Goal: Contribute content: Contribute content

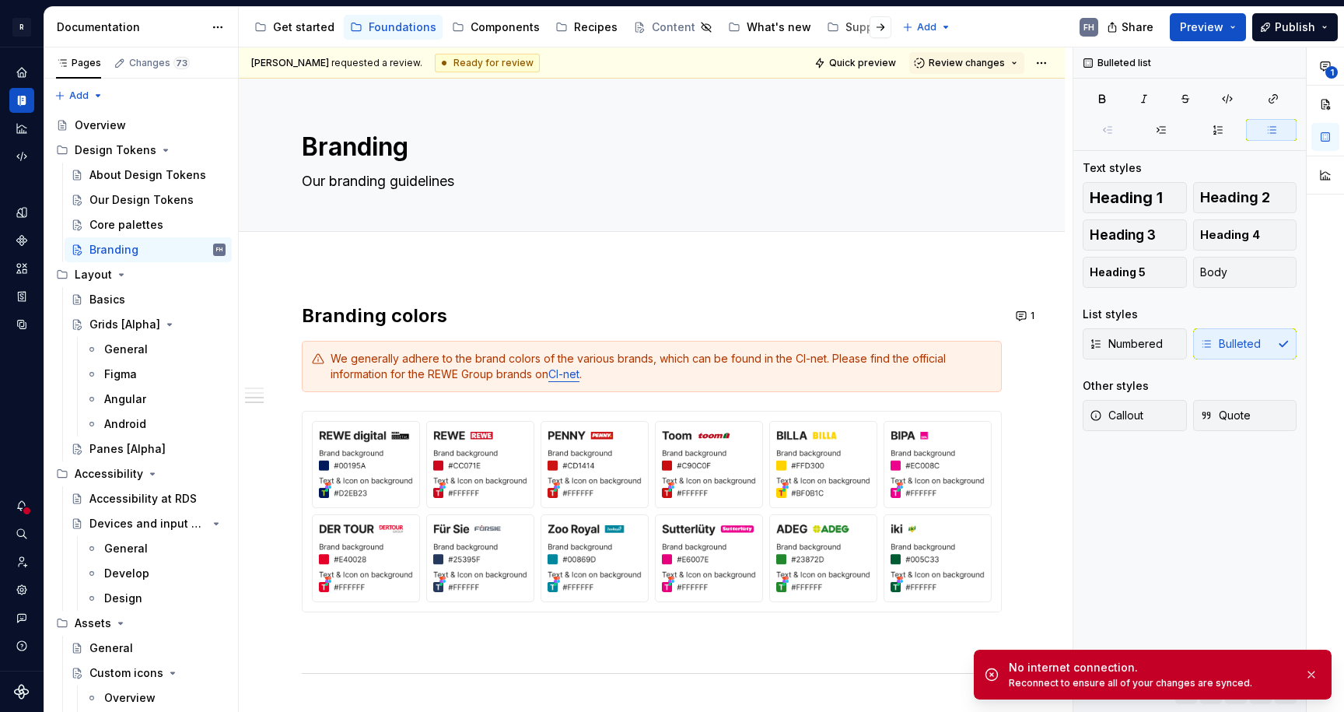
scroll to position [1226, 0]
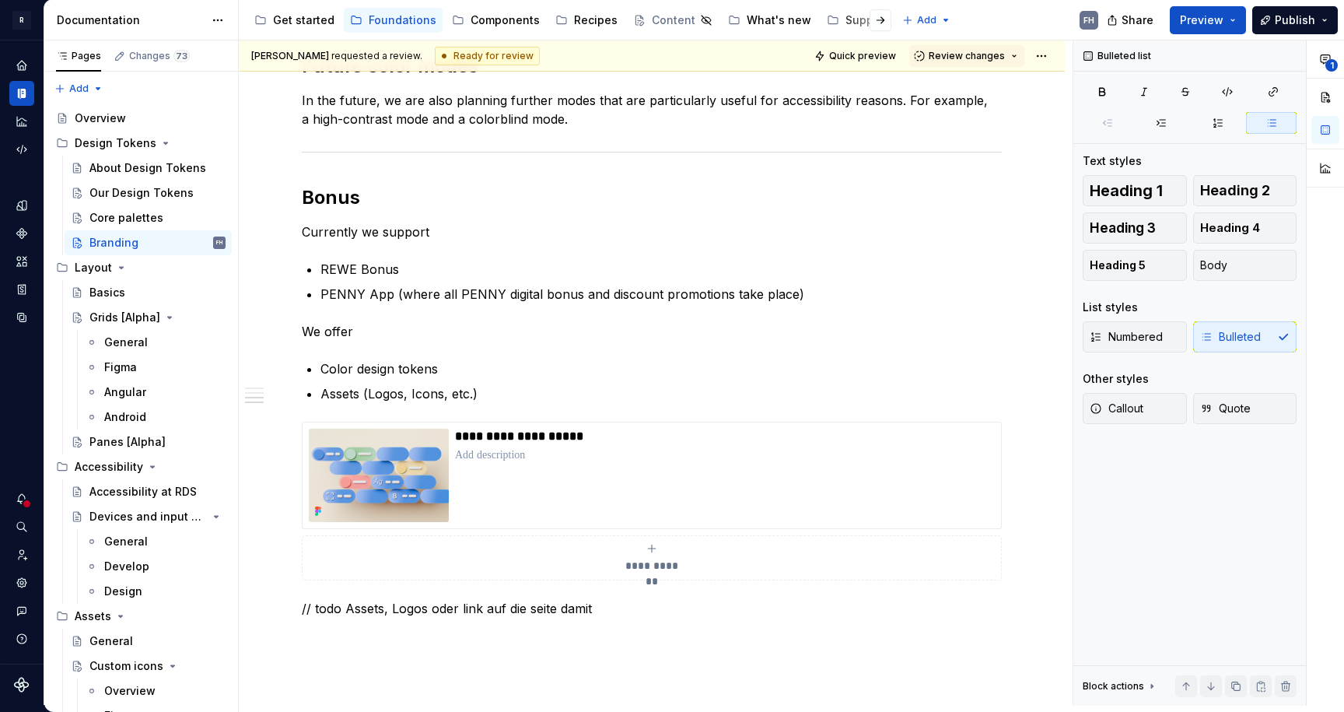
type textarea "*"
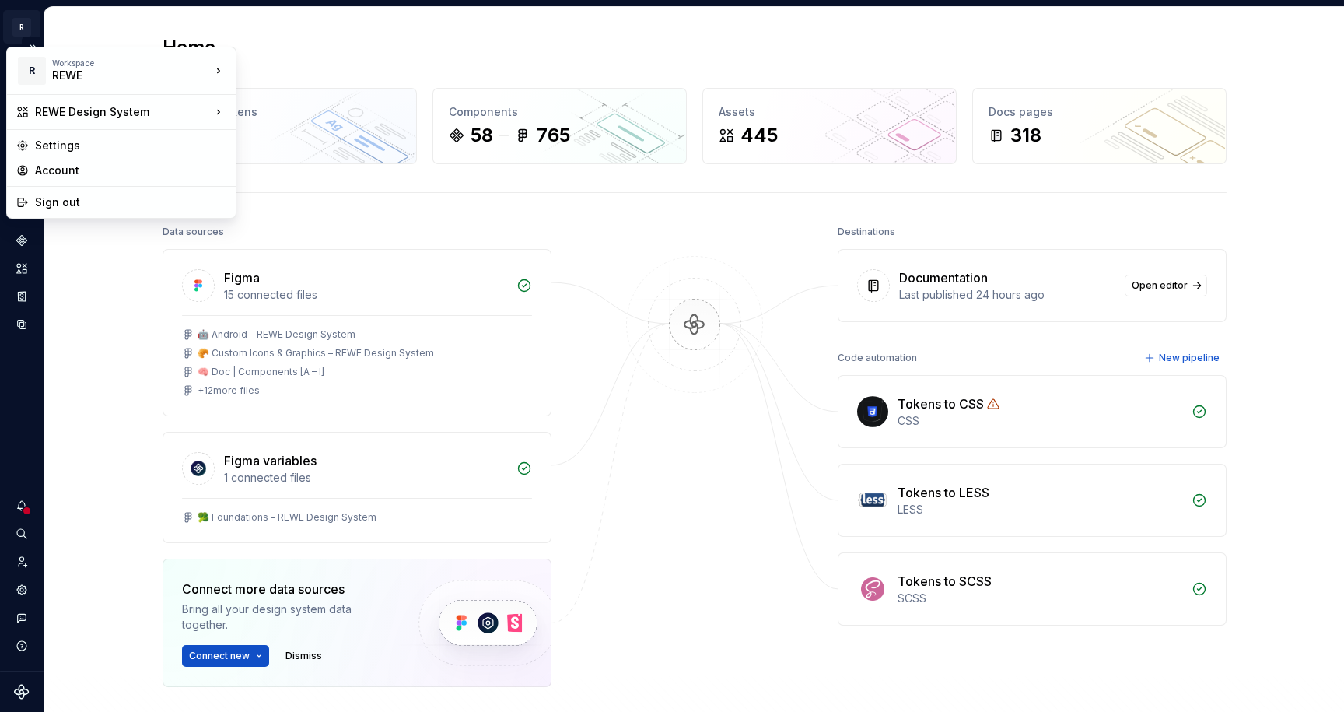
click at [33, 30] on html "R REWE Design System FH Design system data Home Design tokens 792 Components 58…" at bounding box center [672, 356] width 1344 height 712
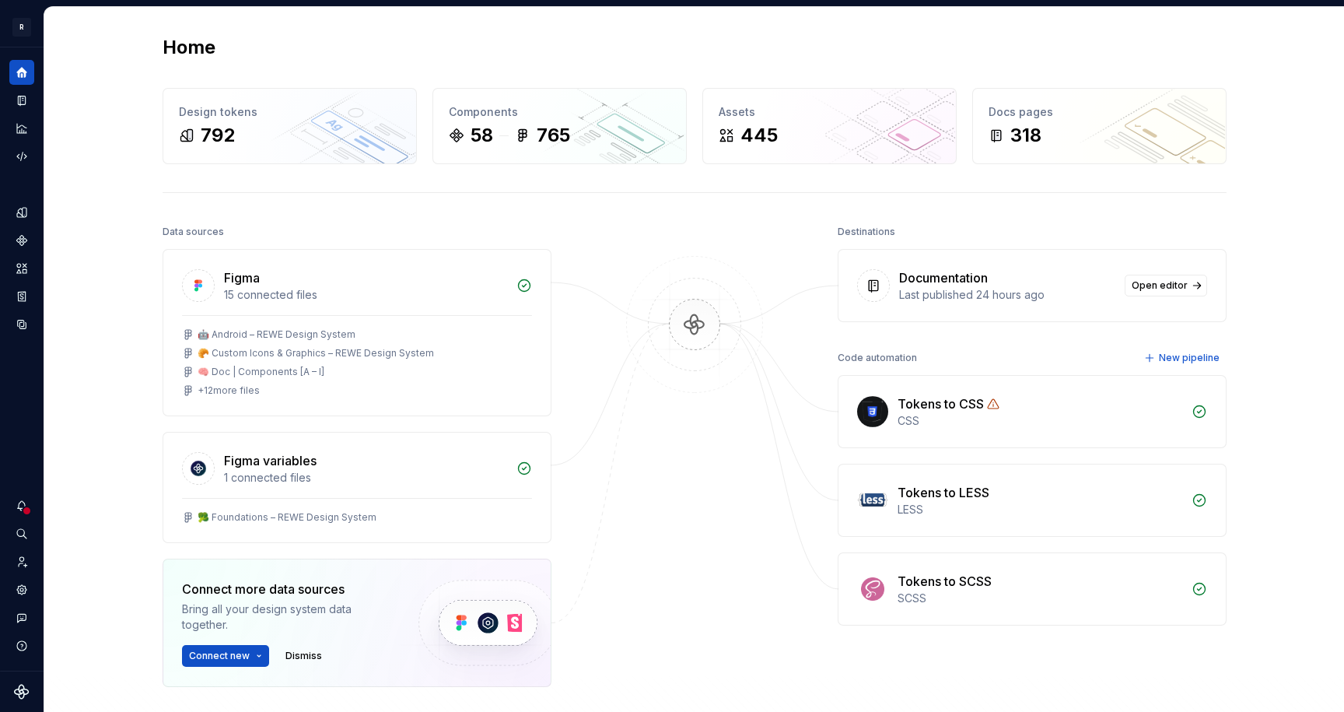
click at [26, 26] on html "R REWE Design System FH Design system data Home Design tokens 792 Components 58…" at bounding box center [672, 356] width 1344 height 712
click at [37, 54] on button "Expand sidebar" at bounding box center [33, 48] width 22 height 22
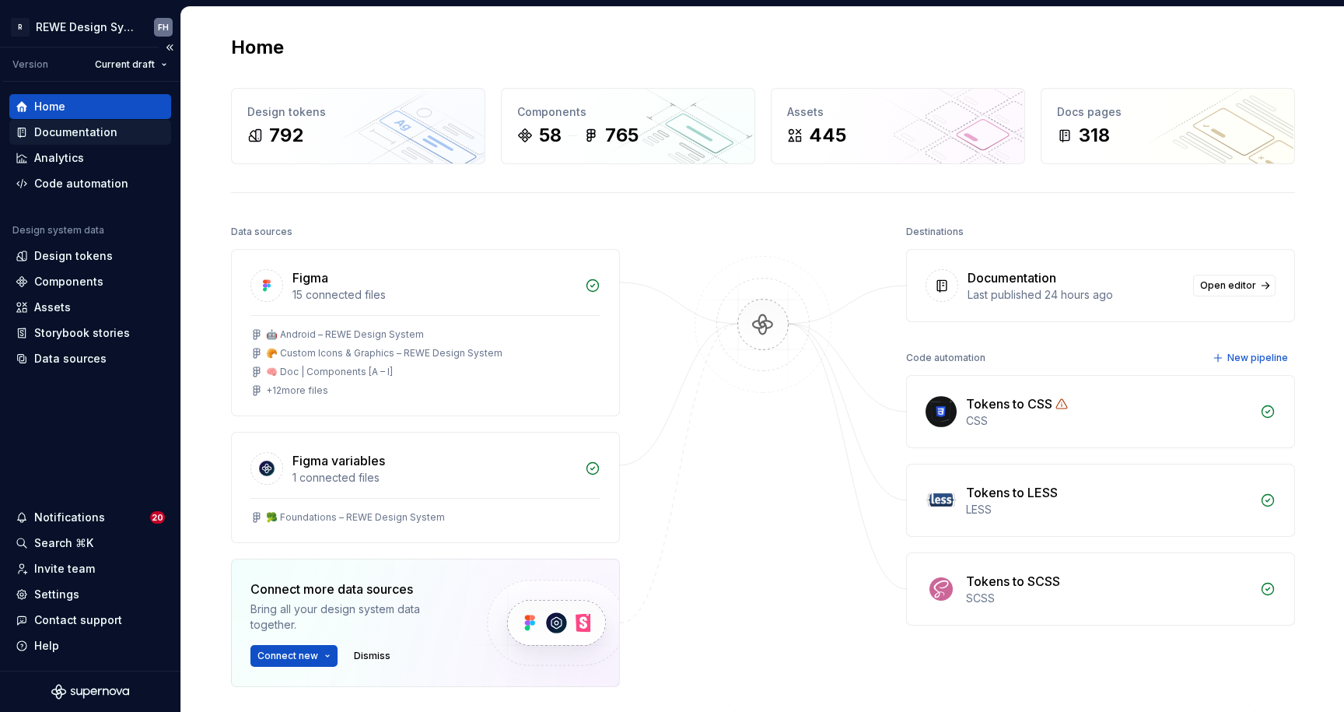
click at [82, 133] on div "Documentation" at bounding box center [75, 132] width 83 height 16
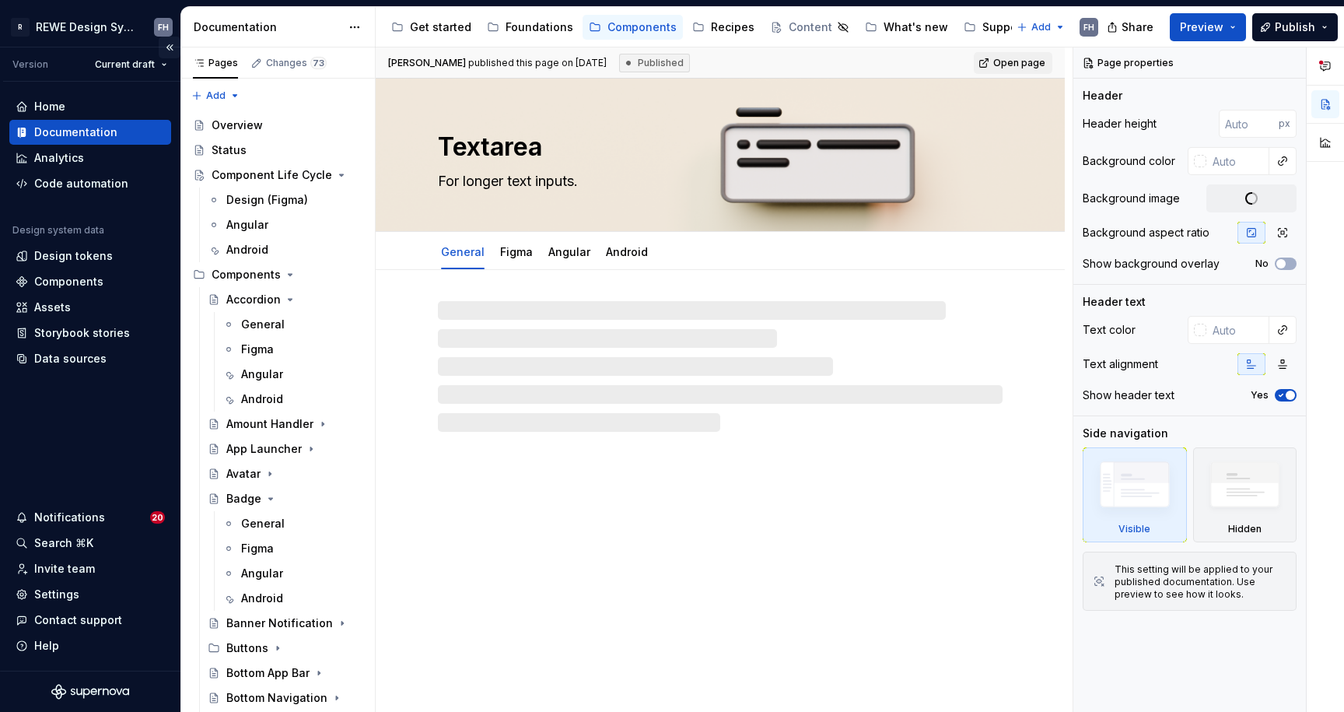
click at [173, 45] on button "Collapse sidebar" at bounding box center [170, 48] width 22 height 22
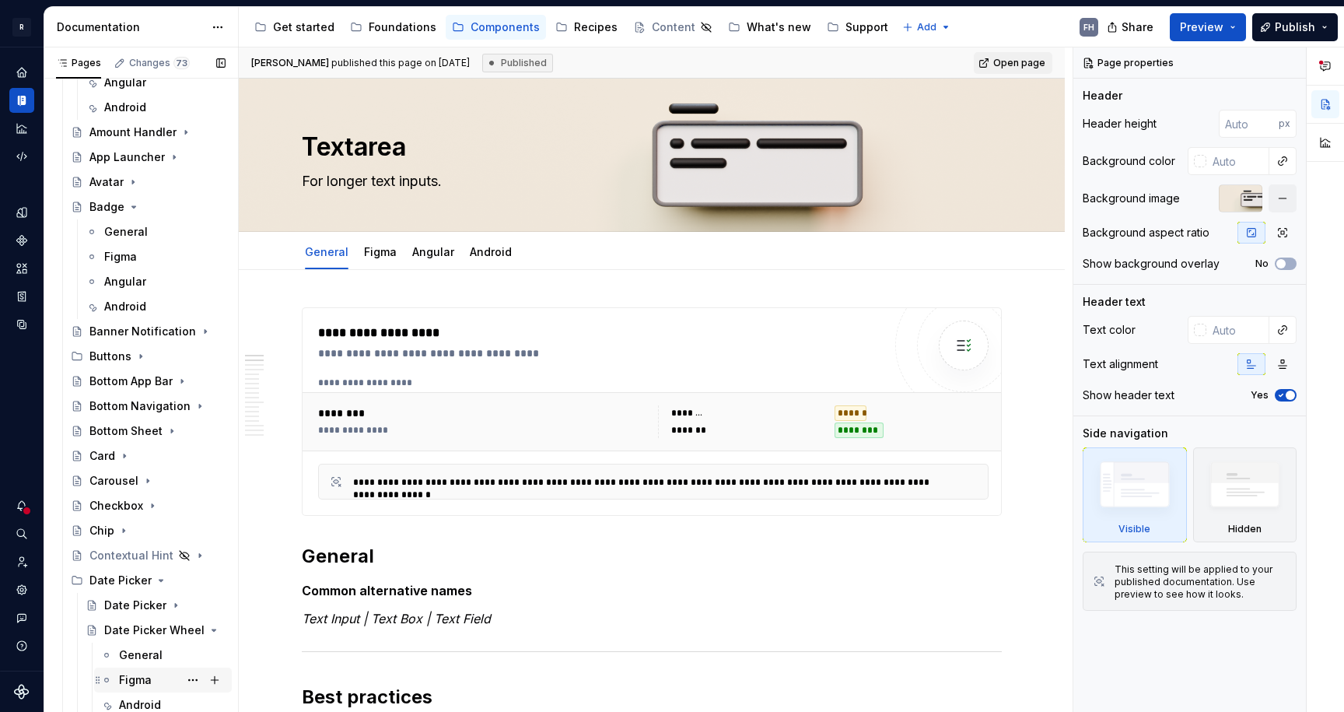
scroll to position [443, 0]
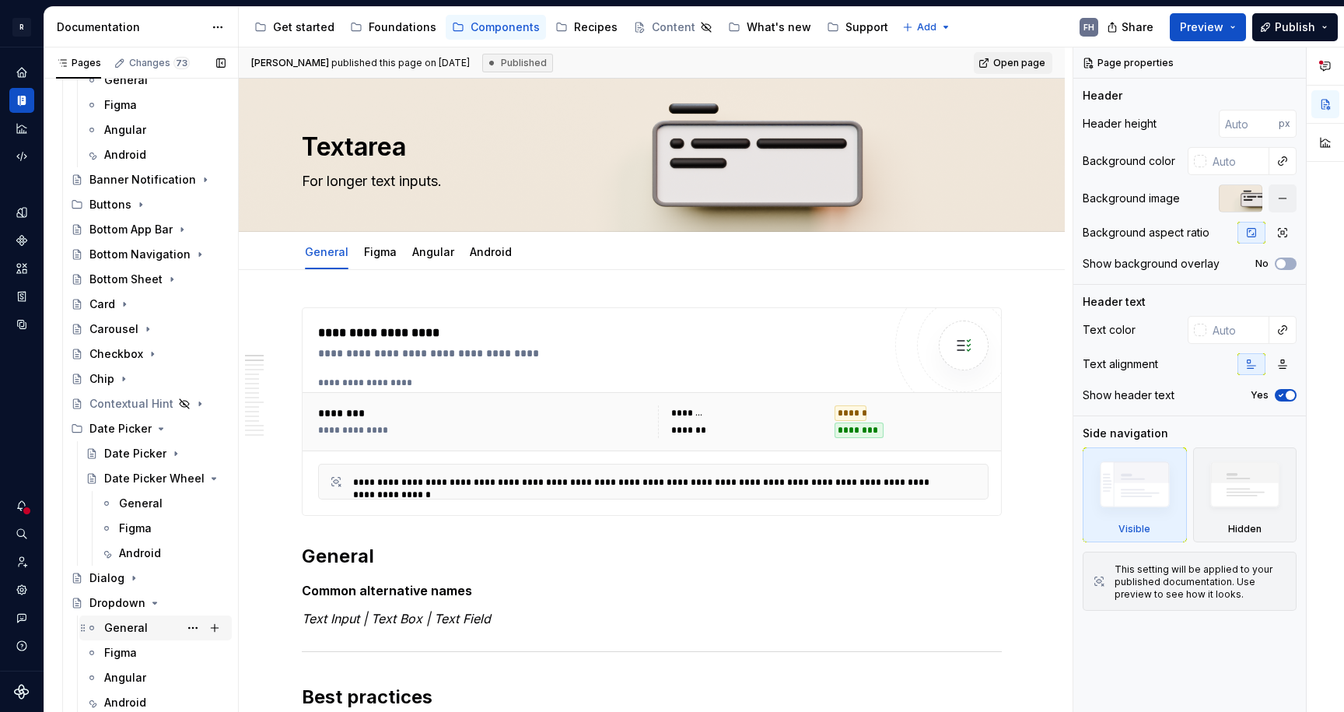
click at [110, 630] on div "General" at bounding box center [126, 628] width 44 height 16
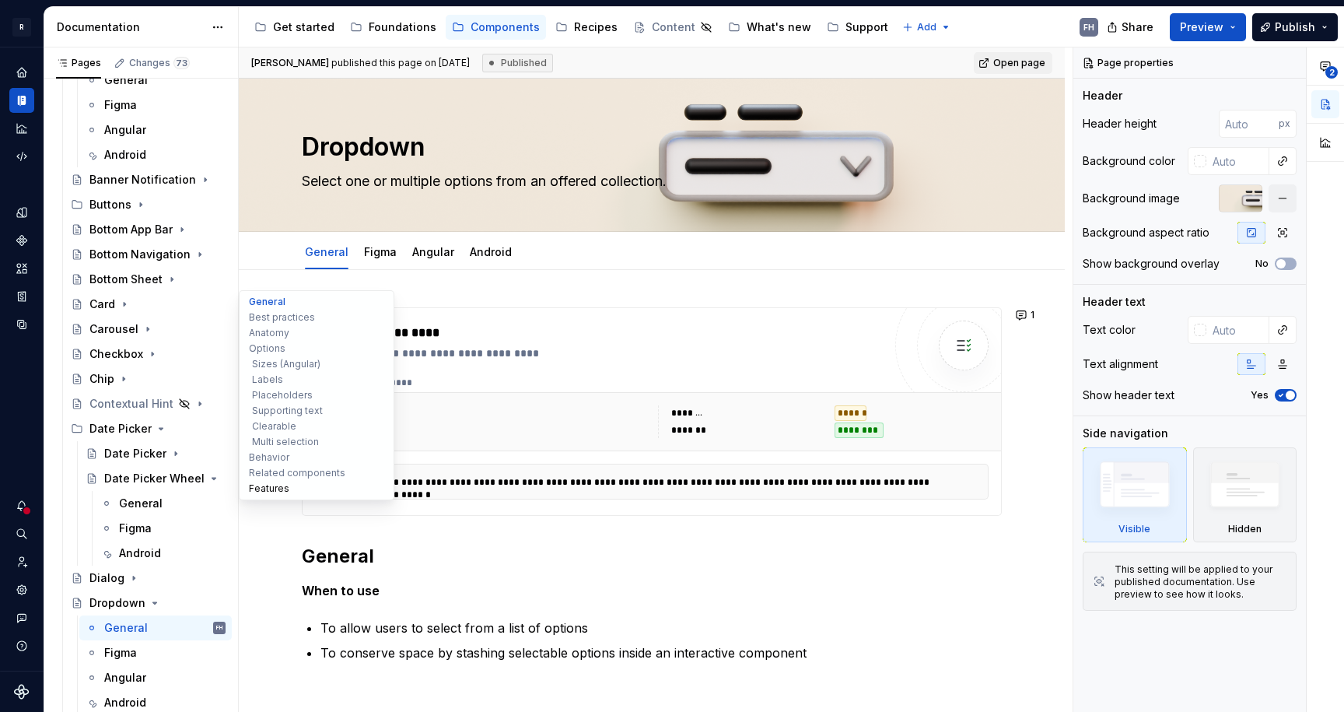
type textarea "*"
click at [278, 488] on button "Features" at bounding box center [317, 489] width 148 height 16
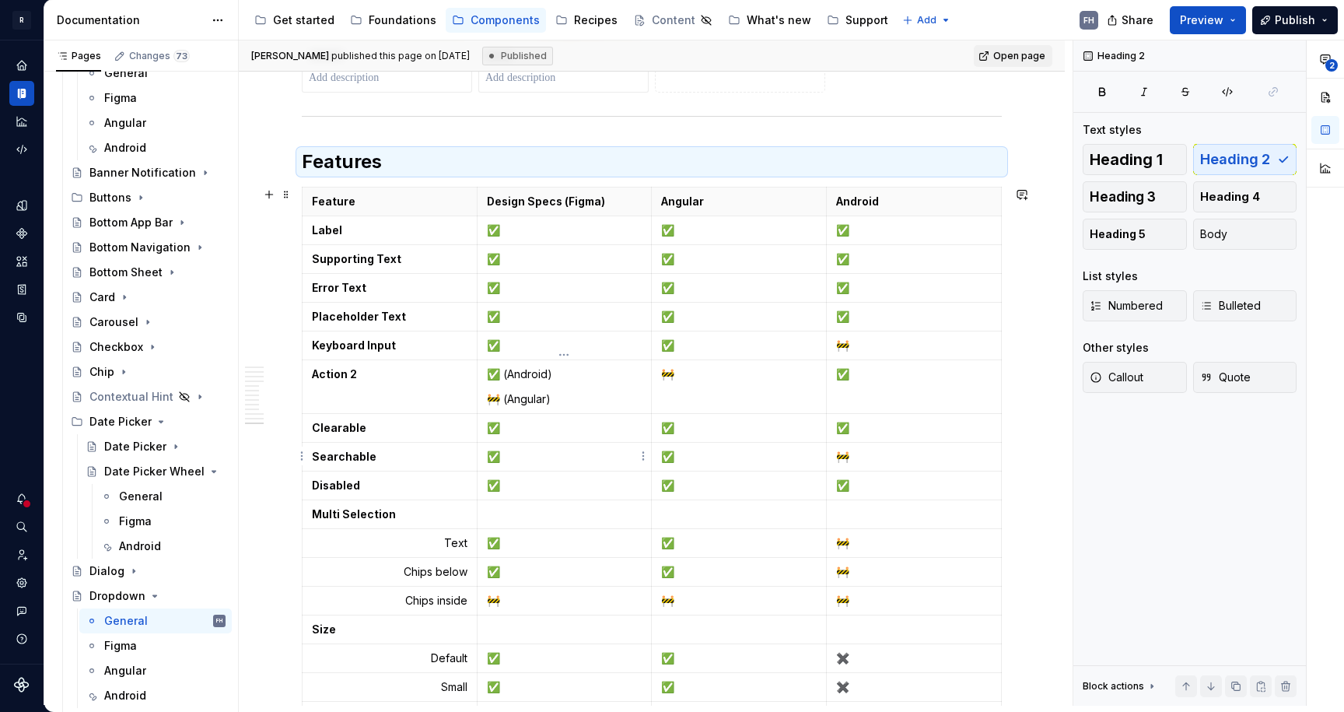
scroll to position [6430, 0]
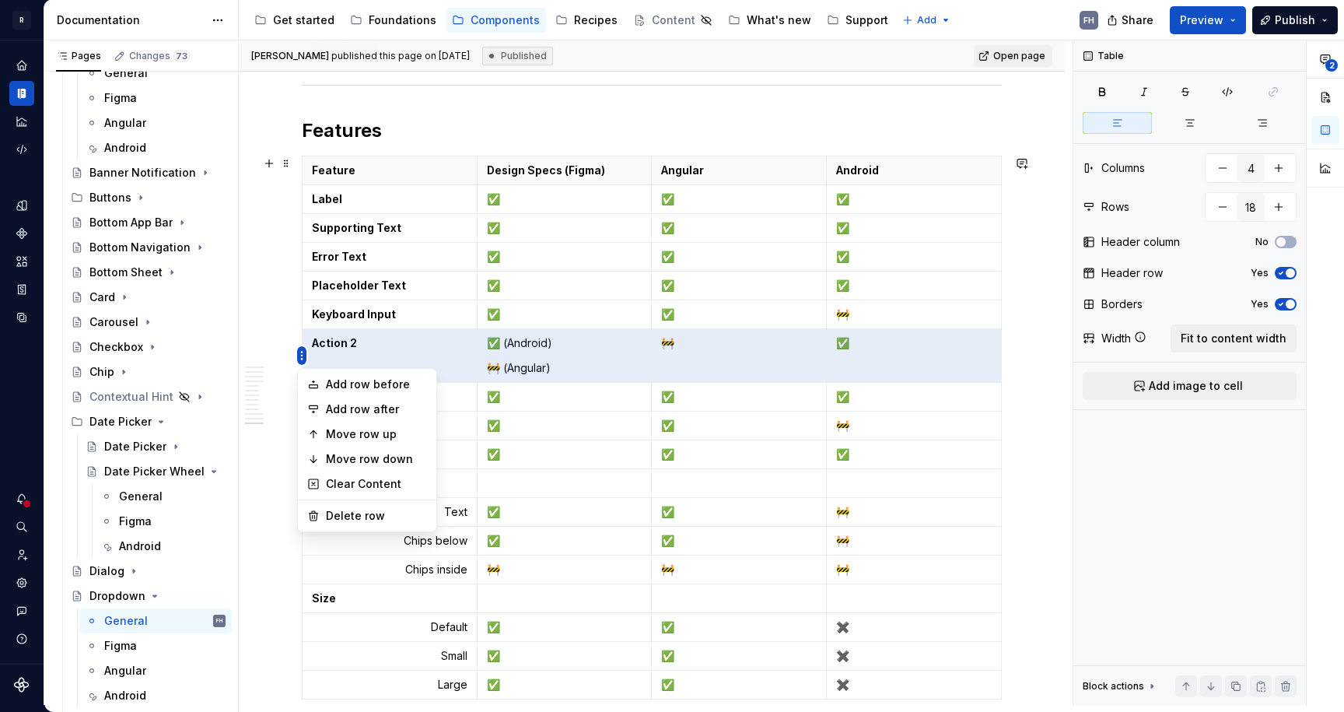
click at [303, 354] on html "R REWE Design System FH Design system data Documentation Accessibility guide fo…" at bounding box center [672, 356] width 1344 height 712
click at [362, 519] on div "Delete row" at bounding box center [376, 516] width 101 height 16
type input "17"
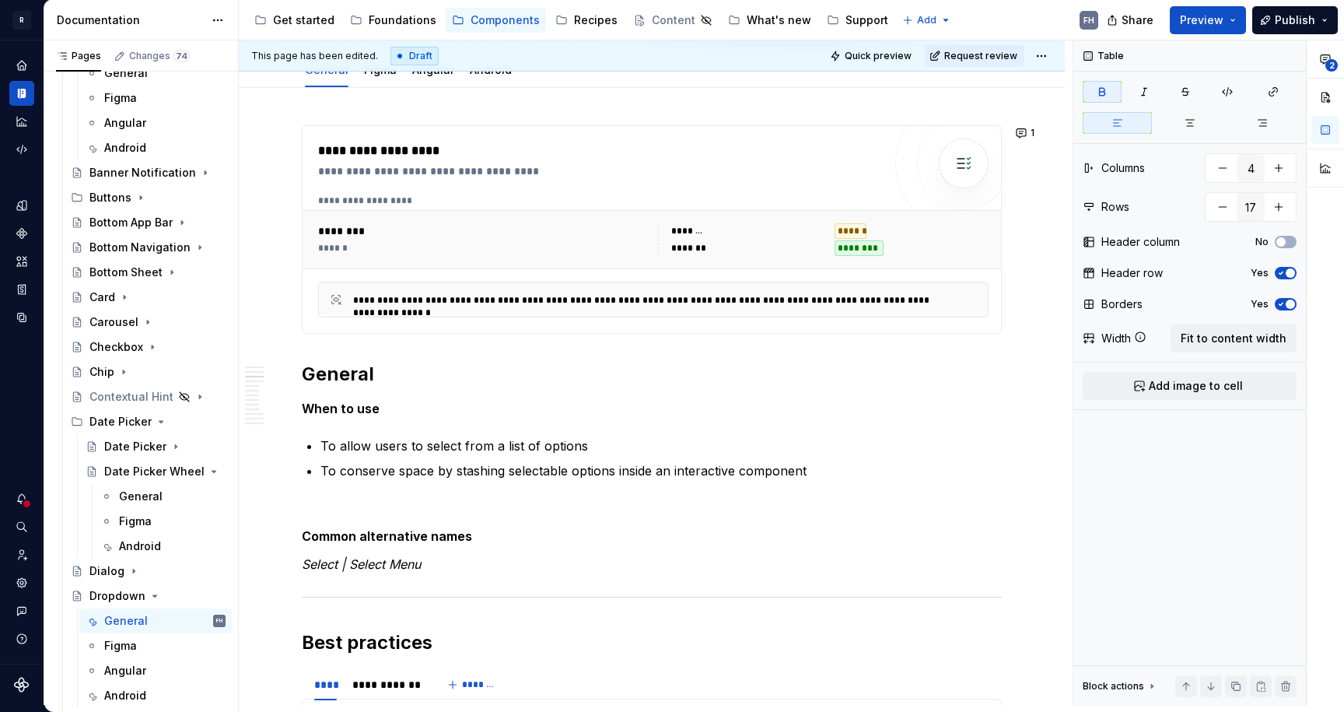
scroll to position [0, 0]
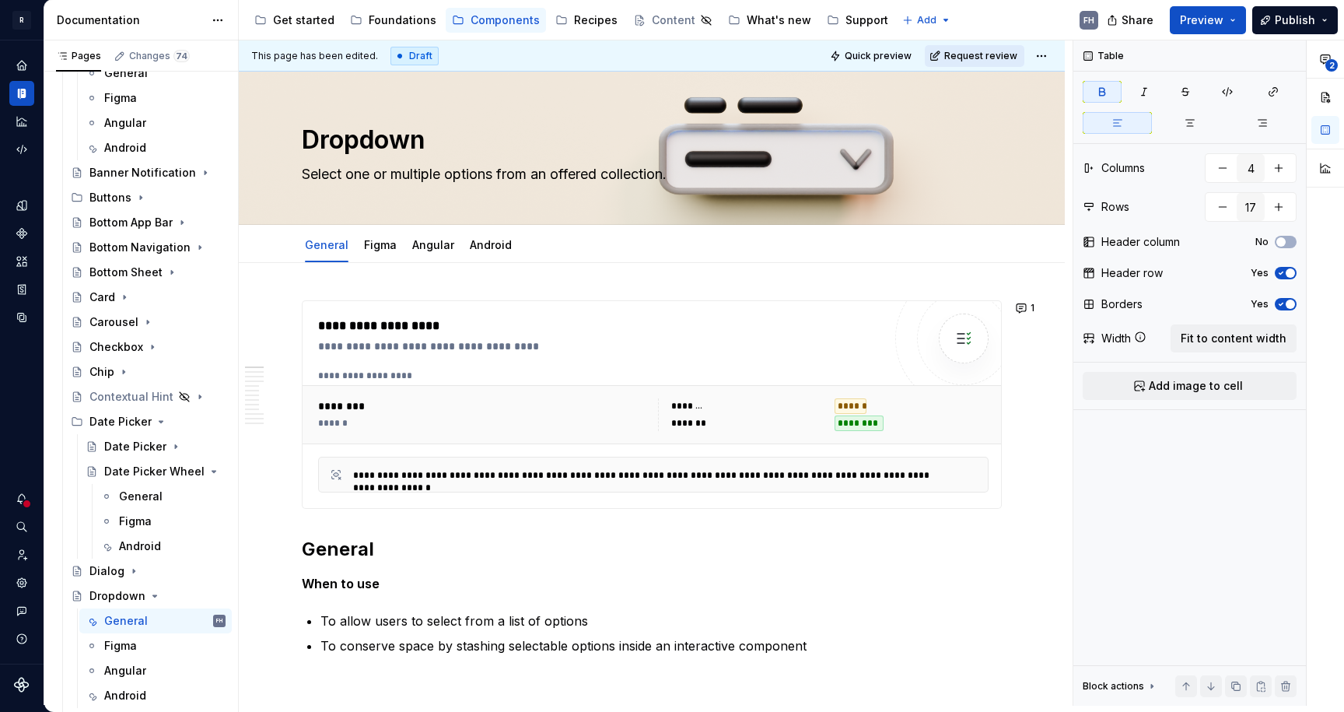
click at [965, 57] on span "Request review" at bounding box center [980, 56] width 73 height 12
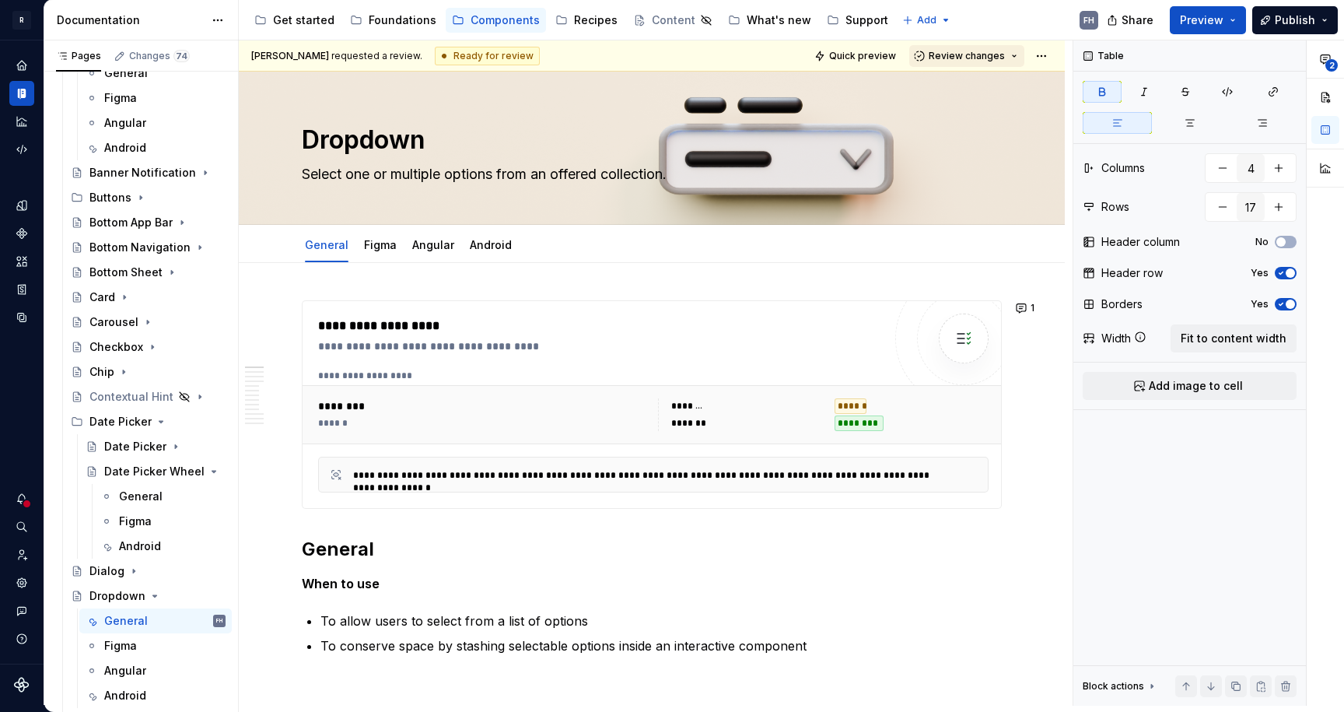
click at [980, 48] on button "Review changes" at bounding box center [966, 56] width 115 height 22
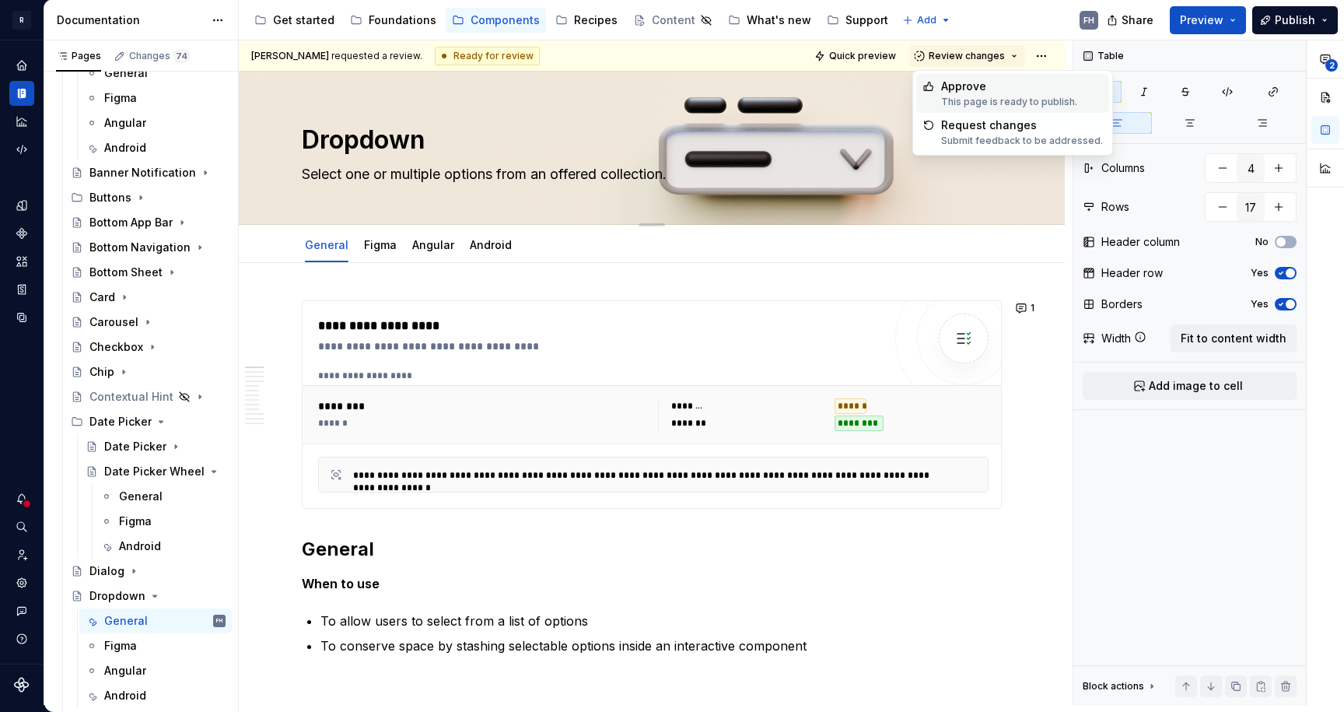
click at [983, 92] on div "Approve" at bounding box center [1009, 87] width 136 height 16
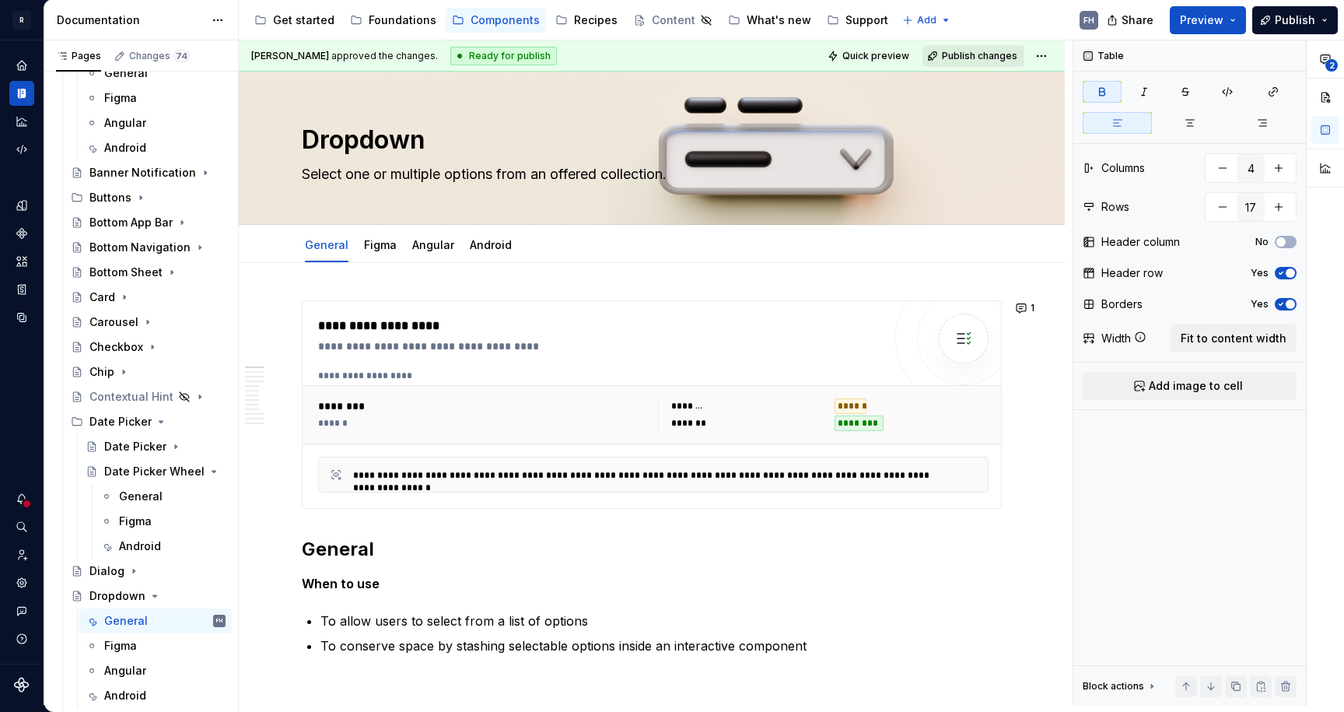
click at [987, 57] on span "Publish changes" at bounding box center [979, 56] width 75 height 12
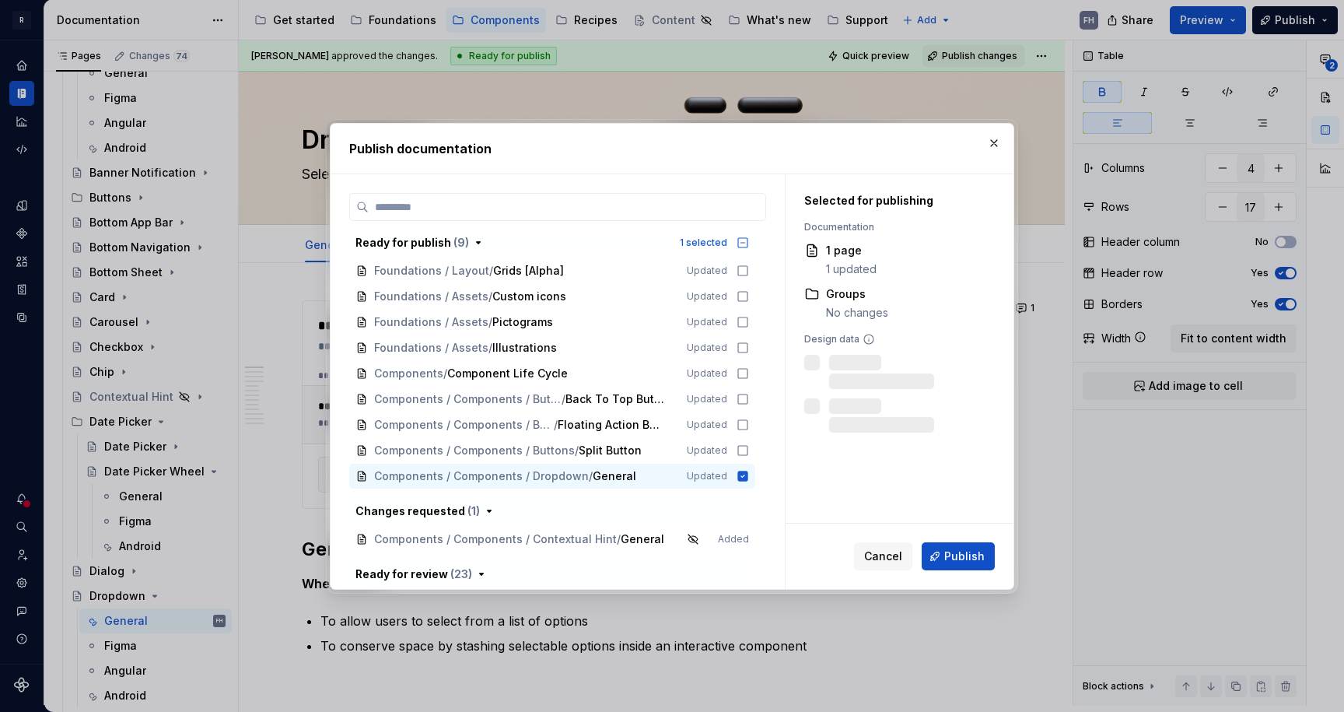
click at [965, 558] on span "Publish" at bounding box center [964, 556] width 40 height 16
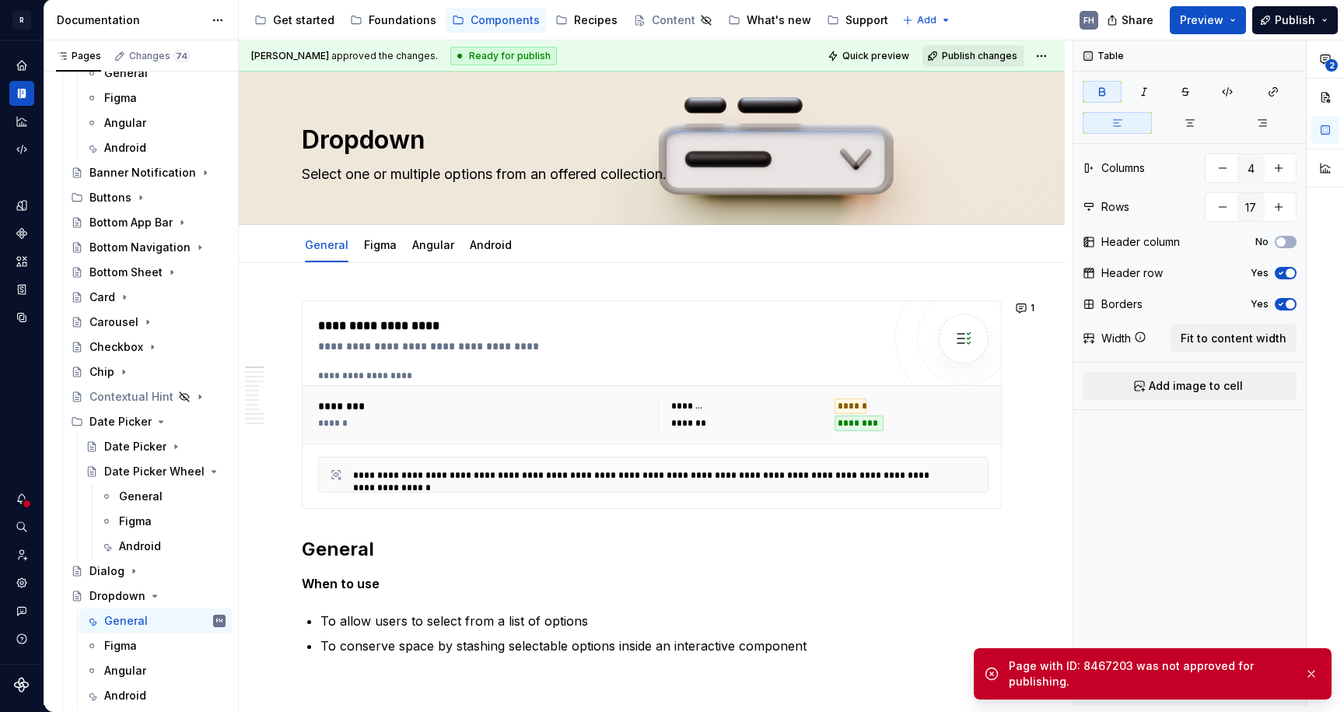
click at [993, 55] on span "Publish changes" at bounding box center [979, 56] width 75 height 12
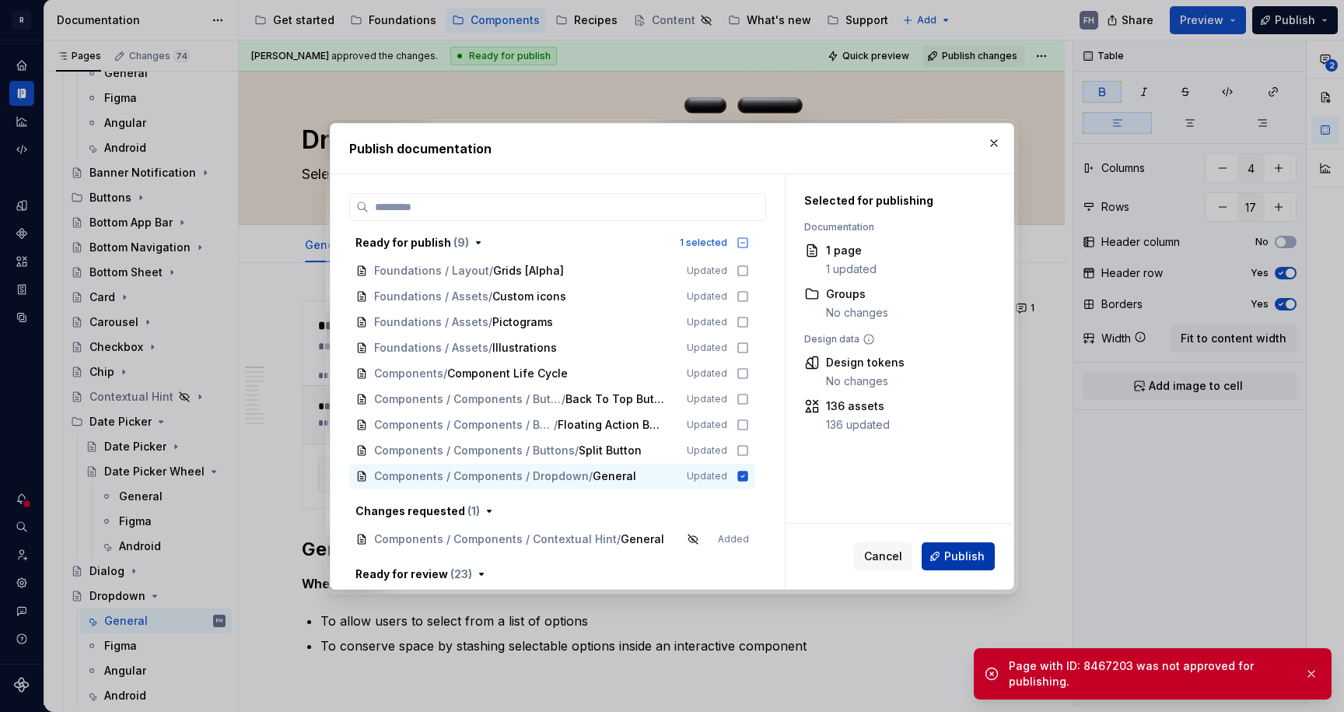
click at [953, 551] on span "Publish" at bounding box center [964, 556] width 40 height 16
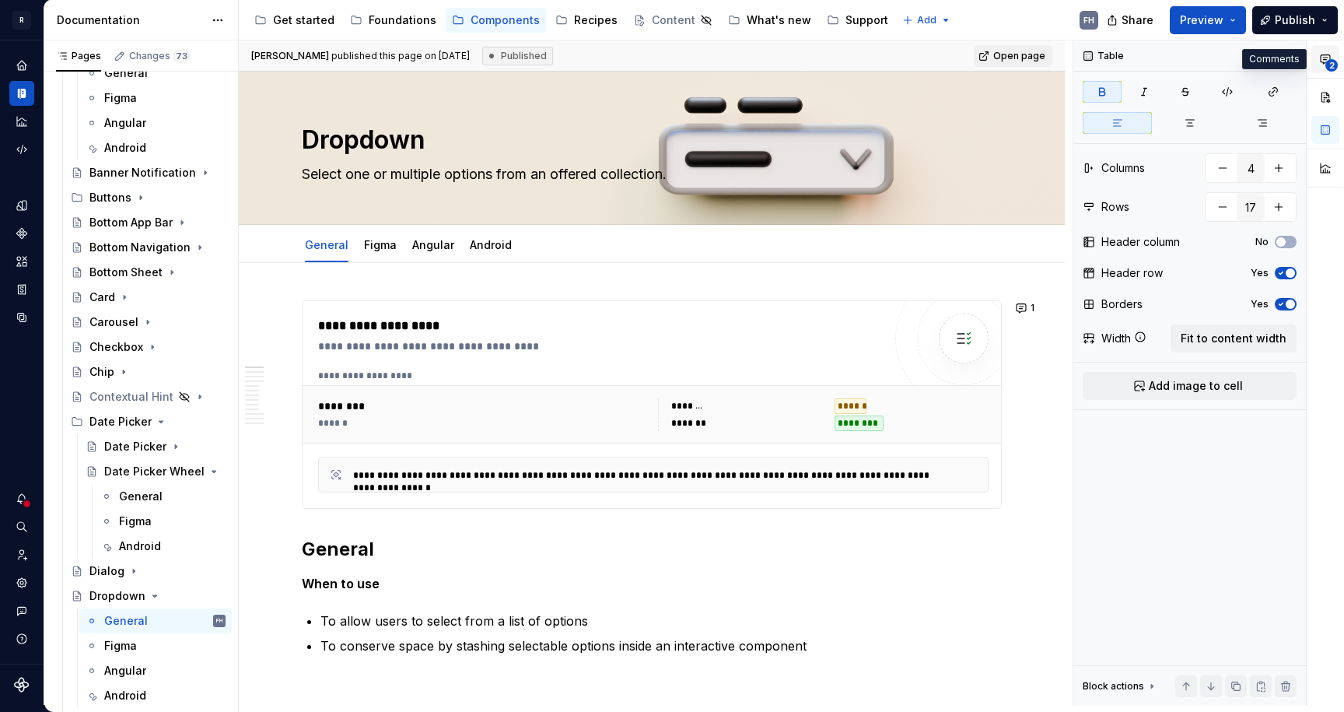
type textarea "*"
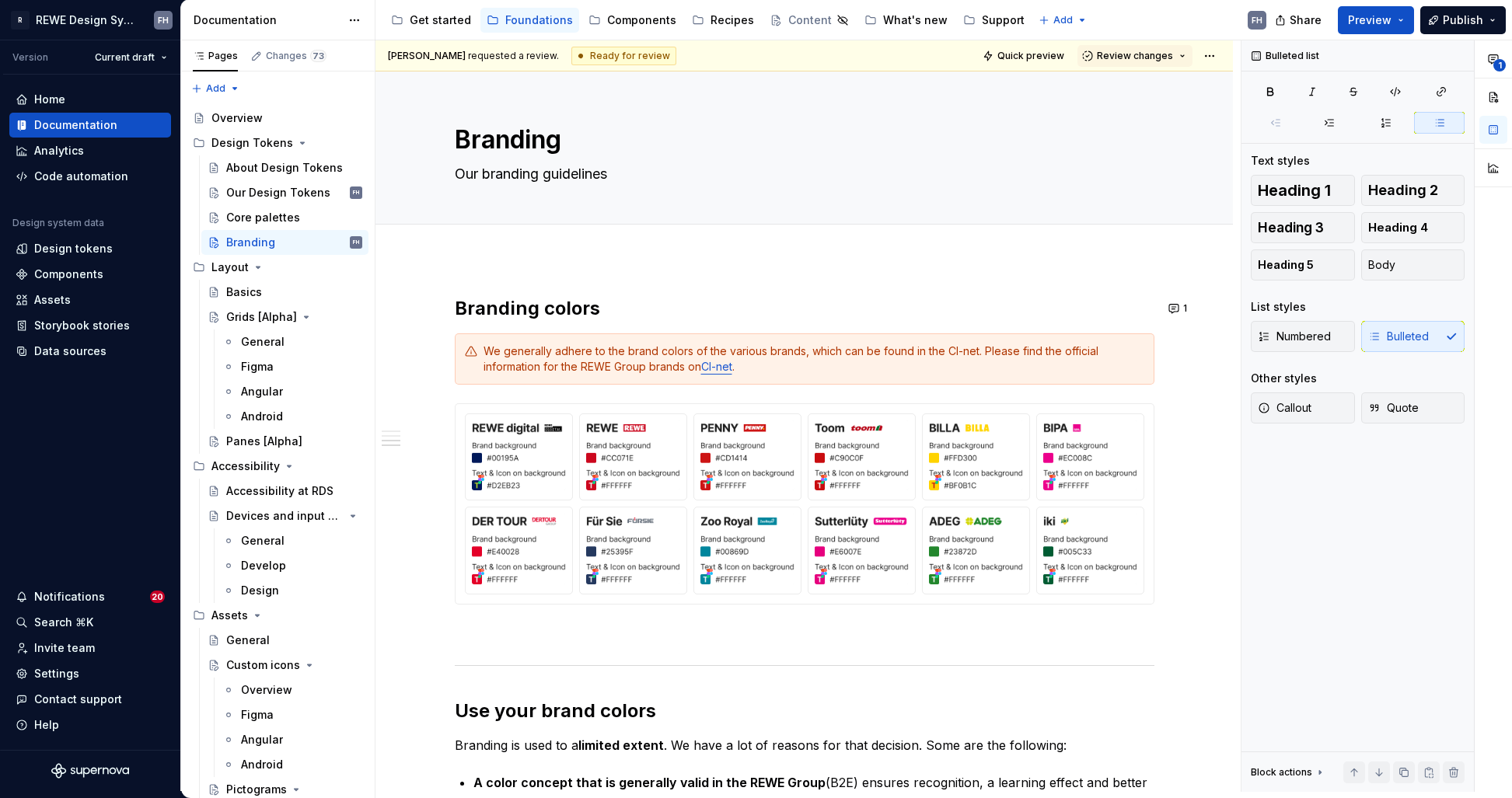
scroll to position [1224, 0]
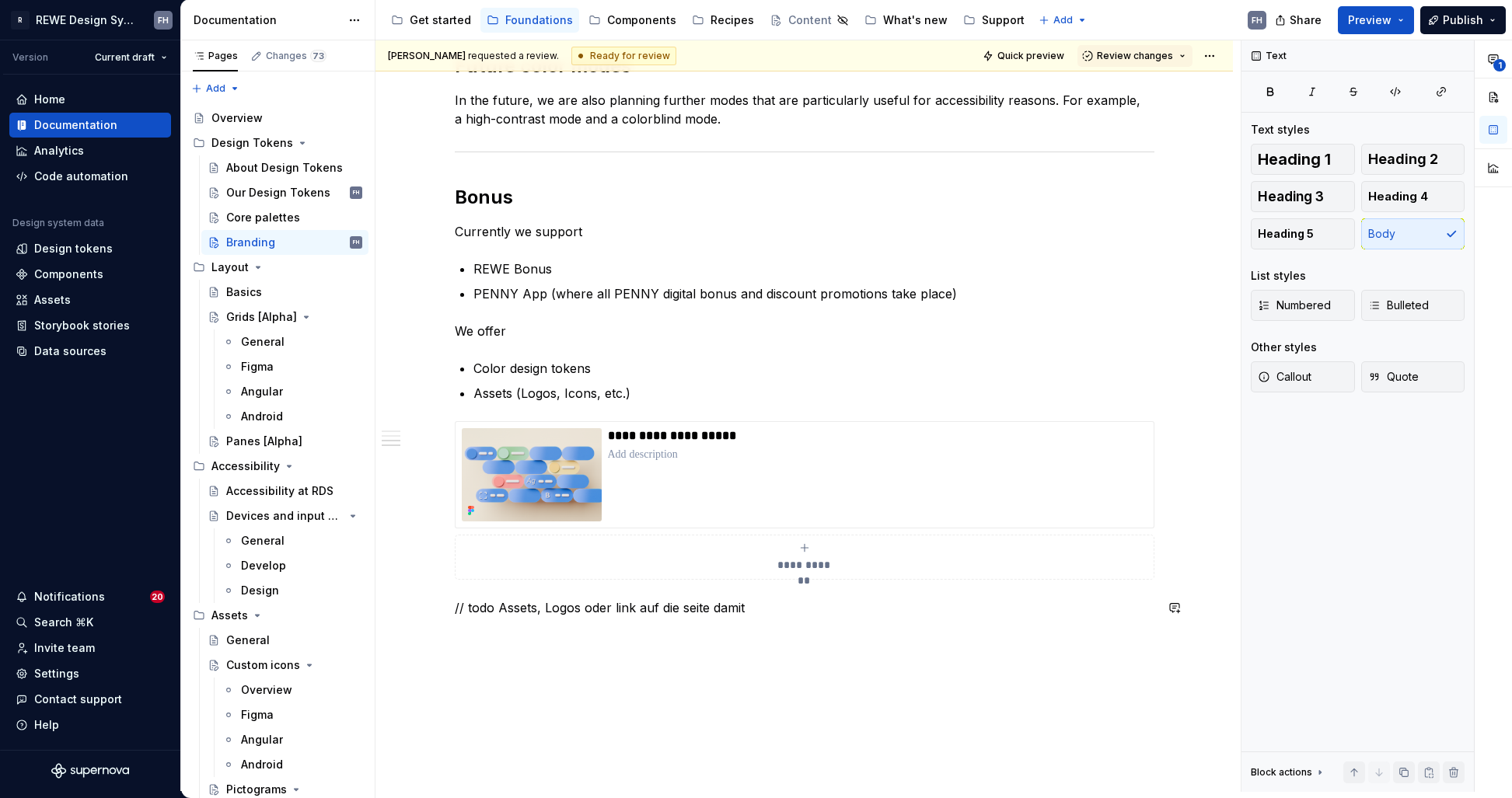
click at [484, 638] on div "Franziska Haaf requested a review. Ready for review Quick preview Review change…" at bounding box center [808, 415] width 865 height 751
drag, startPoint x: 790, startPoint y: 601, endPoint x: 788, endPoint y: 611, distance: 10.2
click at [790, 601] on p "// todo Assets, Logos oder link auf die seite damit" at bounding box center [804, 607] width 700 height 19
click at [788, 611] on p "// todo Assets, Logos oder link auf die seite damit" at bounding box center [804, 607] width 700 height 19
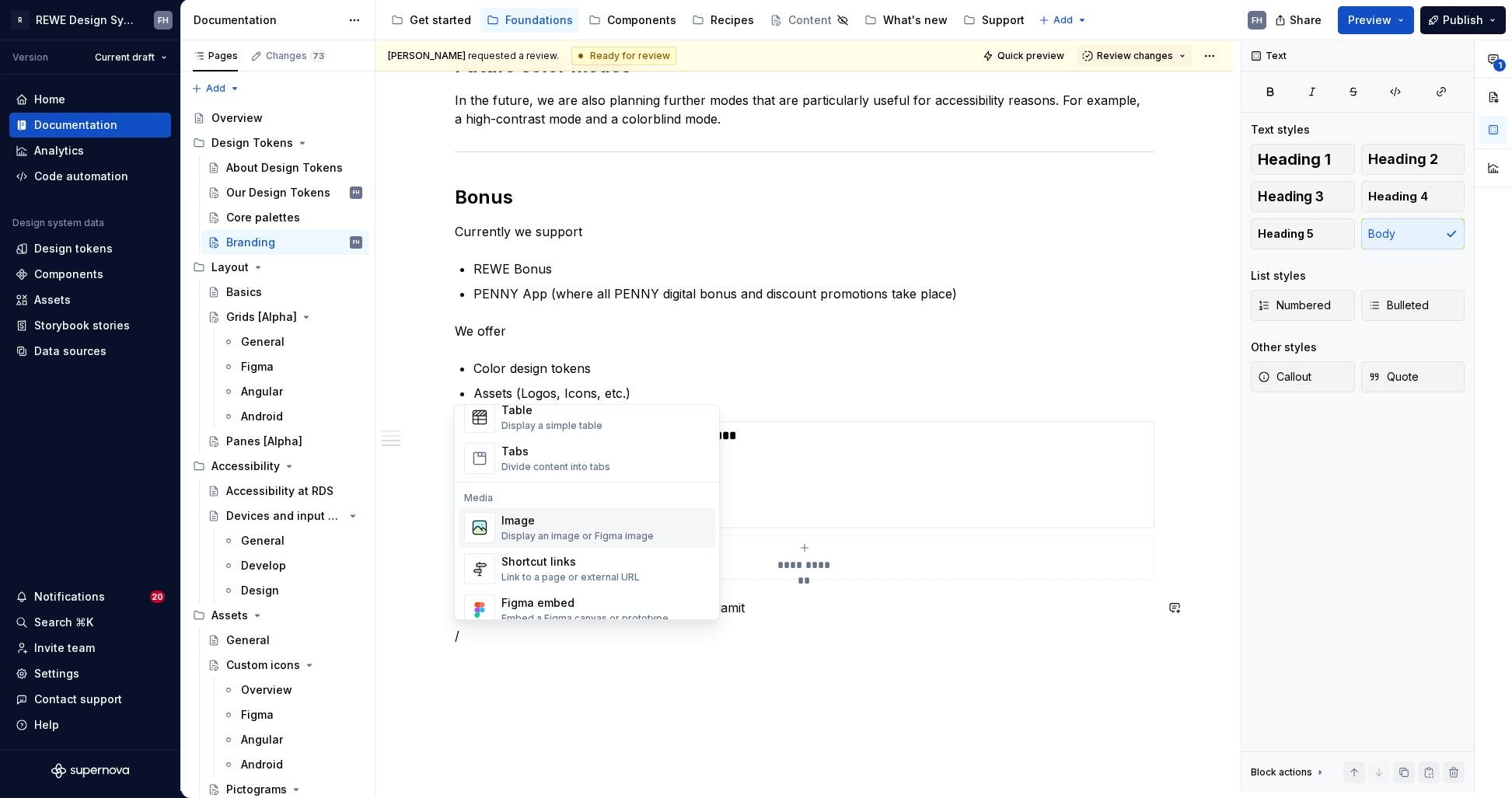
scroll to position [585, 0]
click at [565, 522] on div "Image" at bounding box center [578, 517] width 152 height 16
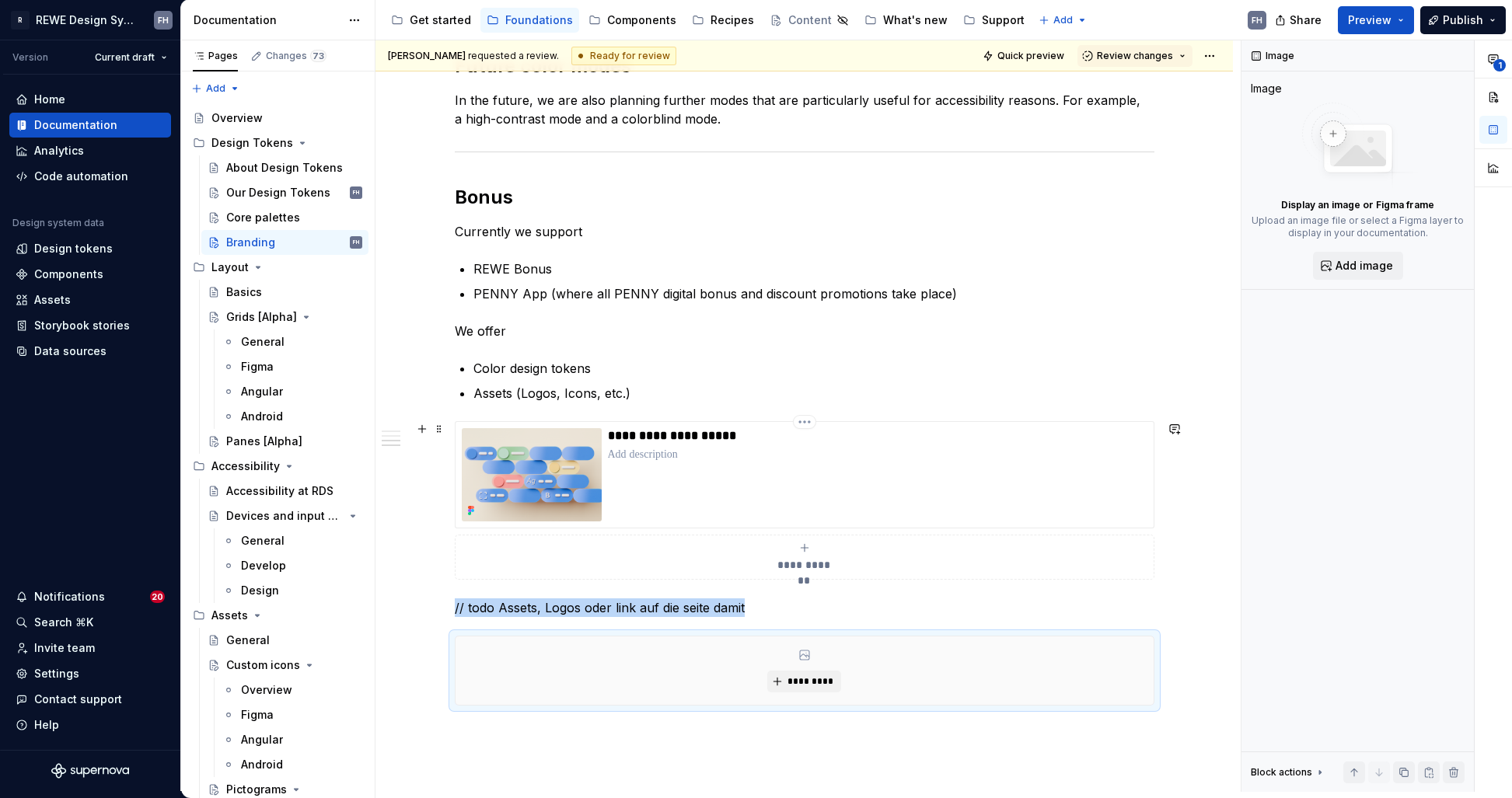
type textarea "*"
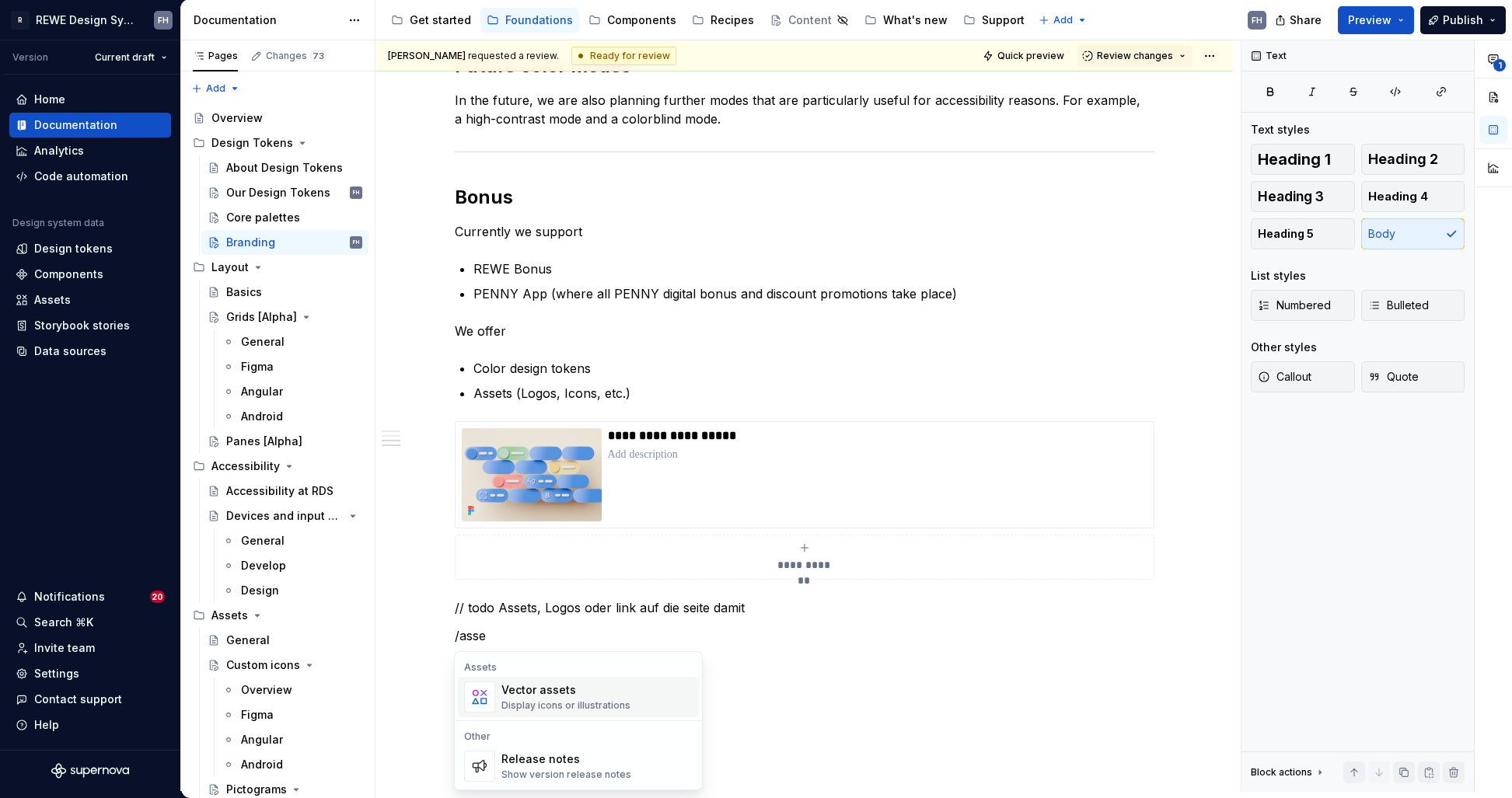
click at [587, 690] on div "Vector assets" at bounding box center [566, 690] width 129 height 16
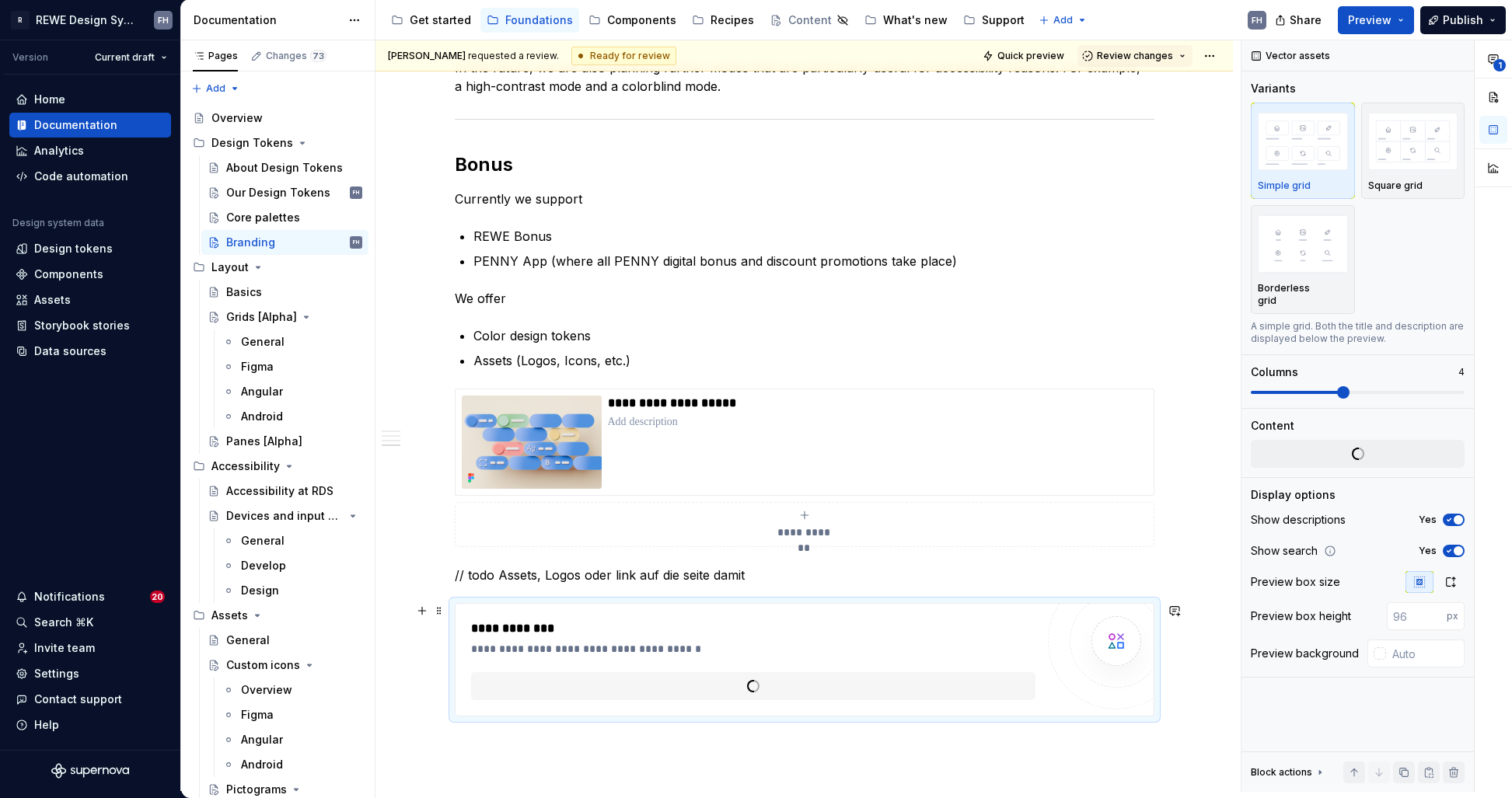
scroll to position [1291, 0]
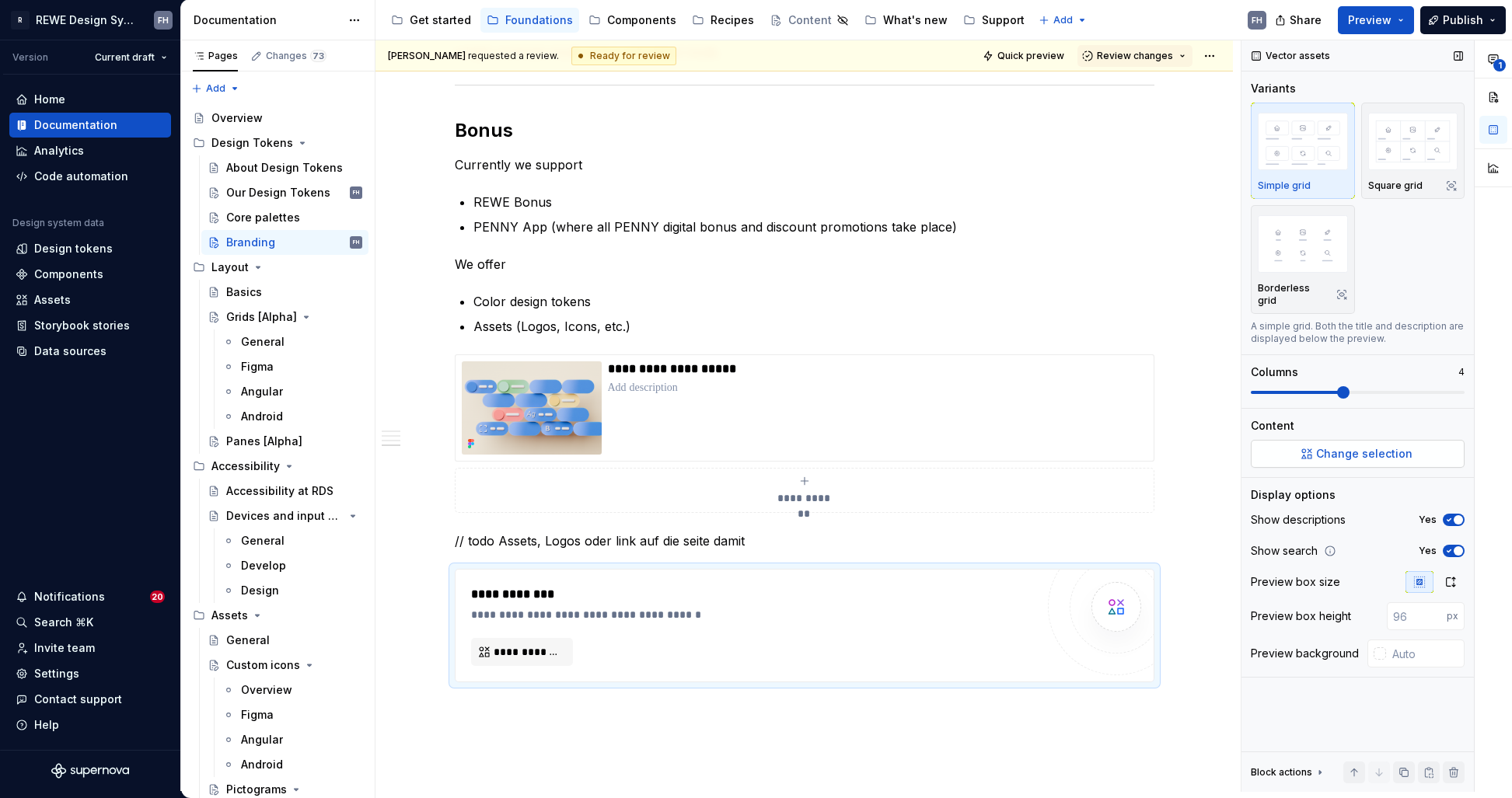
click at [1341, 445] on span "Change selection" at bounding box center [1364, 453] width 96 height 16
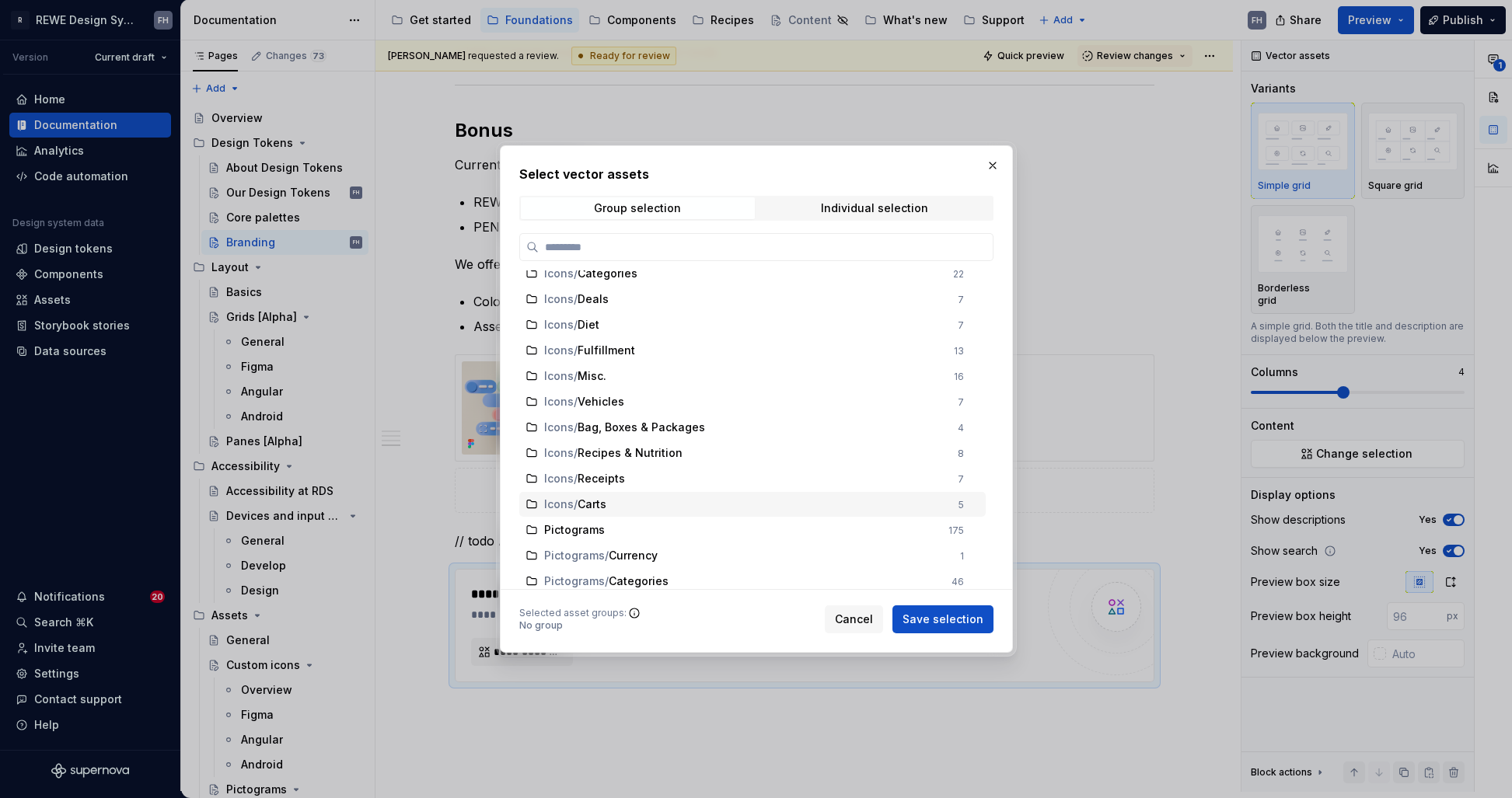
scroll to position [0, 0]
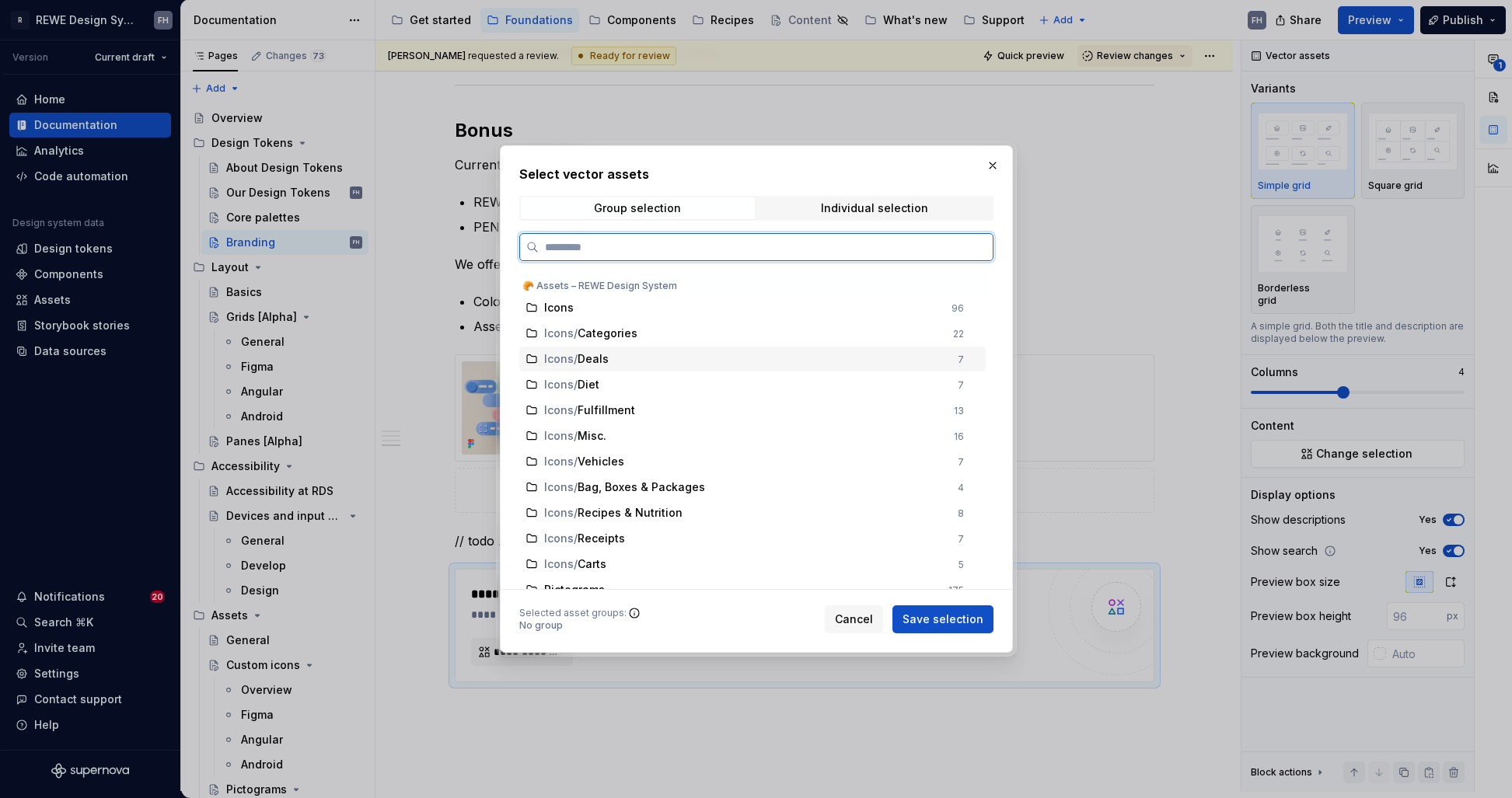
click at [925, 355] on div "Icons / Deals" at bounding box center [746, 360] width 404 height 16
click at [862, 218] on span "Individual selection" at bounding box center [874, 209] width 234 height 22
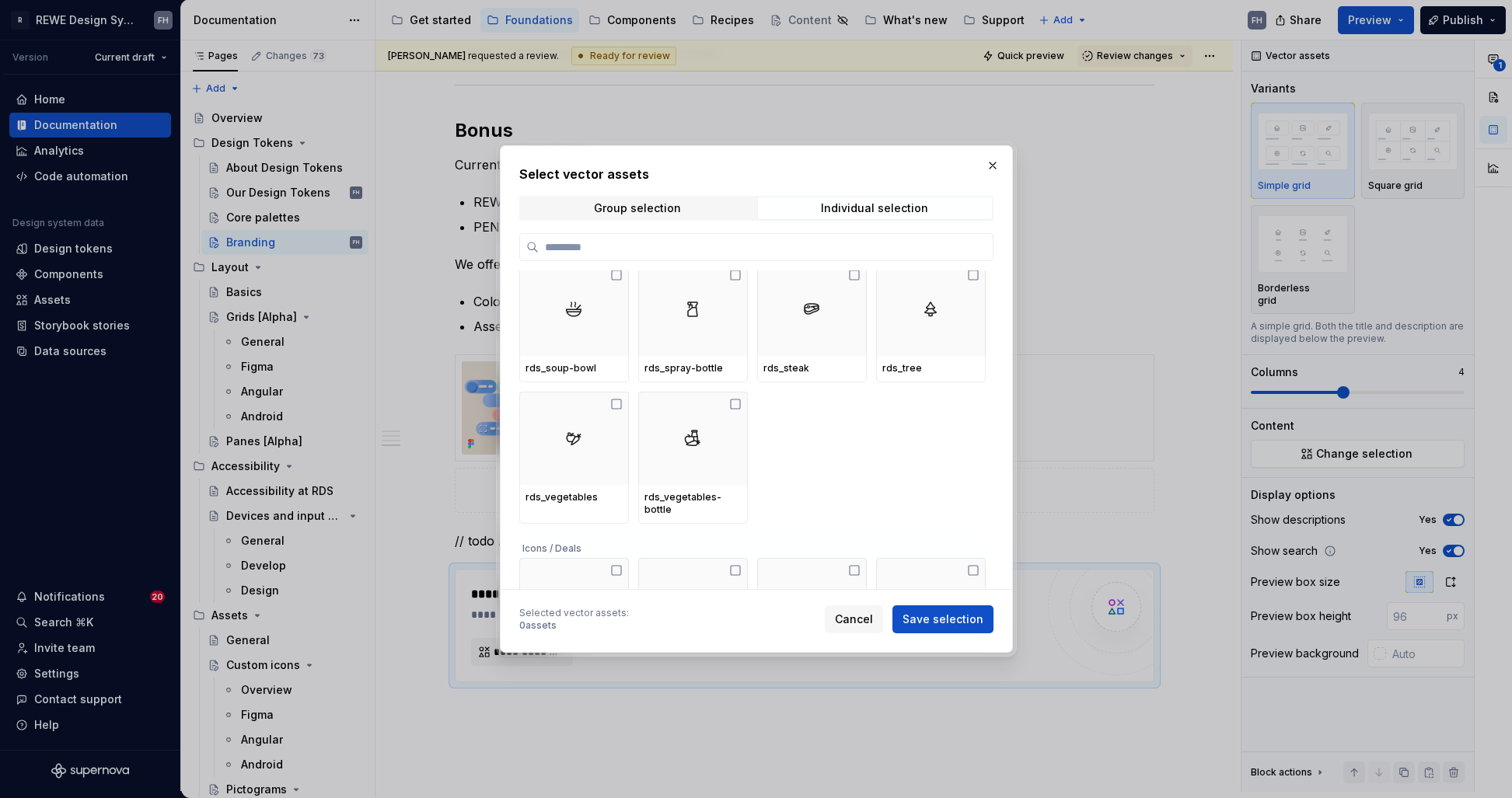
scroll to position [667, 0]
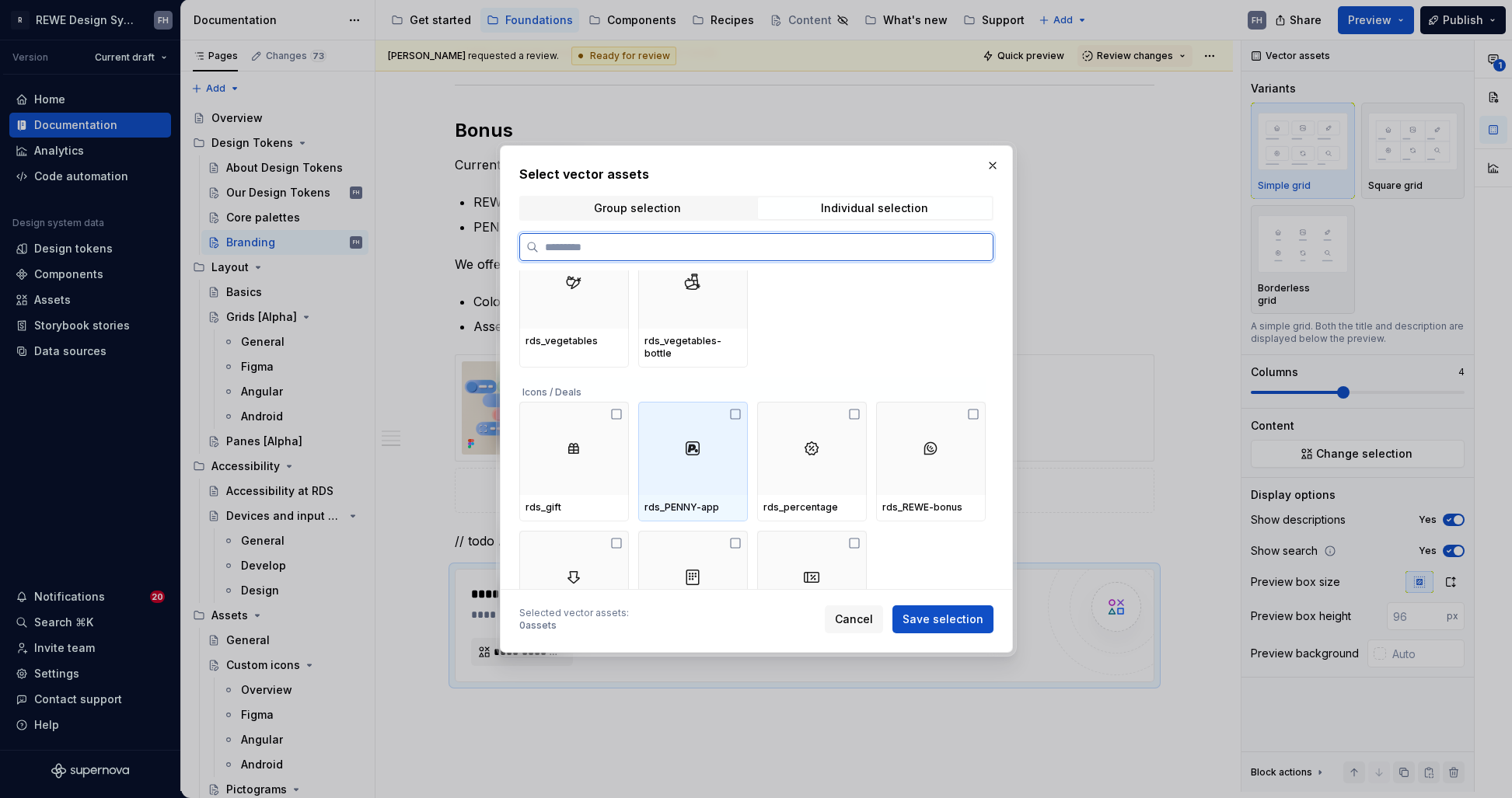
click at [734, 407] on icon at bounding box center [736, 413] width 12 height 12
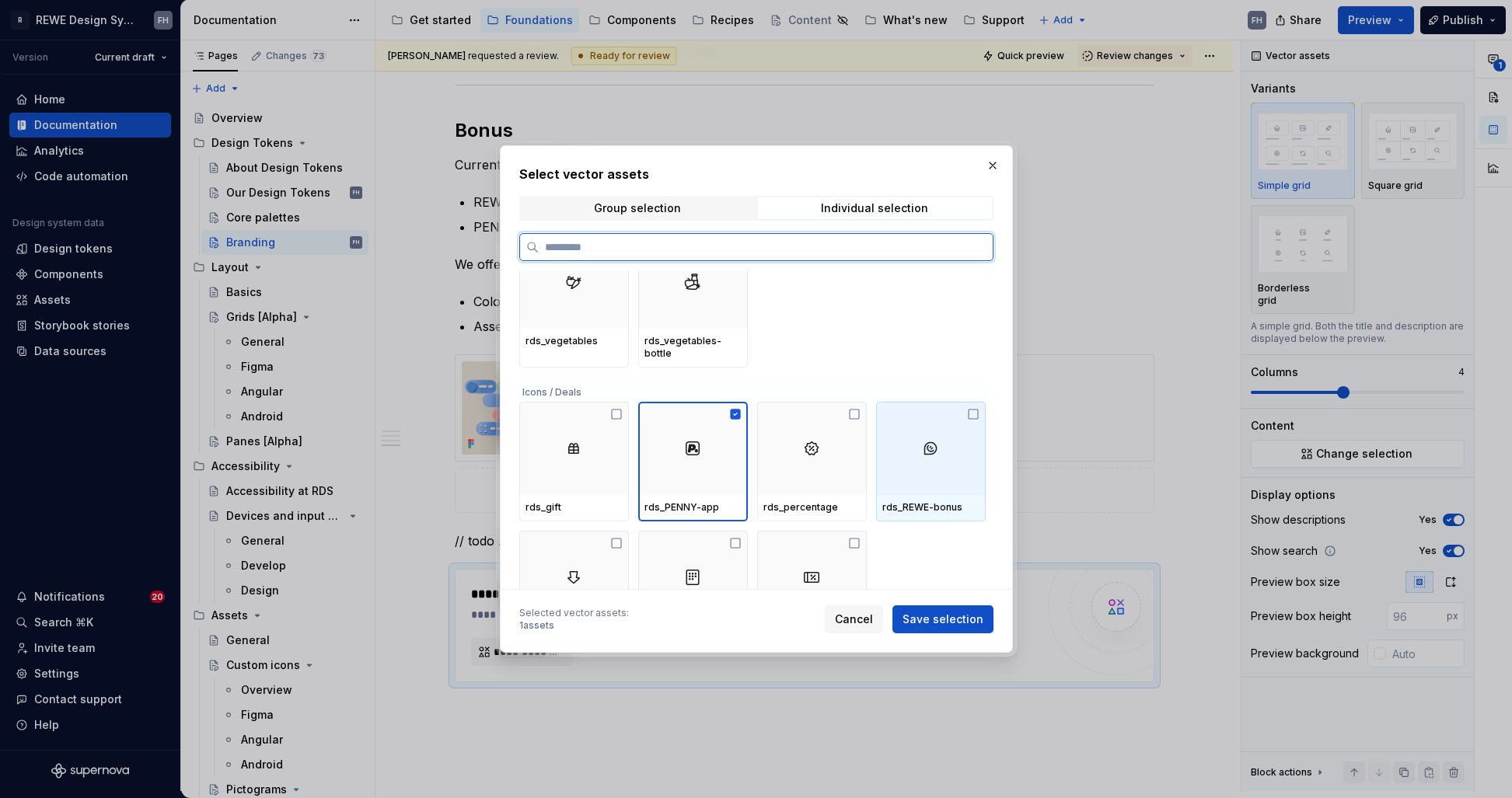
click at [972, 409] on icon at bounding box center [972, 413] width 9 height 9
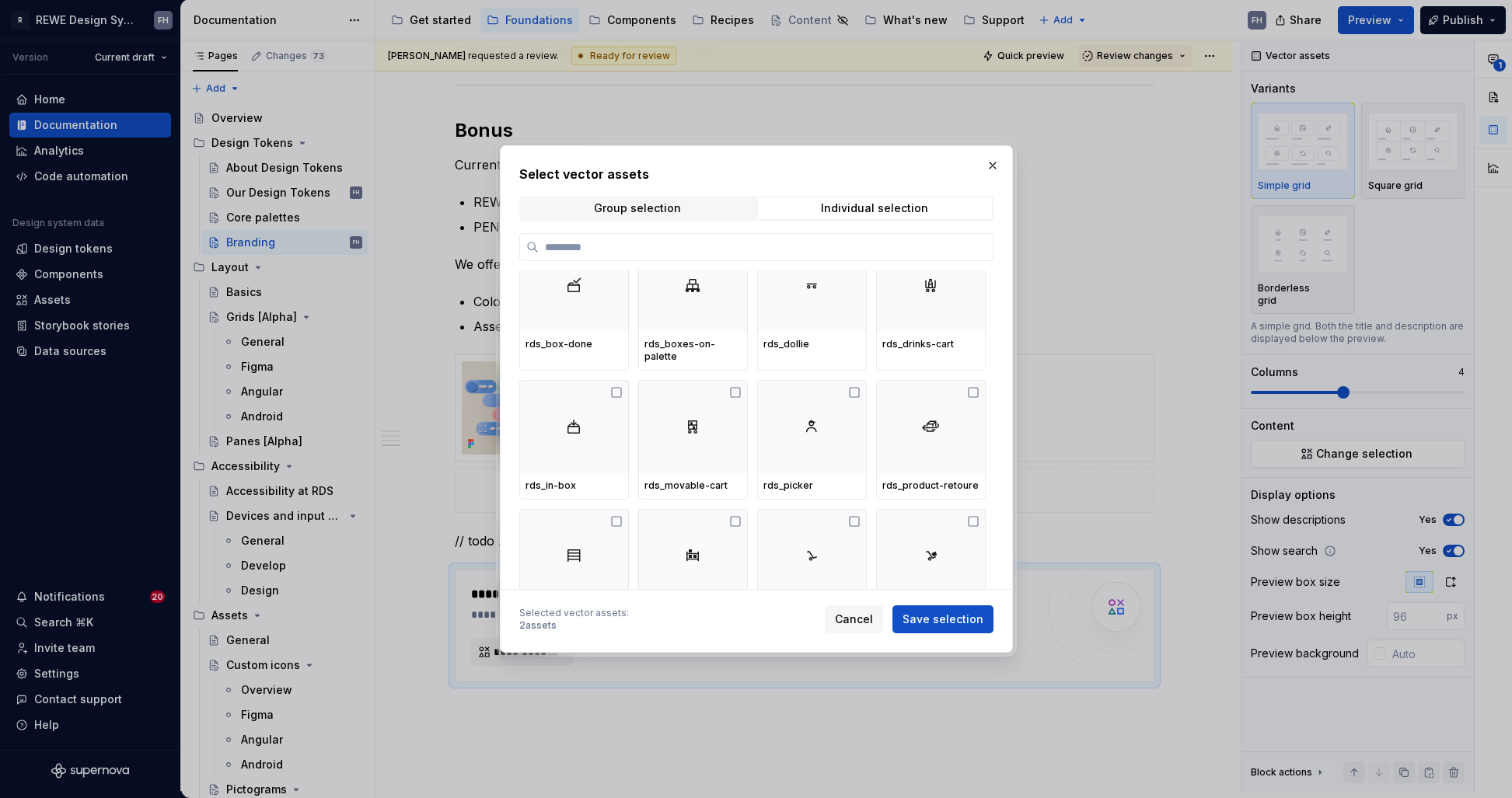
scroll to position [1474, 0]
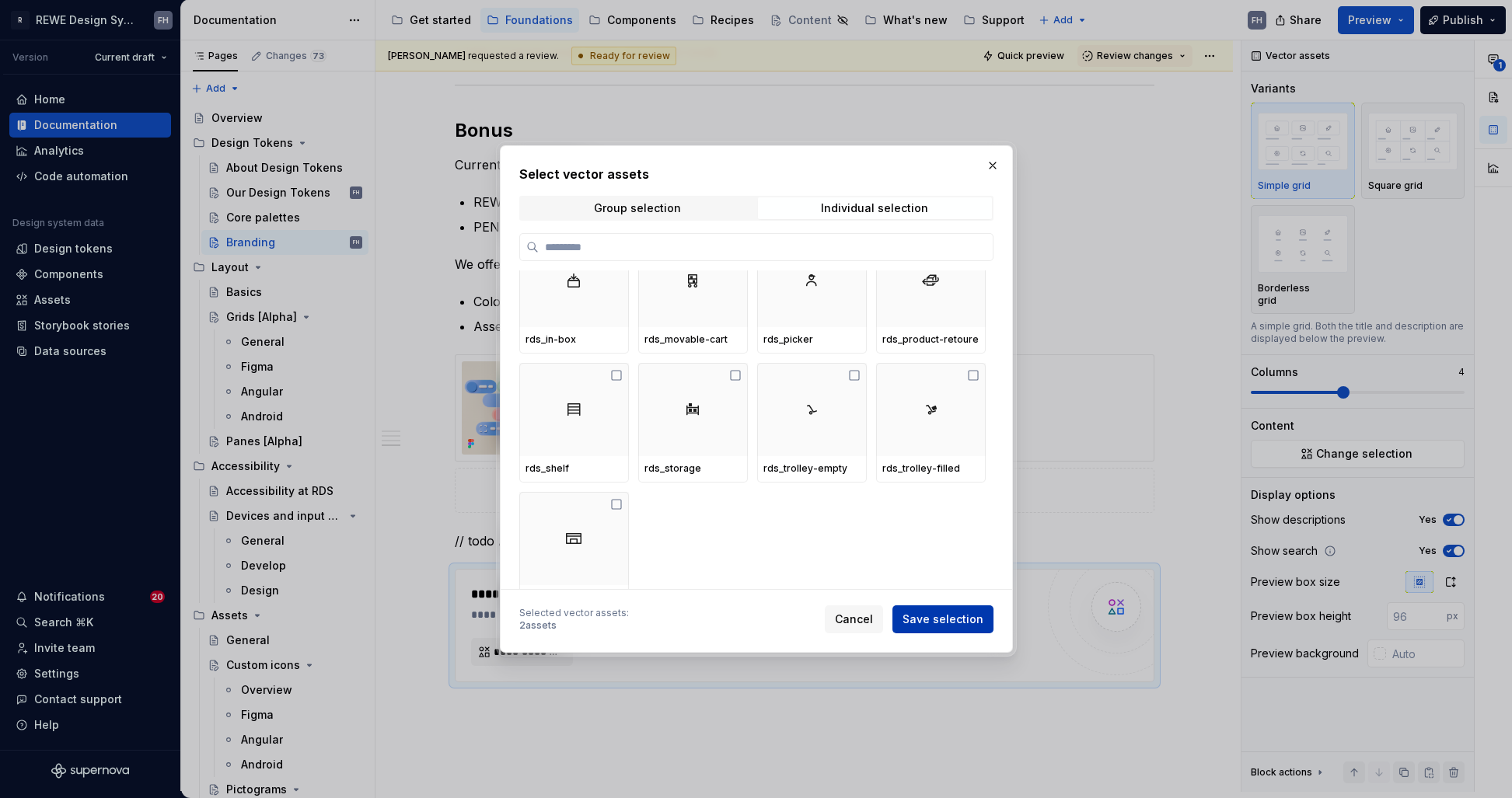
click at [946, 612] on span "Save selection" at bounding box center [942, 619] width 81 height 16
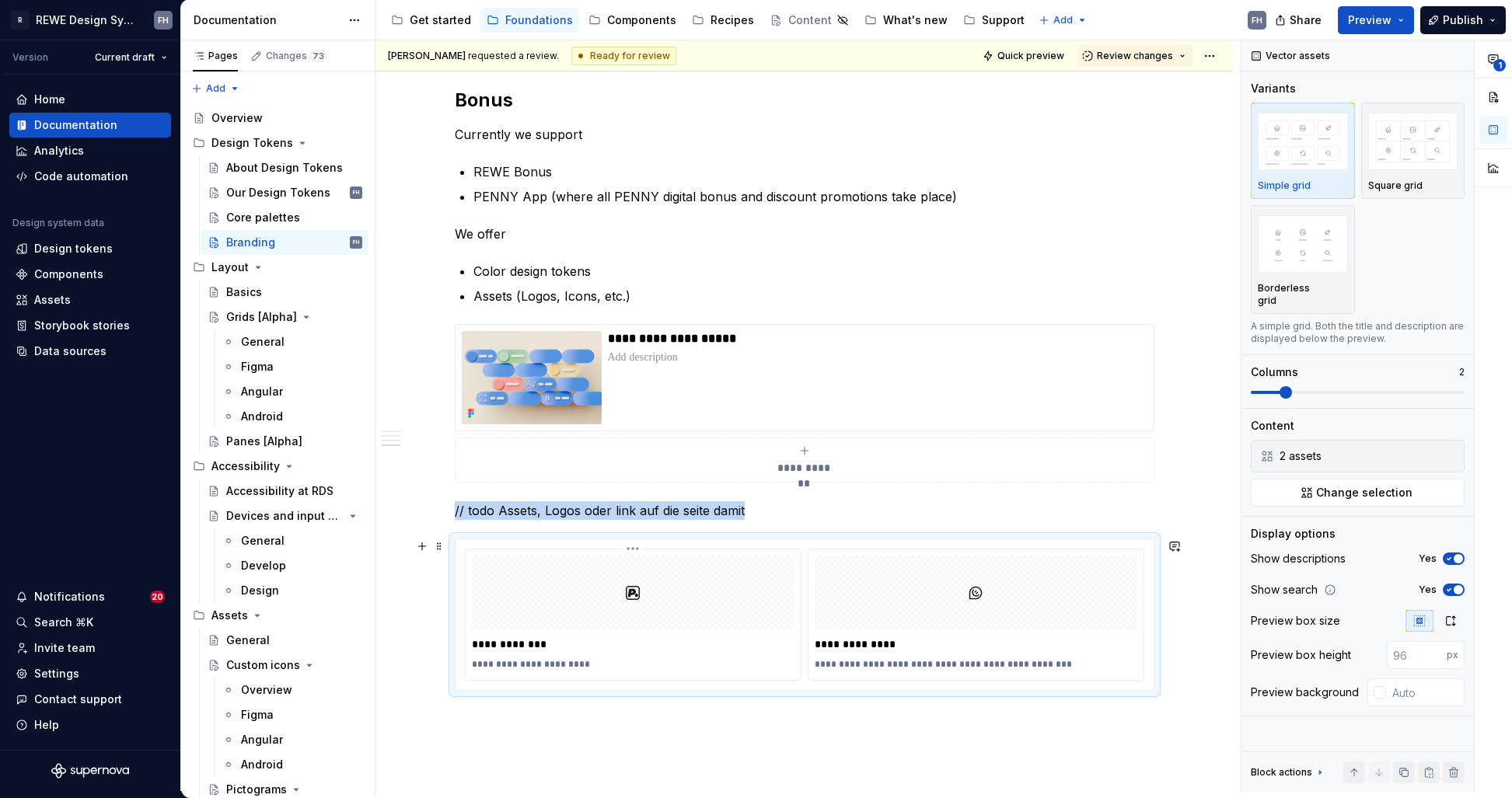
scroll to position [1478, 0]
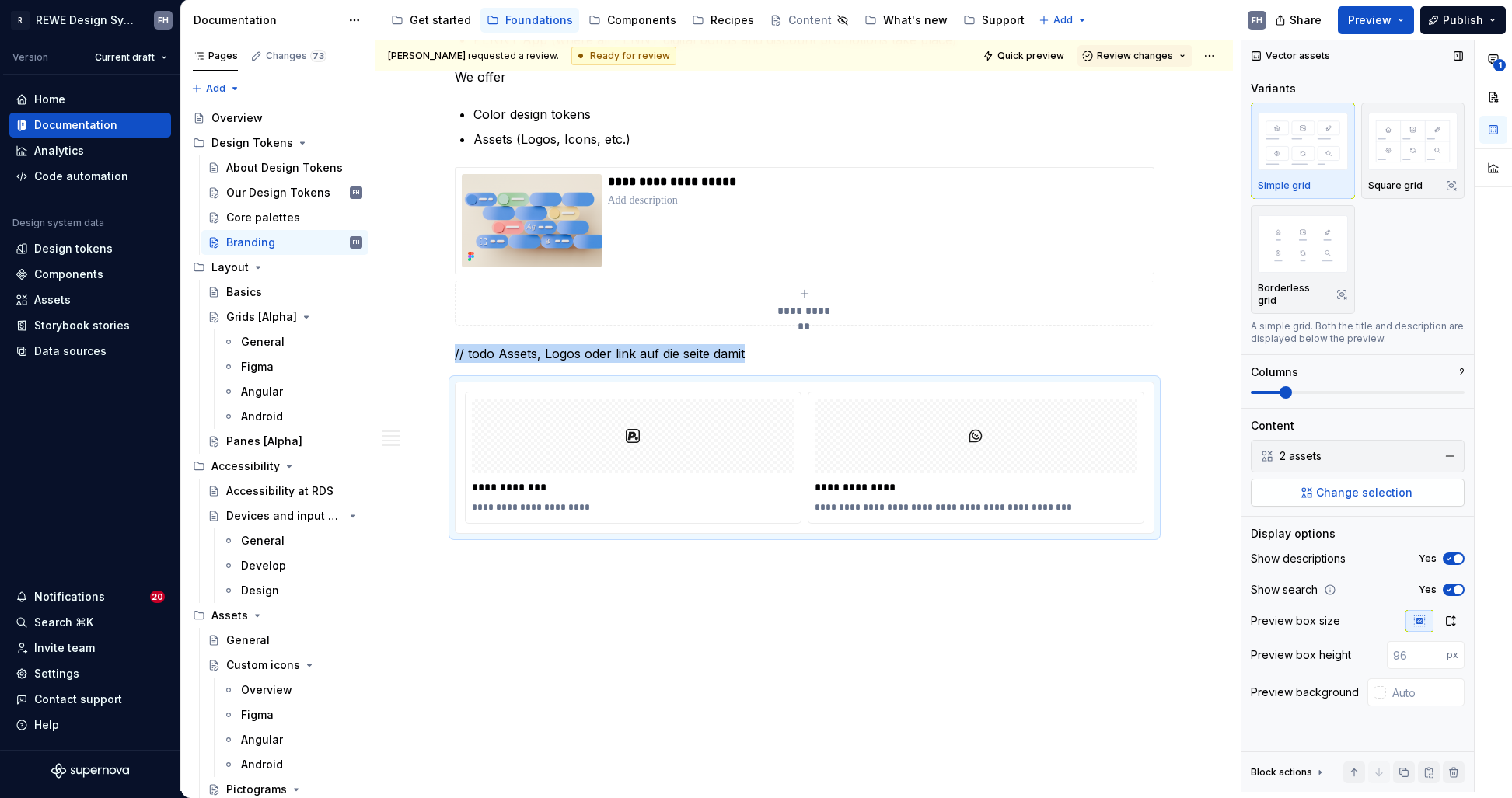
click at [1365, 484] on span "Change selection" at bounding box center [1364, 492] width 96 height 16
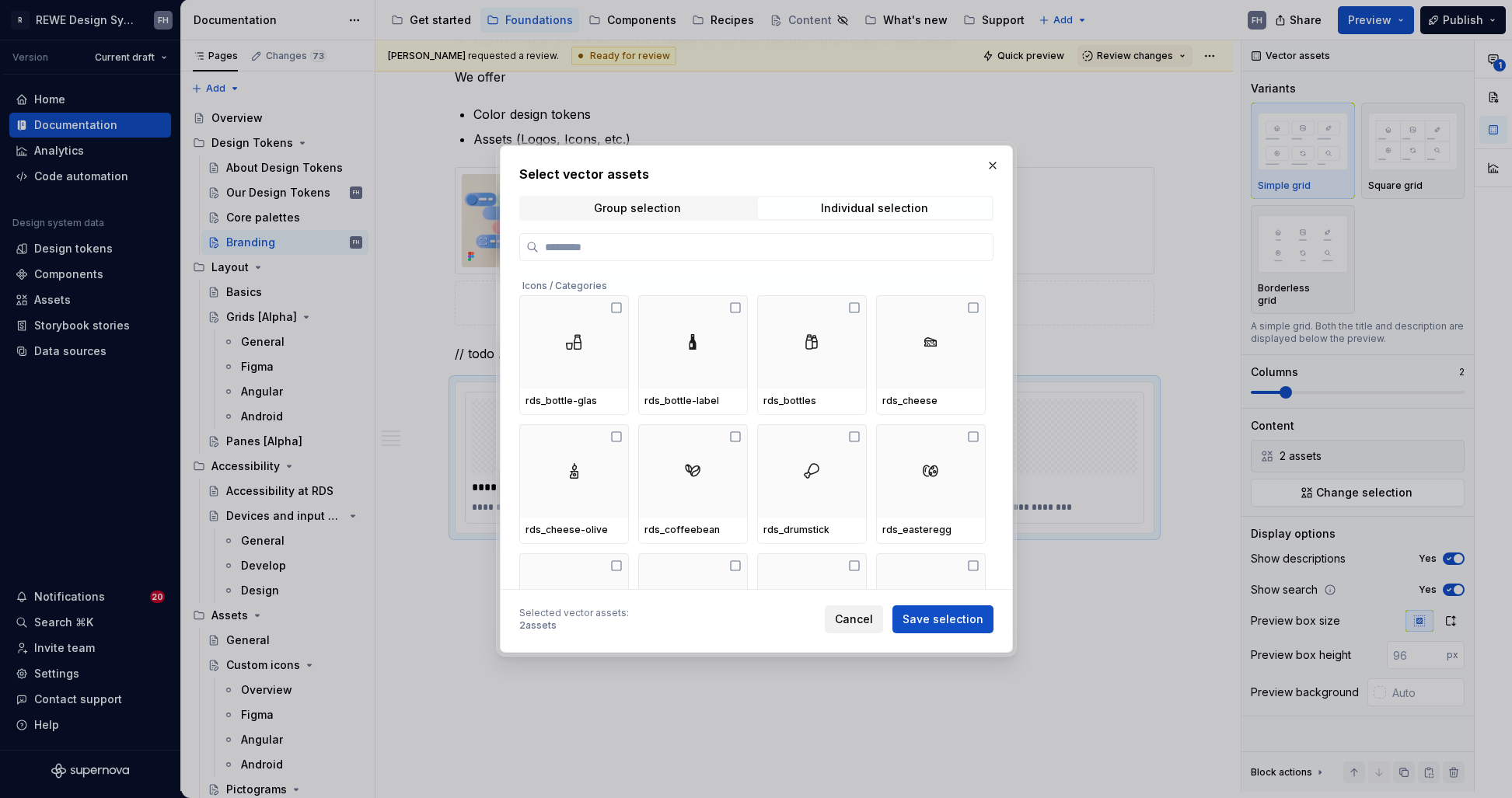
click at [862, 624] on span "Cancel" at bounding box center [853, 619] width 38 height 16
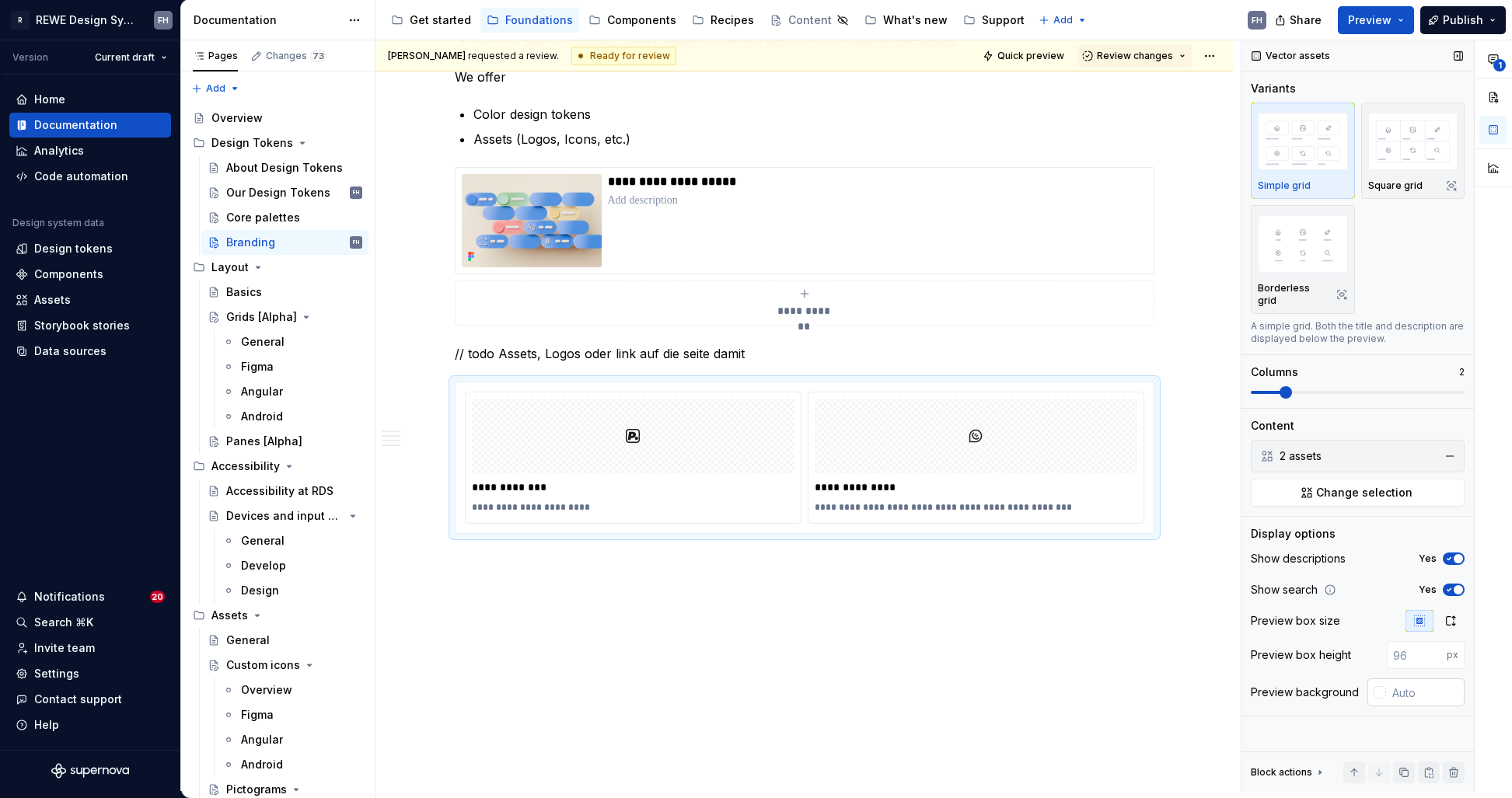
click at [1404, 680] on input "text" at bounding box center [1425, 692] width 79 height 28
type input "#FCFCFC"
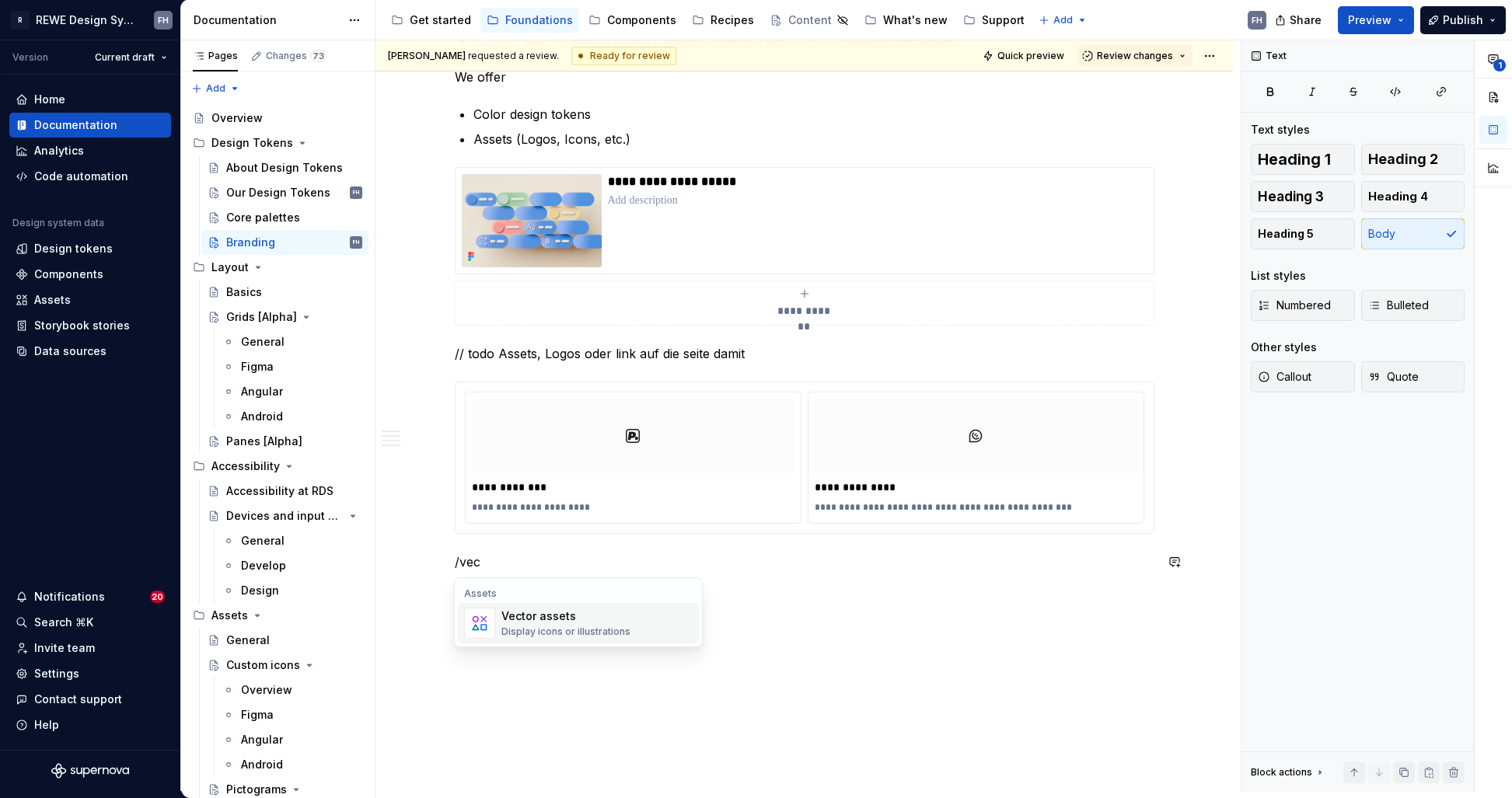
click at [574, 620] on div "Vector assets" at bounding box center [566, 616] width 129 height 16
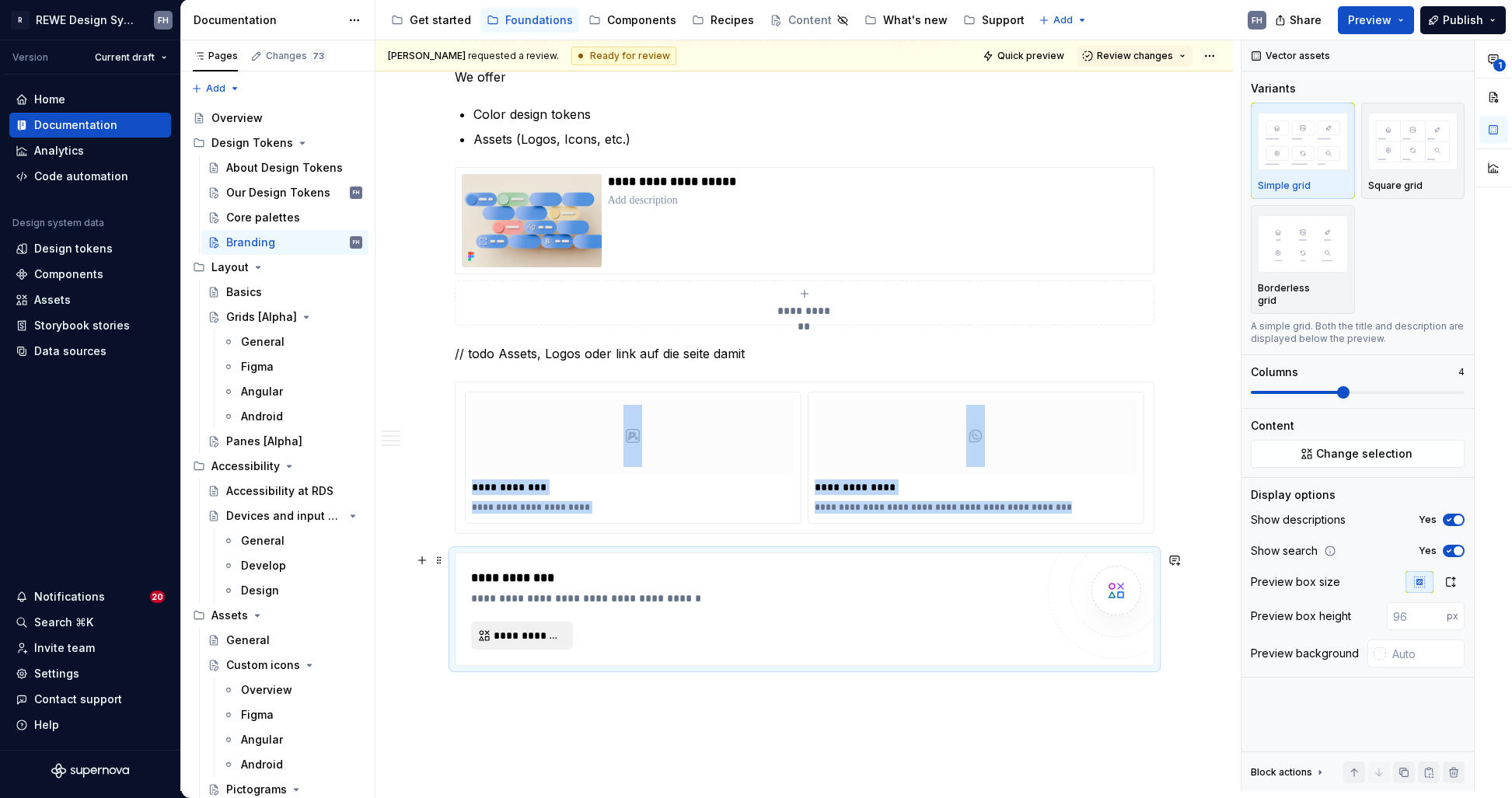
click at [541, 637] on span "**********" at bounding box center [528, 635] width 69 height 16
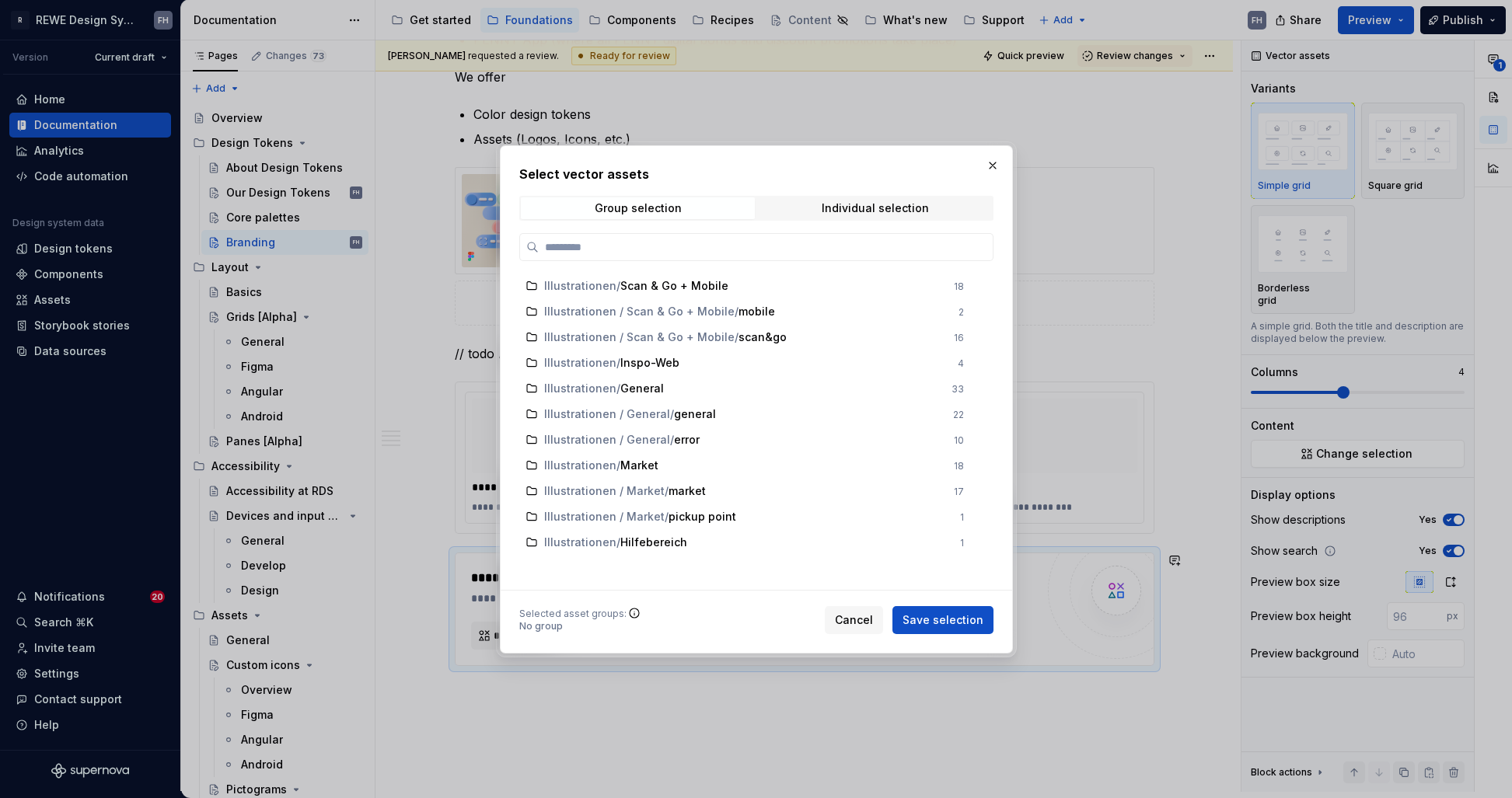
type textarea "*"
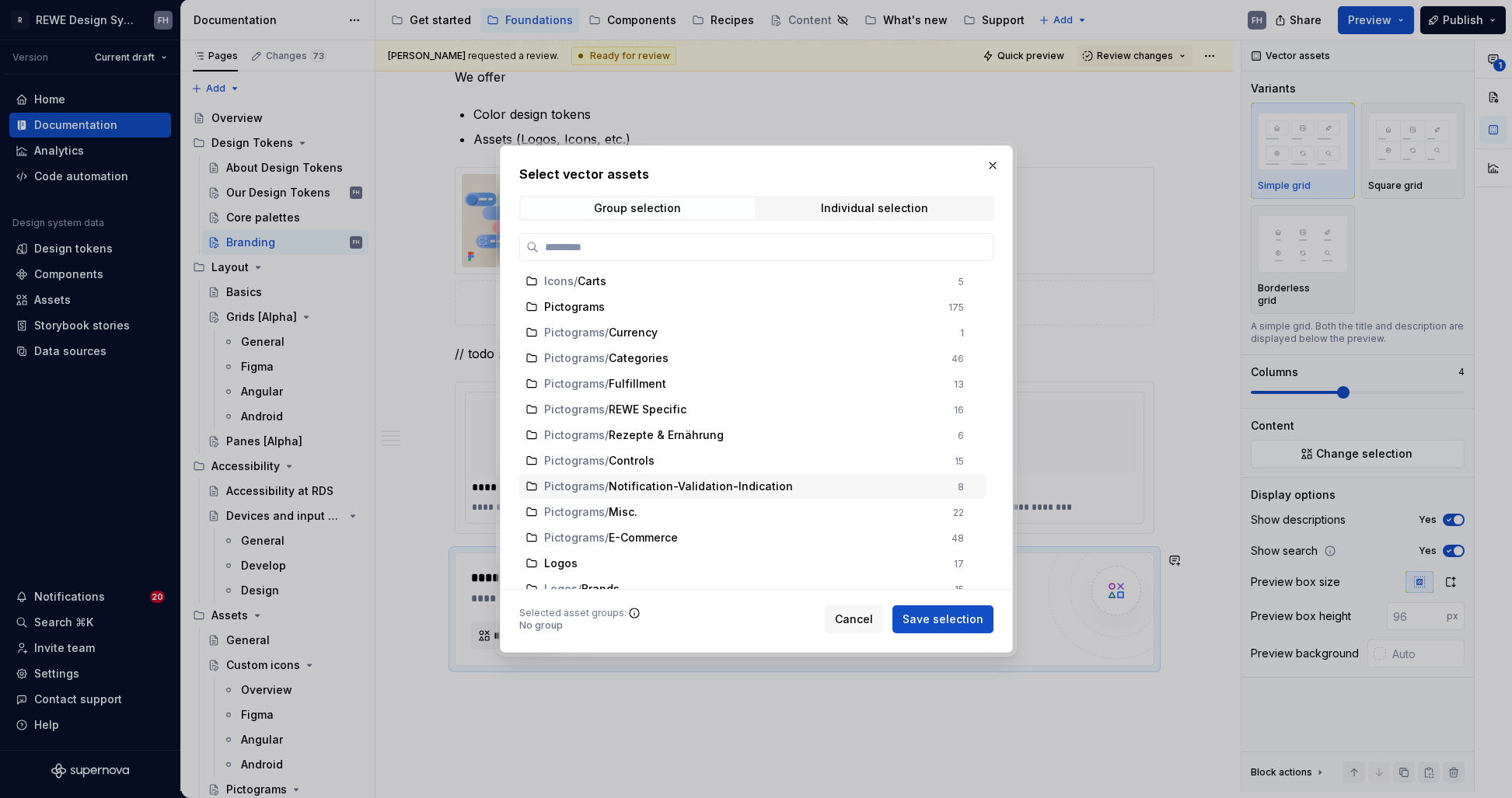
scroll to position [279, 0]
click at [720, 408] on div "Pictograms / REWE Specific" at bounding box center [744, 412] width 401 height 16
click at [932, 211] on span "Individual selection" at bounding box center [874, 209] width 234 height 22
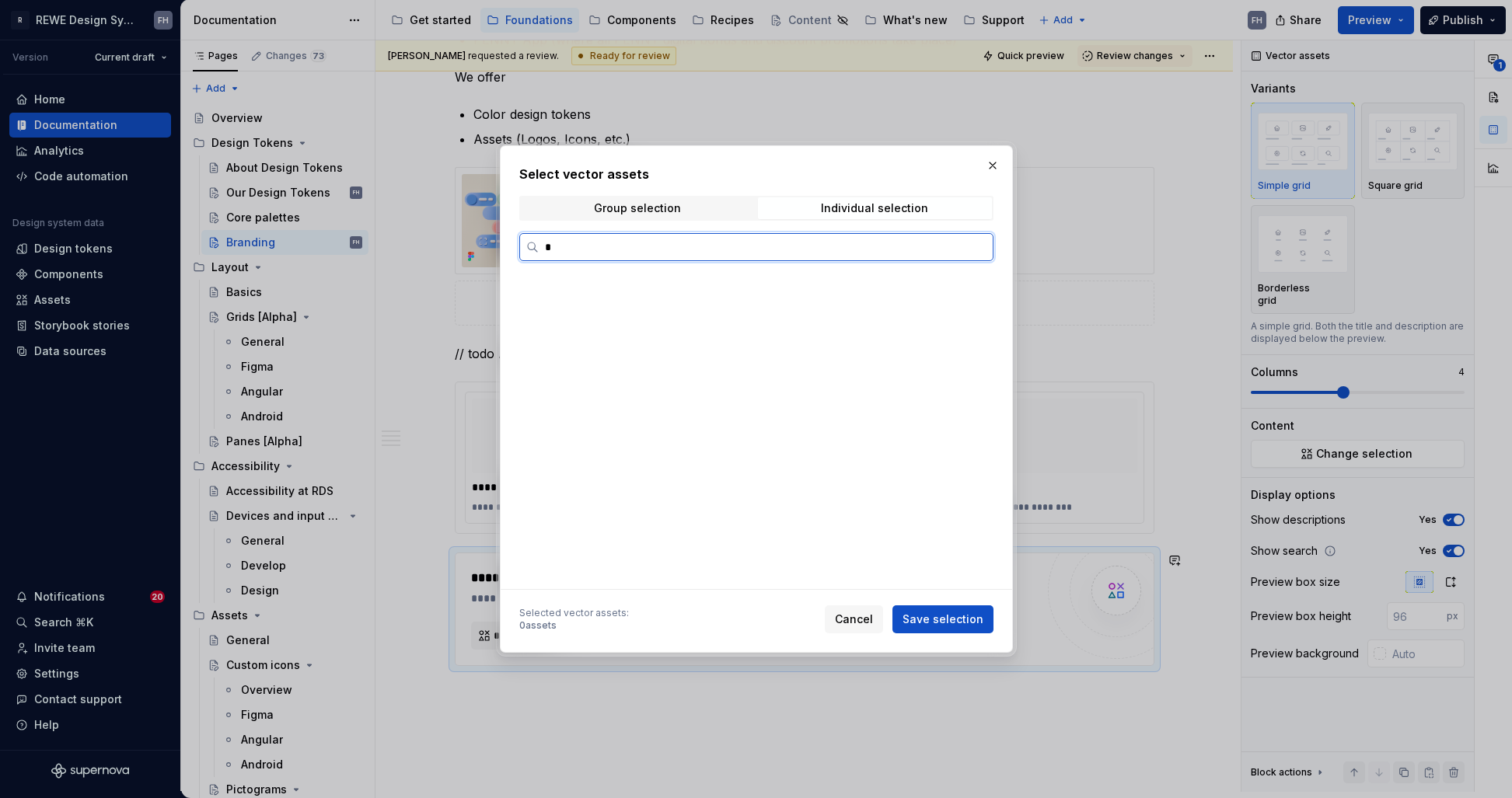
type input "**"
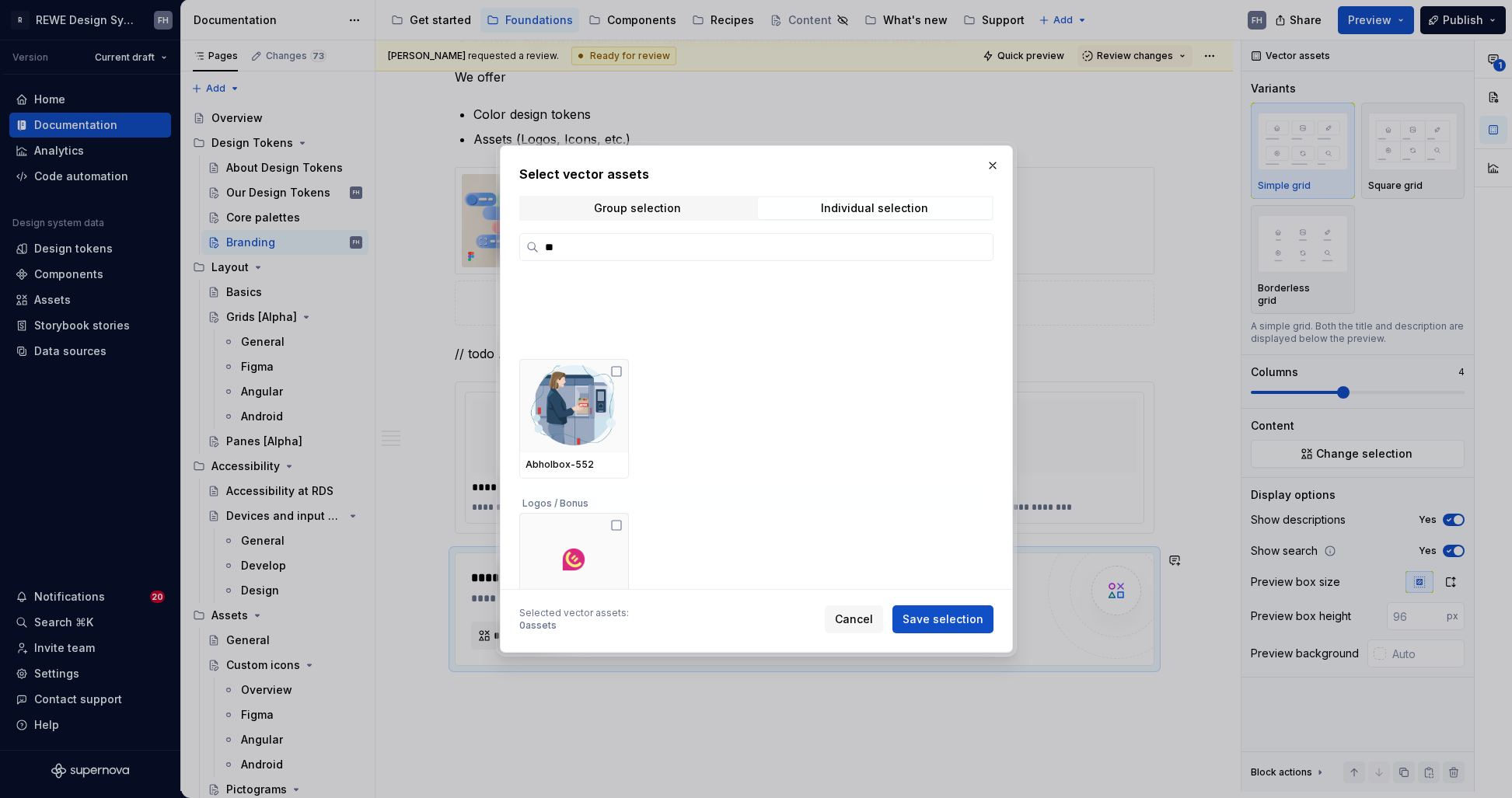
scroll to position [2470, 0]
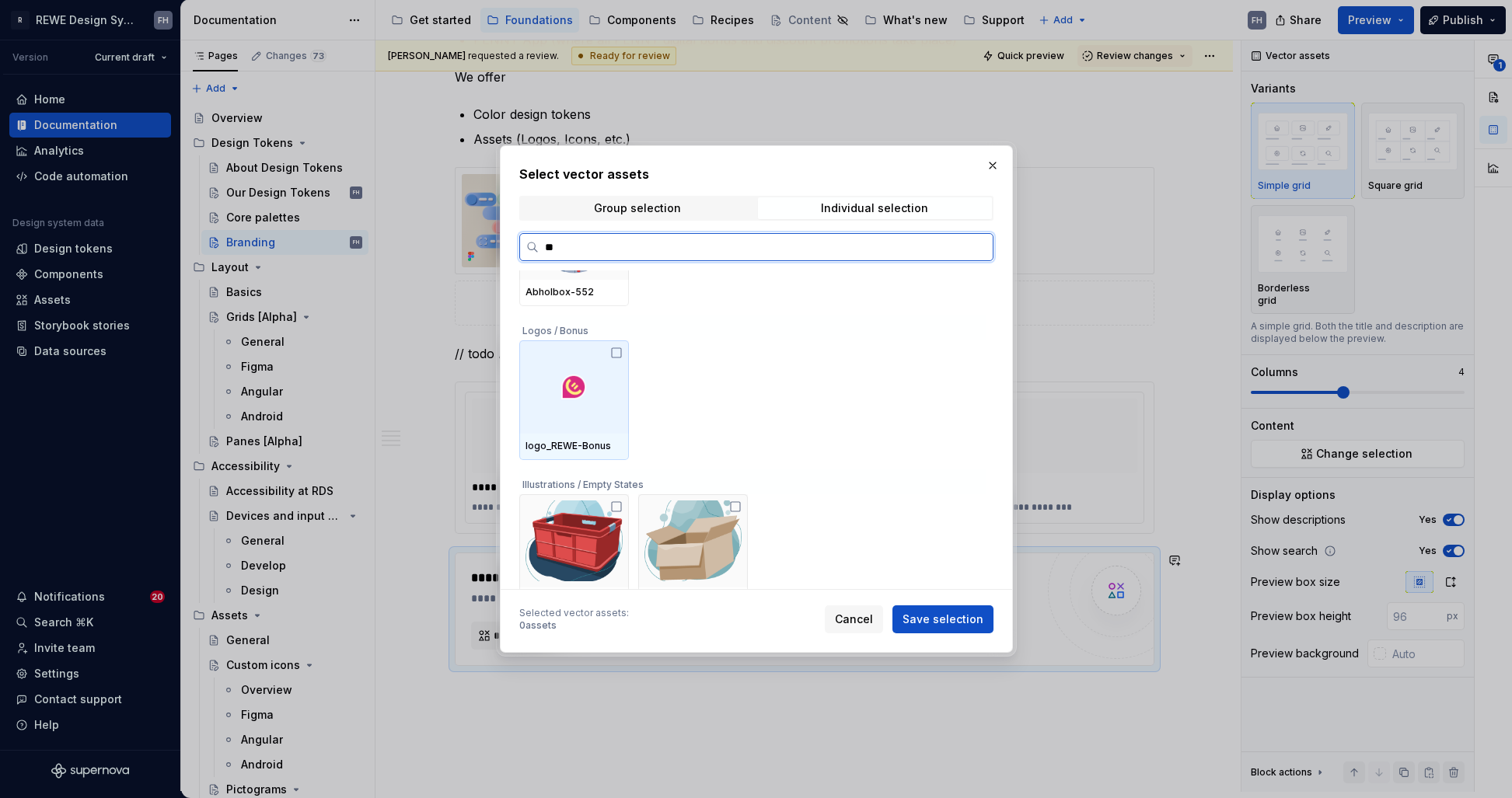
click at [621, 353] on icon at bounding box center [616, 352] width 9 height 9
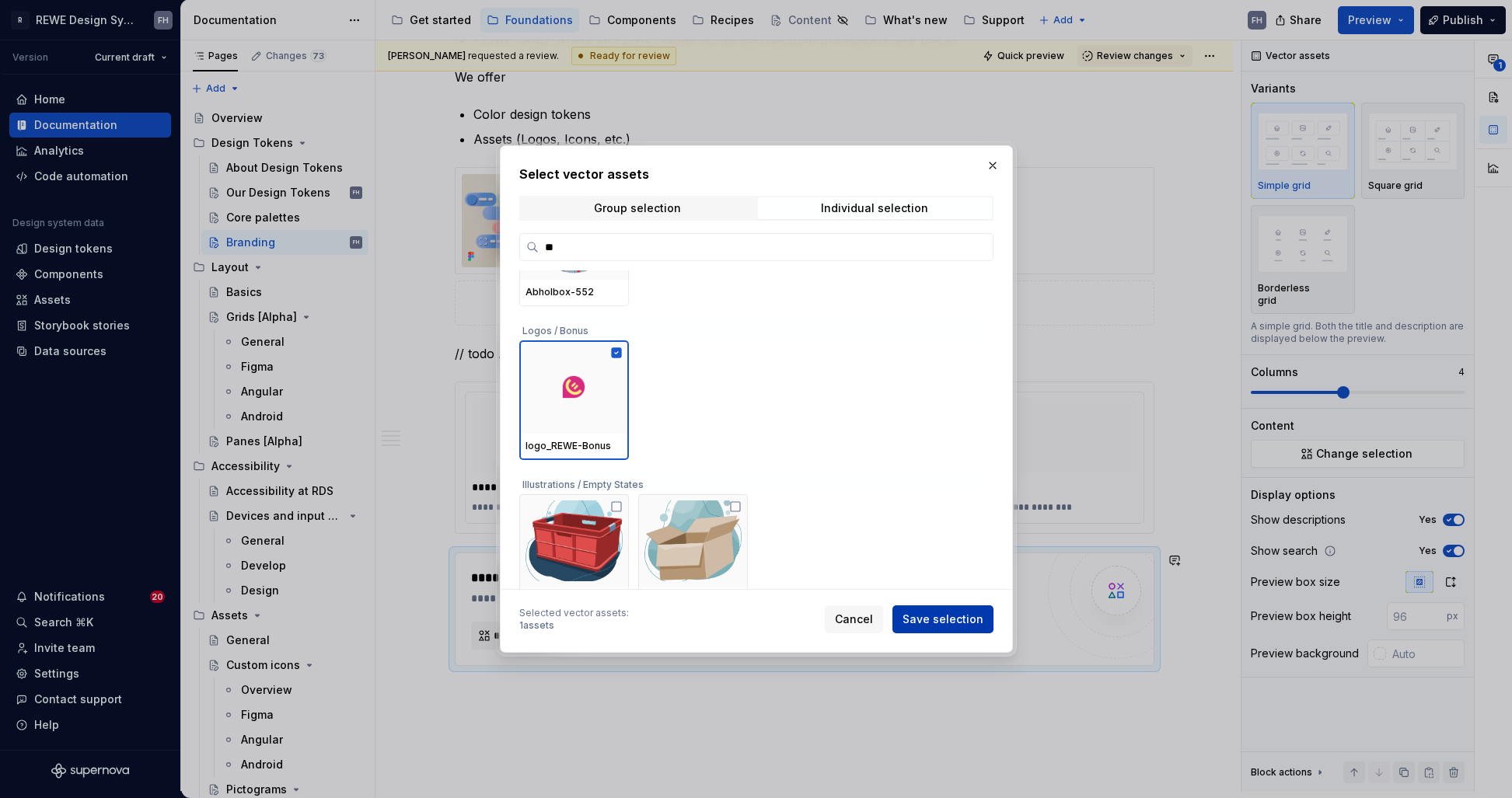
click at [935, 625] on span "Save selection" at bounding box center [942, 619] width 81 height 16
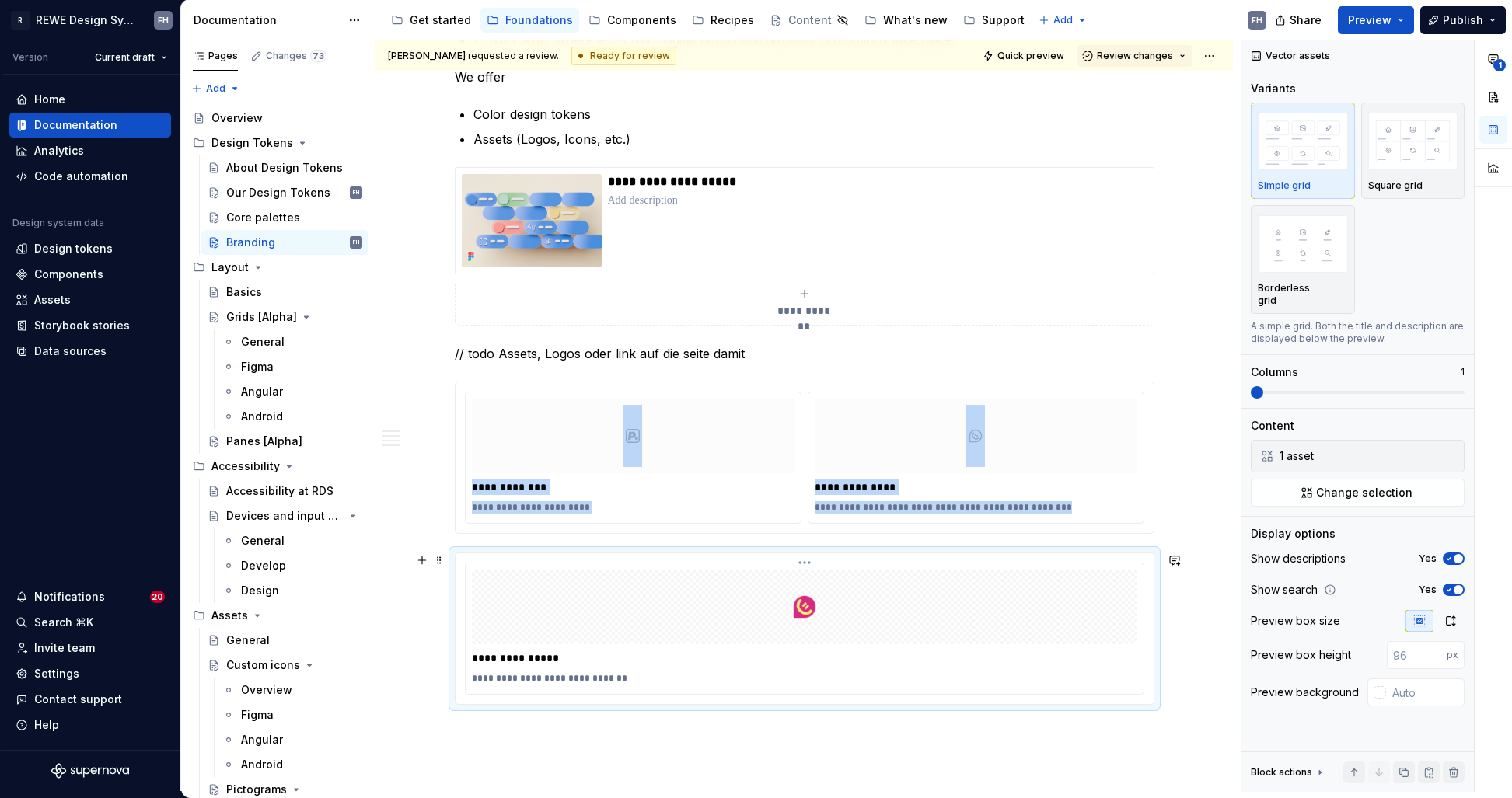
scroll to position [1497, 0]
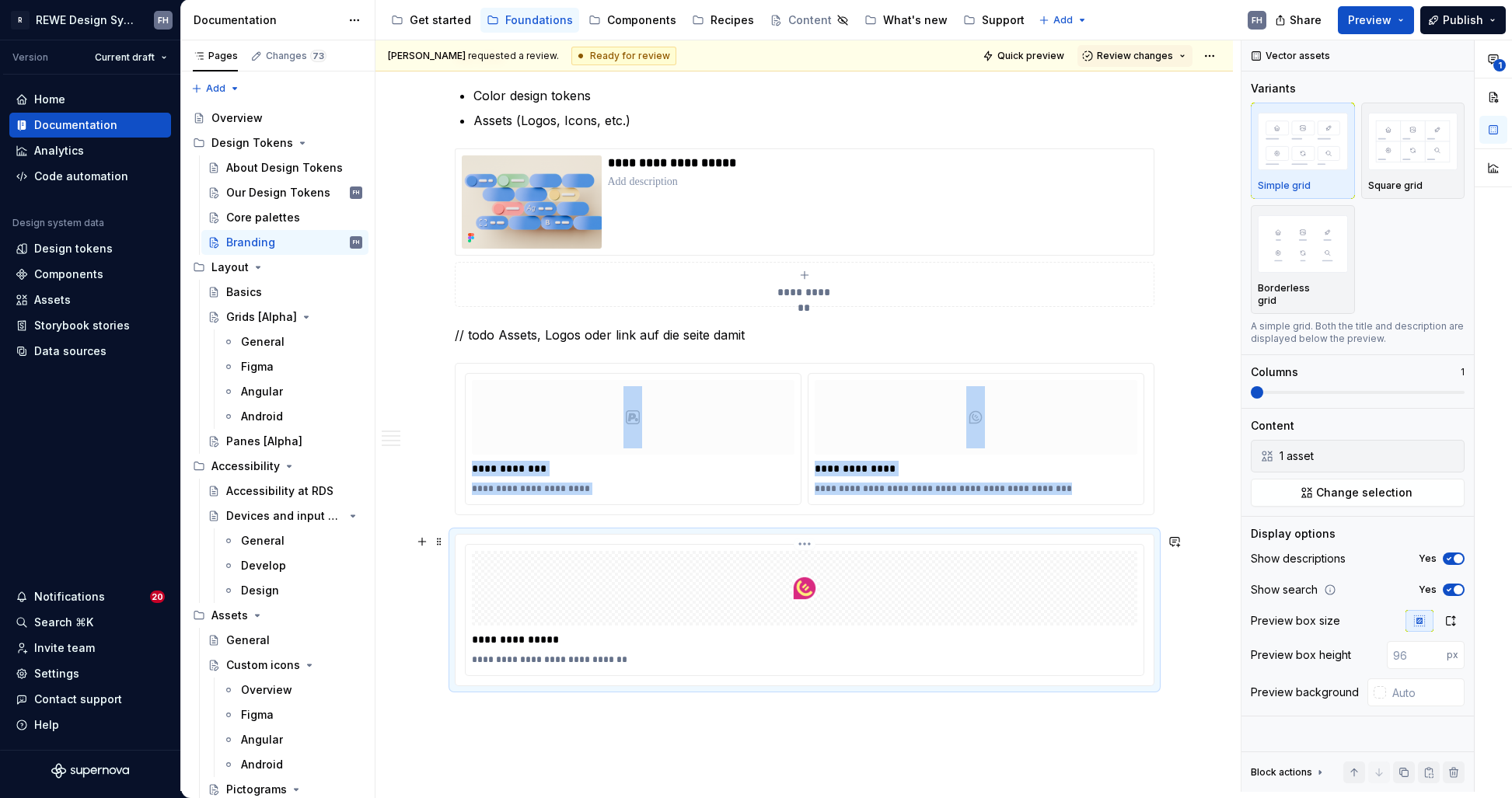
click at [947, 587] on div at bounding box center [804, 587] width 666 height 75
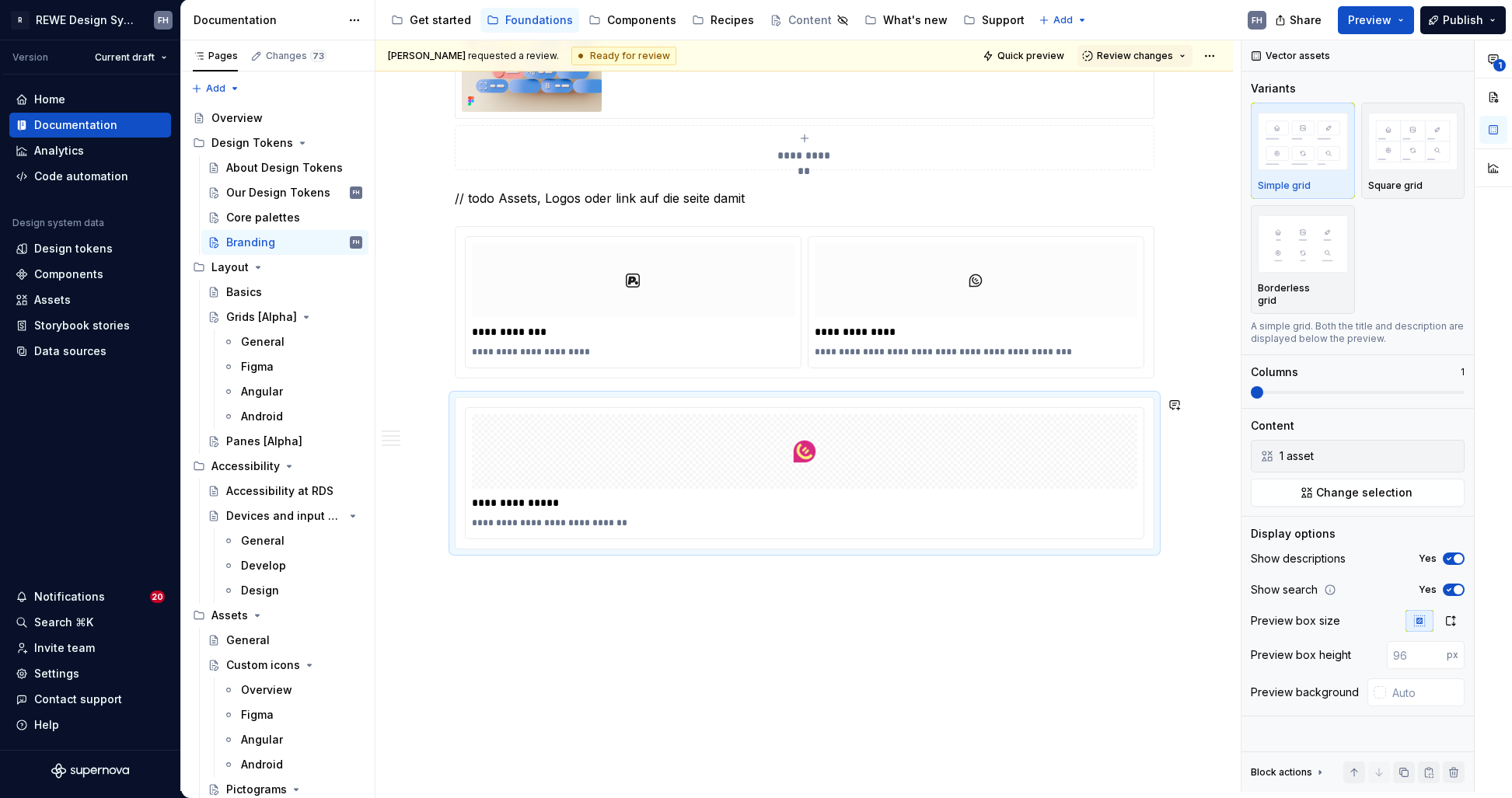
click at [602, 602] on div "Franziska Haaf requested a review. Ready for review Quick preview Review change…" at bounding box center [808, 415] width 865 height 751
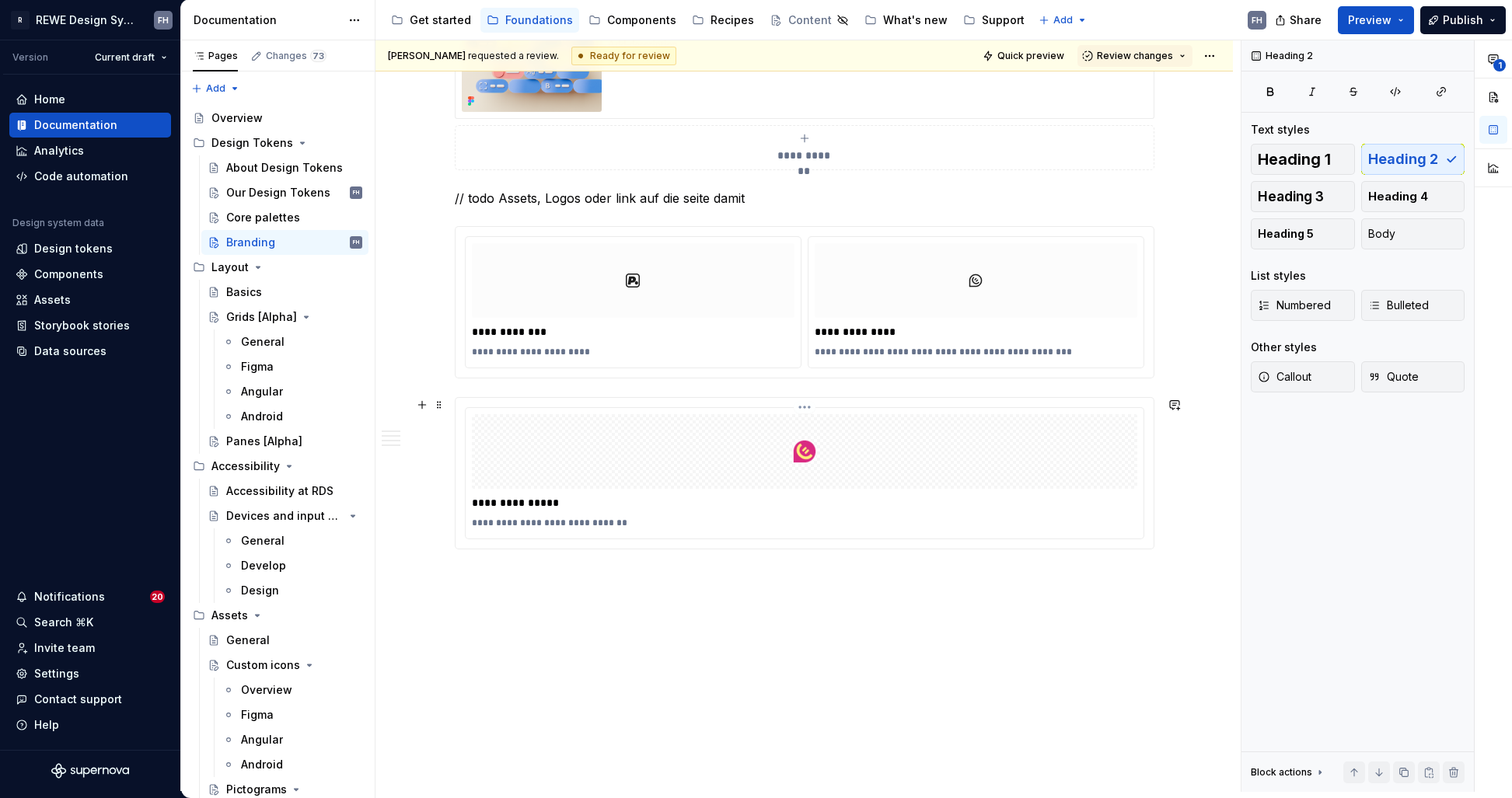
click at [751, 471] on div at bounding box center [804, 451] width 666 height 75
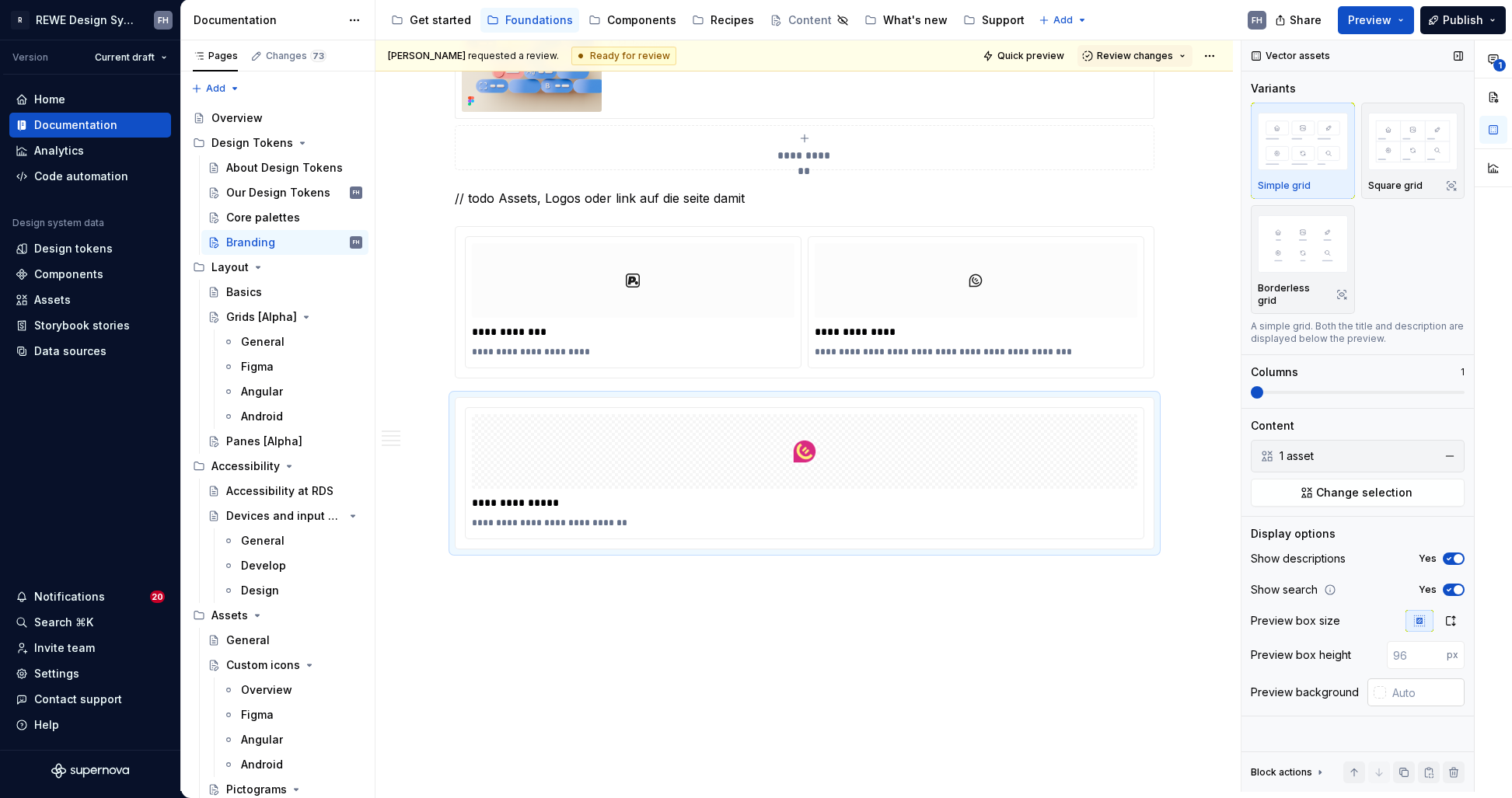
click at [1409, 678] on input "text" at bounding box center [1425, 692] width 79 height 28
type input "#FCFCFC"
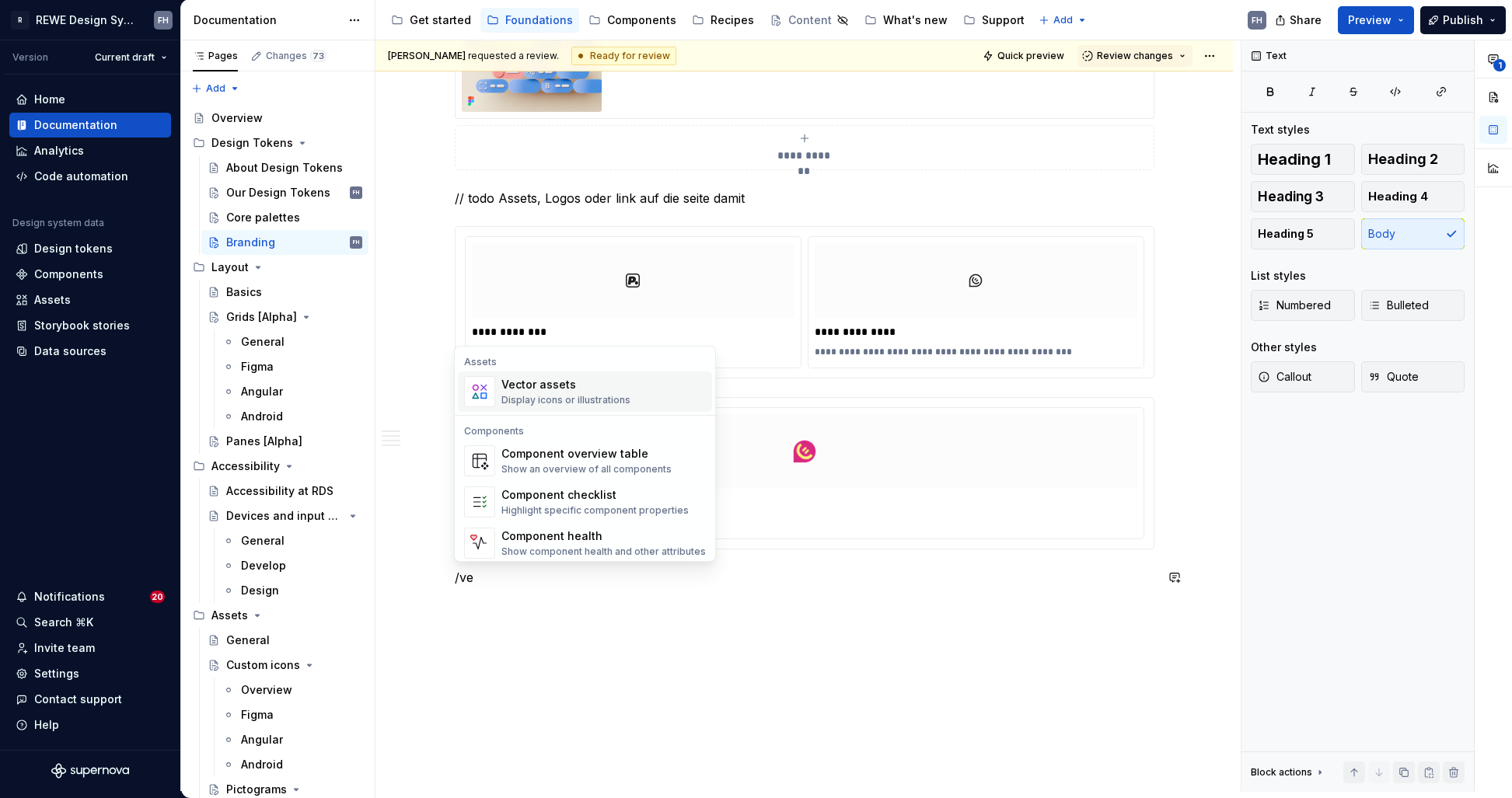
click at [634, 390] on div "Vector assets Display icons or illustrations" at bounding box center [604, 391] width 205 height 31
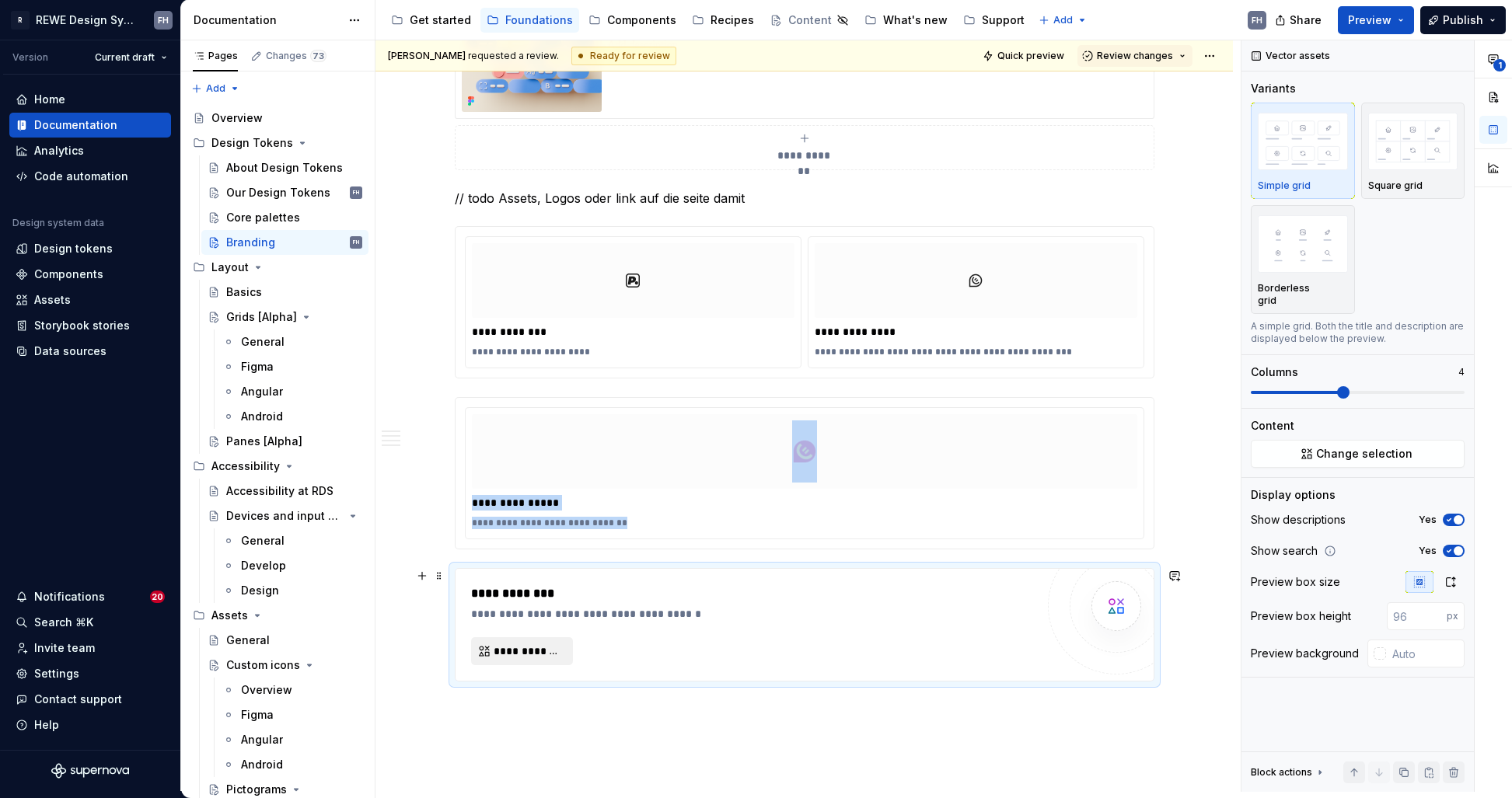
type textarea "*"
click at [497, 648] on span "**********" at bounding box center [528, 651] width 69 height 16
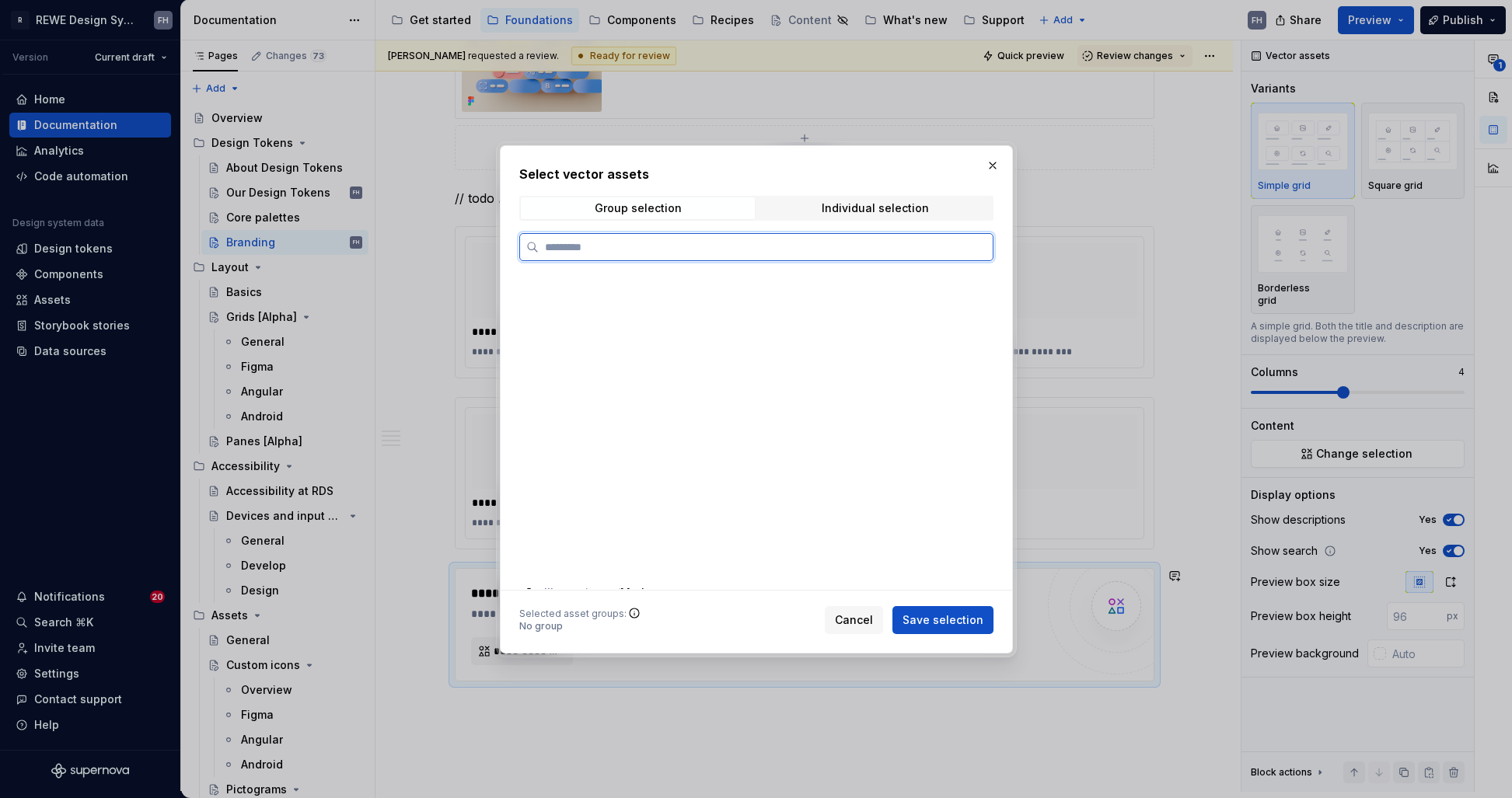
scroll to position [1182, 0]
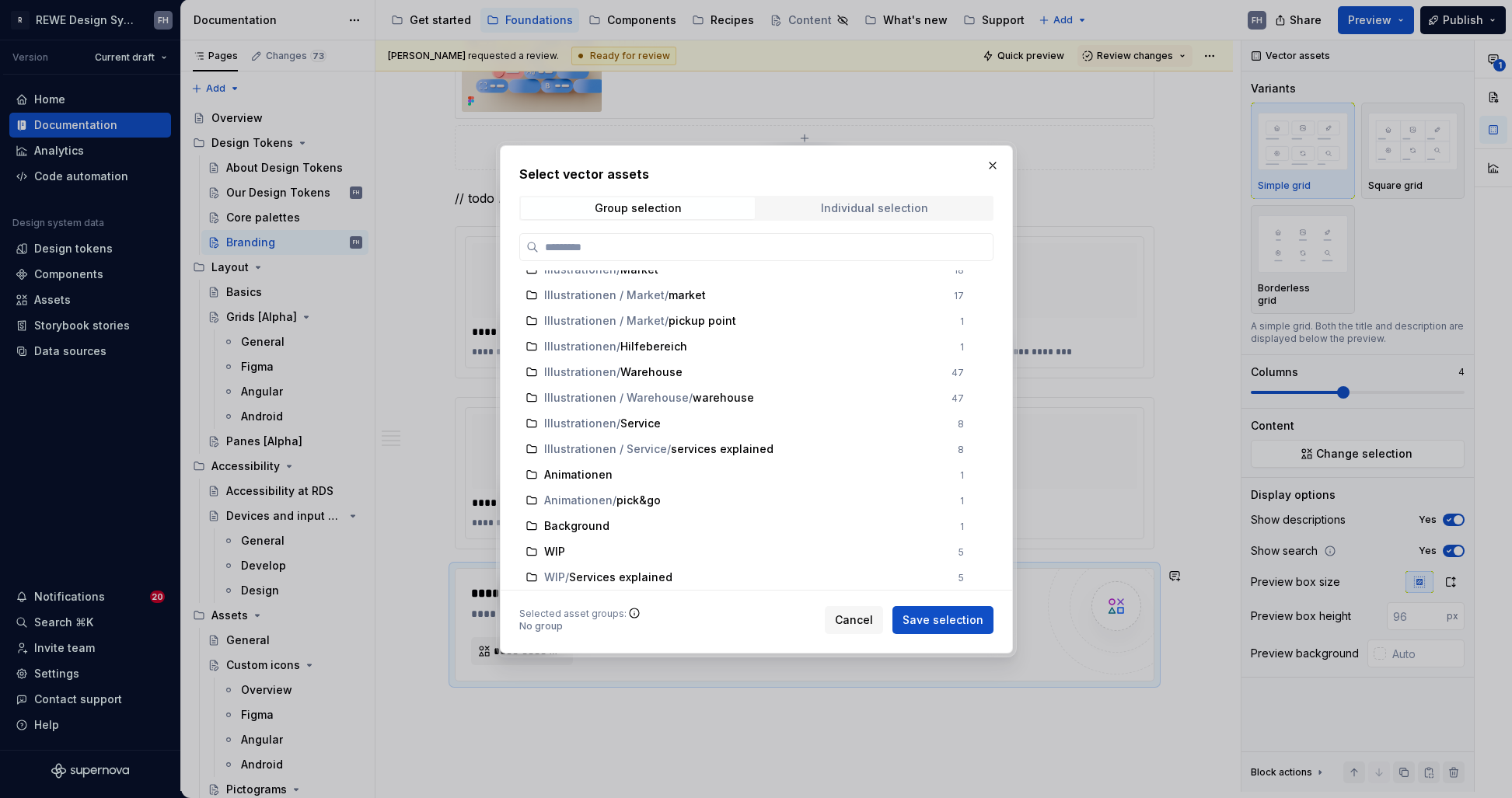
click at [864, 208] on div "Individual selection" at bounding box center [873, 208] width 107 height 12
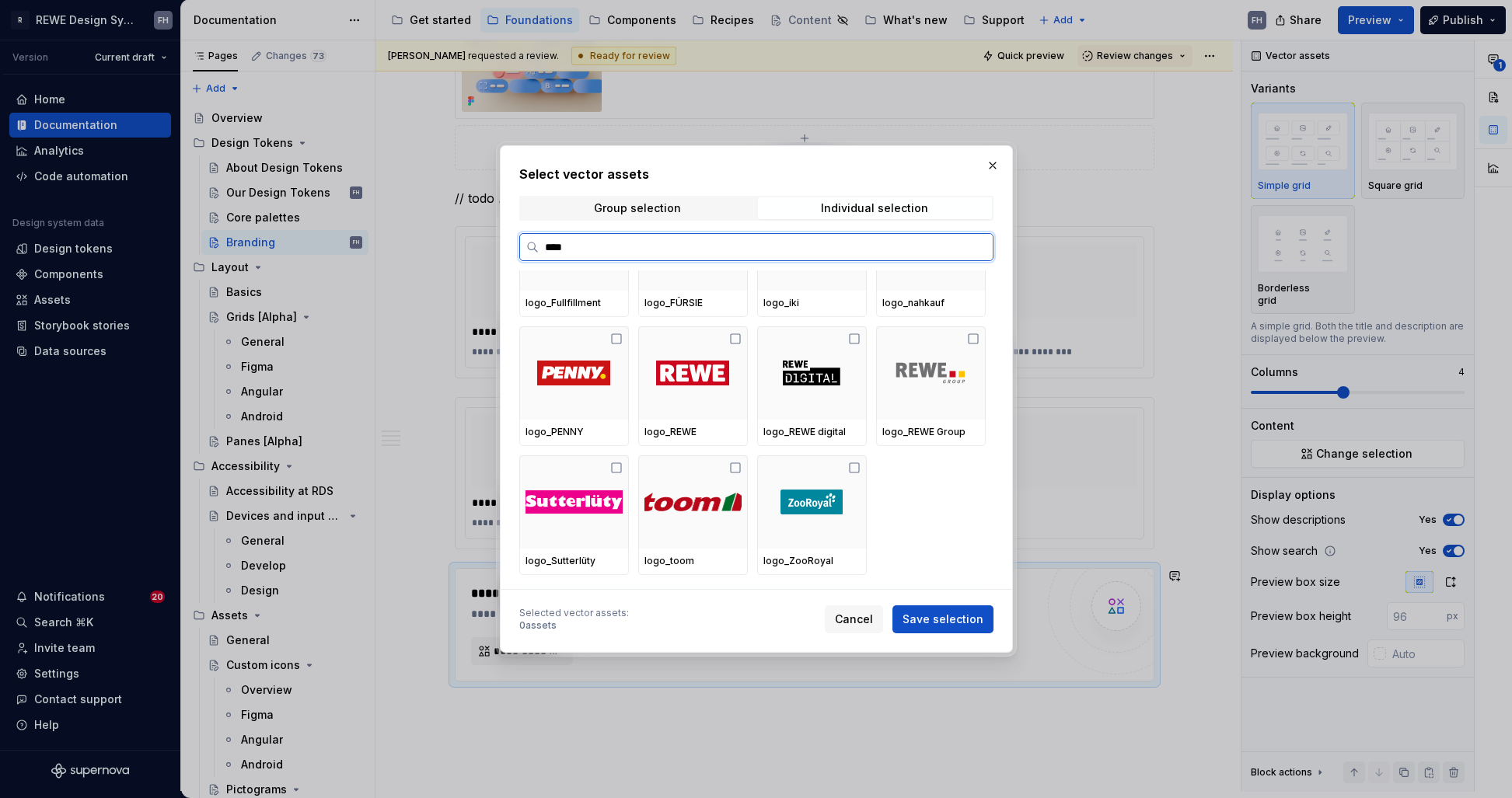
scroll to position [0, 0]
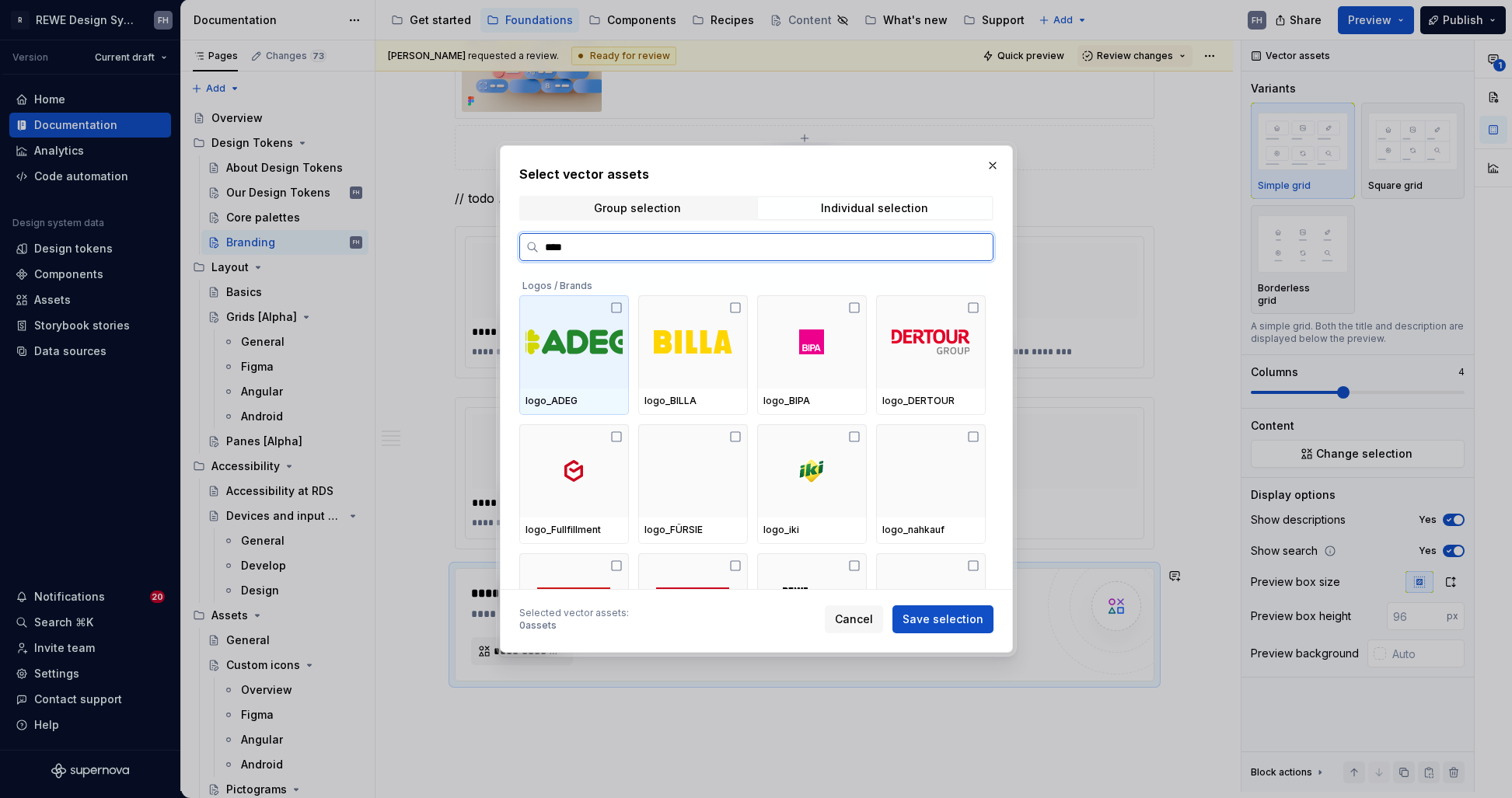
type input "*****"
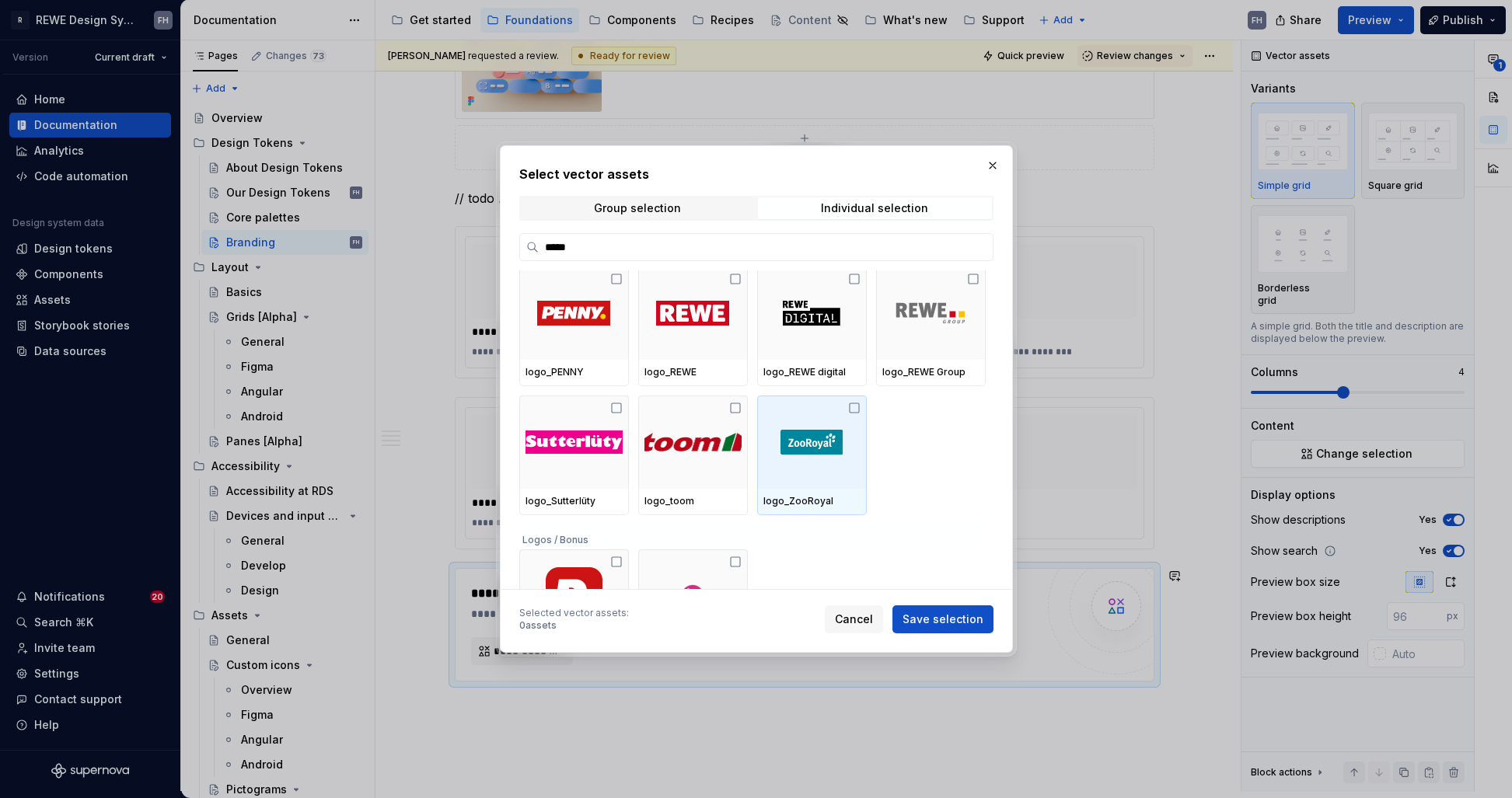
scroll to position [348, 0]
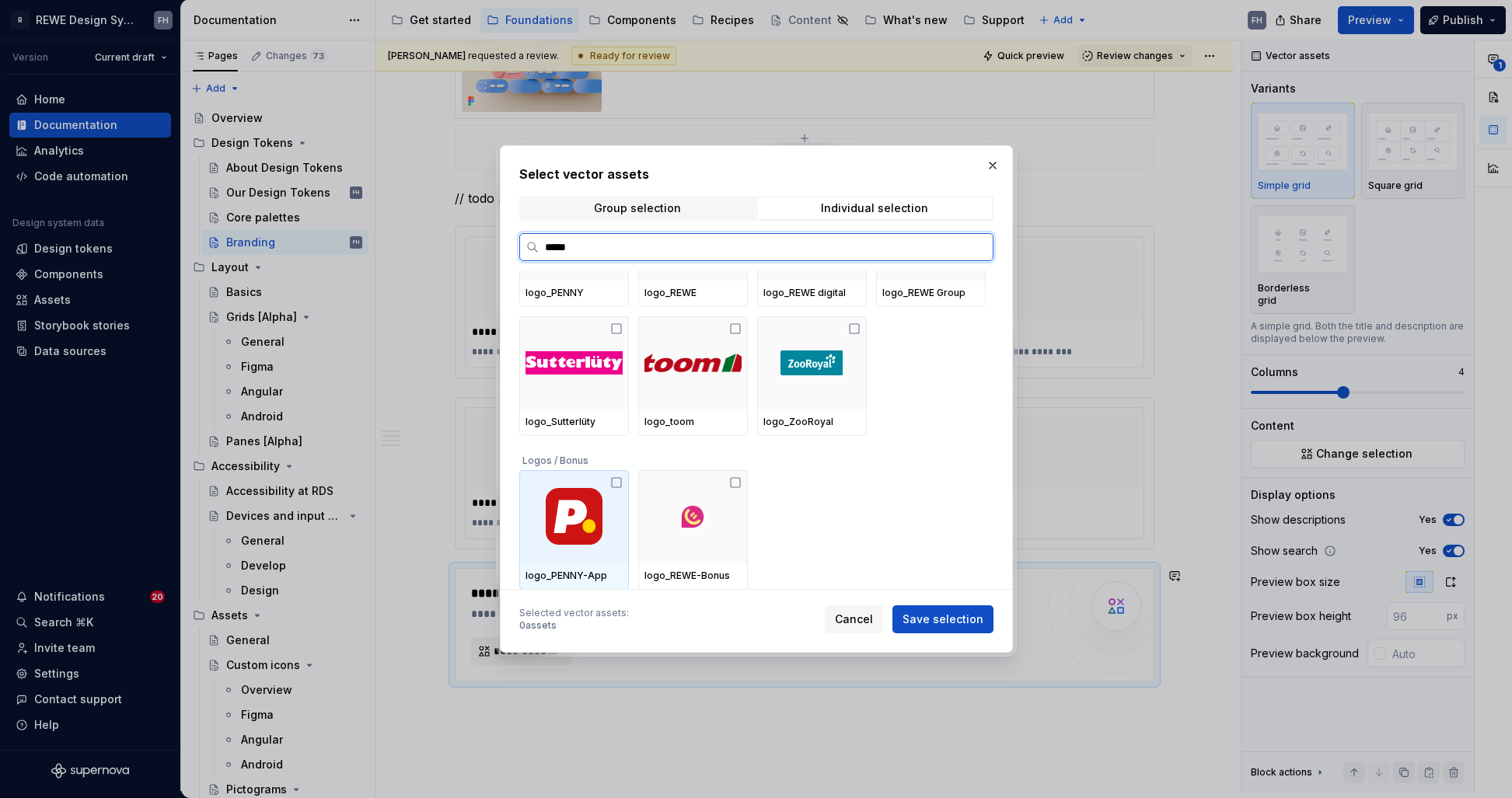
click at [618, 481] on icon at bounding box center [617, 482] width 12 height 12
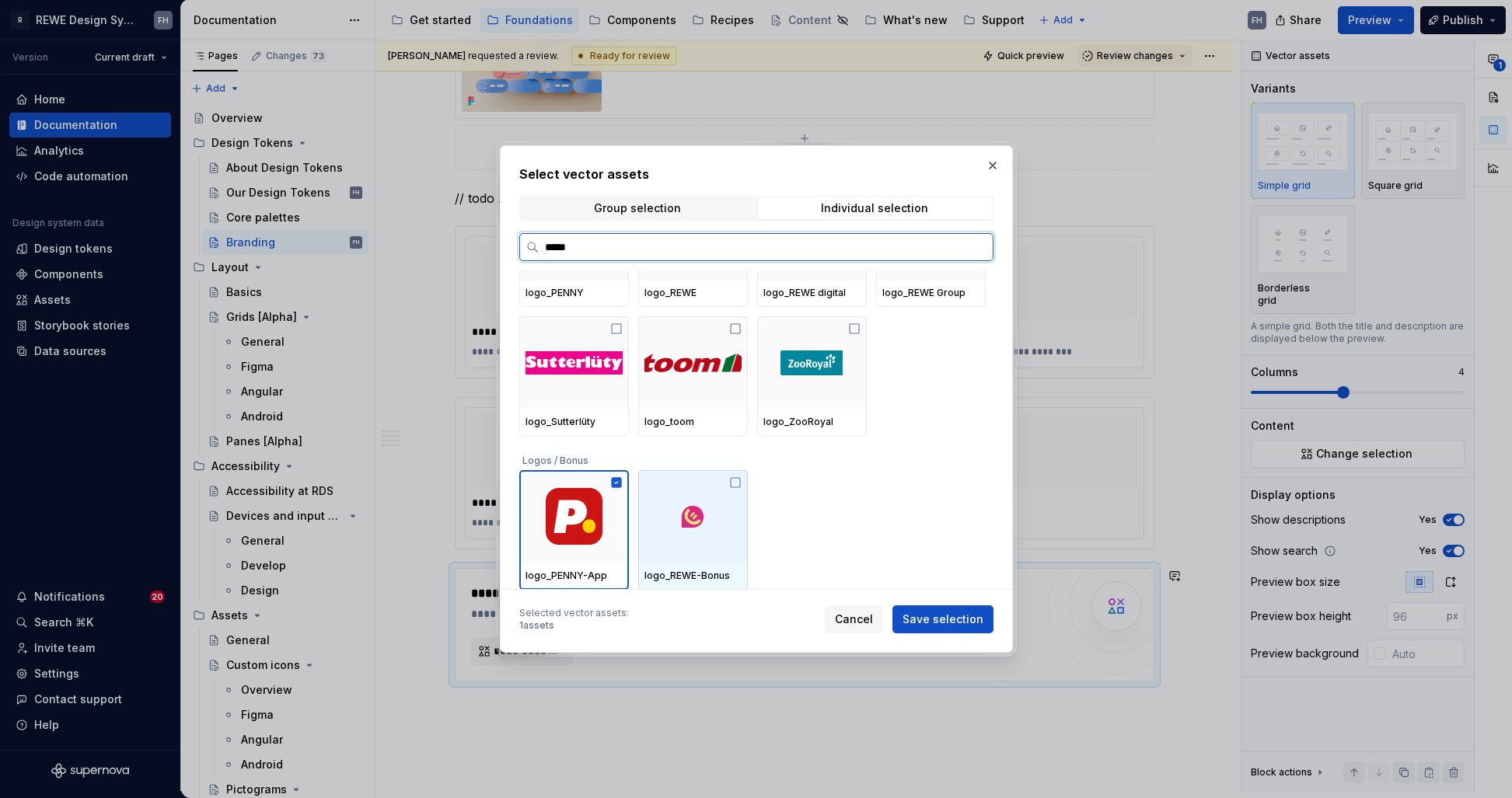
click at [736, 481] on icon at bounding box center [736, 482] width 12 height 12
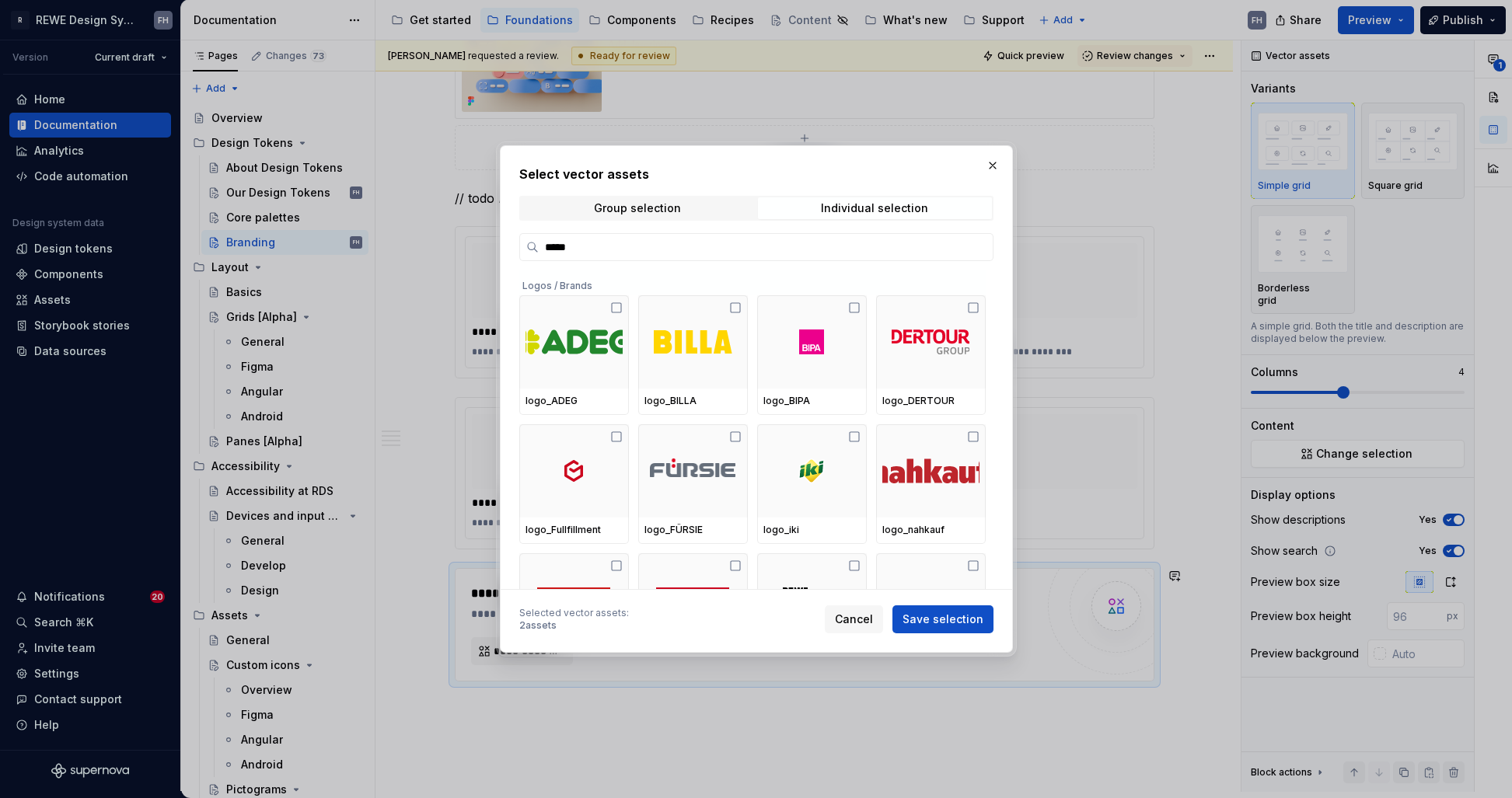
scroll to position [366, 0]
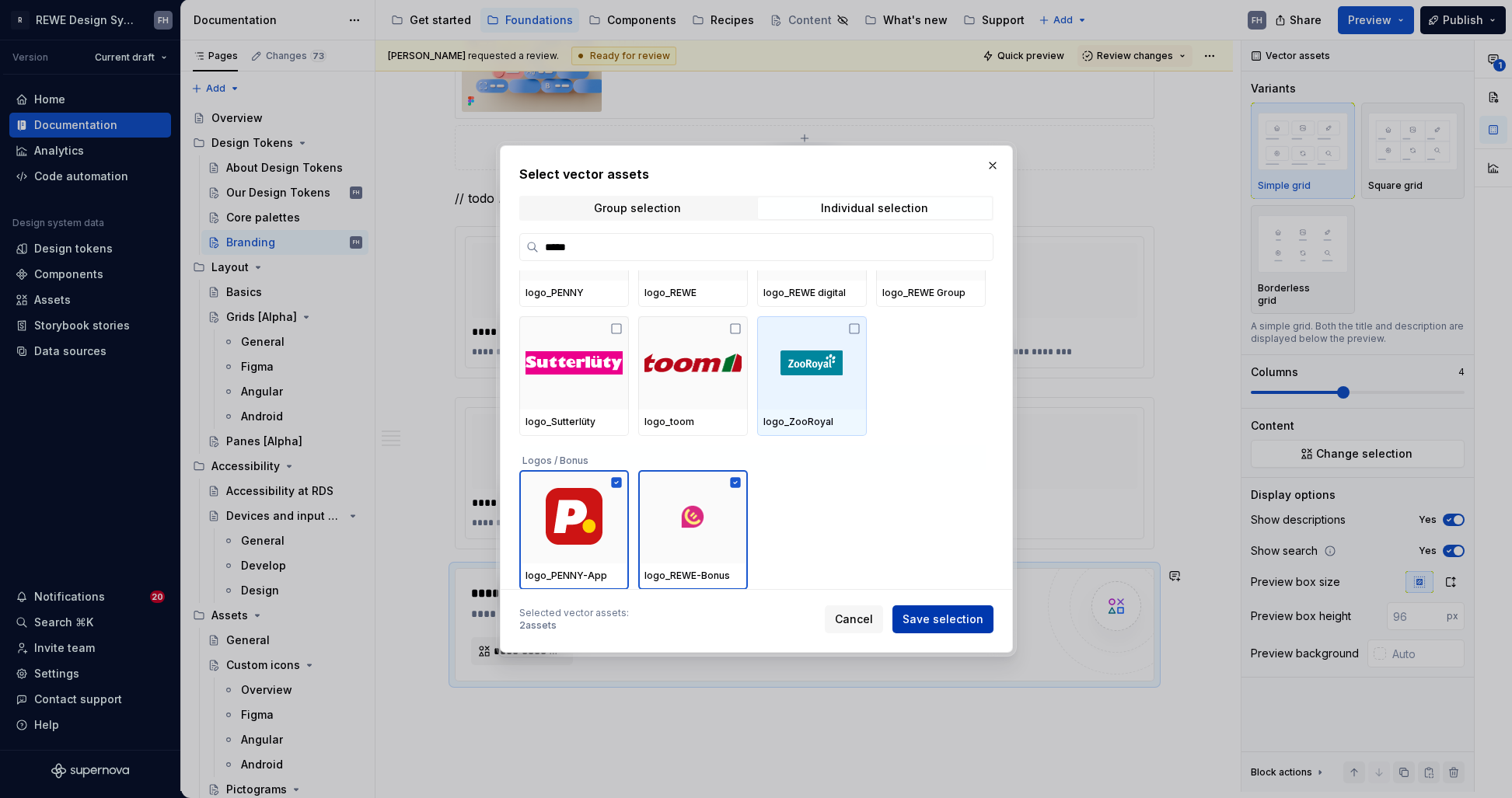
click at [949, 616] on span "Save selection" at bounding box center [942, 619] width 81 height 16
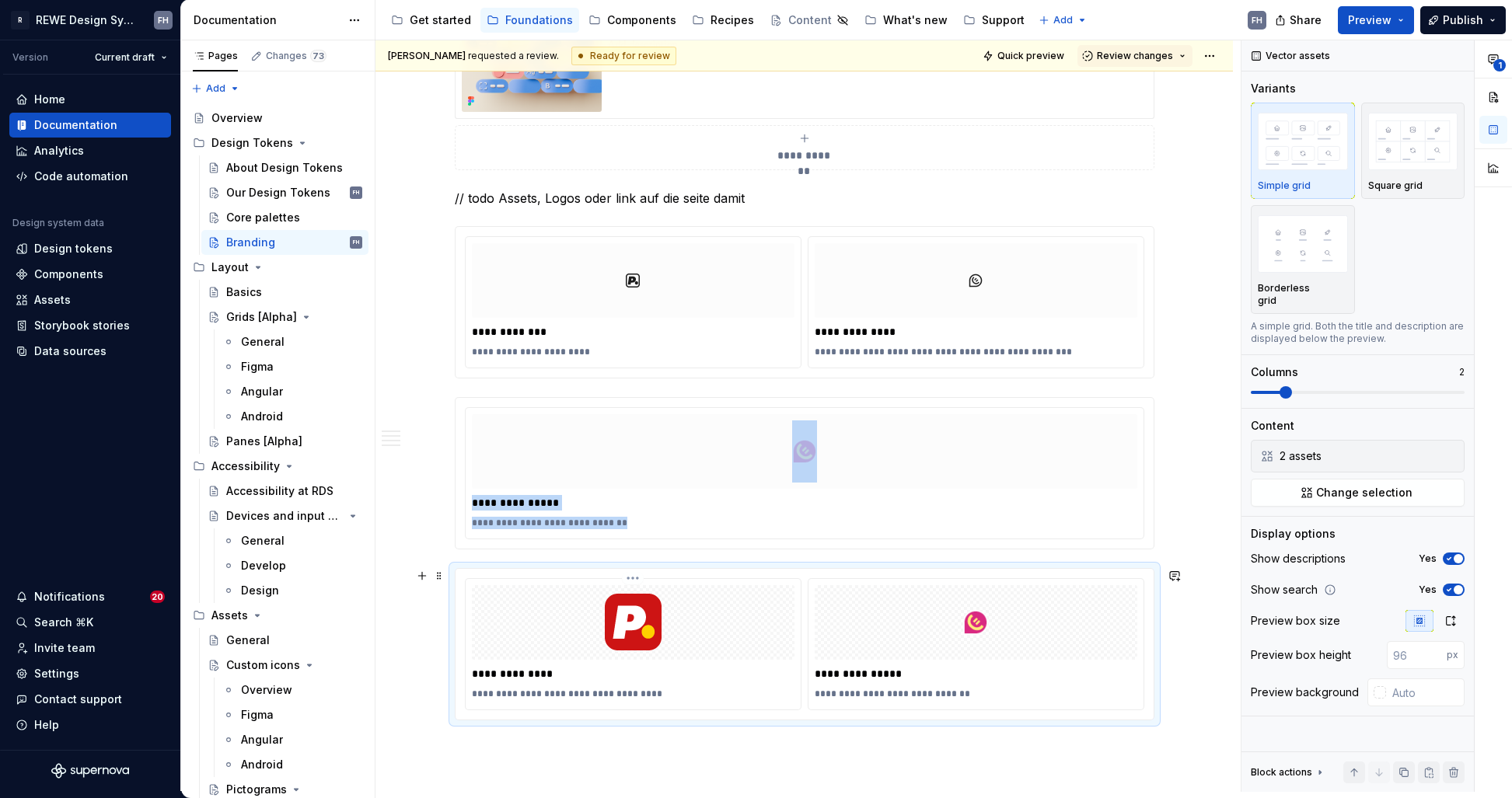
type textarea "*"
click at [771, 668] on p "**********" at bounding box center [633, 674] width 323 height 16
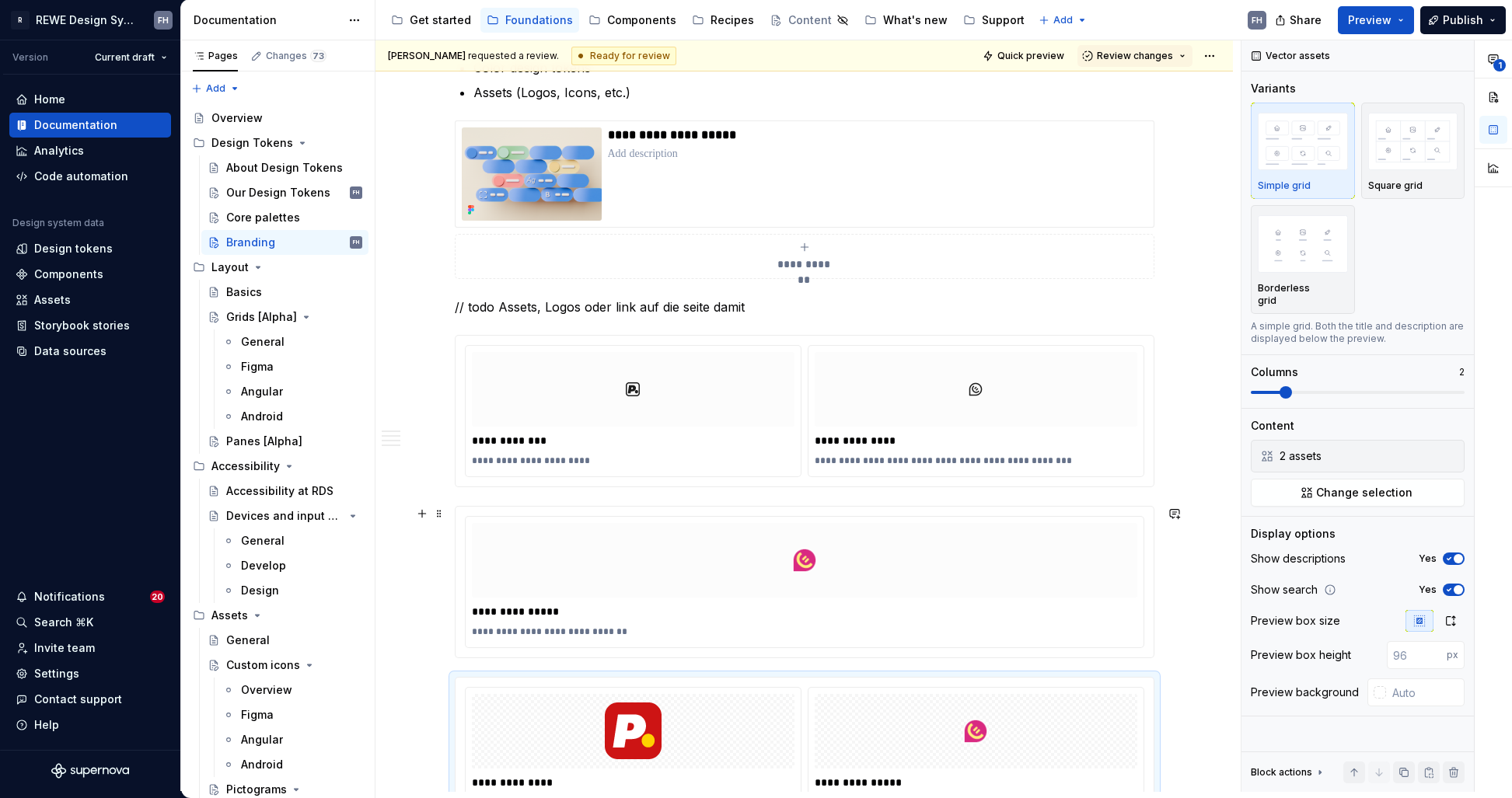
scroll to position [1554, 0]
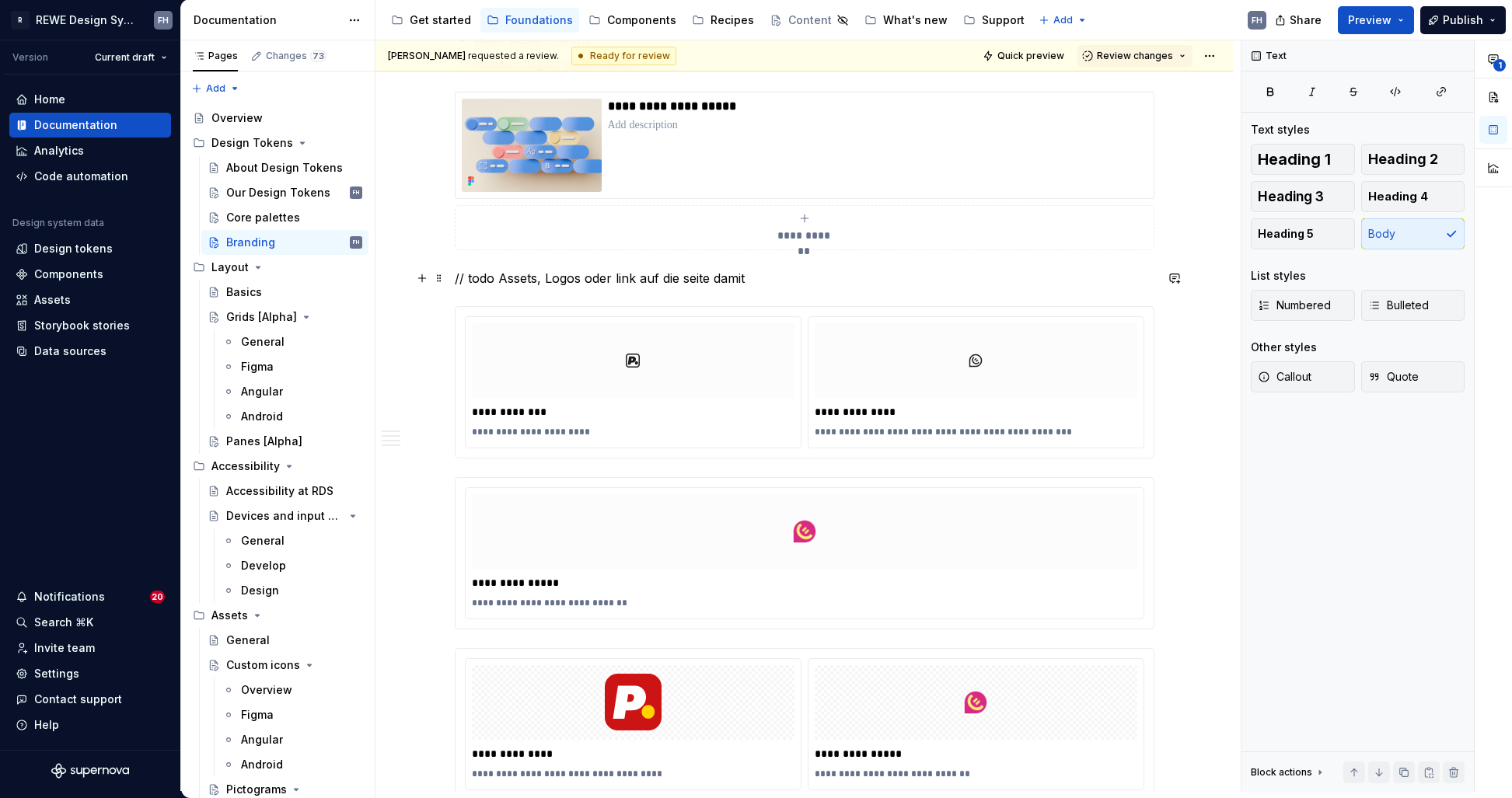
click at [817, 285] on p "// todo Assets, Logos oder link auf die seite damit" at bounding box center [804, 278] width 700 height 19
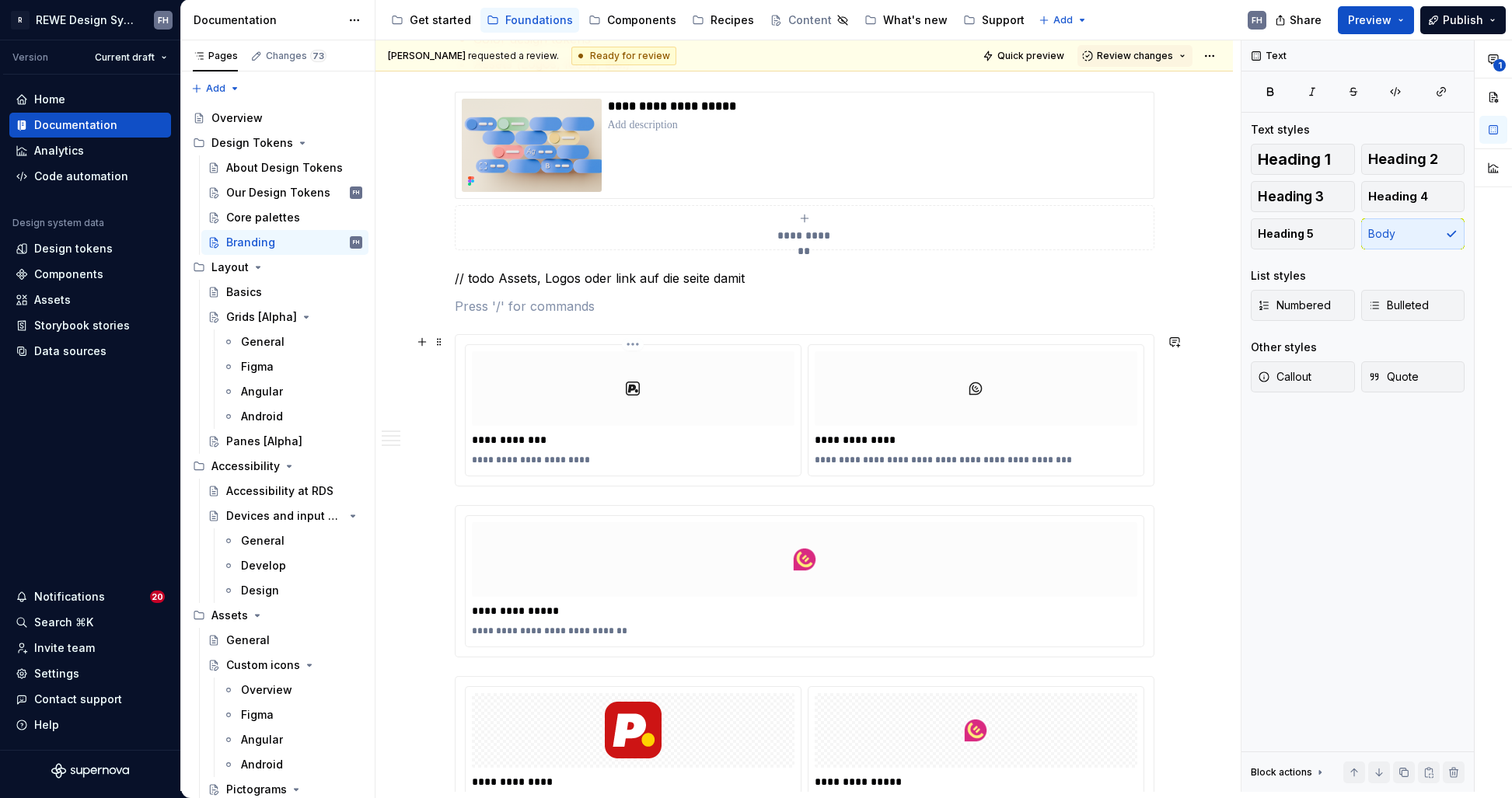
scroll to position [1557, 0]
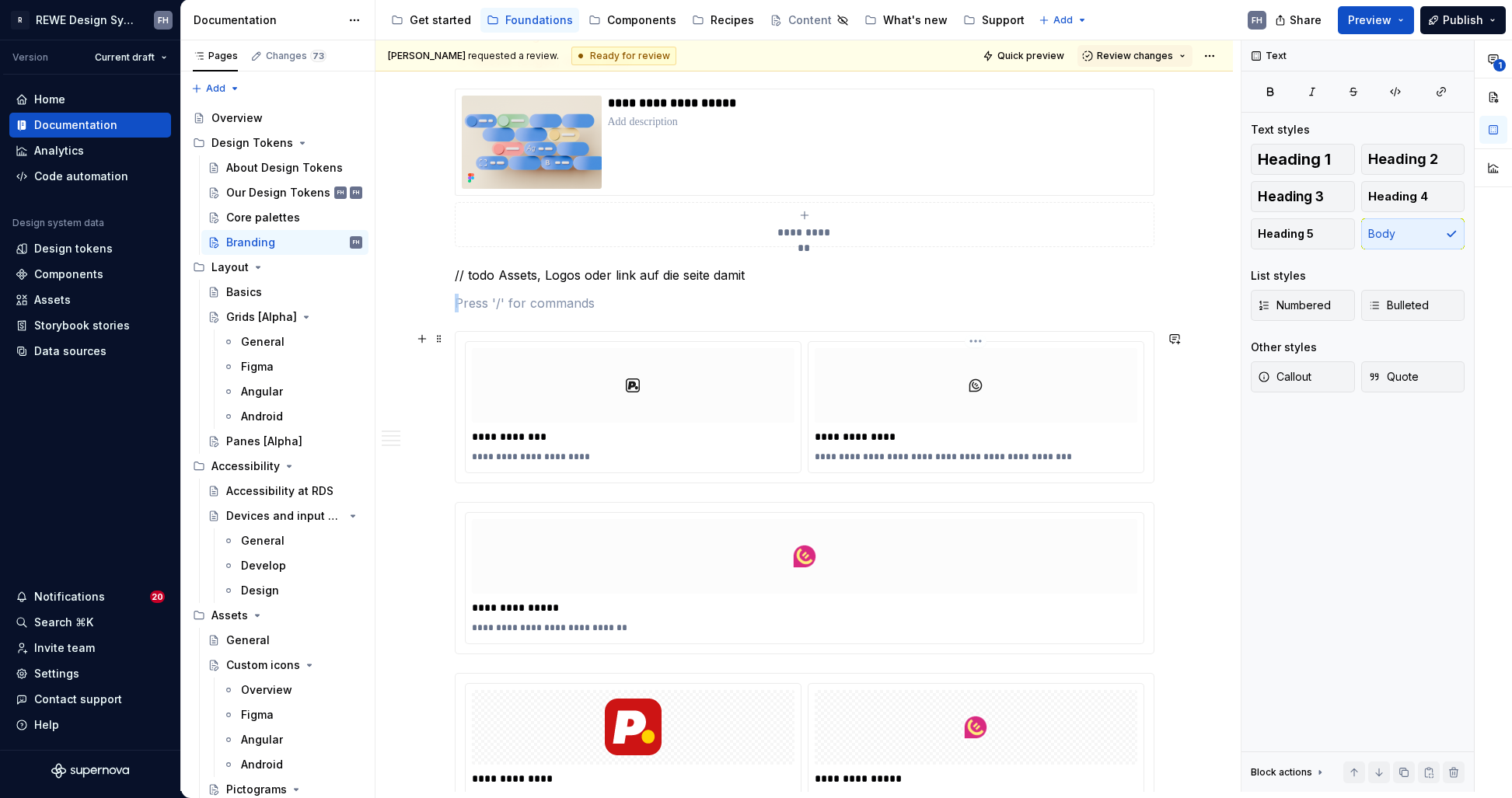
click at [853, 394] on div at bounding box center [975, 385] width 323 height 75
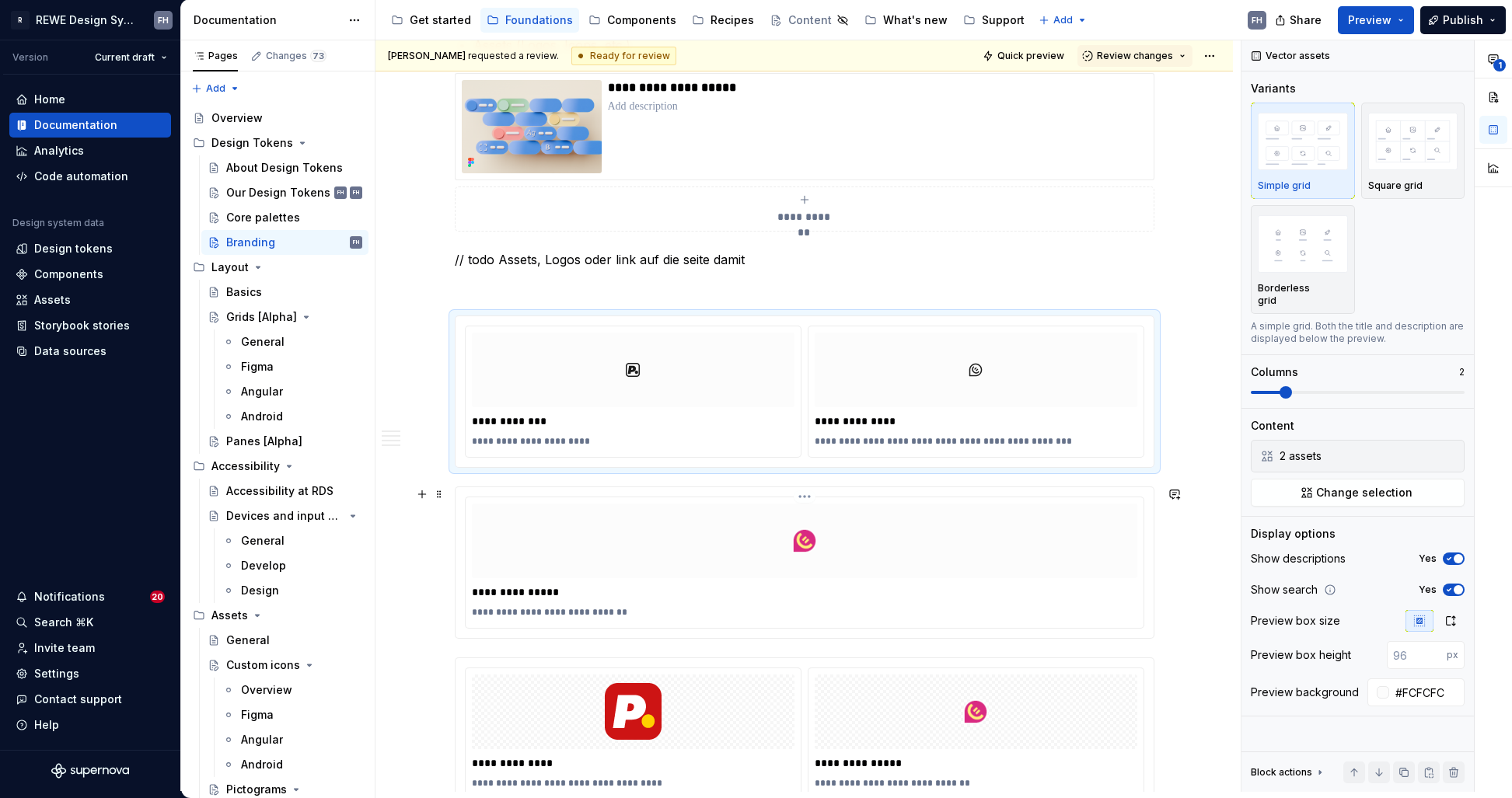
scroll to position [1585, 0]
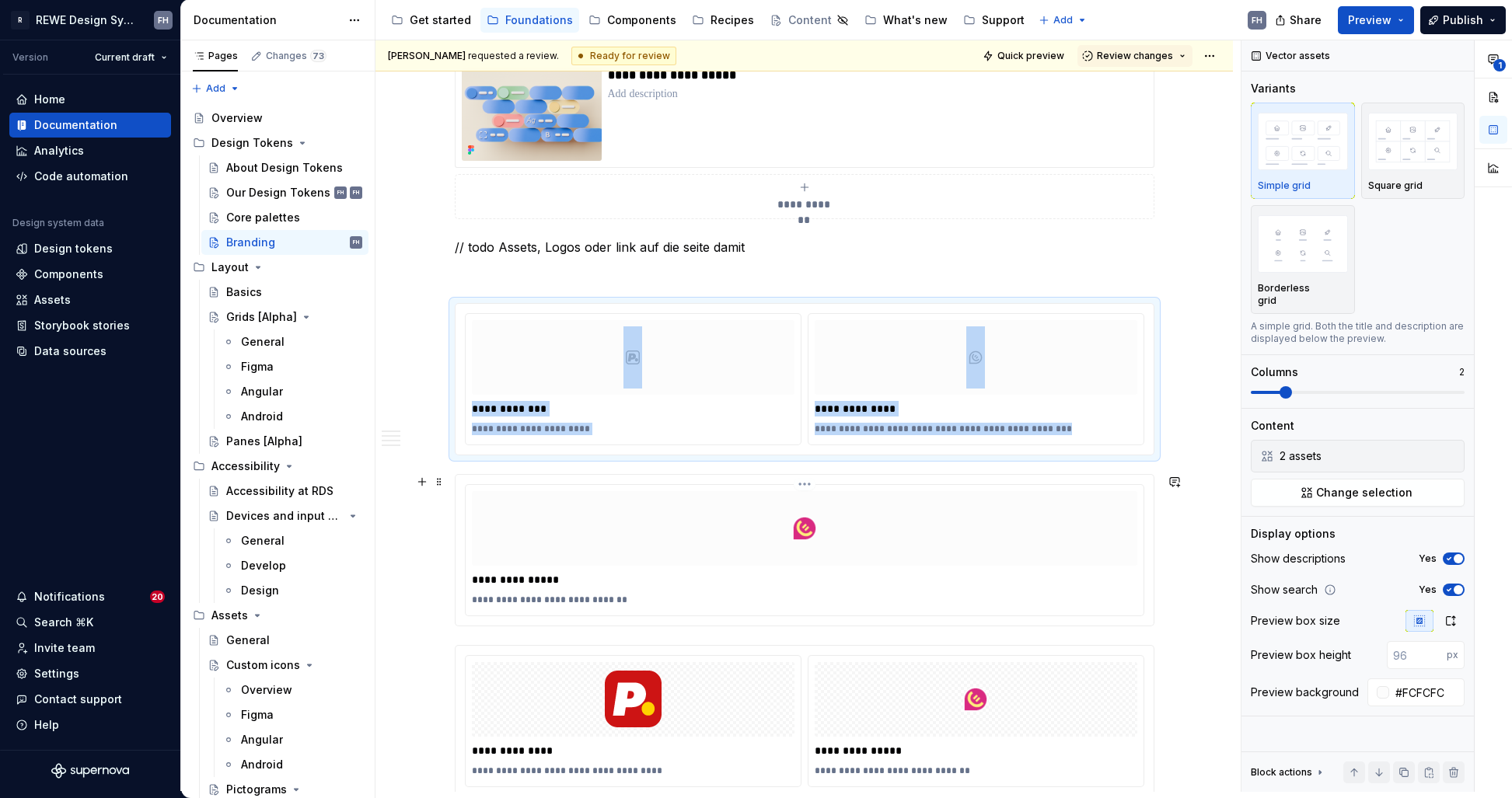
click at [811, 528] on img at bounding box center [804, 528] width 25 height 62
click at [1395, 484] on span "Change selection" at bounding box center [1364, 492] width 96 height 16
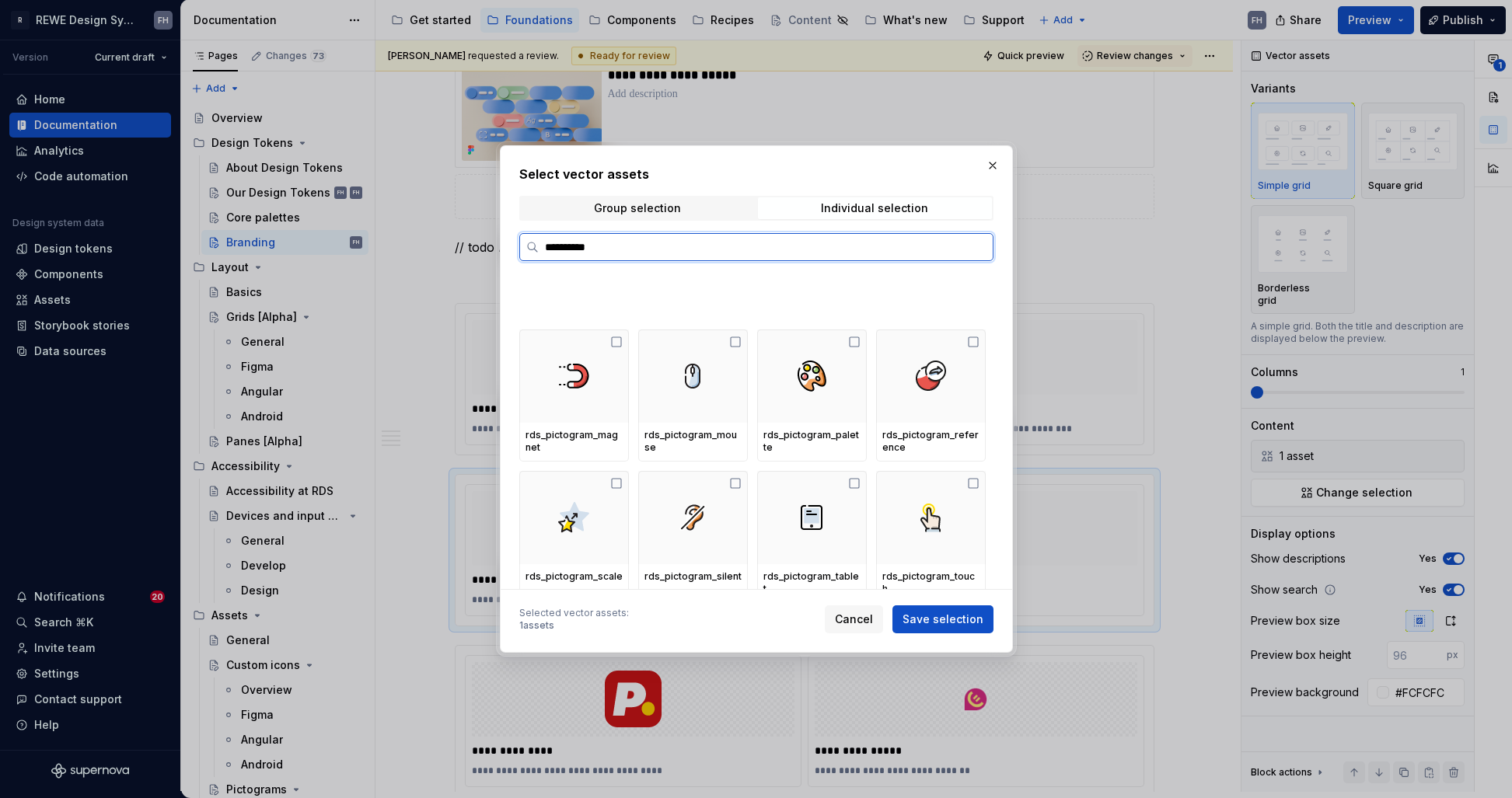
scroll to position [4304, 0]
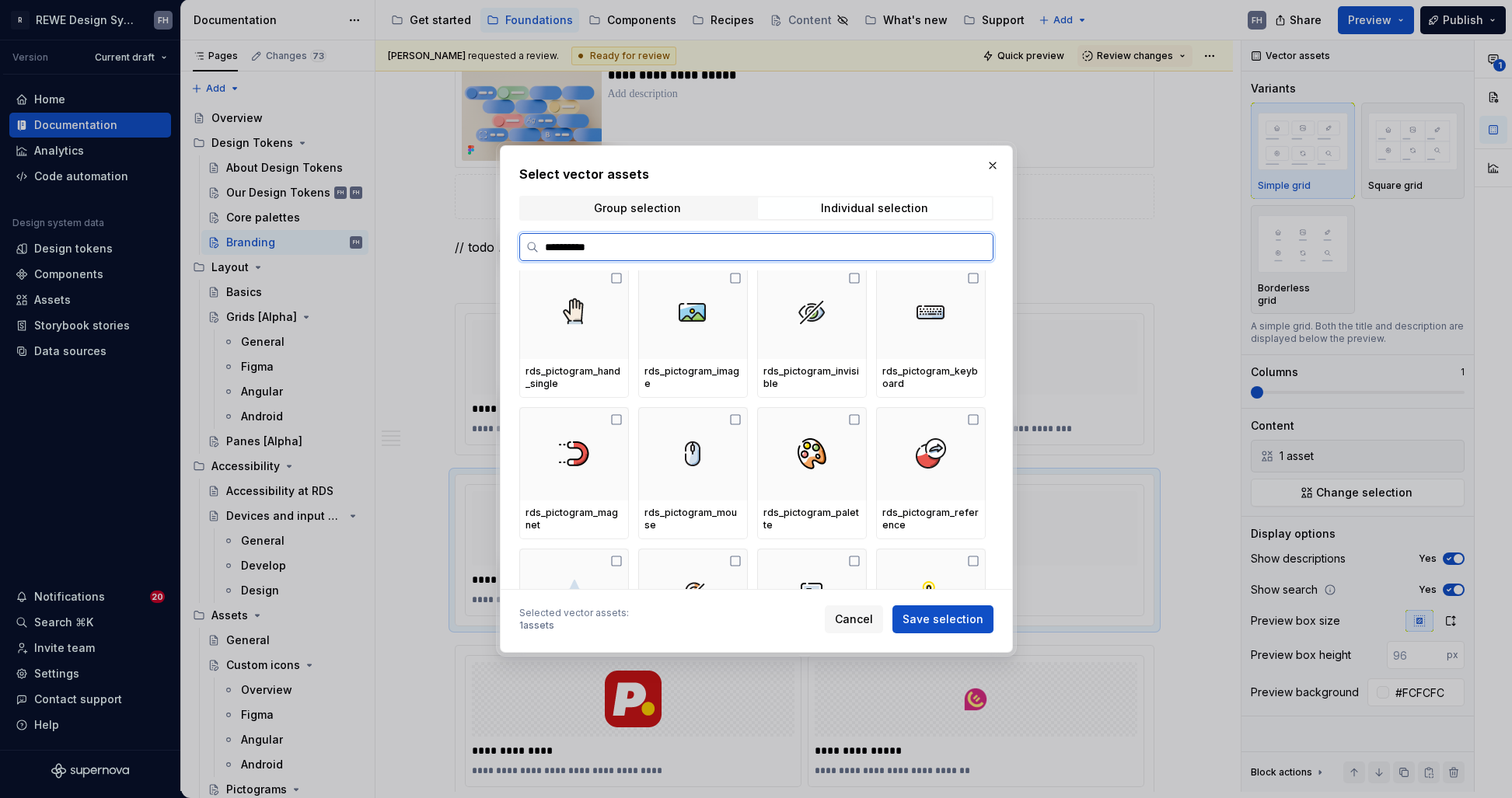
click at [617, 247] on input "**********" at bounding box center [765, 248] width 454 height 16
paste input "**********"
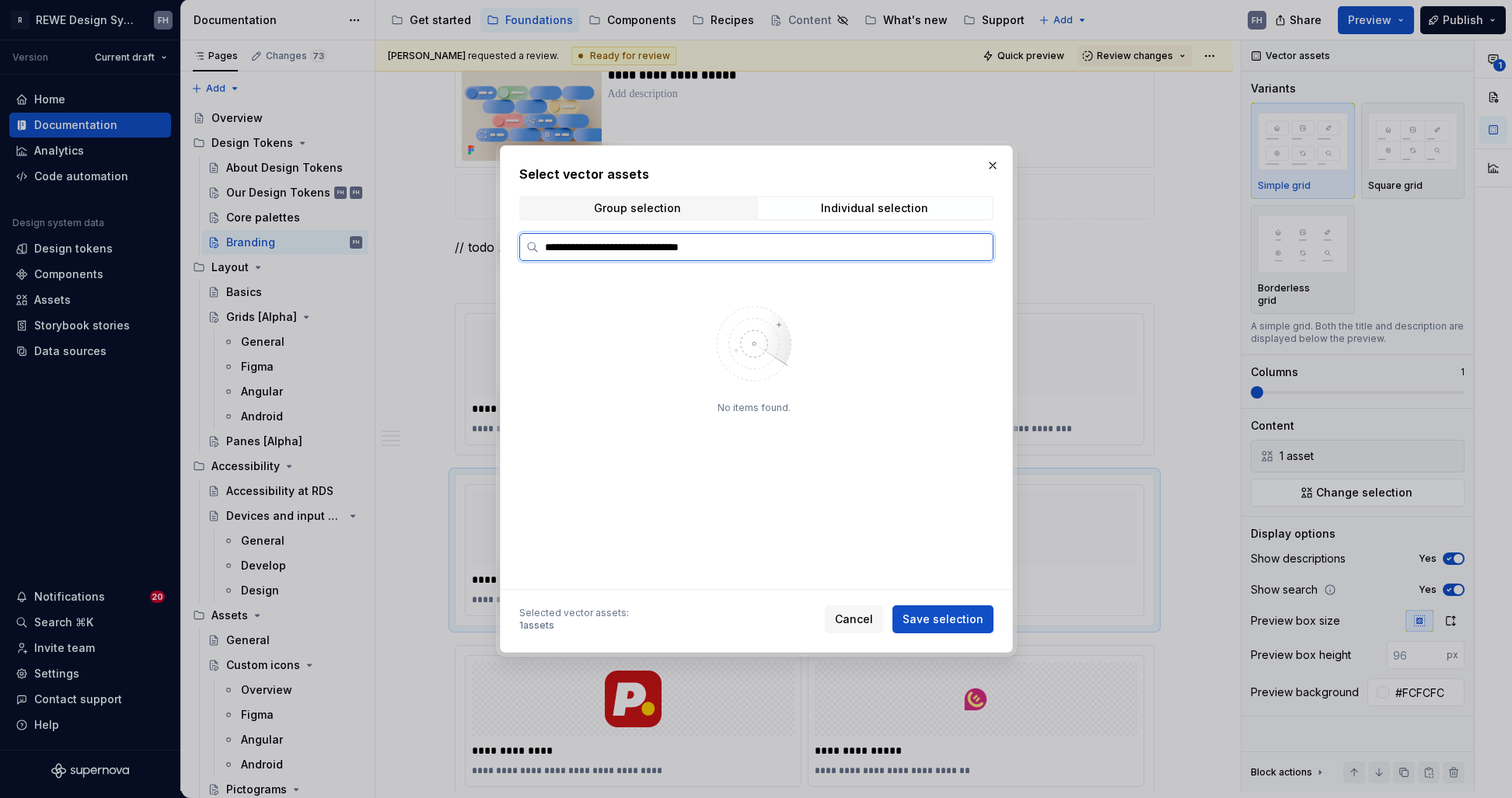
scroll to position [0, 0]
paste input "search"
type input "**********"
click at [661, 213] on div "Group selection" at bounding box center [637, 208] width 87 height 12
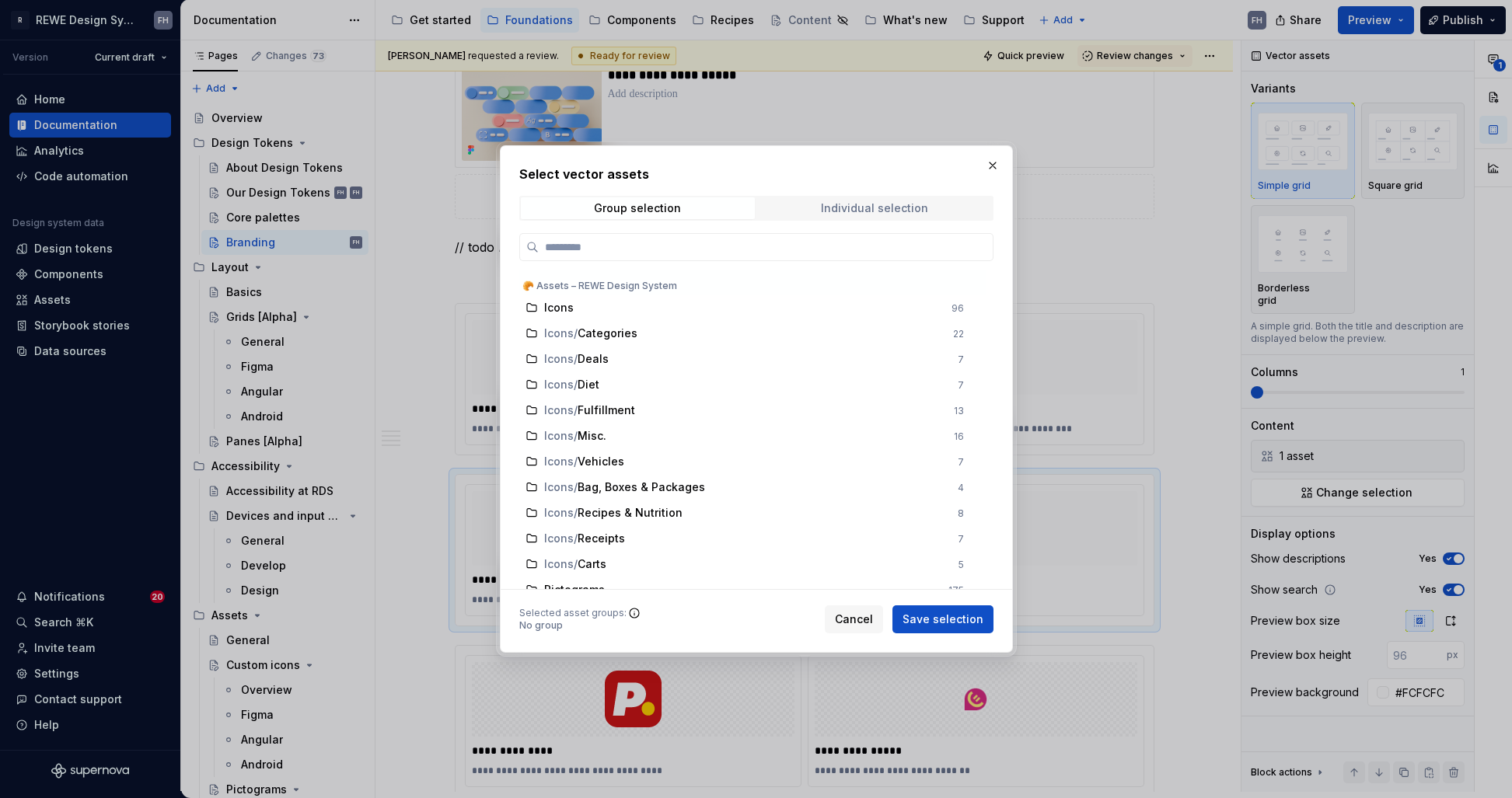
click at [876, 204] on div "Individual selection" at bounding box center [873, 208] width 107 height 12
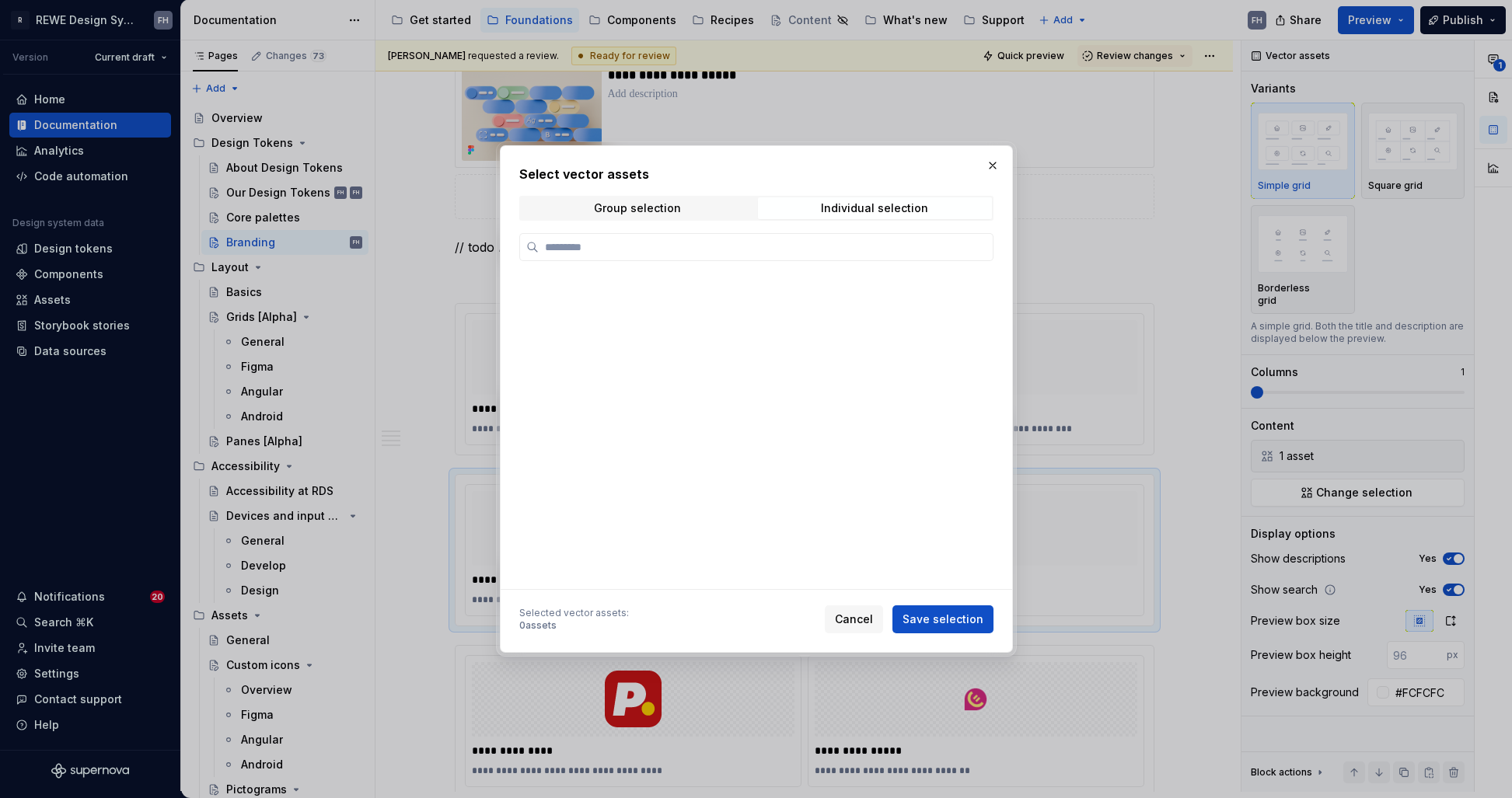
scroll to position [4519, 0]
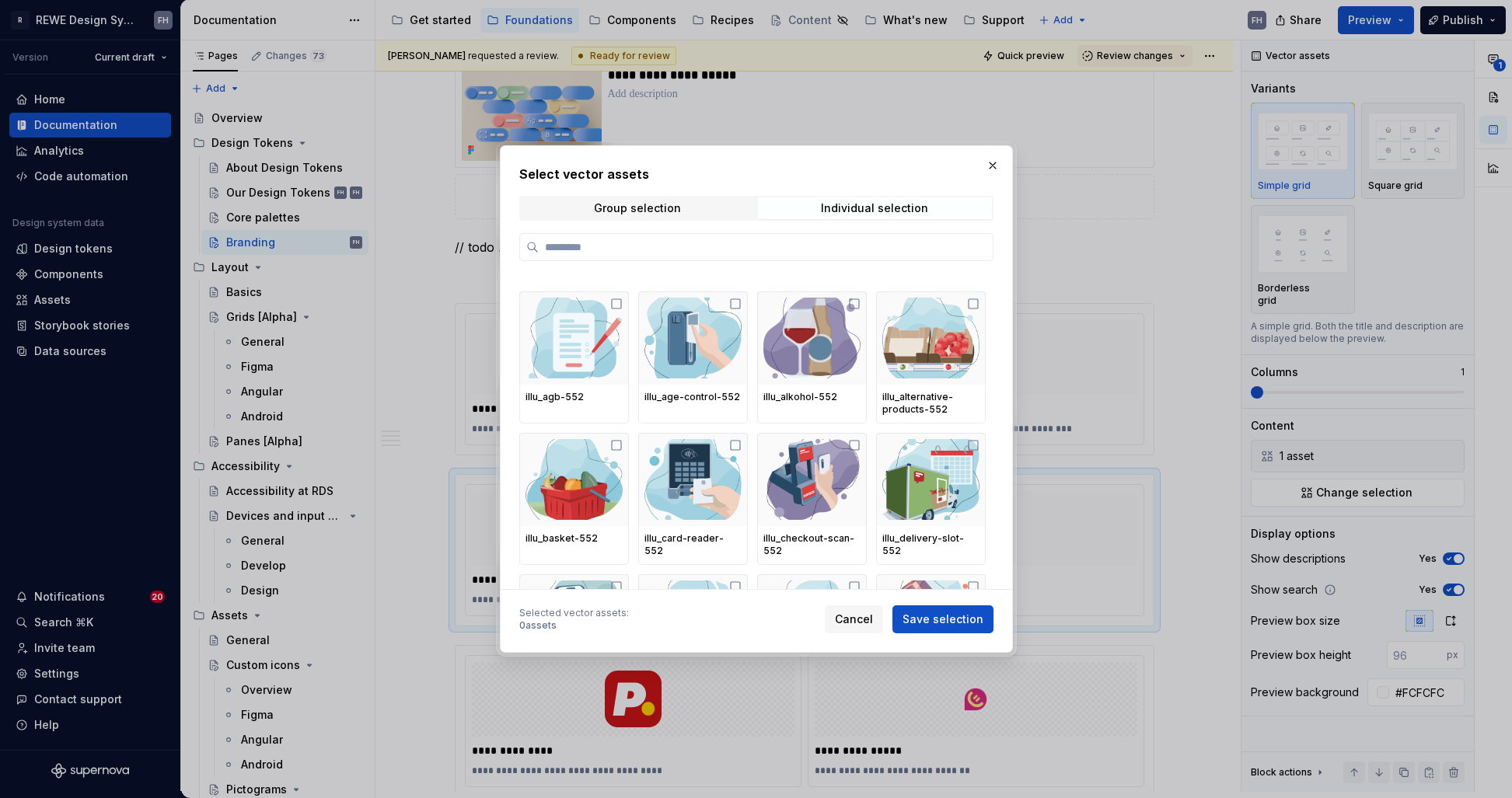
click at [859, 615] on span "Cancel" at bounding box center [853, 619] width 38 height 16
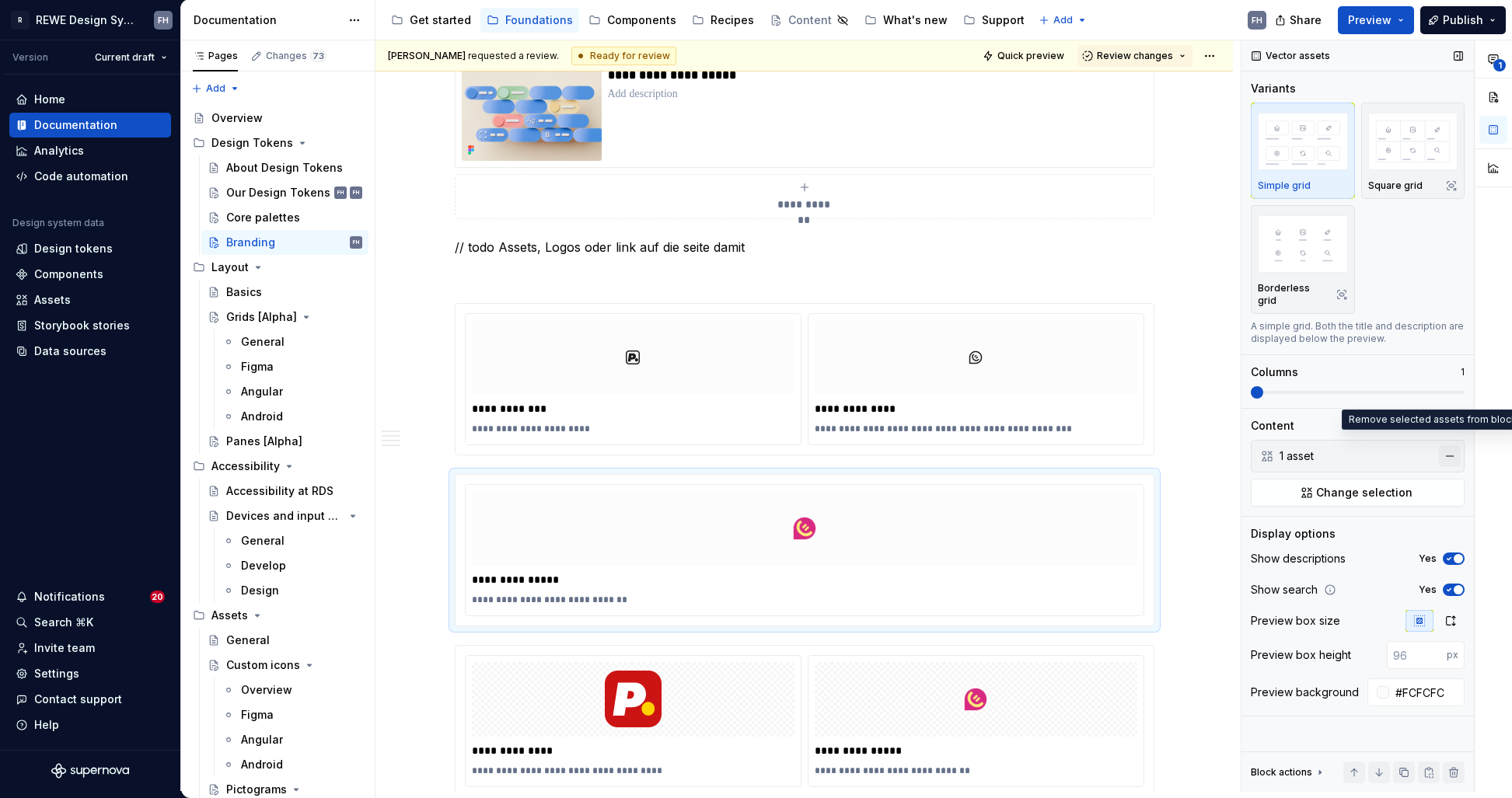
click at [1456, 445] on button "button" at bounding box center [1450, 456] width 22 height 22
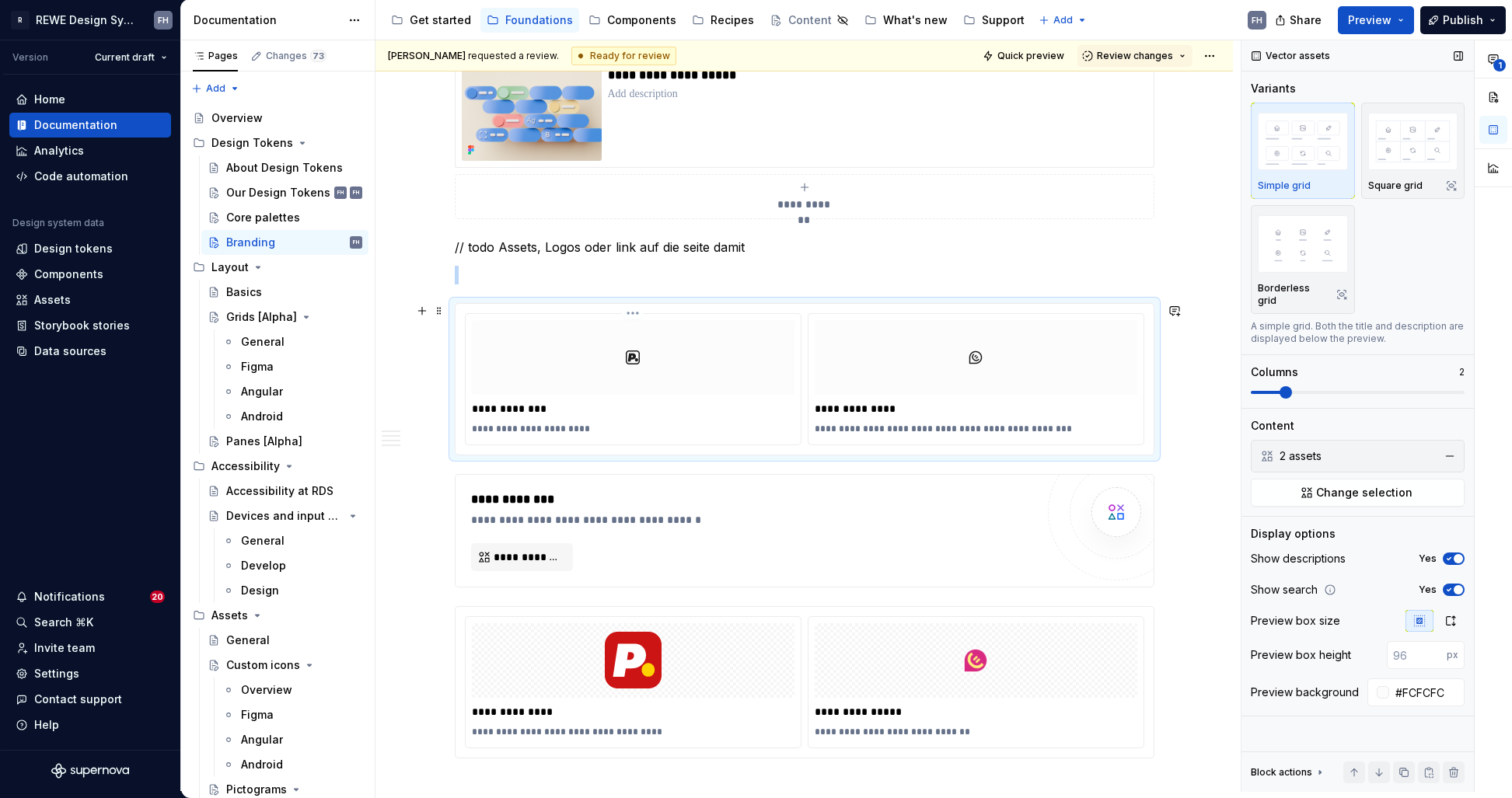
click at [719, 394] on div at bounding box center [633, 357] width 323 height 75
click at [1343, 484] on span "Change selection" at bounding box center [1364, 492] width 96 height 16
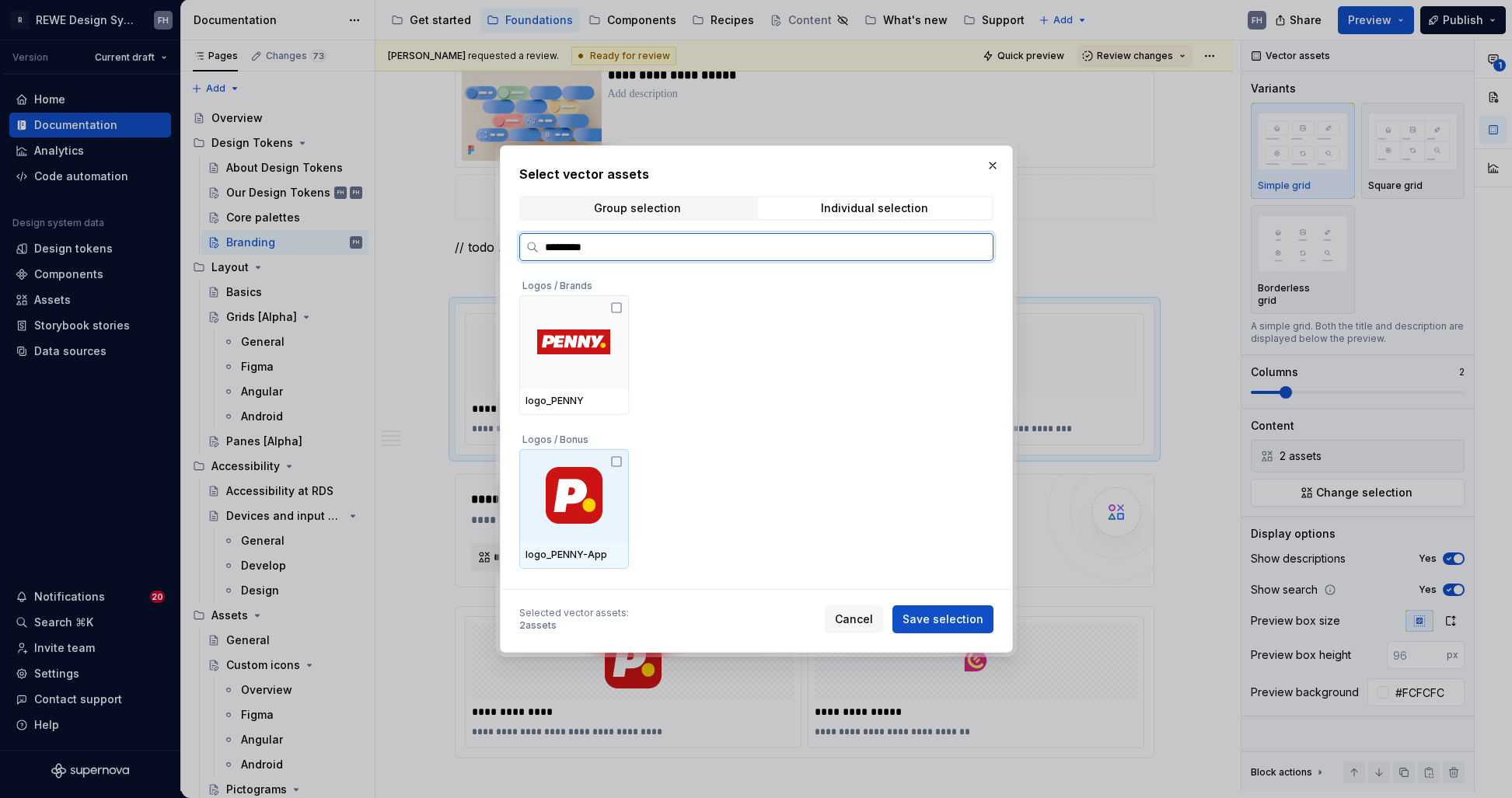
click at [614, 457] on icon at bounding box center [617, 461] width 12 height 12
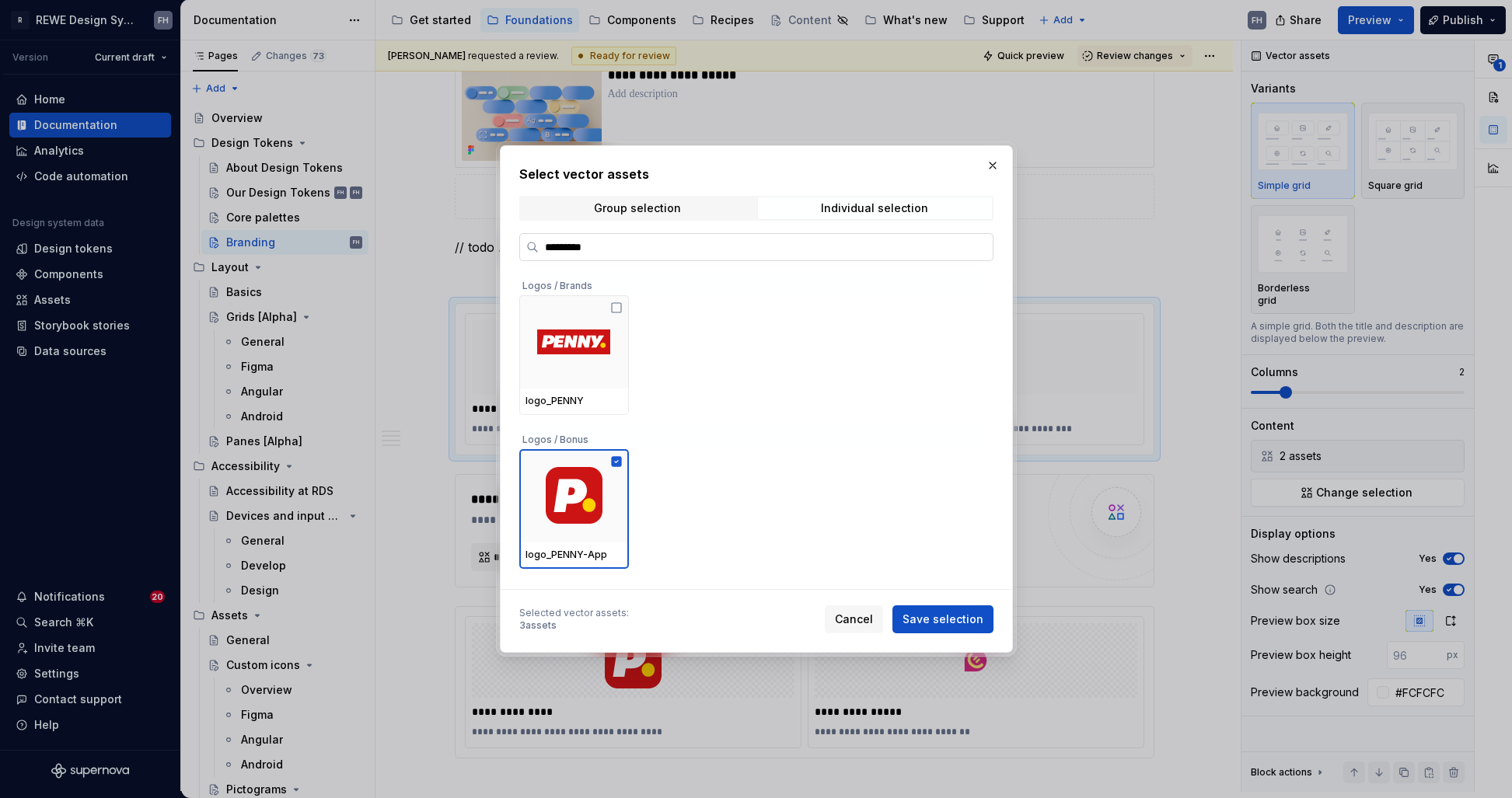
click at [585, 247] on input "*********" at bounding box center [765, 248] width 454 height 16
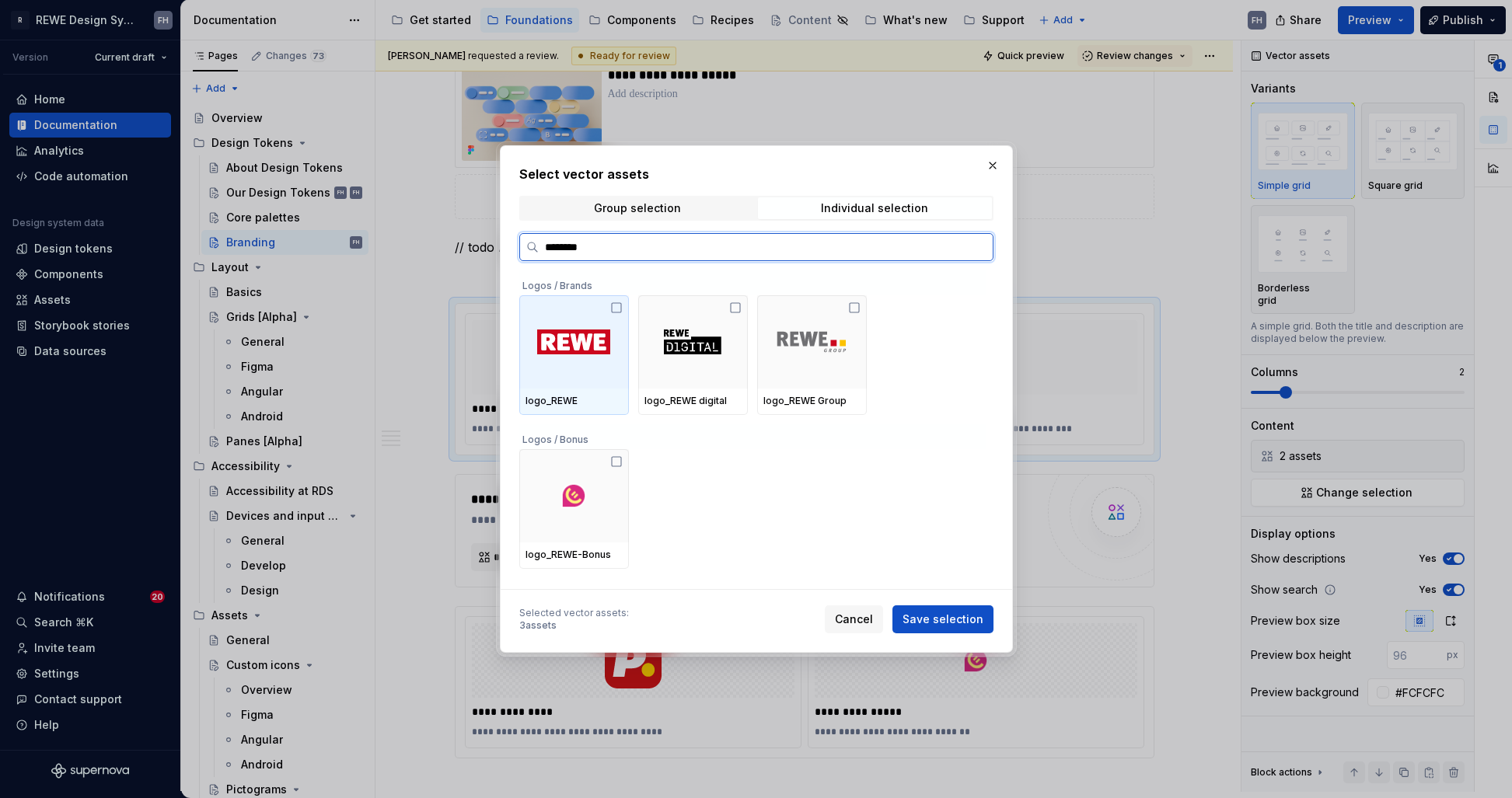
type input "*********"
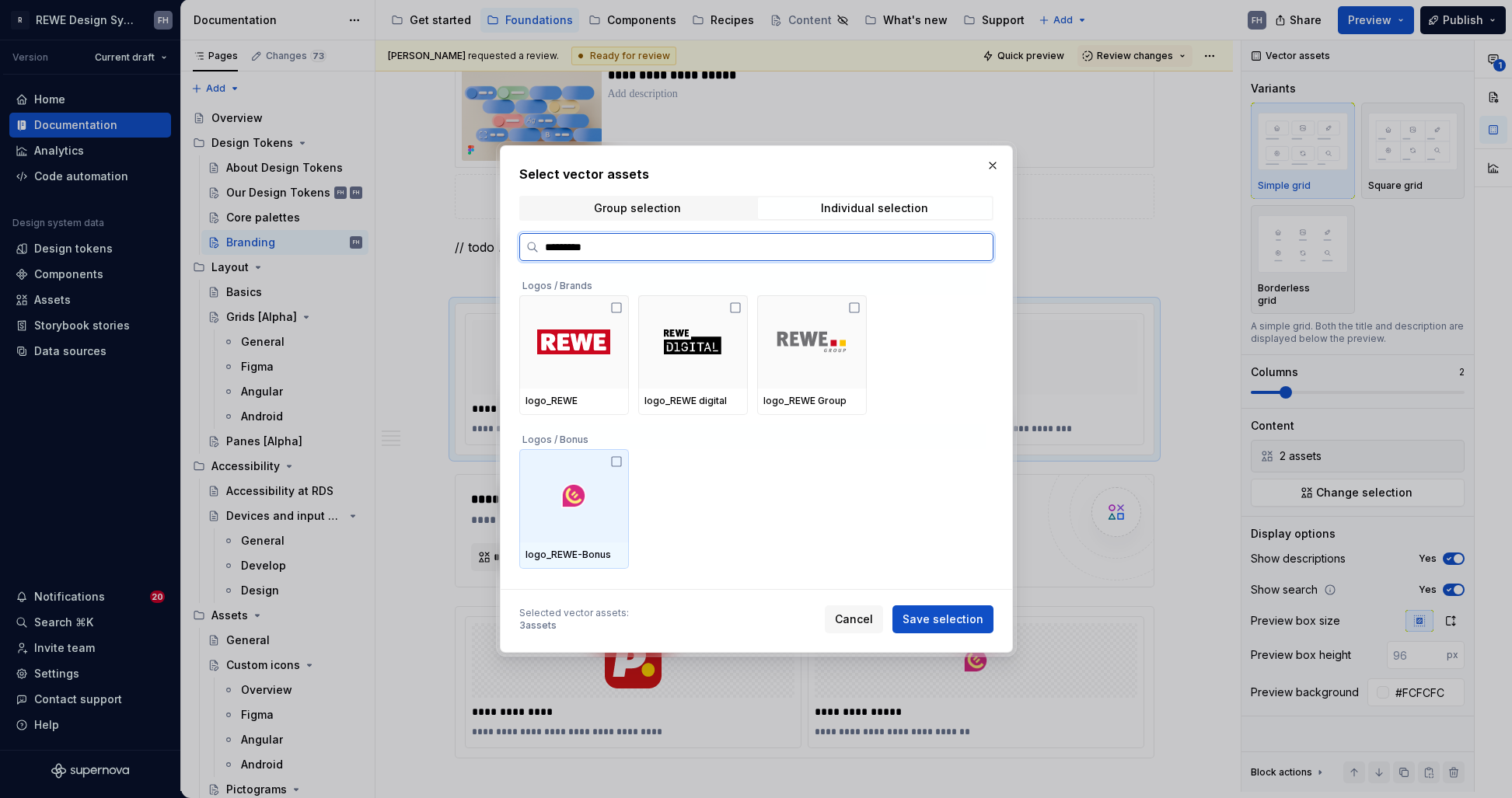
click at [616, 455] on icon at bounding box center [617, 461] width 12 height 12
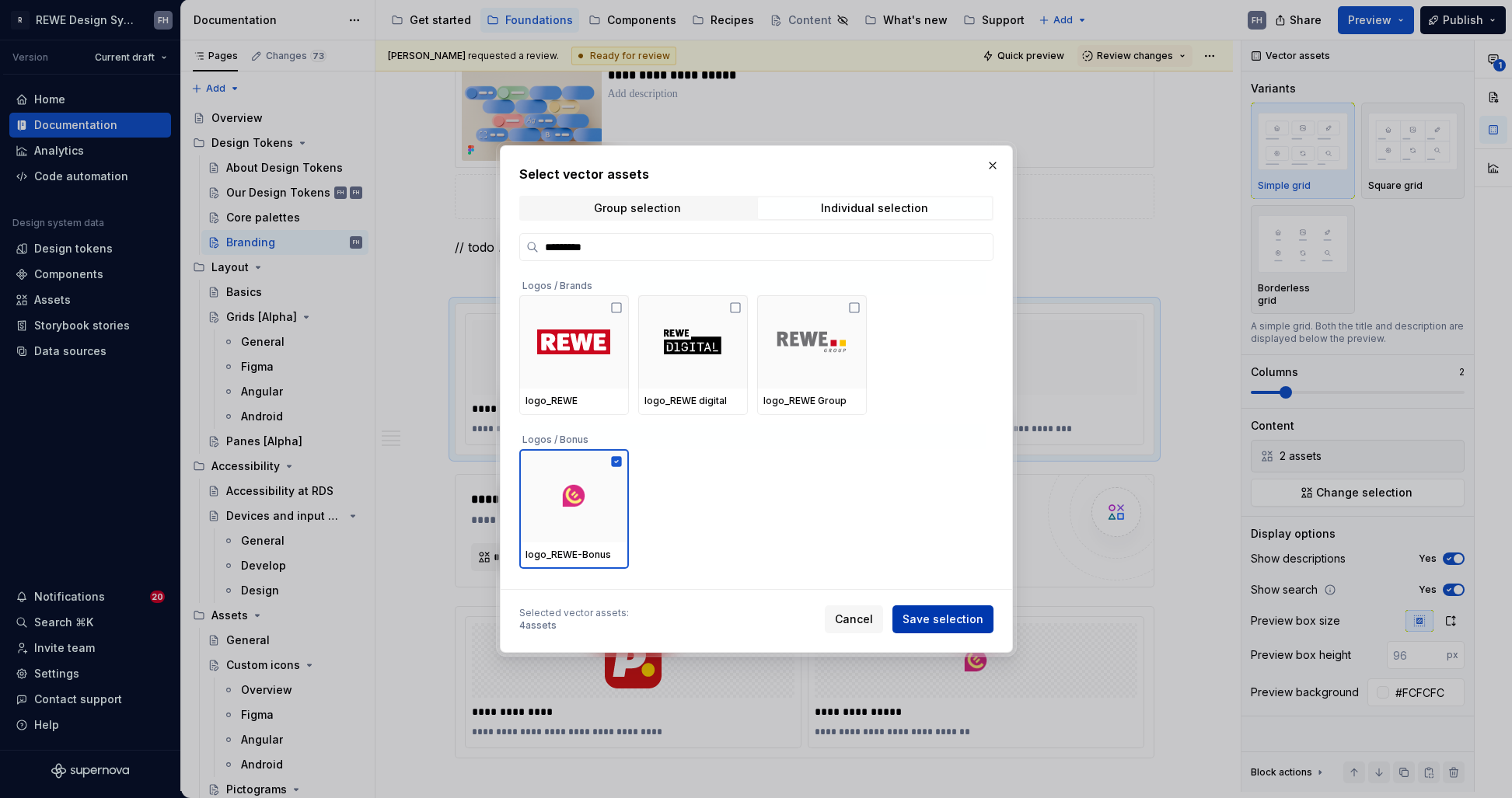
click at [931, 613] on span "Save selection" at bounding box center [942, 619] width 81 height 16
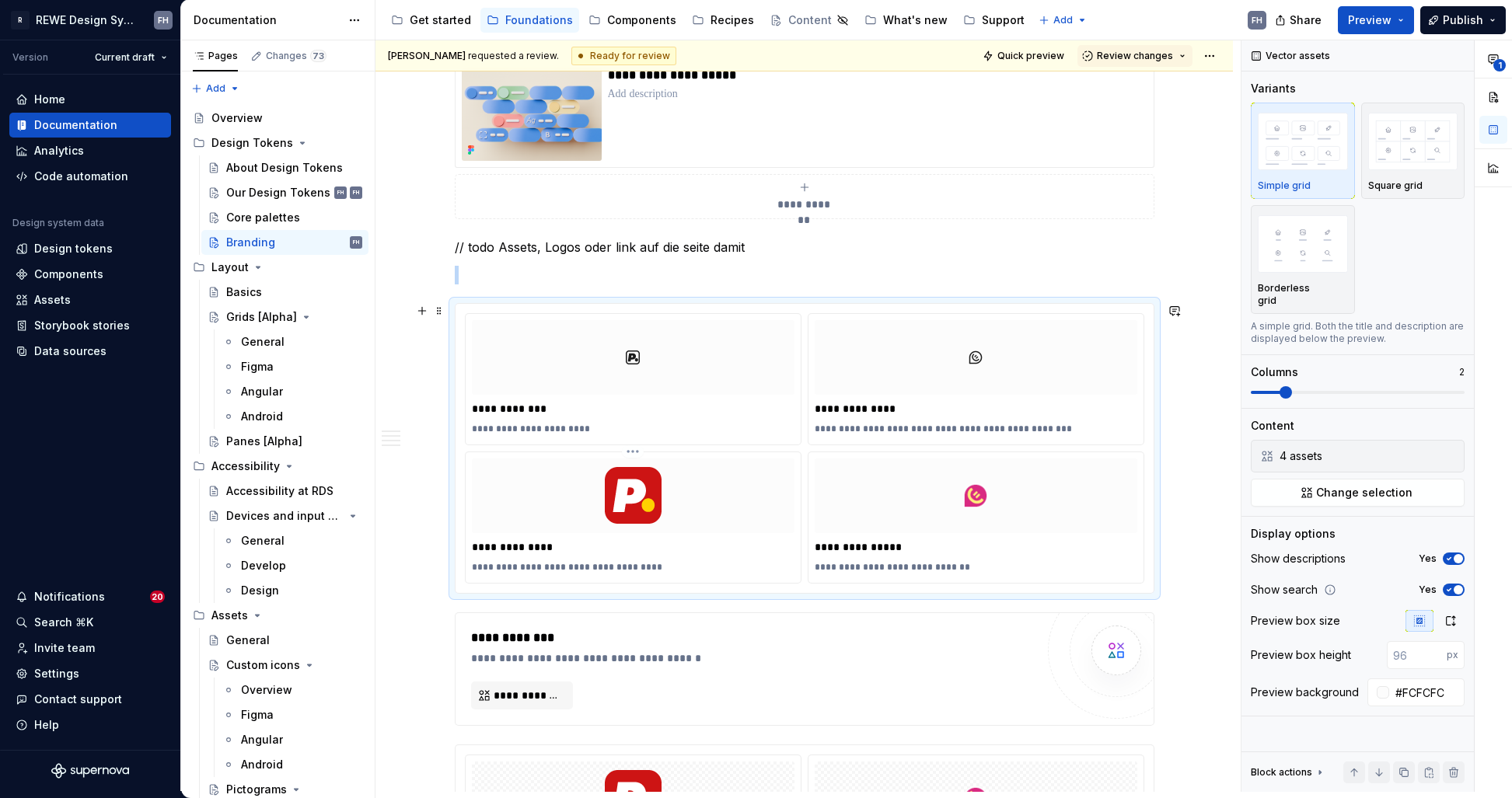
scroll to position [1708, 0]
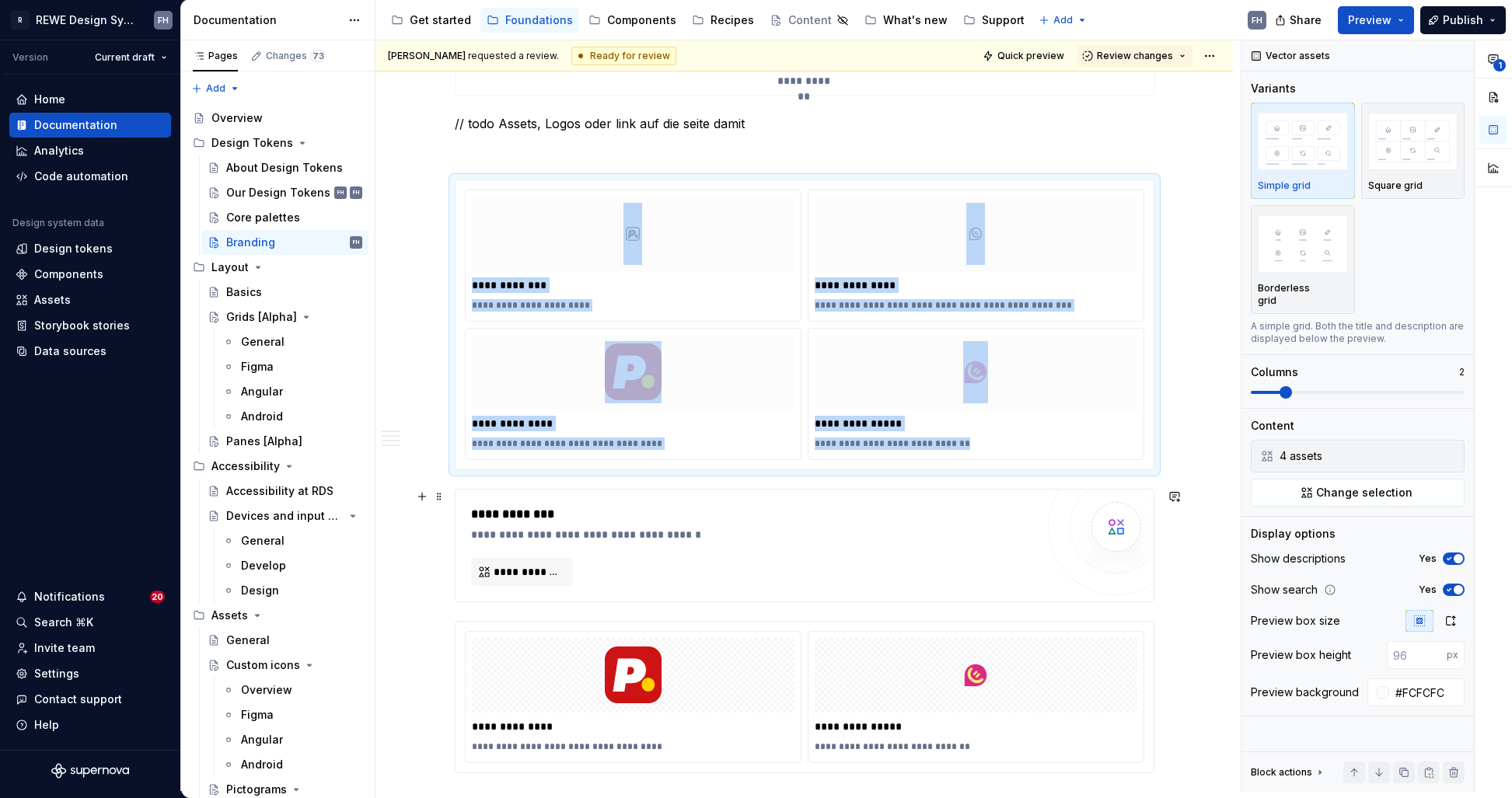
click at [639, 564] on div "**********" at bounding box center [753, 545] width 565 height 81
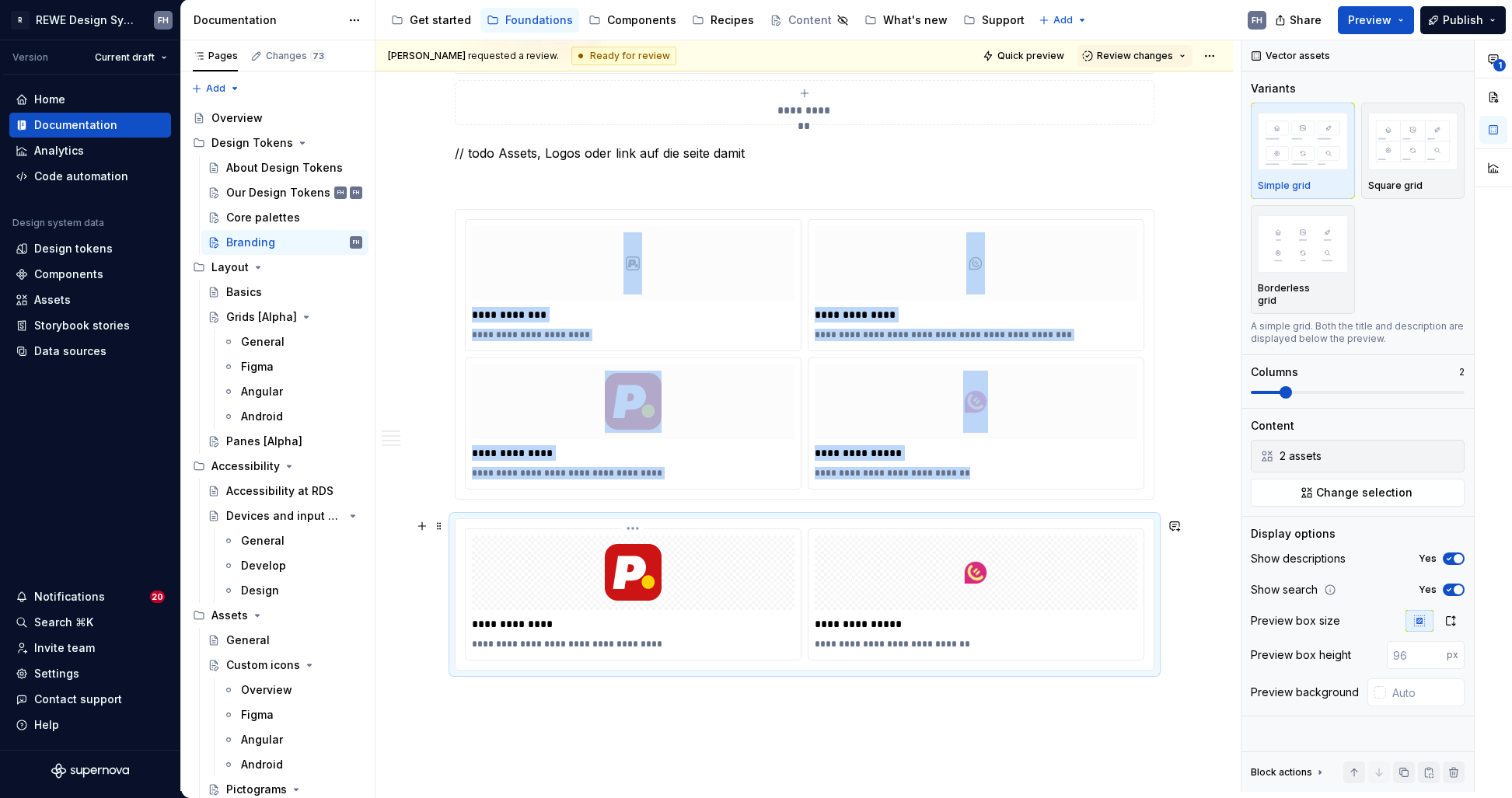
click at [718, 548] on div at bounding box center [633, 572] width 323 height 75
type input "#FCFCFC"
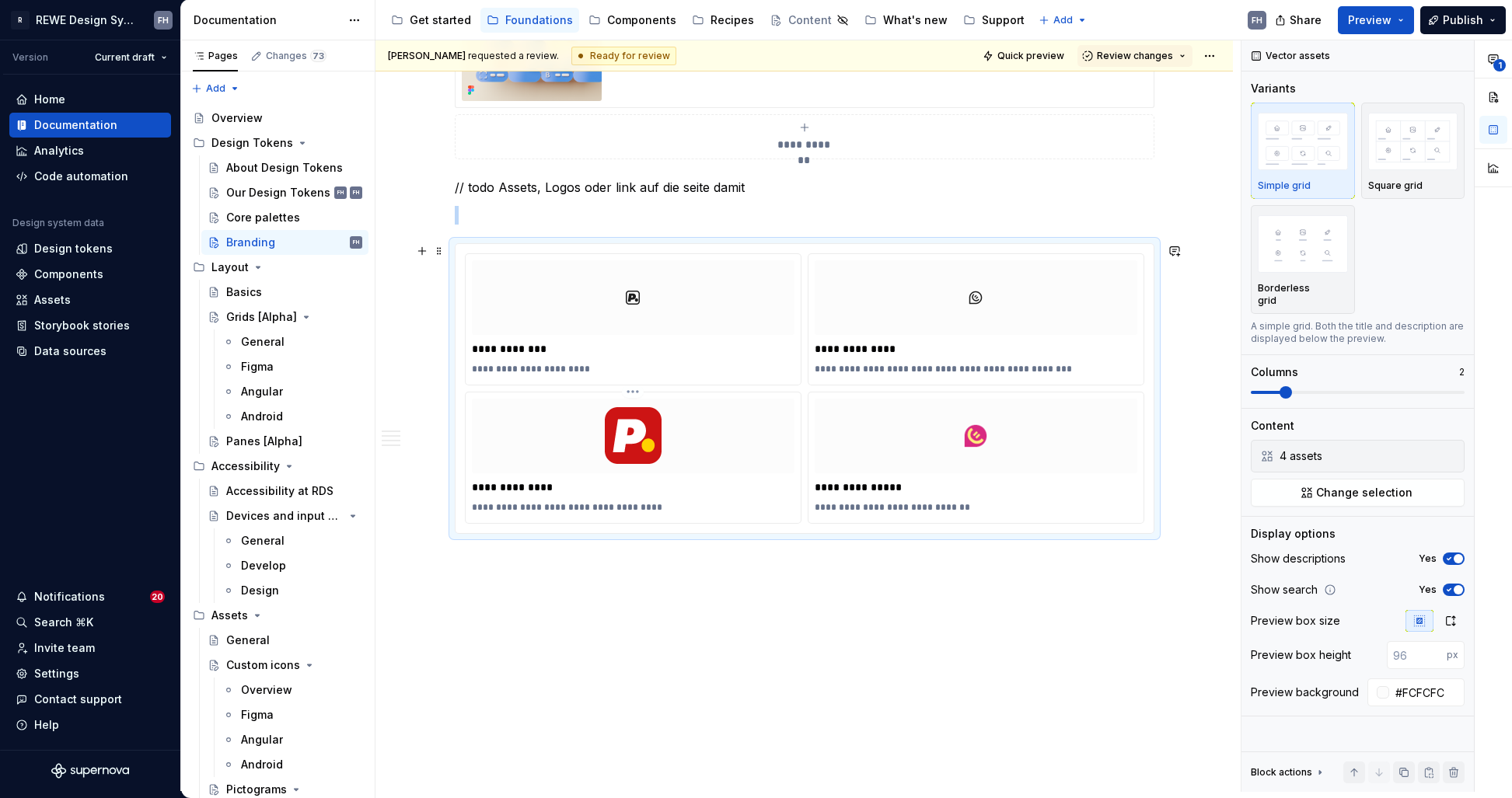
scroll to position [1642, 0]
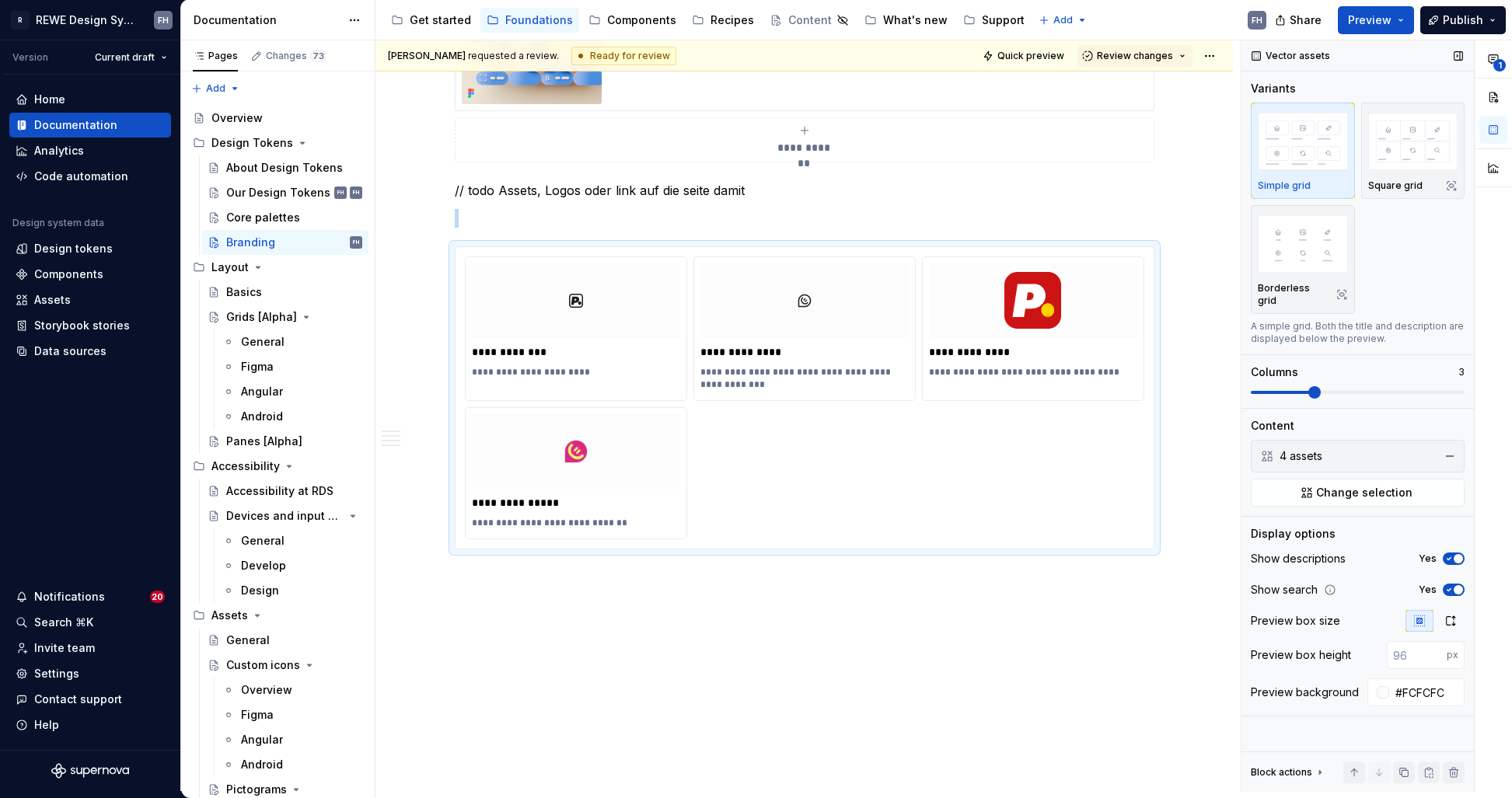
click at [1316, 387] on span at bounding box center [1314, 393] width 12 height 12
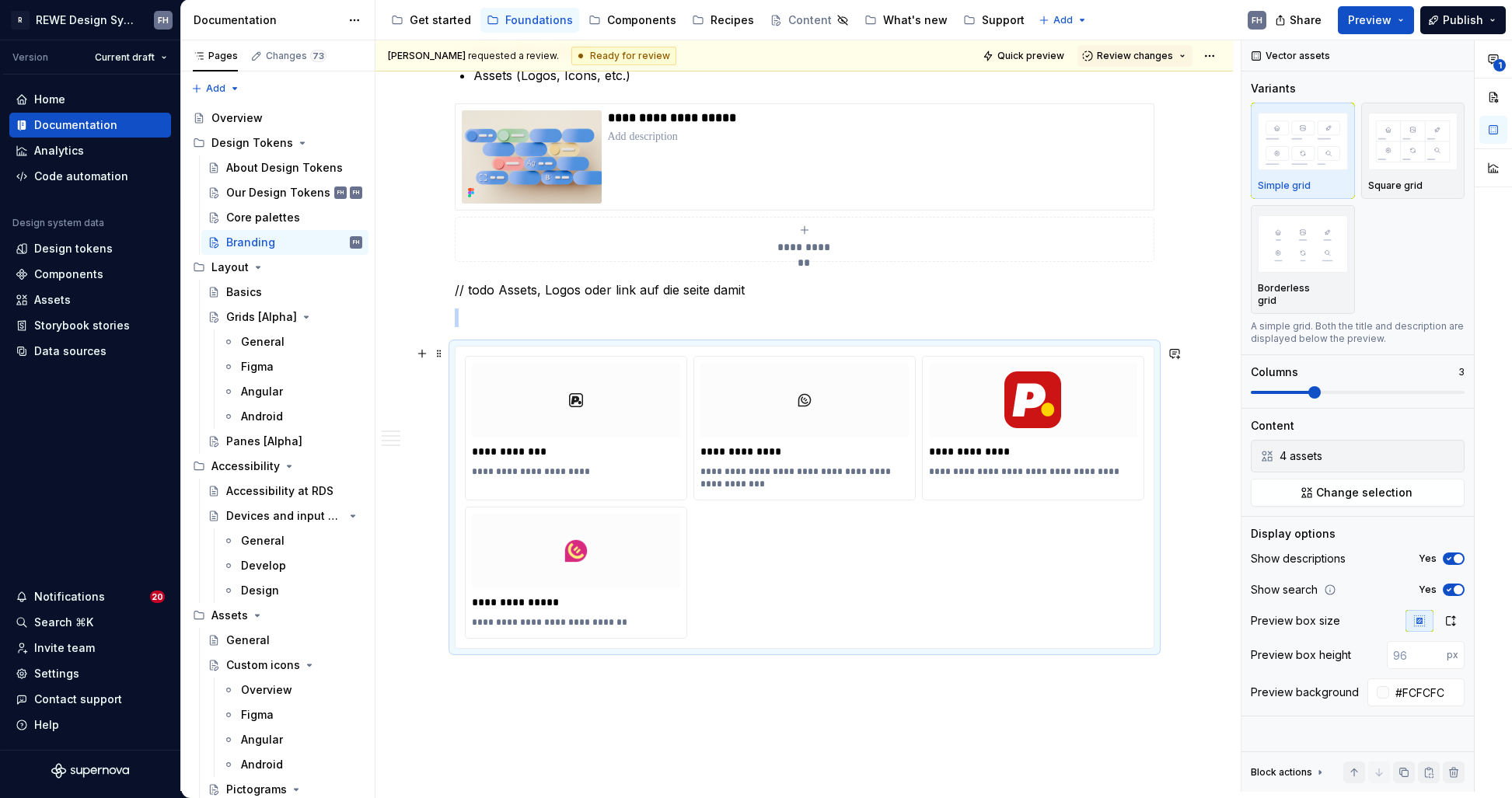
scroll to position [1545, 0]
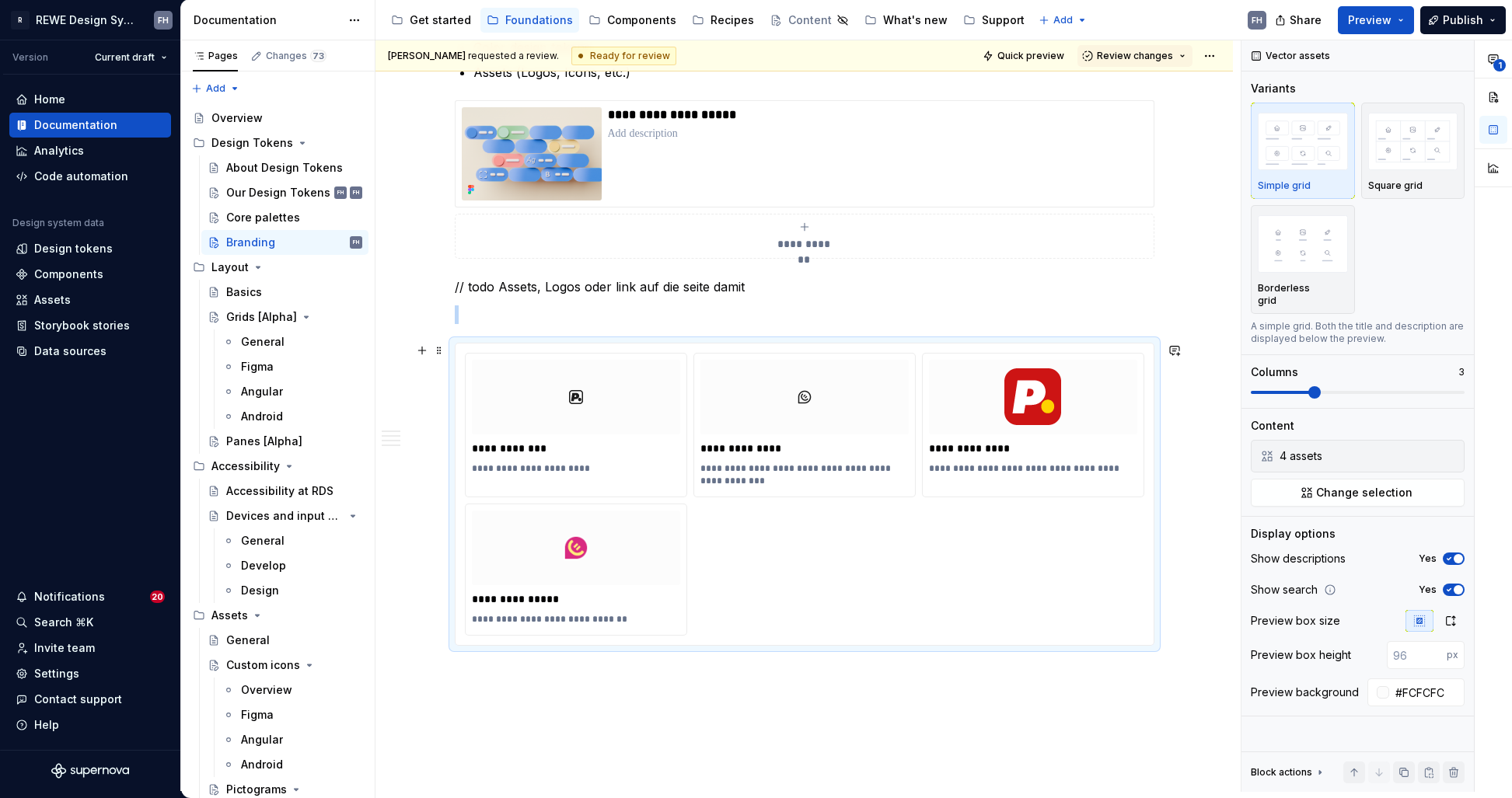
click at [909, 558] on div "**********" at bounding box center [804, 493] width 680 height 283
click at [828, 562] on div "**********" at bounding box center [804, 493] width 680 height 283
click at [1420, 150] on img "button" at bounding box center [1413, 141] width 90 height 57
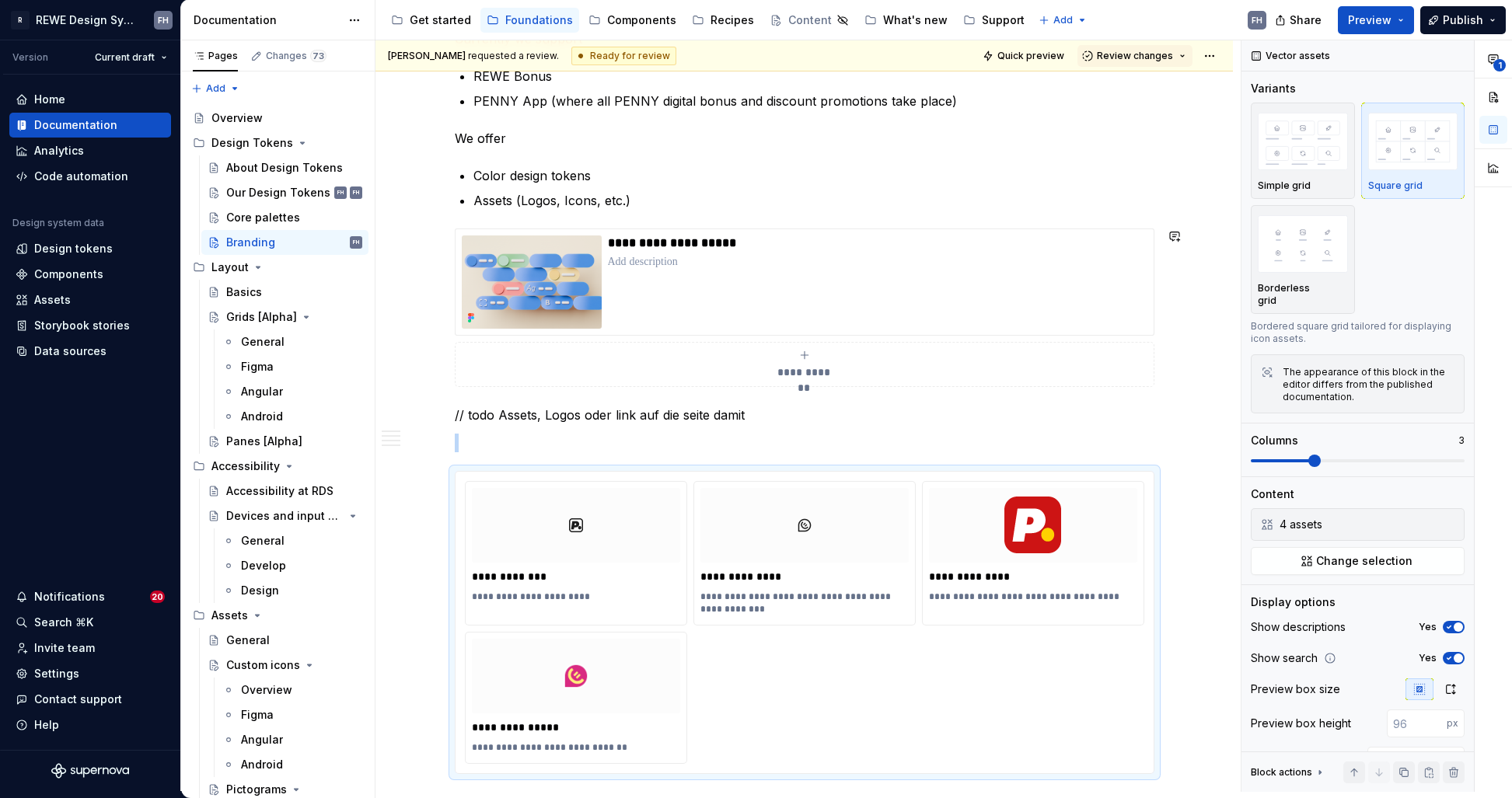
scroll to position [1520, 0]
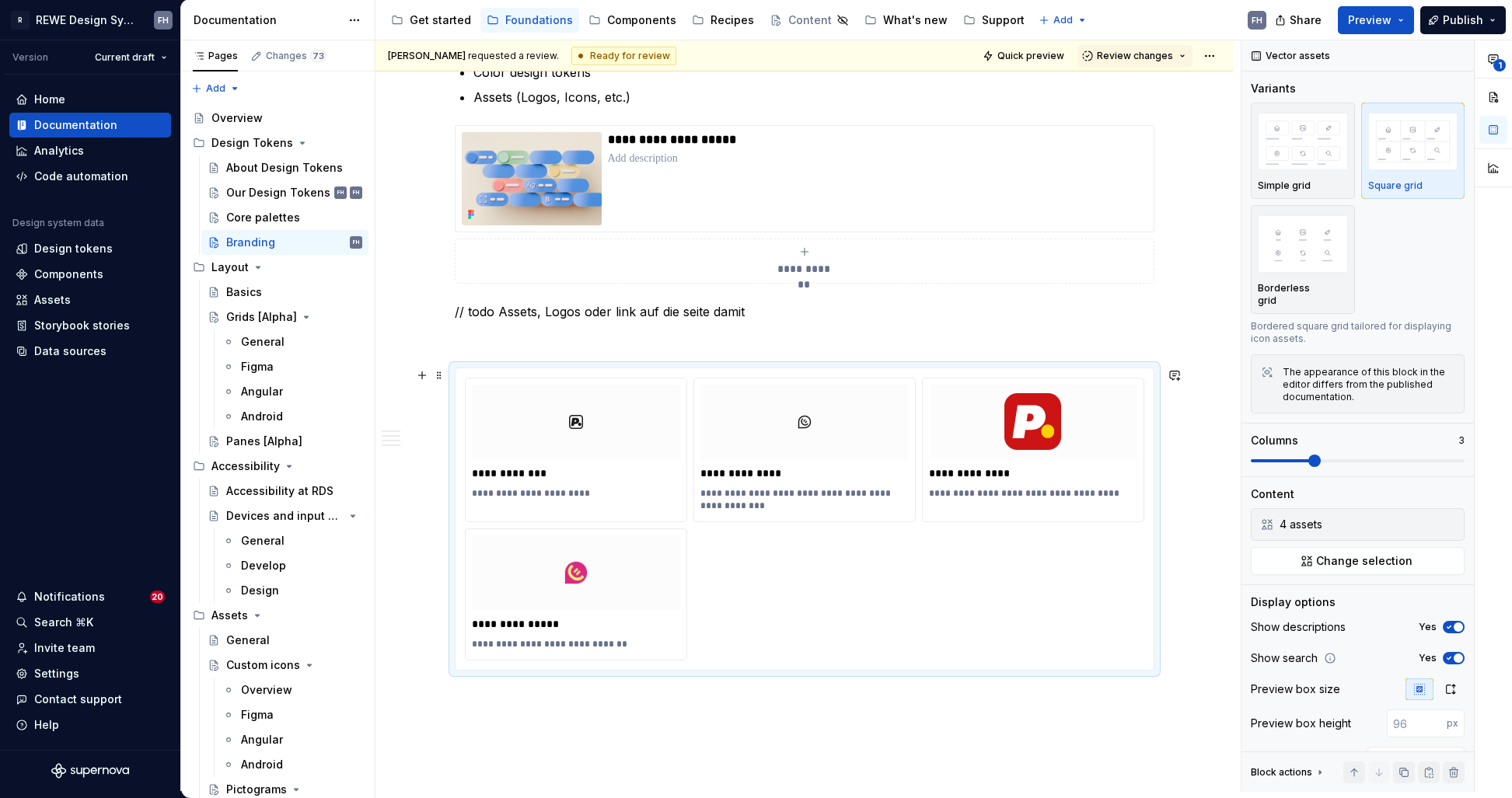
click at [744, 589] on div "**********" at bounding box center [804, 518] width 680 height 283
click at [1380, 562] on span "Change selection" at bounding box center [1364, 561] width 96 height 16
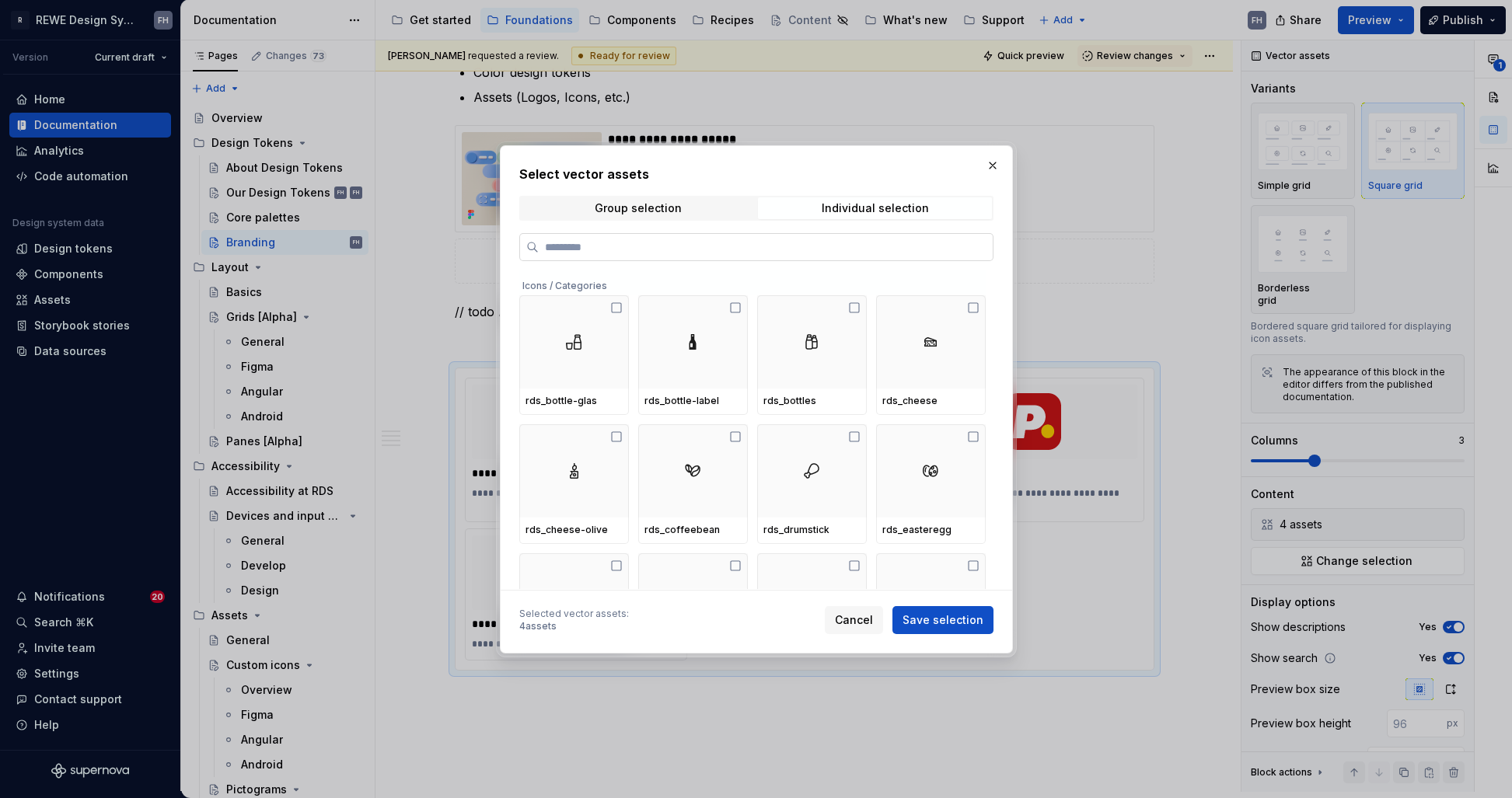
click at [649, 254] on input "search" at bounding box center [765, 248] width 454 height 16
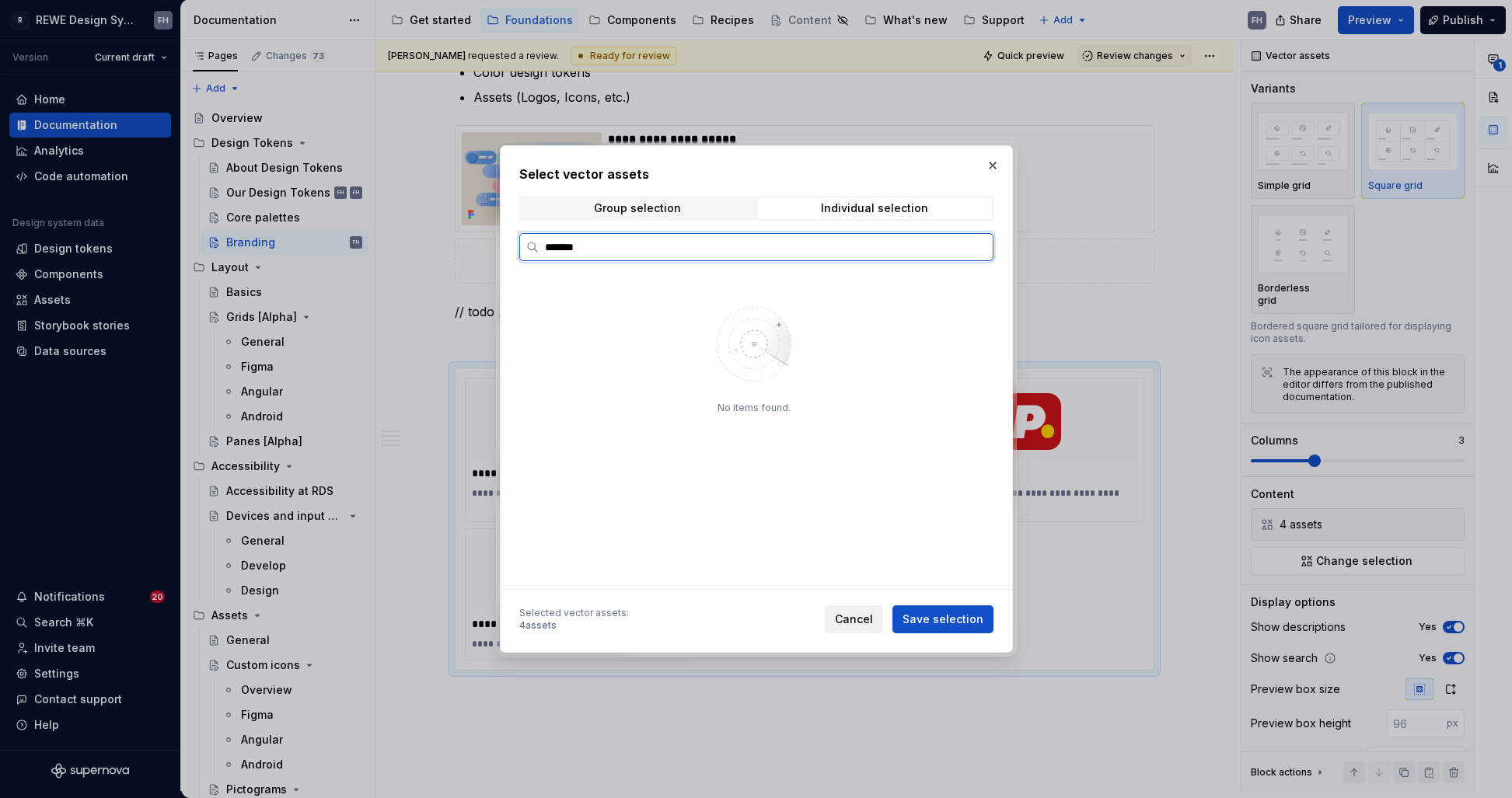
type input "*******"
click at [836, 620] on button "Cancel" at bounding box center [853, 619] width 58 height 28
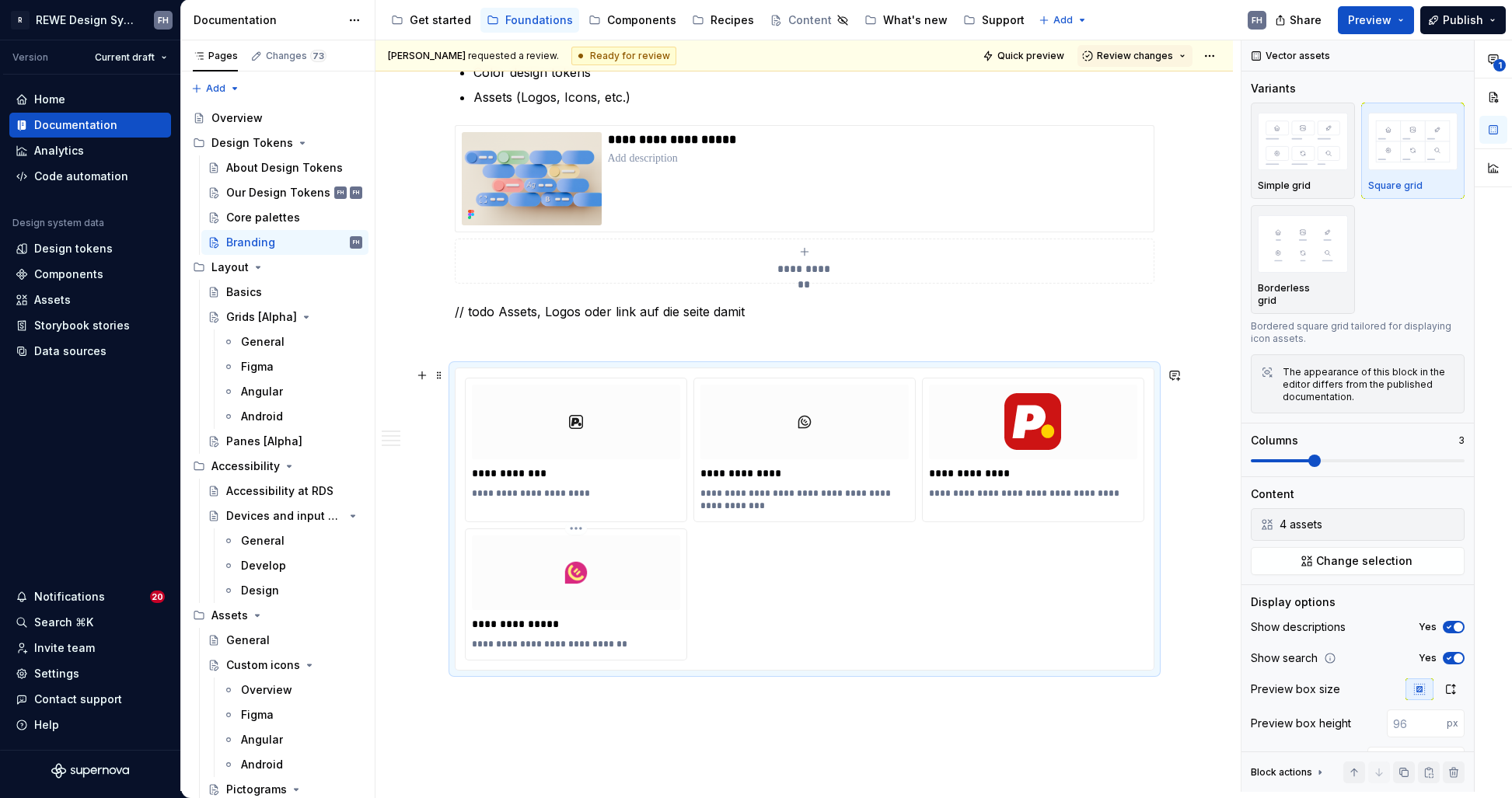
scroll to position [1654, 0]
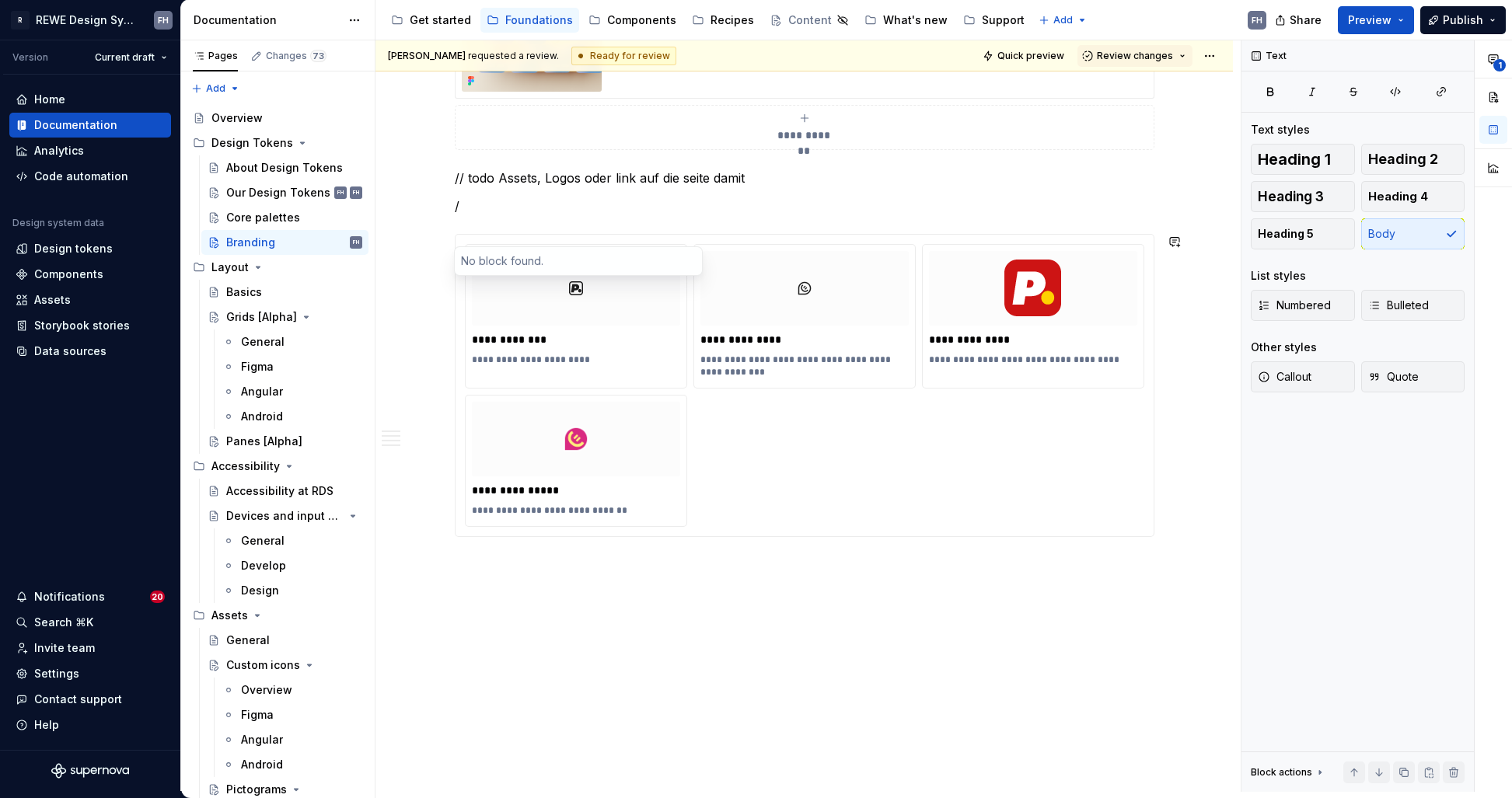
scroll to position [1629, 0]
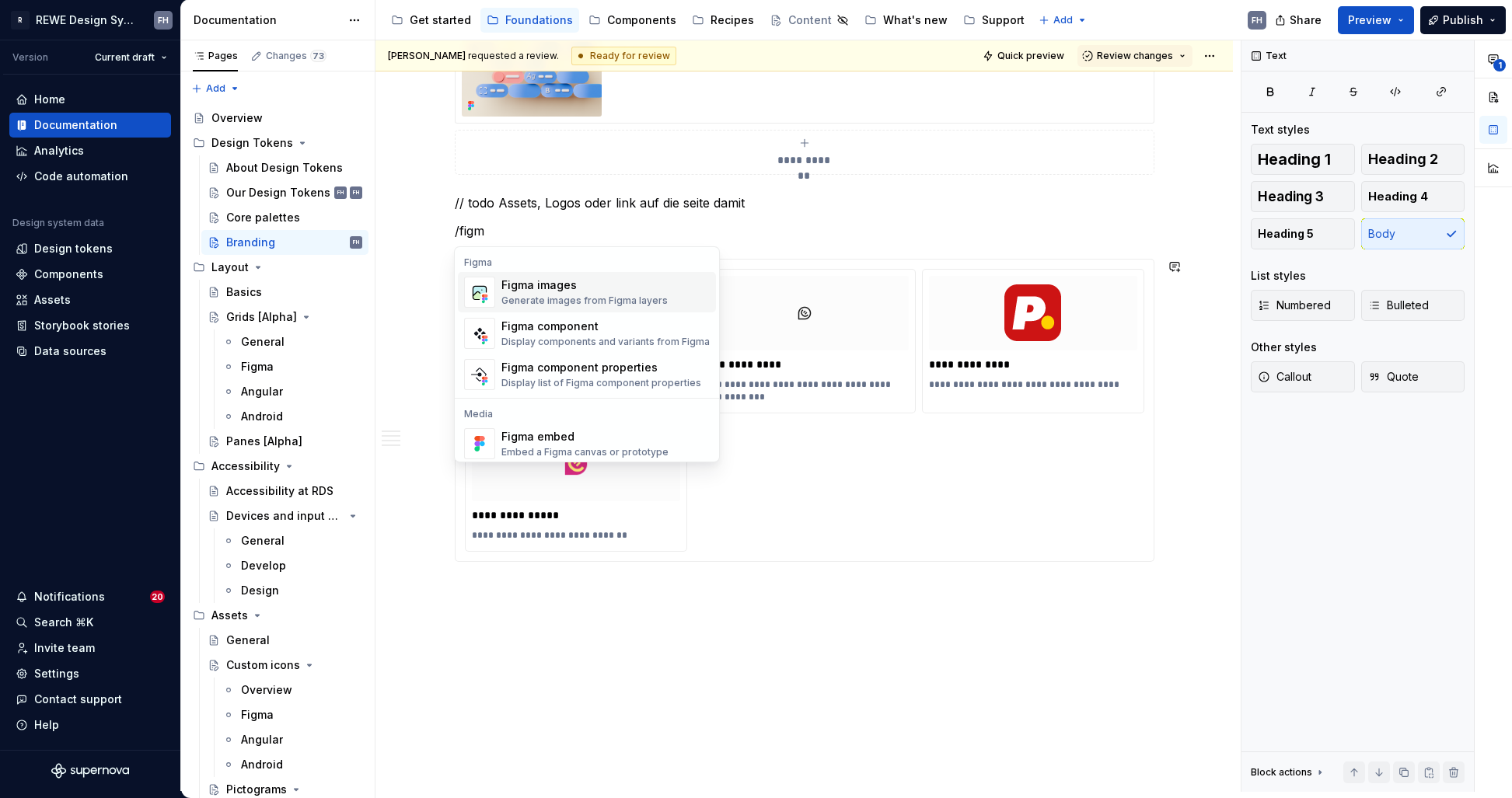
click at [628, 293] on div "Figma images Generate images from Figma layers" at bounding box center [585, 293] width 166 height 30
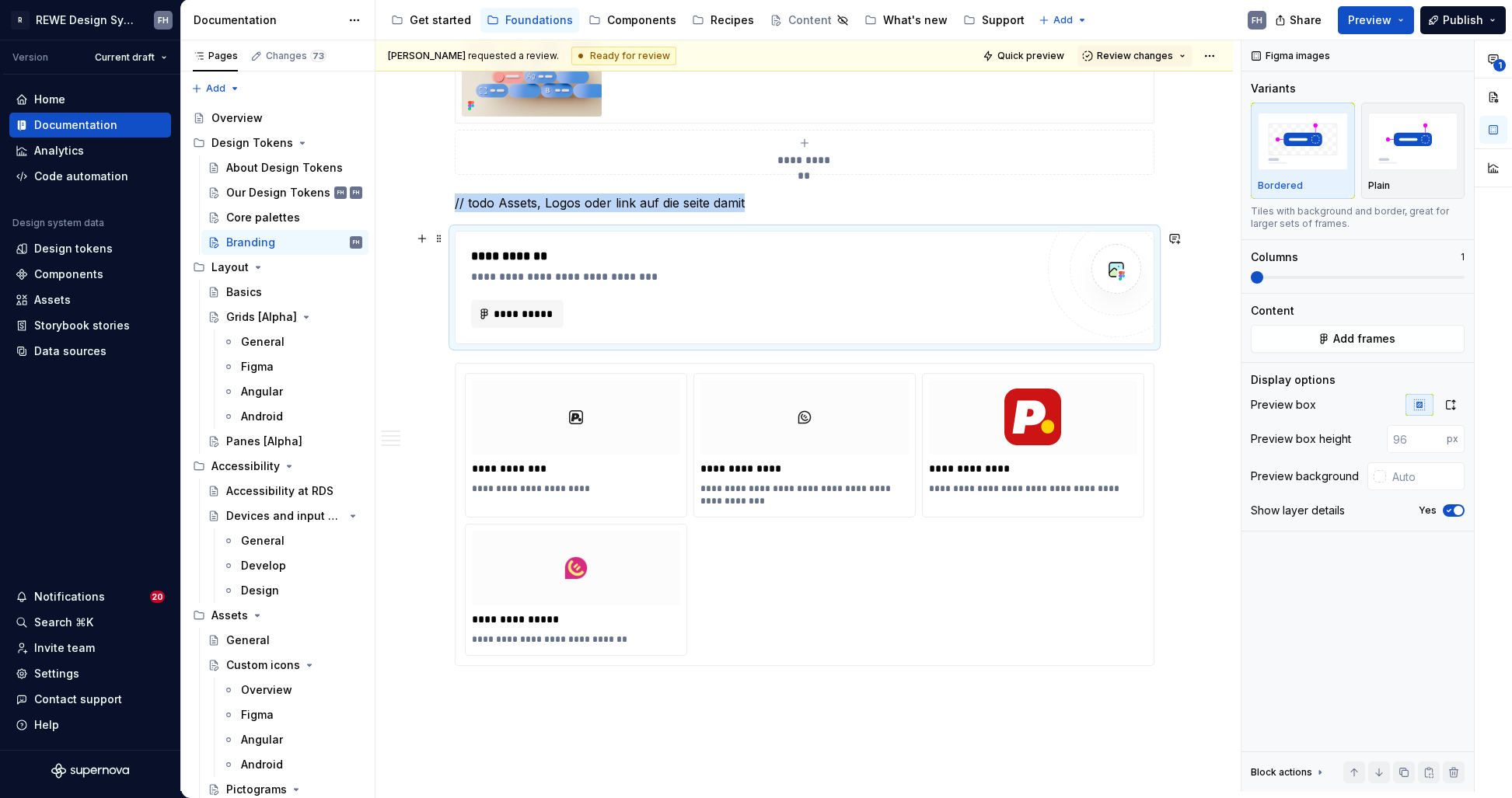
type textarea "*"
click at [427, 239] on button "button" at bounding box center [422, 239] width 22 height 22
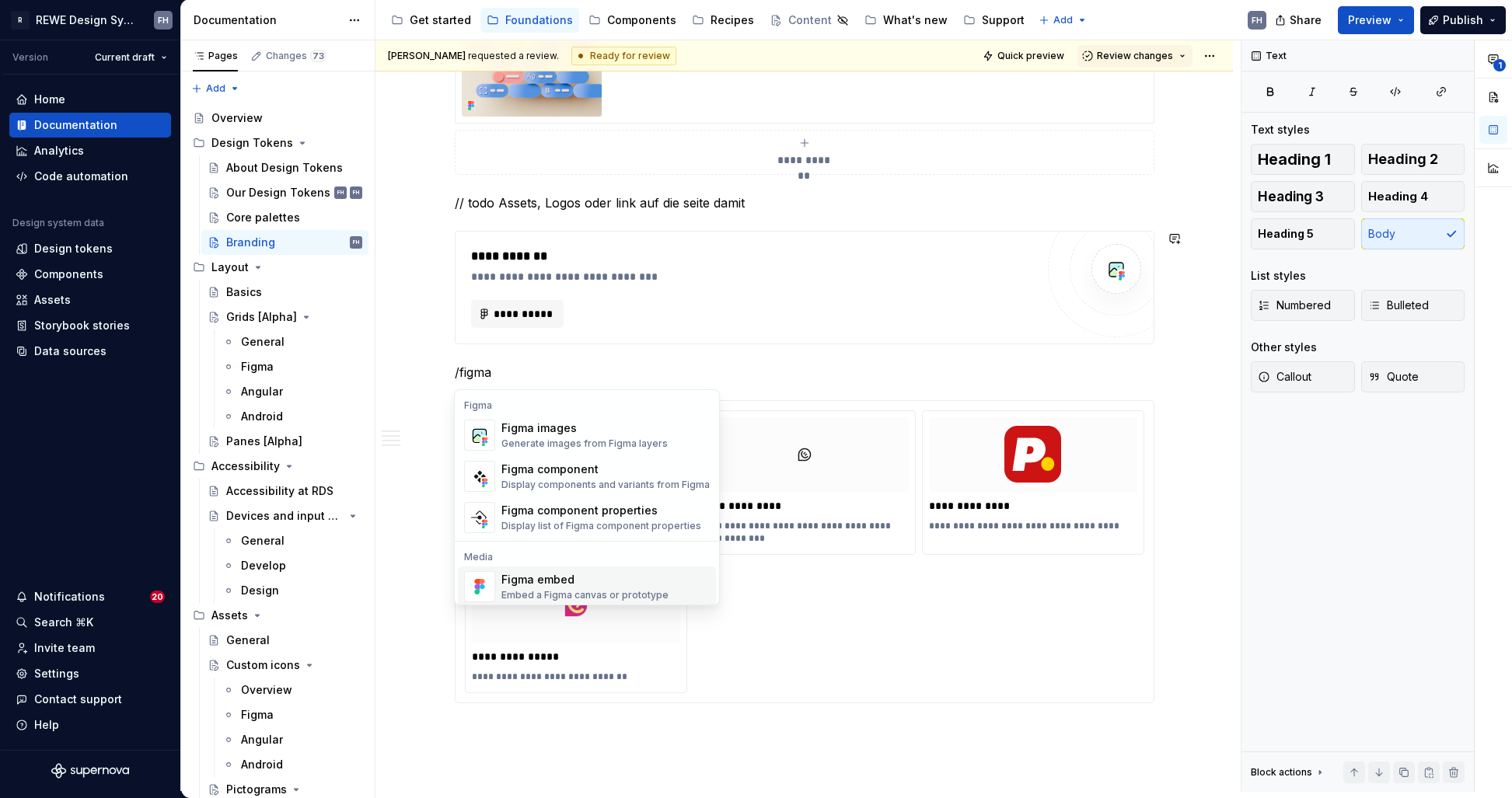
click at [583, 575] on div "Figma embed" at bounding box center [585, 579] width 167 height 16
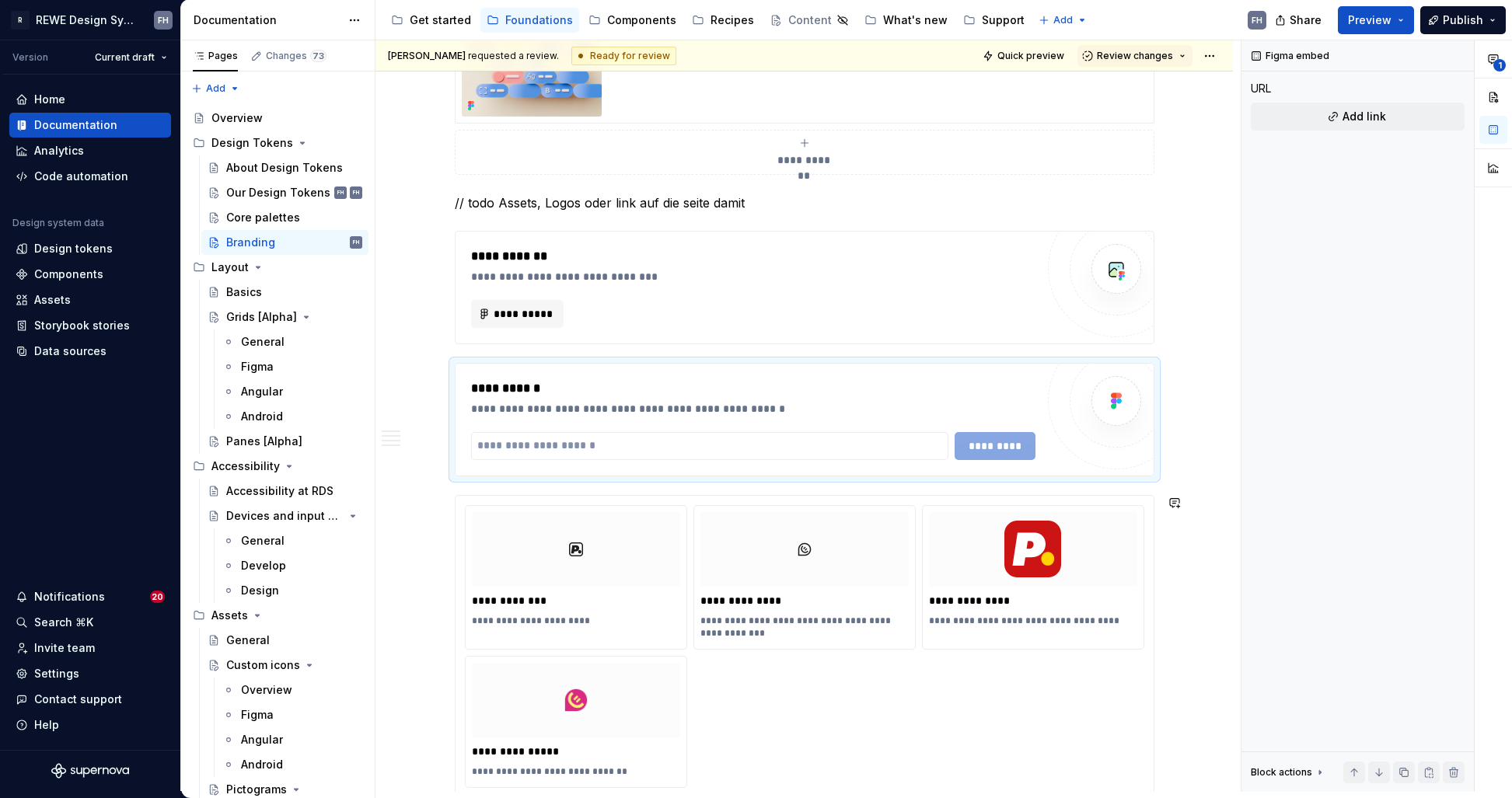
drag, startPoint x: 719, startPoint y: 796, endPoint x: 646, endPoint y: 395, distance: 407.6
click at [646, 395] on div "**********" at bounding box center [753, 389] width 565 height 19
click at [875, 448] on input "text" at bounding box center [710, 445] width 478 height 28
paste input "**********"
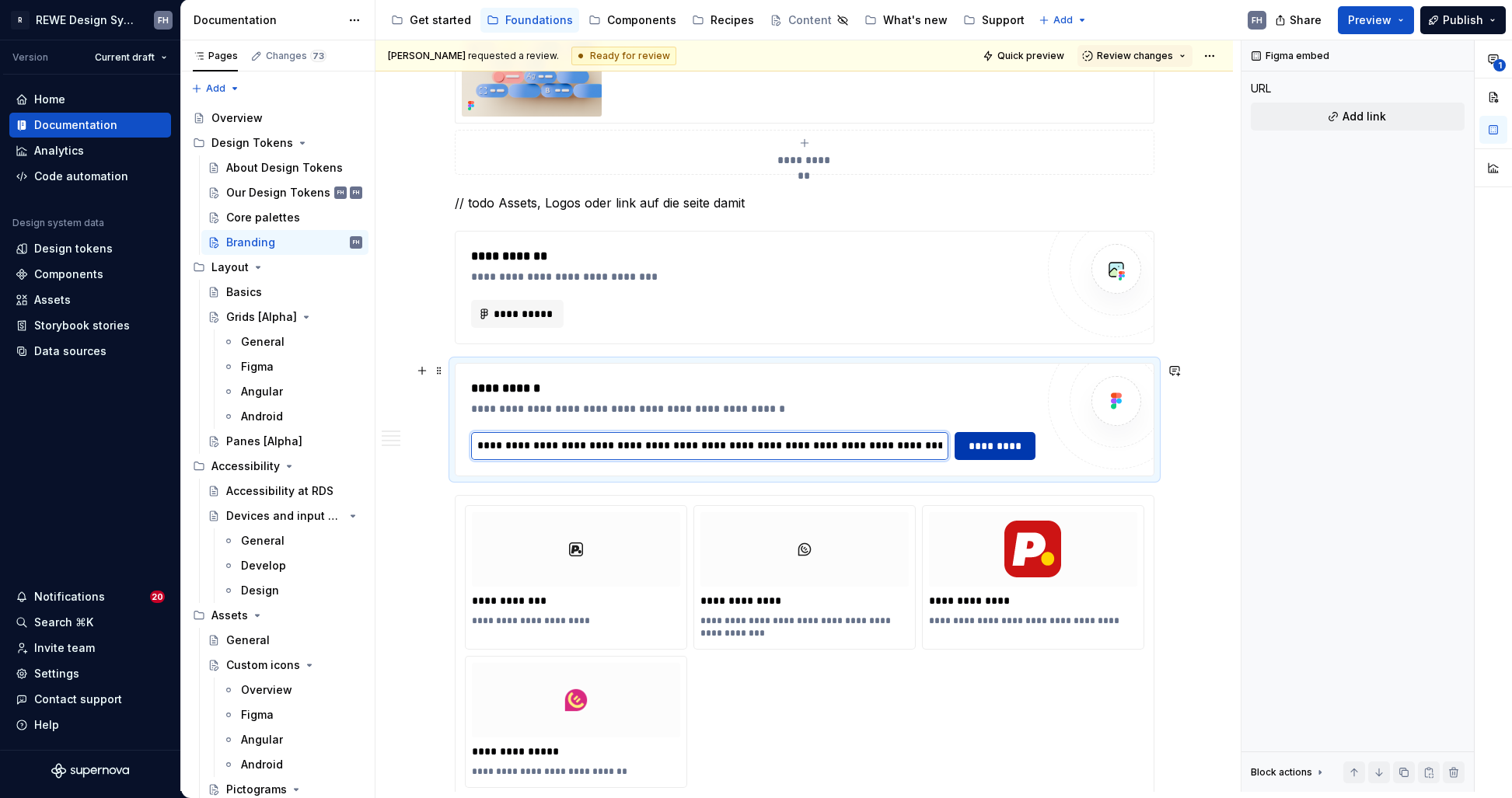
type input "**********"
click at [974, 452] on span "*********" at bounding box center [994, 446] width 61 height 16
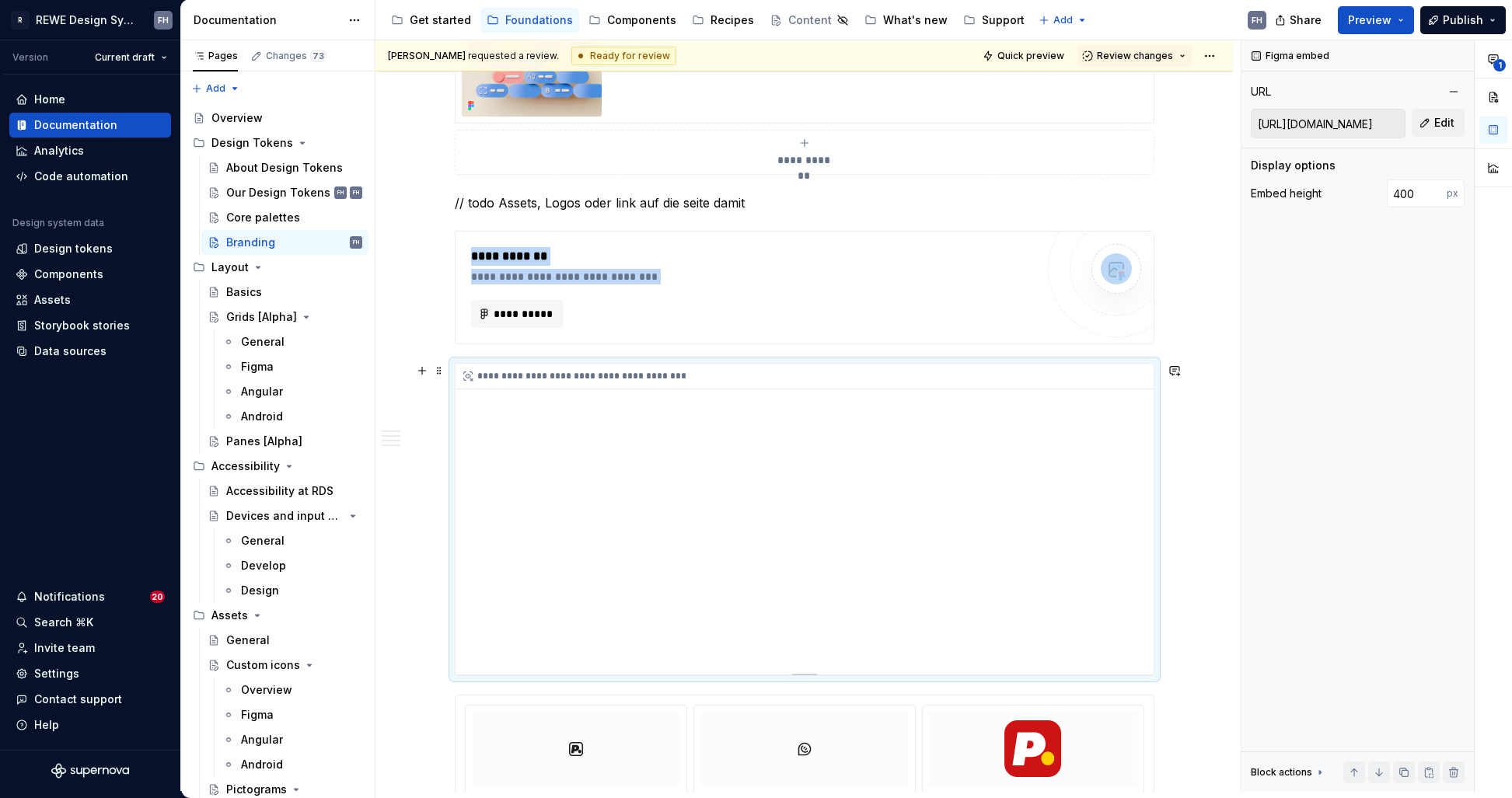
drag, startPoint x: 988, startPoint y: 505, endPoint x: 904, endPoint y: 540, distance: 91.0
click at [988, 505] on div "**********" at bounding box center [804, 518] width 698 height 311
click at [870, 562] on div "**********" at bounding box center [804, 518] width 698 height 311
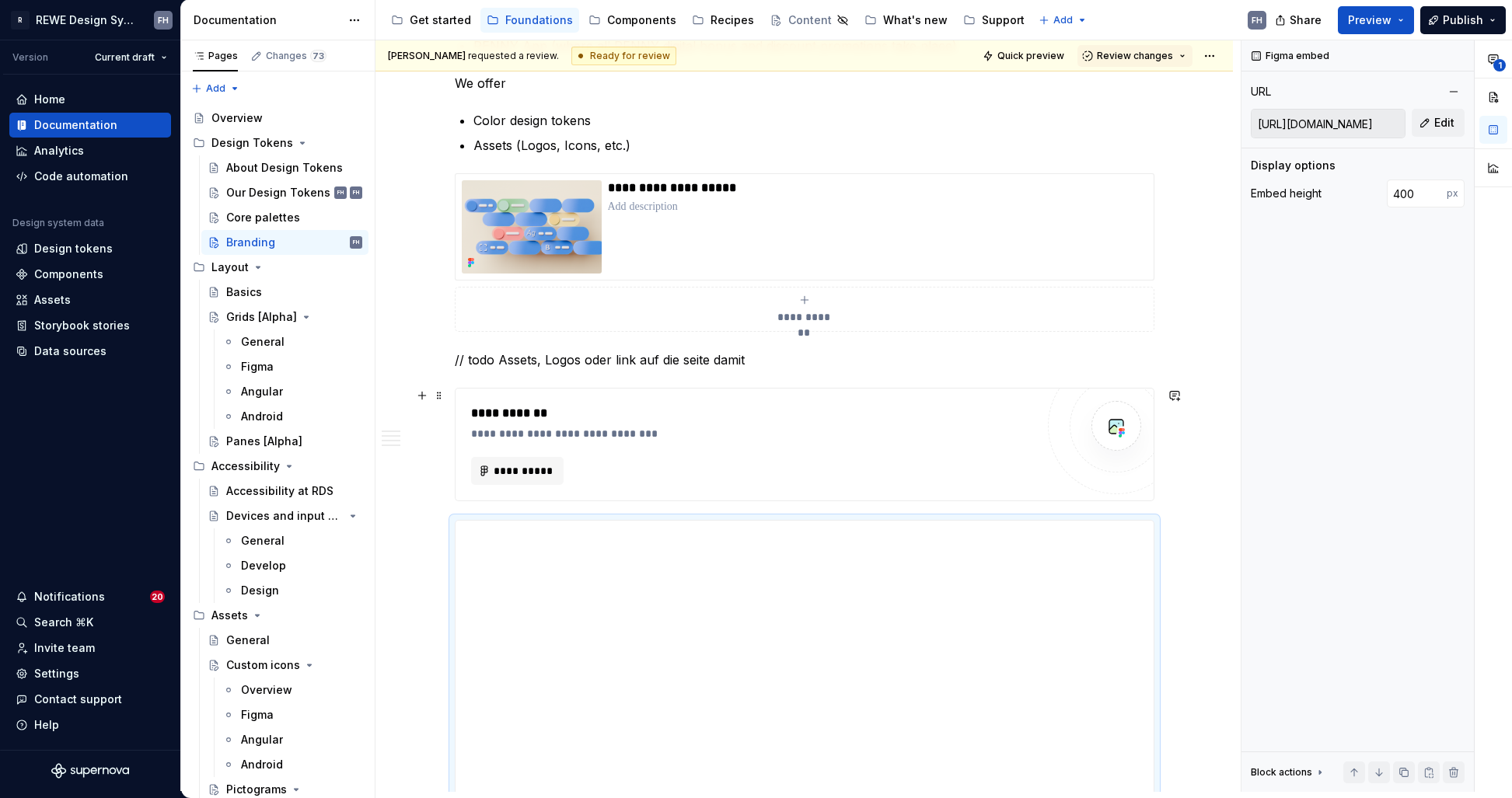
scroll to position [1498, 0]
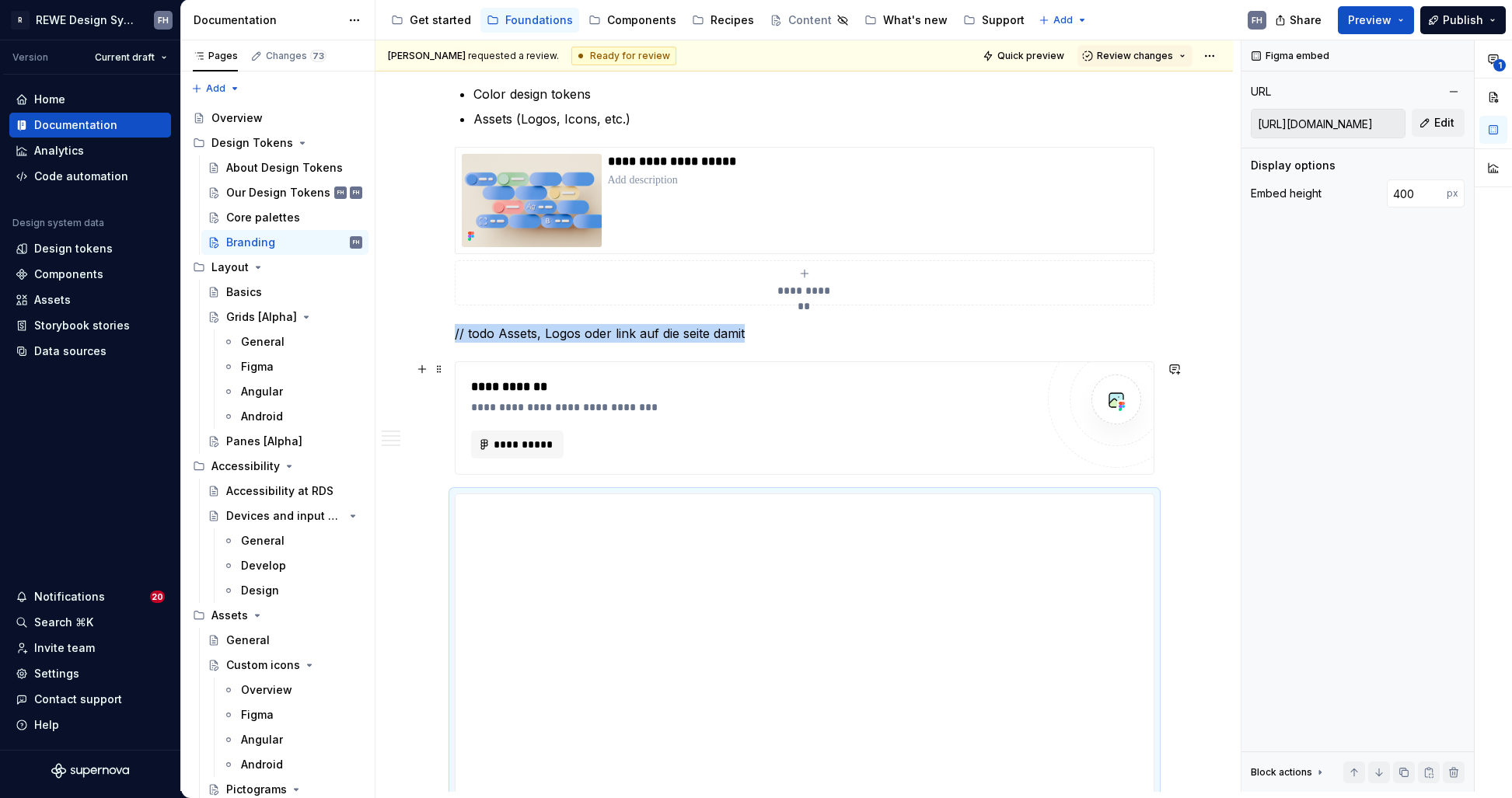
click at [630, 390] on div "**********" at bounding box center [753, 387] width 565 height 19
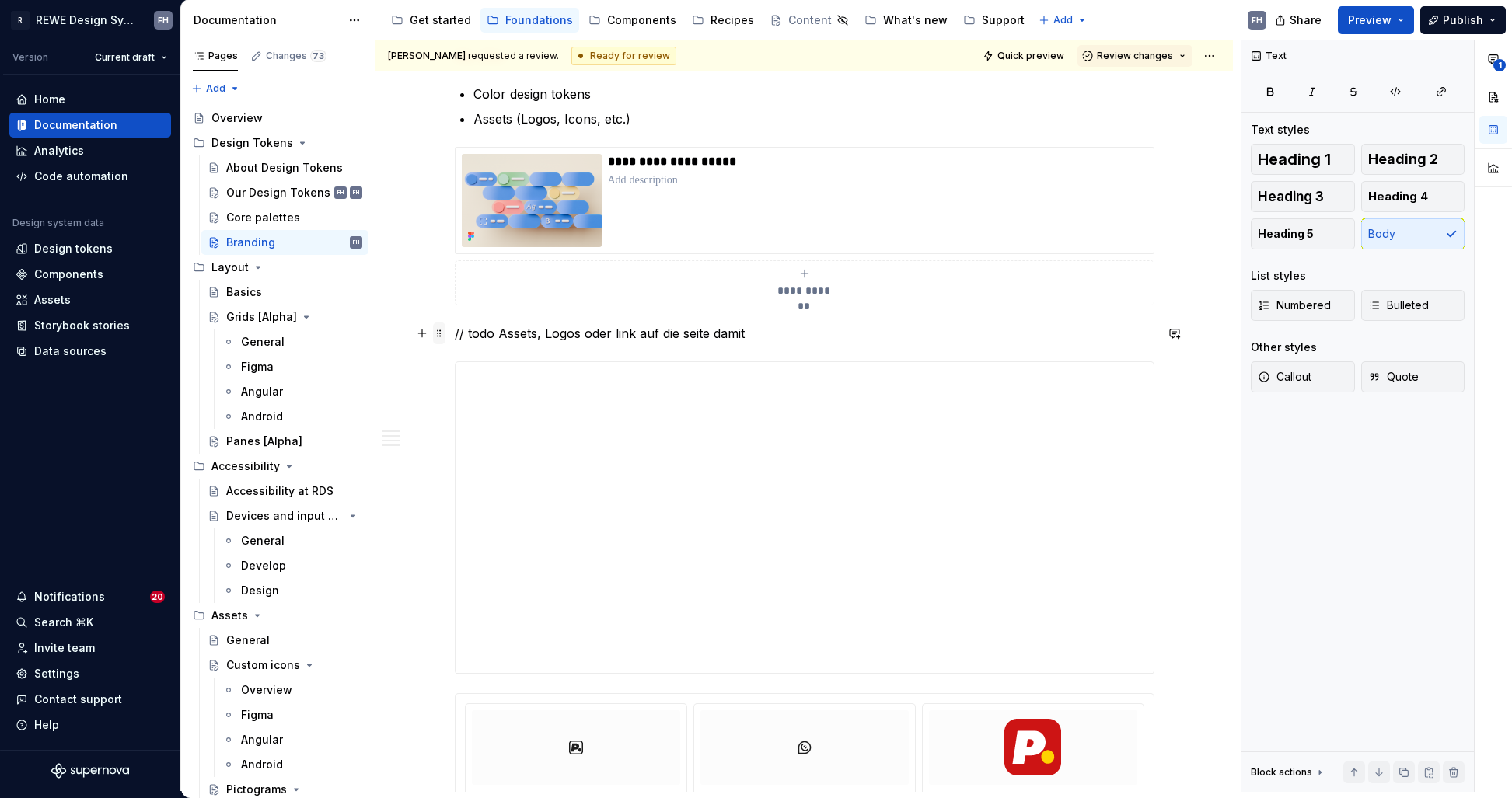
click at [434, 334] on span at bounding box center [439, 334] width 12 height 22
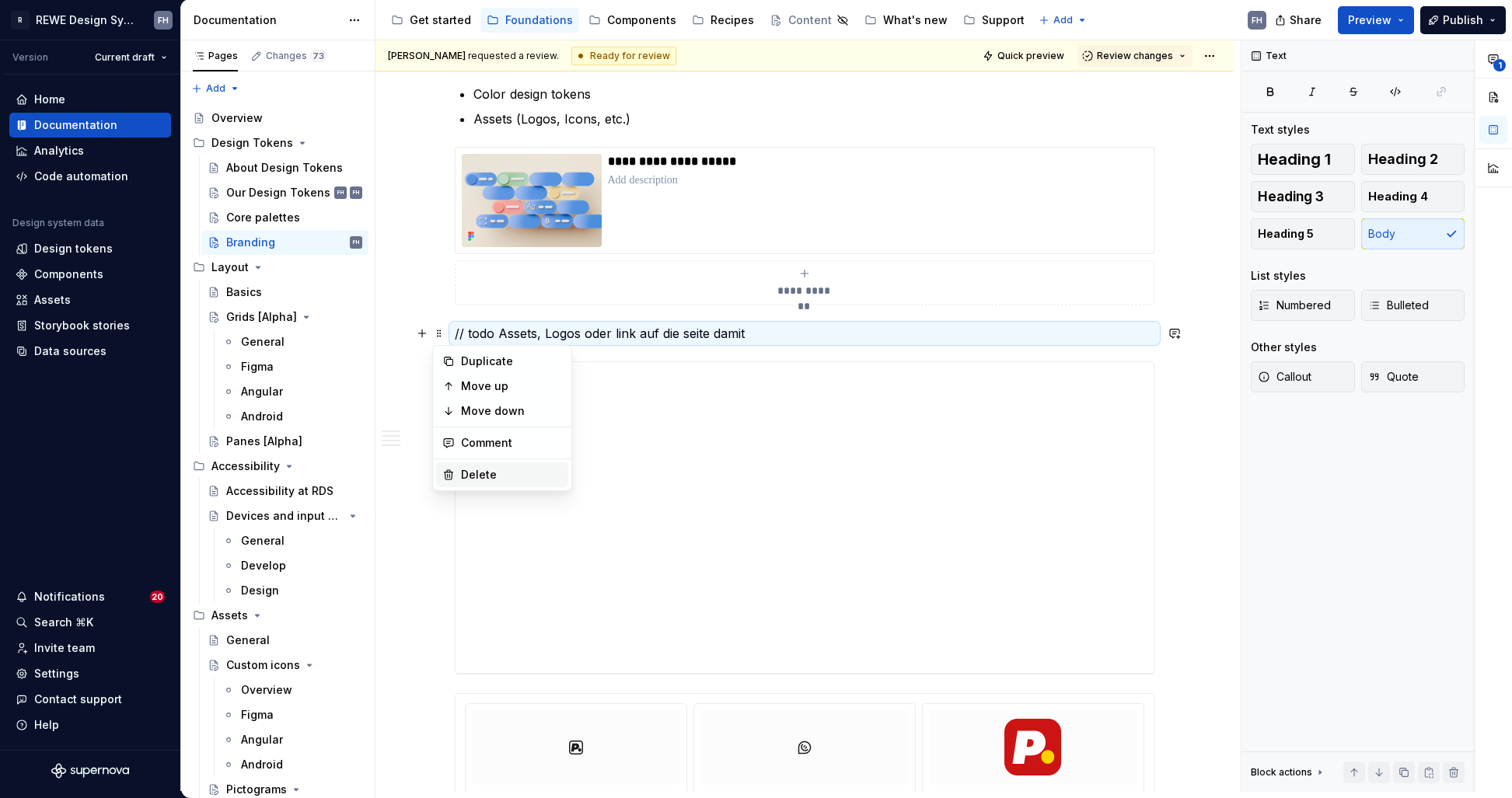
click at [501, 477] on div "Delete" at bounding box center [511, 474] width 101 height 16
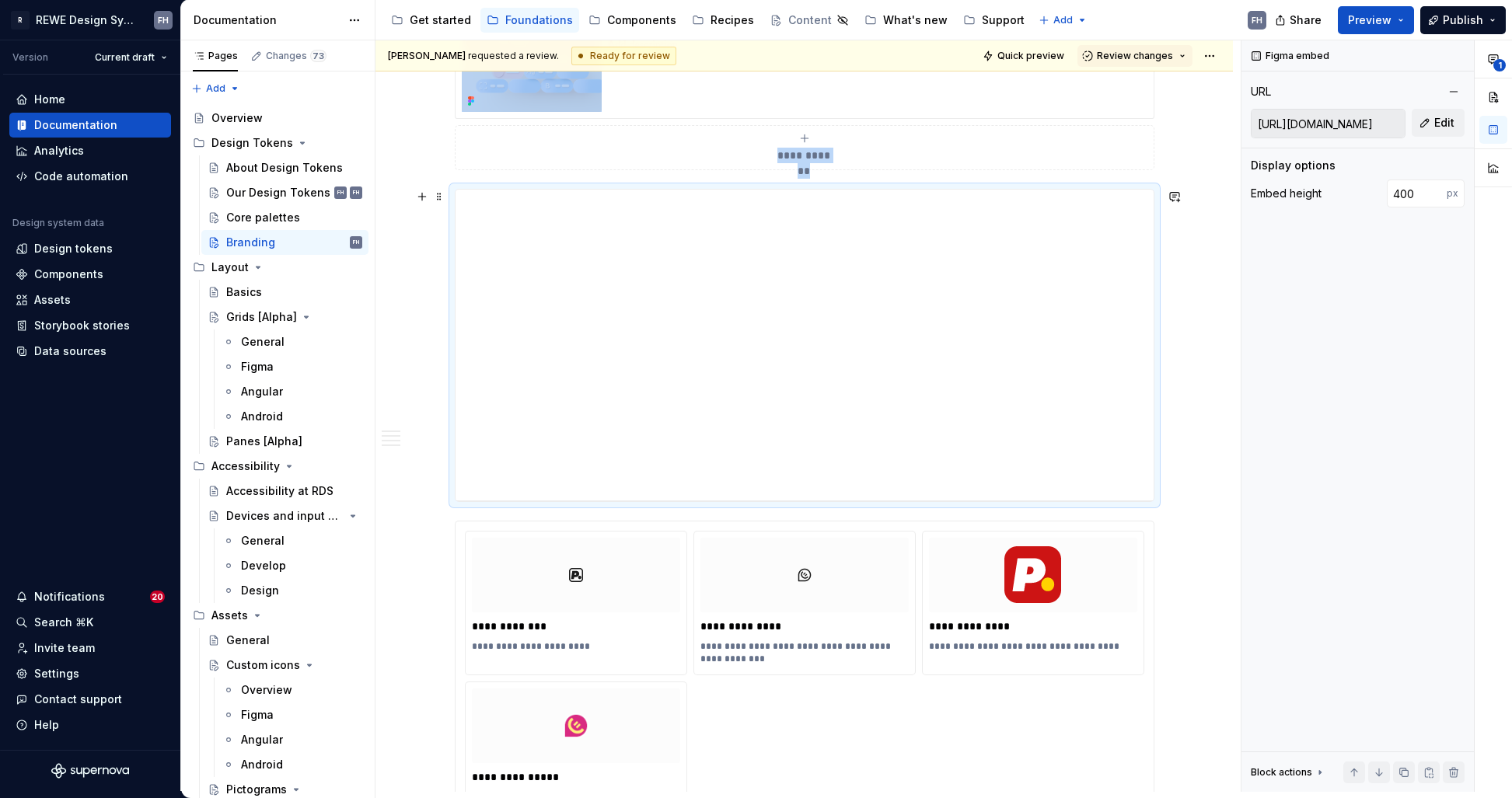
scroll to position [1924, 0]
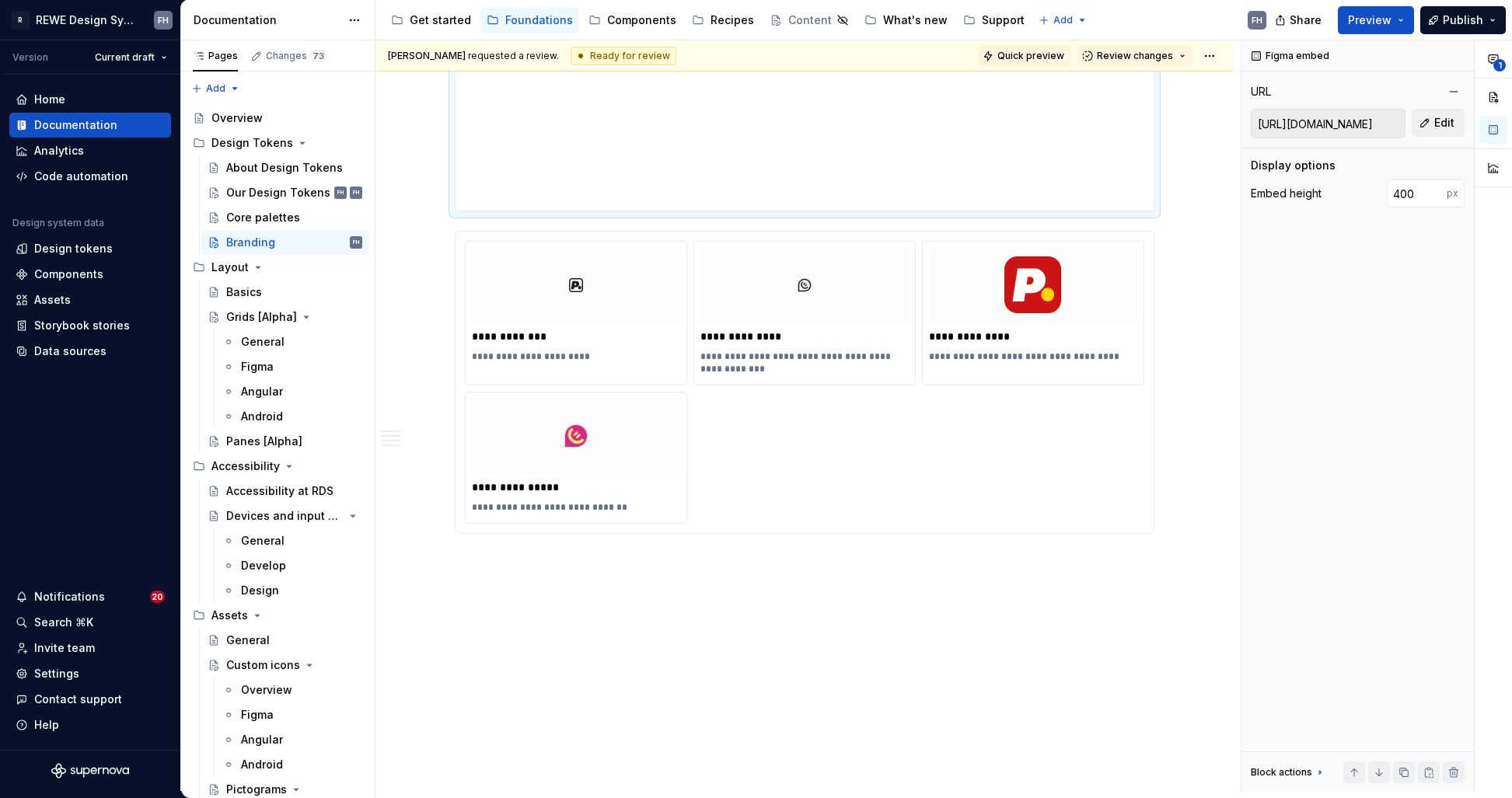
click at [1046, 54] on span "Quick preview" at bounding box center [1030, 56] width 67 height 12
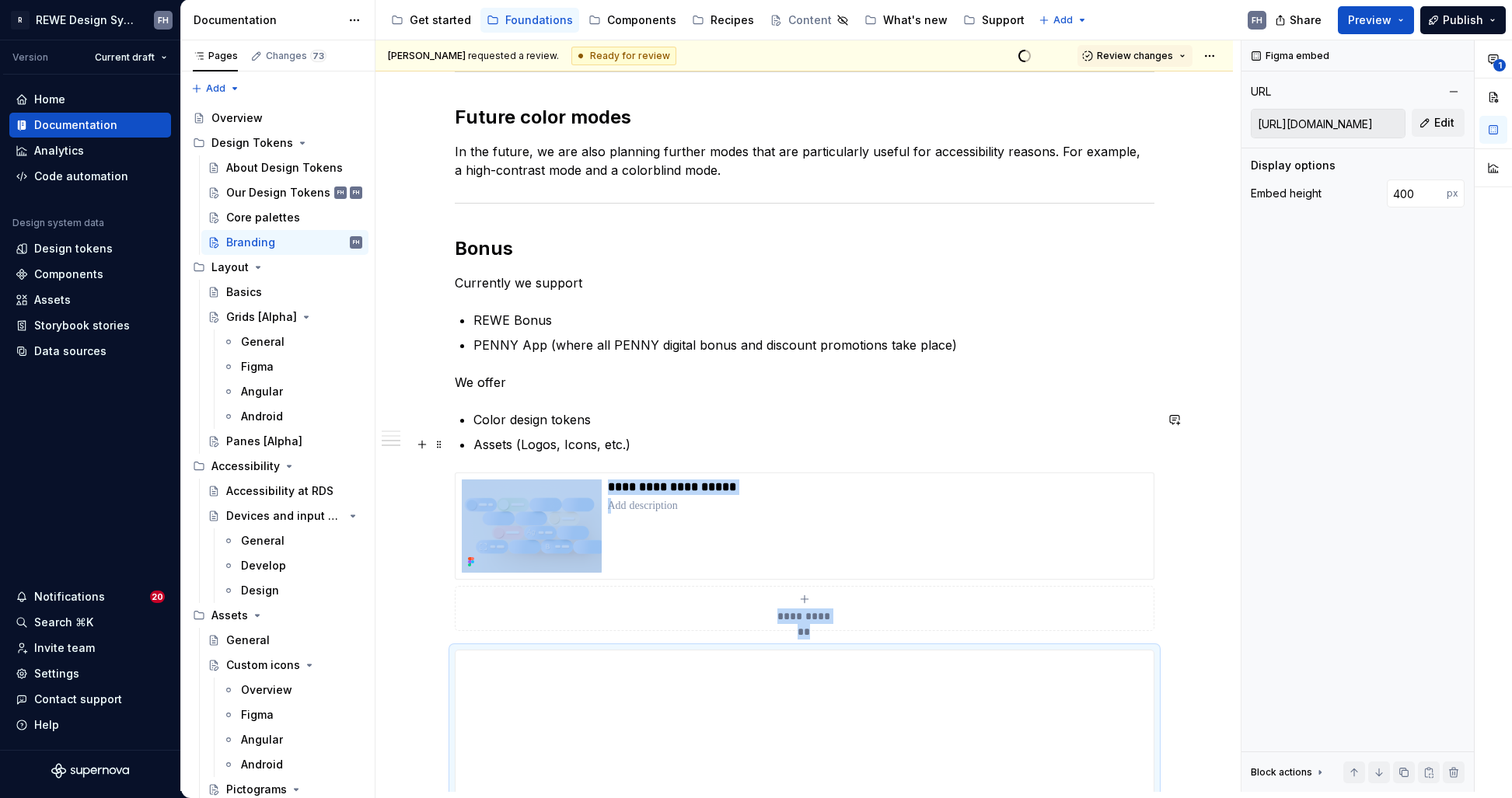
scroll to position [1151, 0]
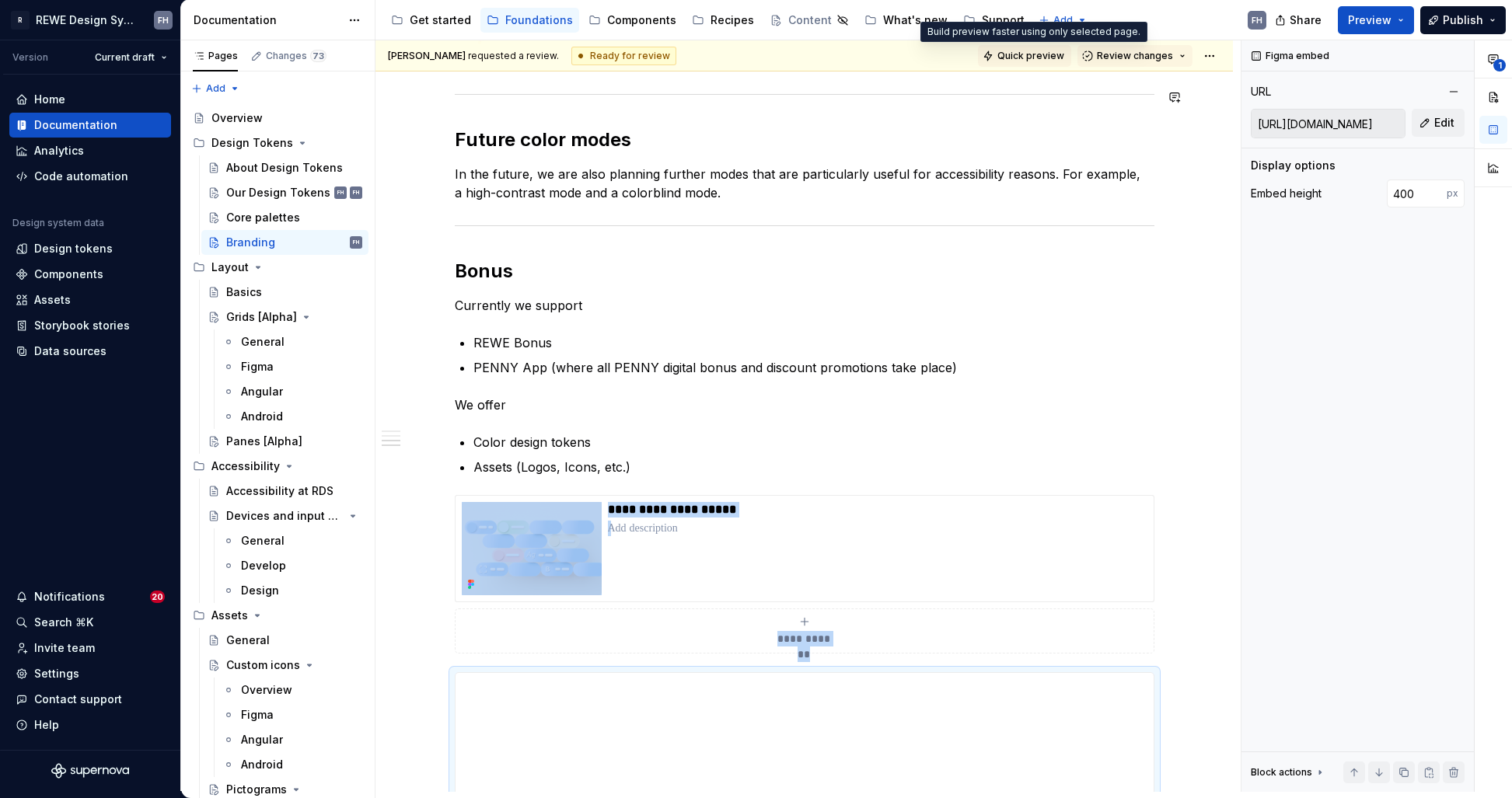
click at [1019, 53] on span "Quick preview" at bounding box center [1030, 56] width 67 height 12
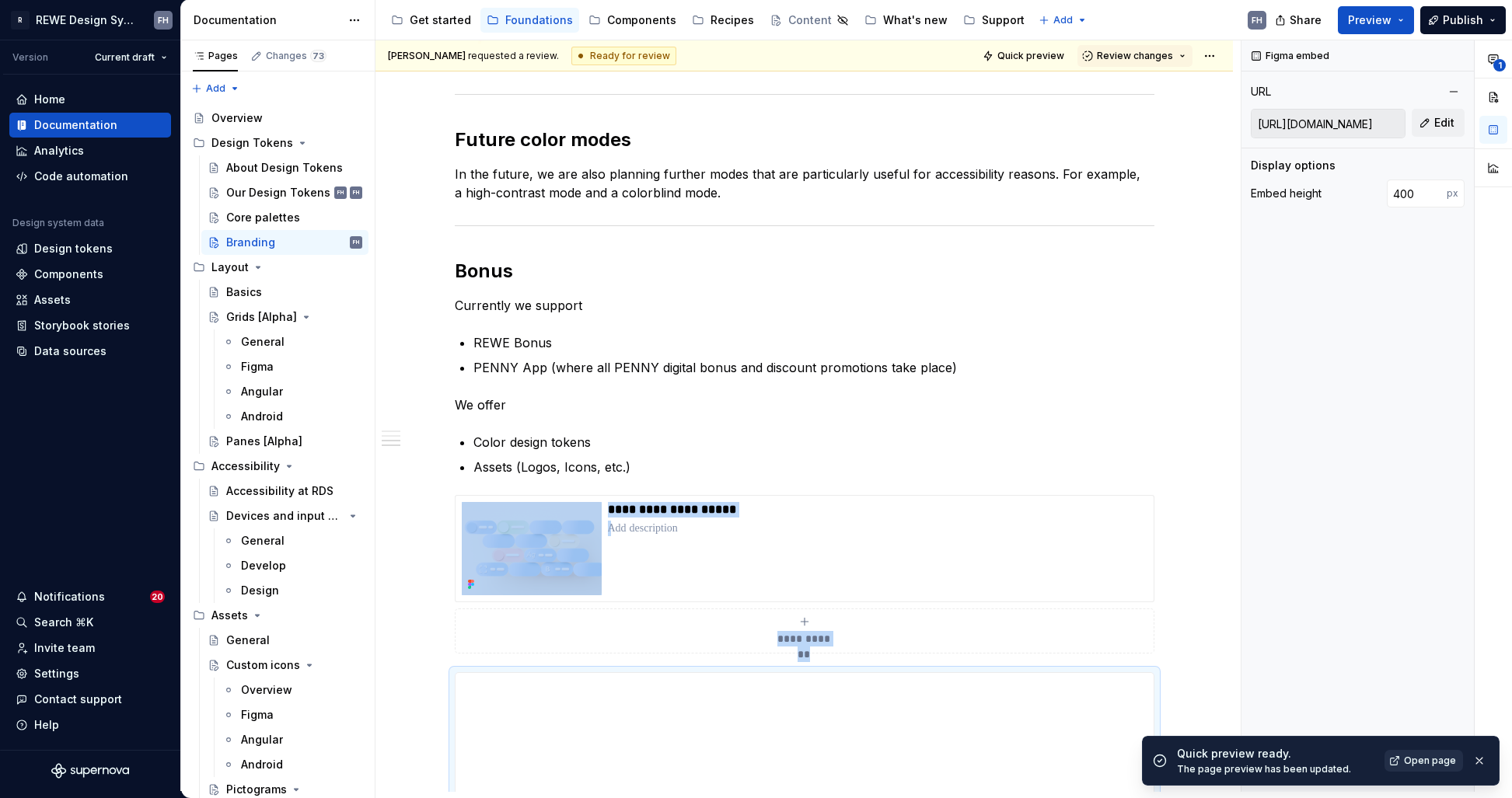
click at [1410, 763] on span "Open page" at bounding box center [1430, 760] width 52 height 12
click at [1433, 759] on span "Open page" at bounding box center [1430, 760] width 52 height 12
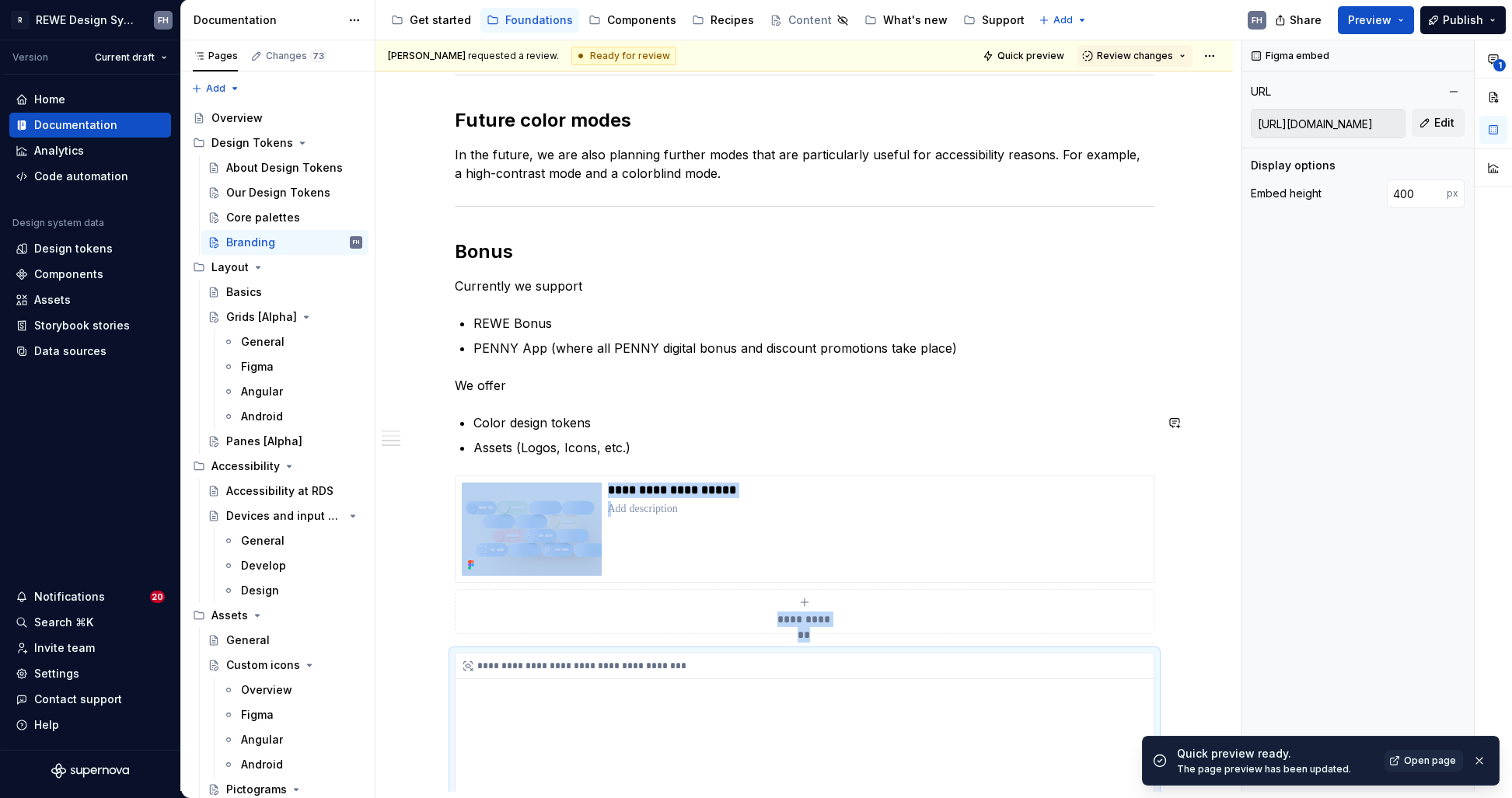
scroll to position [1512, 0]
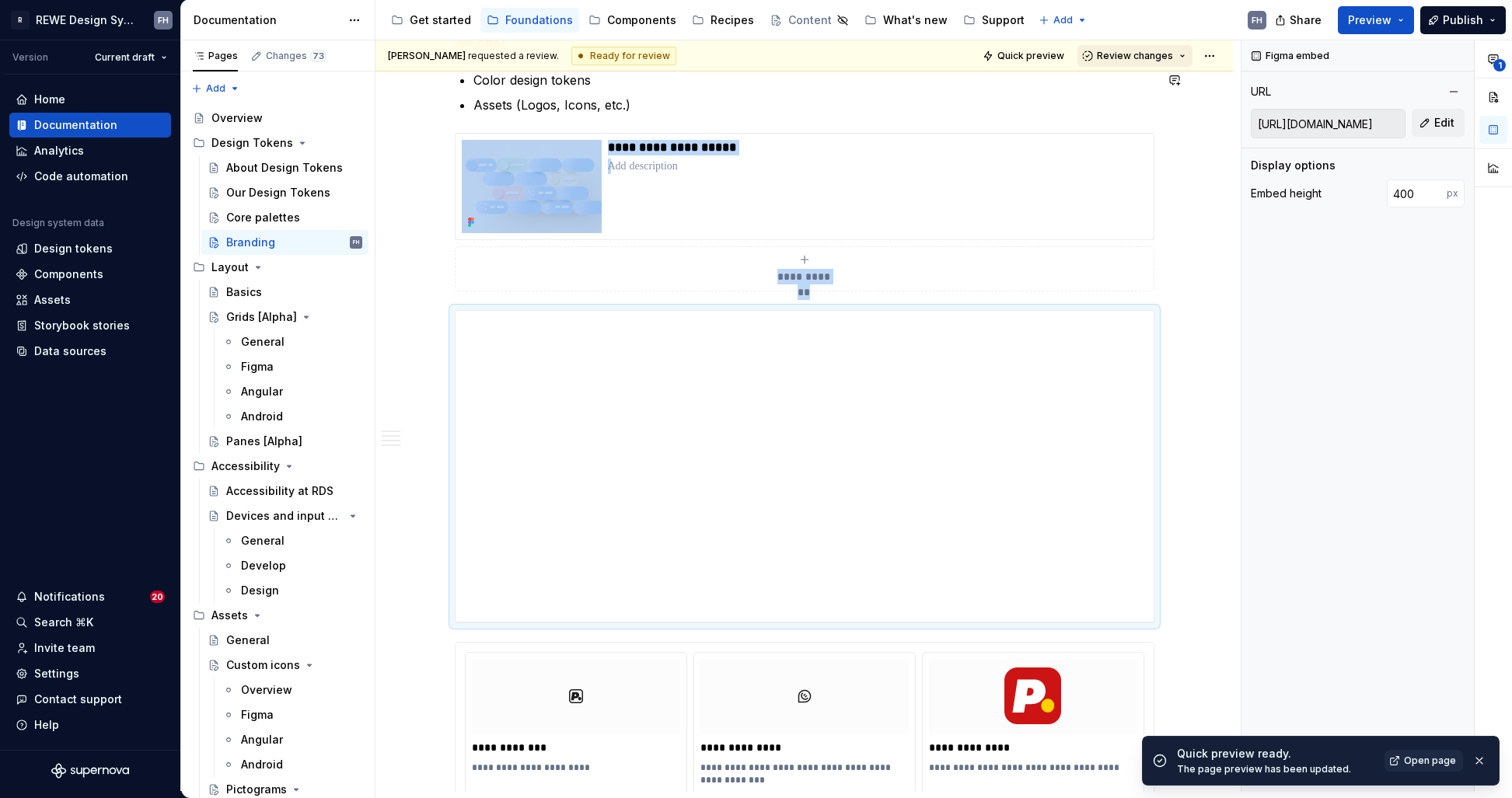
click at [1124, 51] on span "Review changes" at bounding box center [1134, 56] width 76 height 12
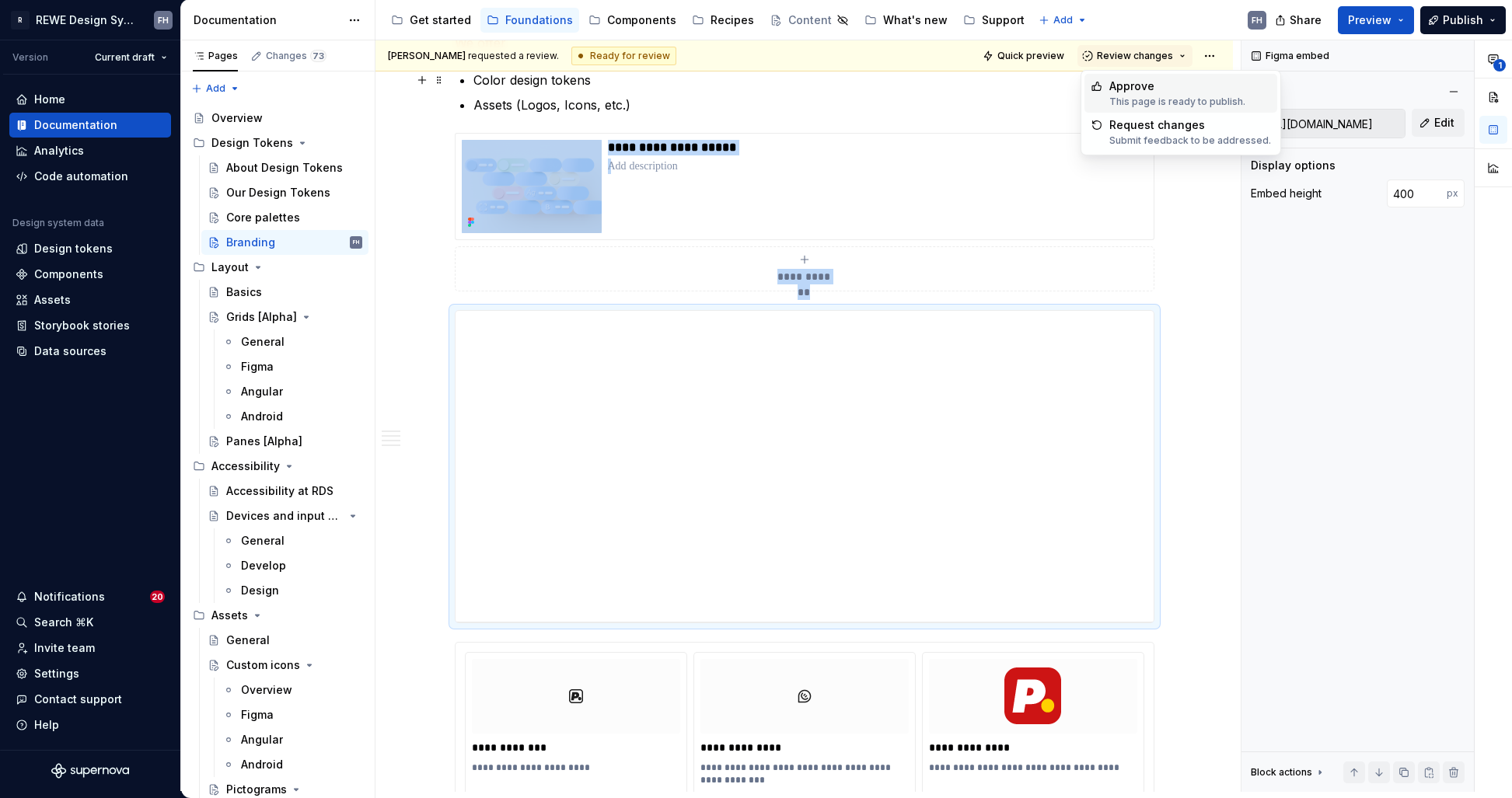
click at [1136, 86] on div "Approve" at bounding box center [1177, 87] width 136 height 16
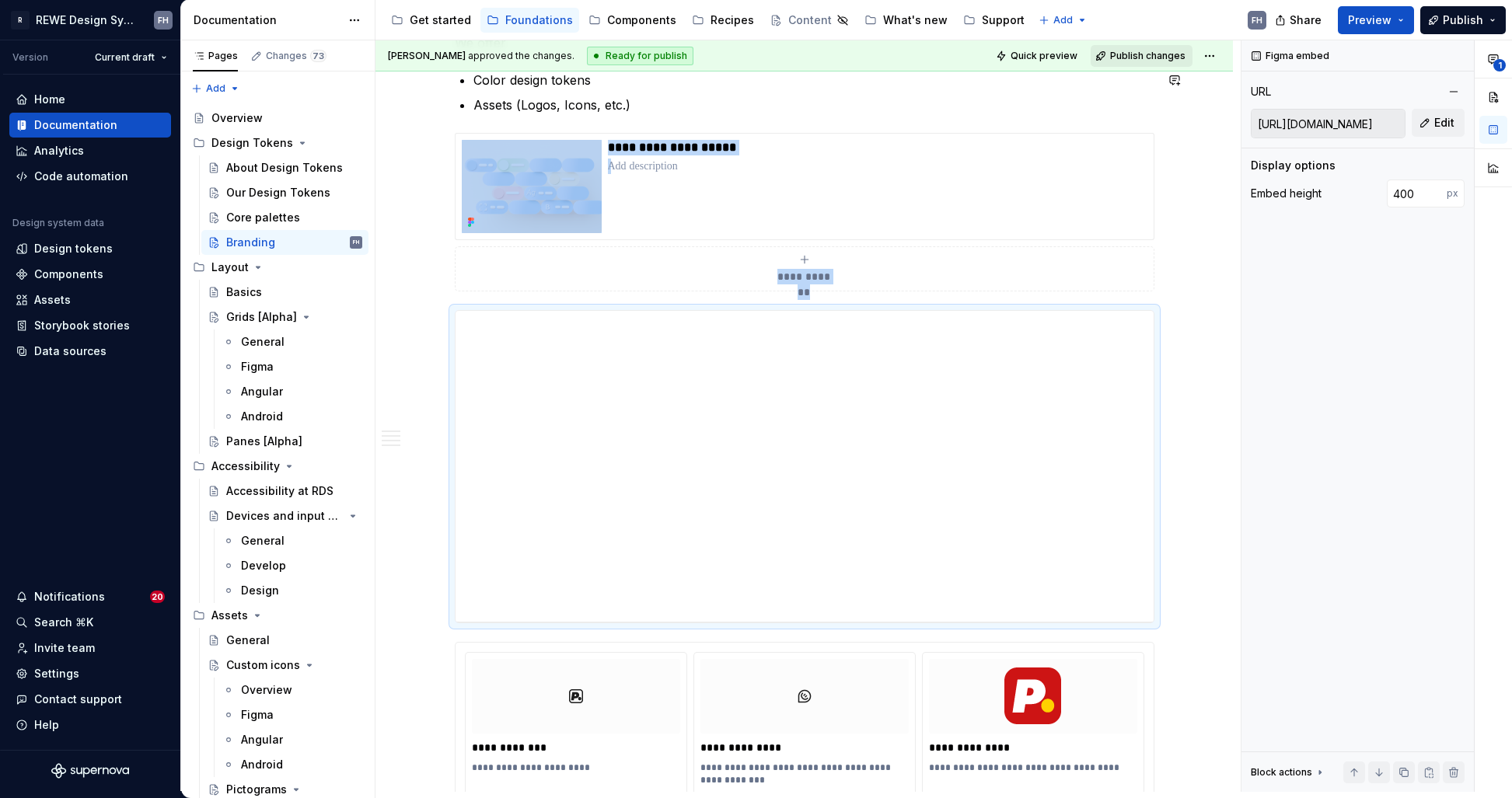
click at [1145, 55] on span "Publish changes" at bounding box center [1147, 56] width 75 height 12
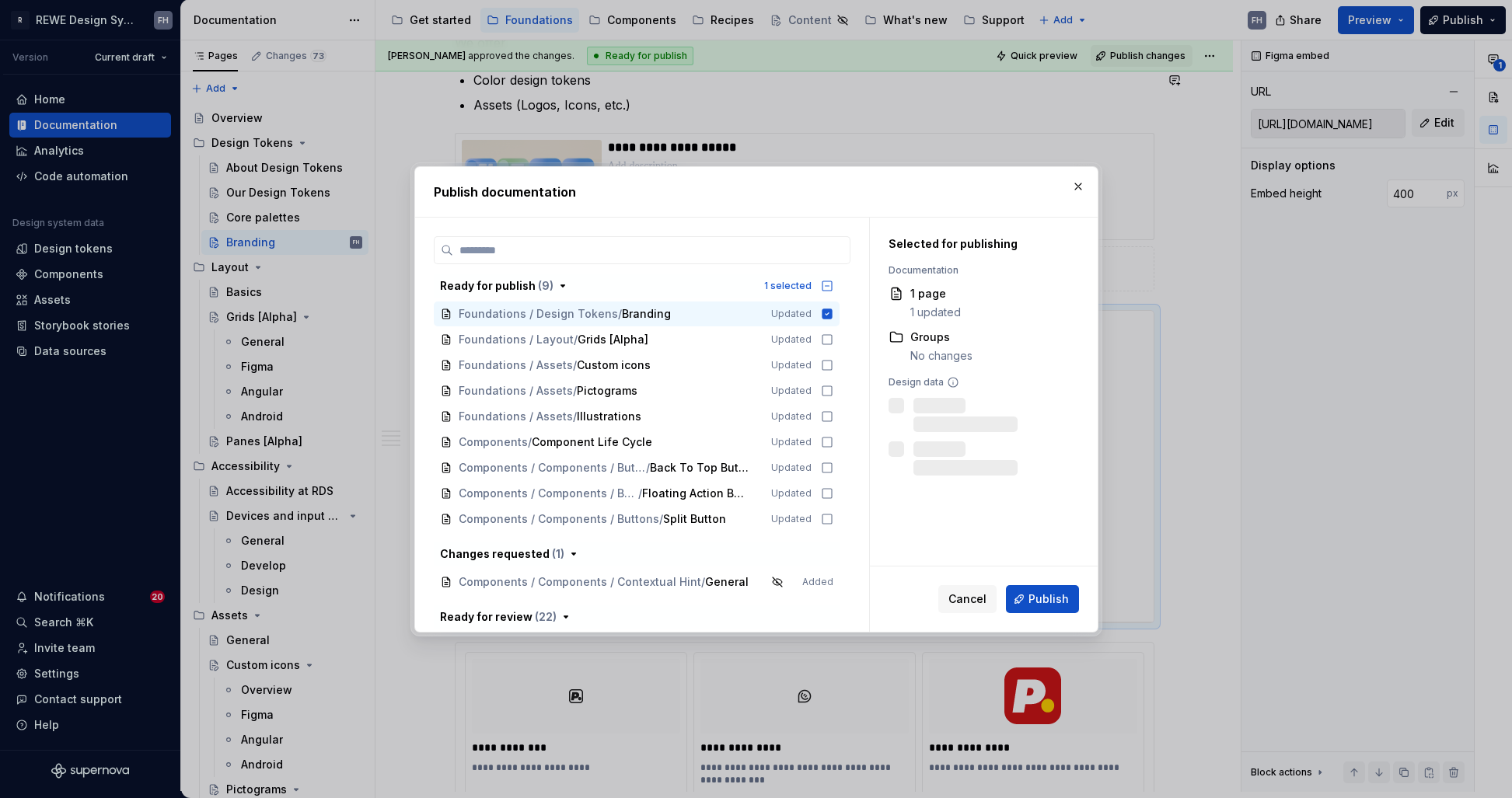
click at [991, 599] on button "Cancel" at bounding box center [967, 599] width 58 height 28
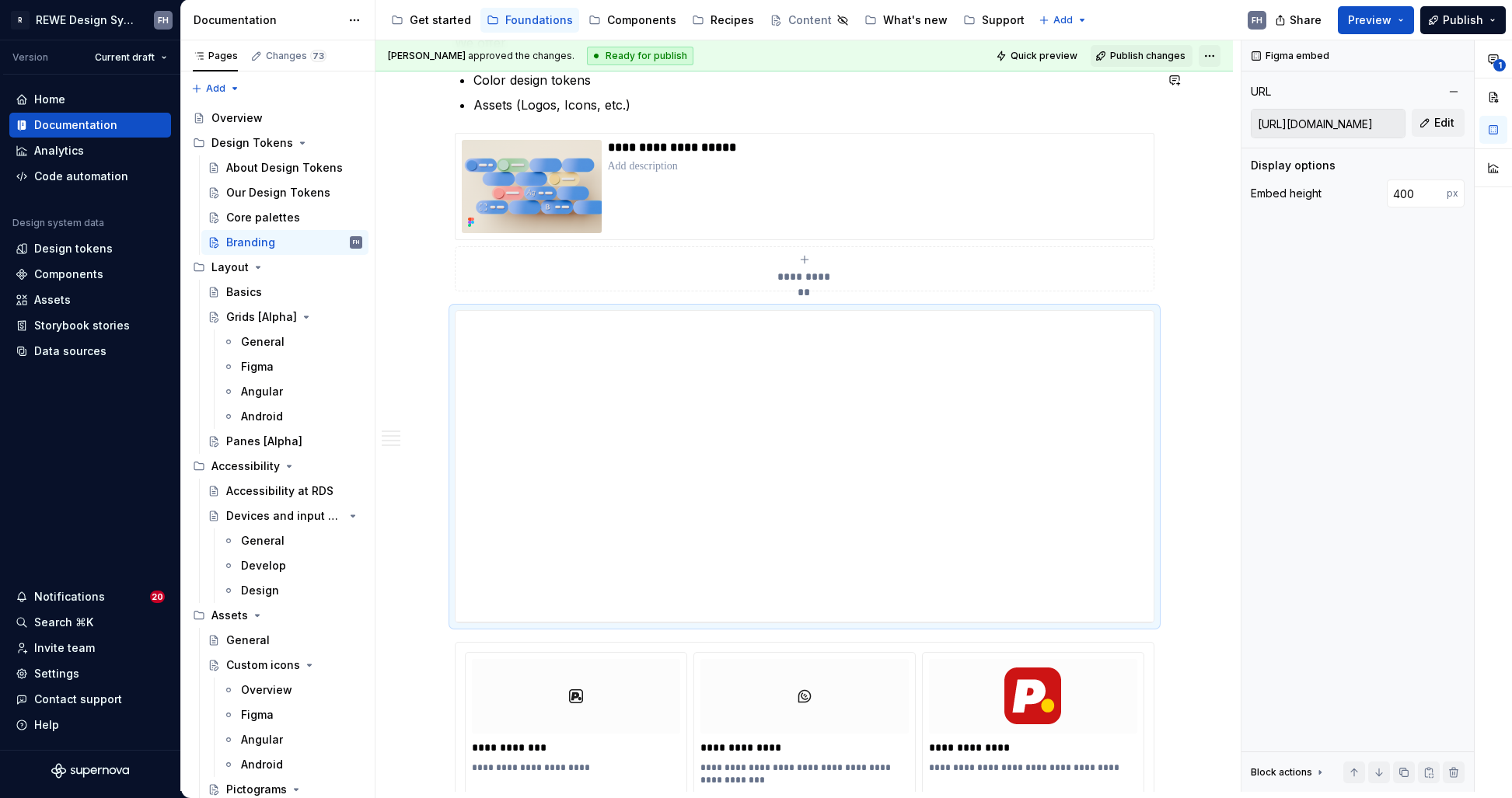
click at [1202, 55] on html "R REWE Design System FH Version Current draft Home Documentation Analytics Code…" at bounding box center [756, 399] width 1512 height 798
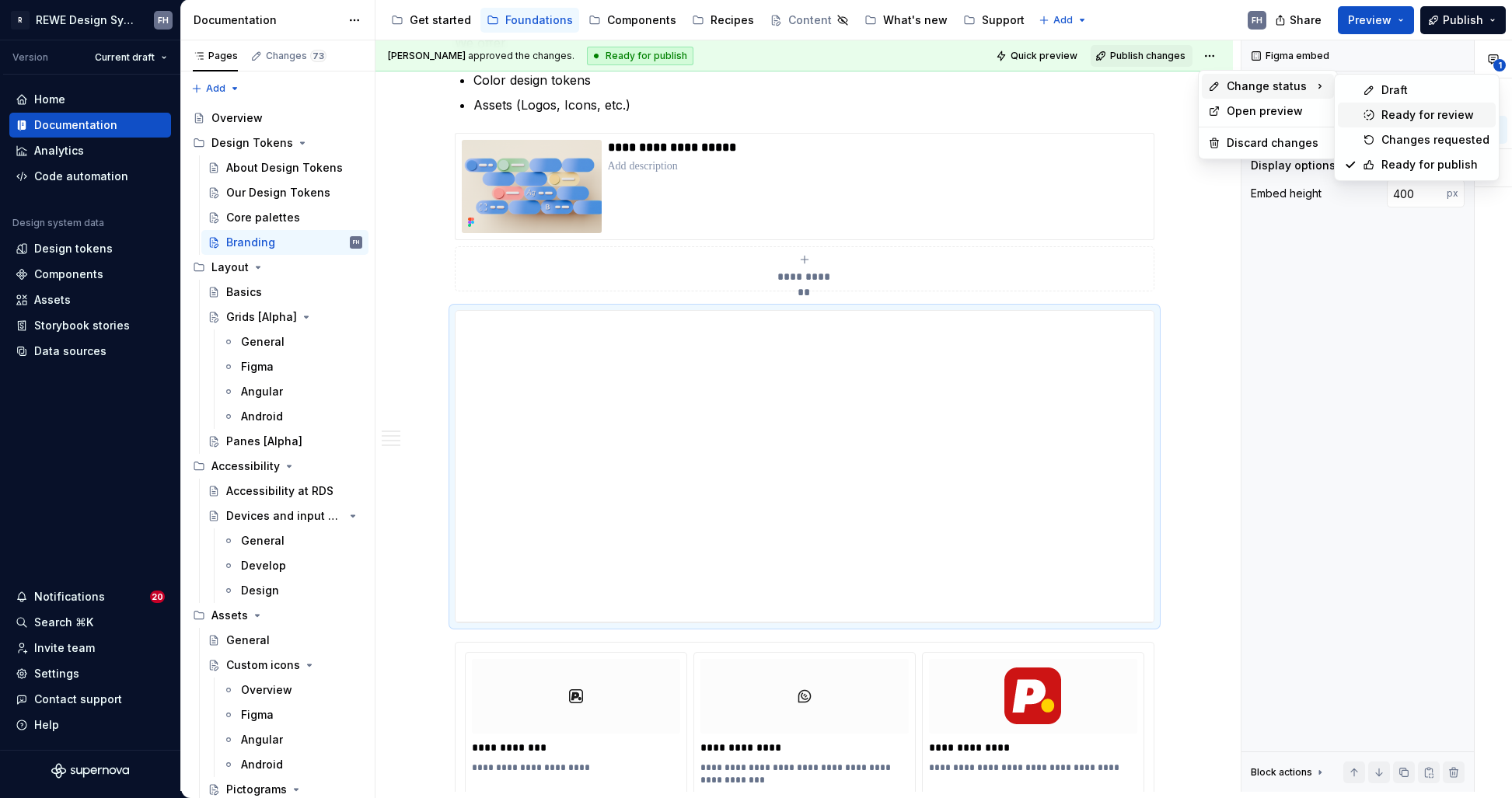
click at [1441, 116] on div "Ready for review" at bounding box center [1435, 115] width 108 height 16
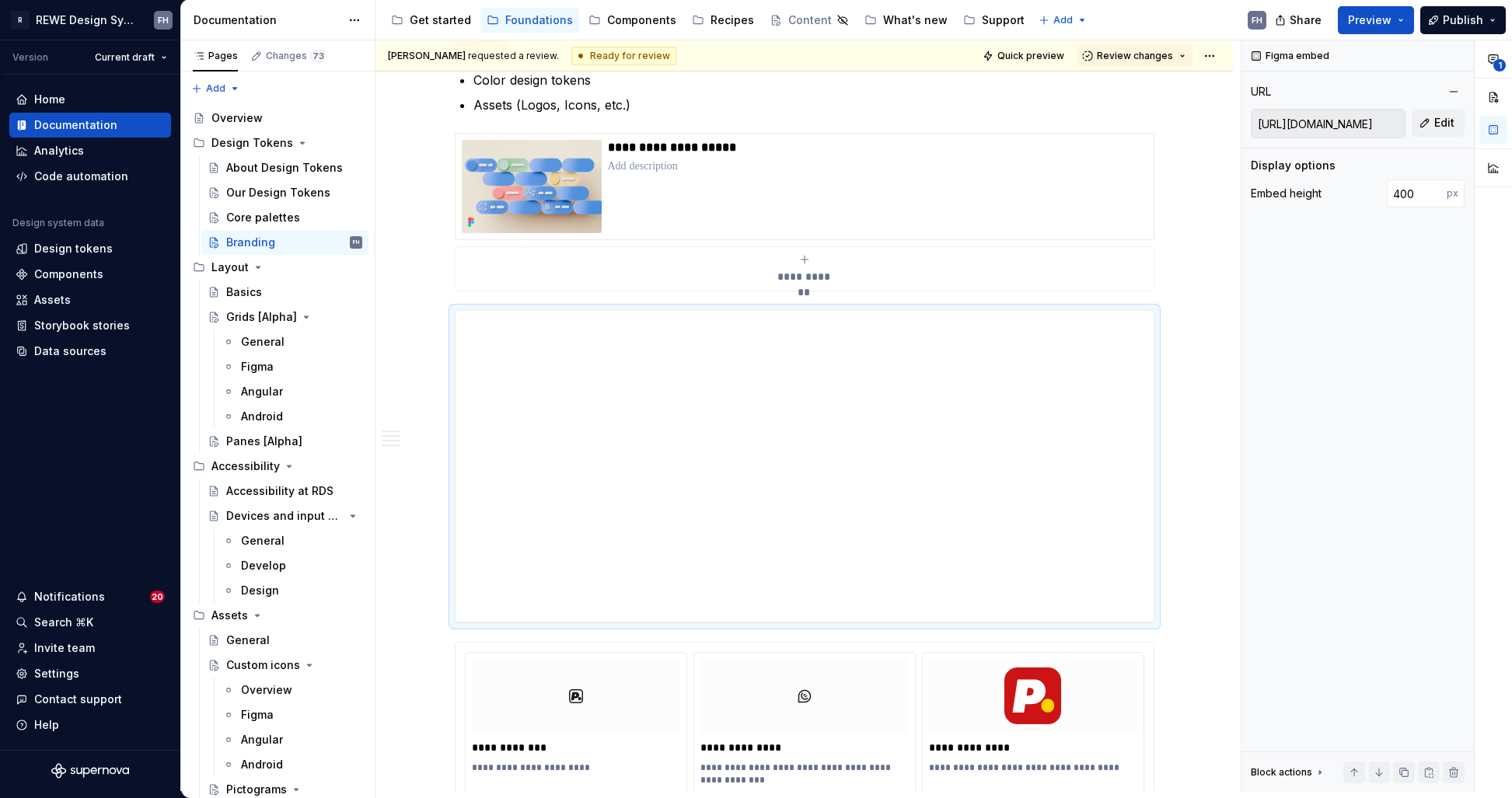
scroll to position [1439, 0]
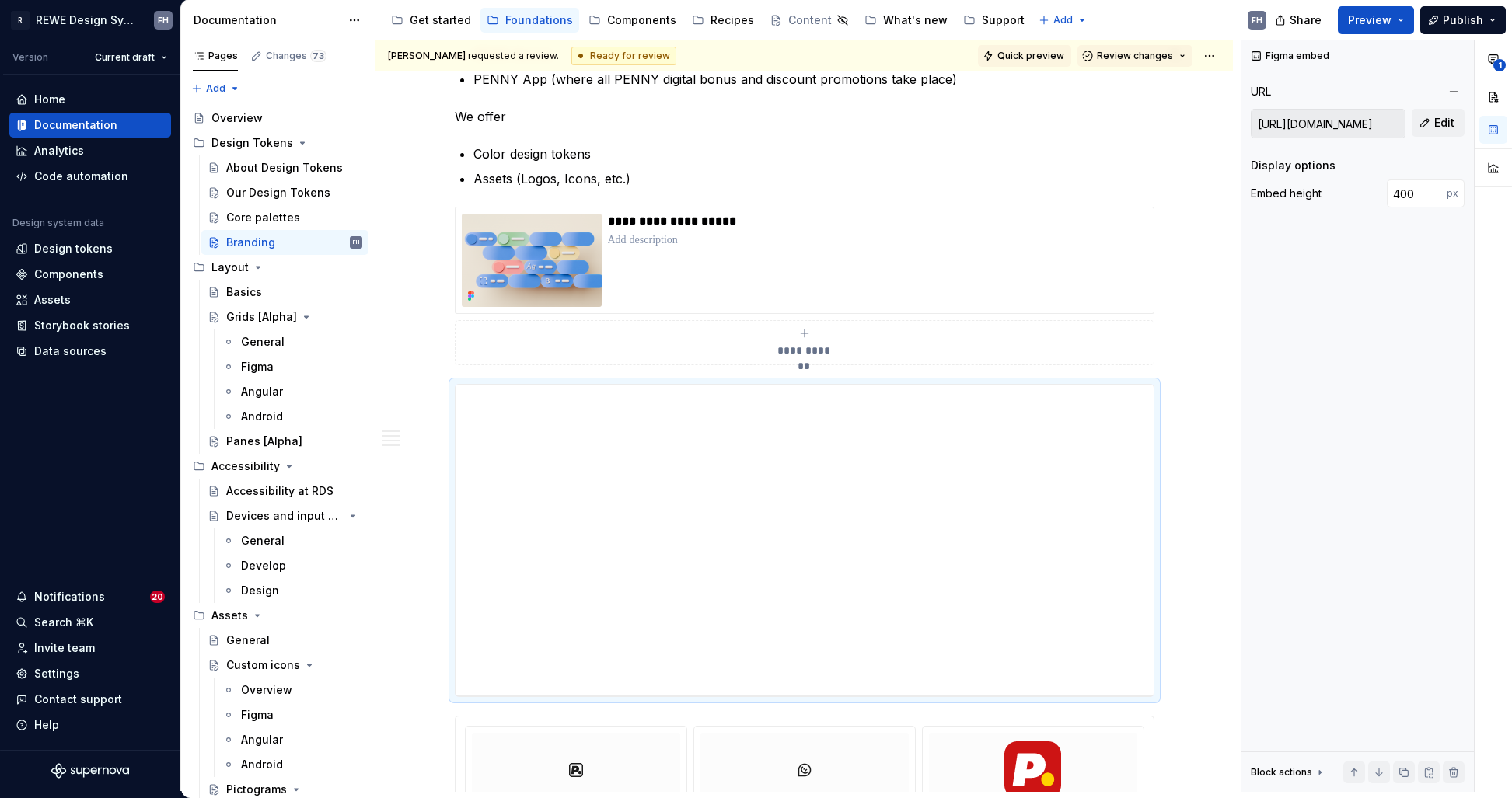
click at [1033, 57] on span "Quick preview" at bounding box center [1030, 56] width 67 height 12
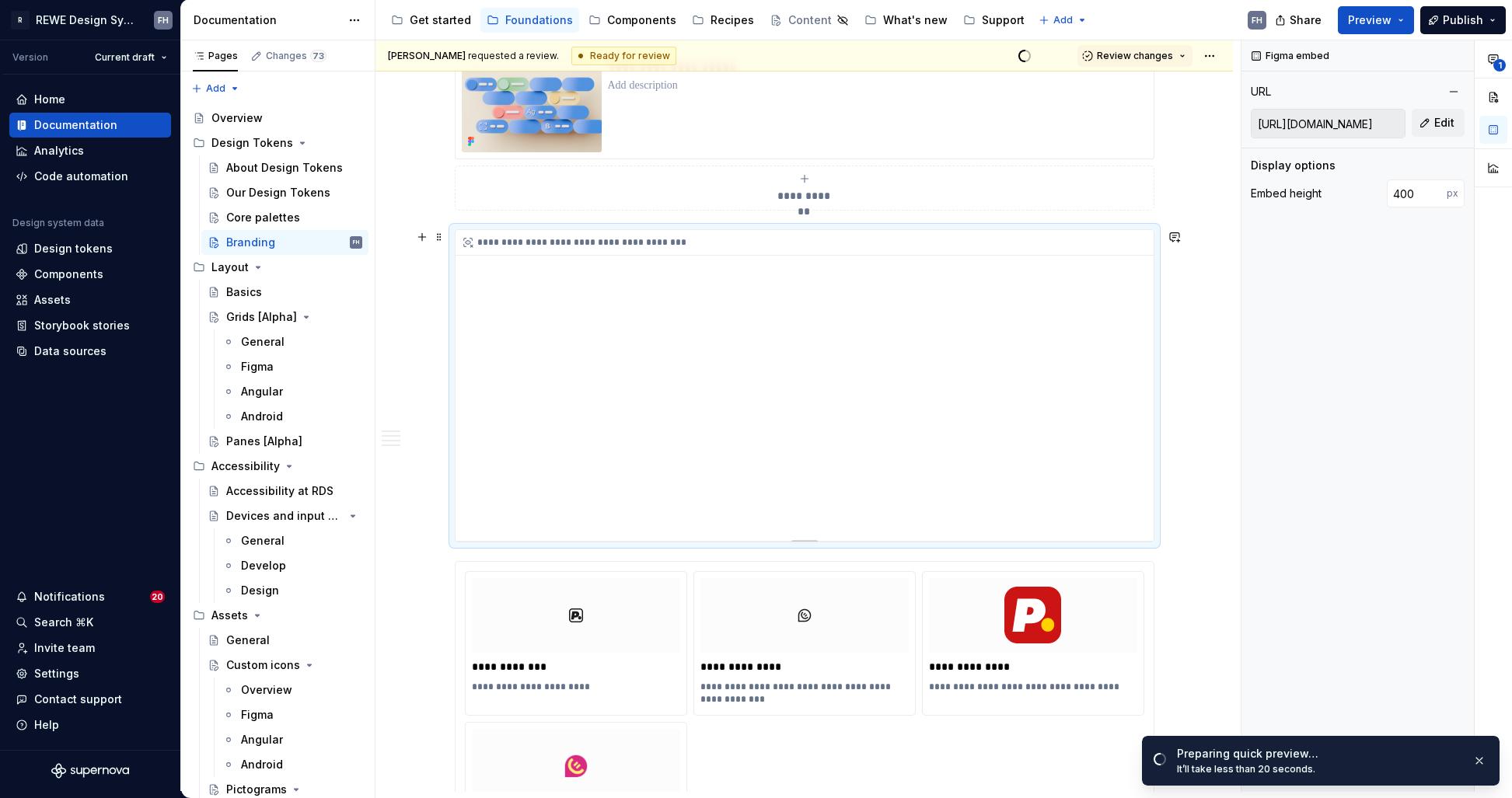
scroll to position [1617, 0]
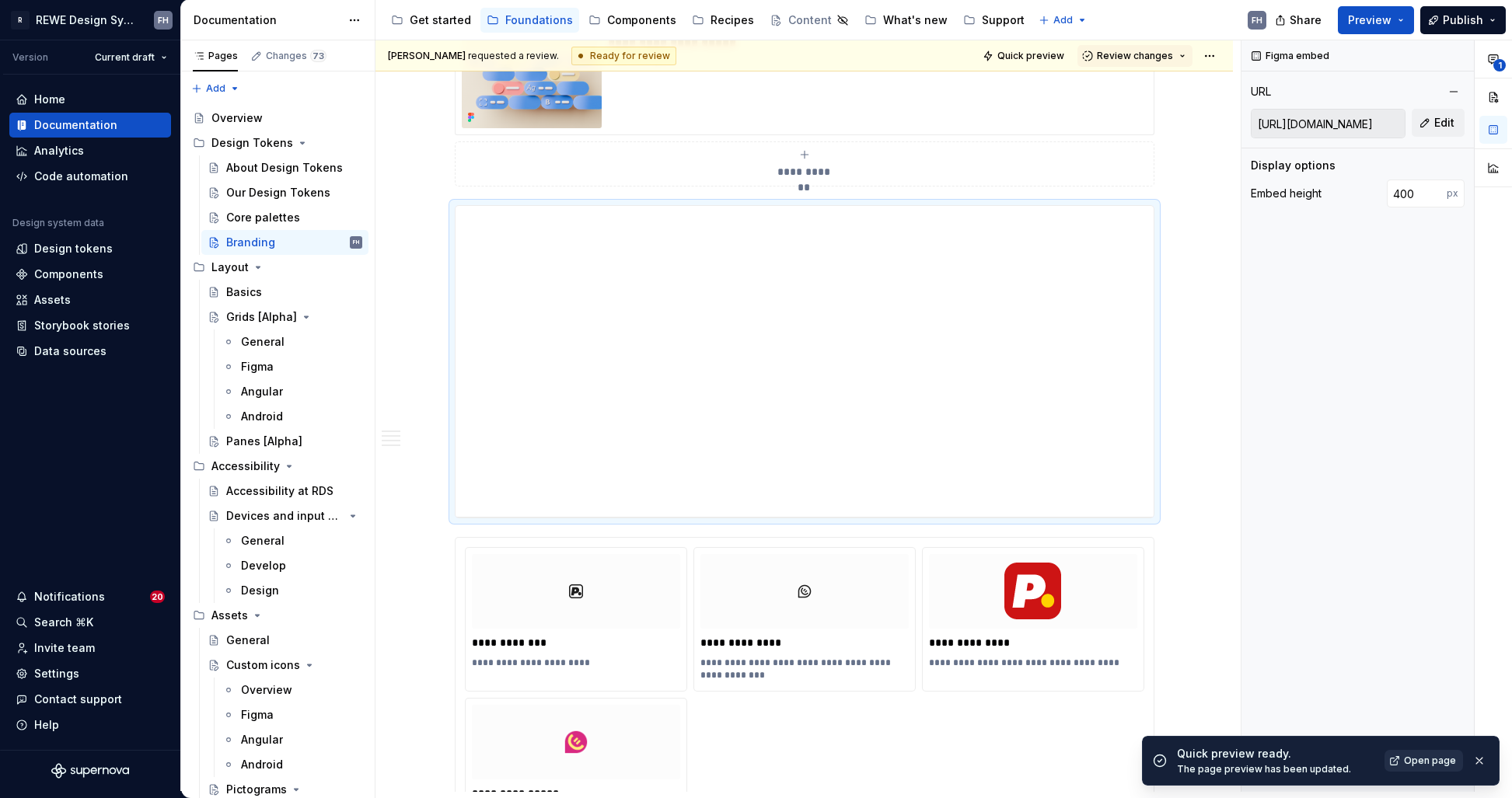
click at [1429, 759] on span "Open page" at bounding box center [1430, 760] width 52 height 12
click at [1366, 16] on span "Preview" at bounding box center [1370, 20] width 44 height 16
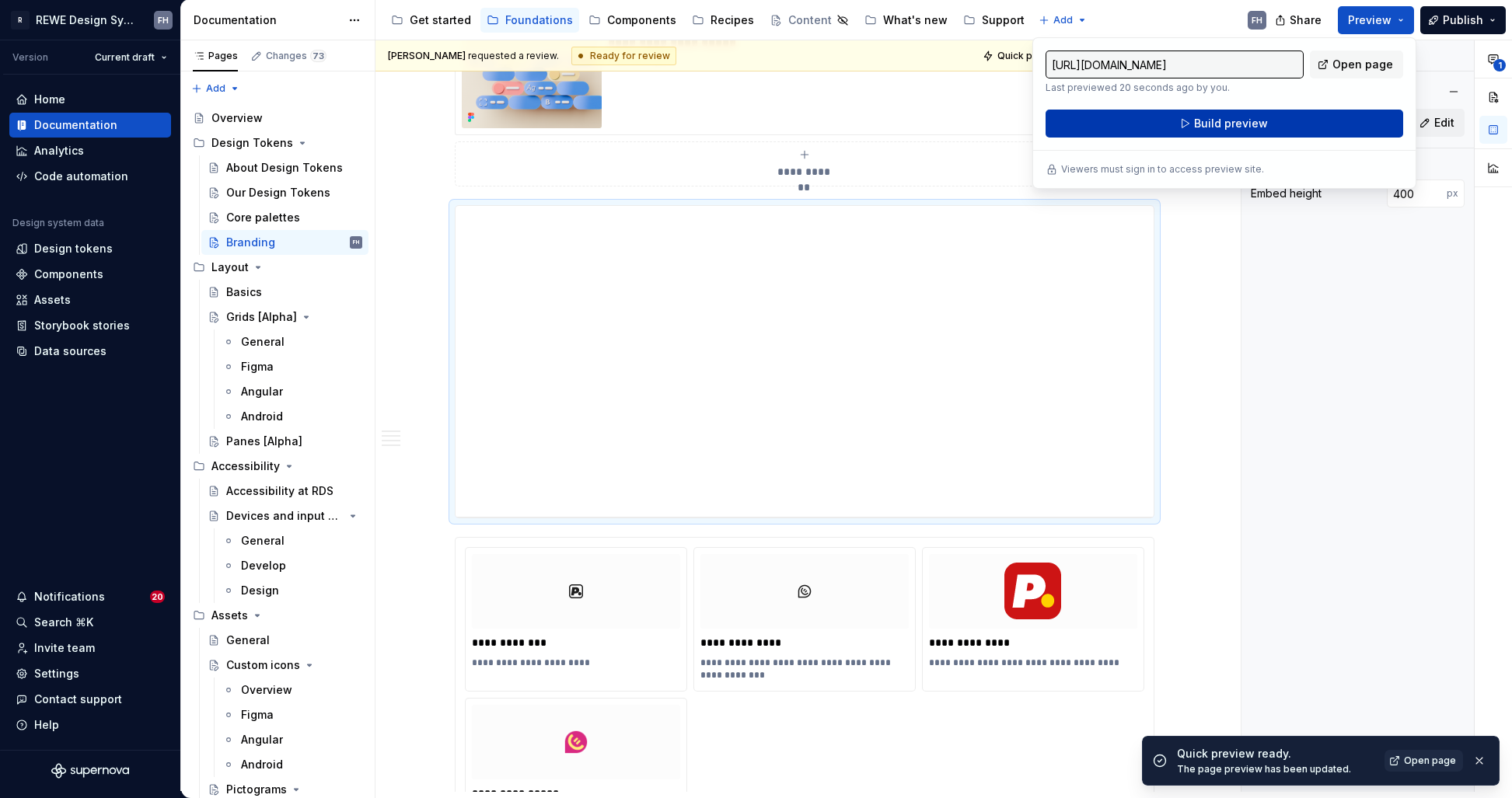
click at [1277, 130] on button "Build preview" at bounding box center [1224, 124] width 358 height 28
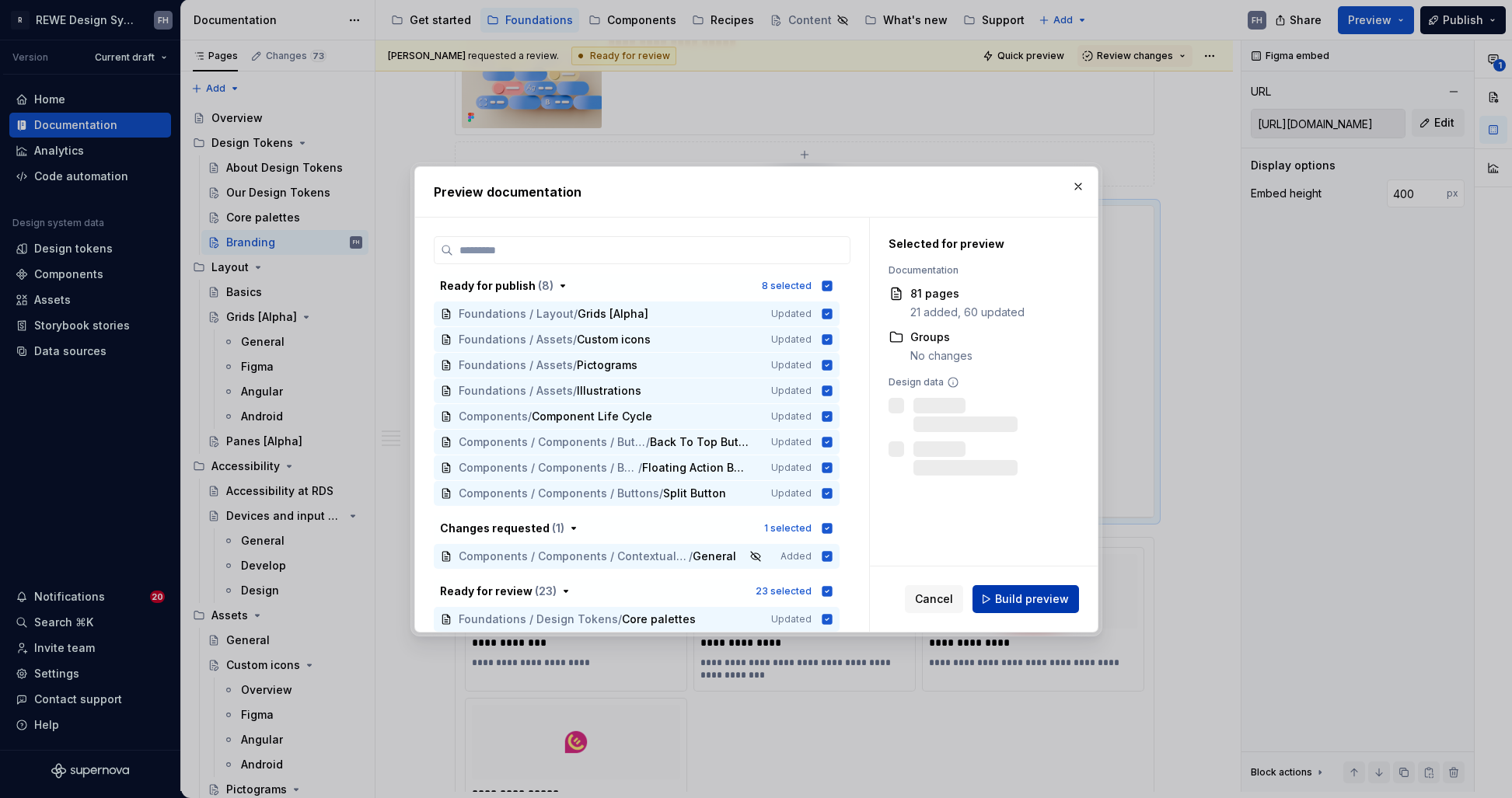
click at [1047, 606] on span "Build preview" at bounding box center [1032, 599] width 74 height 16
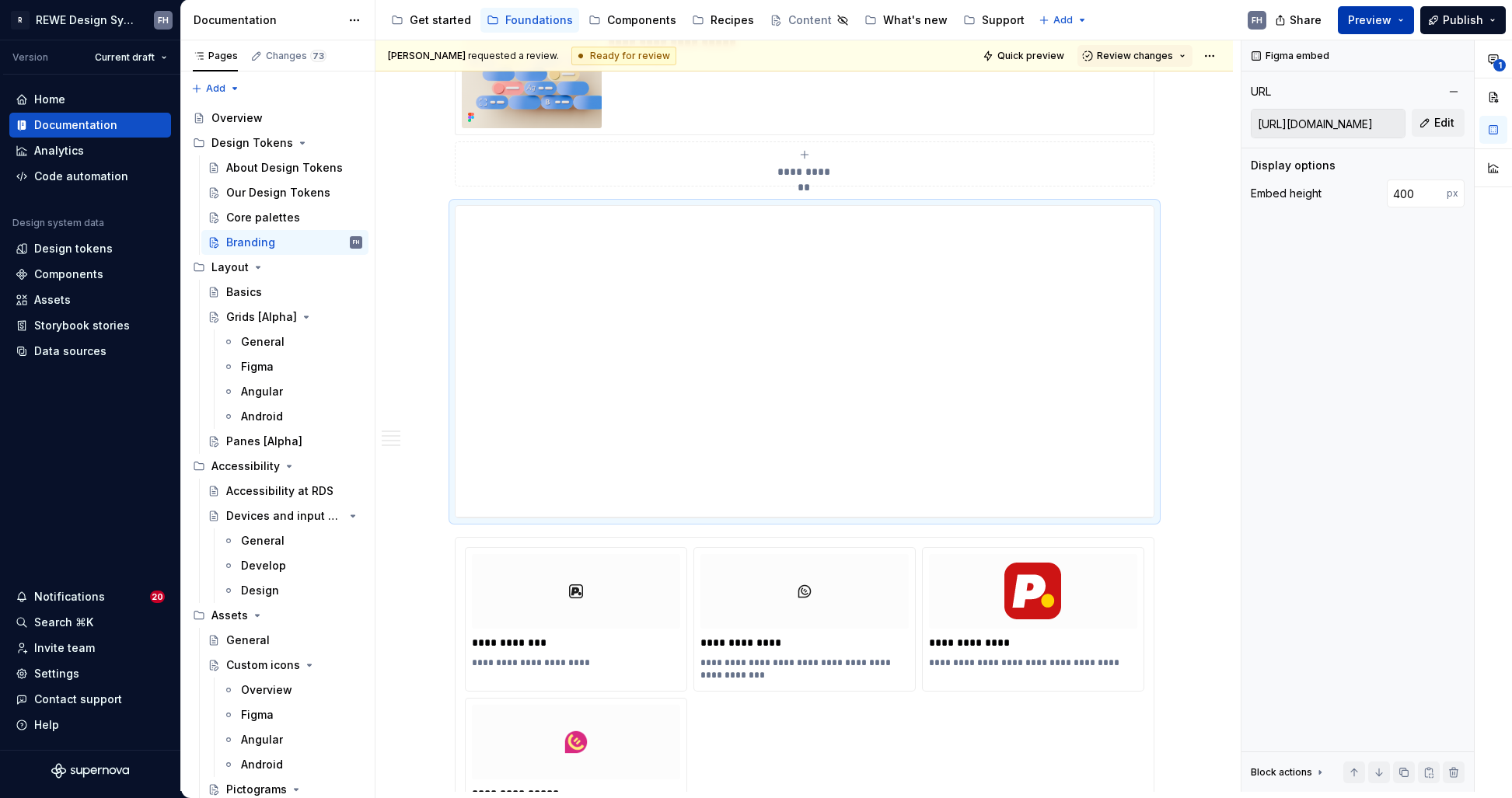
click at [1408, 26] on button "Preview" at bounding box center [1376, 20] width 76 height 28
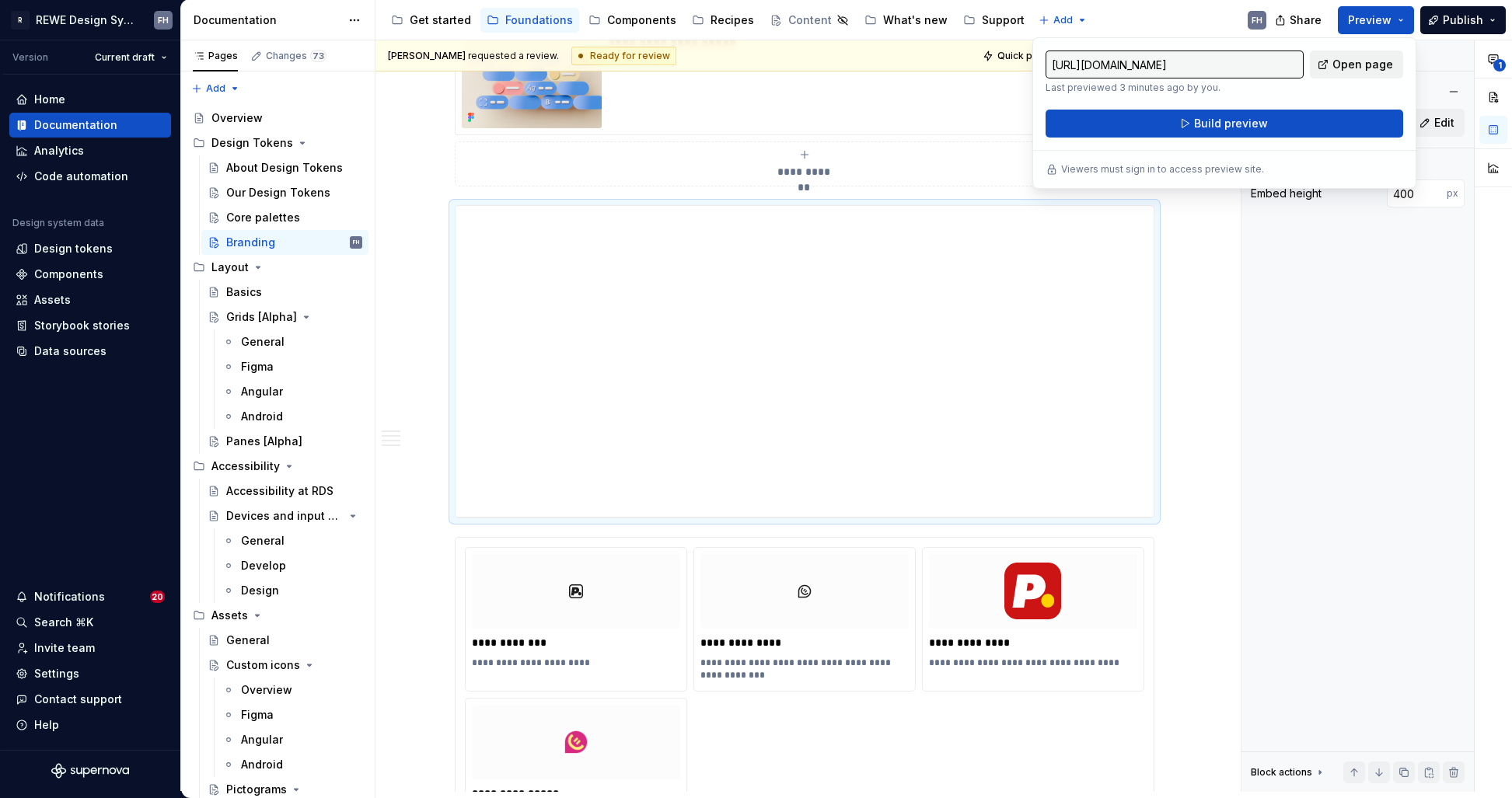
click at [1377, 62] on span "Open page" at bounding box center [1362, 65] width 61 height 16
type textarea "*"
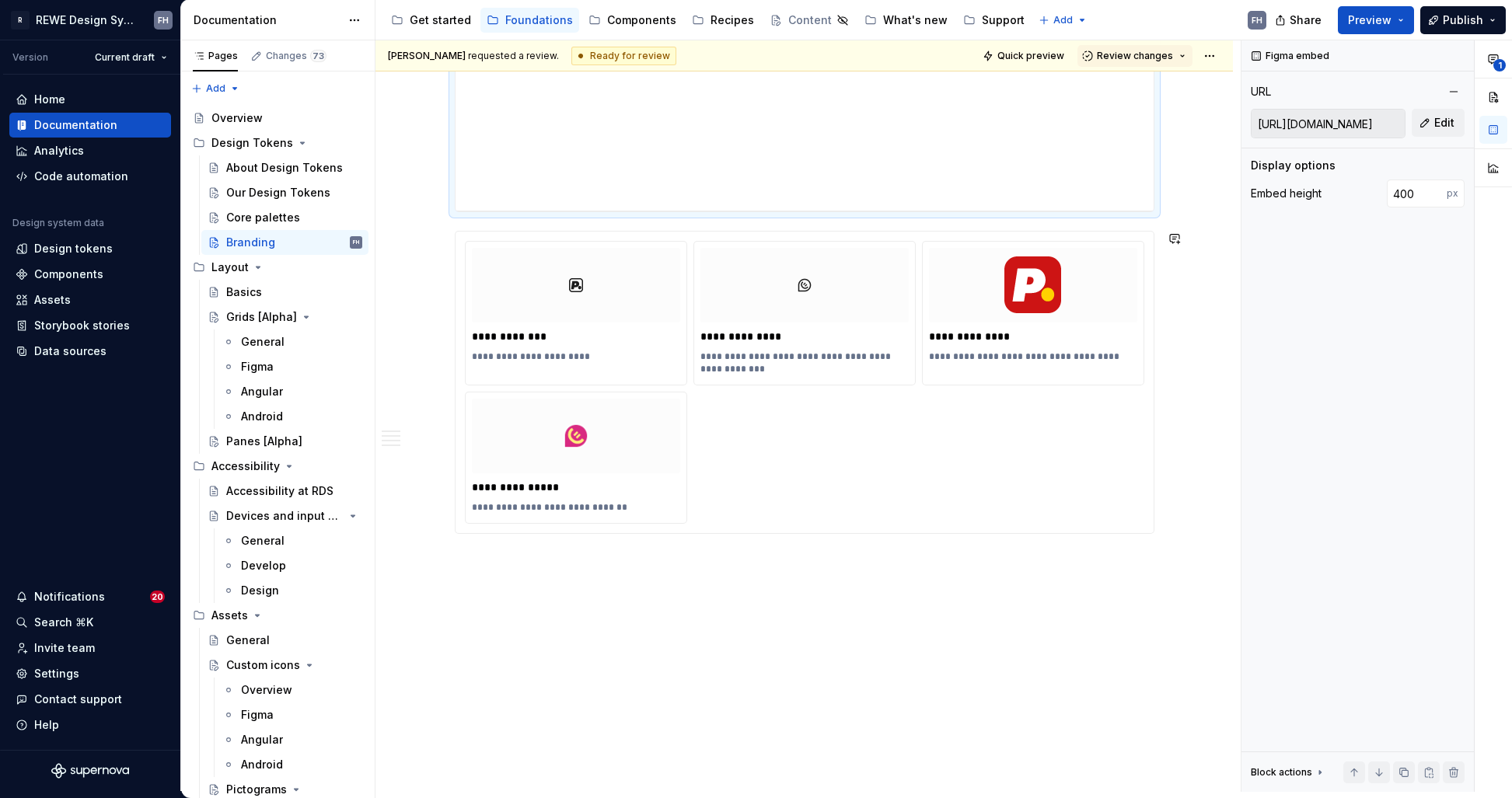
drag, startPoint x: 698, startPoint y: 582, endPoint x: 684, endPoint y: 375, distance: 207.5
click at [697, 582] on div "Franziska Haaf requested a review. Ready for review Quick preview Review change…" at bounding box center [808, 415] width 865 height 751
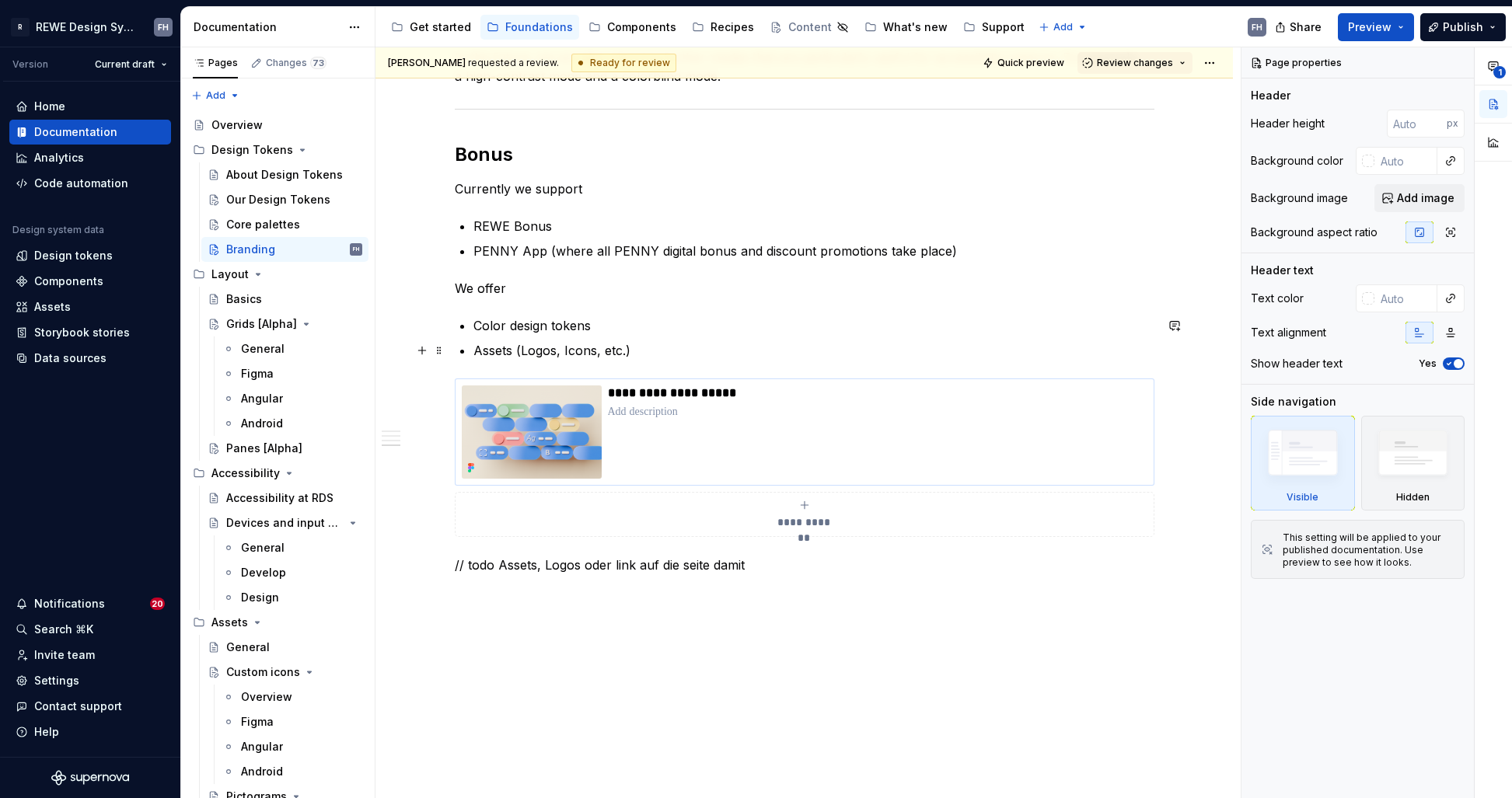
scroll to position [1307, 0]
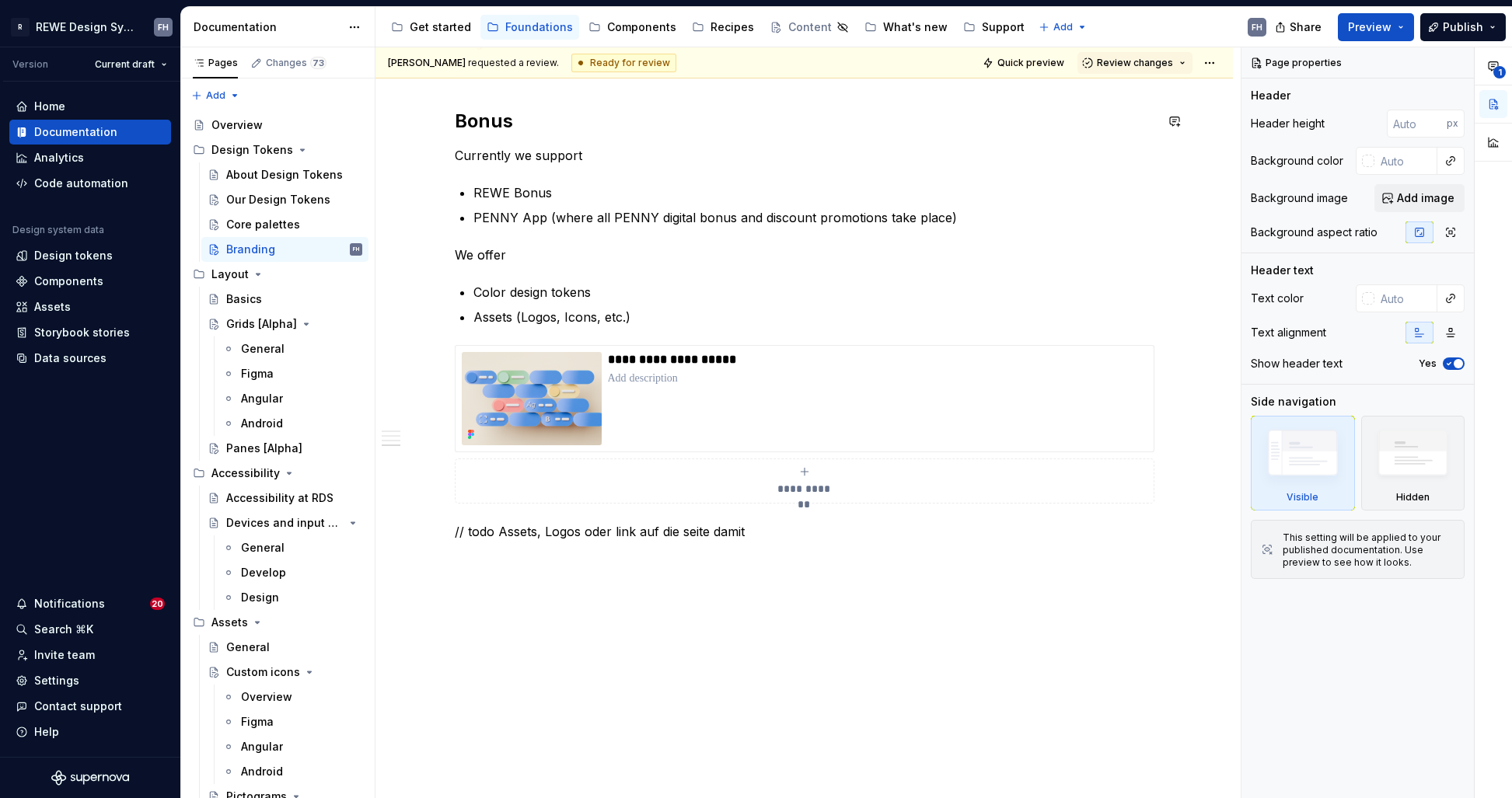
type textarea "*"
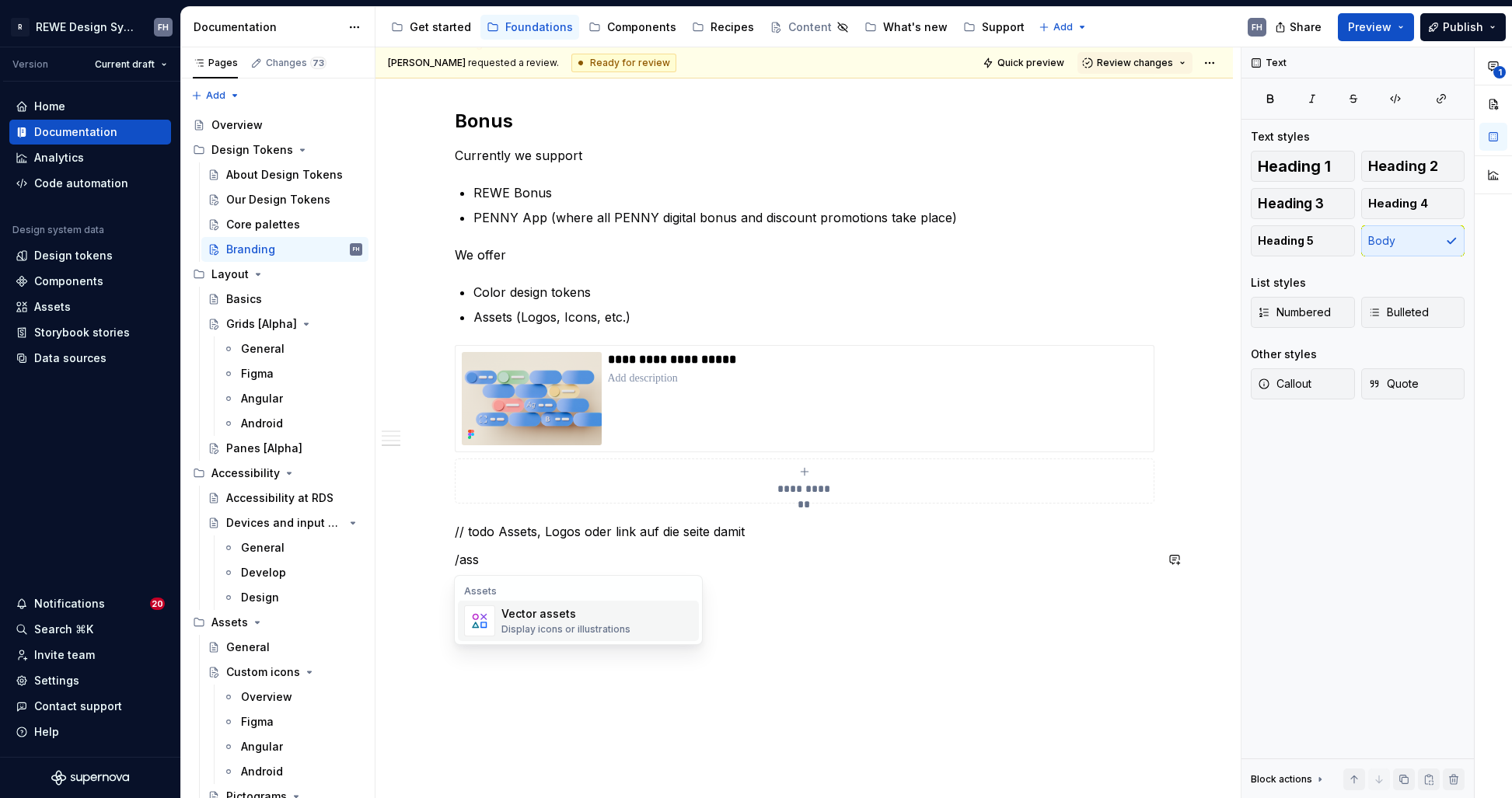
click at [606, 627] on div "Display icons or illustrations" at bounding box center [566, 629] width 129 height 12
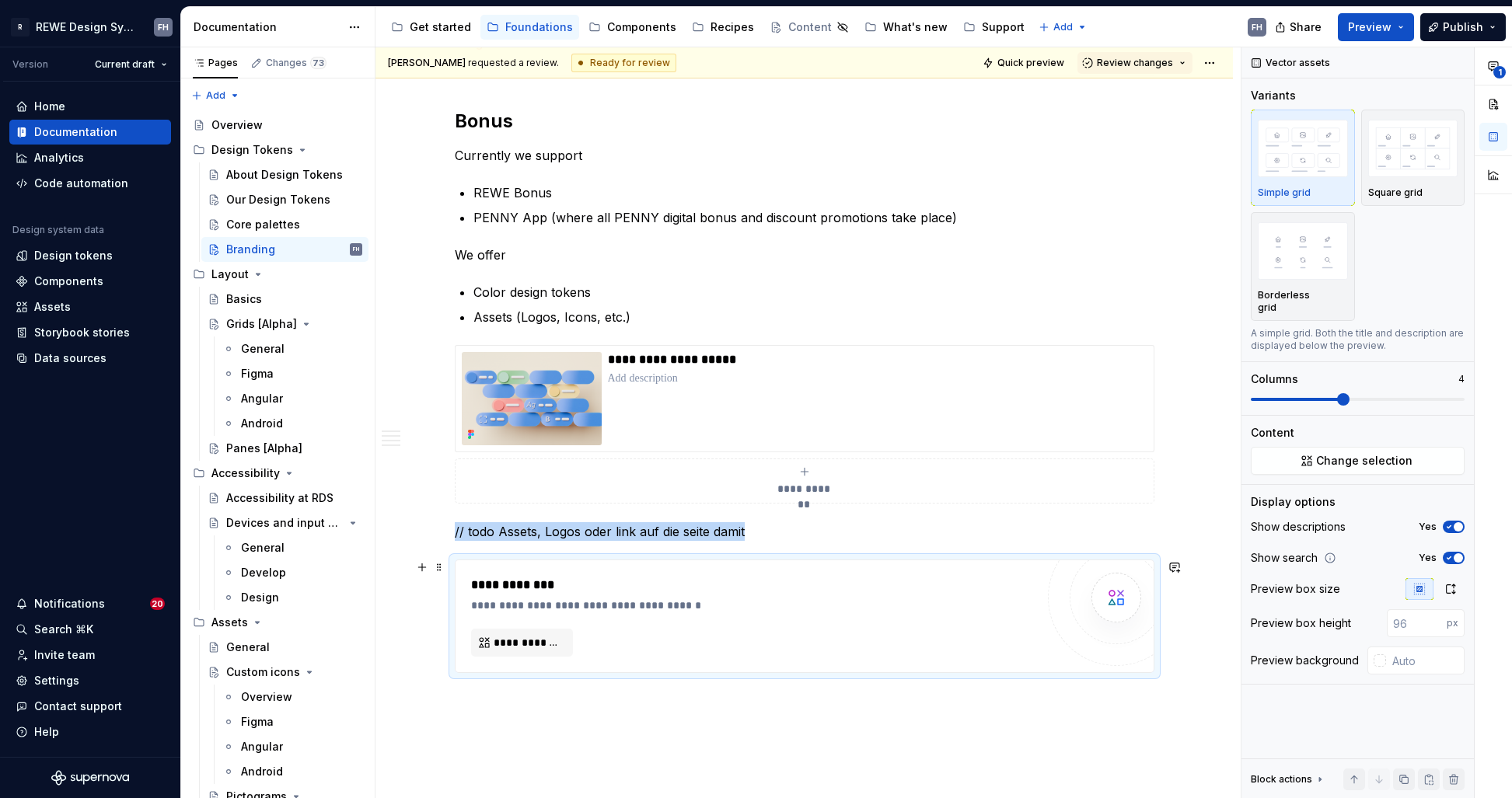
scroll to position [1438, 0]
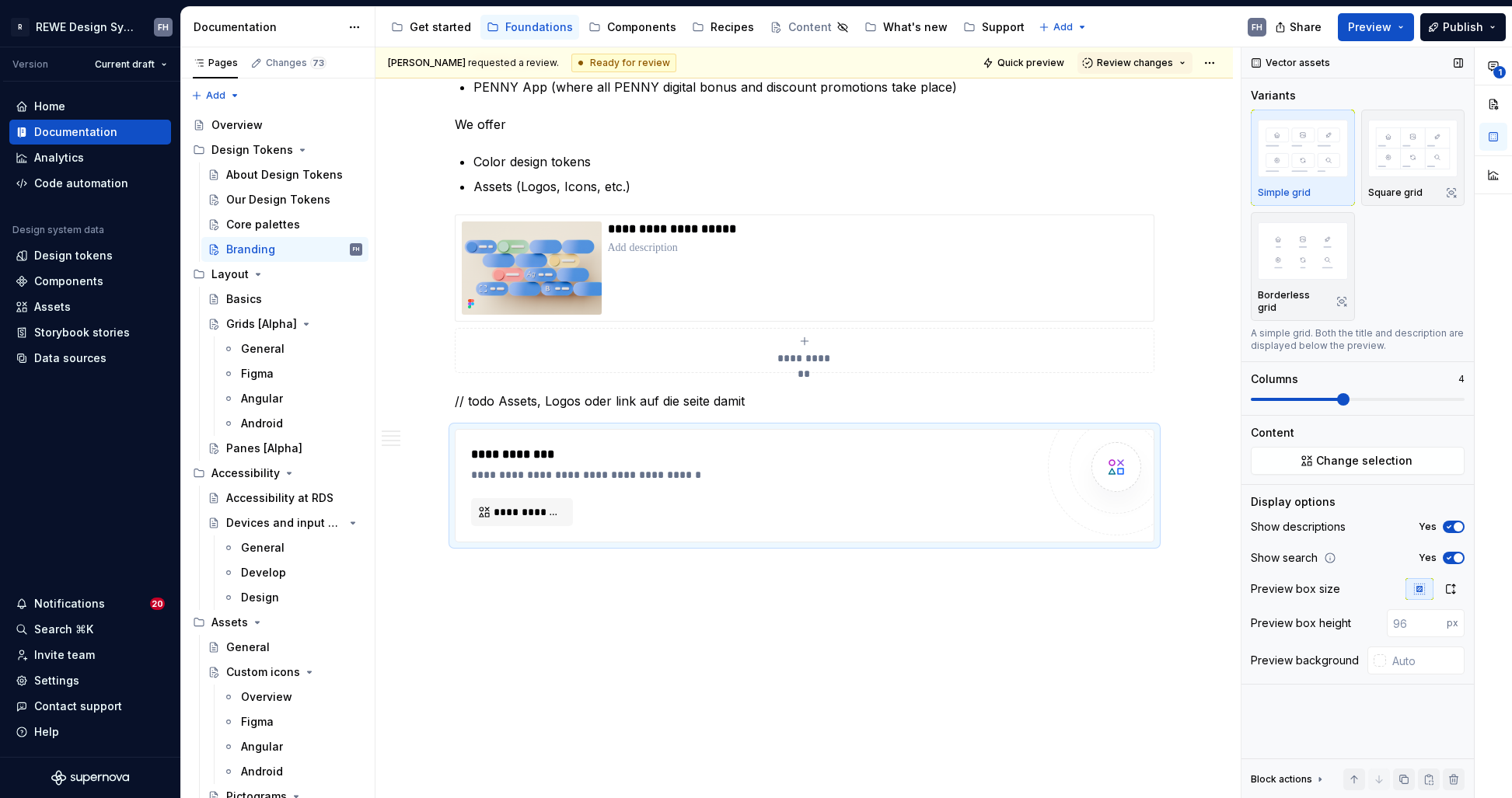
click at [1415, 429] on div "Content Change selection" at bounding box center [1357, 449] width 214 height 50
click at [1410, 447] on button "Change selection" at bounding box center [1357, 460] width 214 height 28
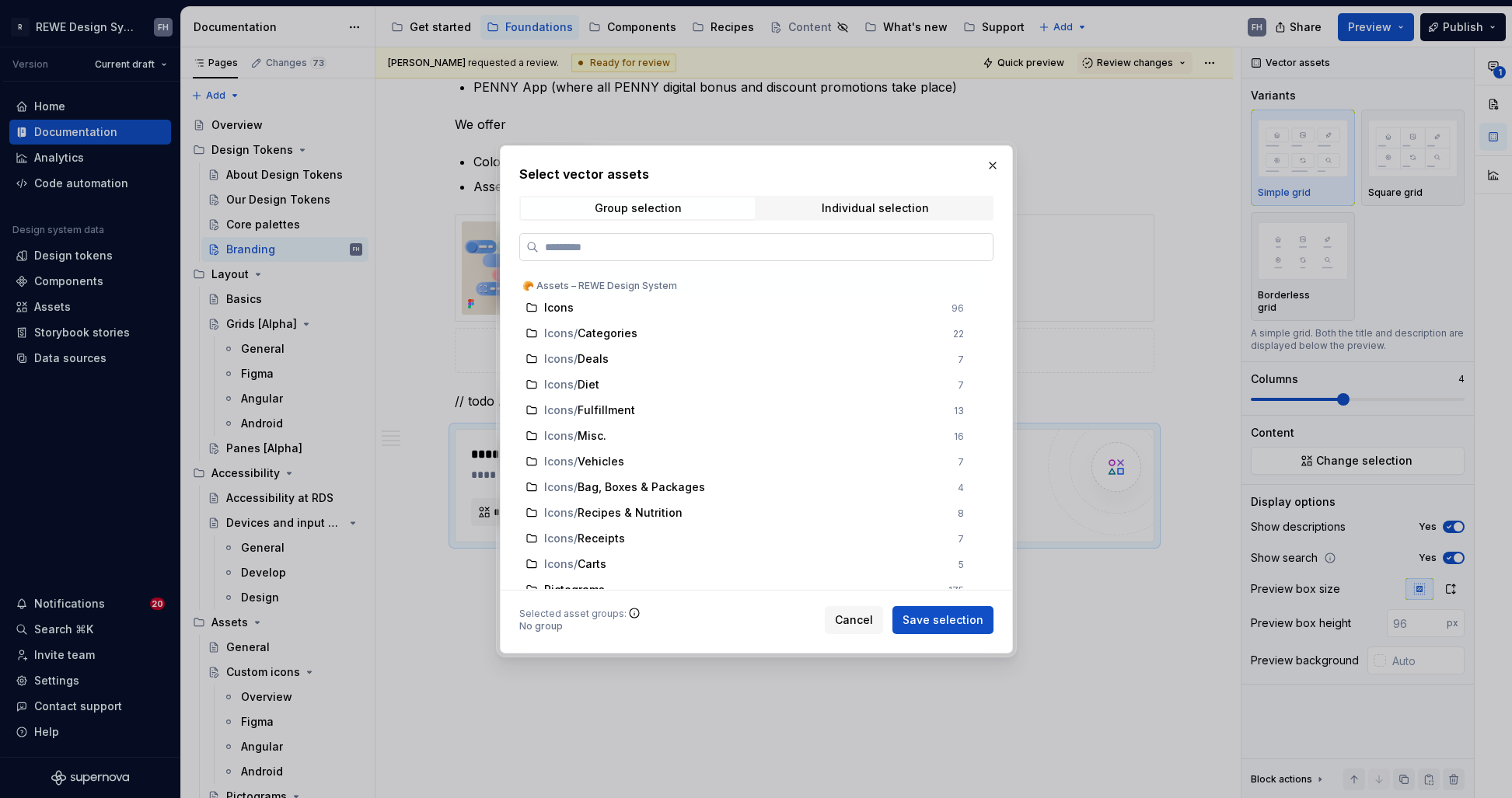
click at [661, 248] on input "search" at bounding box center [765, 248] width 454 height 16
drag, startPoint x: 836, startPoint y: 208, endPoint x: 813, endPoint y: 221, distance: 26.4
click at [836, 208] on div "Individual selection" at bounding box center [873, 208] width 107 height 12
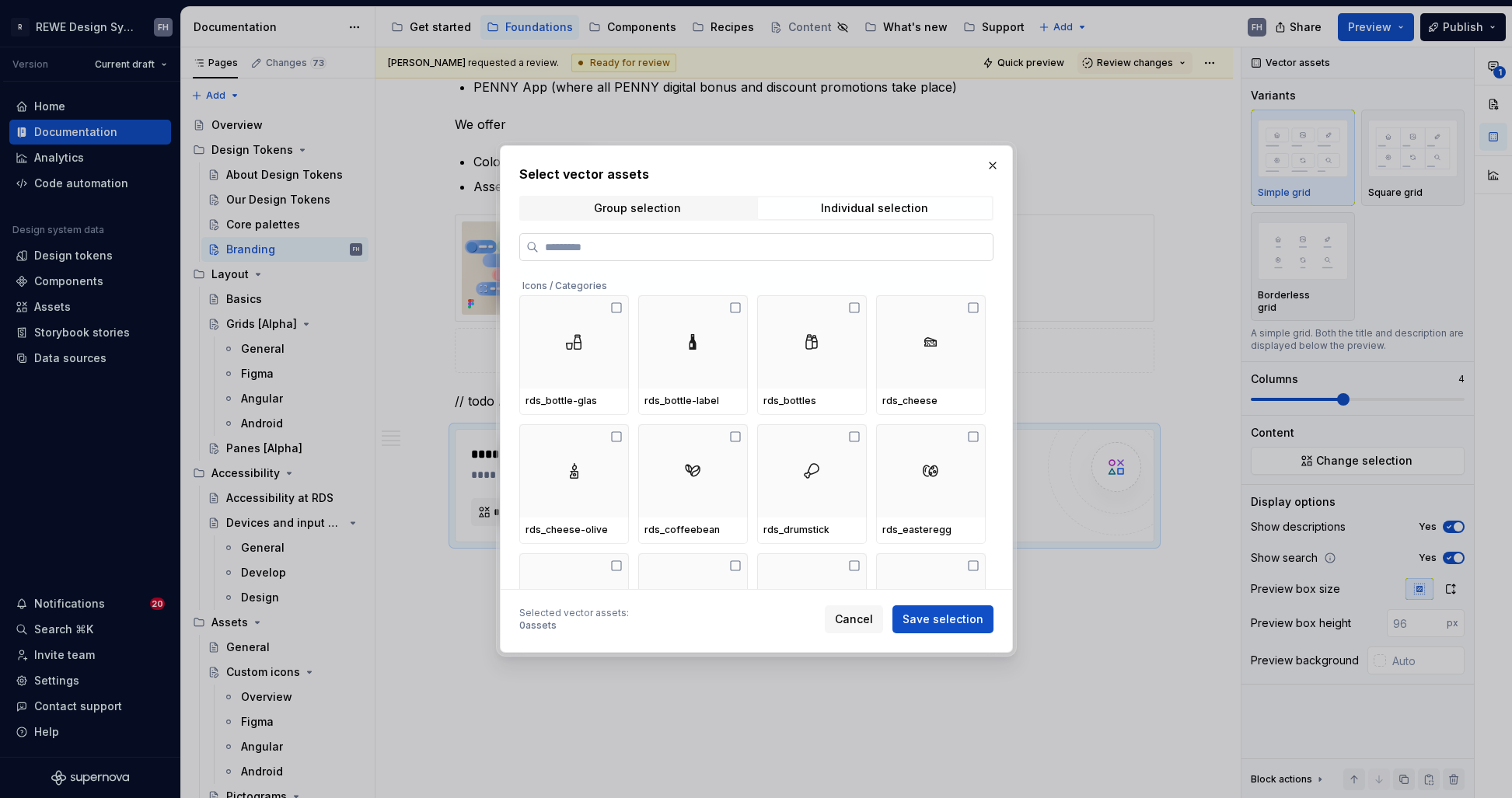
click at [722, 247] on input "search" at bounding box center [765, 248] width 454 height 16
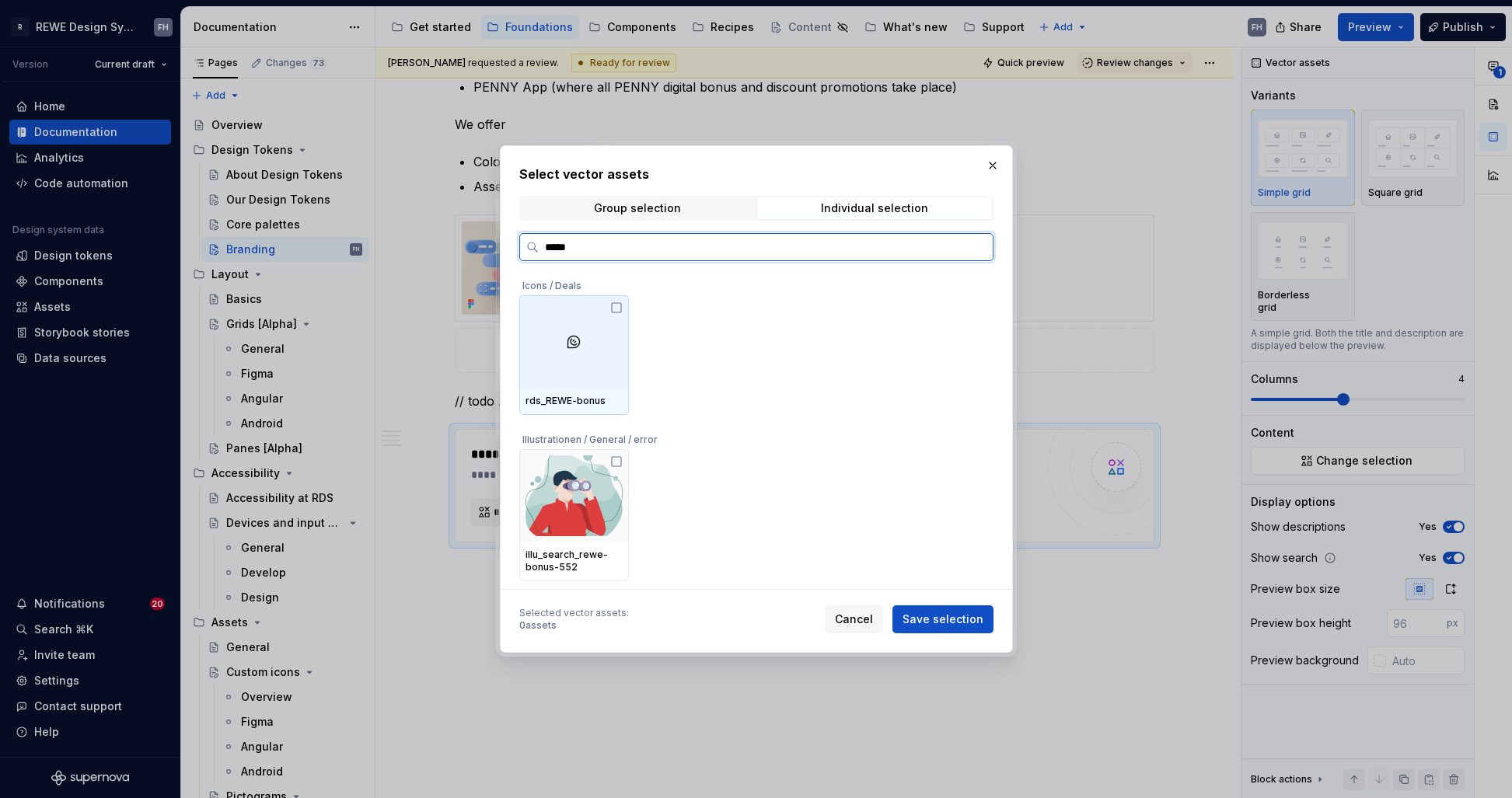
click at [613, 320] on div at bounding box center [575, 342] width 110 height 93
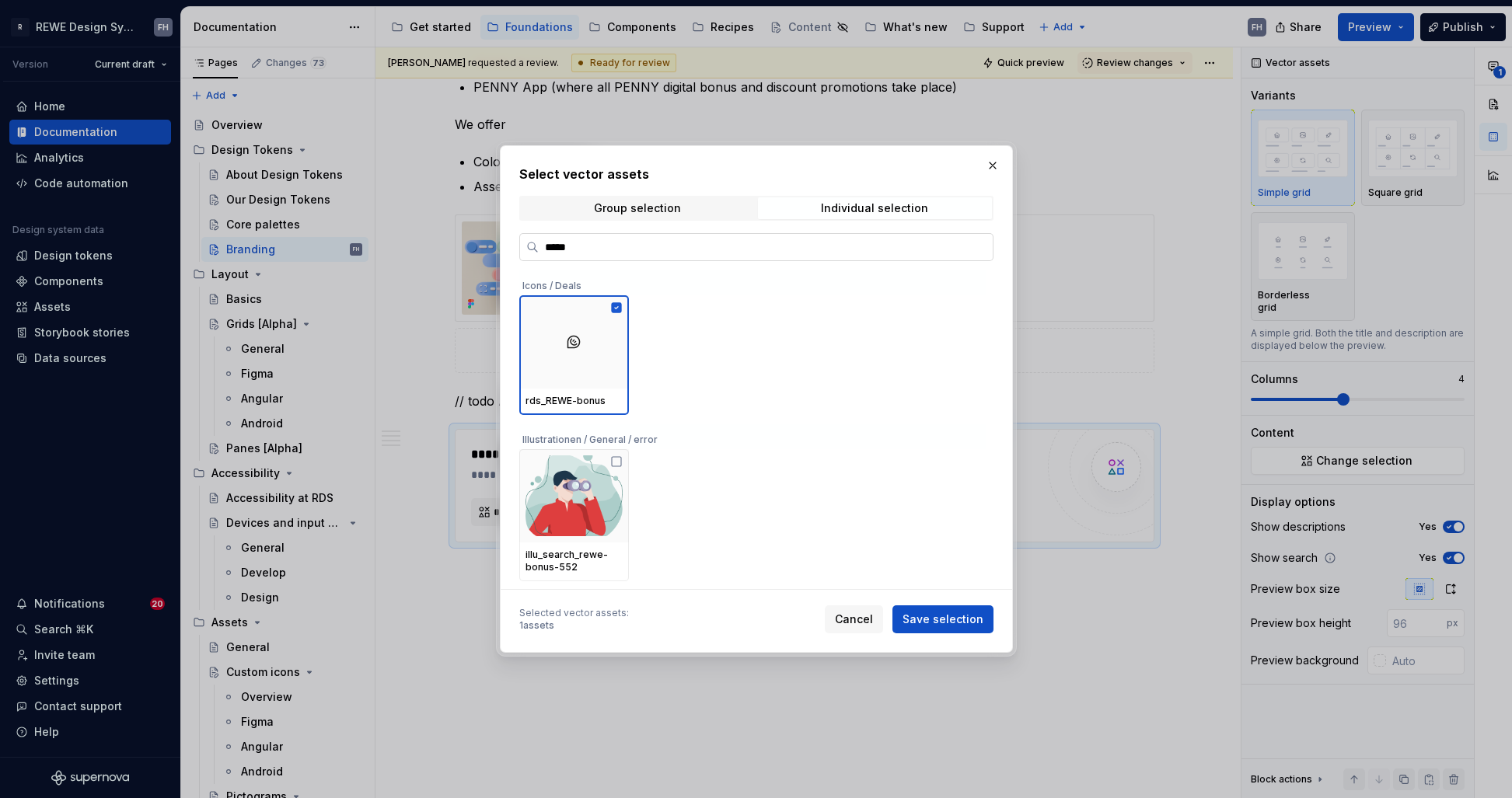
click at [607, 248] on input "*****" at bounding box center [765, 248] width 454 height 16
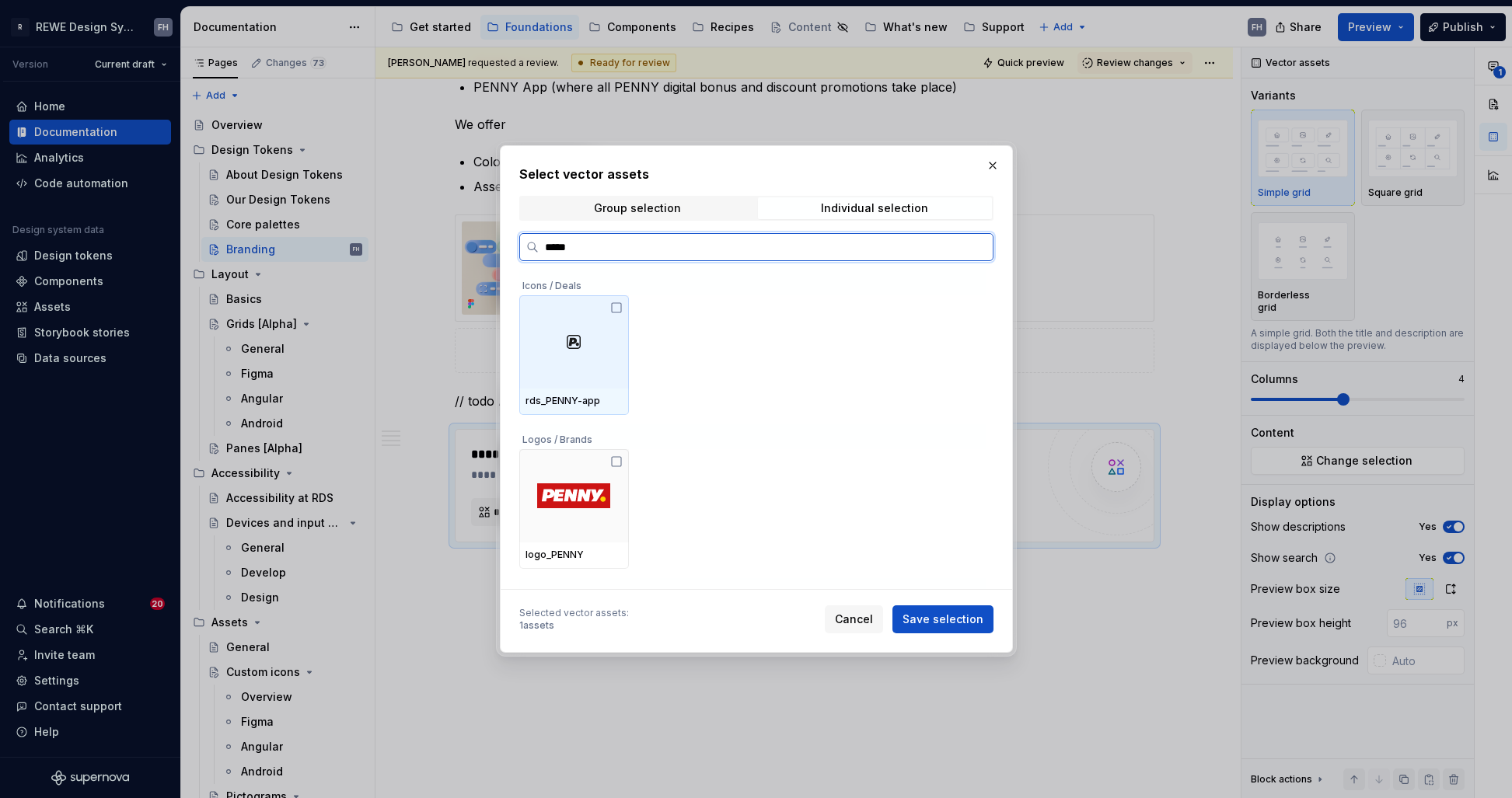
drag, startPoint x: 617, startPoint y: 312, endPoint x: 601, endPoint y: 354, distance: 44.9
click at [615, 311] on icon at bounding box center [617, 308] width 12 height 12
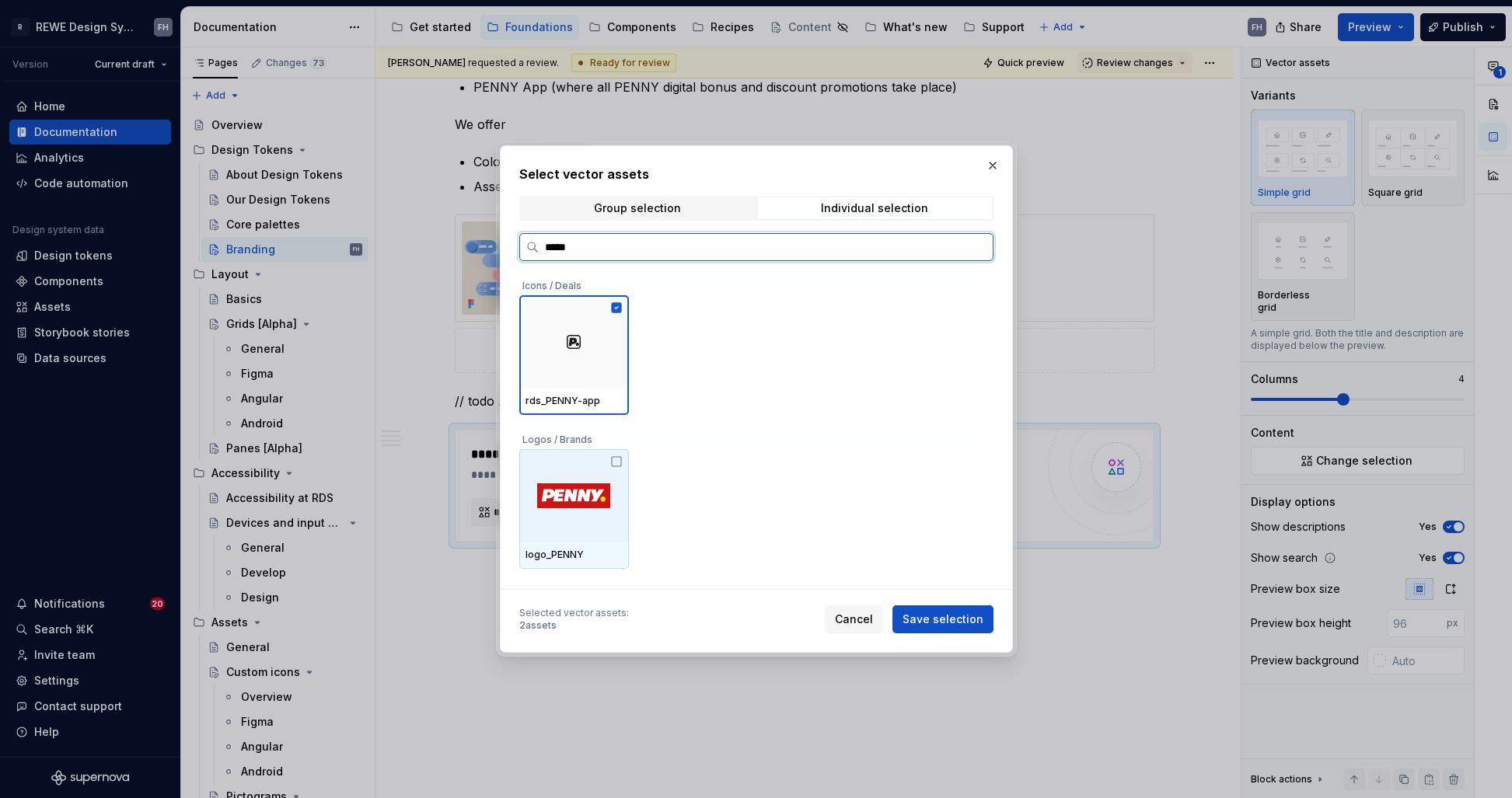
click at [623, 455] on div at bounding box center [575, 495] width 110 height 93
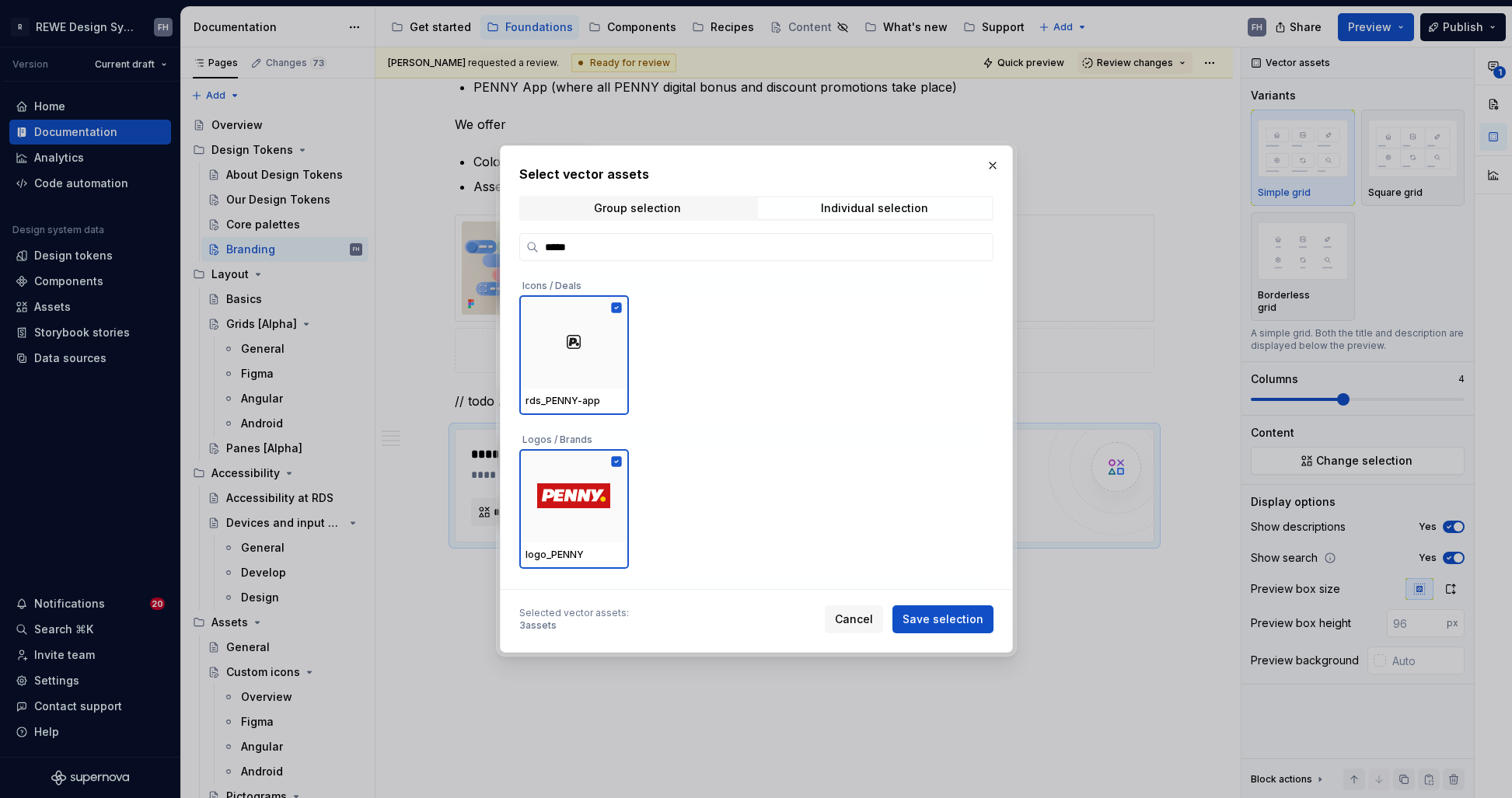
scroll to position [133, 0]
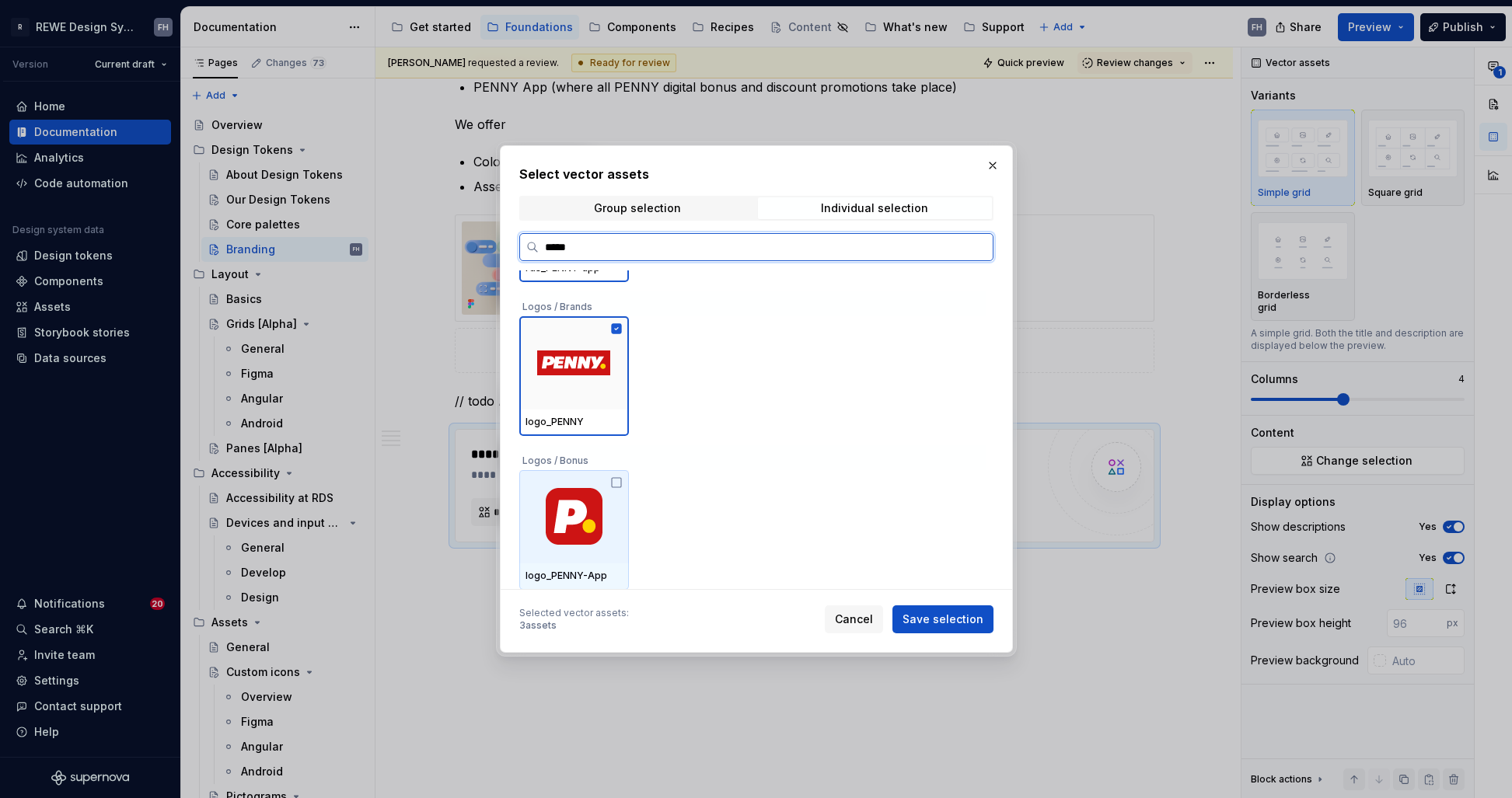
click at [614, 483] on icon at bounding box center [617, 482] width 12 height 12
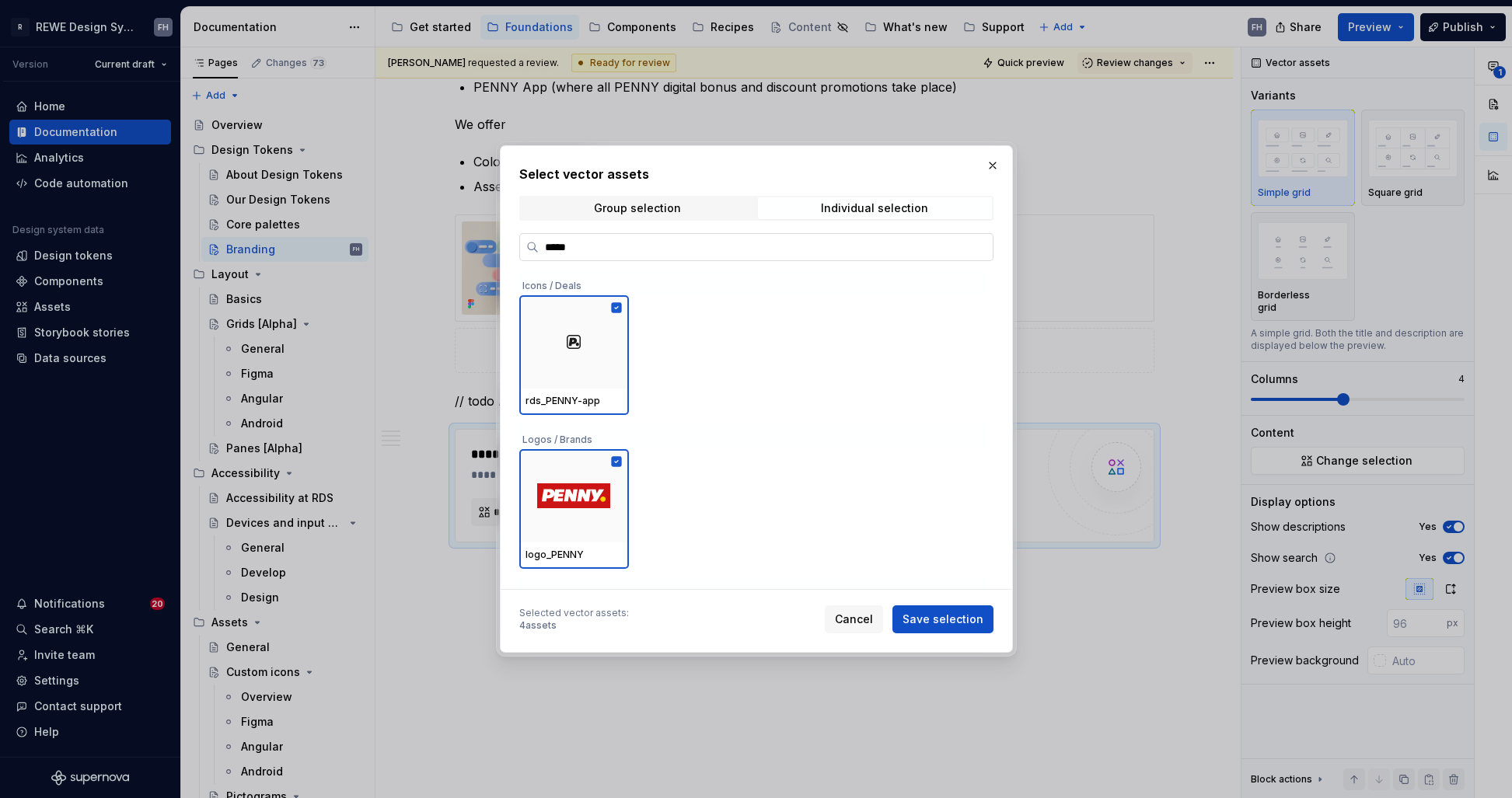
click at [572, 254] on input "*****" at bounding box center [765, 248] width 454 height 16
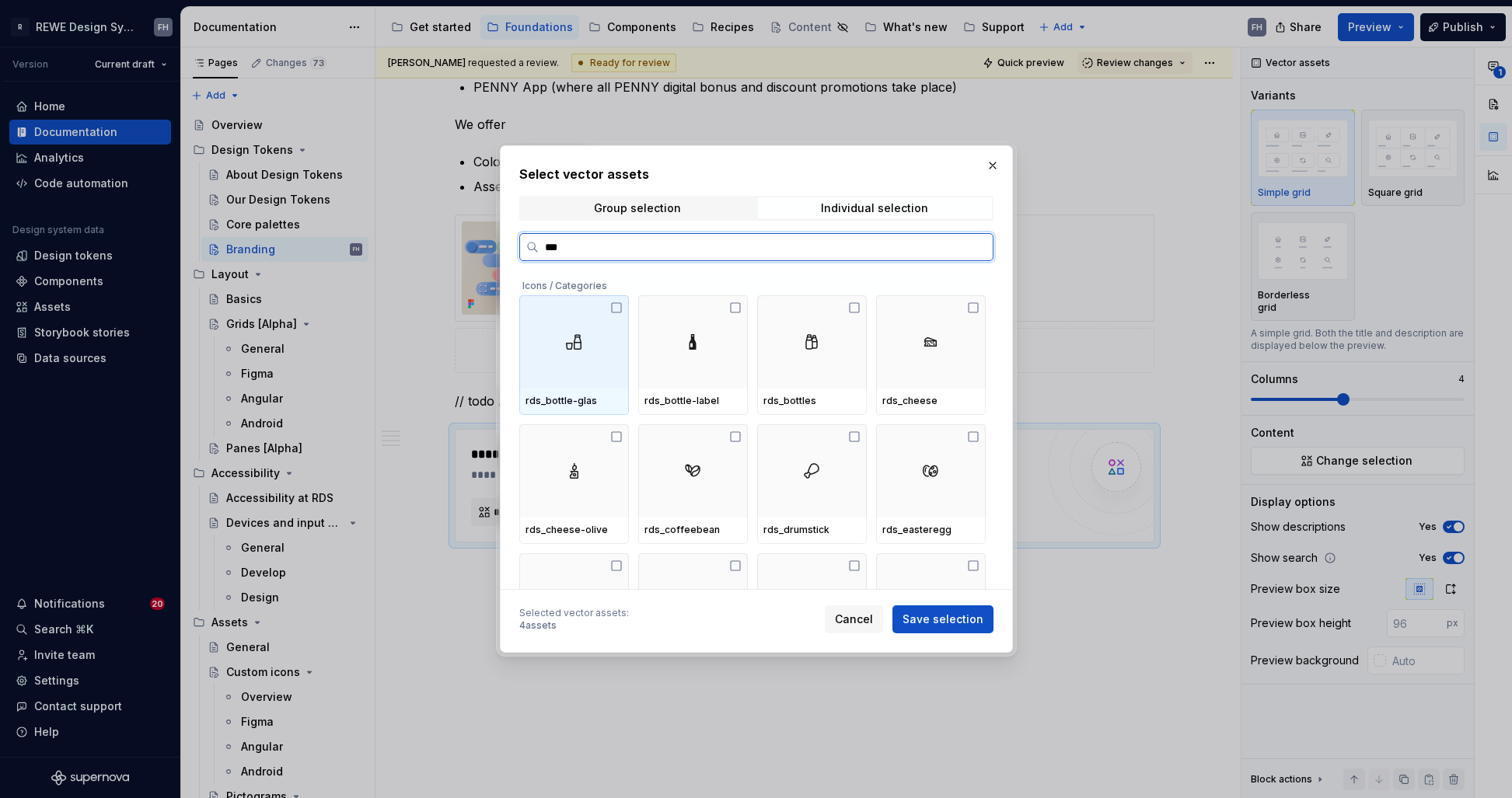
type input "****"
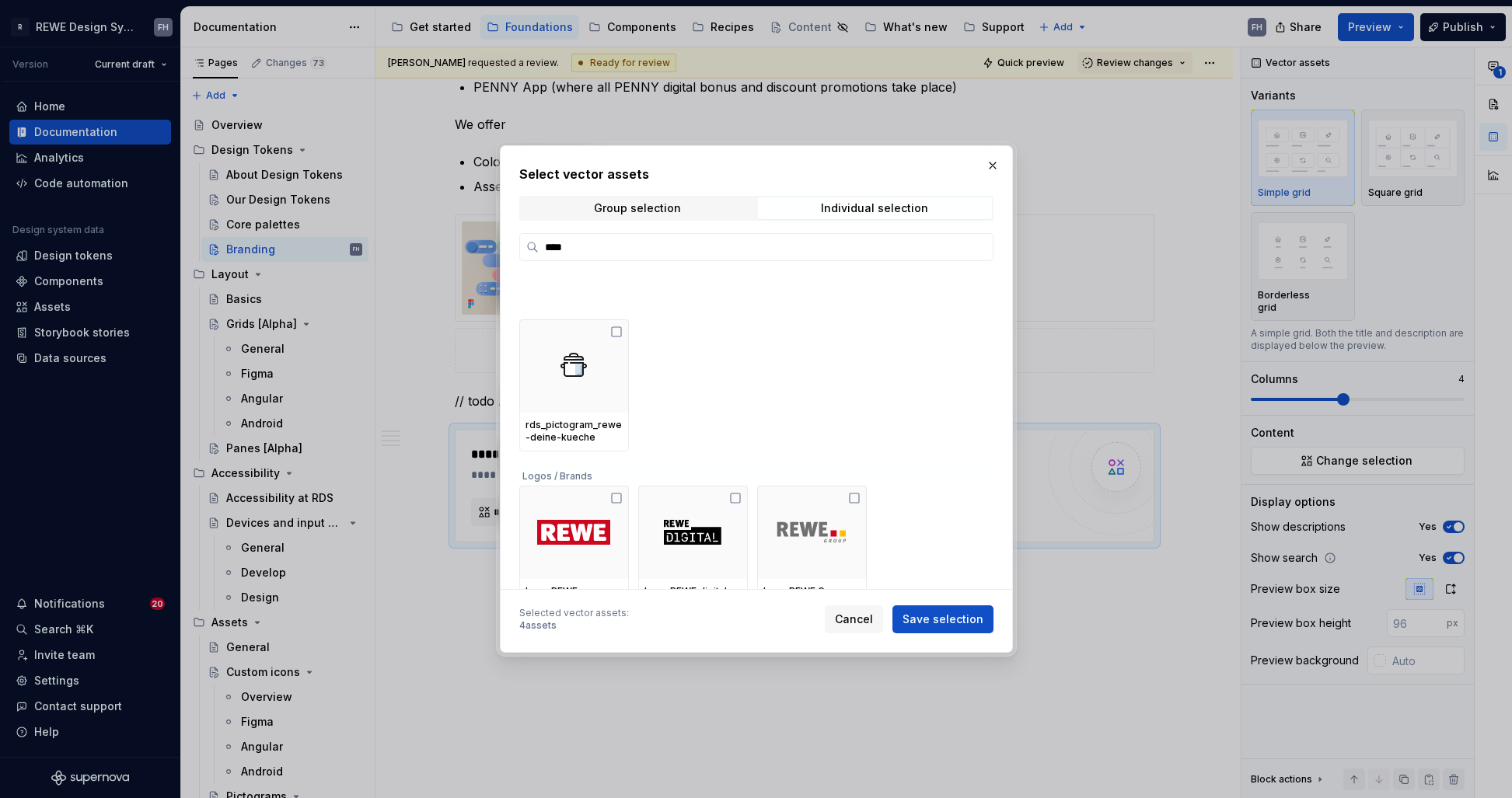
scroll to position [603, 0]
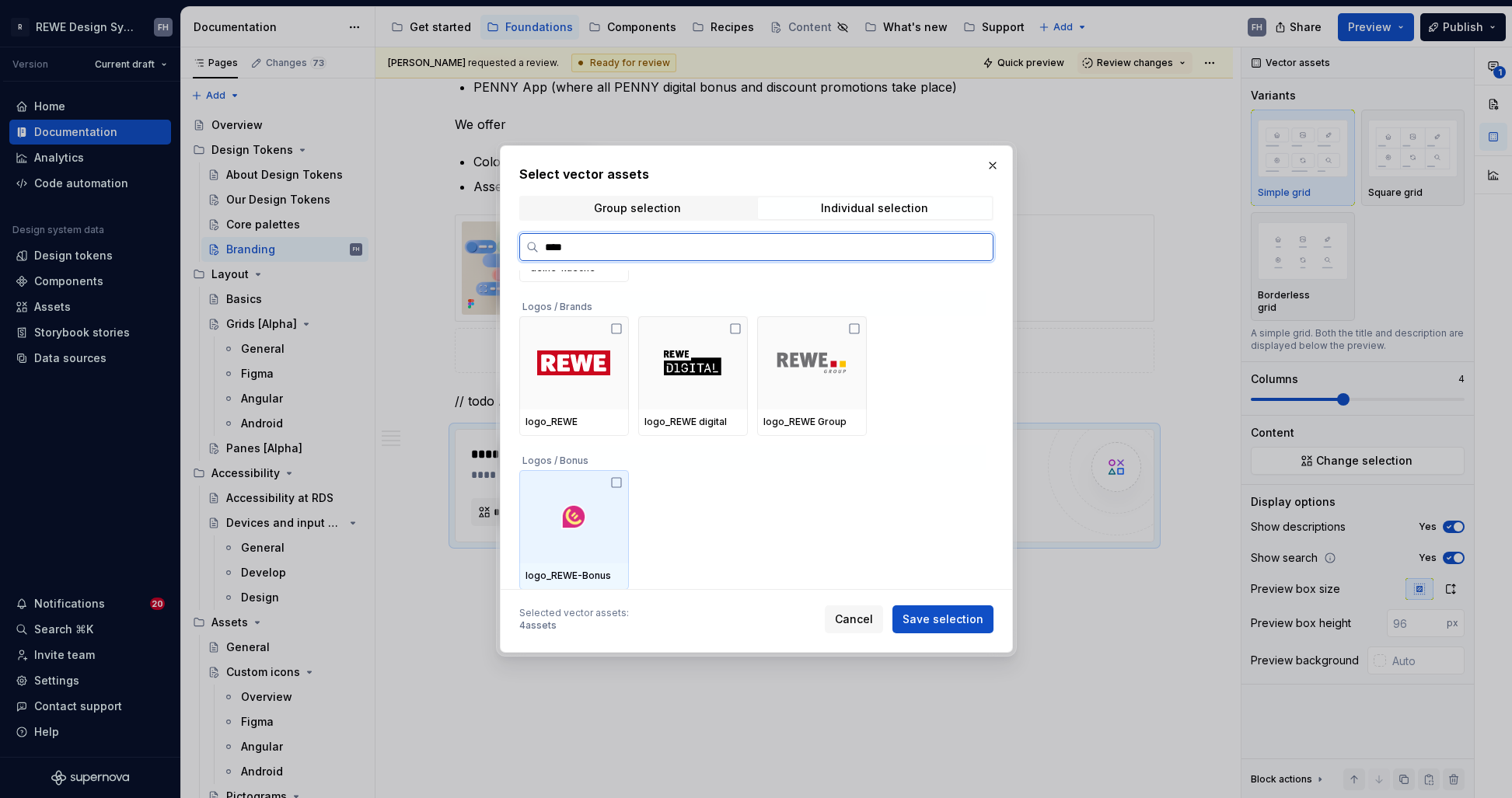
click at [615, 481] on icon at bounding box center [617, 482] width 12 height 12
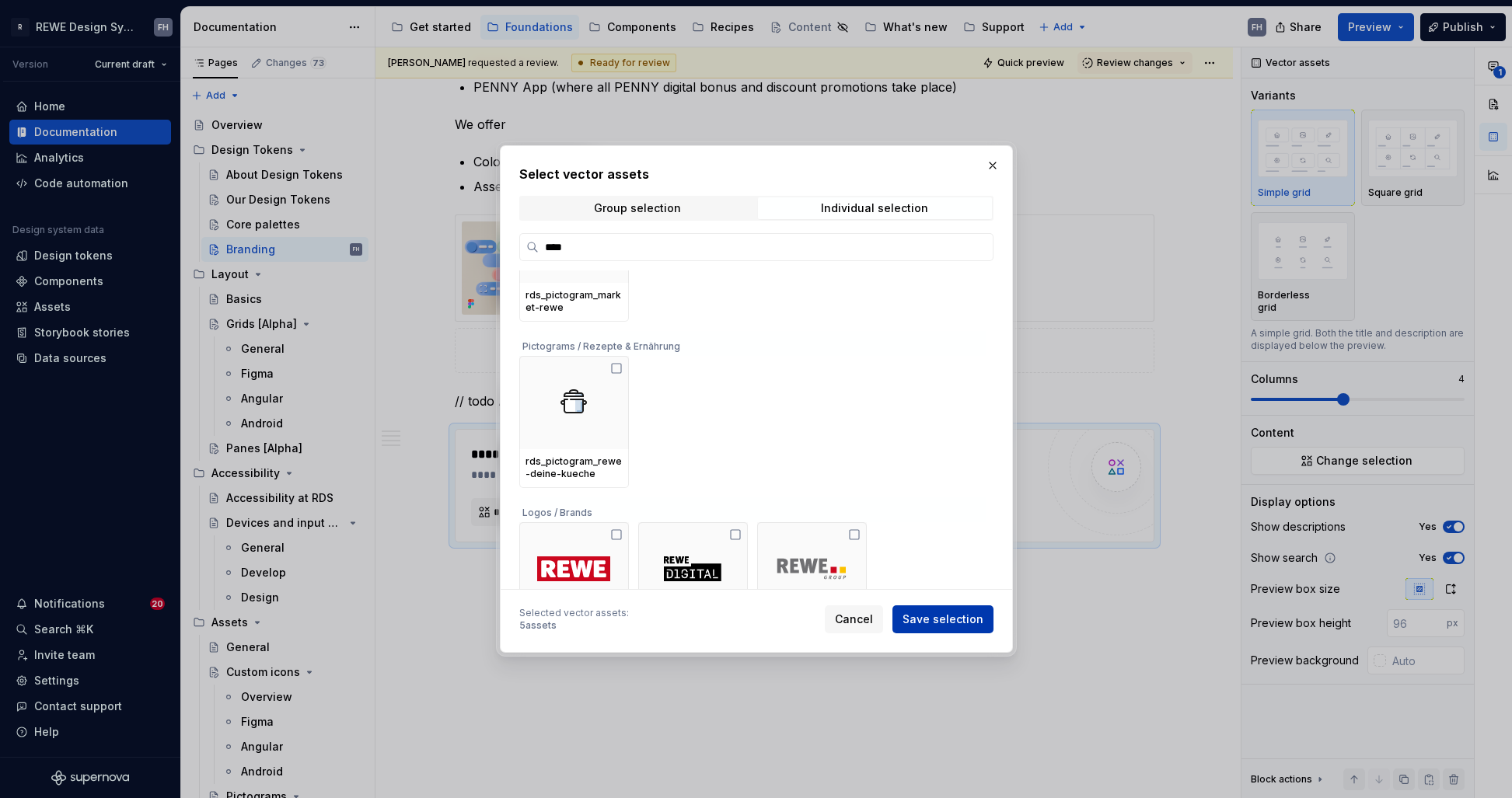
click at [953, 618] on span "Save selection" at bounding box center [942, 619] width 81 height 16
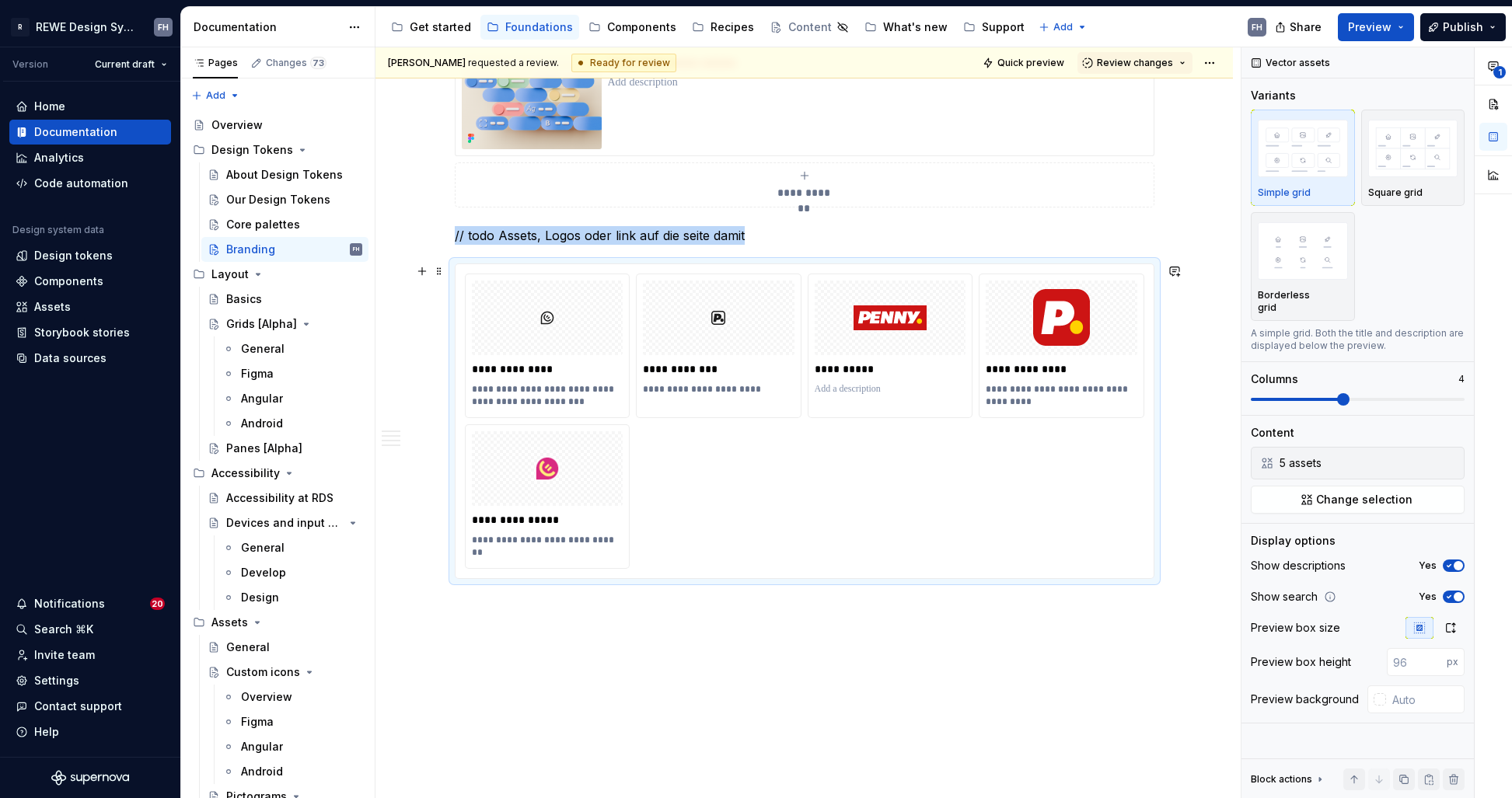
scroll to position [1575, 0]
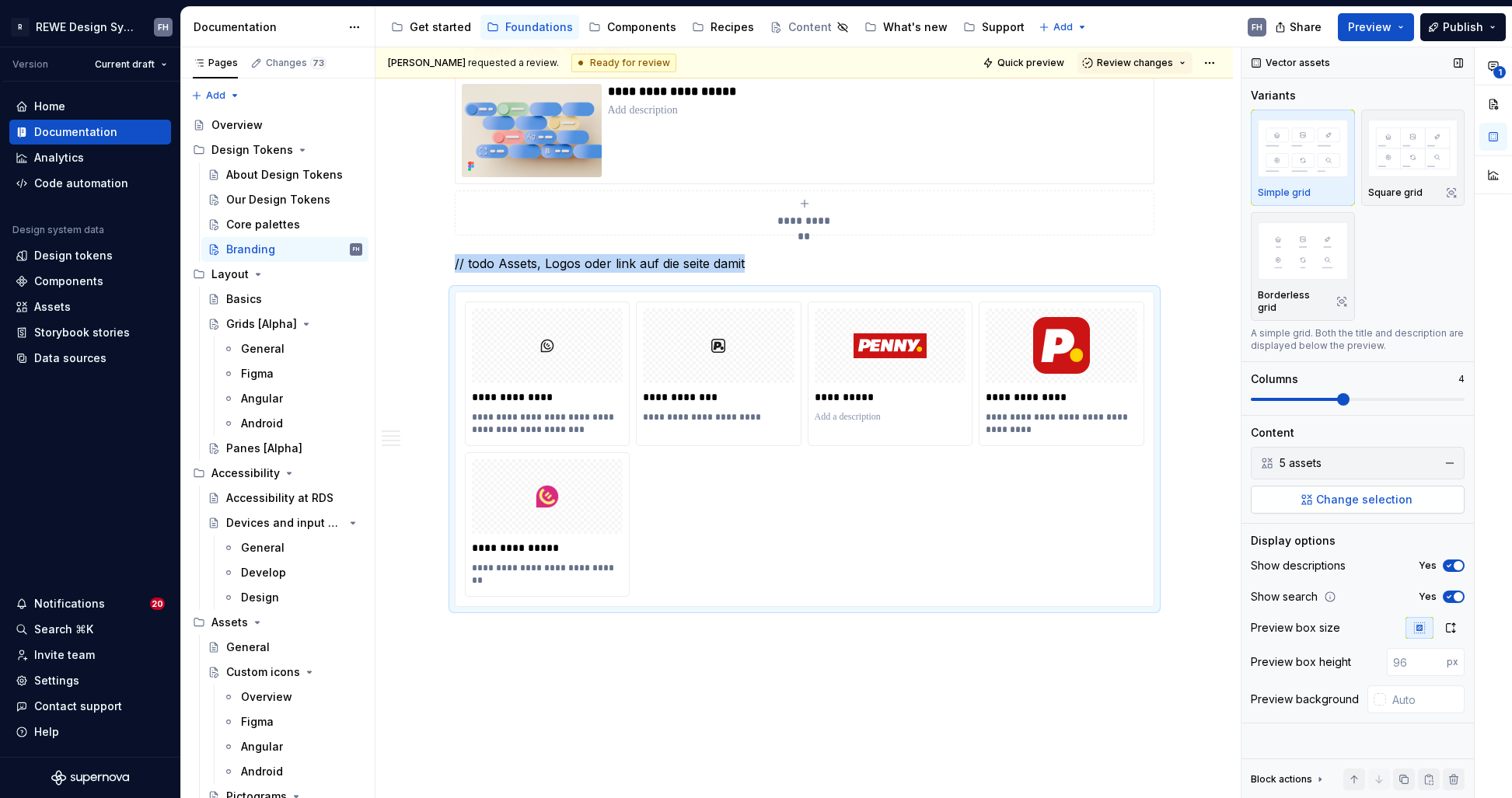
click at [1306, 490] on button "Change selection" at bounding box center [1357, 499] width 214 height 28
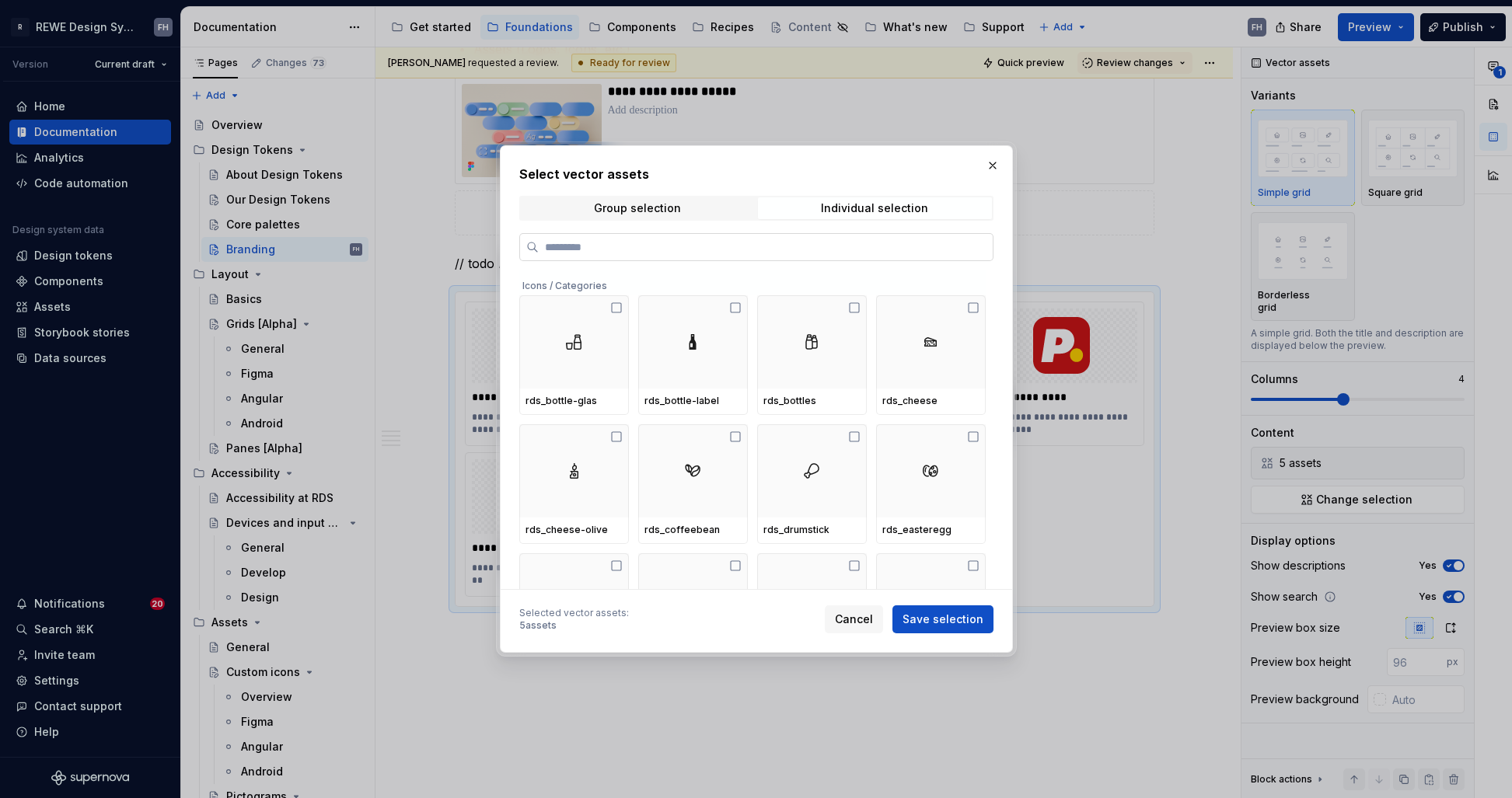
click at [799, 250] on input "search" at bounding box center [765, 248] width 454 height 16
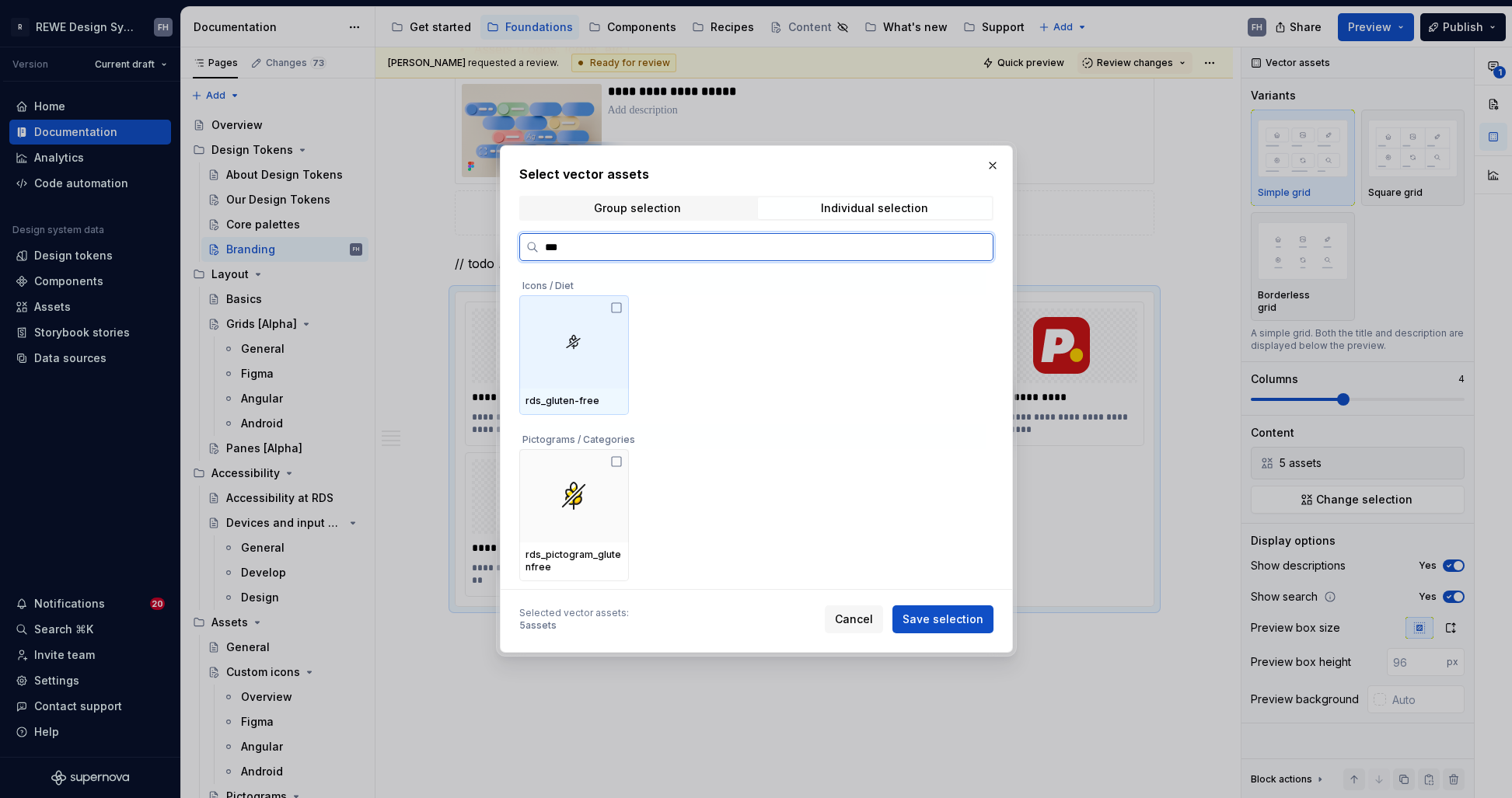
type input "****"
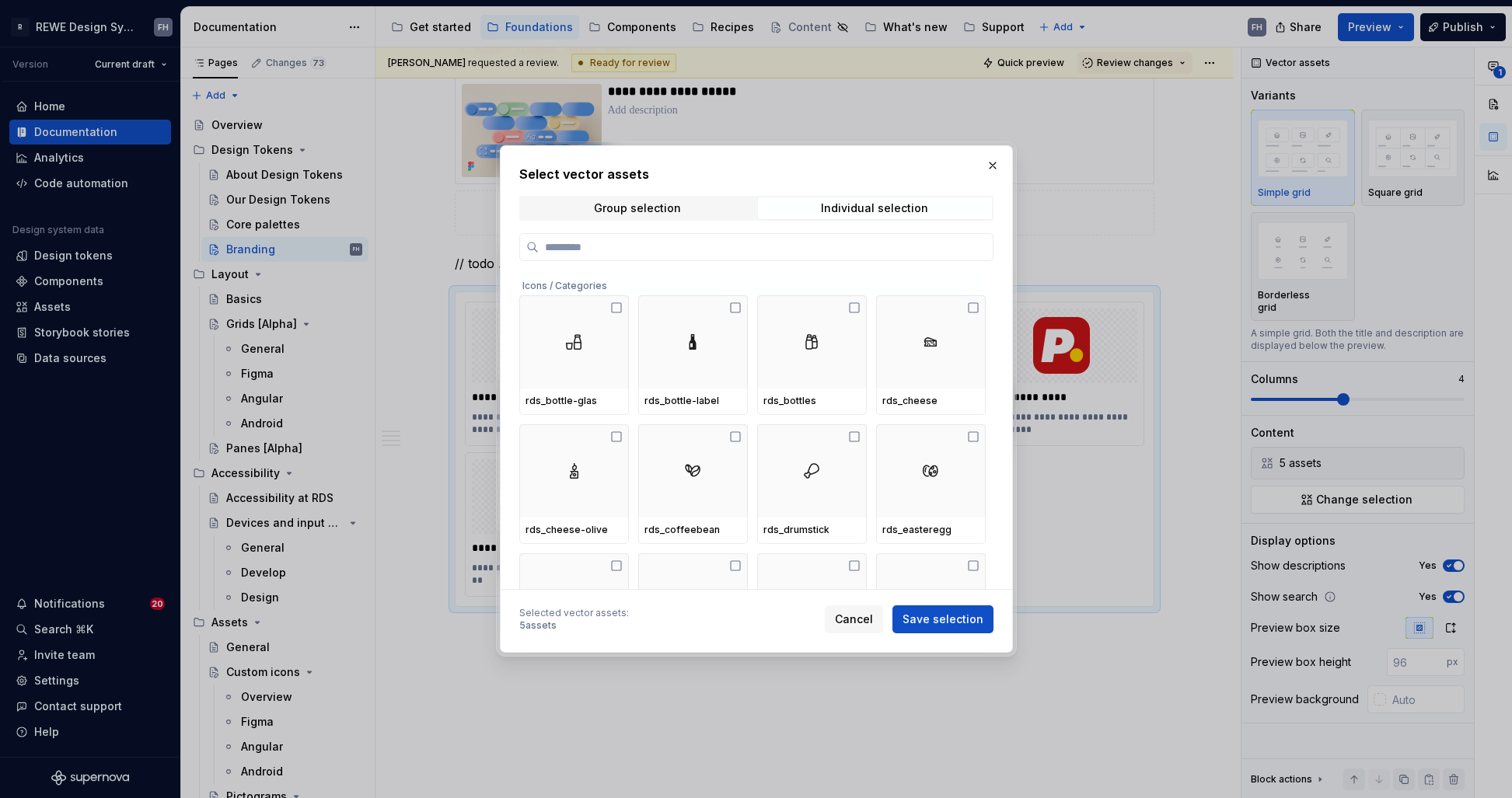
click at [865, 602] on div "Selected vector assets : 5 assets Cancel Save selection" at bounding box center [756, 616] width 474 height 34
click at [857, 617] on span "Cancel" at bounding box center [853, 619] width 38 height 16
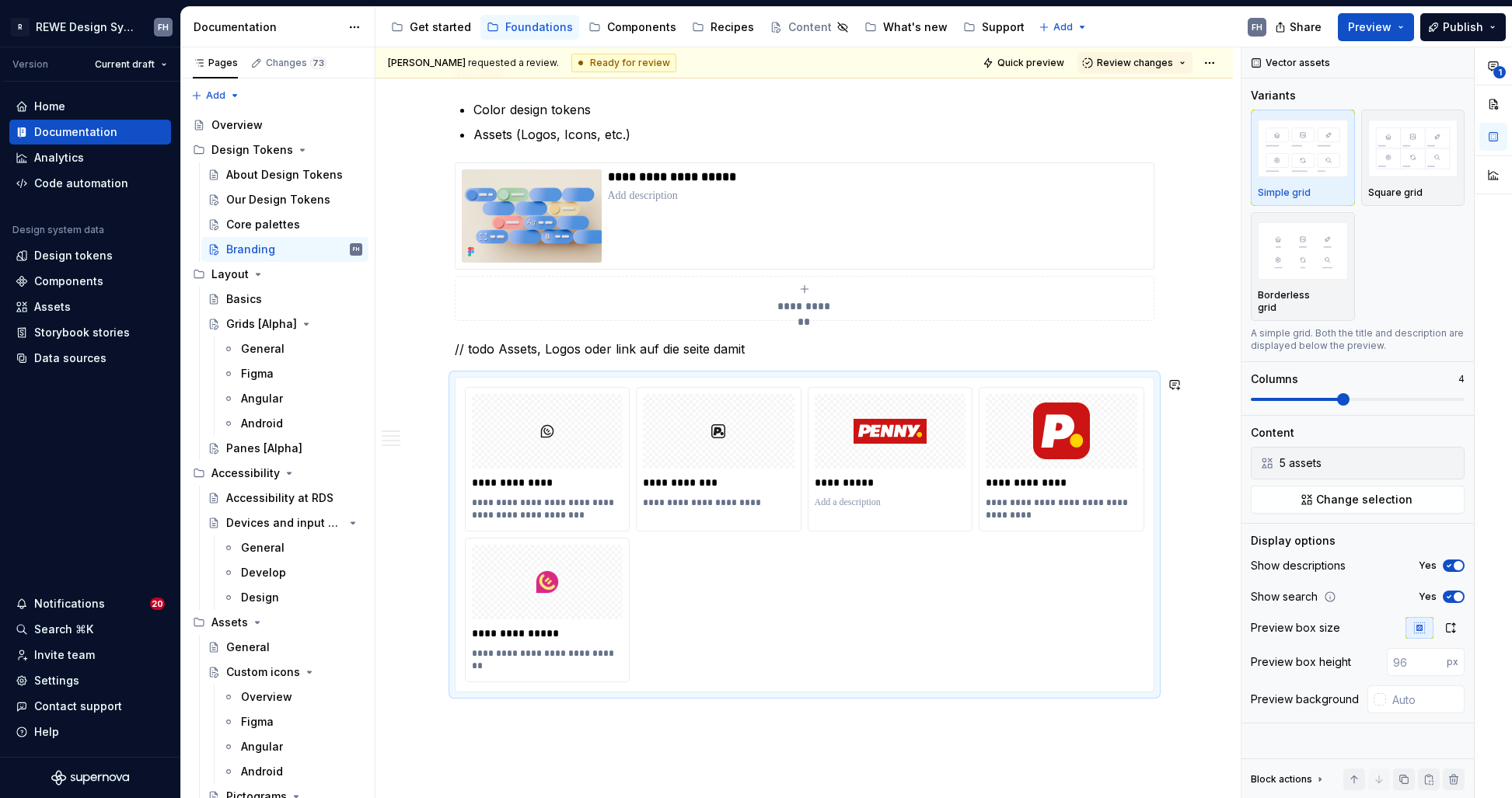
scroll to position [1502, 0]
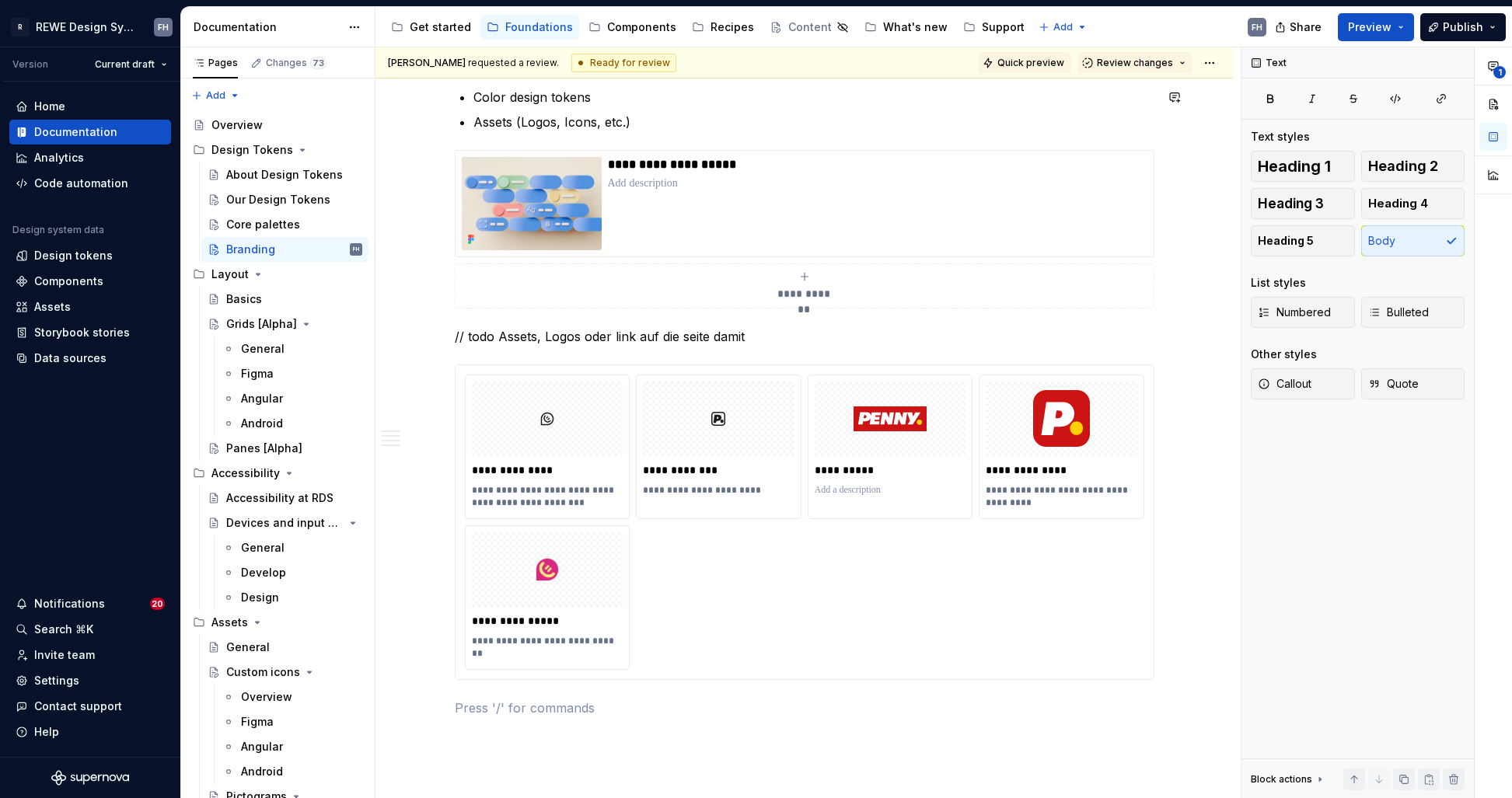
click at [1041, 68] on span "Quick preview" at bounding box center [1030, 63] width 67 height 12
type textarea "*"
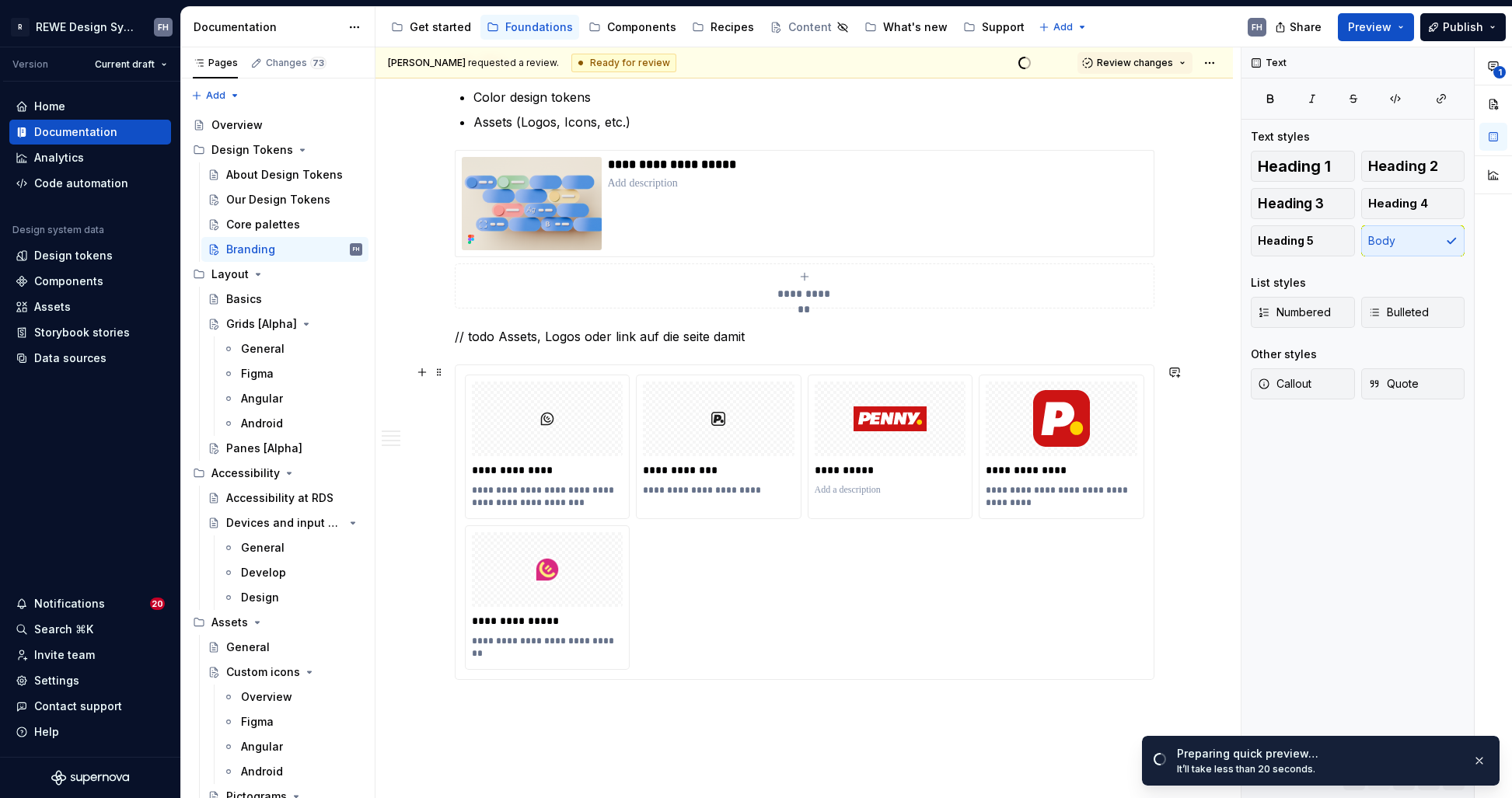
click at [827, 618] on div "**********" at bounding box center [804, 522] width 680 height 296
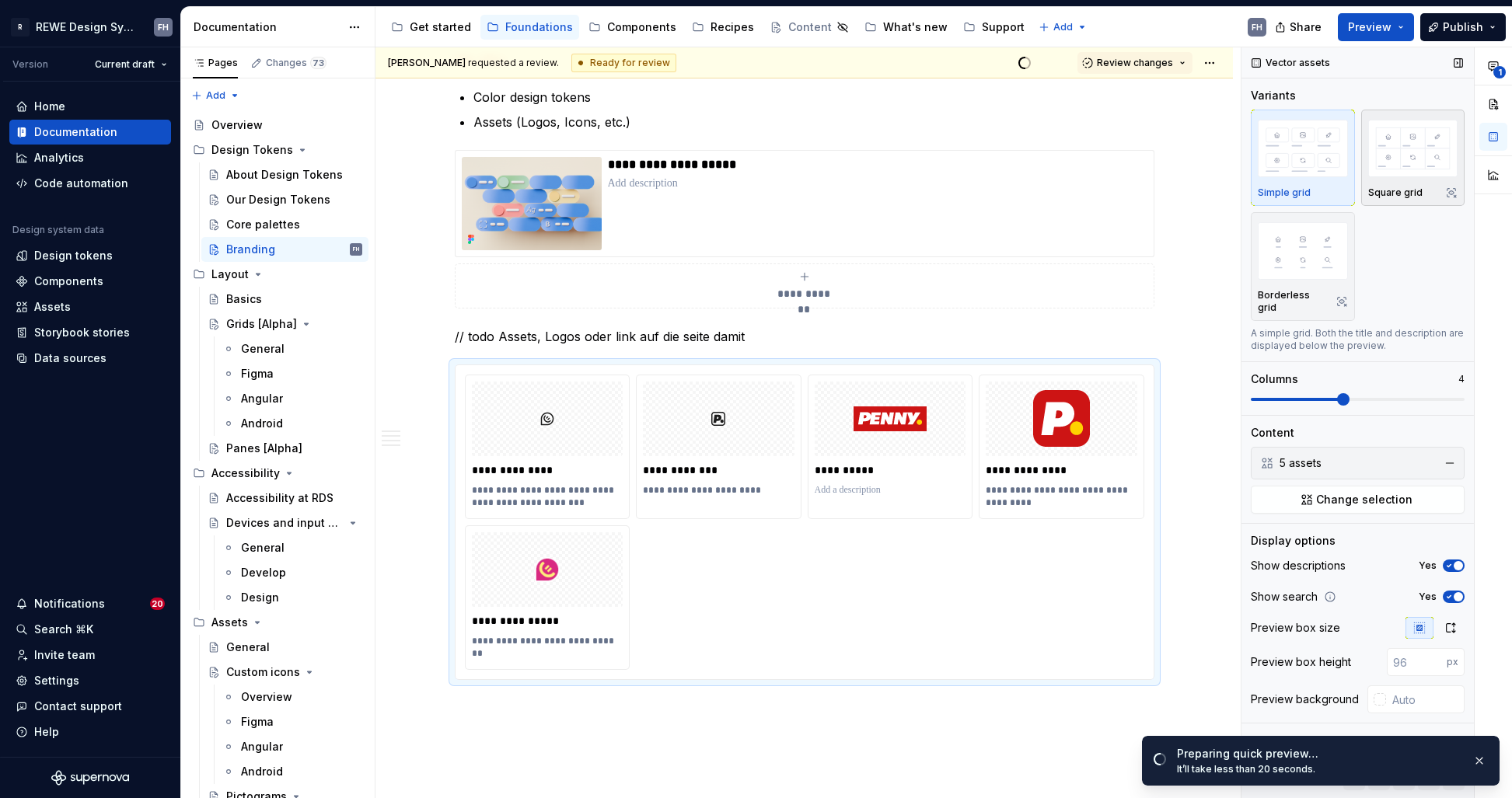
click at [1415, 163] on img "button" at bounding box center [1413, 148] width 90 height 57
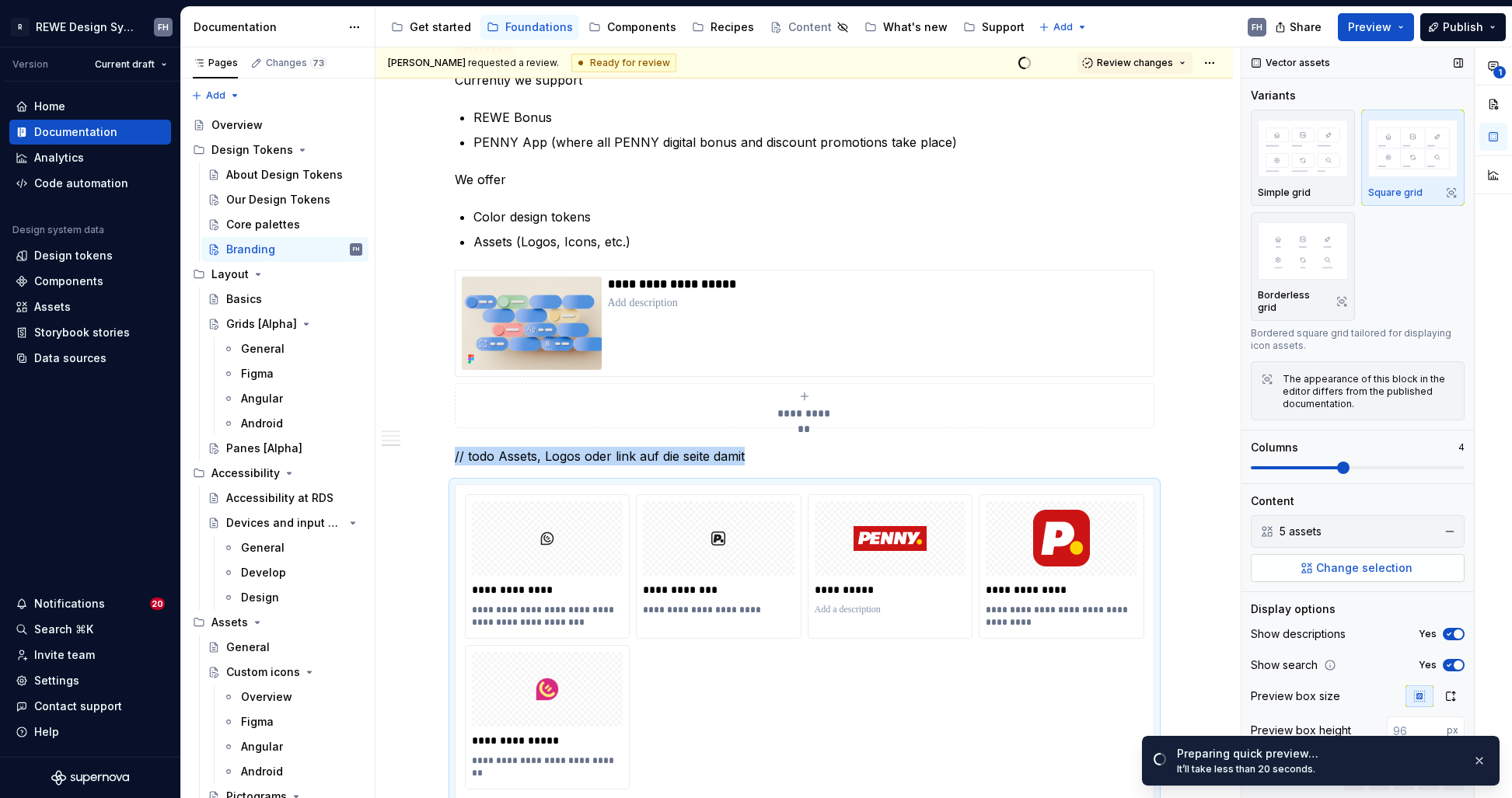
scroll to position [46, 0]
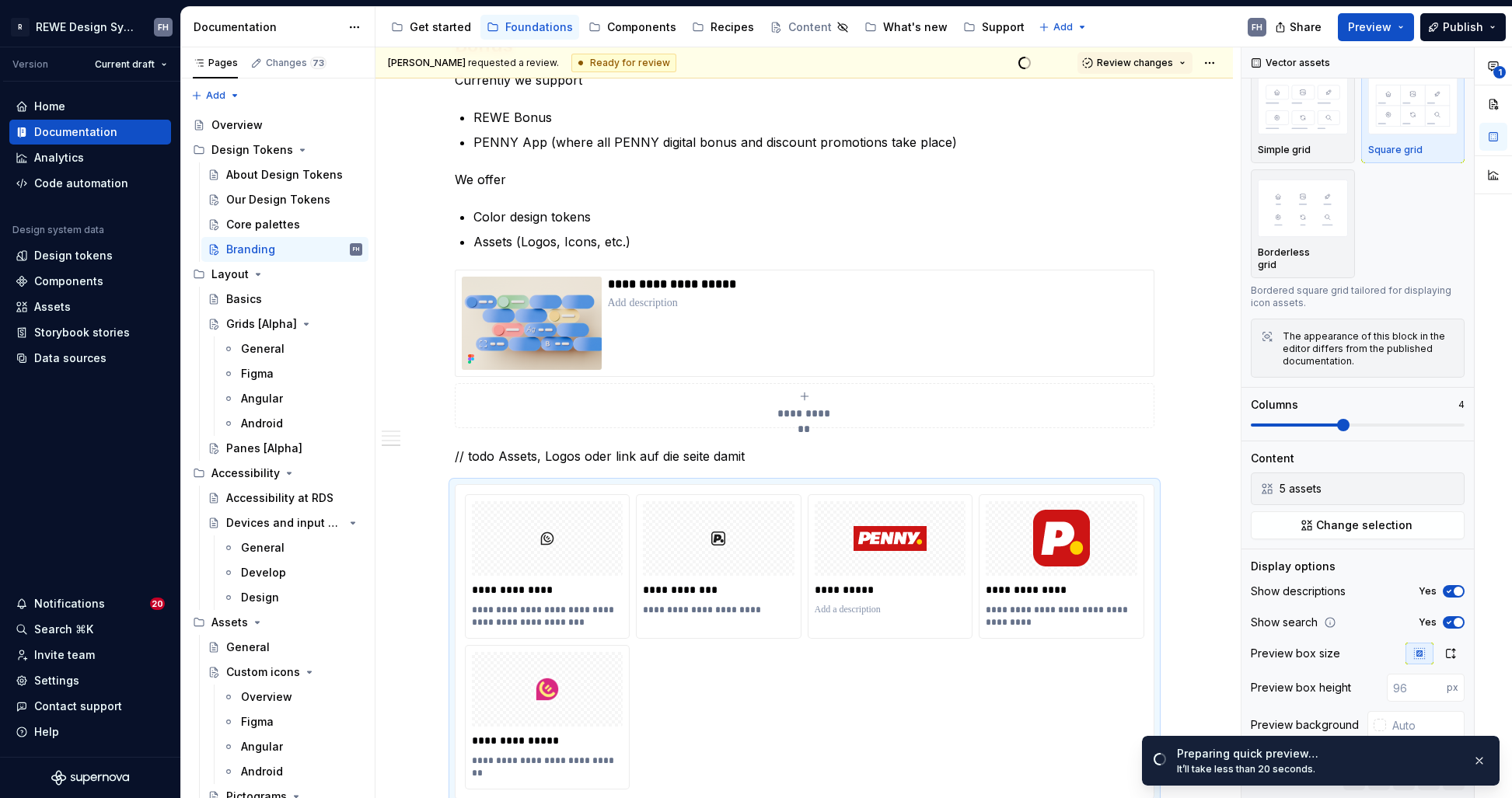
click at [1414, 722] on ul "Preparing quick preview… It’ll take less than 20 seconds." at bounding box center [1320, 757] width 383 height 81
click at [1401, 724] on ul "Preparing quick preview… It’ll take less than 20 seconds." at bounding box center [1320, 757] width 383 height 81
click at [1393, 711] on input "text" at bounding box center [1425, 725] width 79 height 28
type input "fcfcfc"
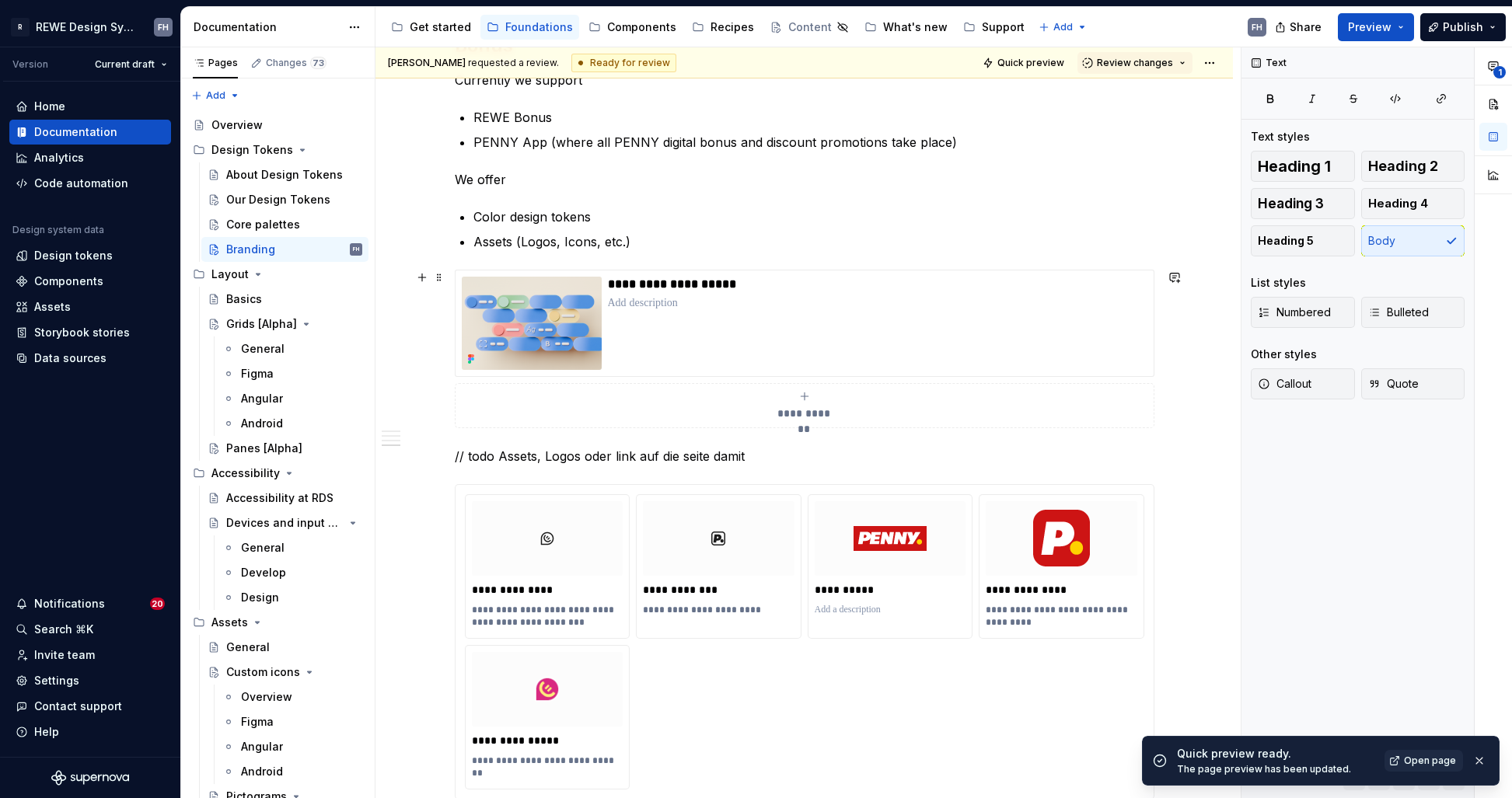
scroll to position [1386, 0]
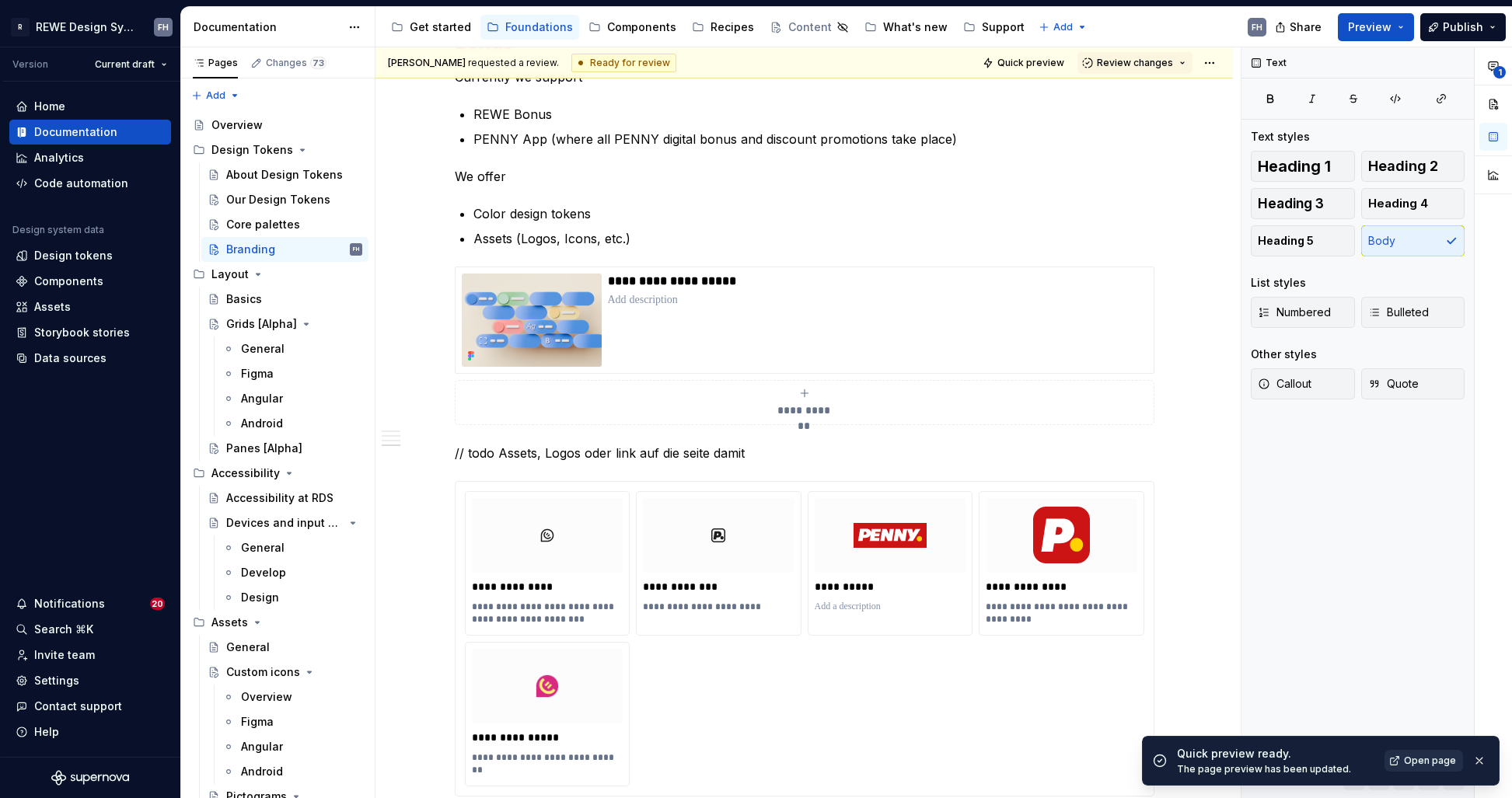
click at [1436, 760] on span "Open page" at bounding box center [1430, 760] width 52 height 12
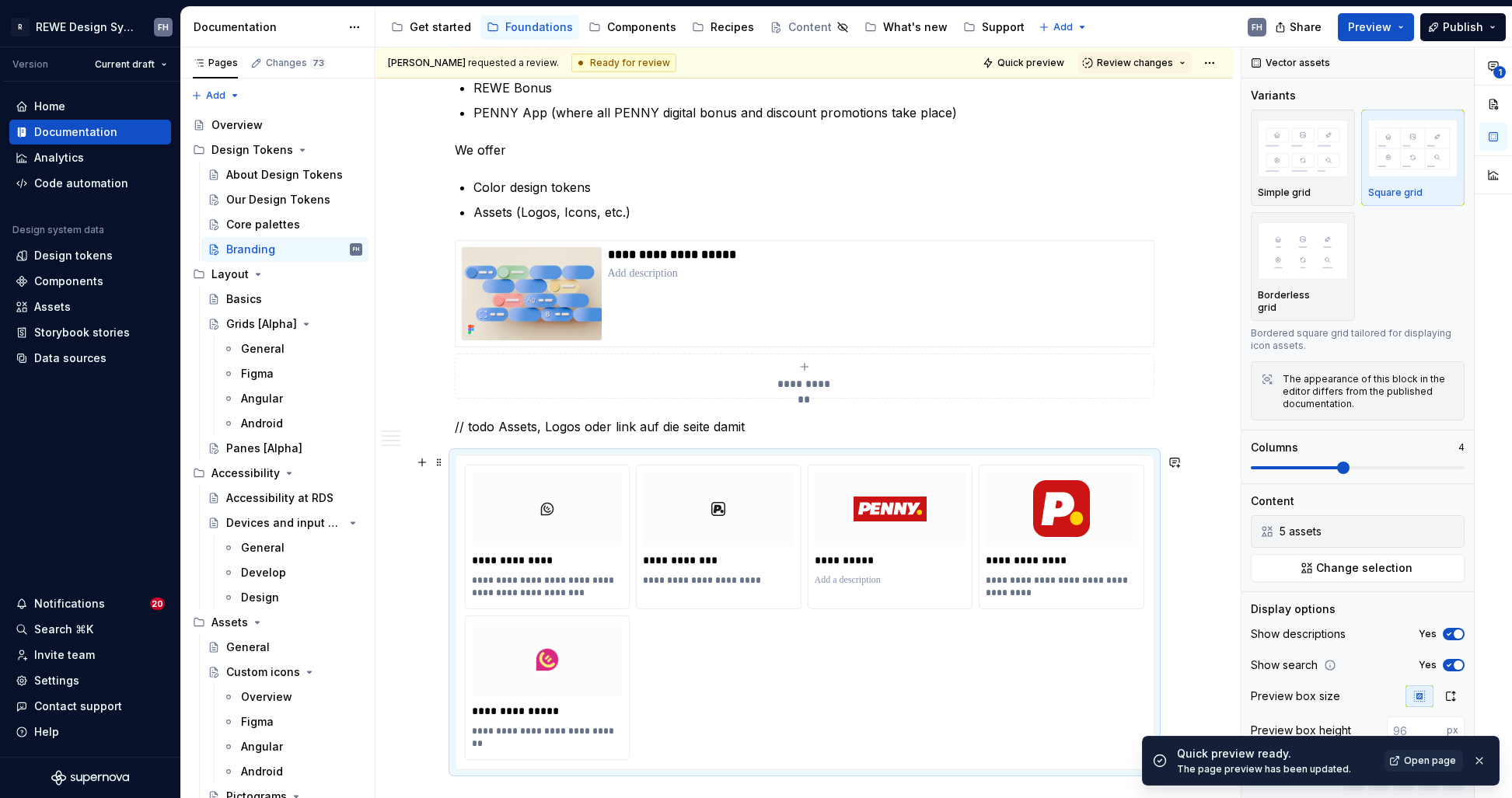
click at [882, 649] on div "**********" at bounding box center [804, 612] width 680 height 296
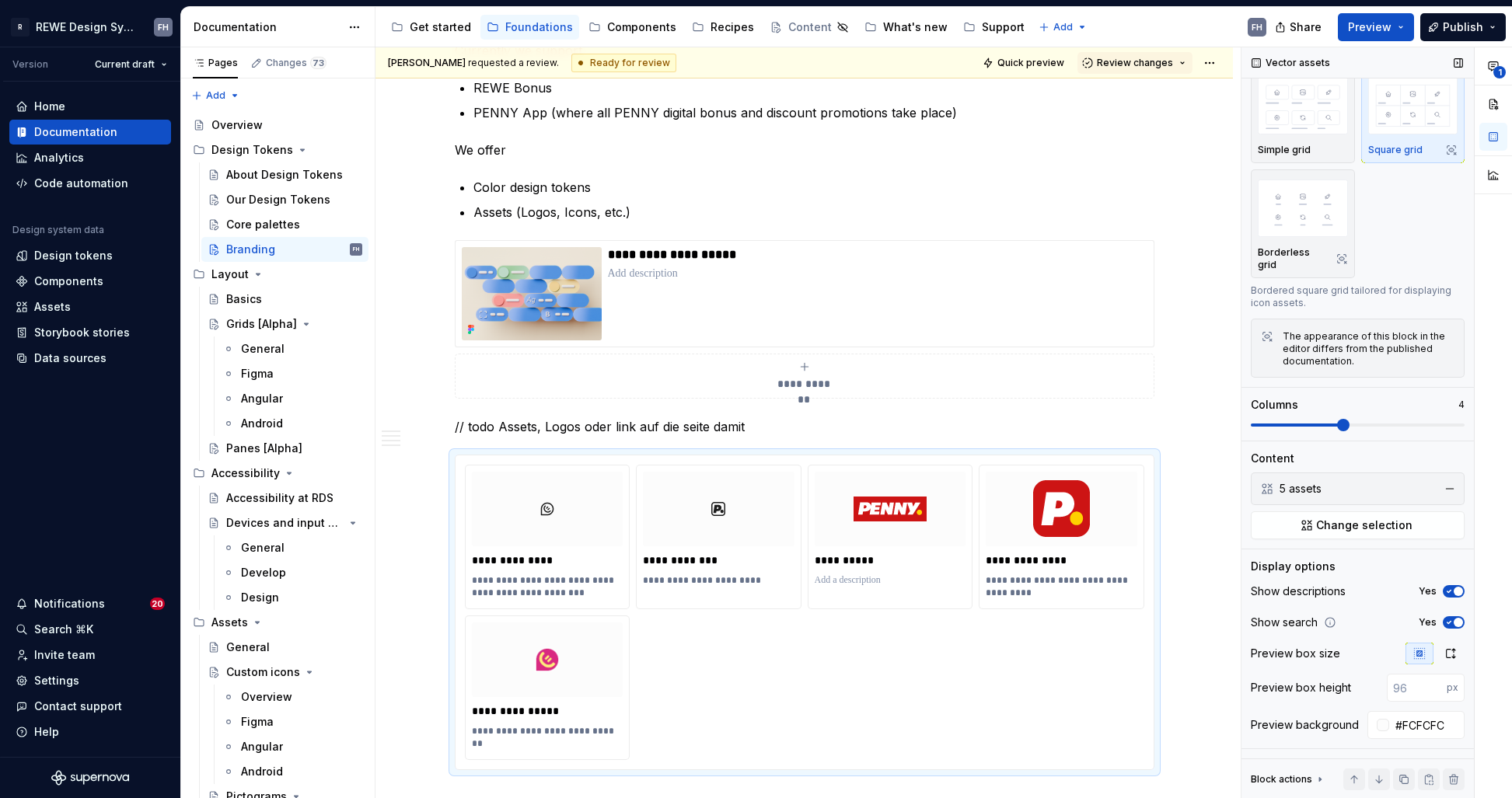
click at [1454, 620] on span "button" at bounding box center [1458, 621] width 9 height 9
click at [1042, 57] on span "Quick preview" at bounding box center [1030, 63] width 67 height 12
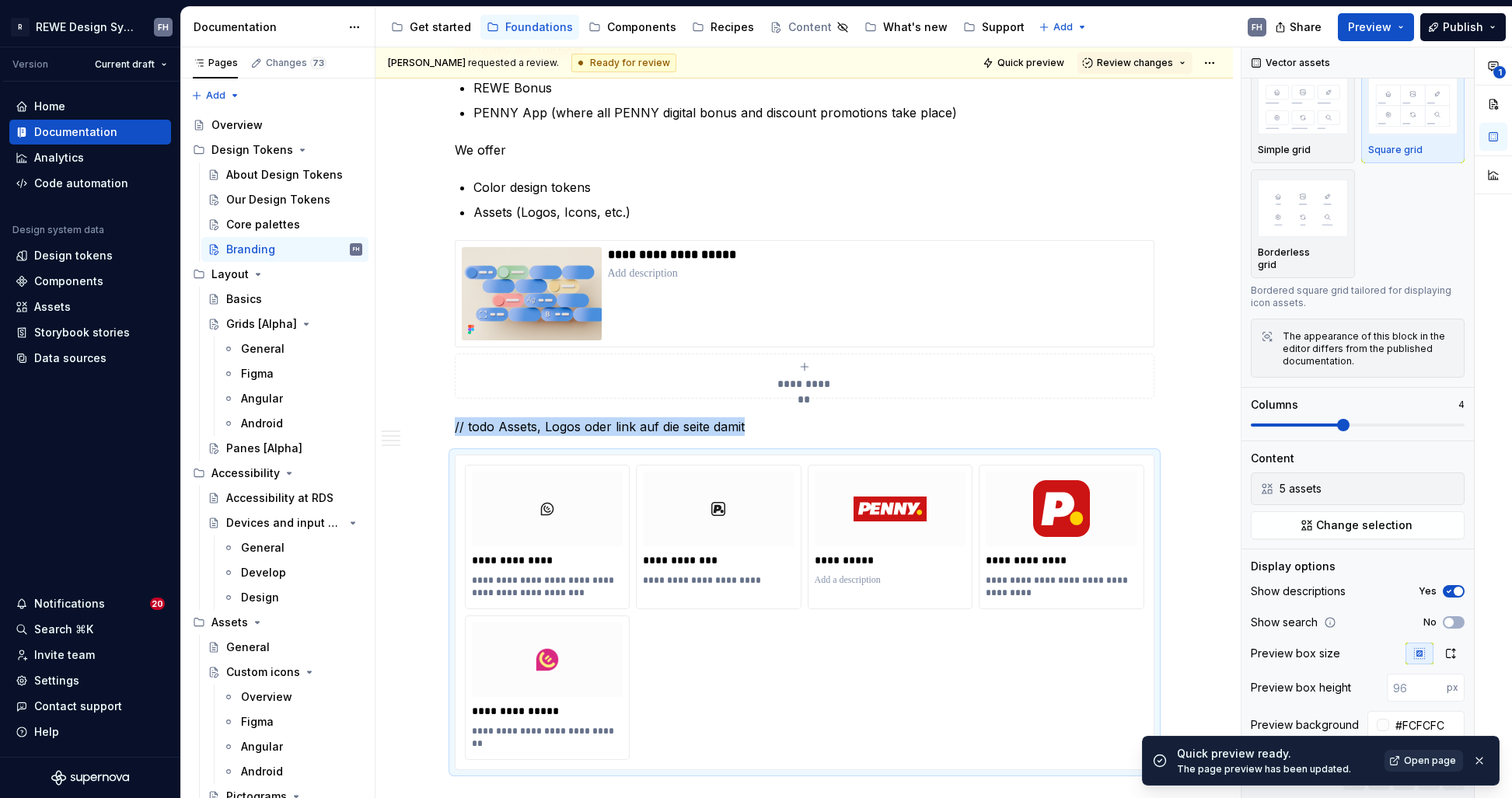
click at [1443, 764] on span "Open page" at bounding box center [1430, 760] width 52 height 12
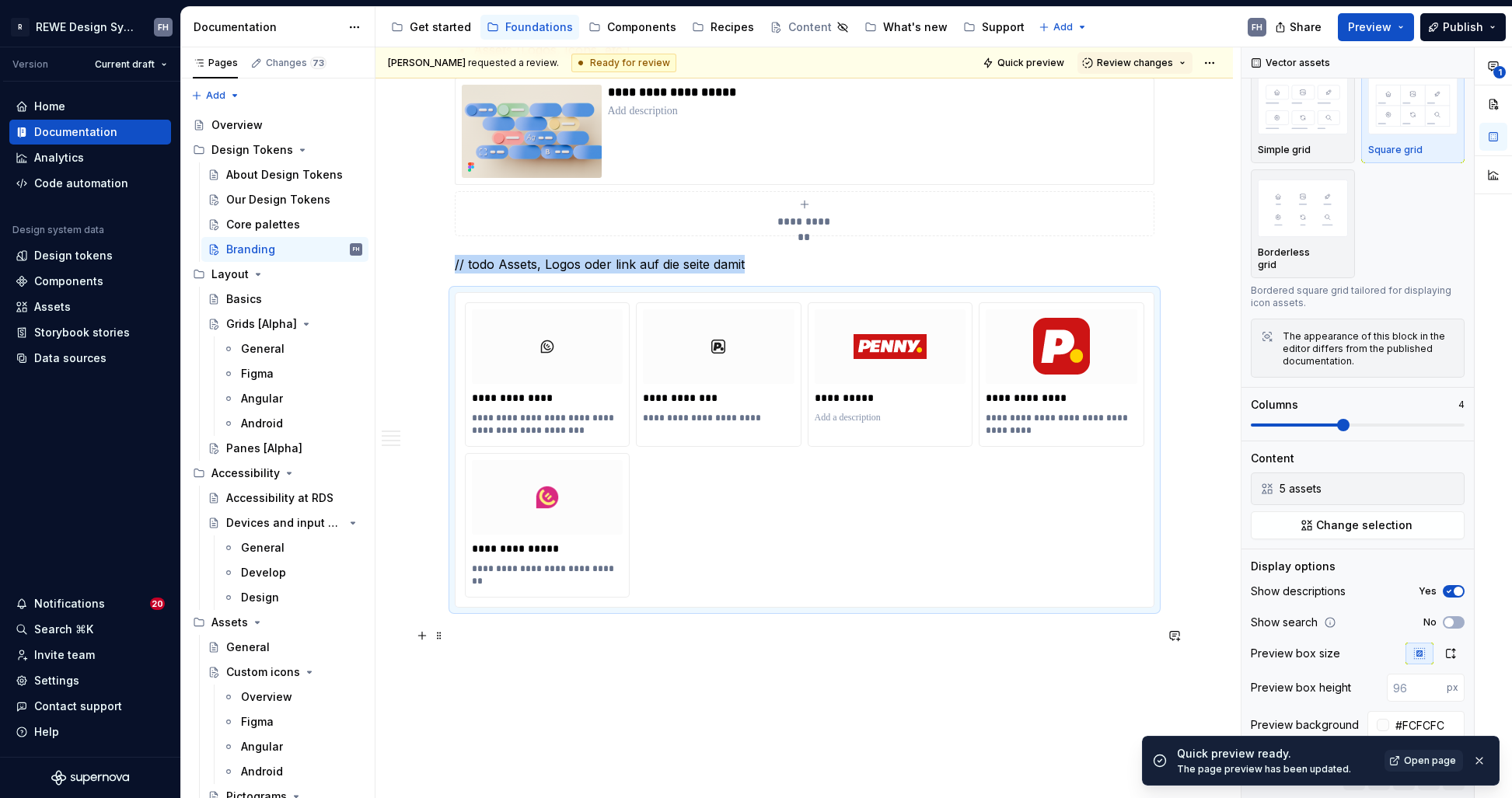
scroll to position [1572, 0]
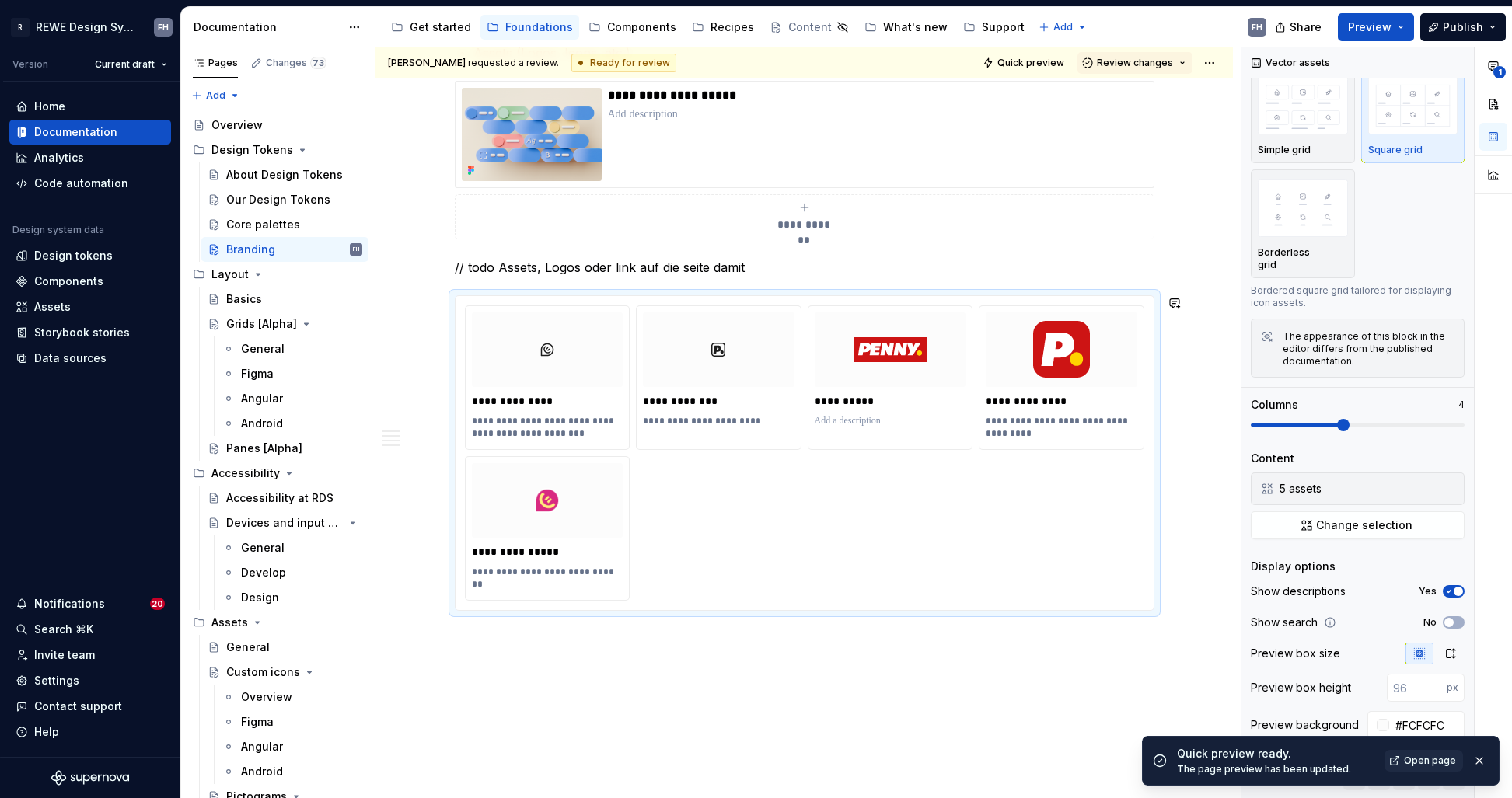
click at [774, 267] on p "// todo Assets, Logos oder link auf die seite damit" at bounding box center [804, 267] width 700 height 19
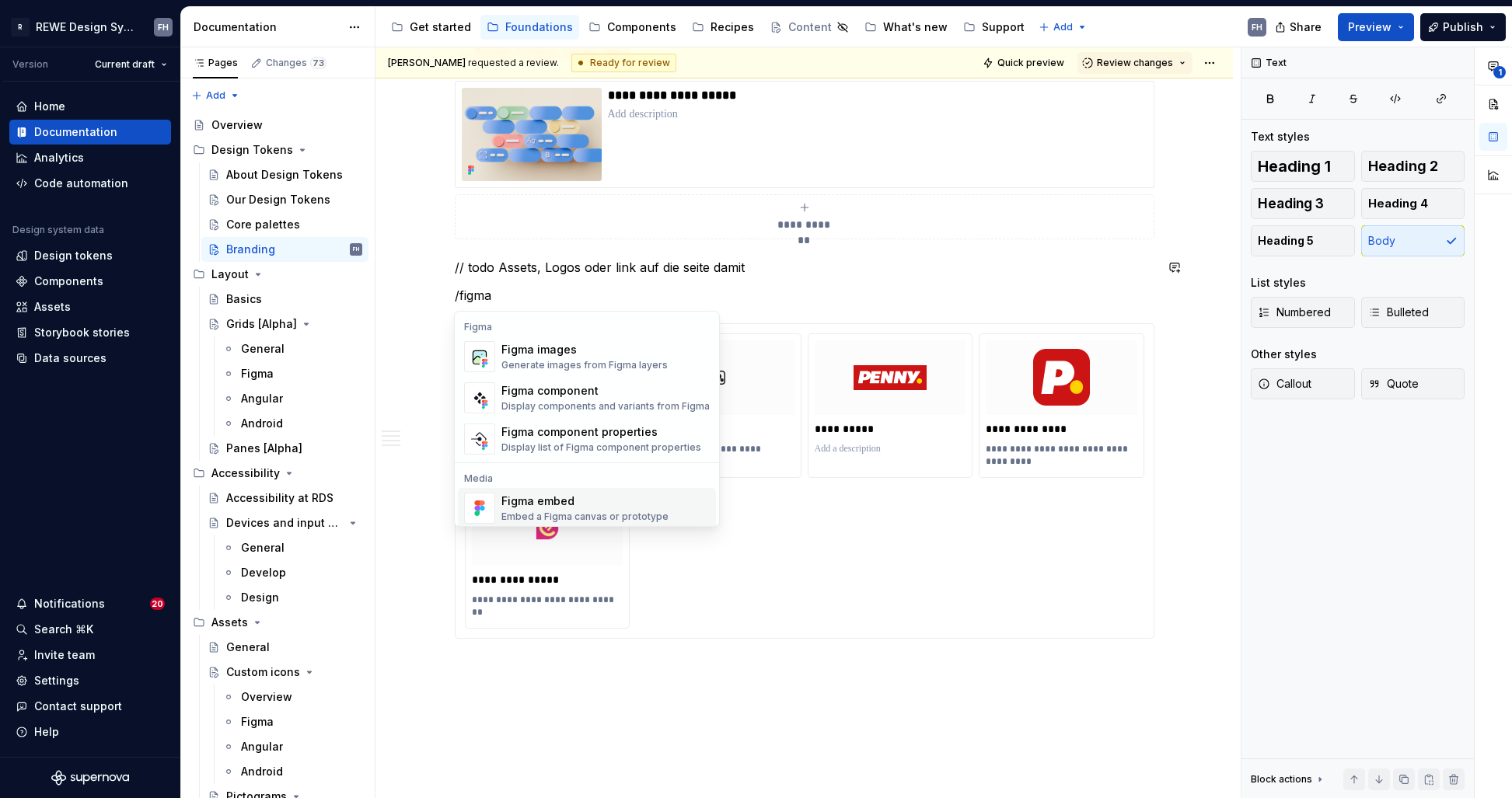
click at [593, 508] on div "Figma embed" at bounding box center [585, 501] width 167 height 16
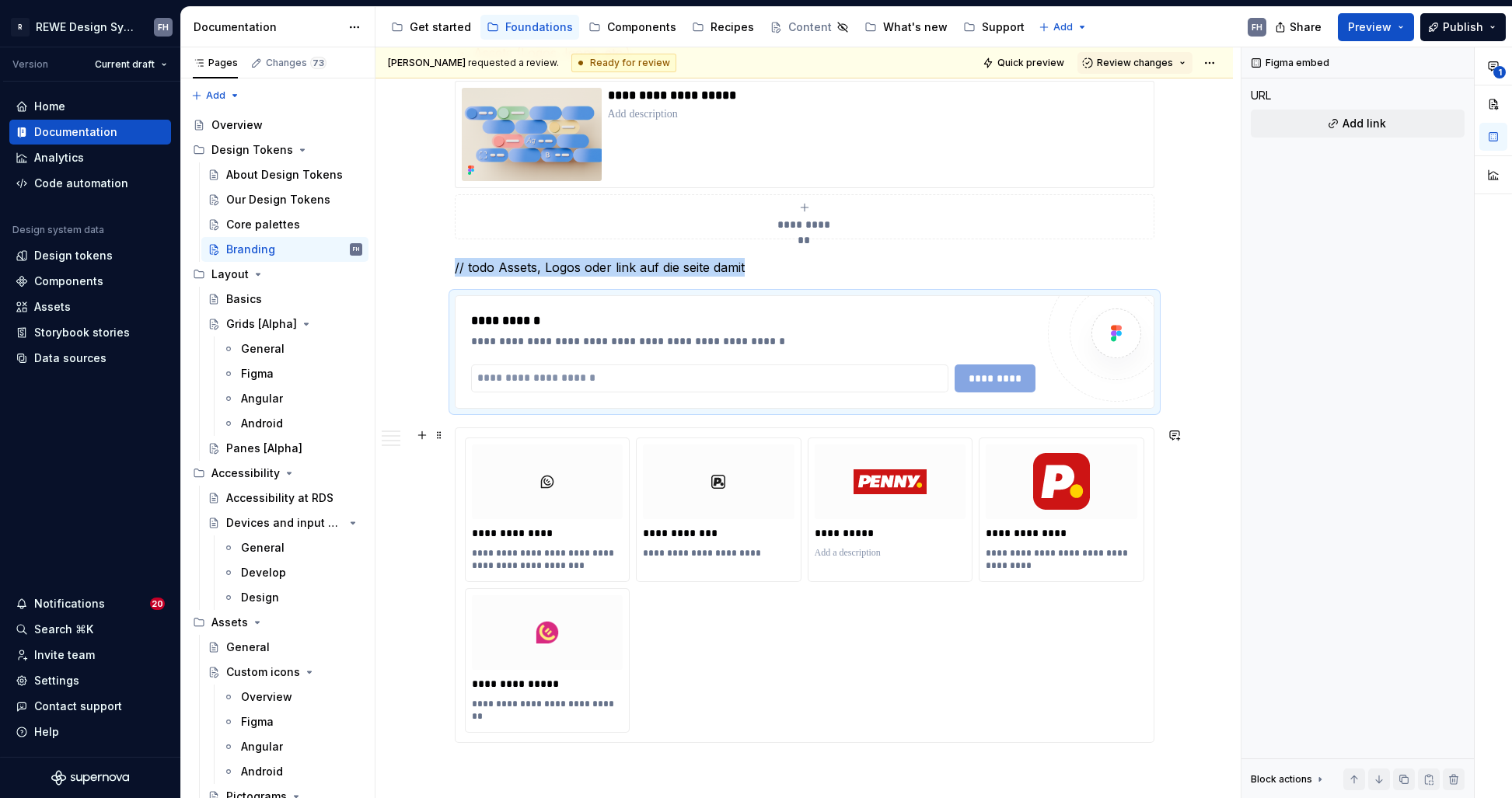
type textarea "*"
drag, startPoint x: 593, startPoint y: 508, endPoint x: 795, endPoint y: 380, distance: 239.1
click at [795, 380] on input "text" at bounding box center [710, 379] width 478 height 28
click at [798, 369] on input "text" at bounding box center [710, 379] width 478 height 28
paste input "**********"
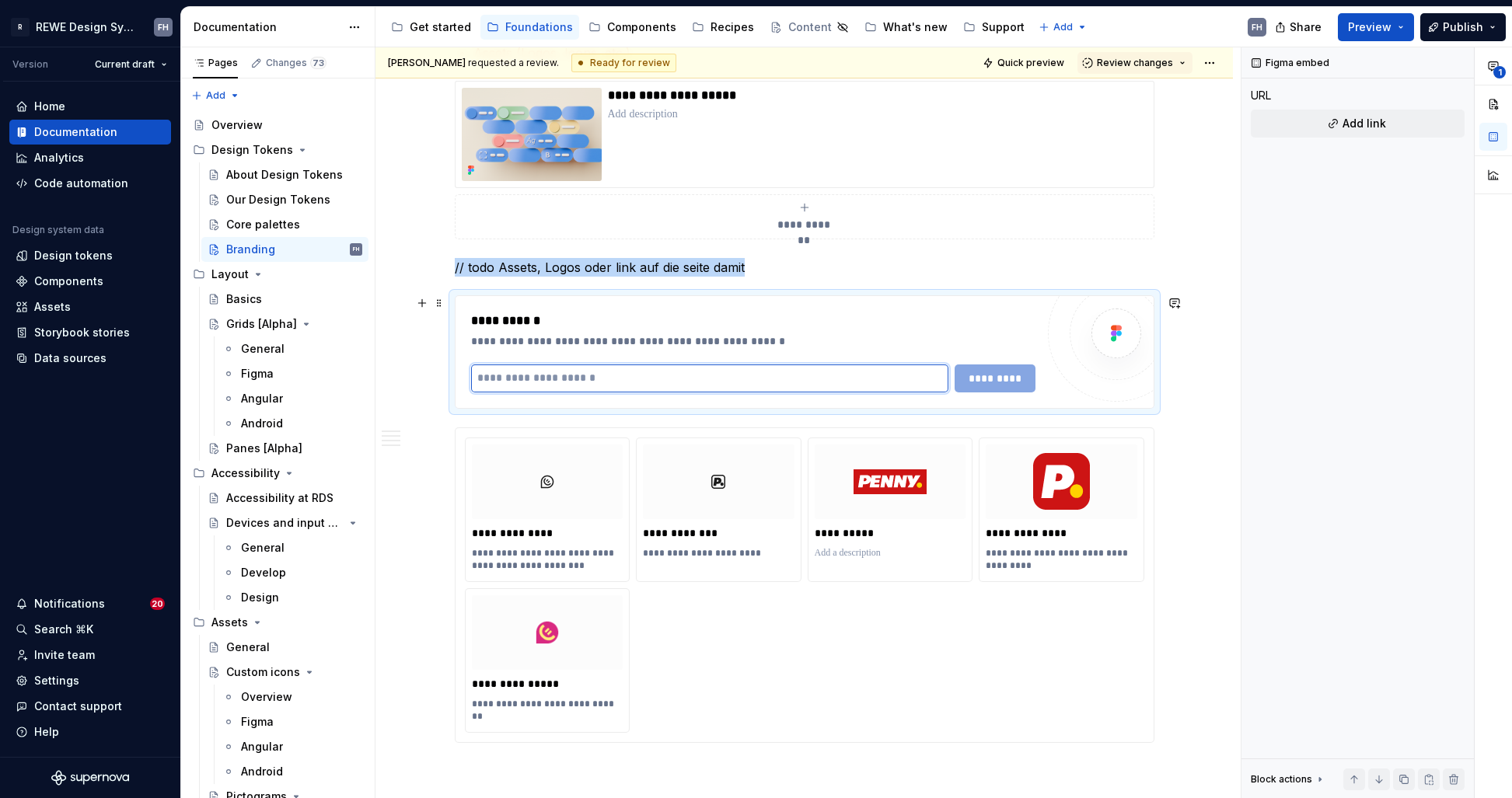
type input "**********"
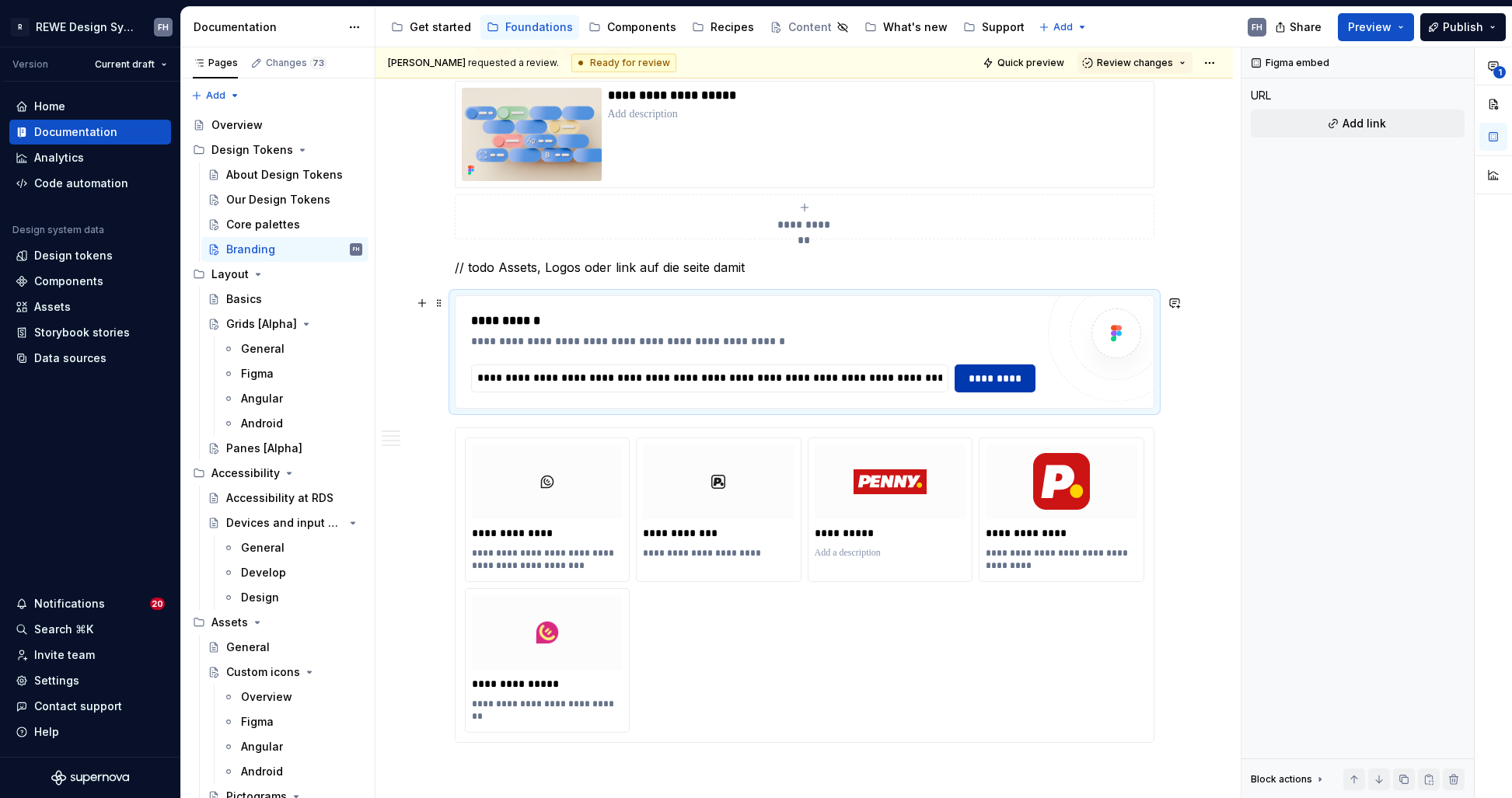
click at [995, 379] on span "*********" at bounding box center [994, 379] width 61 height 16
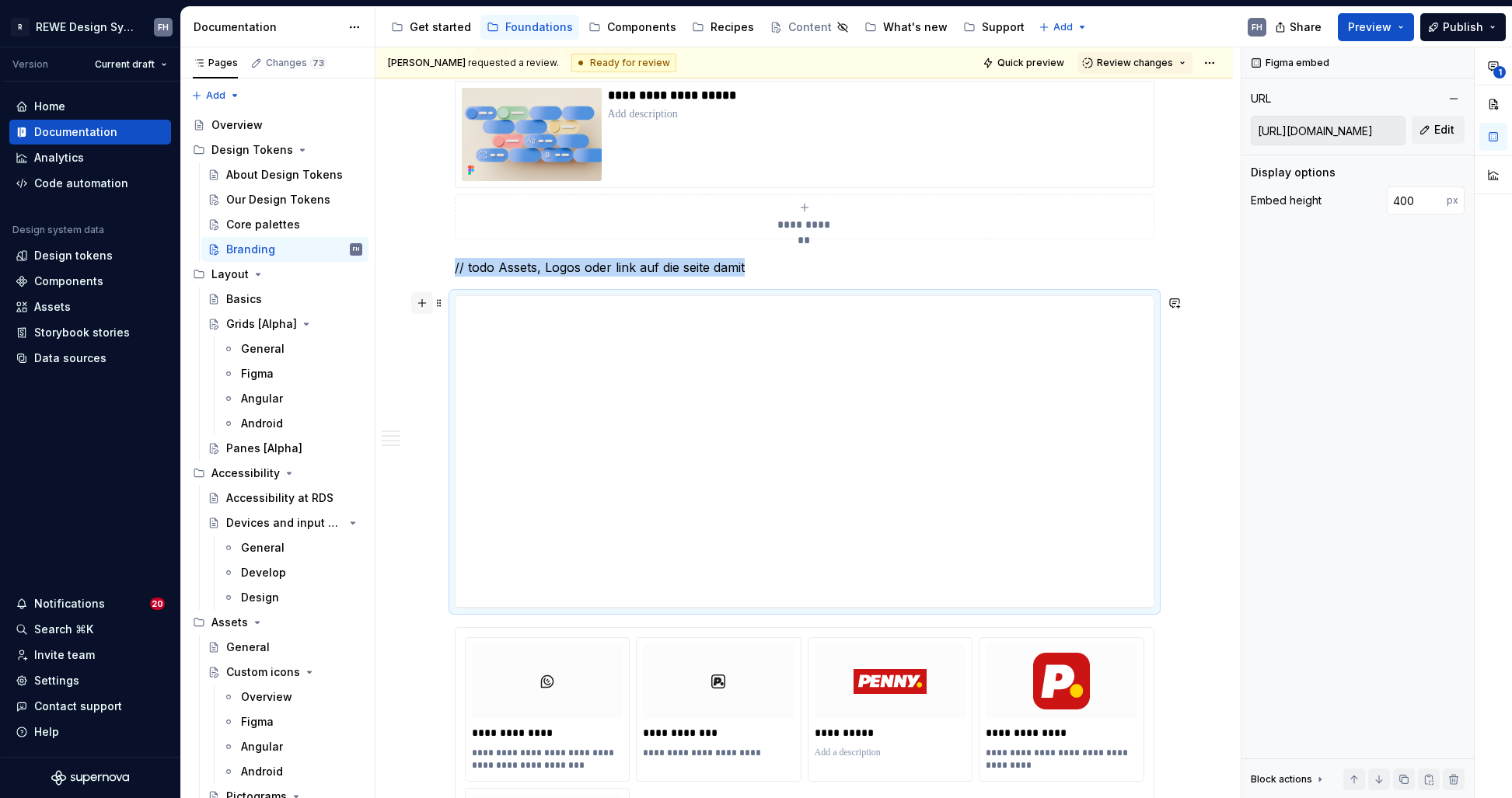
click at [422, 303] on button "button" at bounding box center [422, 303] width 22 height 22
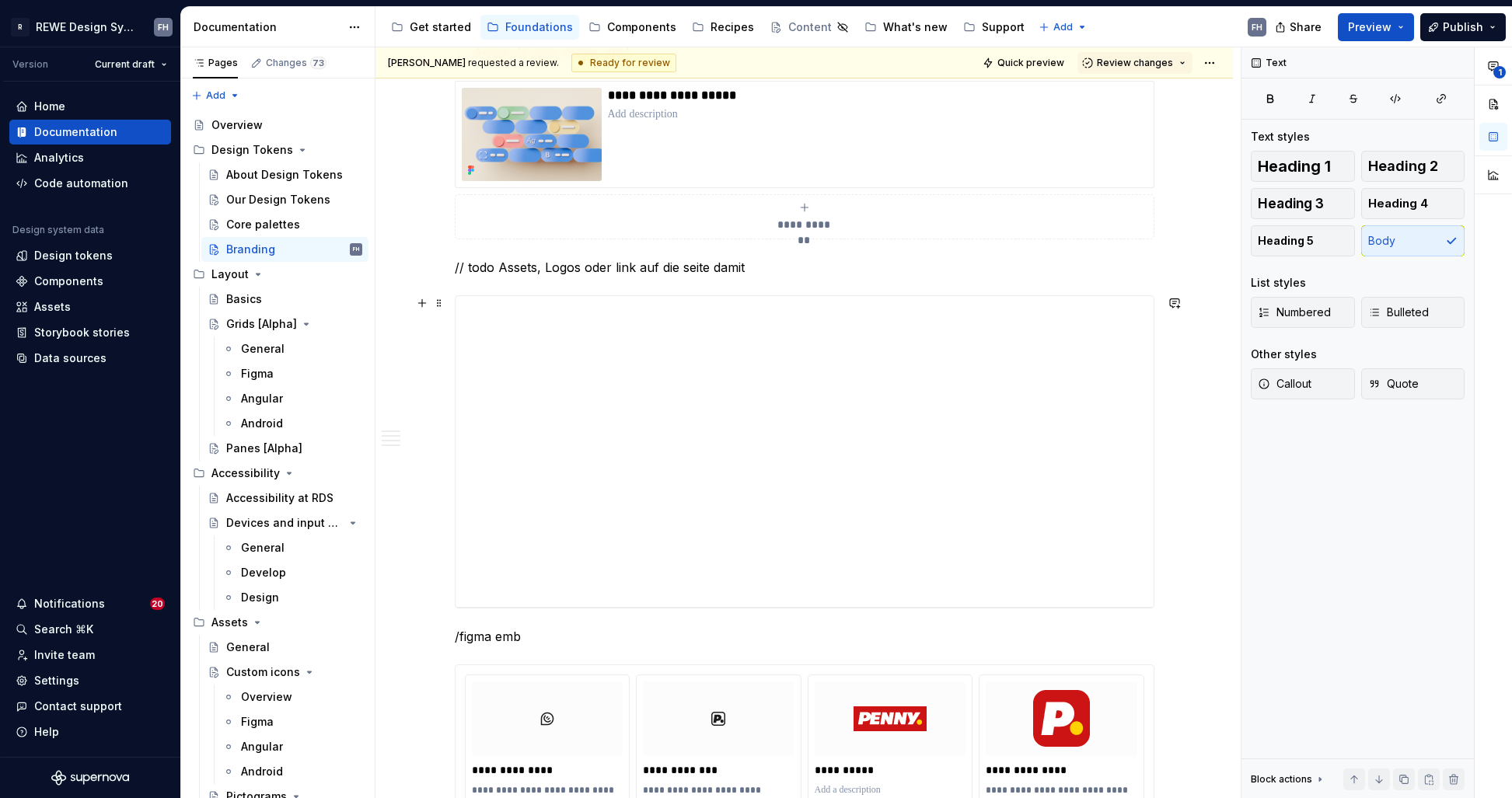
scroll to position [1728, 0]
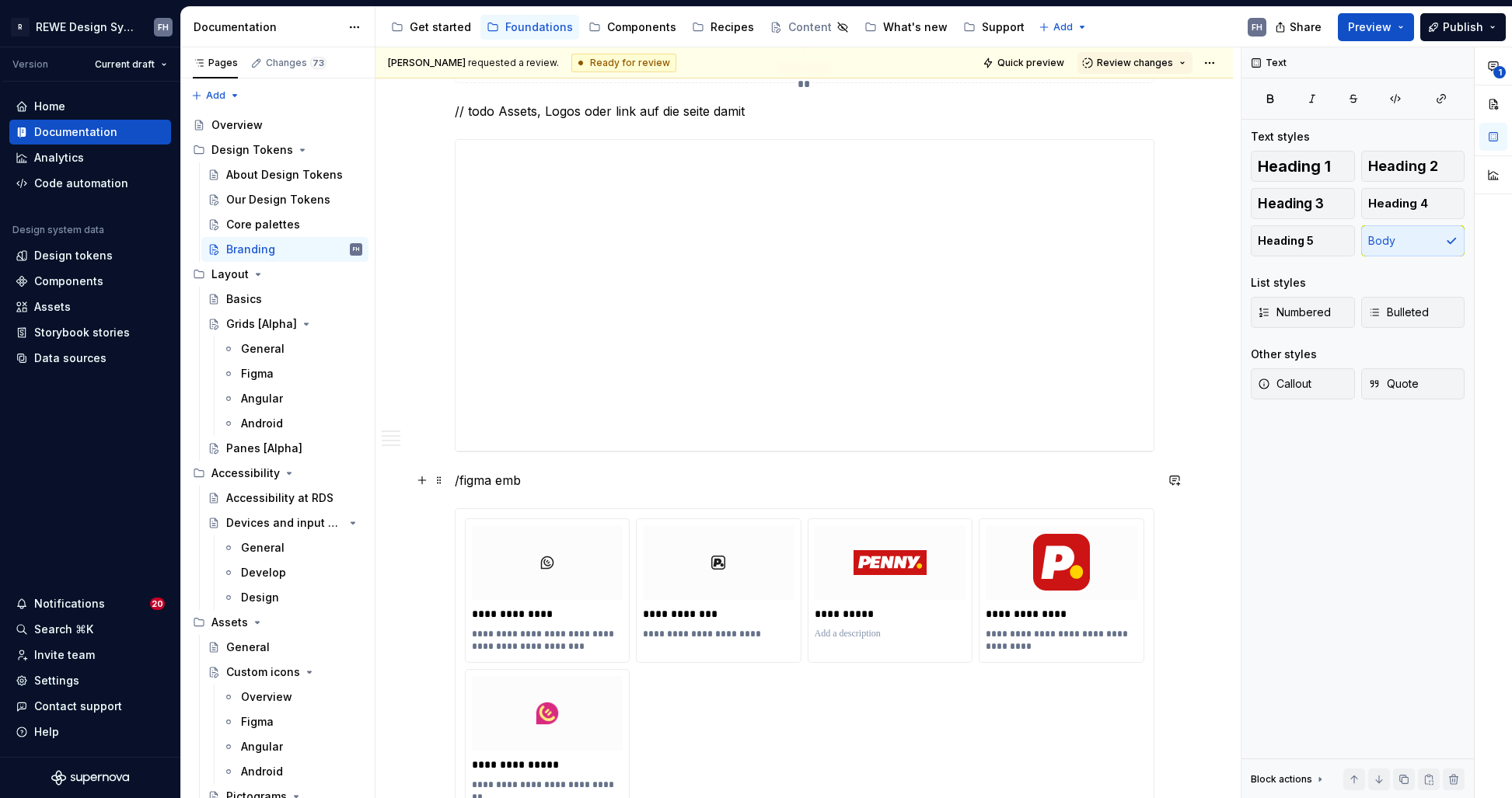
click at [512, 477] on p "/figma emb" at bounding box center [804, 479] width 700 height 19
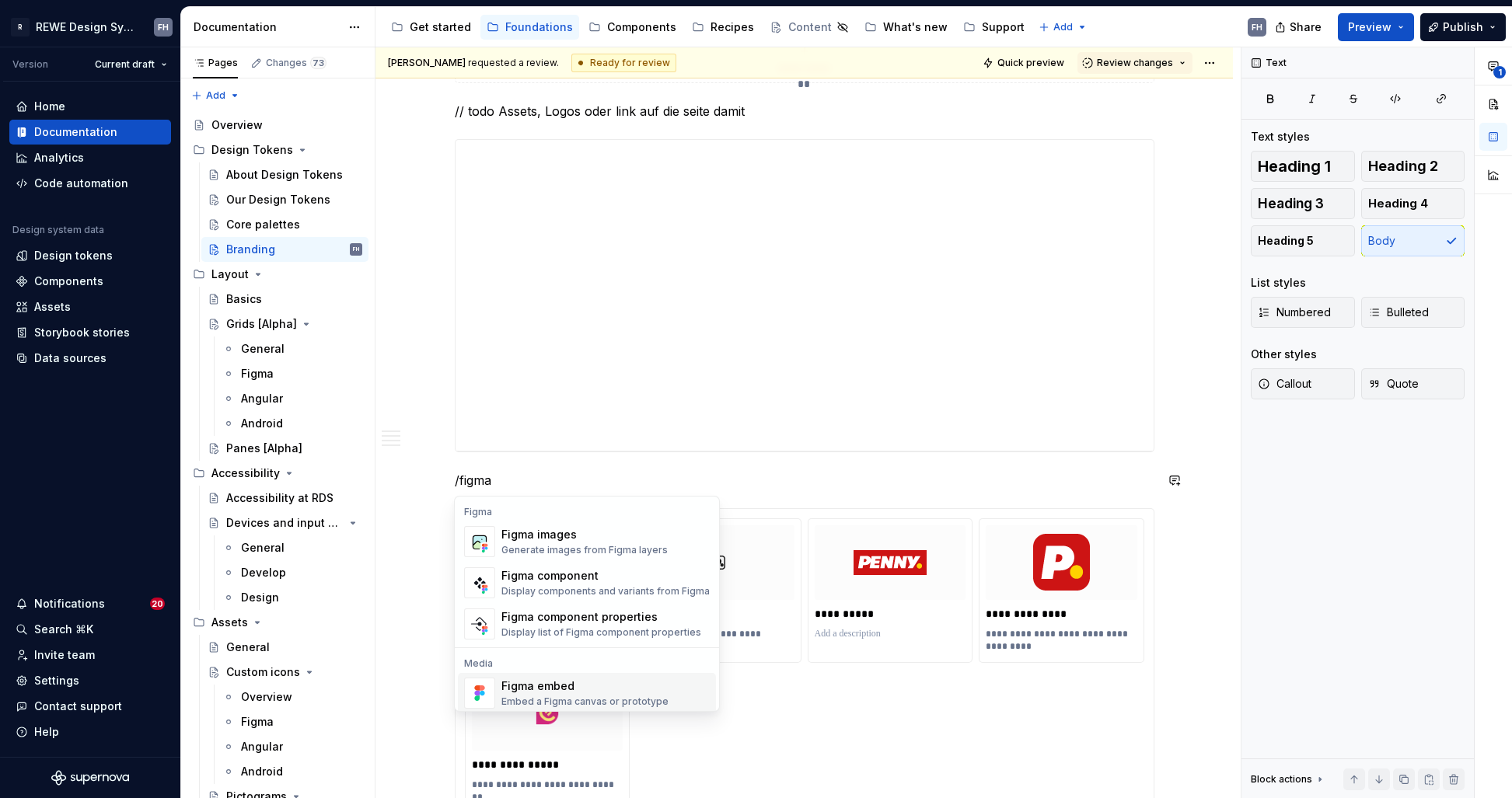
click at [573, 692] on div "Figma embed" at bounding box center [585, 686] width 167 height 16
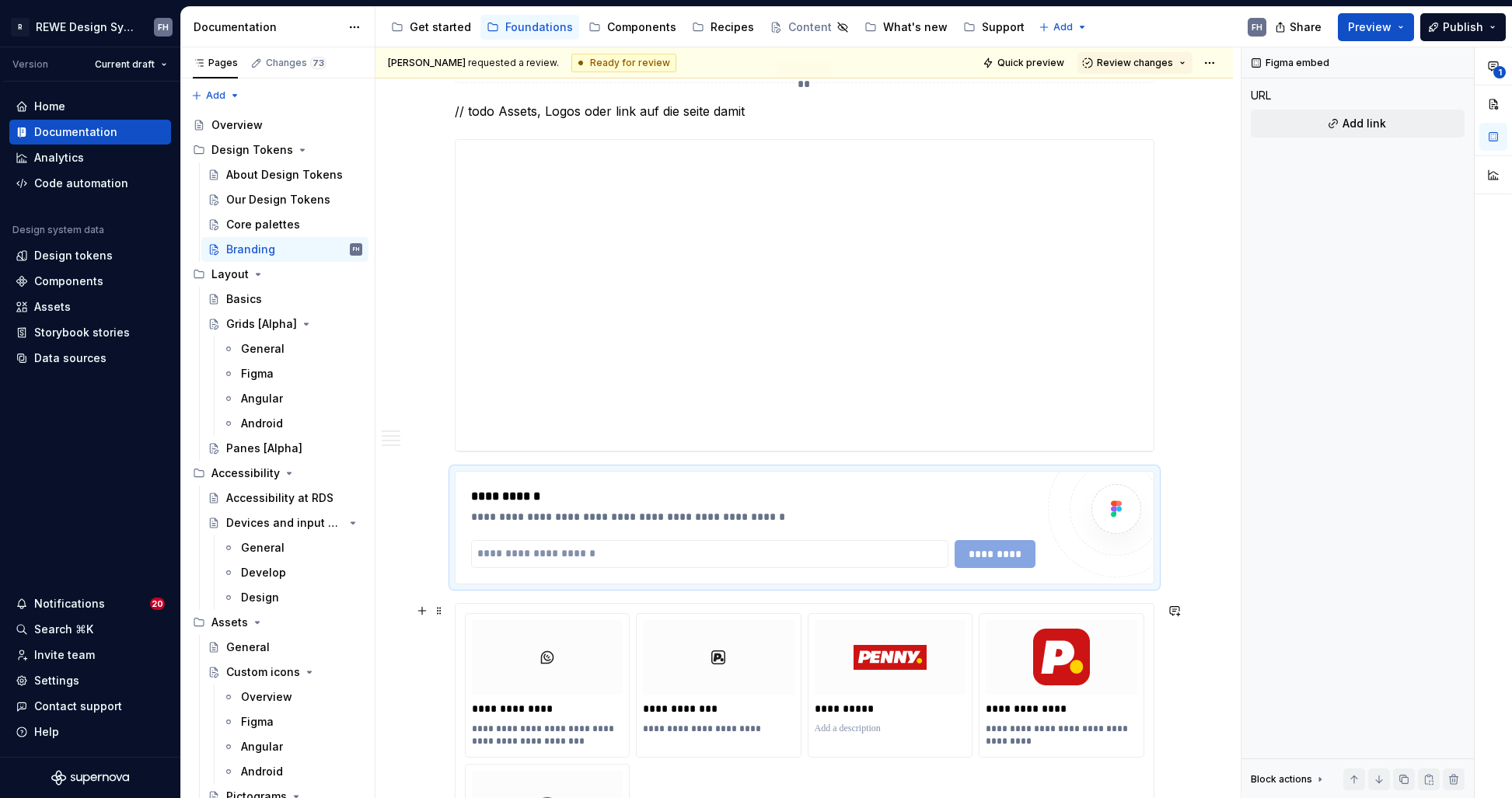
drag, startPoint x: 575, startPoint y: 692, endPoint x: 779, endPoint y: 523, distance: 264.9
click at [792, 499] on div "**********" at bounding box center [753, 496] width 565 height 19
click at [764, 550] on input "text" at bounding box center [710, 554] width 478 height 28
paste input "**********"
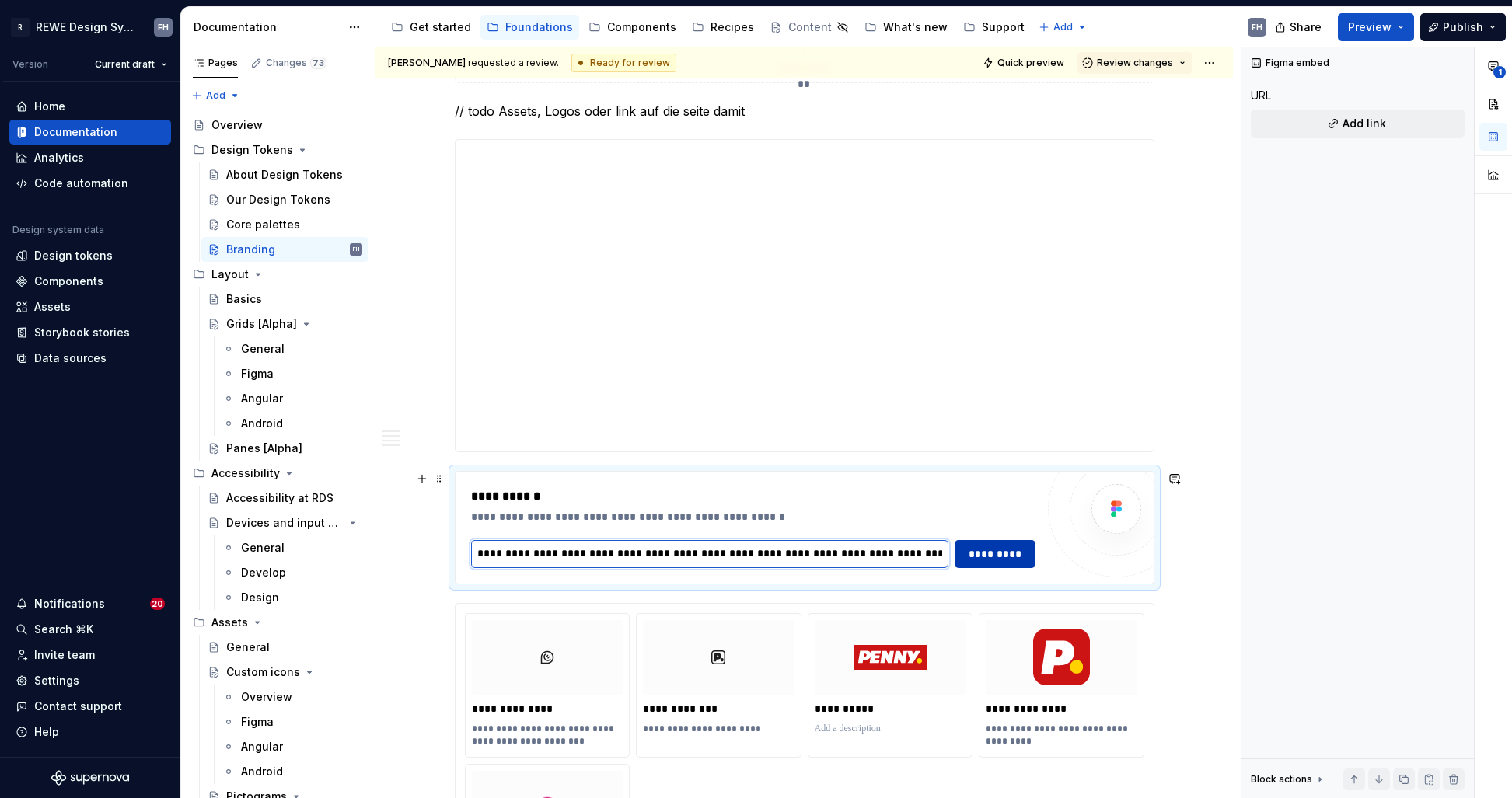
type input "**********"
click at [1004, 554] on span "*********" at bounding box center [994, 554] width 61 height 16
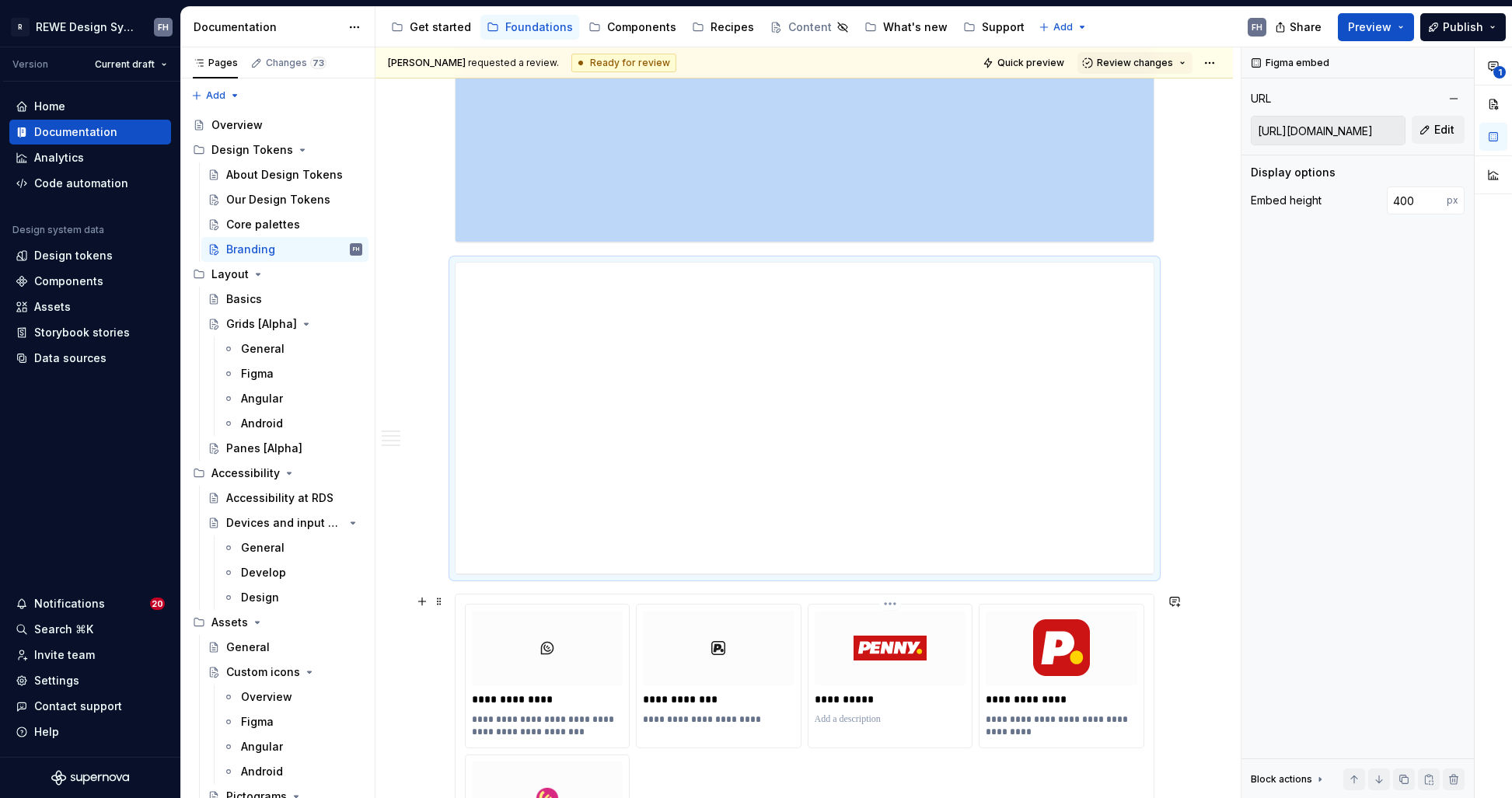
scroll to position [1639, 0]
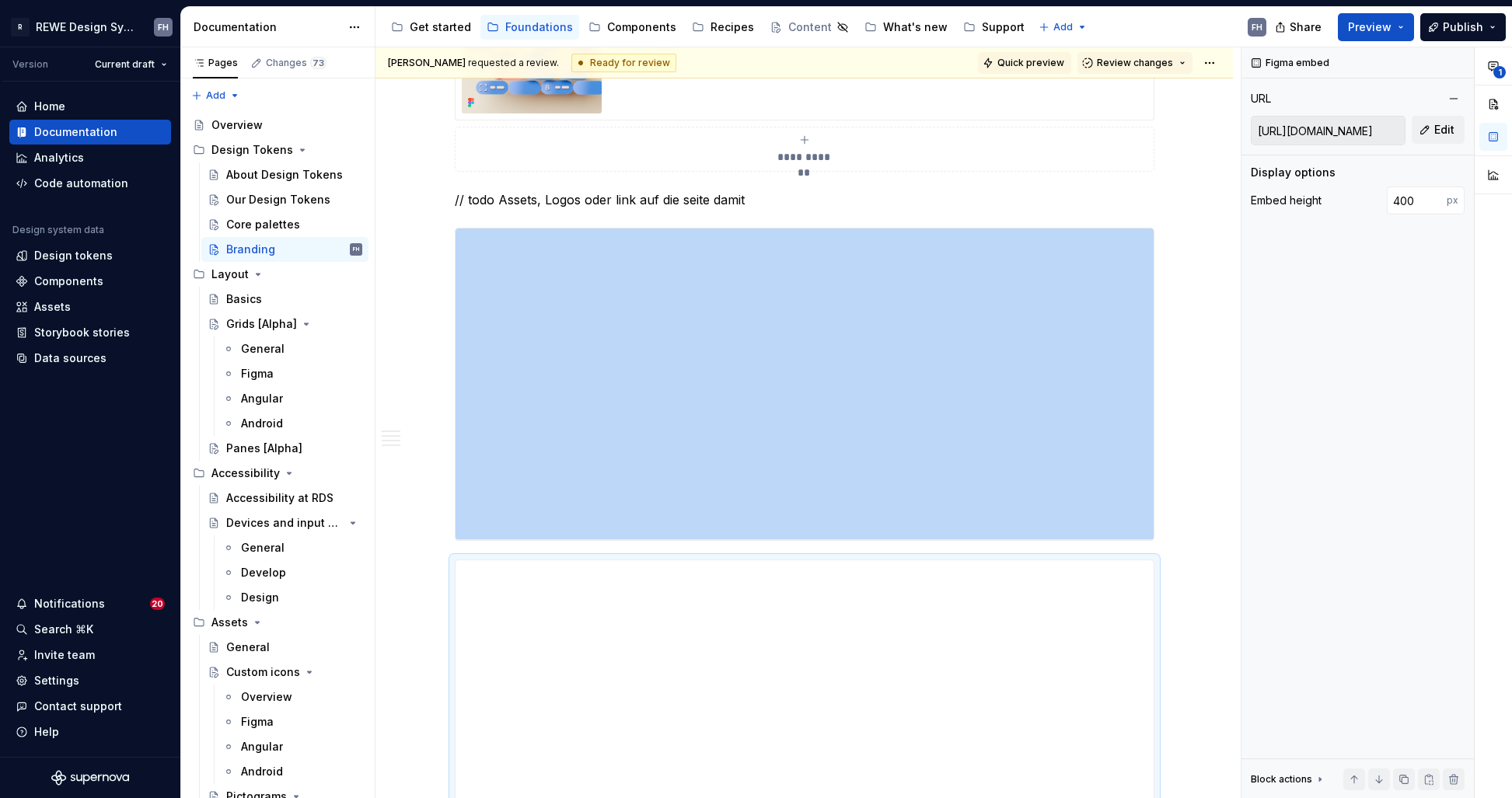
click at [1053, 65] on span "Quick preview" at bounding box center [1030, 63] width 67 height 12
click at [1040, 61] on span "Quick preview" at bounding box center [1030, 63] width 67 height 12
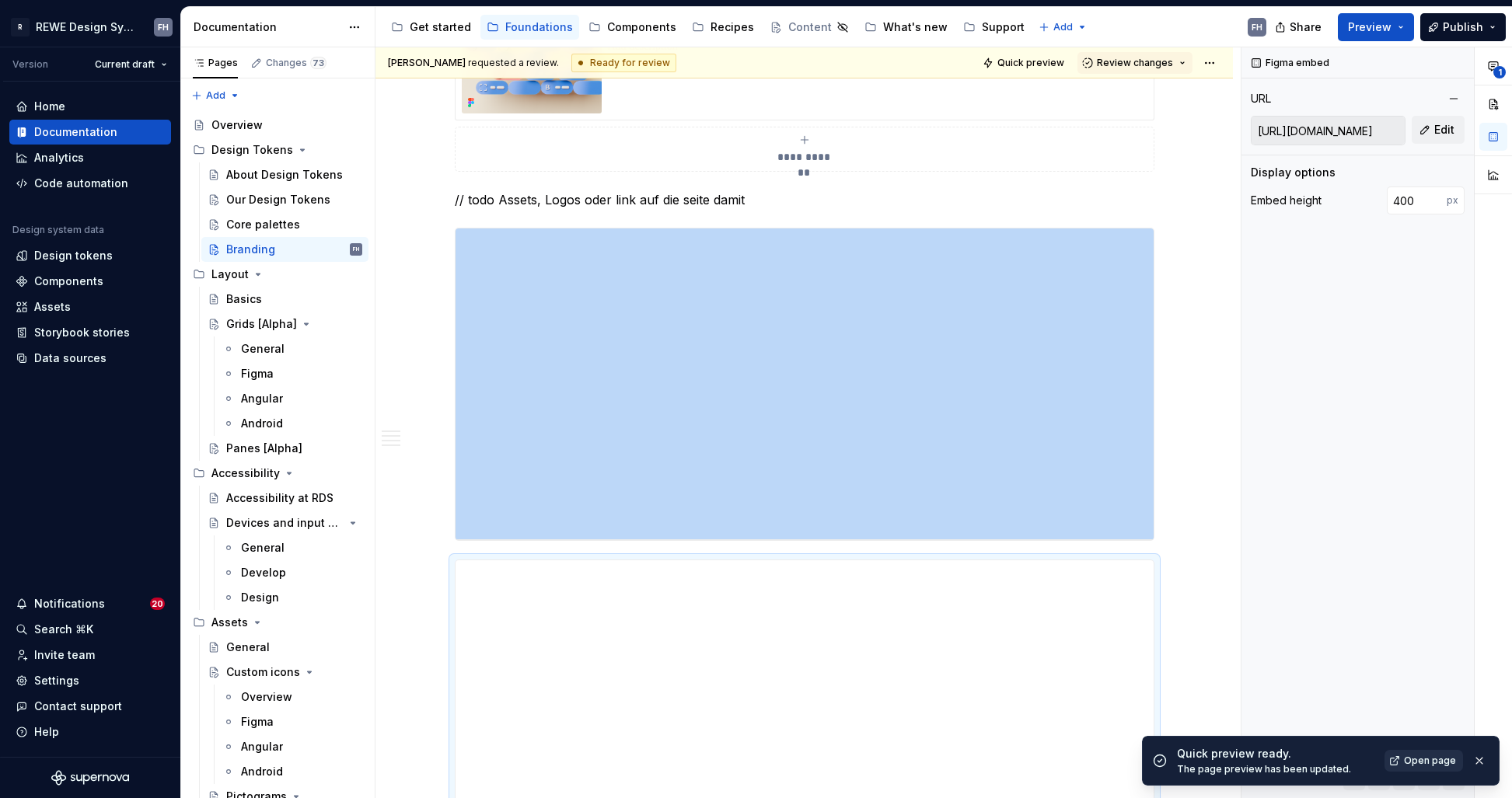
click at [1422, 758] on span "Open page" at bounding box center [1430, 760] width 52 height 12
type textarea "*"
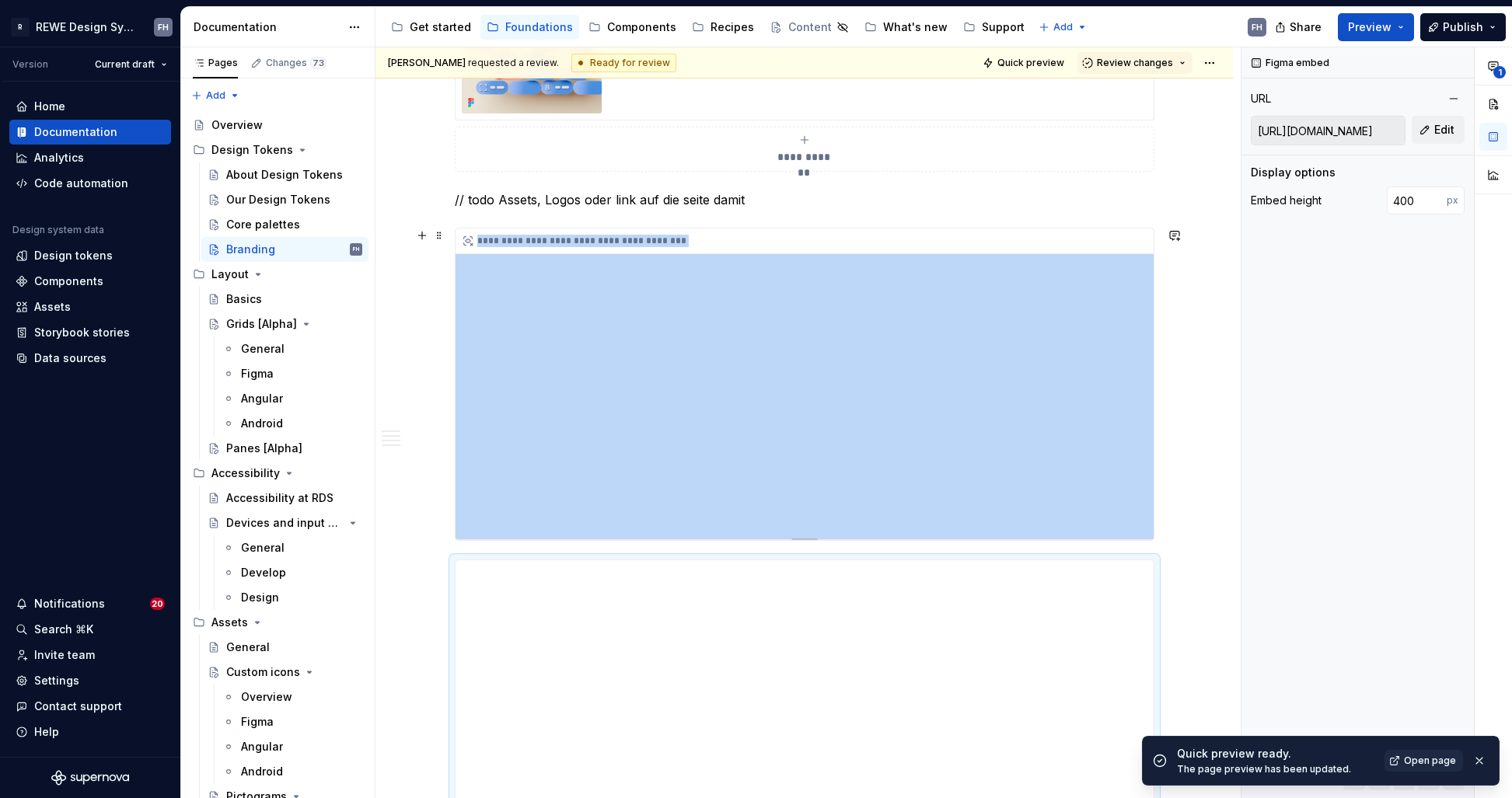
scroll to position [1666, 0]
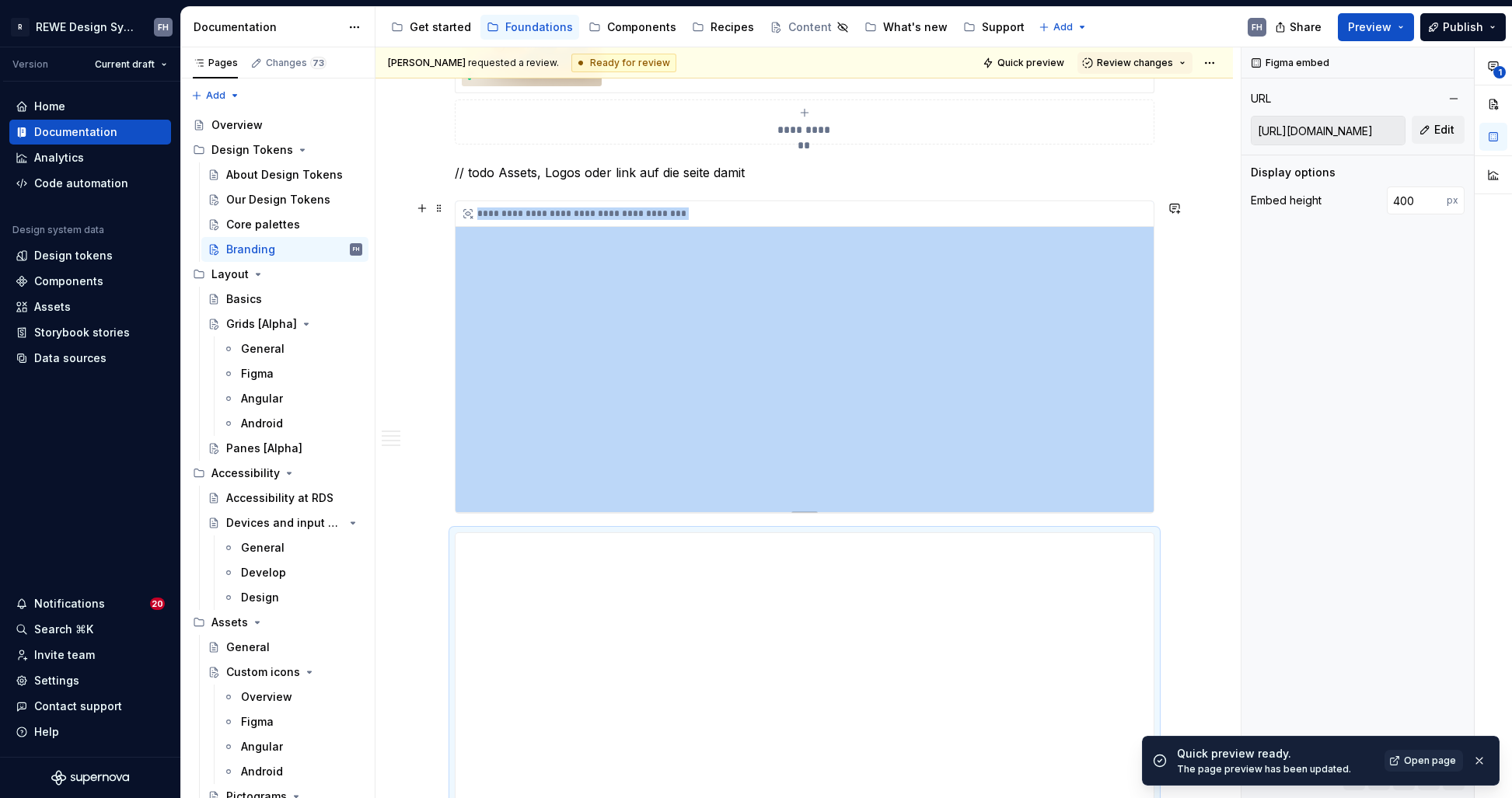
type input "[URL][DOMAIN_NAME]"
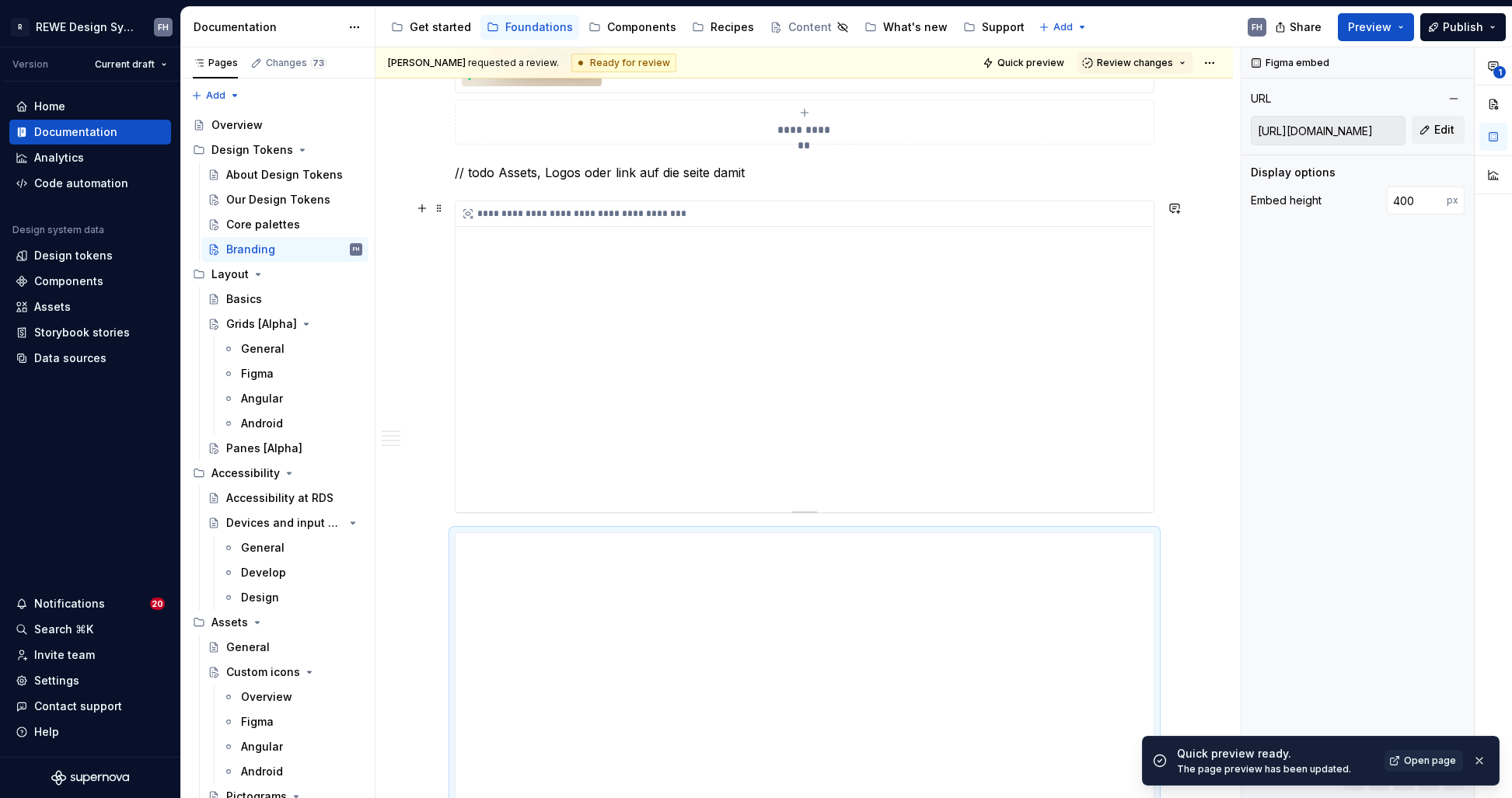
click at [565, 215] on div "**********" at bounding box center [804, 214] width 698 height 26
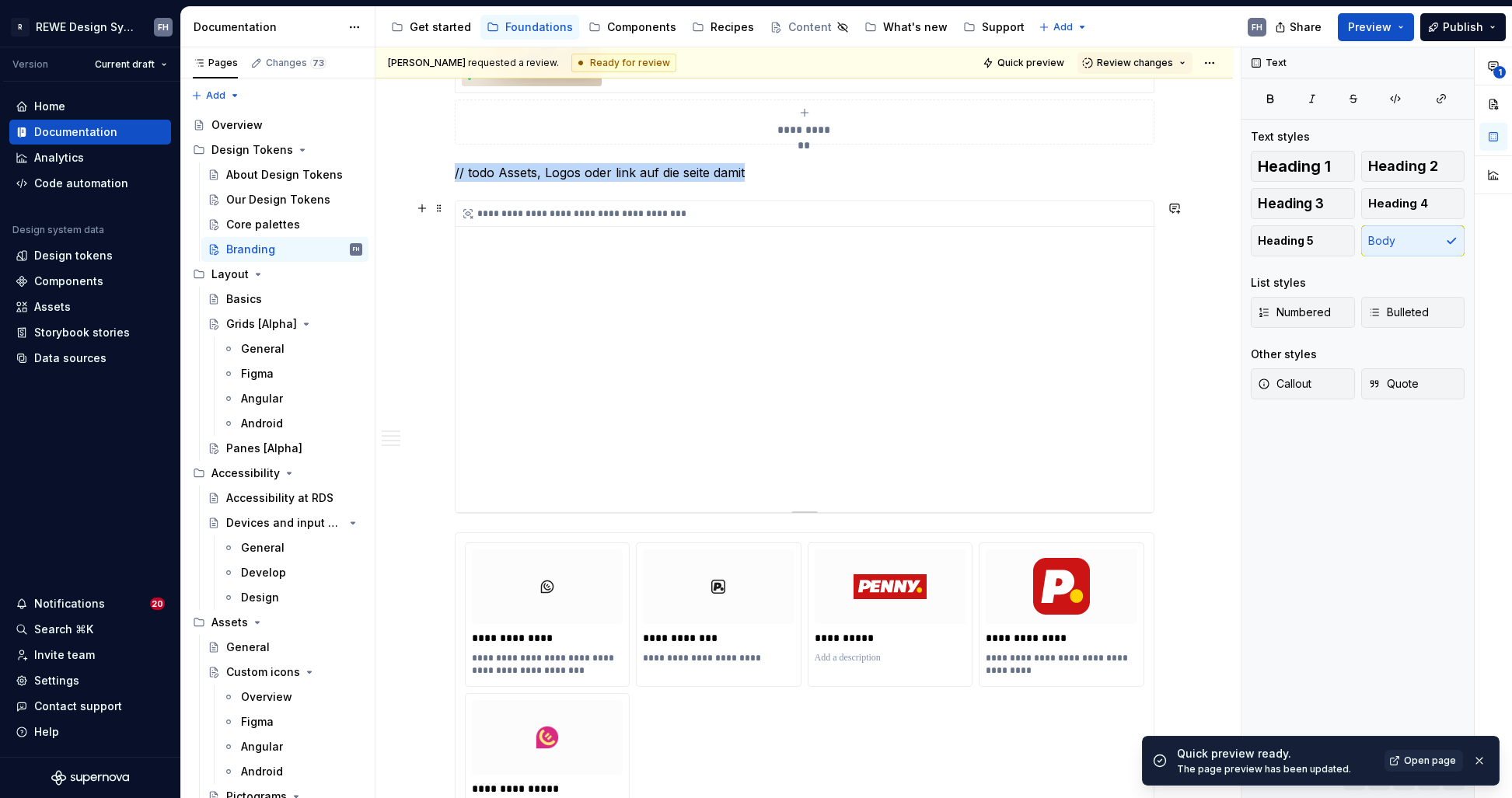
click at [644, 285] on div "**********" at bounding box center [804, 356] width 698 height 311
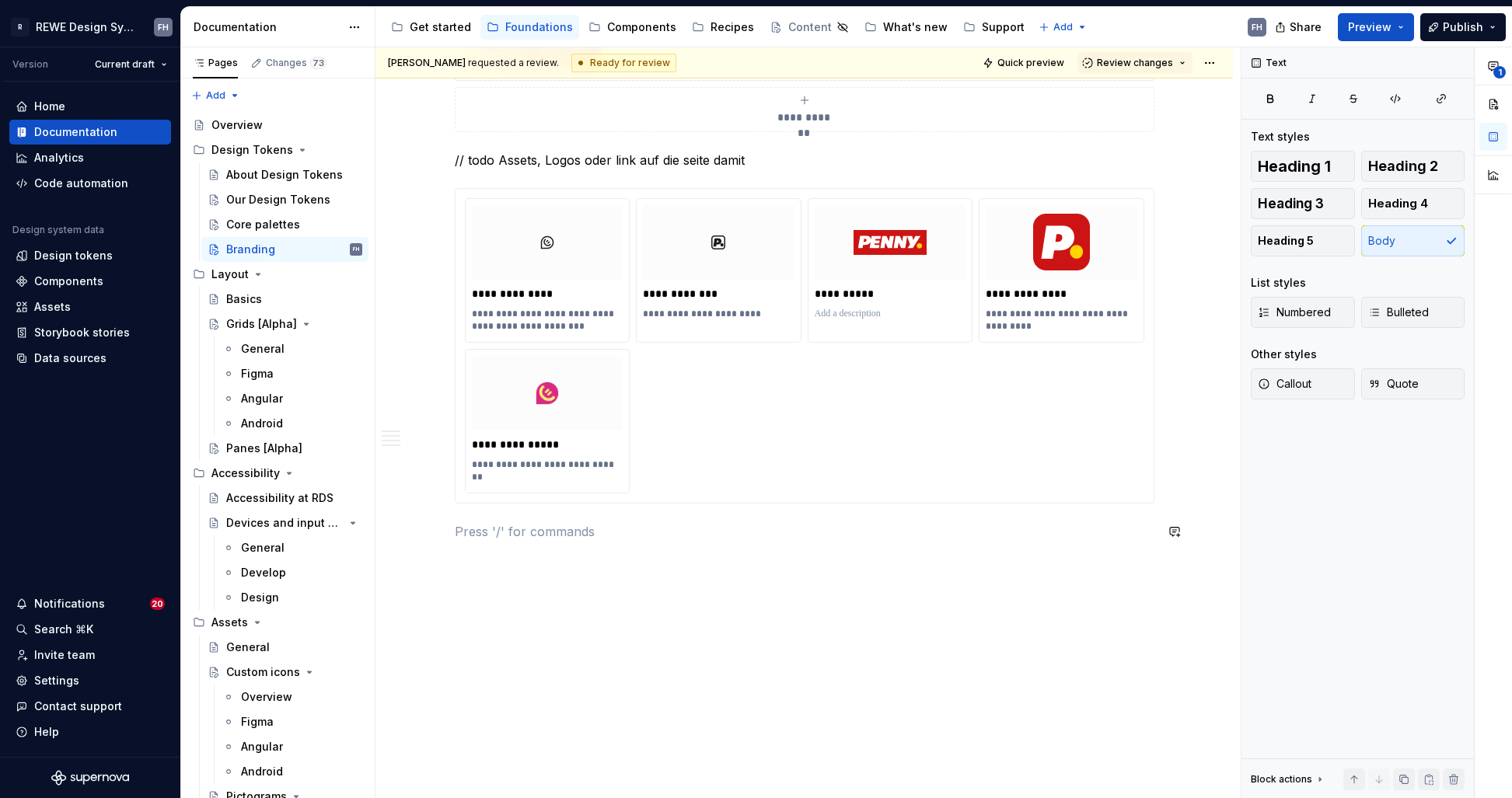
scroll to position [1660, 0]
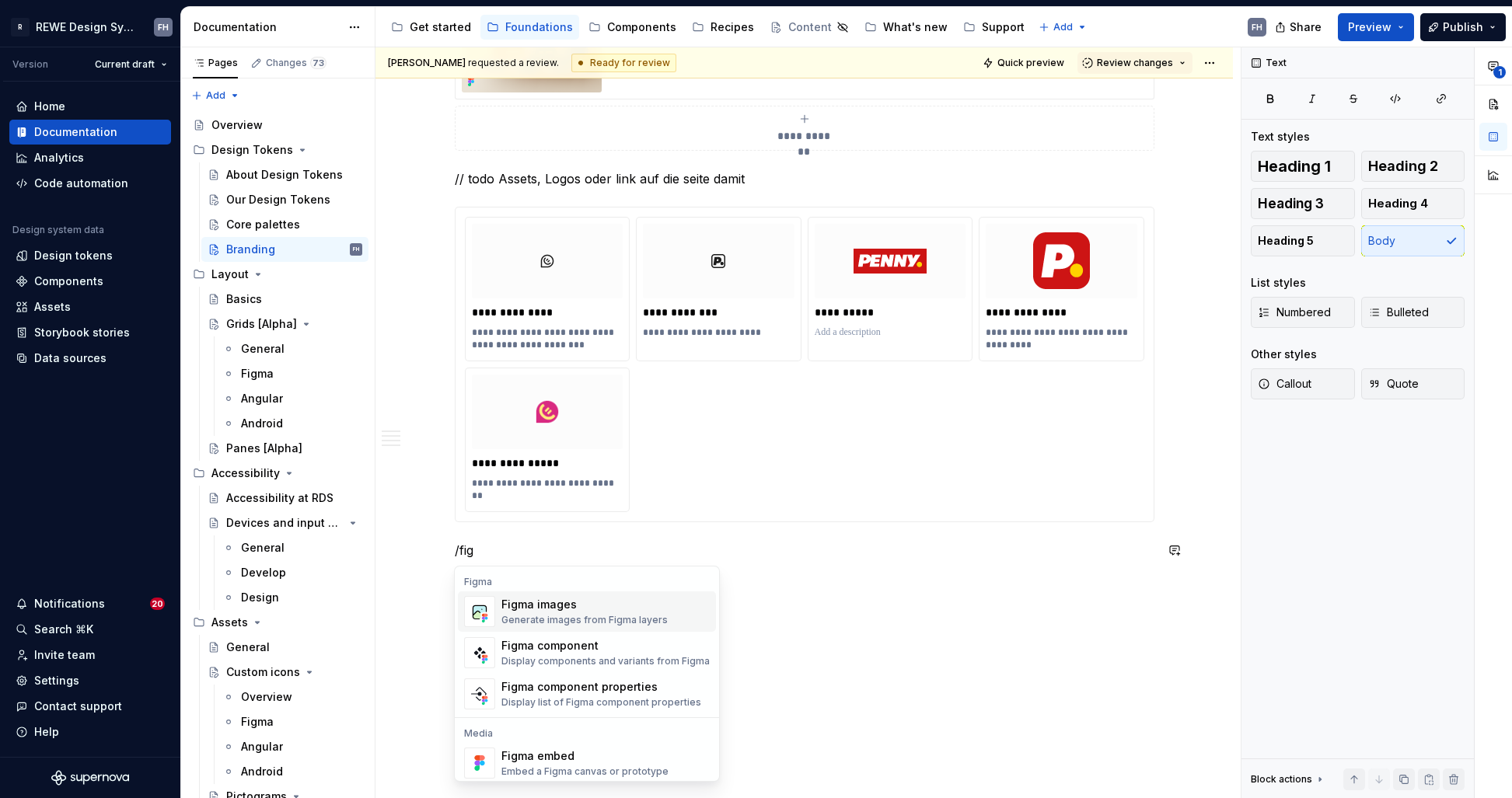
click at [600, 613] on div "Figma images Generate images from Figma layers" at bounding box center [585, 611] width 166 height 30
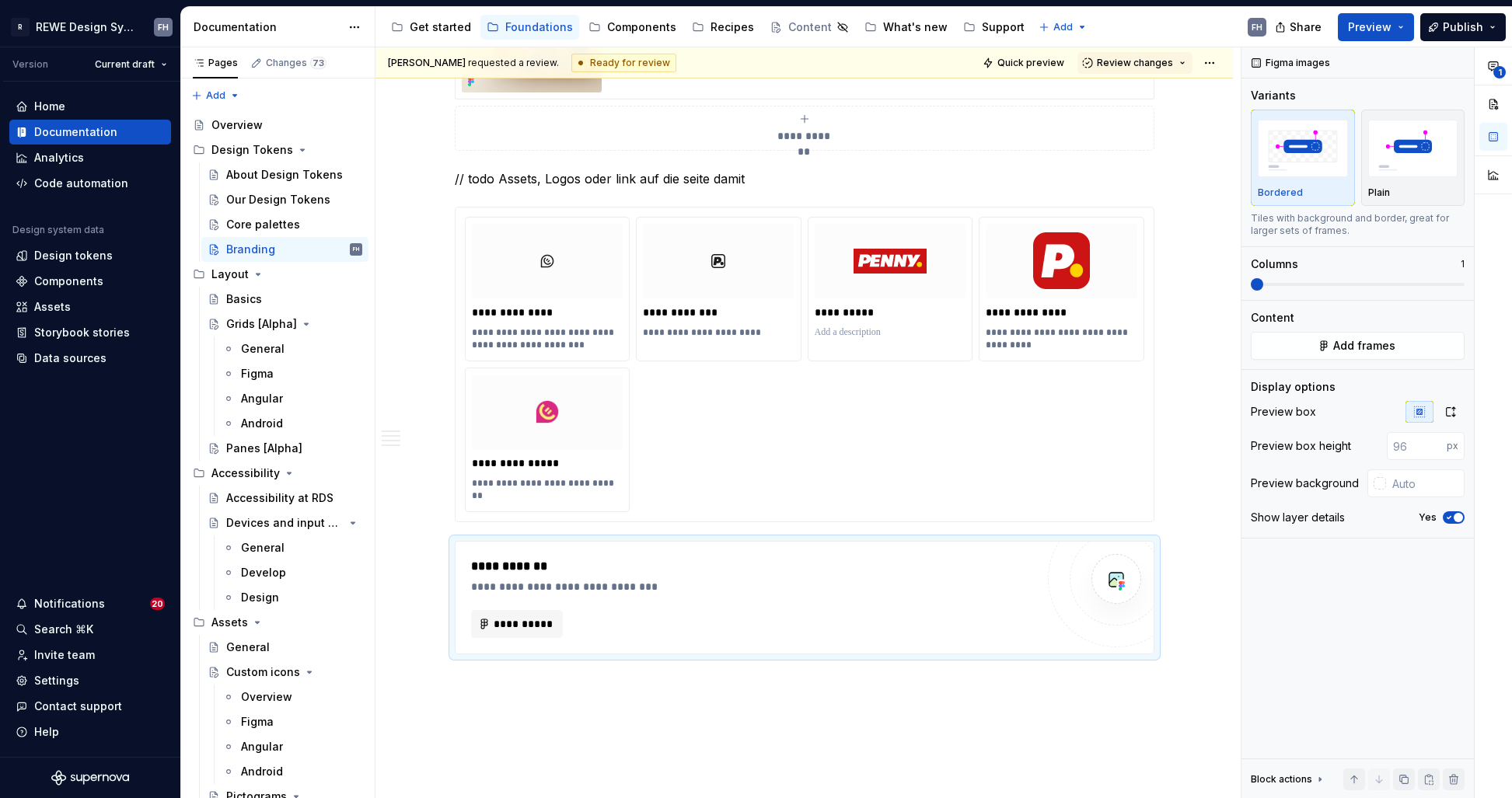
scroll to position [7, 0]
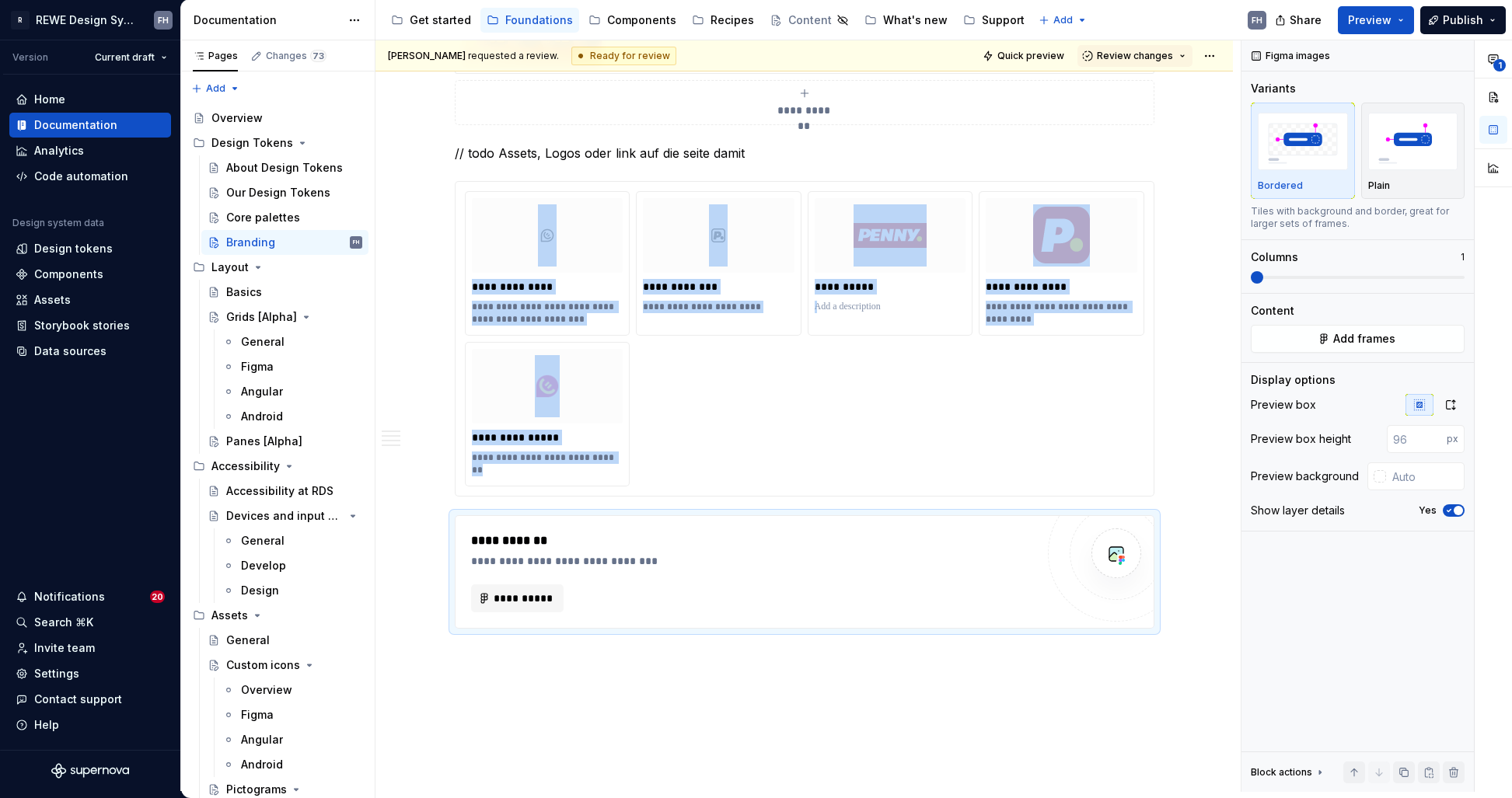
type textarea "*"
click at [538, 594] on span "**********" at bounding box center [524, 598] width 61 height 16
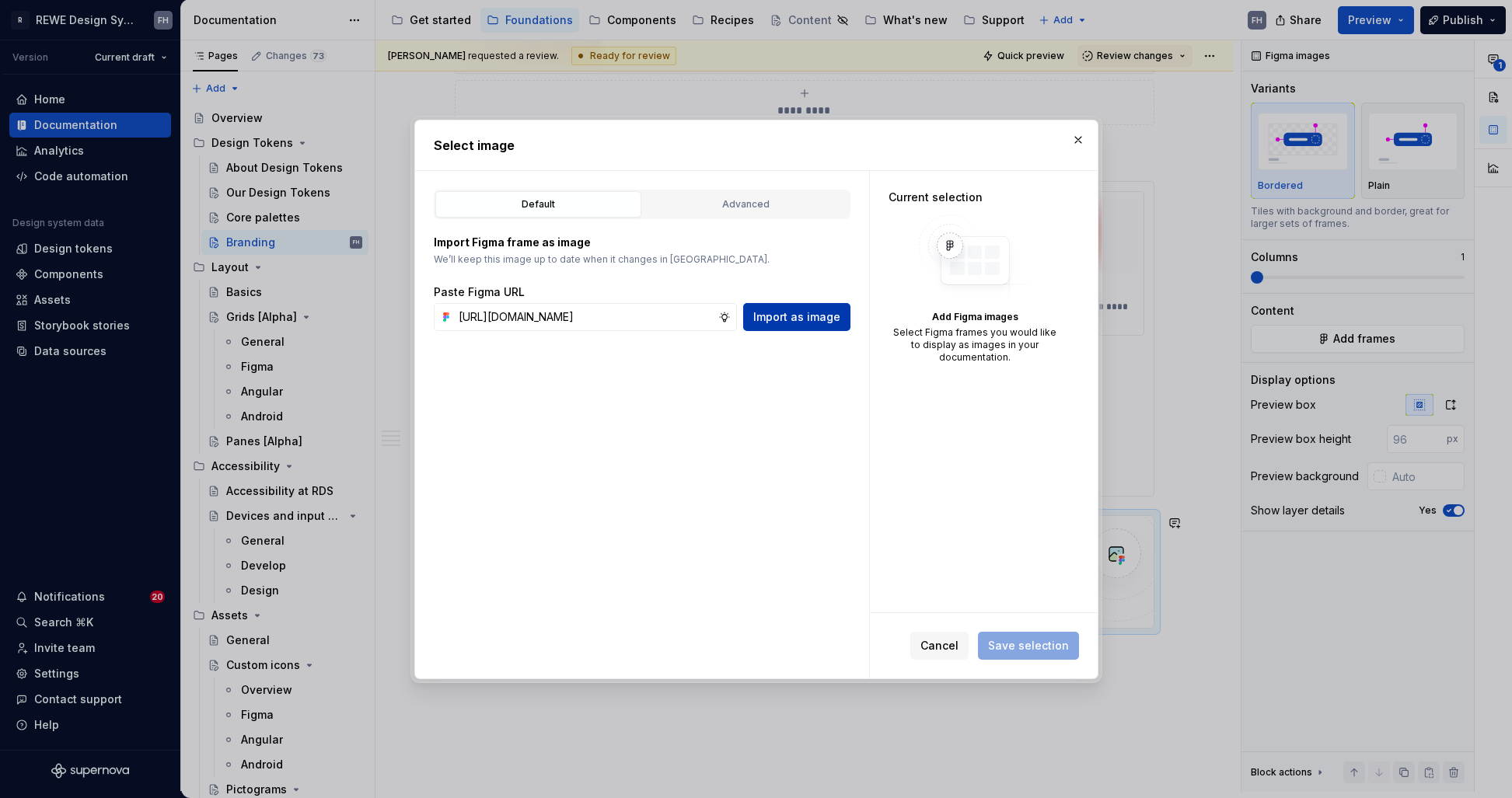
type input "[URL][DOMAIN_NAME]"
click at [804, 315] on span "Import as image" at bounding box center [796, 318] width 87 height 16
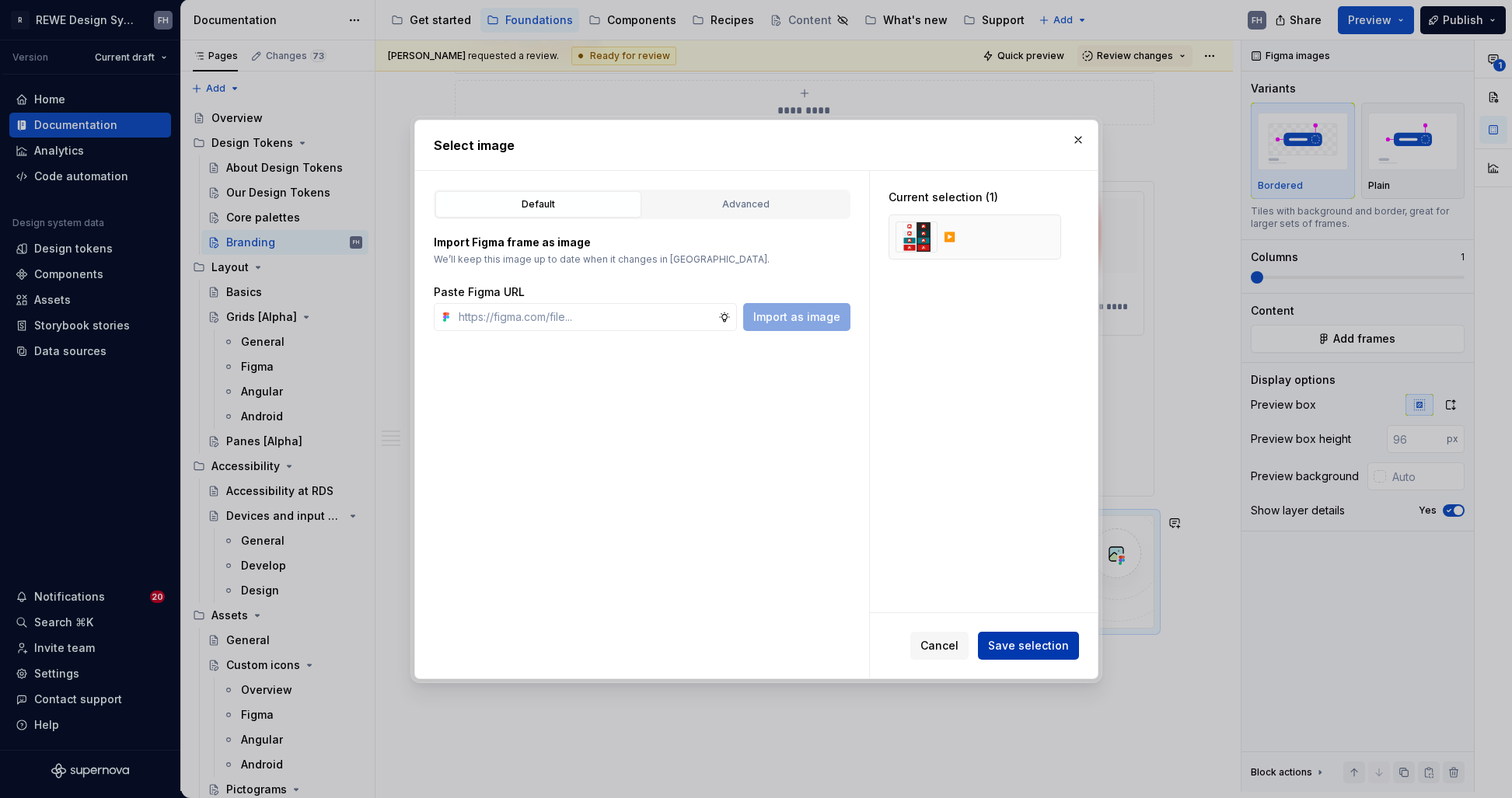
click at [1025, 634] on button "Save selection" at bounding box center [1027, 645] width 101 height 28
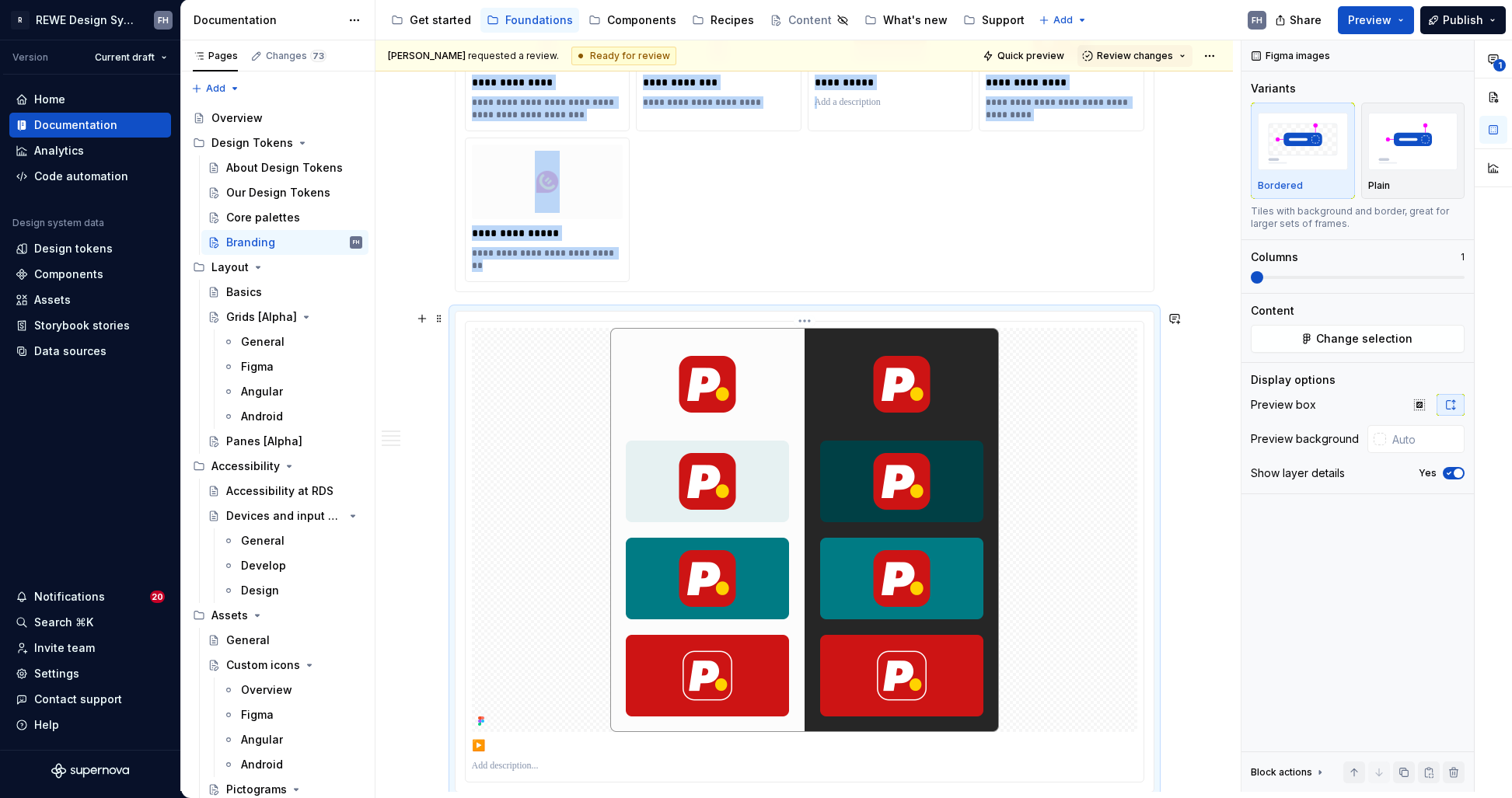
scroll to position [1738, 0]
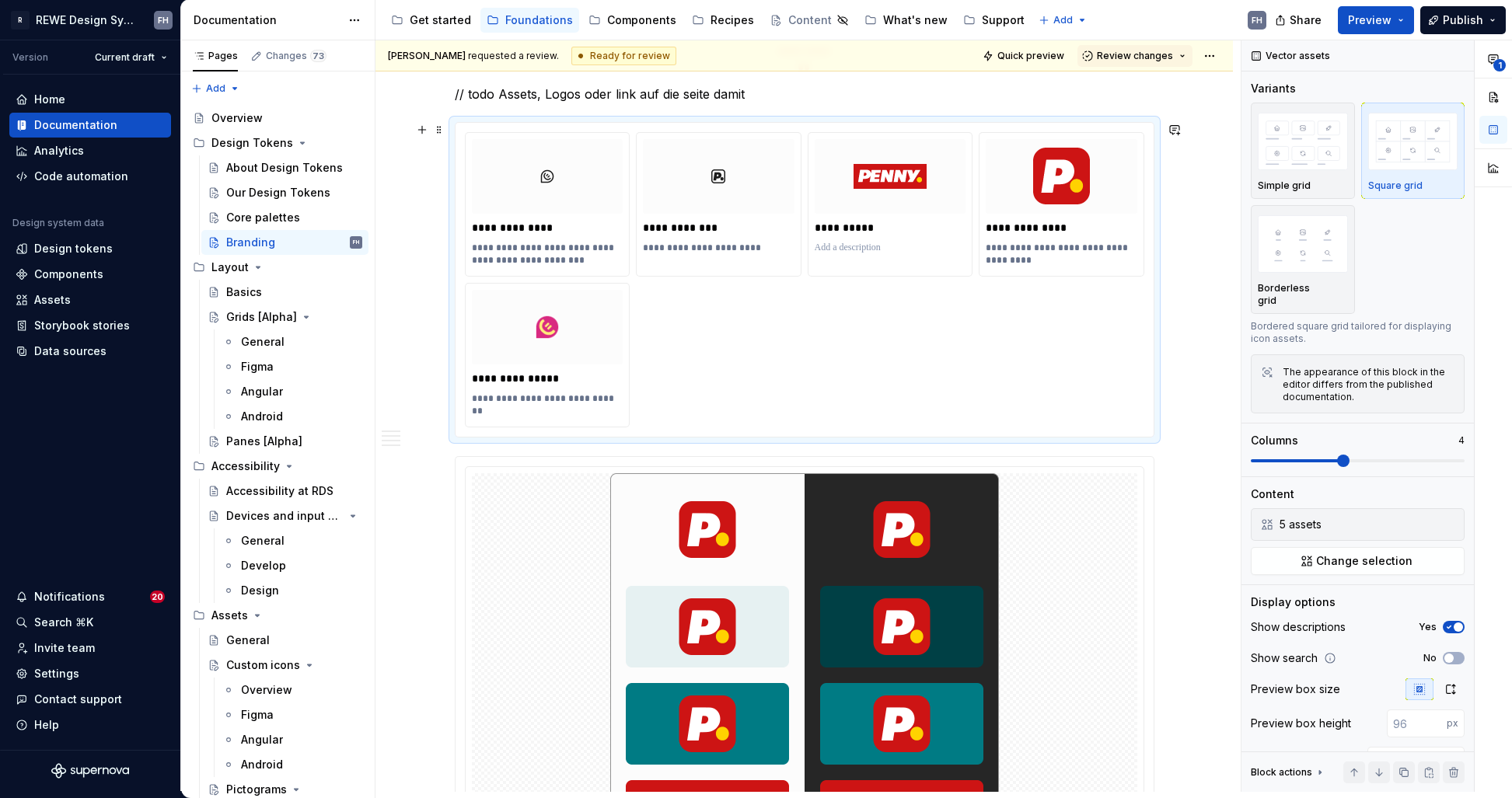
drag, startPoint x: 1091, startPoint y: 427, endPoint x: 1088, endPoint y: 449, distance: 22.2
click at [1092, 427] on div "**********" at bounding box center [804, 280] width 698 height 314
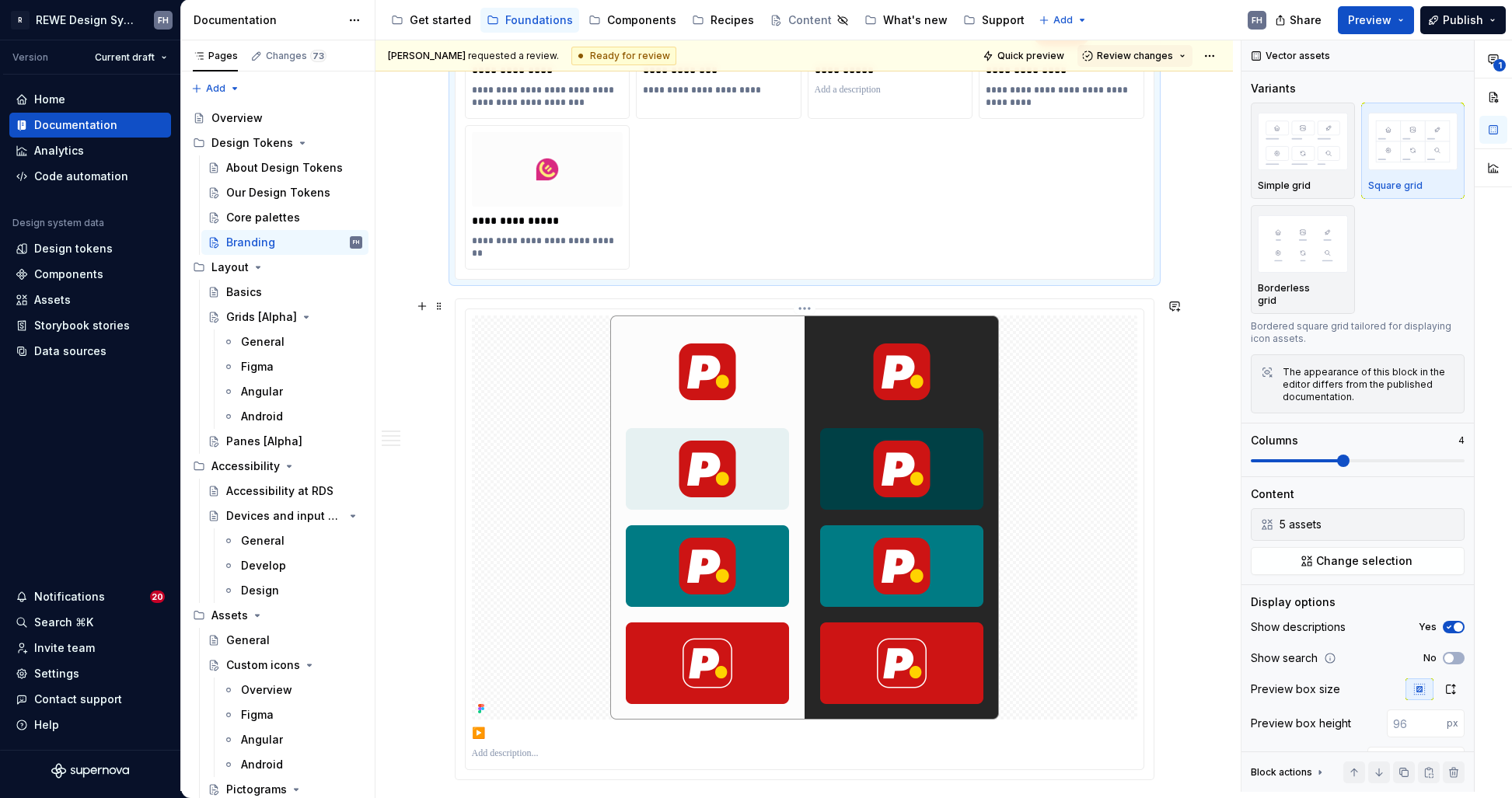
click at [1081, 471] on div at bounding box center [804, 517] width 666 height 403
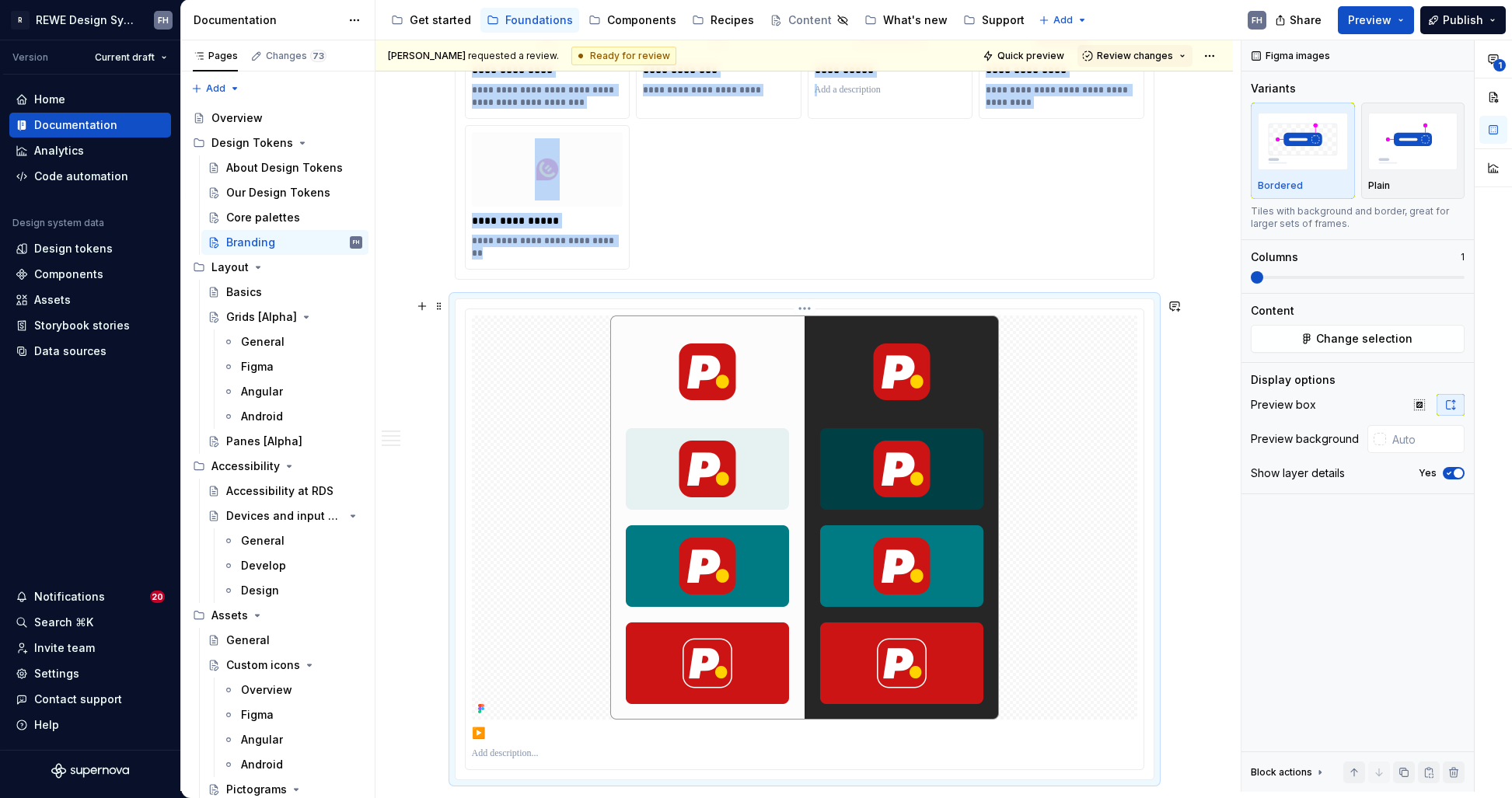
type textarea "*"
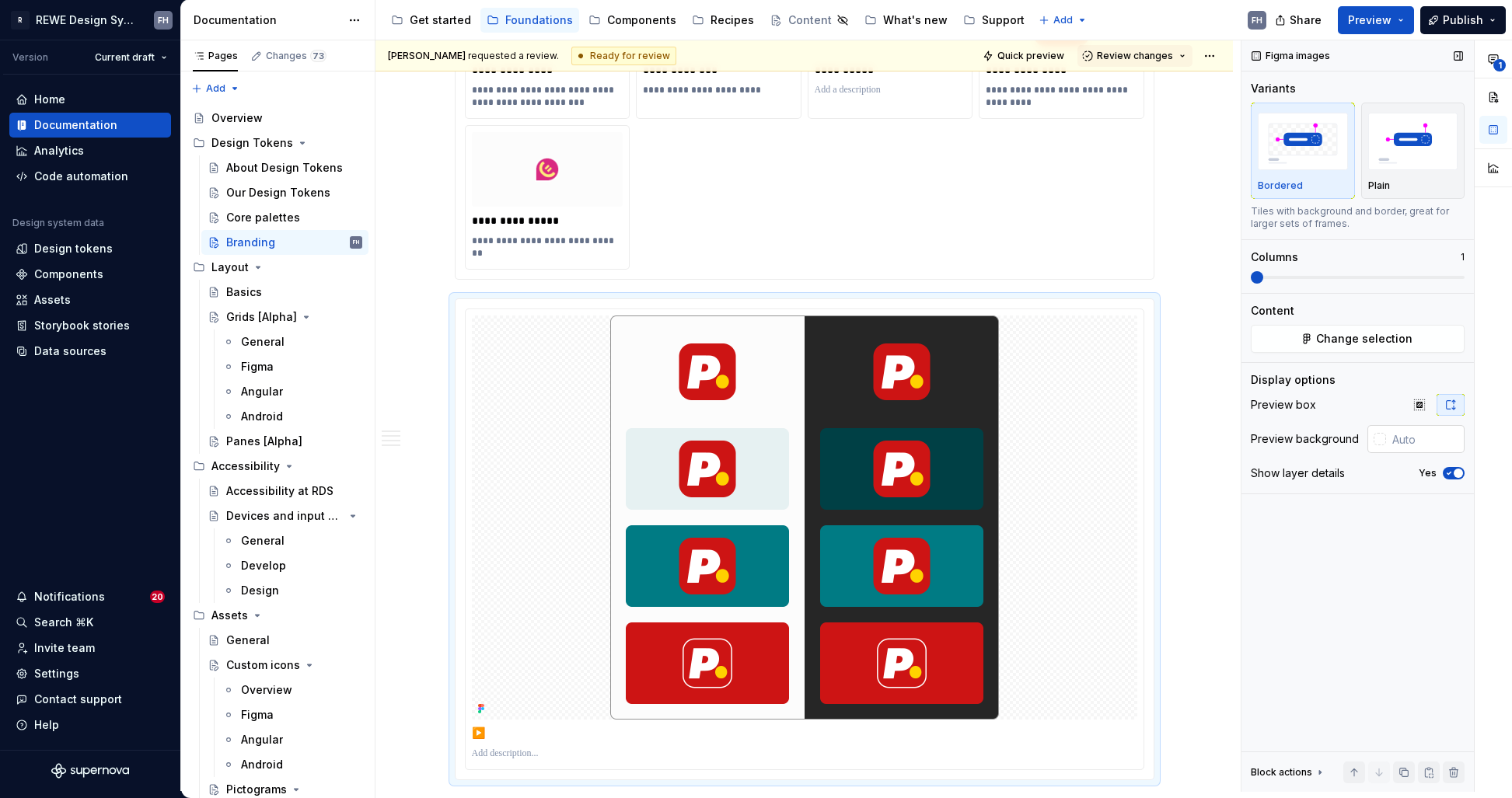
click at [1385, 437] on div at bounding box center [1376, 438] width 19 height 28
click at [1398, 442] on input "text" at bounding box center [1425, 438] width 79 height 28
type input "#FCFCFC"
click at [1384, 533] on div "Figma images Variants Bordered Plain Tiles with background and border, great fo…" at bounding box center [1357, 415] width 233 height 751
click at [1423, 156] on img "button" at bounding box center [1413, 141] width 90 height 57
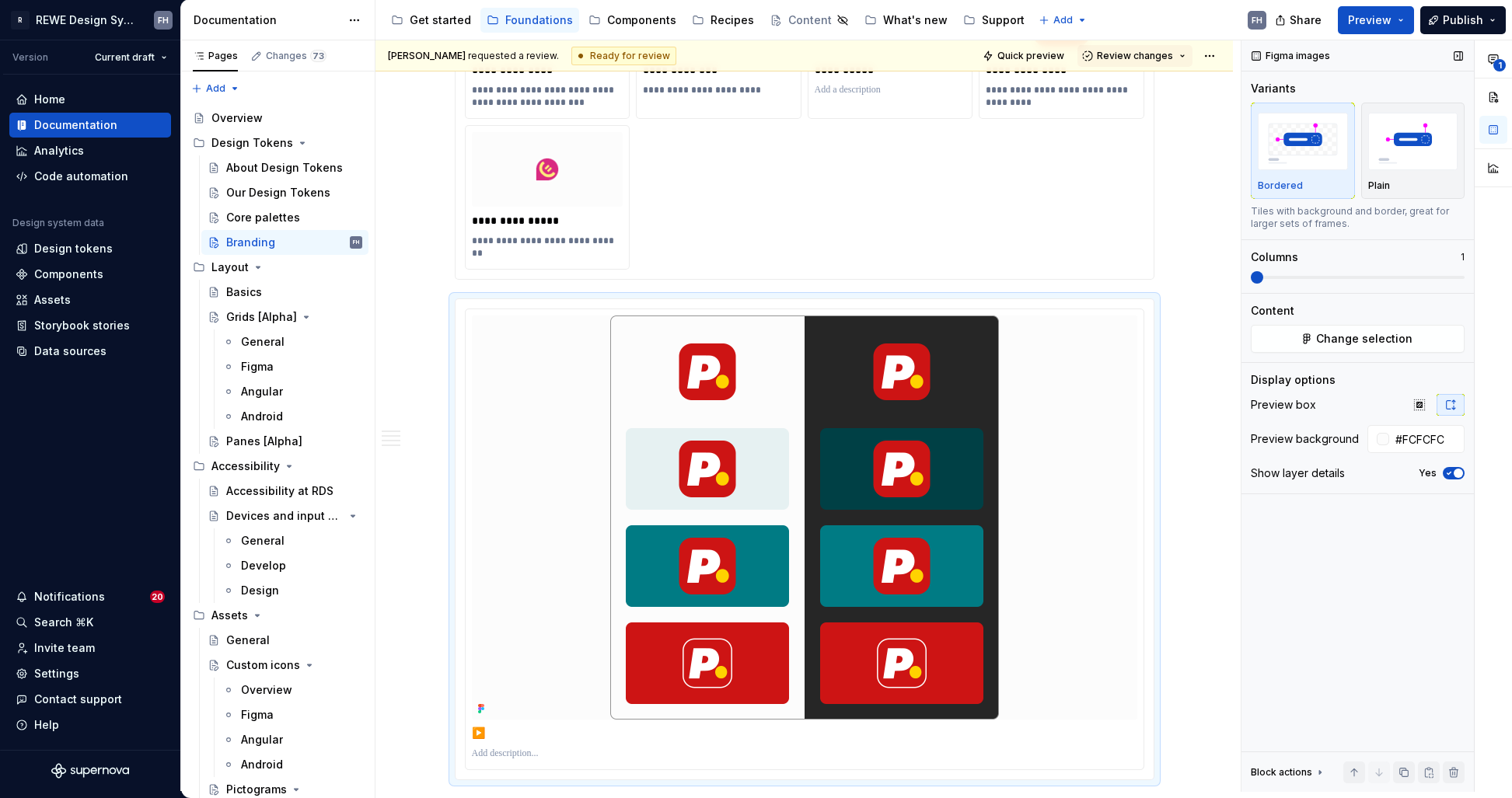
scroll to position [1883, 0]
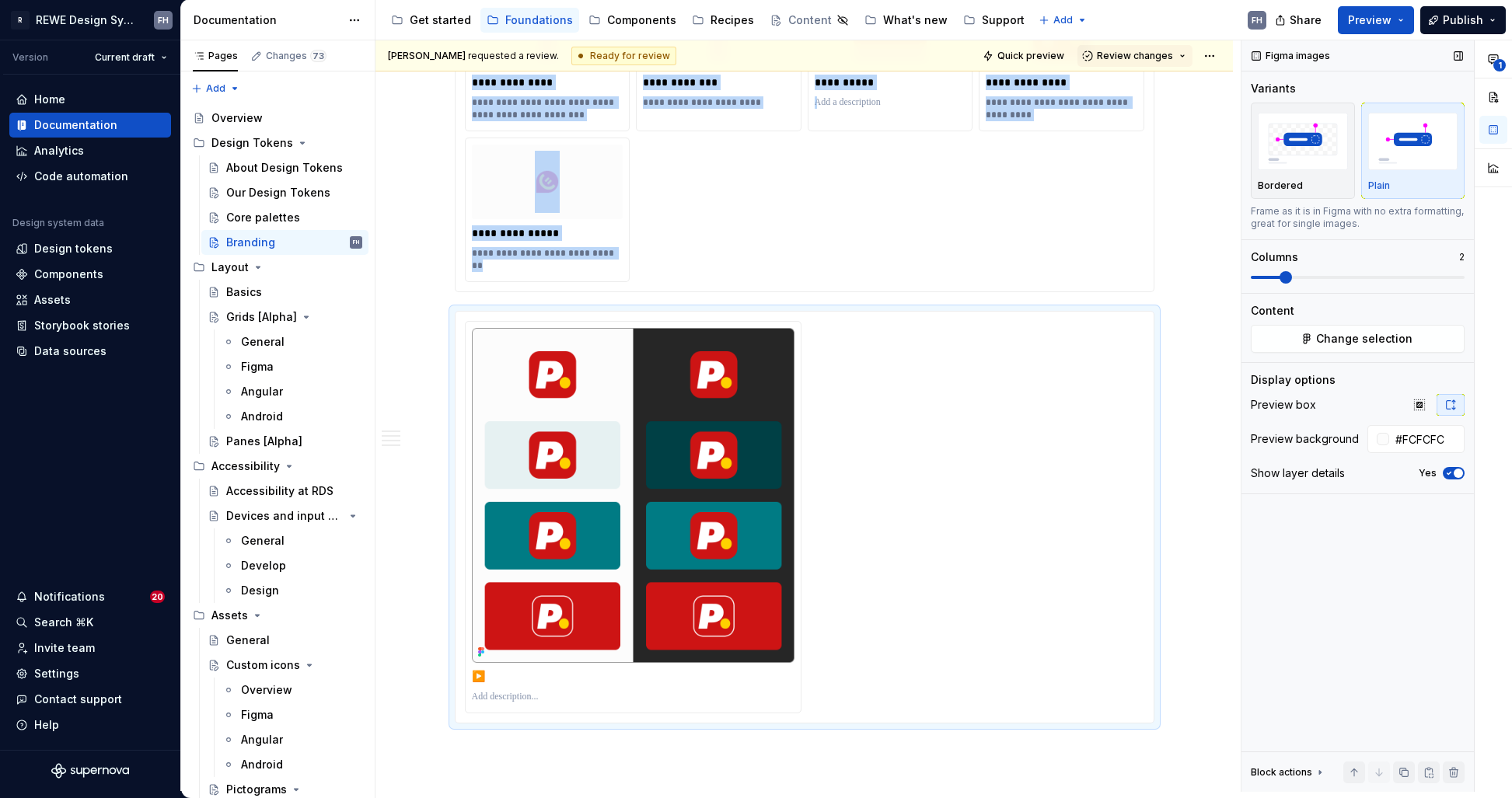
click at [1290, 277] on span at bounding box center [1357, 277] width 214 height 12
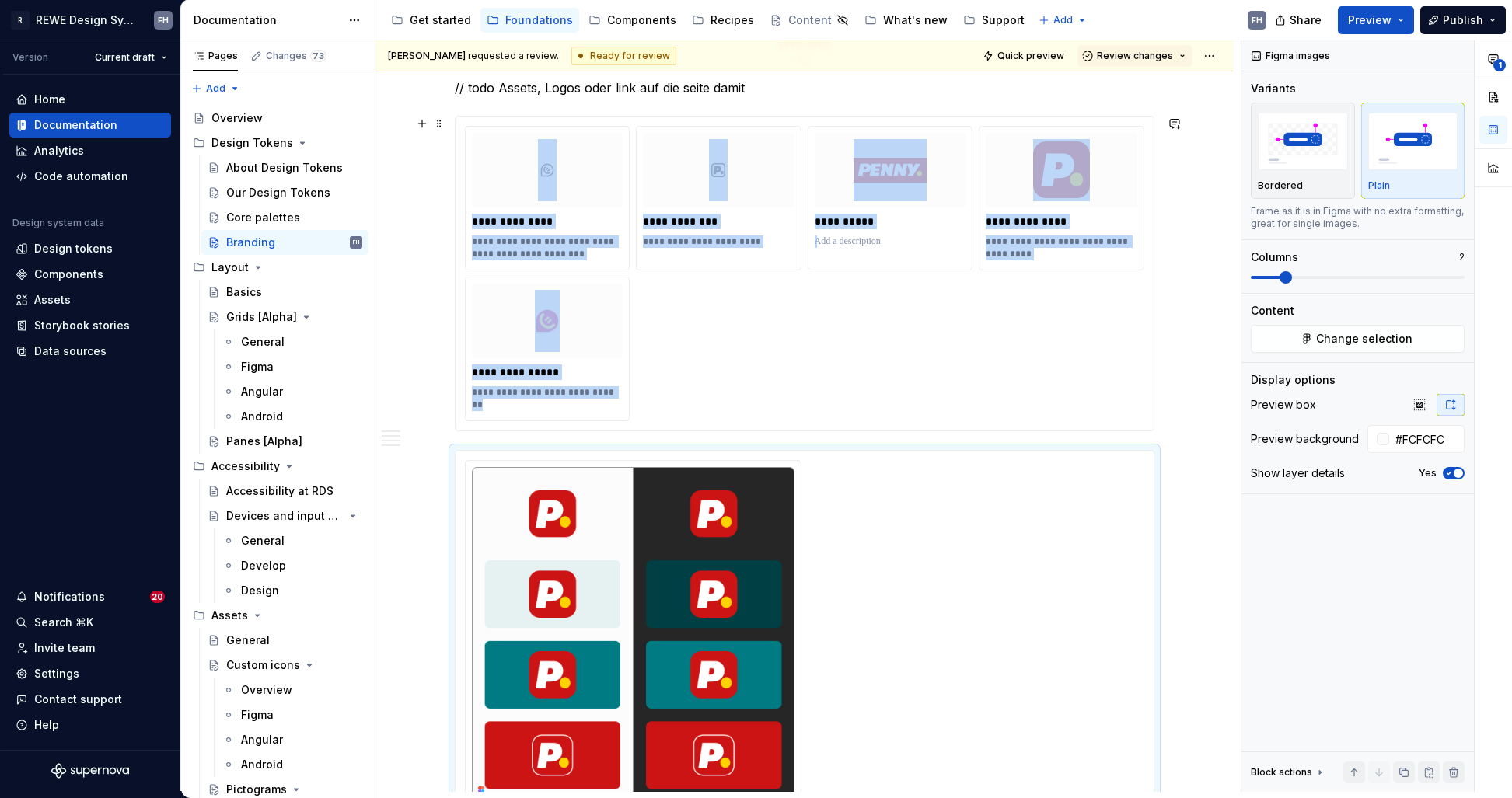
scroll to position [1690, 0]
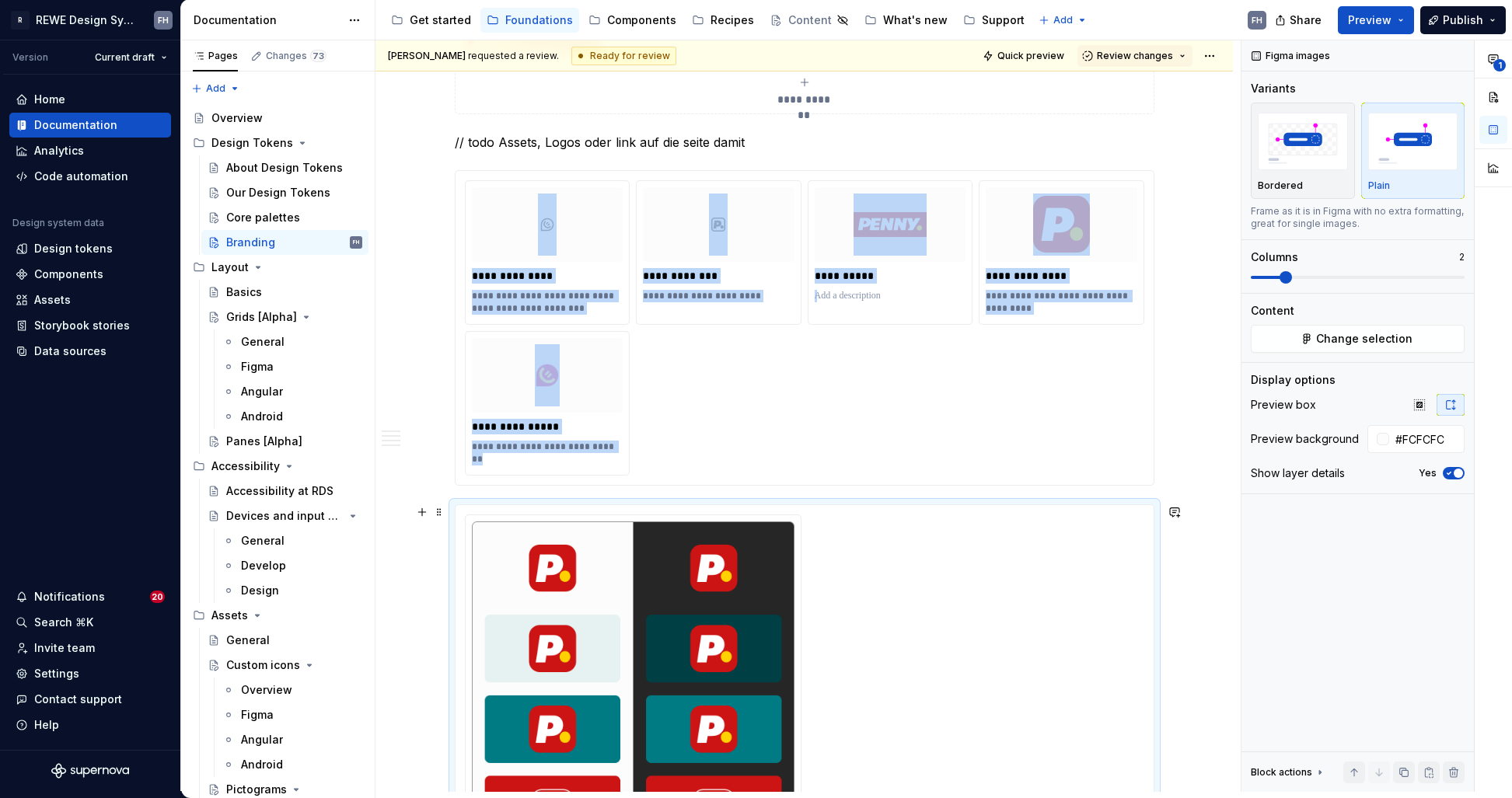
click at [949, 575] on div at bounding box center [804, 711] width 680 height 394
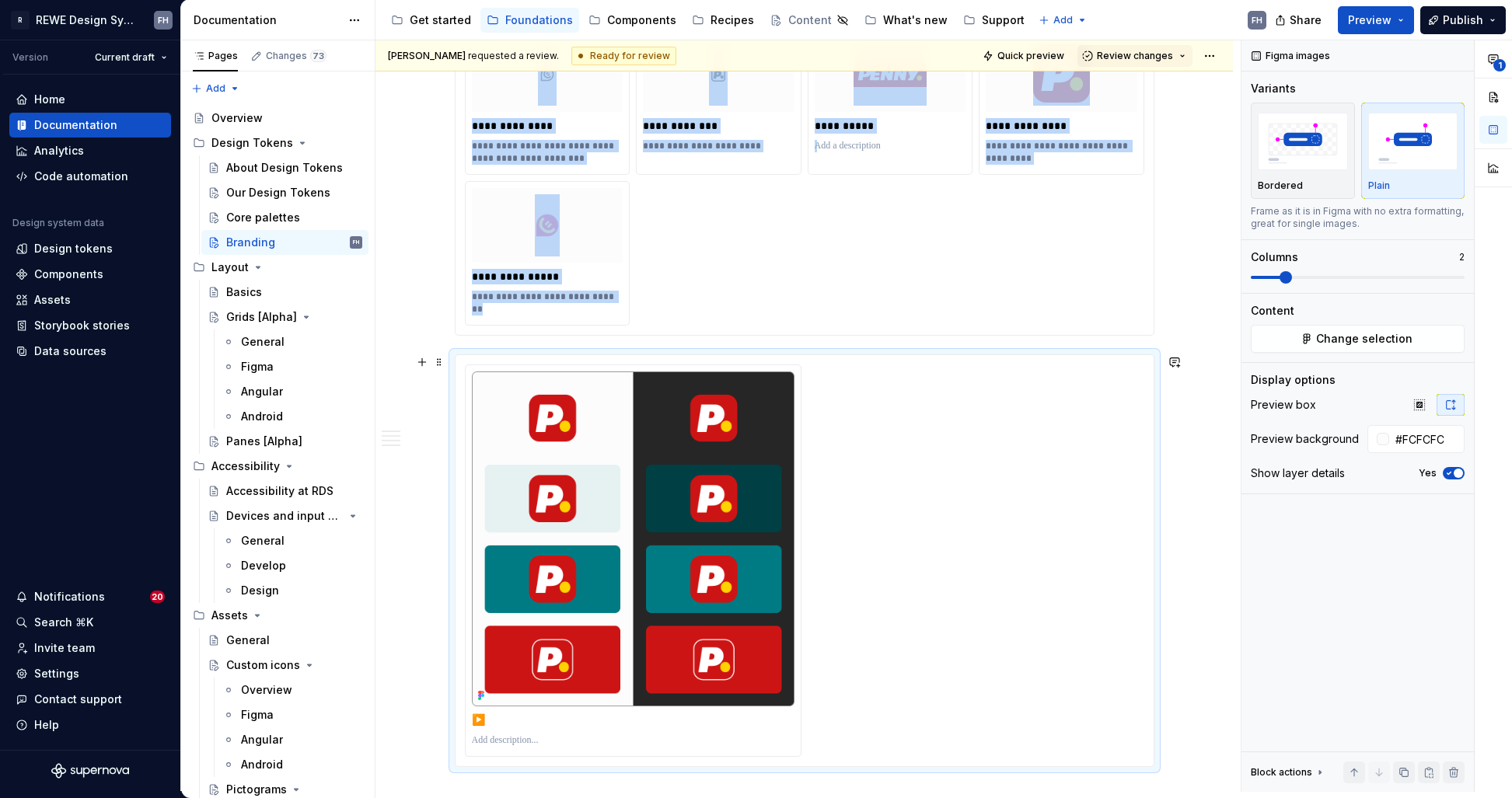
click at [854, 517] on div at bounding box center [804, 561] width 680 height 394
click at [902, 463] on div at bounding box center [804, 561] width 680 height 394
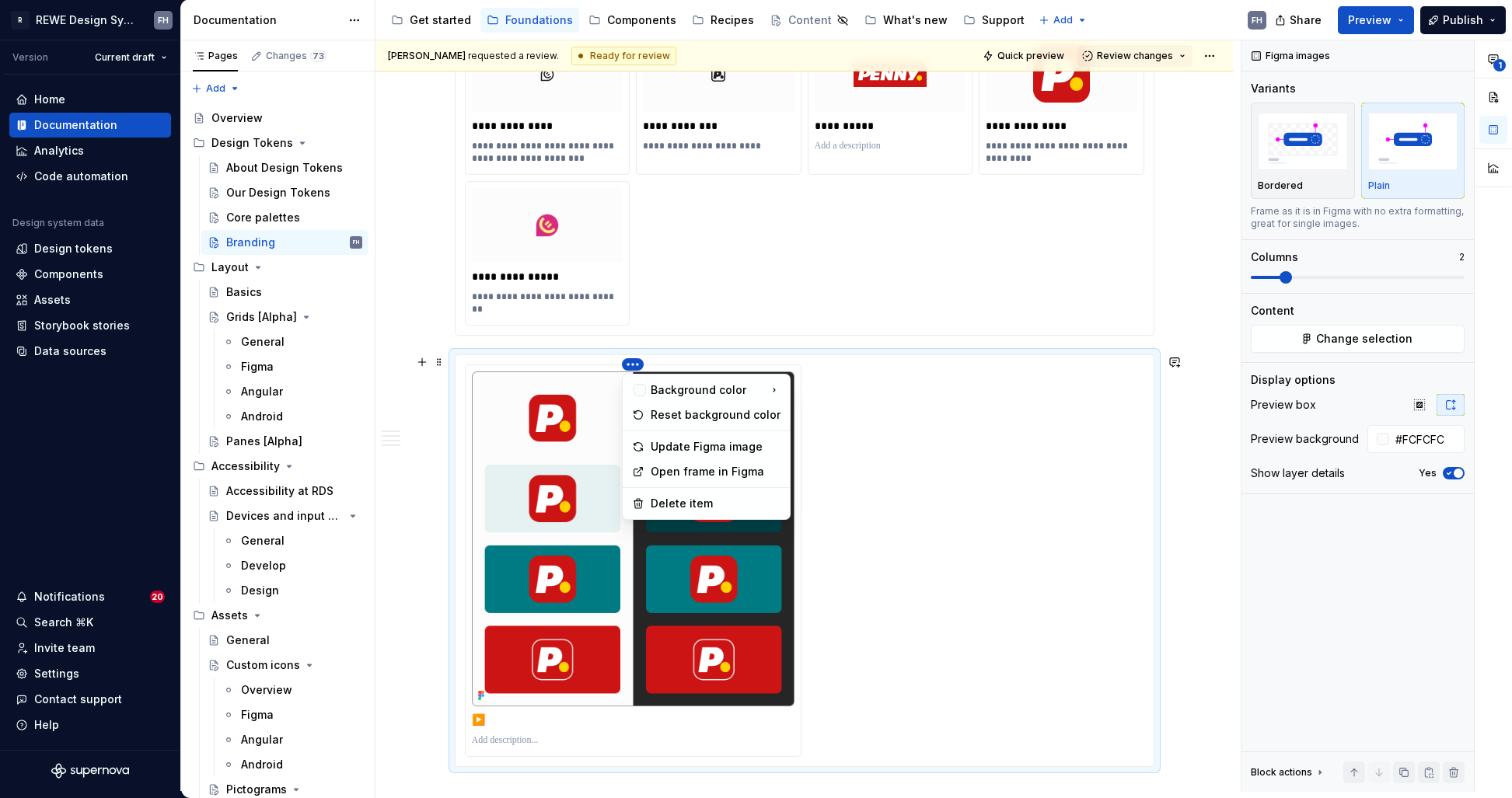
click at [633, 365] on html "R REWE Design System FH Version Current draft Home Documentation Analytics Code…" at bounding box center [756, 399] width 1512 height 798
click at [733, 499] on div "Delete item" at bounding box center [716, 503] width 130 height 16
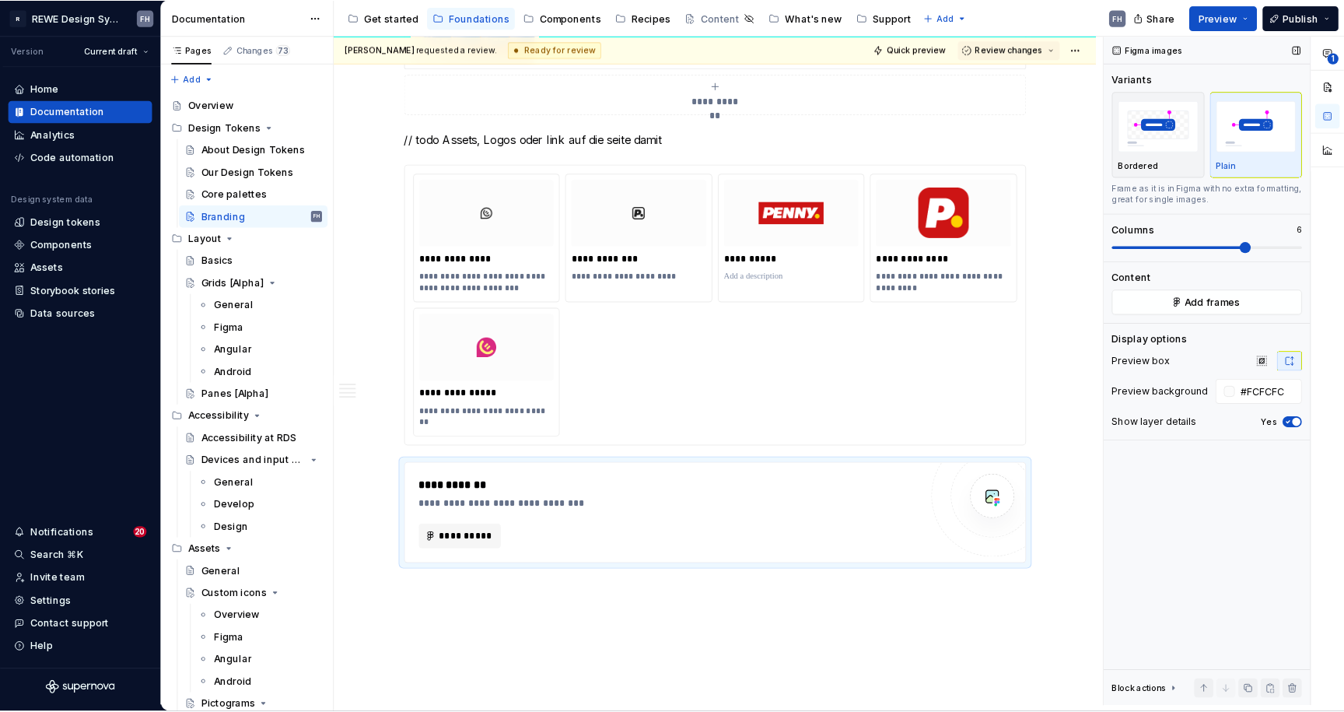
scroll to position [0, 0]
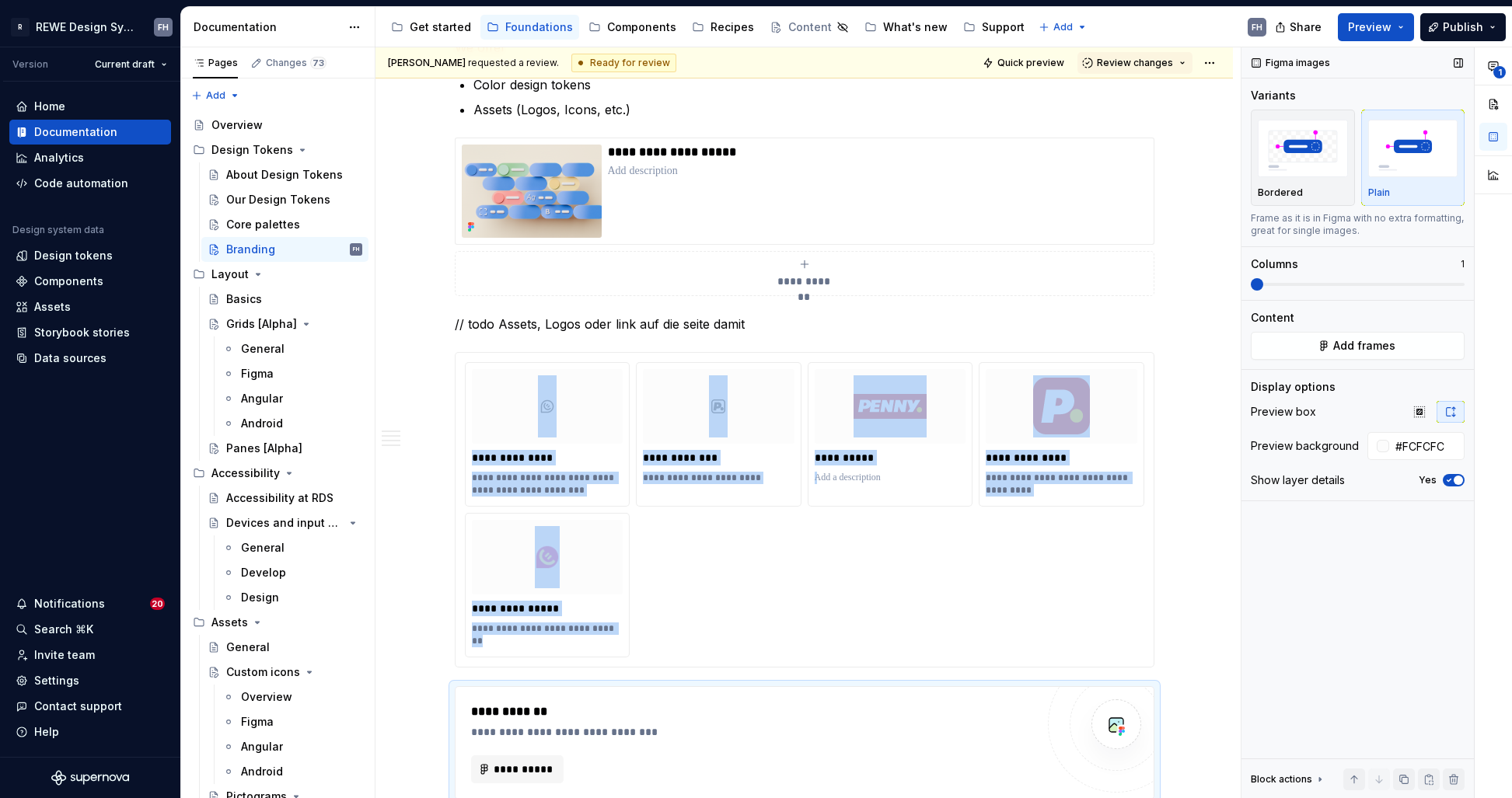
click at [1240, 295] on div "[PERSON_NAME] requested a review. Ready for review Quick preview Review changes…" at bounding box center [943, 422] width 1136 height 751
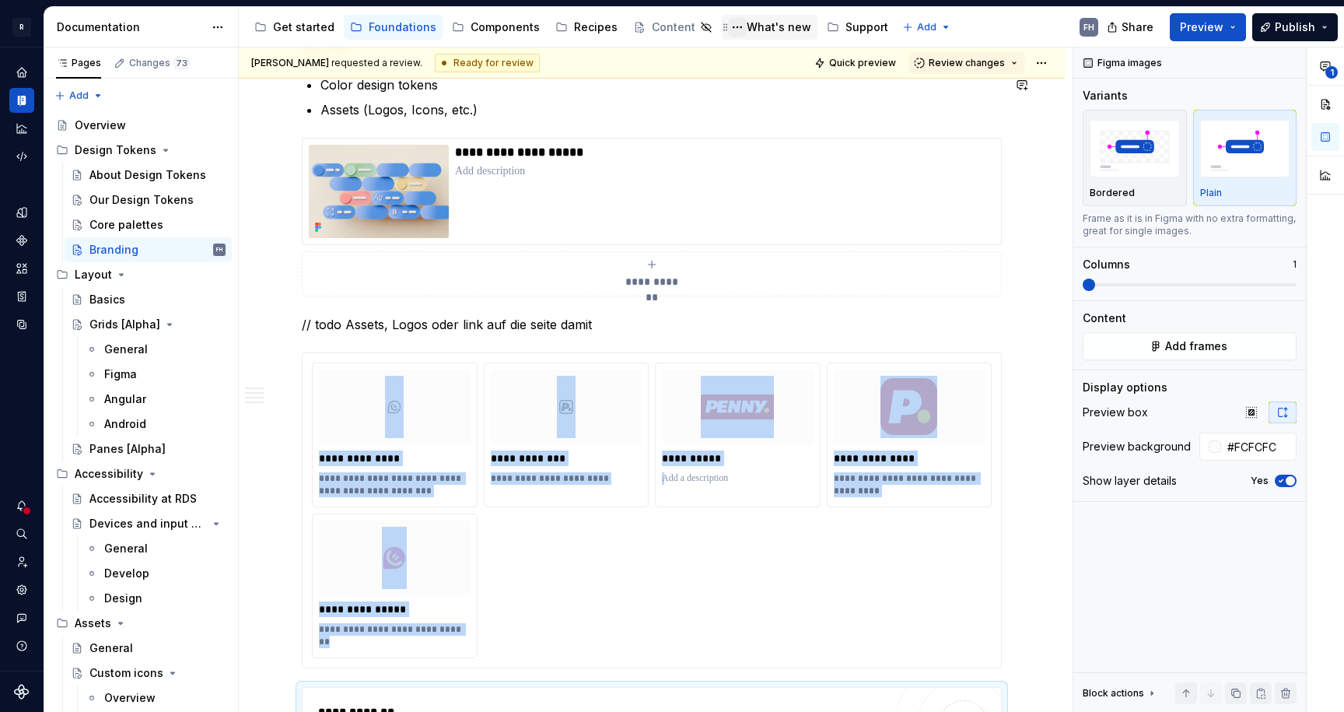
click at [728, 26] on button "Page tree" at bounding box center [737, 27] width 19 height 19
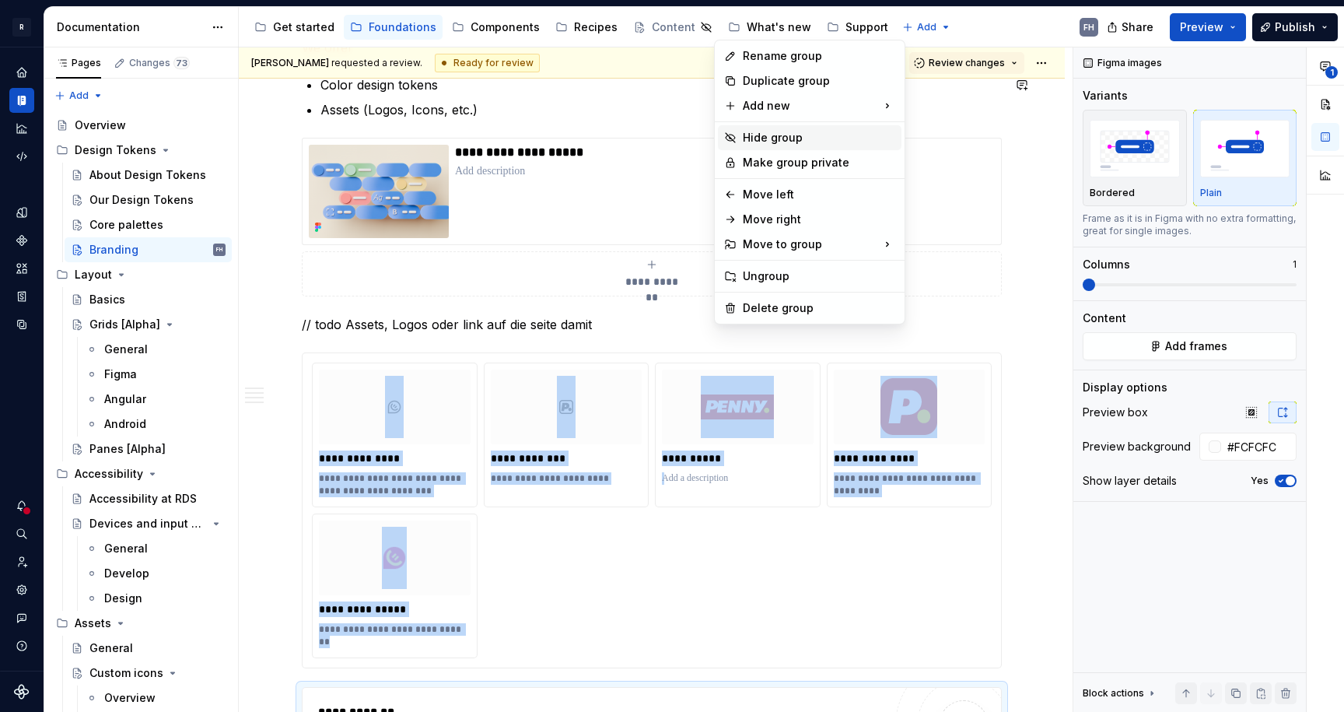
click at [810, 139] on div "Hide group" at bounding box center [819, 138] width 152 height 16
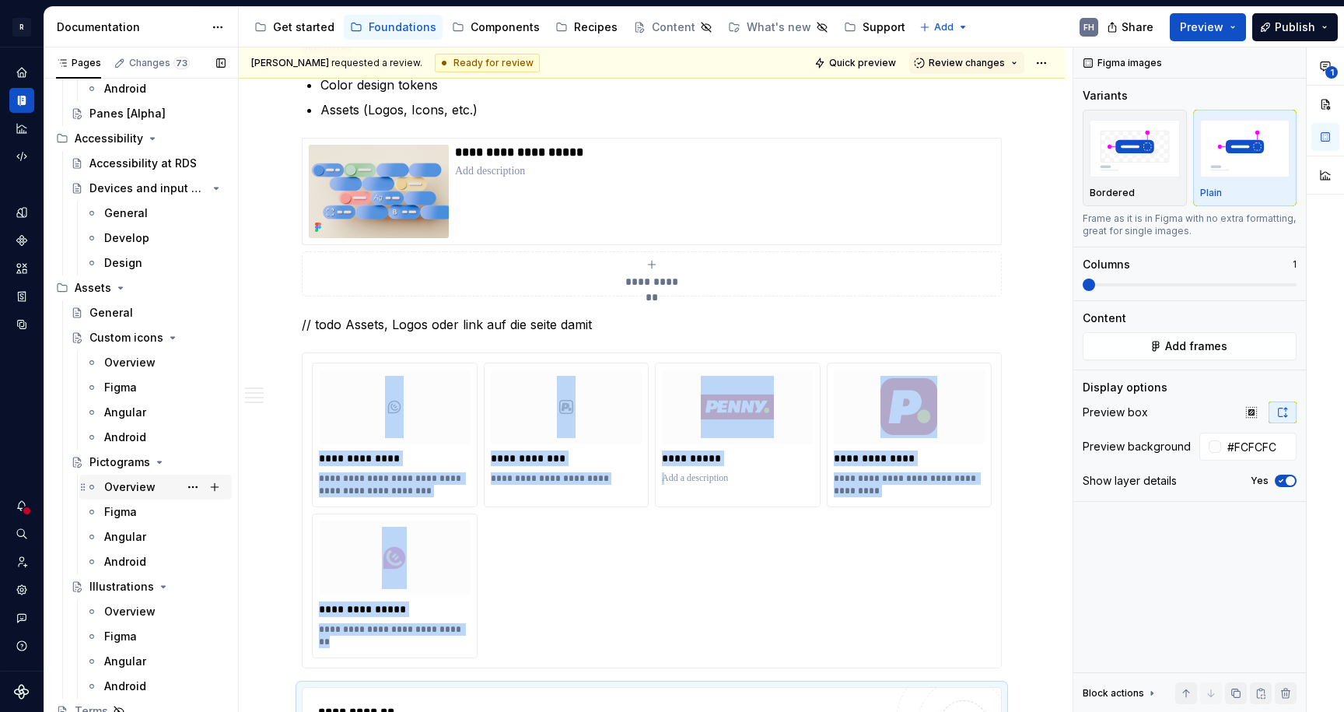
scroll to position [343, 0]
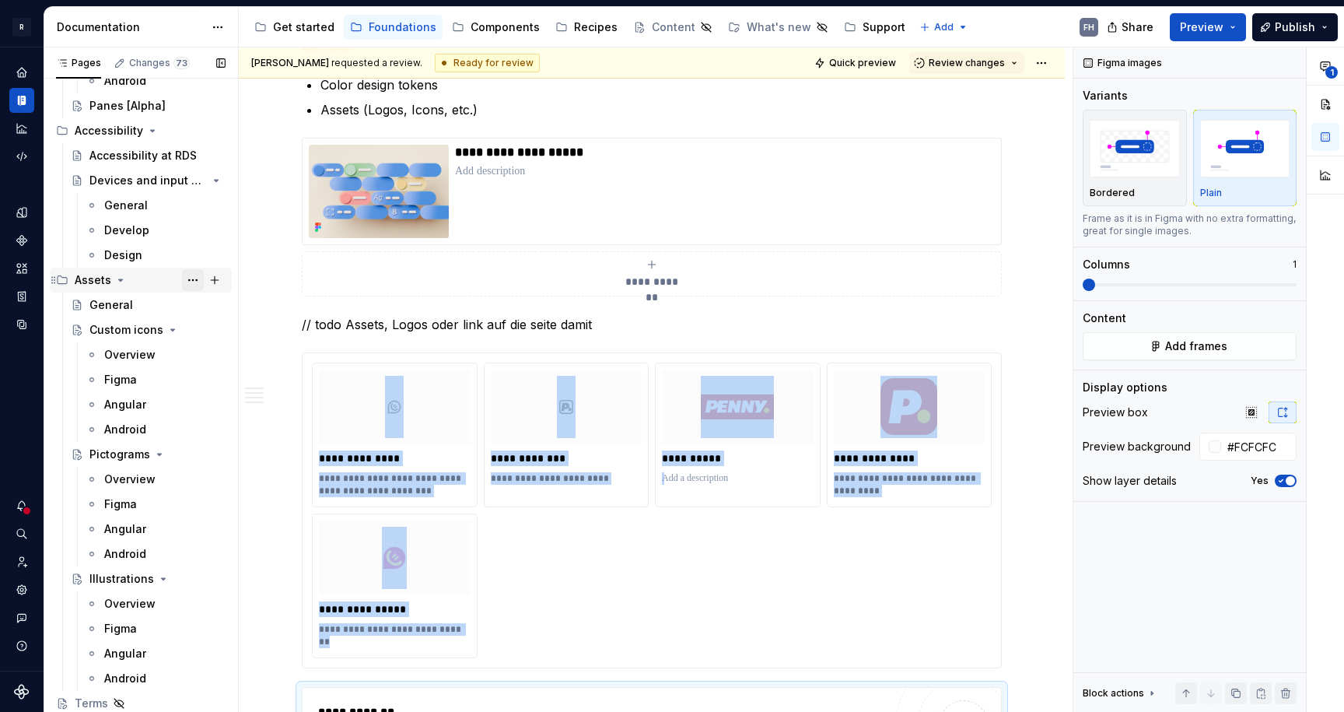
click at [185, 278] on button "Page tree" at bounding box center [193, 280] width 22 height 22
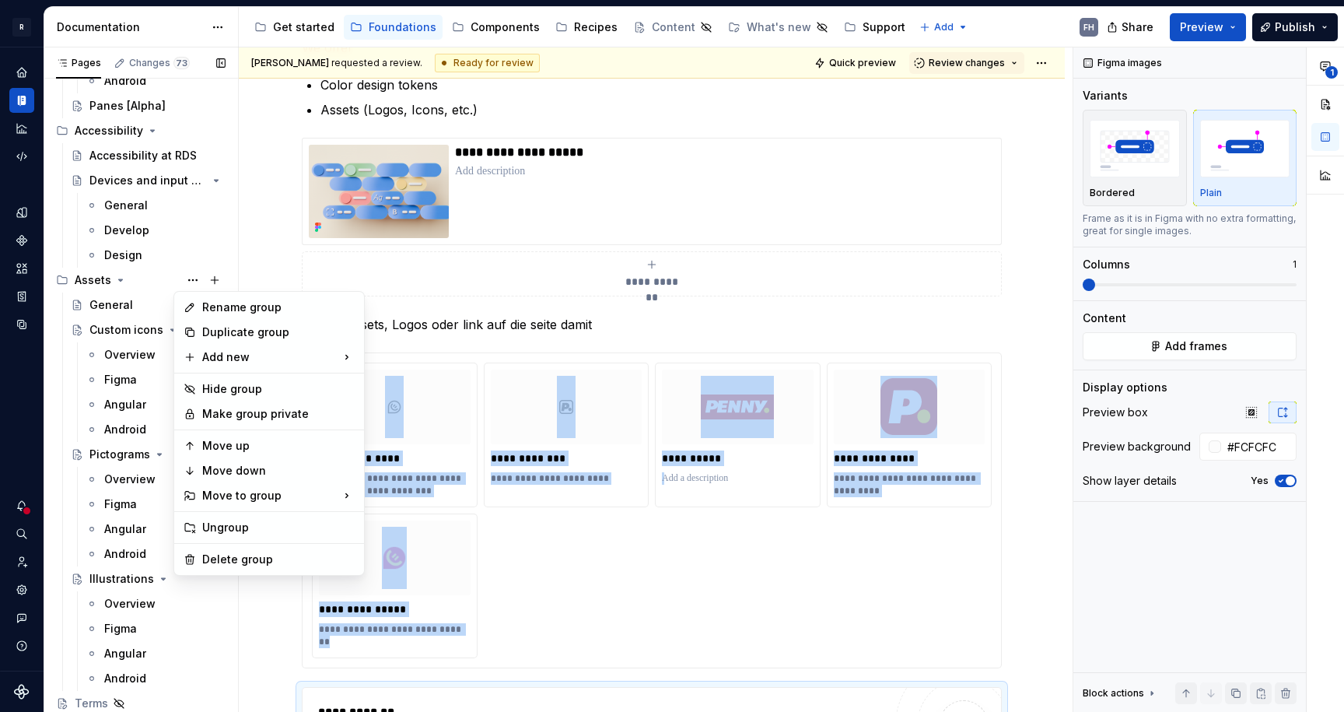
click at [183, 278] on div "Pages Changes 73 Add Accessibility guide for tree Page tree. Navigate the tree …" at bounding box center [141, 382] width 194 height 671
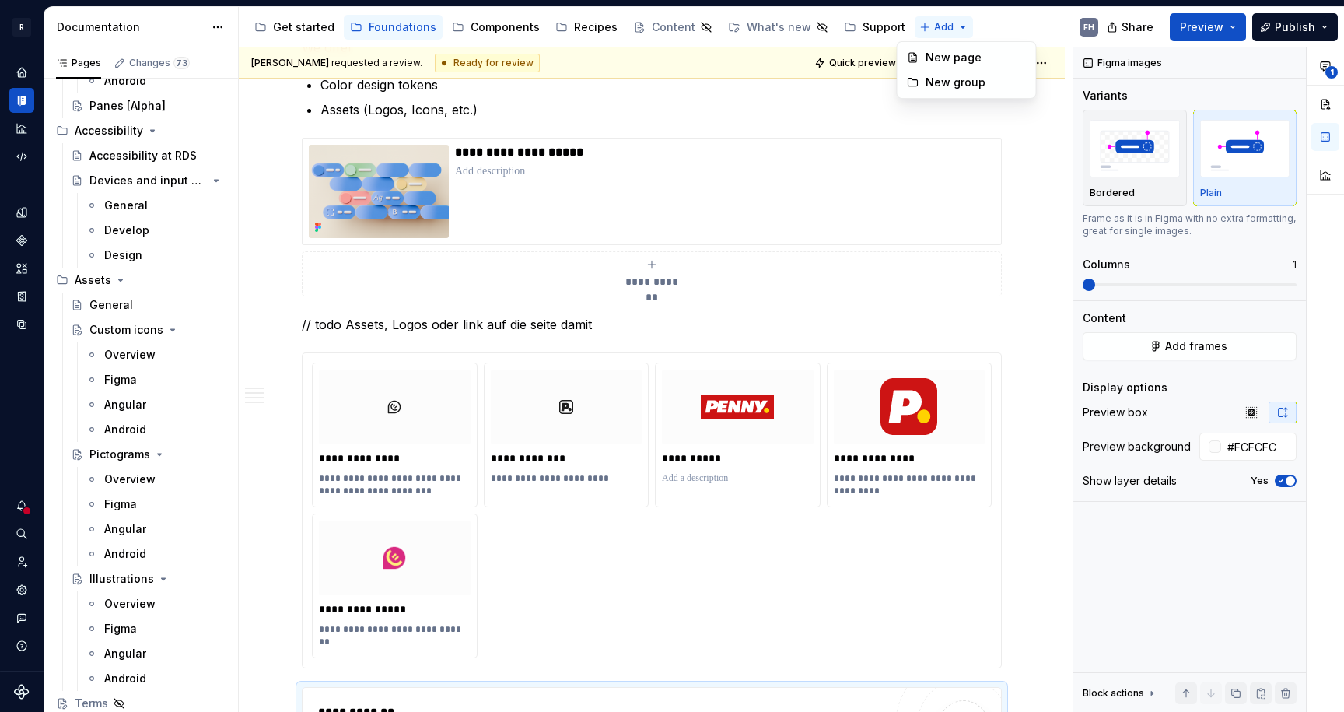
click at [922, 26] on html "R REWE Design System FH Design system data Documentation Accessibility guide fo…" at bounding box center [672, 356] width 1344 height 712
click at [185, 281] on button "Page tree" at bounding box center [193, 280] width 22 height 22
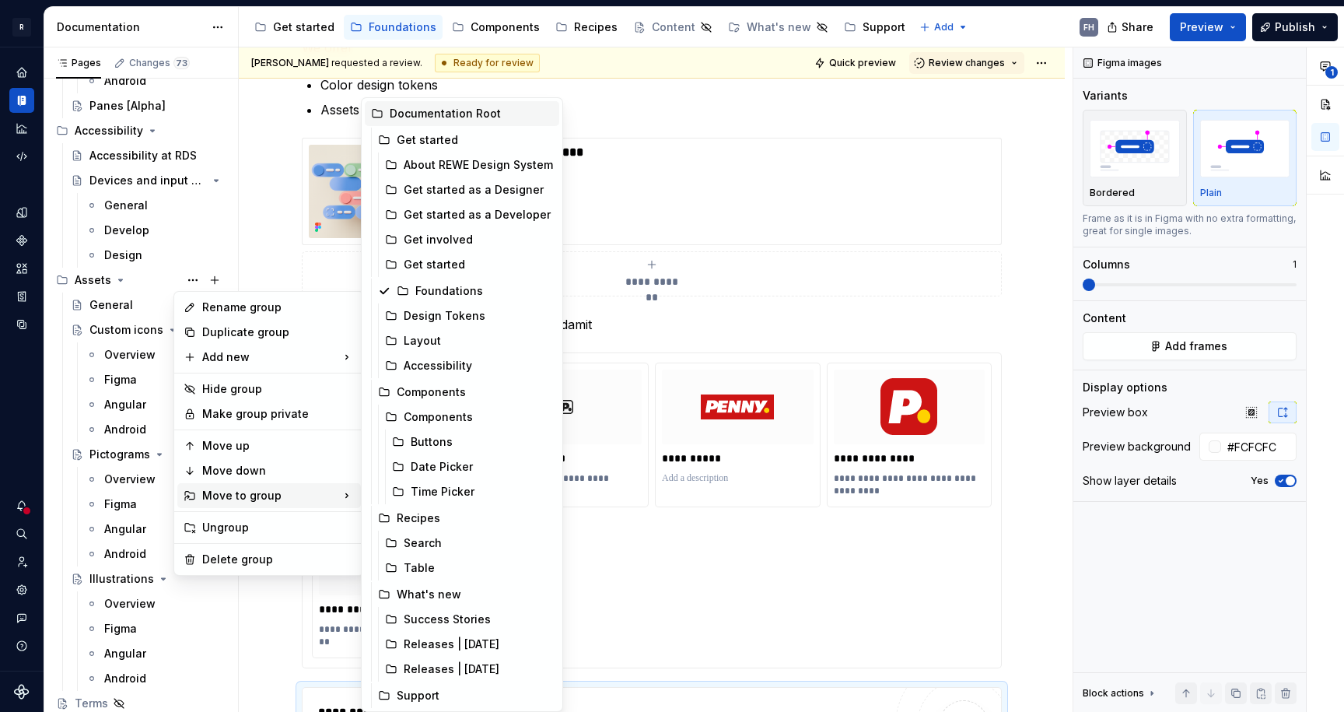
click at [443, 112] on div "Documentation Root" at bounding box center [471, 114] width 163 height 16
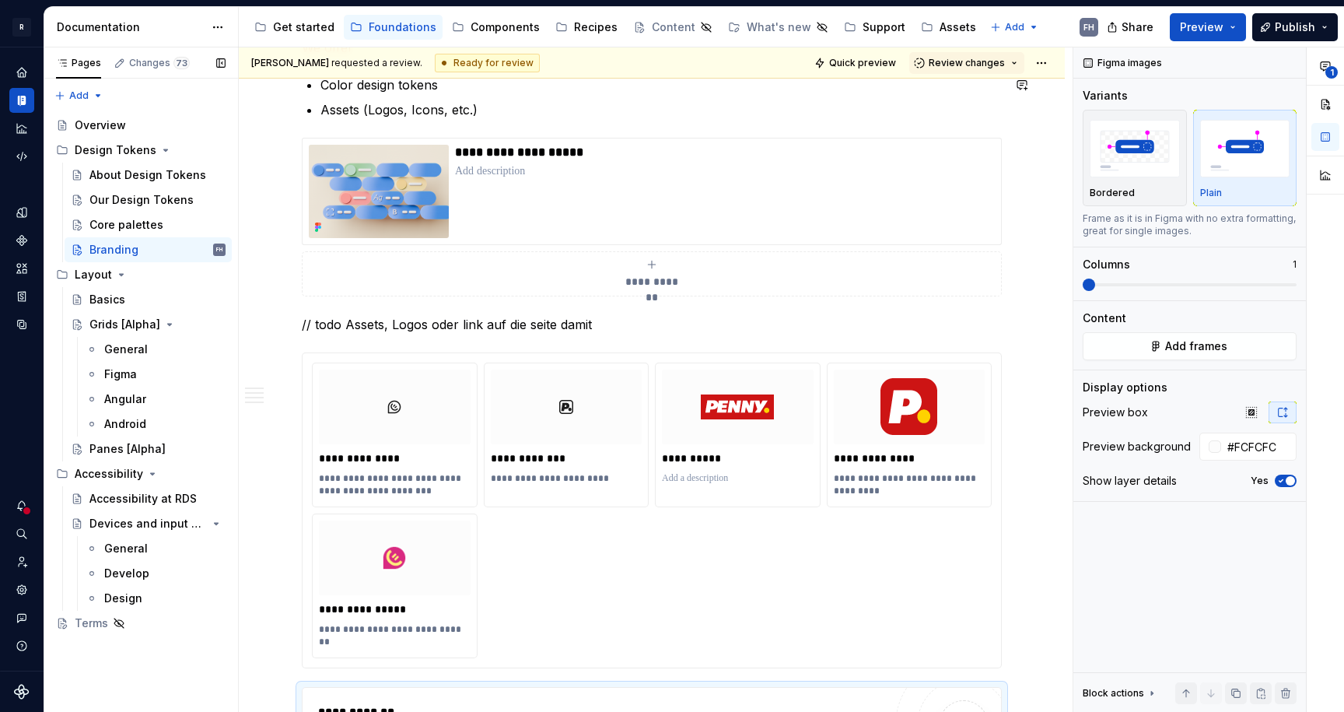
scroll to position [0, 0]
click at [940, 23] on div "Assets" at bounding box center [958, 27] width 37 height 16
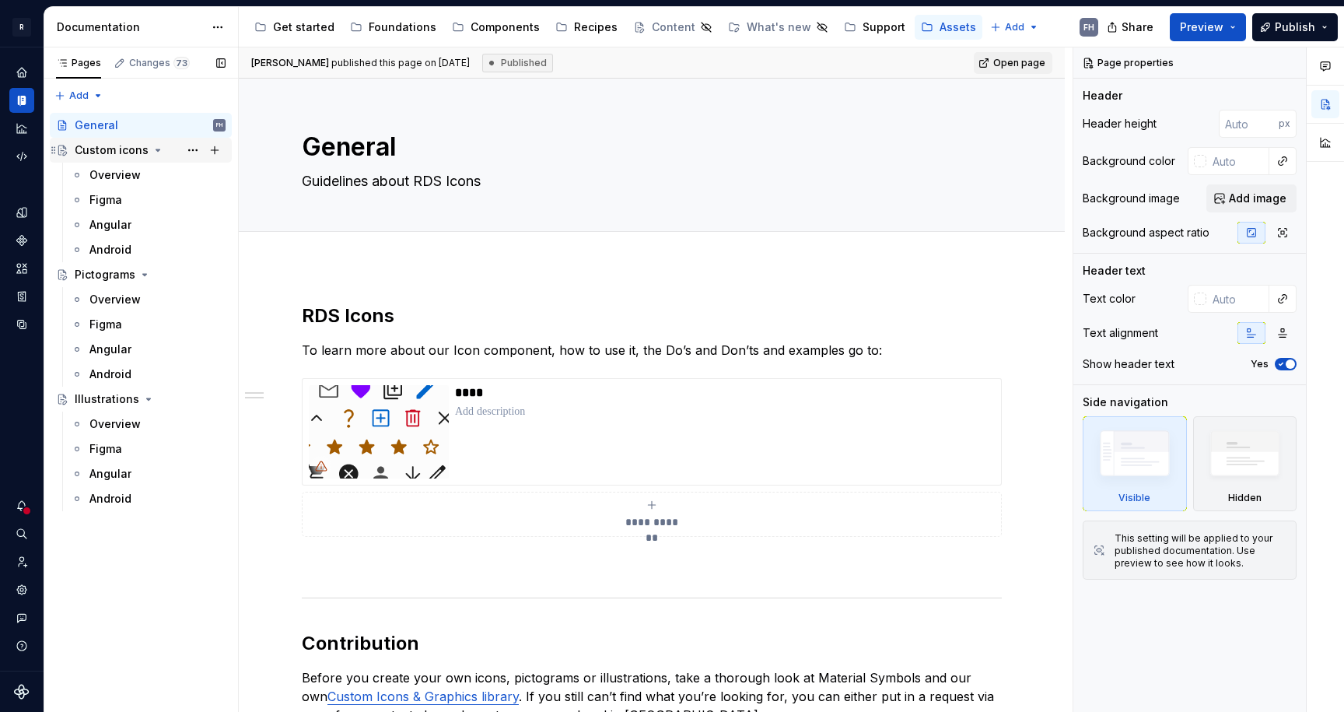
click at [157, 149] on icon "Page tree" at bounding box center [158, 150] width 12 height 12
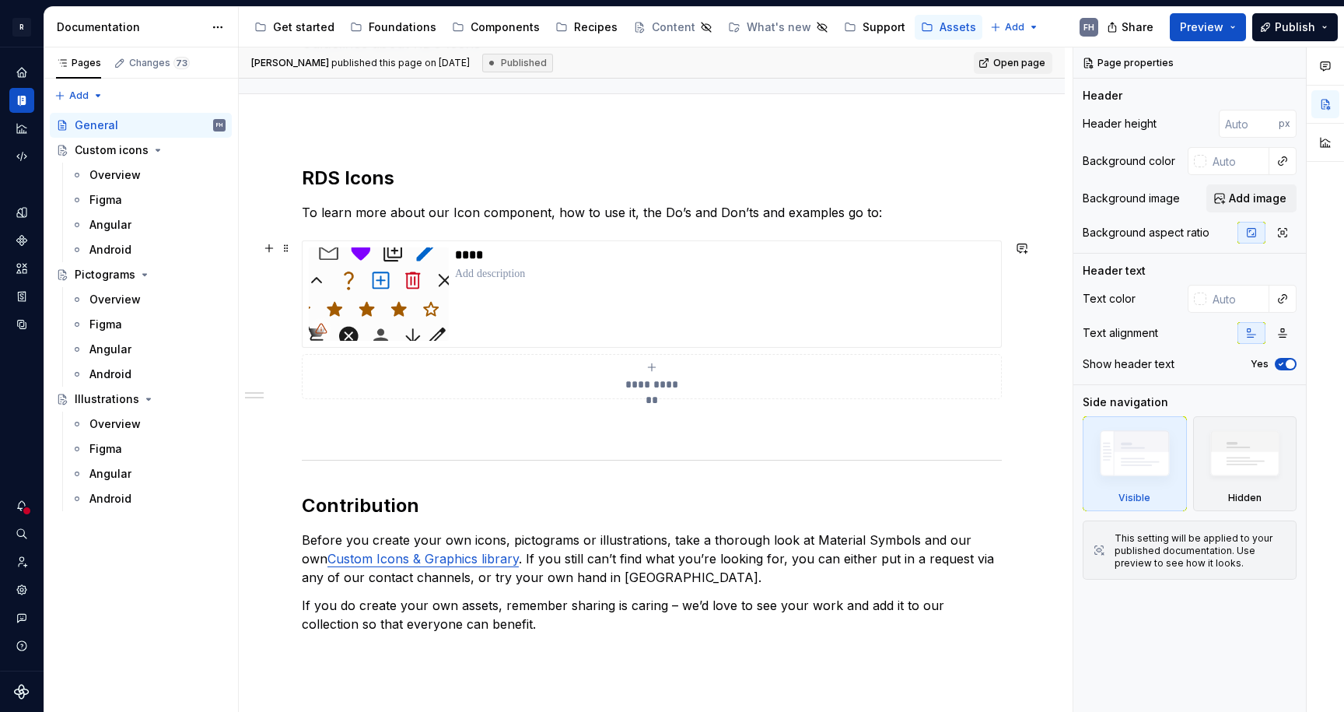
scroll to position [291, 0]
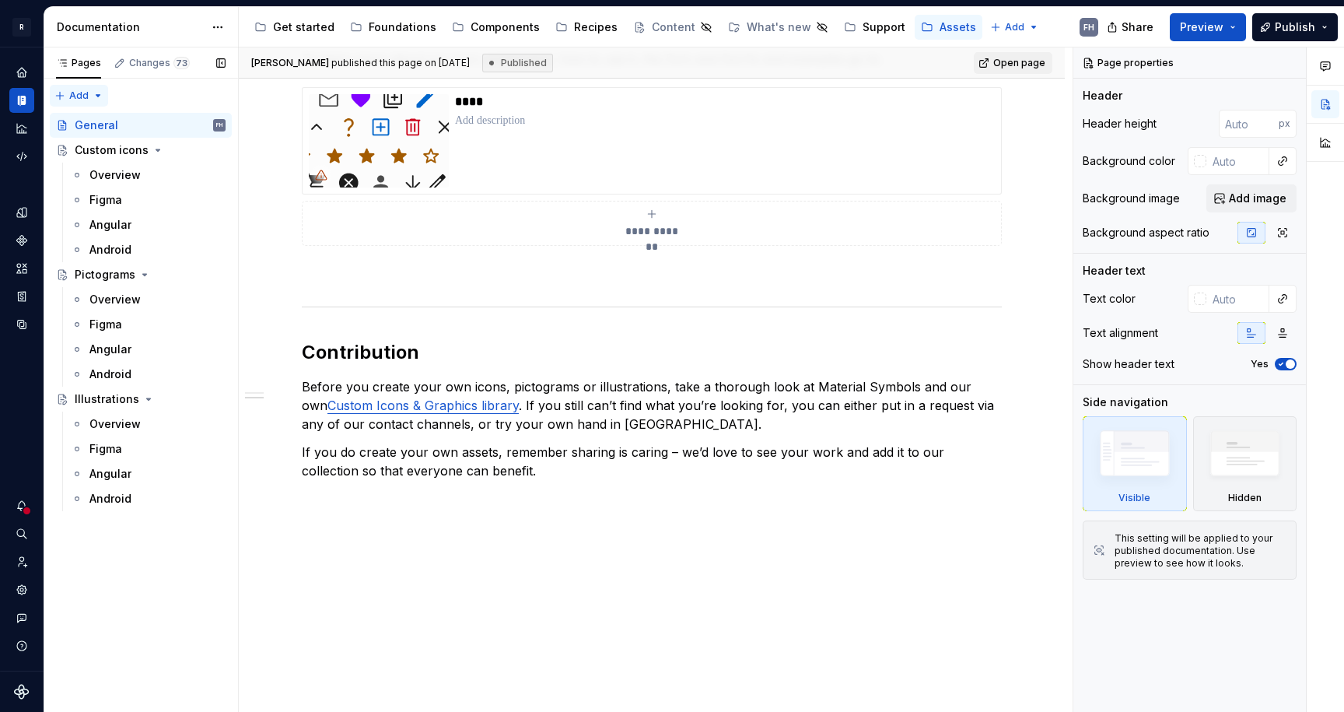
click at [86, 90] on div "Pages Changes 73 Add Accessibility guide for tree Page tree. Navigate the tree …" at bounding box center [141, 379] width 194 height 665
click at [108, 147] on div "New group" at bounding box center [129, 149] width 101 height 16
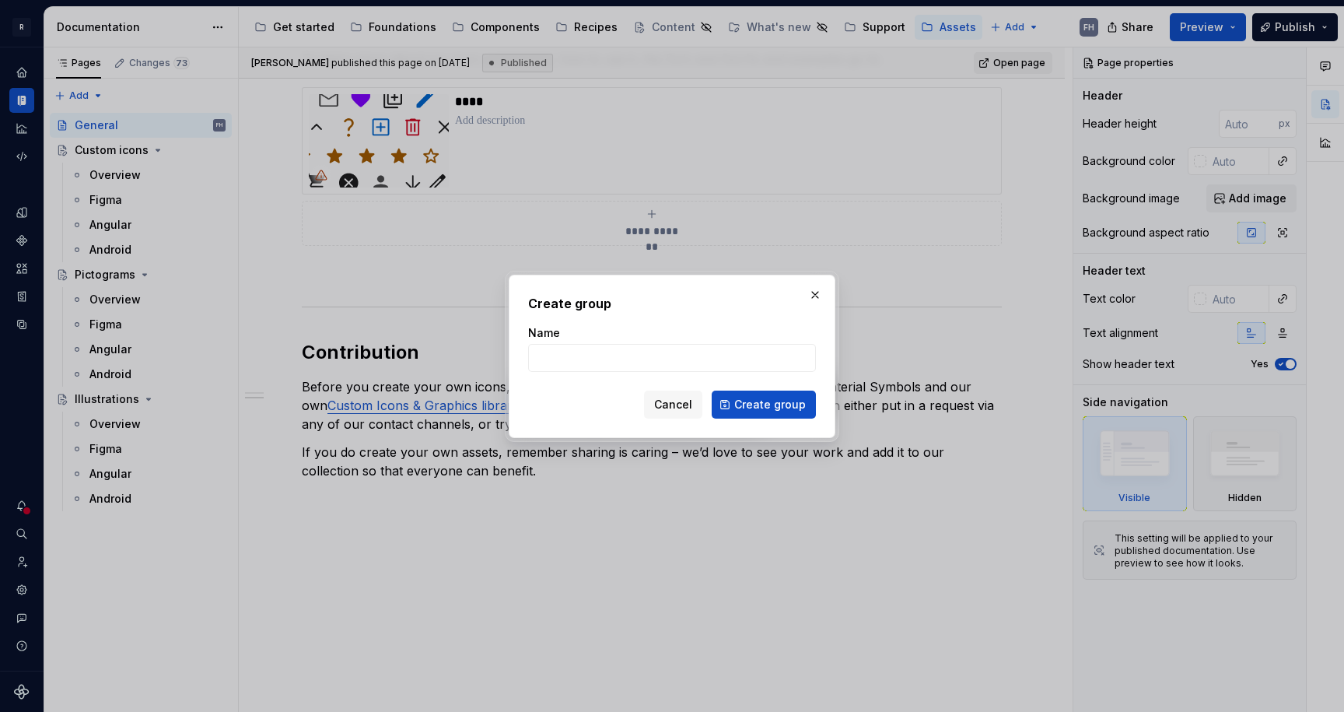
type textarea "*"
click at [684, 406] on span "Cancel" at bounding box center [673, 405] width 38 height 16
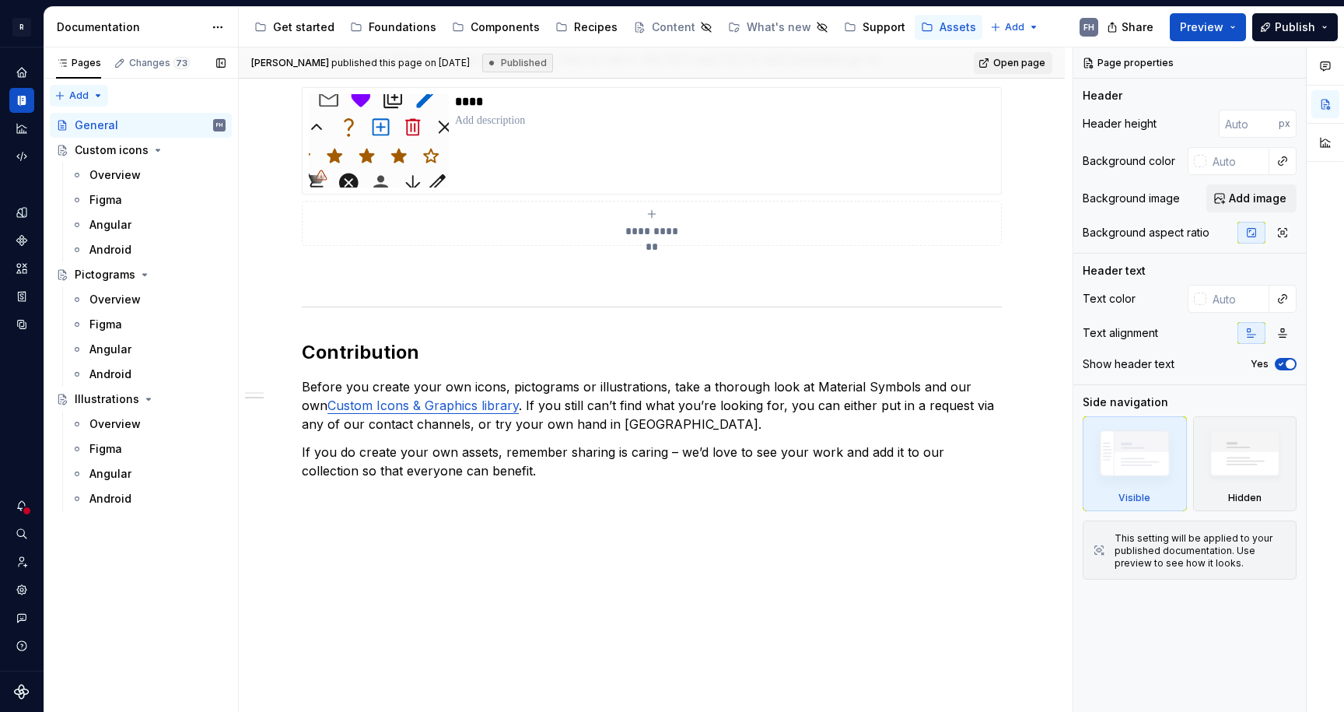
click at [96, 94] on div "Pages Changes 73 Add Accessibility guide for tree Page tree. Navigate the tree …" at bounding box center [141, 379] width 194 height 665
click at [115, 124] on div "New page" at bounding box center [129, 124] width 101 height 16
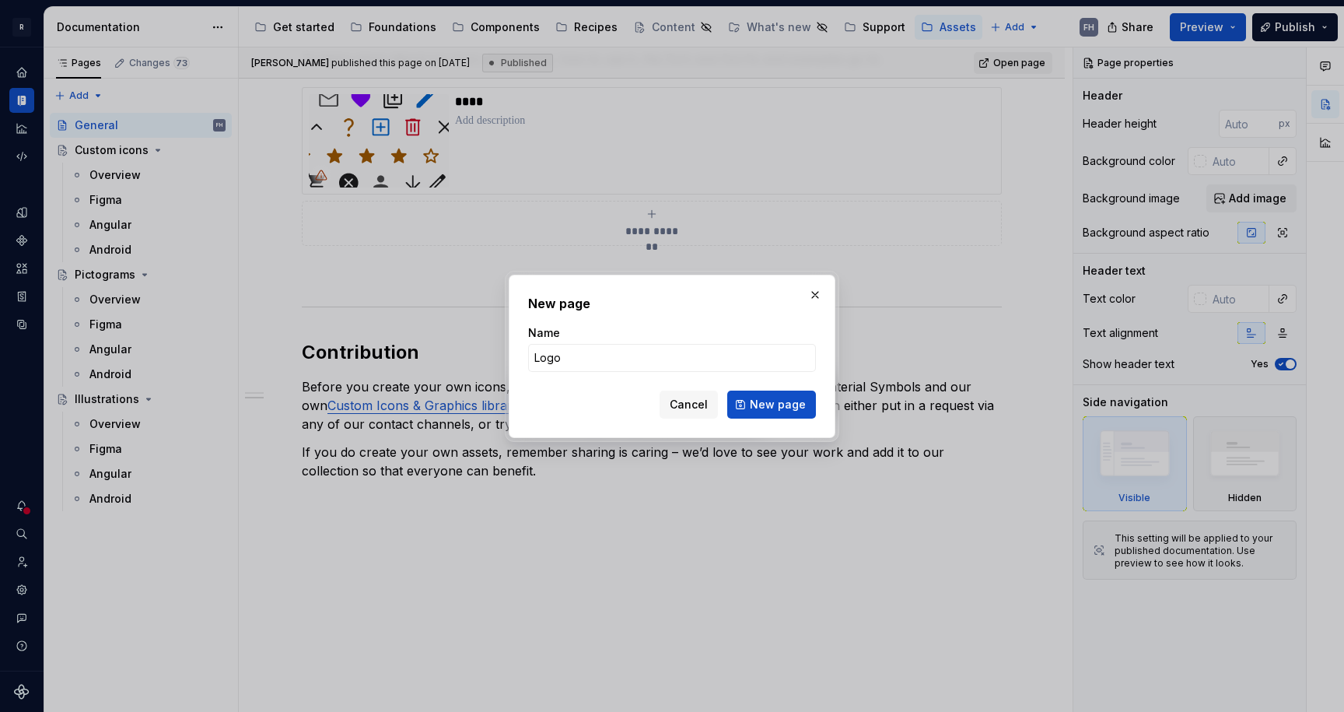
type input "Logos"
click at [773, 404] on button "New page" at bounding box center [771, 404] width 89 height 28
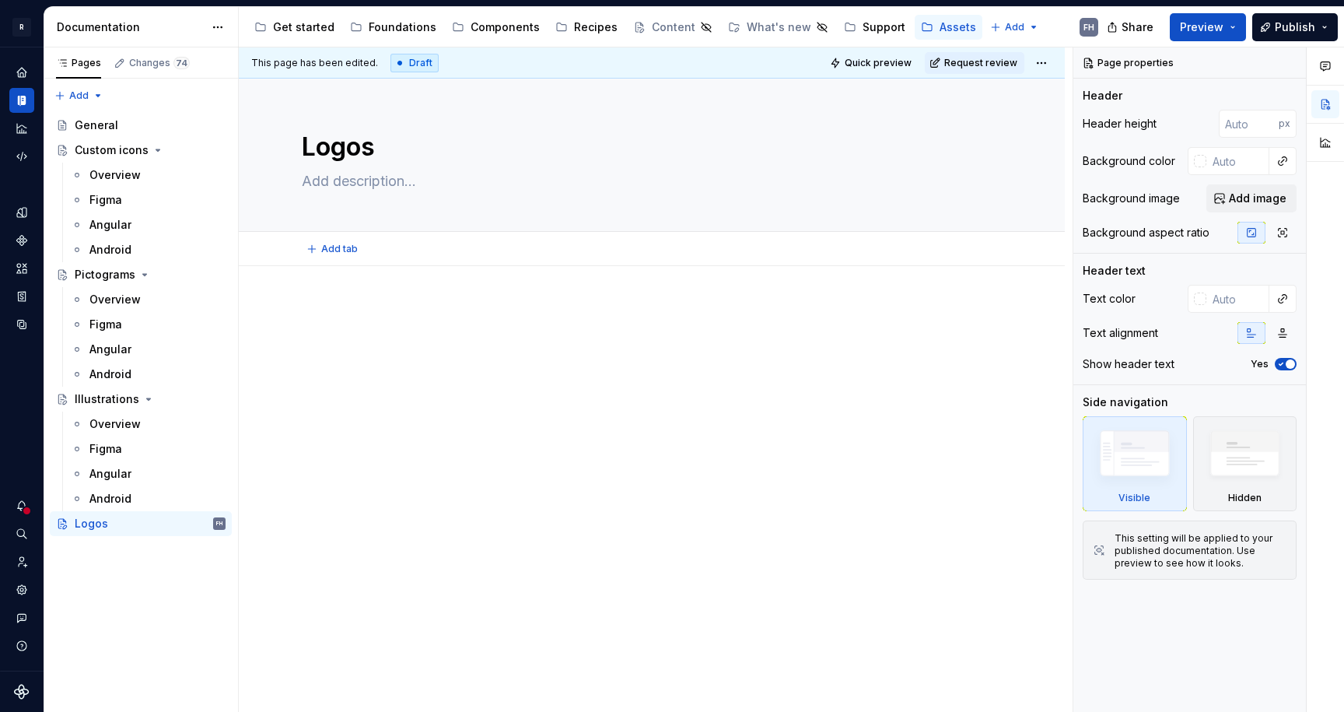
type textarea "*"
click at [439, 305] on p at bounding box center [652, 312] width 700 height 19
click at [362, 308] on p at bounding box center [652, 312] width 700 height 19
click at [355, 310] on p at bounding box center [652, 312] width 700 height 19
click at [361, 308] on p at bounding box center [652, 312] width 700 height 19
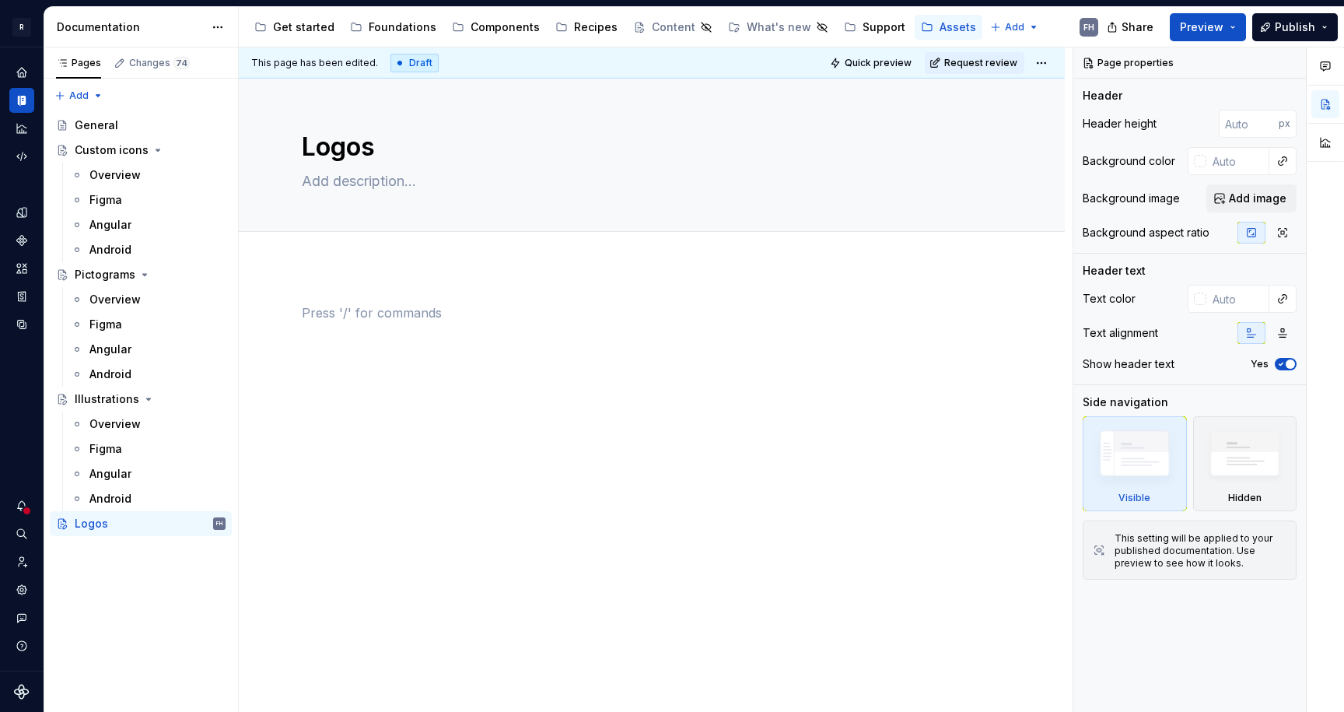
click at [383, 318] on p at bounding box center [652, 312] width 700 height 19
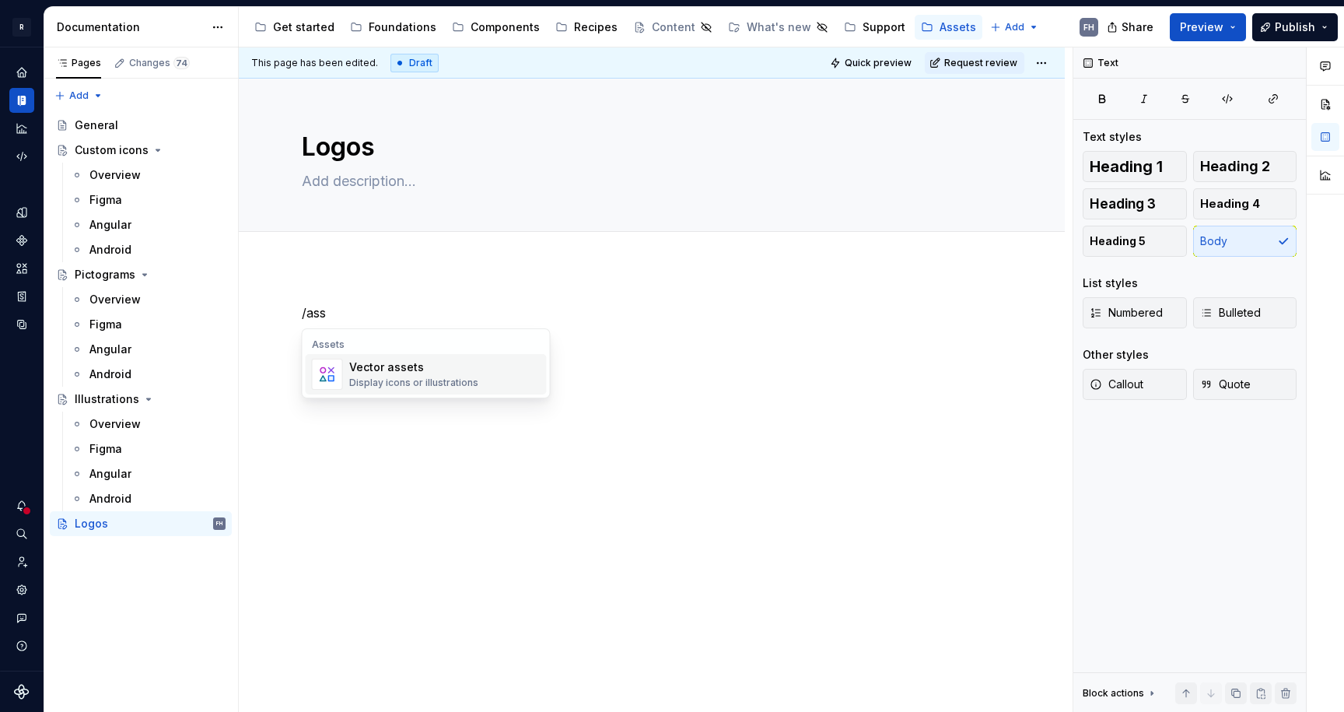
click at [431, 369] on div "Vector assets" at bounding box center [413, 367] width 129 height 16
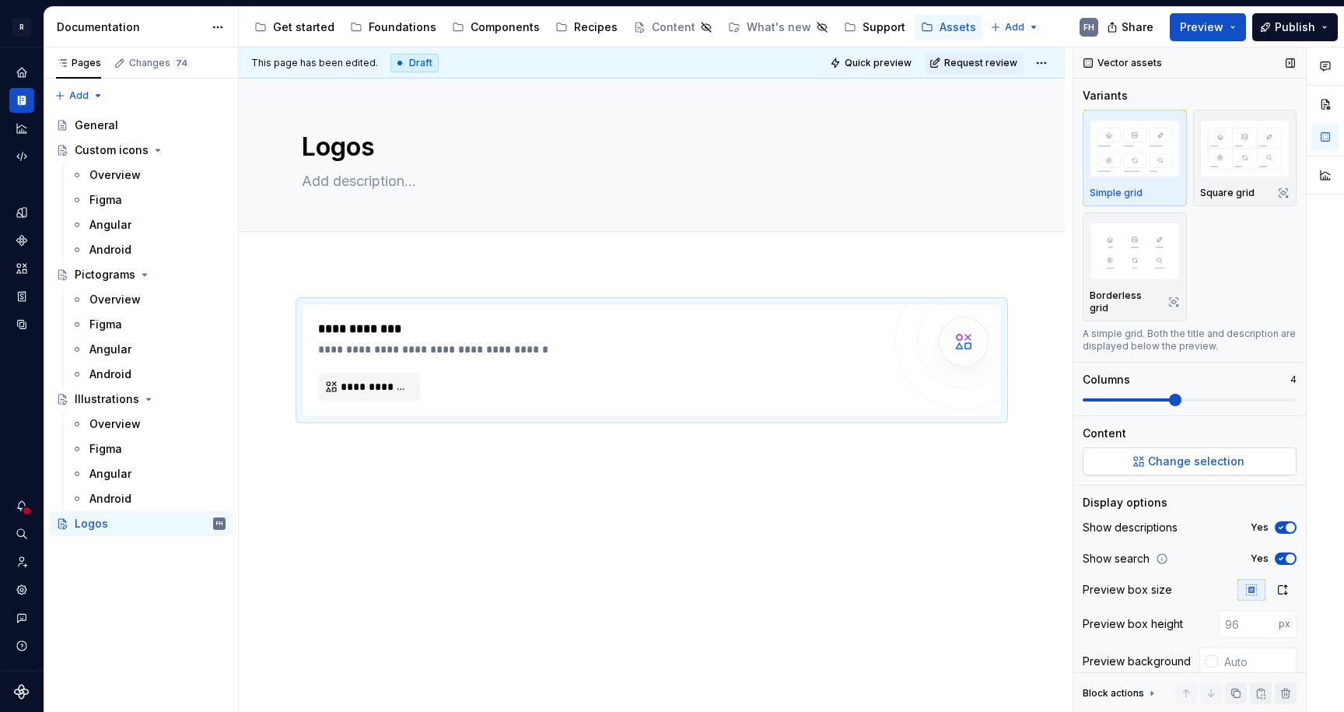
click at [1182, 458] on span "Change selection" at bounding box center [1196, 461] width 96 height 16
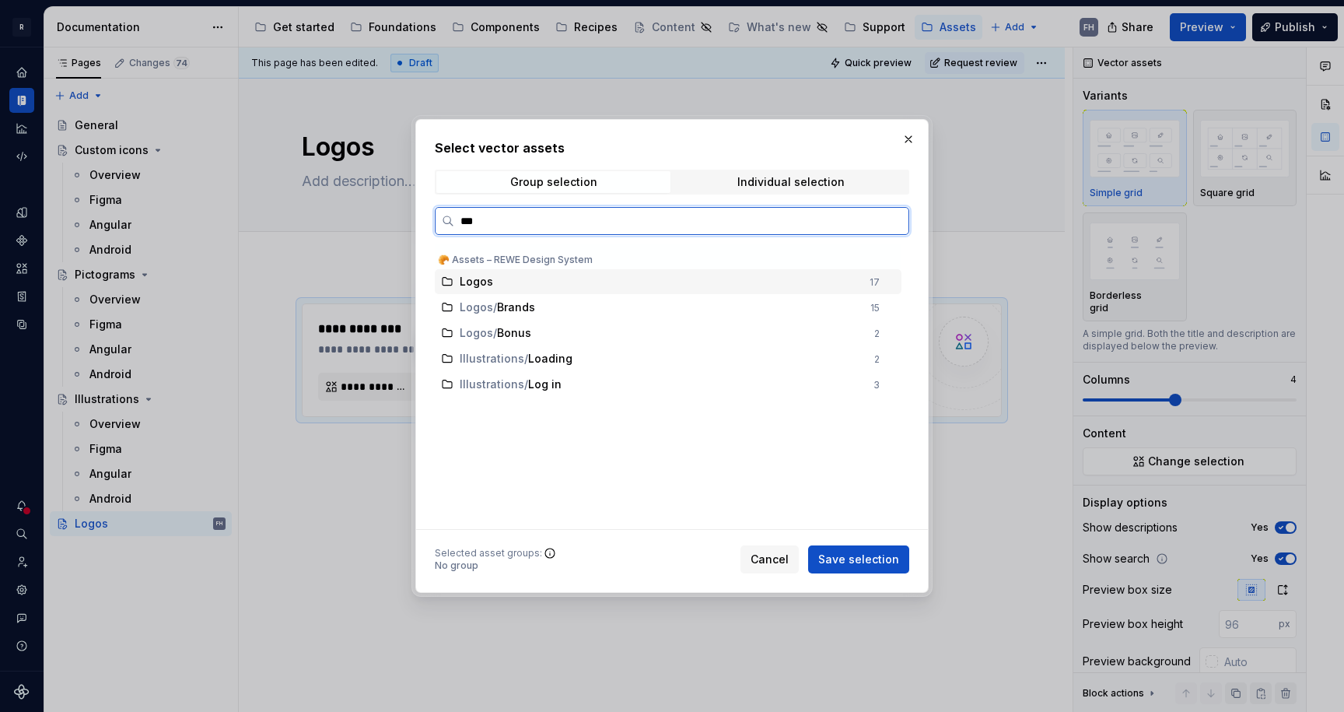
type input "****"
click at [646, 275] on div "Logos" at bounding box center [660, 282] width 401 height 16
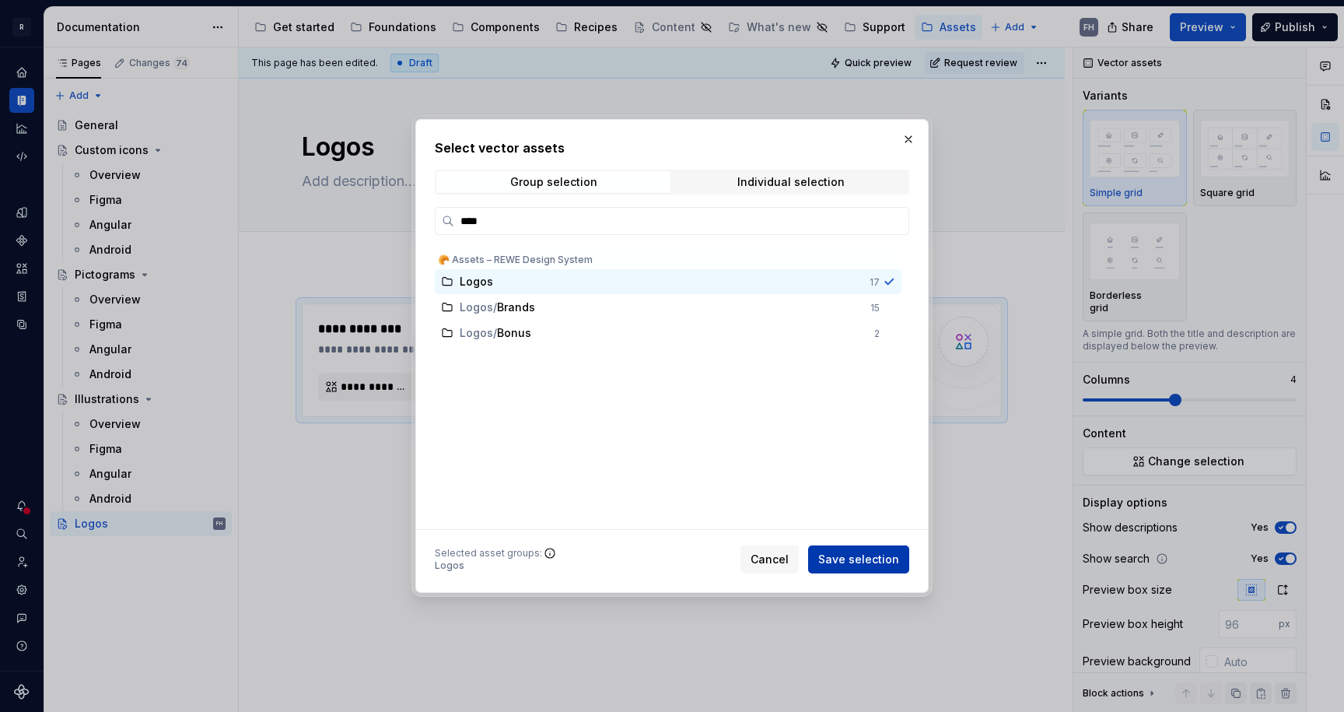
click at [864, 554] on span "Save selection" at bounding box center [858, 559] width 81 height 16
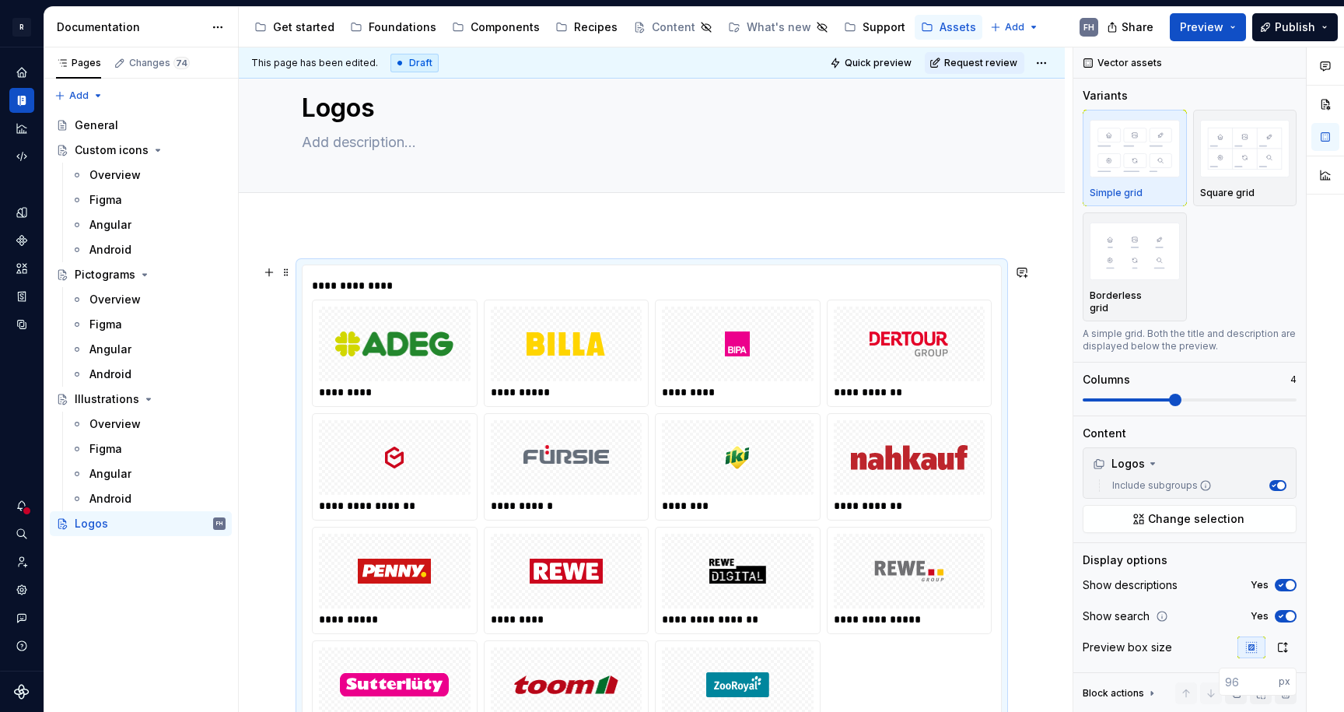
scroll to position [297, 0]
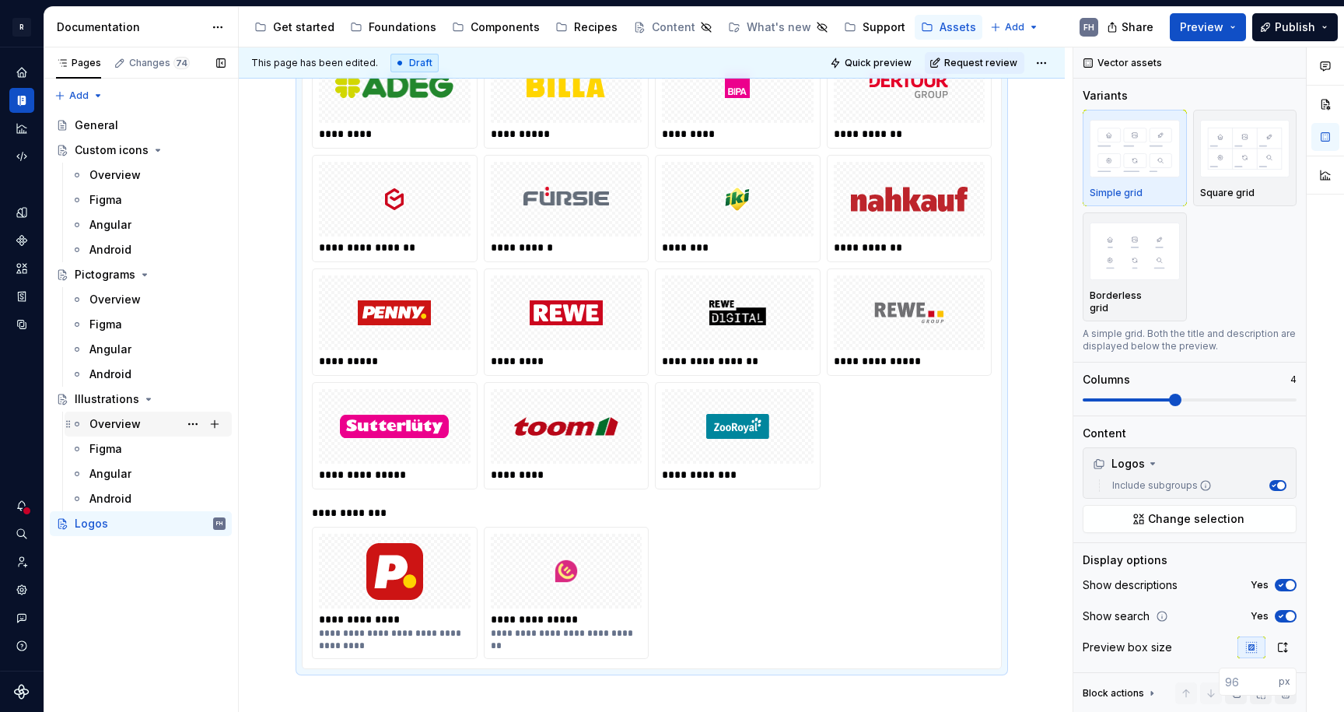
click at [121, 422] on div "Overview" at bounding box center [114, 424] width 51 height 16
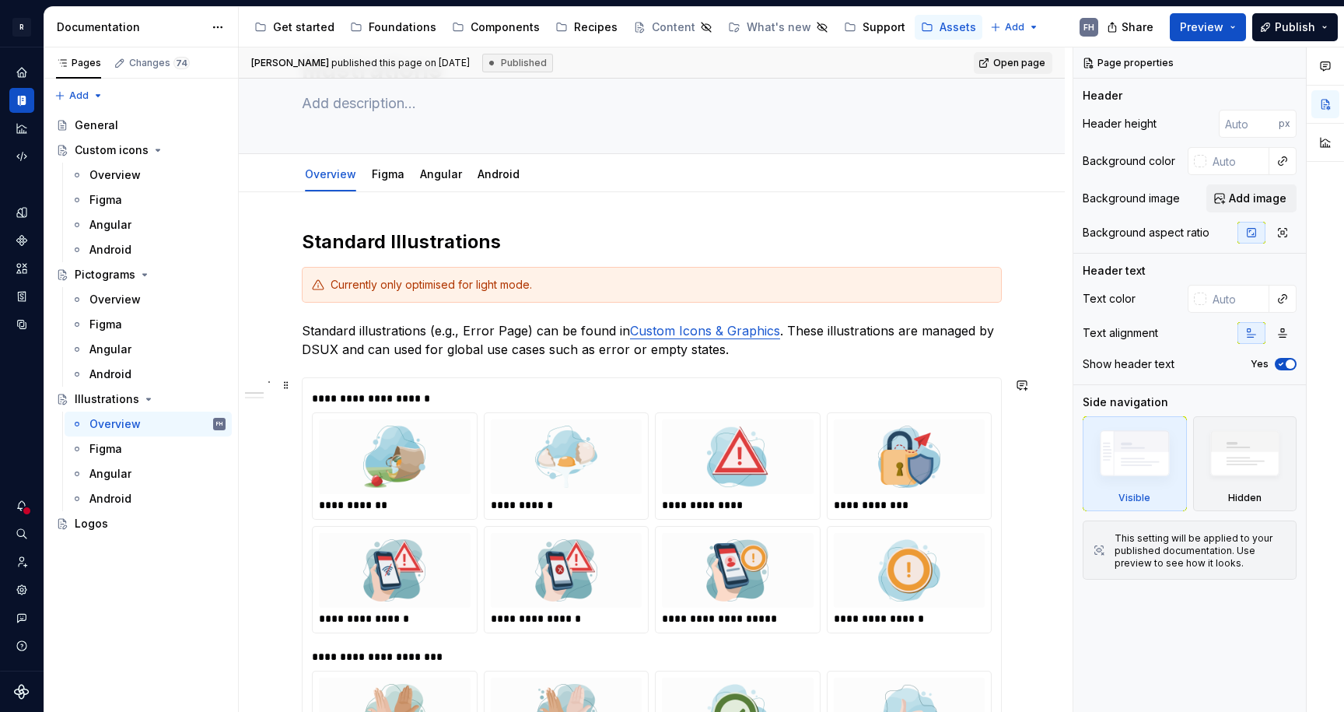
scroll to position [108, 0]
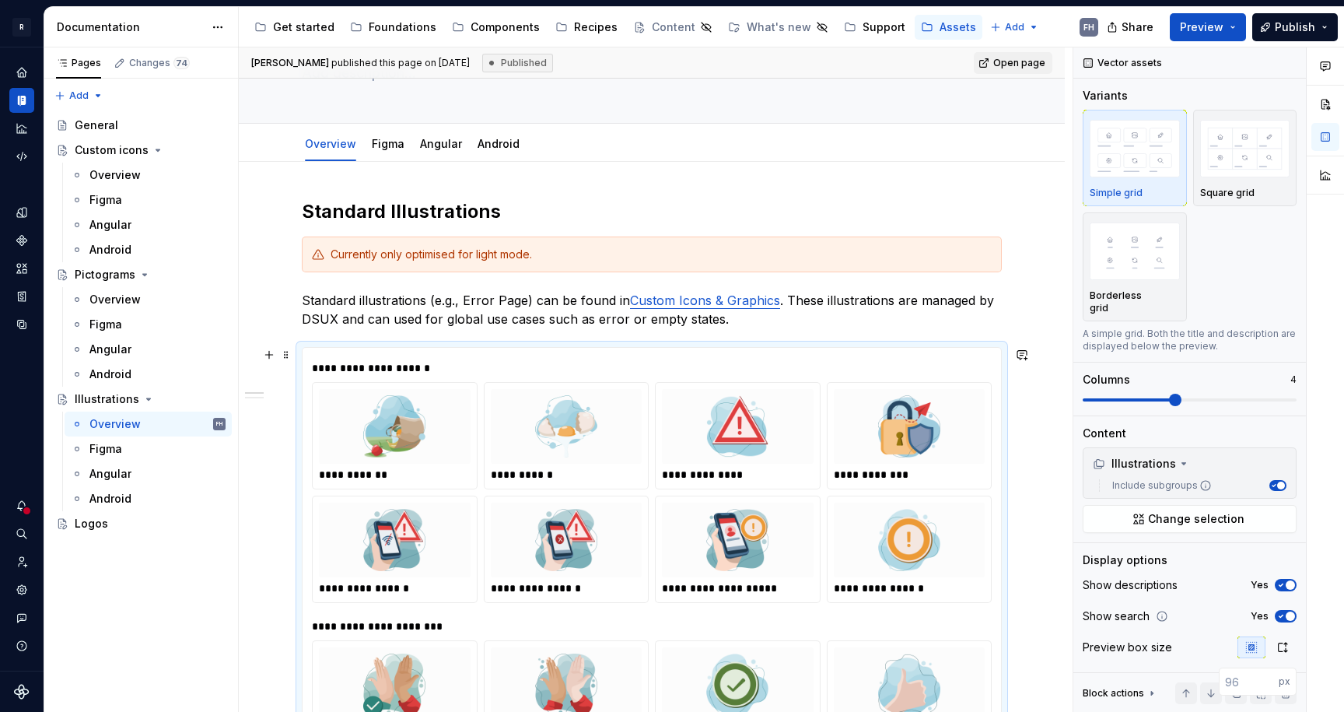
click at [492, 359] on div "**********" at bounding box center [652, 480] width 680 height 246
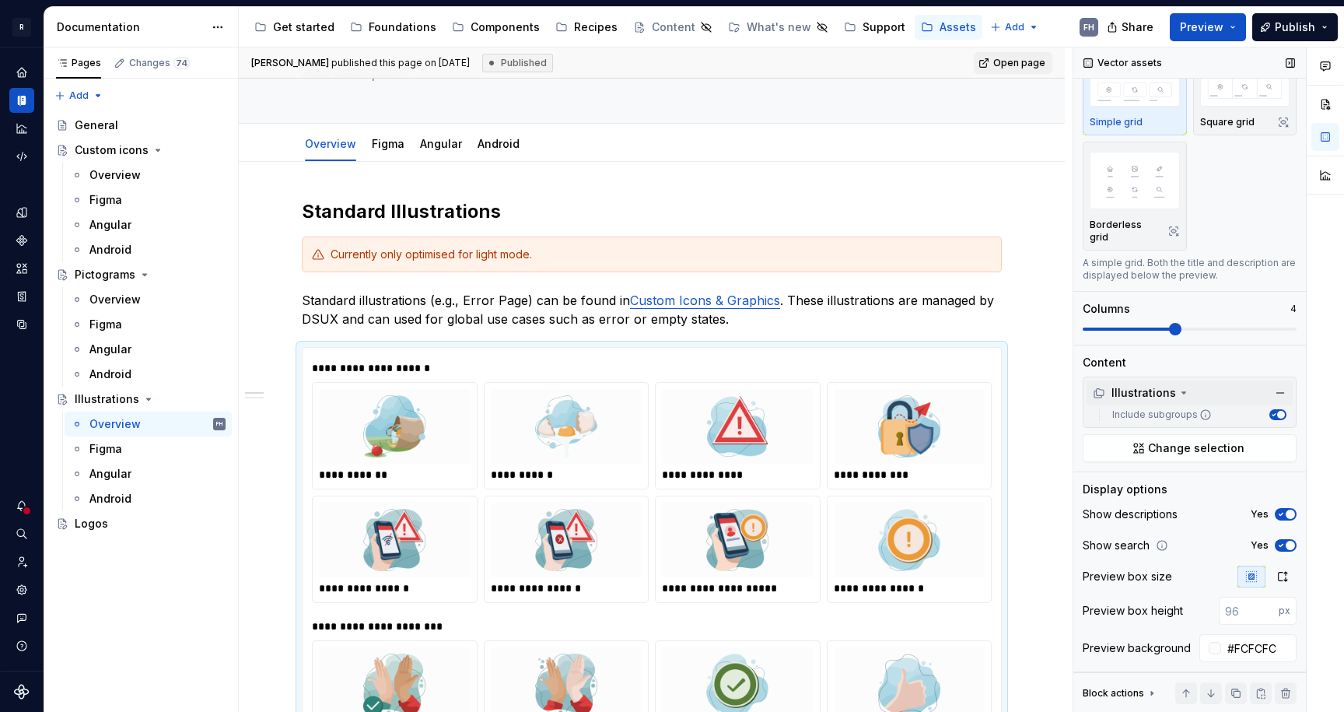
scroll to position [83, 0]
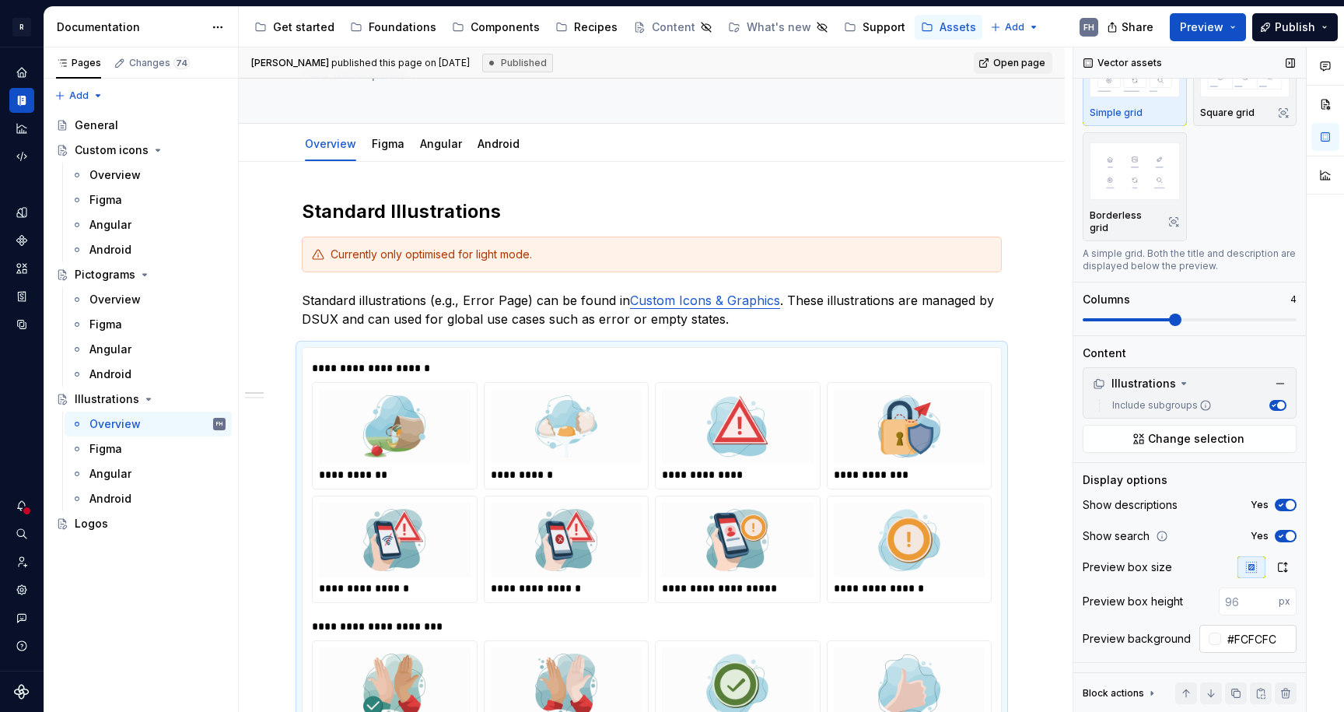
click at [1250, 636] on input "#FCFCFC" at bounding box center [1258, 639] width 75 height 28
click at [527, 296] on p "Standard illustrations (e.g., Error Page) can be found in Custom Icons & Graphi…" at bounding box center [652, 309] width 700 height 37
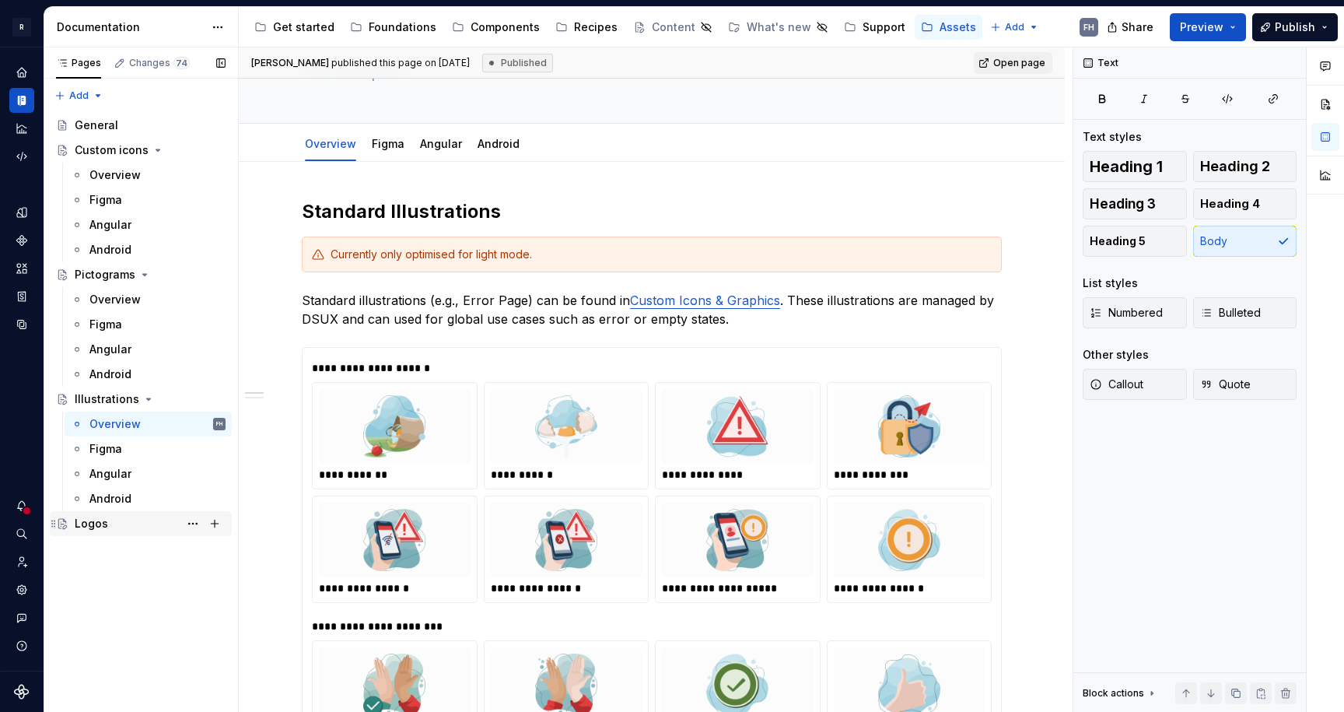
click at [114, 528] on div "Logos" at bounding box center [150, 524] width 151 height 22
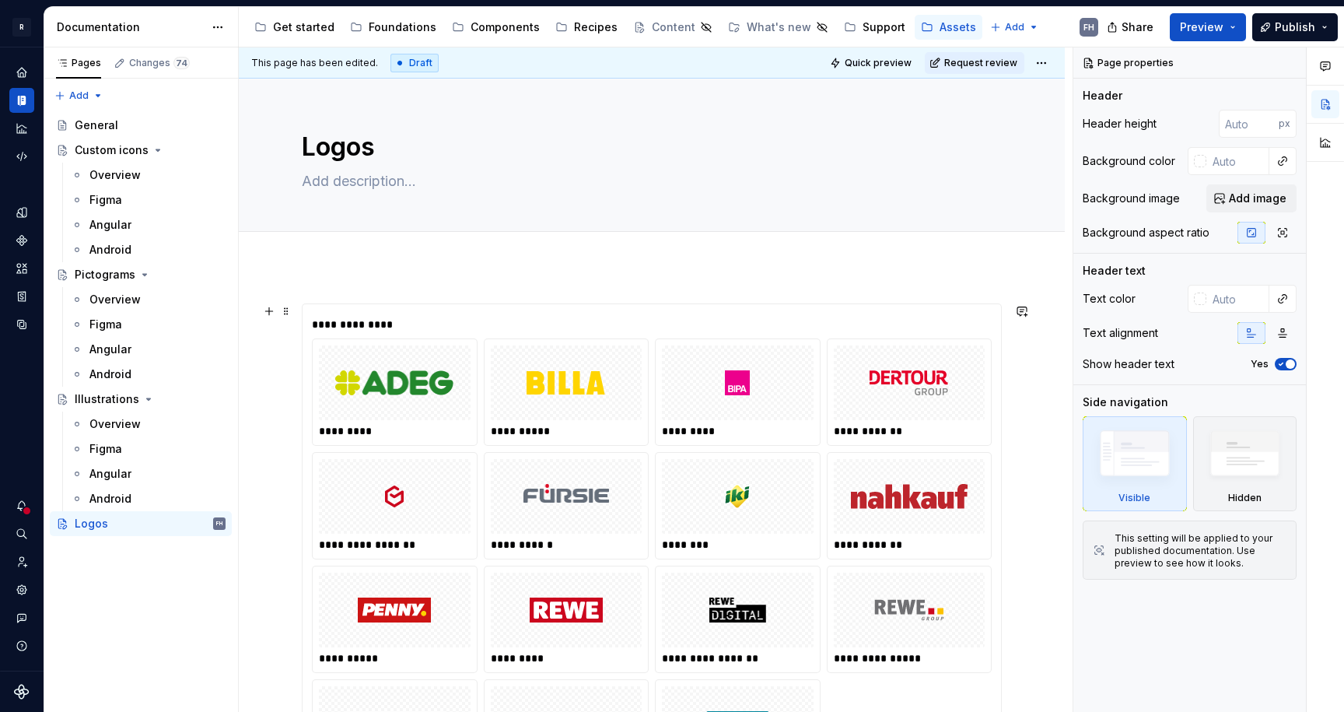
type textarea "*"
click at [610, 329] on div "**********" at bounding box center [652, 325] width 680 height 16
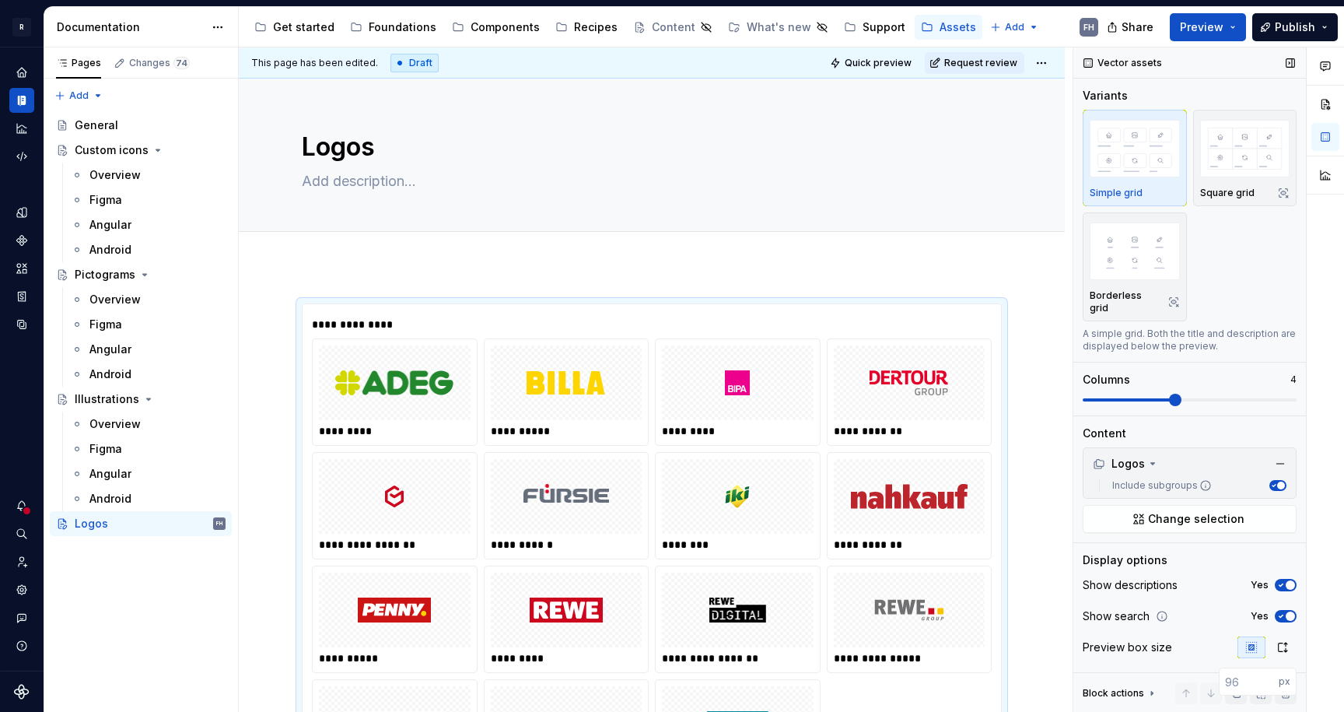
scroll to position [83, 0]
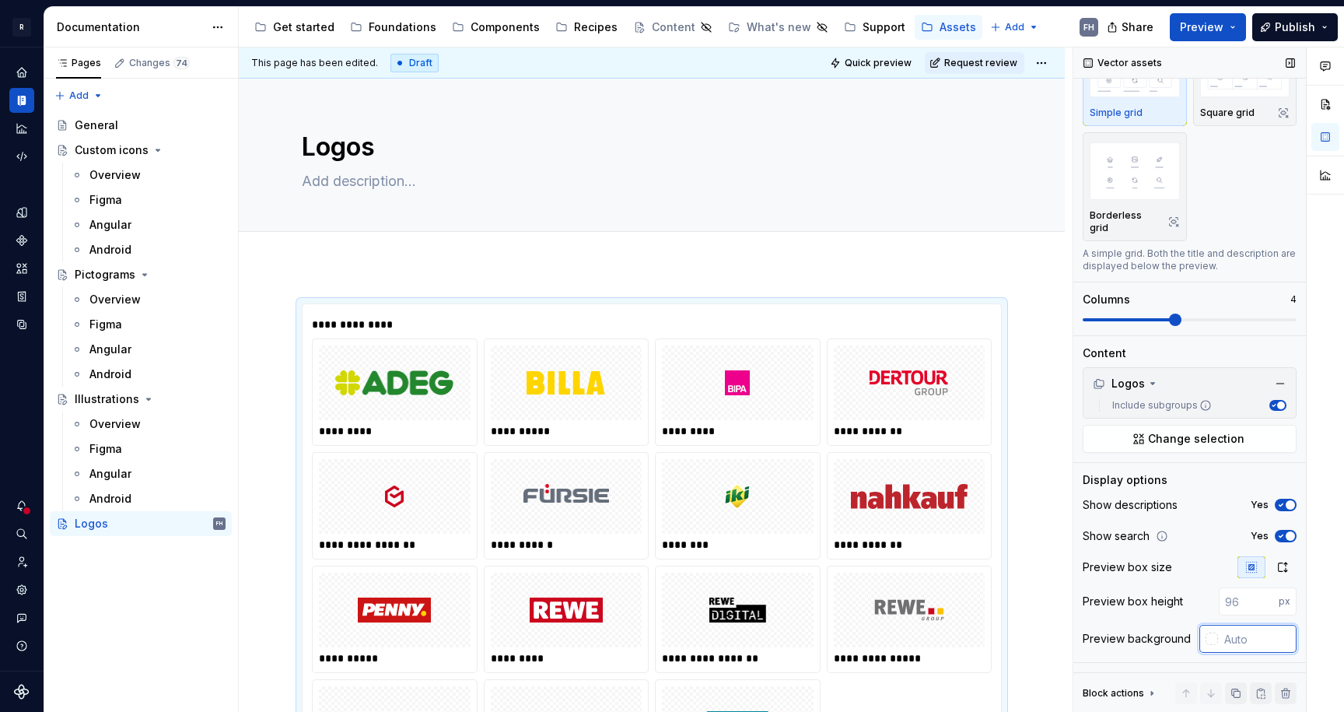
click at [1244, 641] on input "text" at bounding box center [1257, 639] width 79 height 28
paste input "#FCFCFC"
type input "#FCFCFC"
type textarea "*"
type input "#FCFCFC"
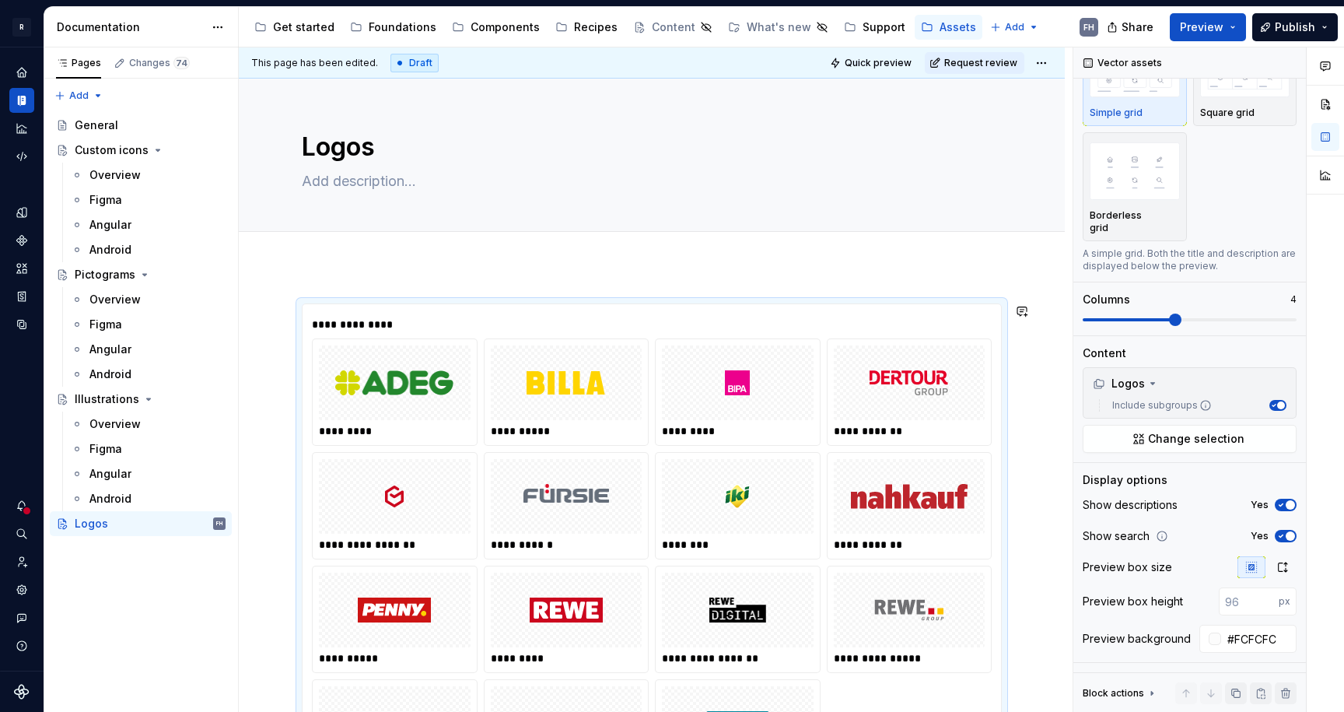
click at [784, 260] on div at bounding box center [652, 249] width 826 height 34
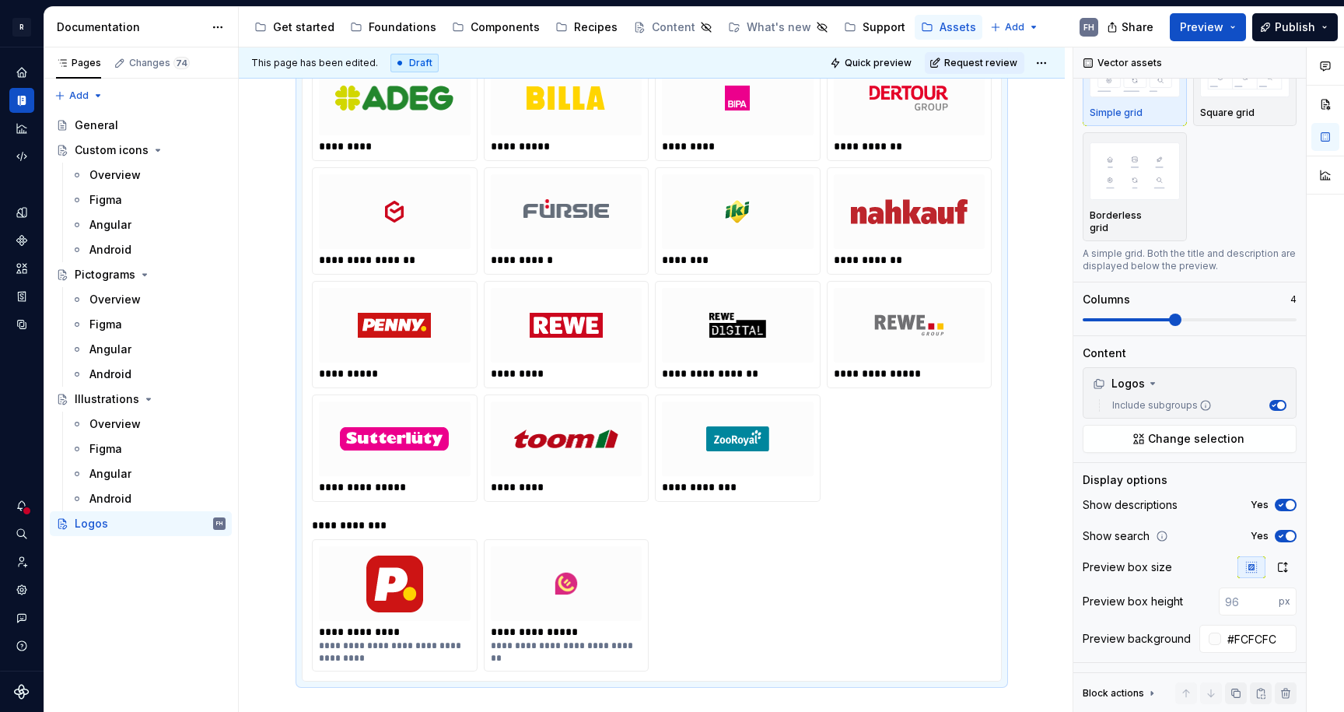
scroll to position [154, 0]
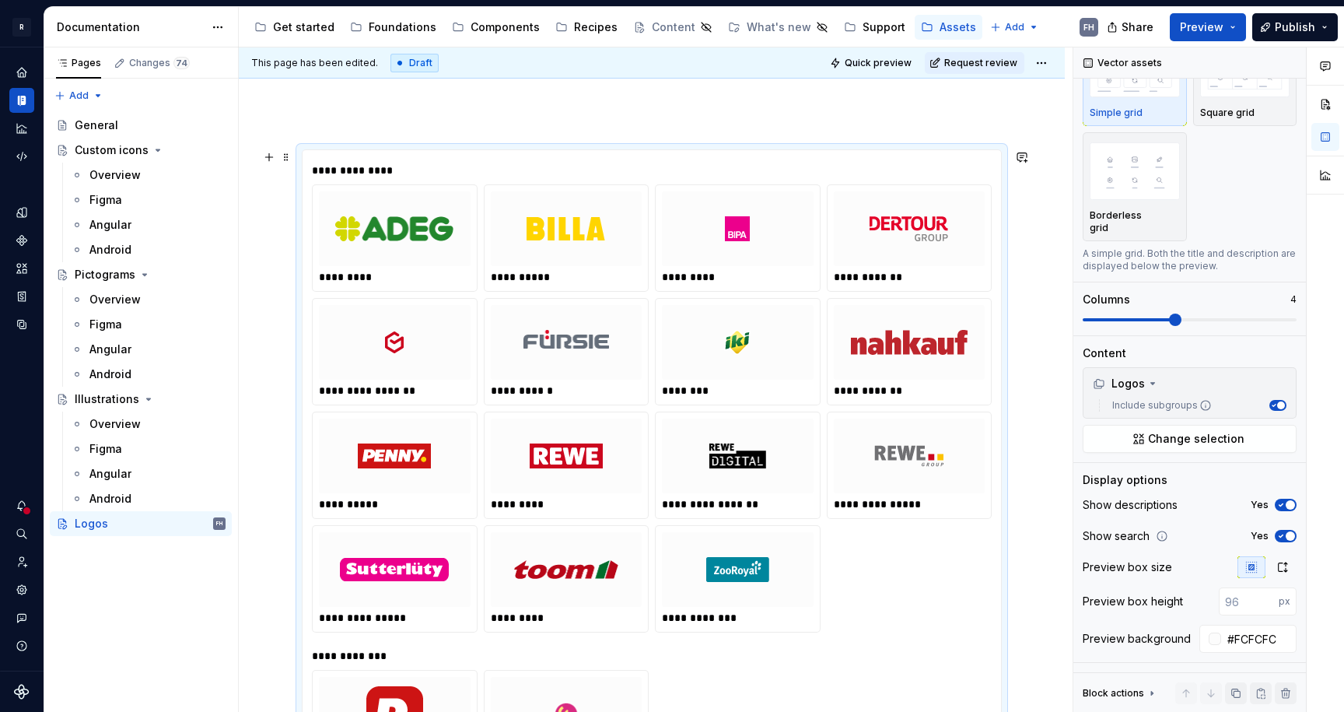
drag, startPoint x: 548, startPoint y: 478, endPoint x: 391, endPoint y: 259, distance: 269.4
click at [362, 254] on div "**********" at bounding box center [652, 408] width 680 height 448
drag, startPoint x: 482, startPoint y: 466, endPoint x: 528, endPoint y: 470, distance: 46.1
click at [496, 438] on div "*********" at bounding box center [567, 465] width 164 height 106
drag, startPoint x: 543, startPoint y: 475, endPoint x: 455, endPoint y: 374, distance: 134.0
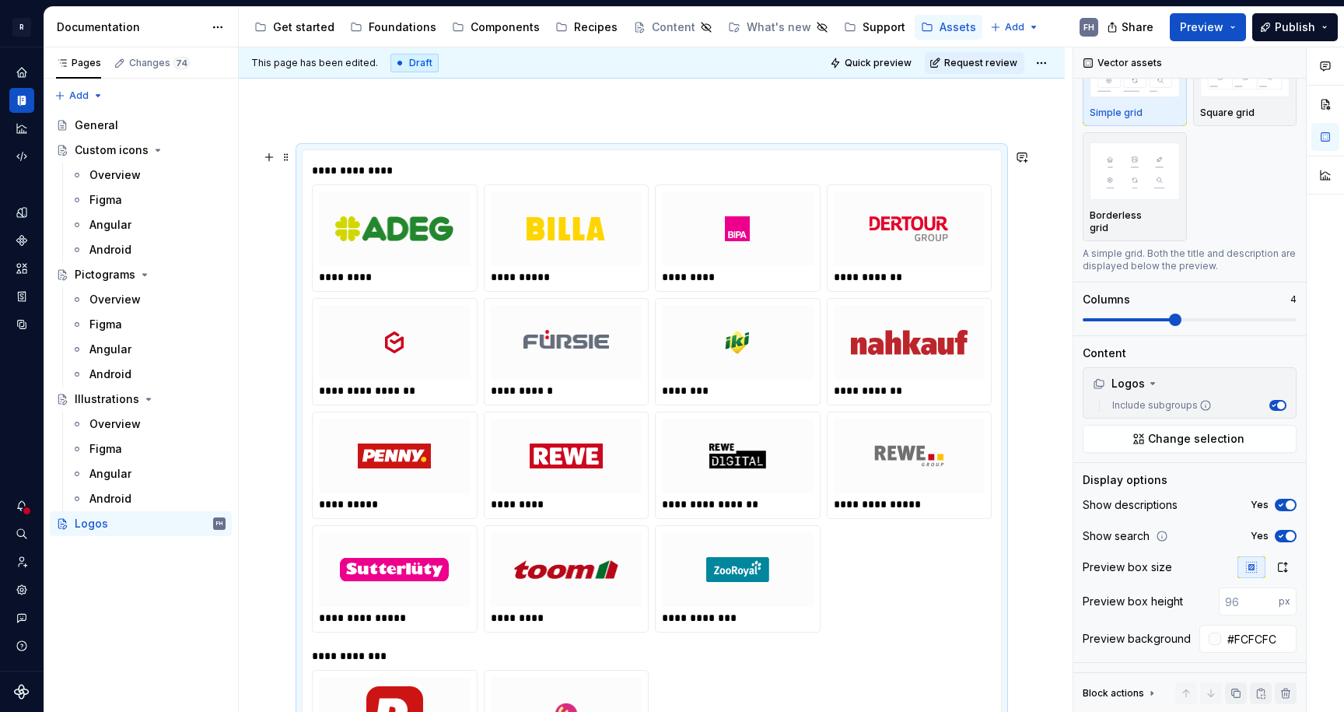
click at [455, 374] on div "**********" at bounding box center [652, 408] width 680 height 448
click at [555, 298] on div "**********" at bounding box center [567, 351] width 166 height 107
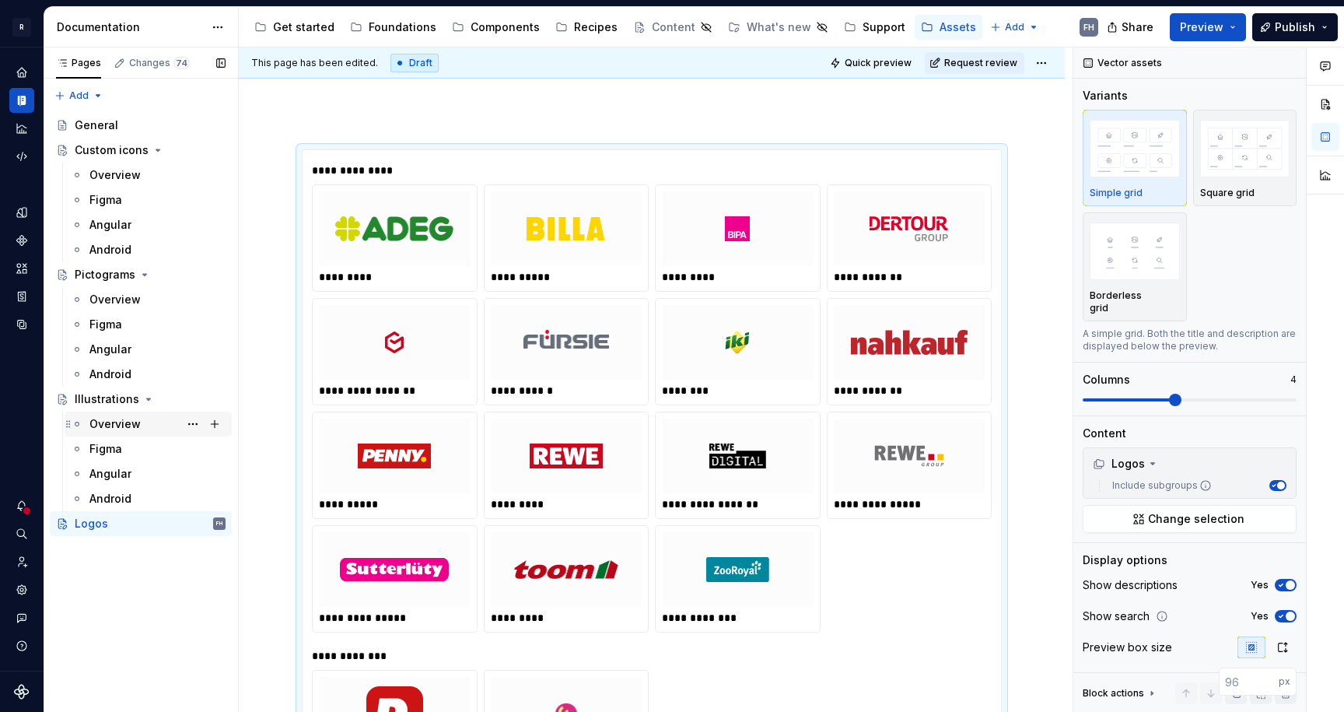
click at [135, 424] on div "Overview" at bounding box center [114, 424] width 51 height 16
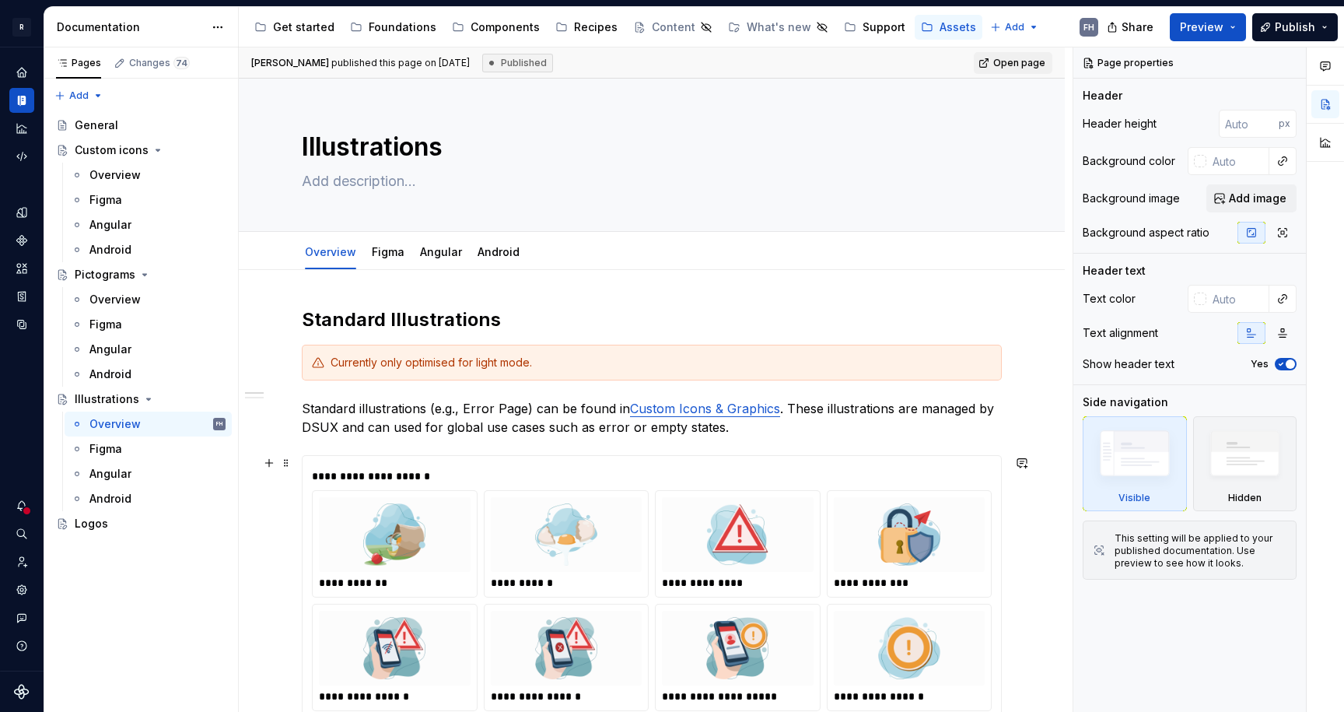
click at [758, 485] on div "**********" at bounding box center [652, 588] width 680 height 246
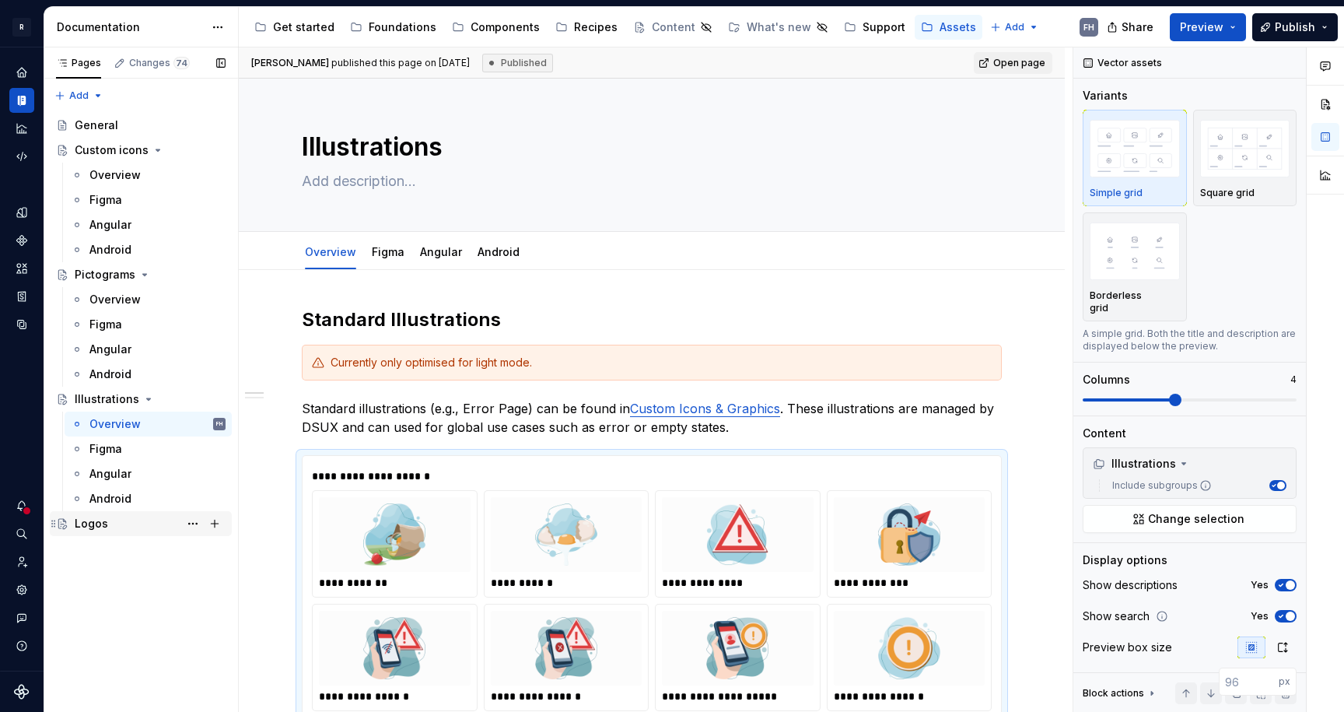
click at [106, 528] on div "Logos" at bounding box center [91, 524] width 33 height 16
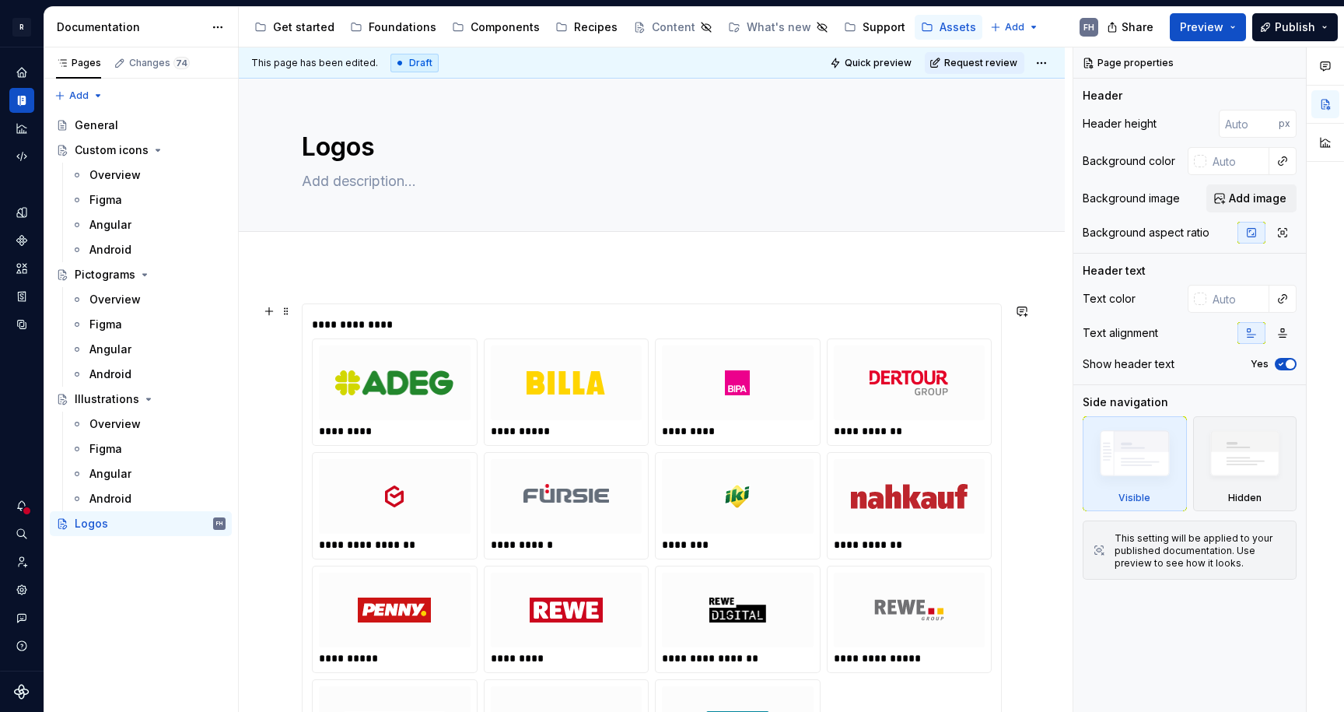
click at [611, 304] on div "**********" at bounding box center [652, 634] width 698 height 661
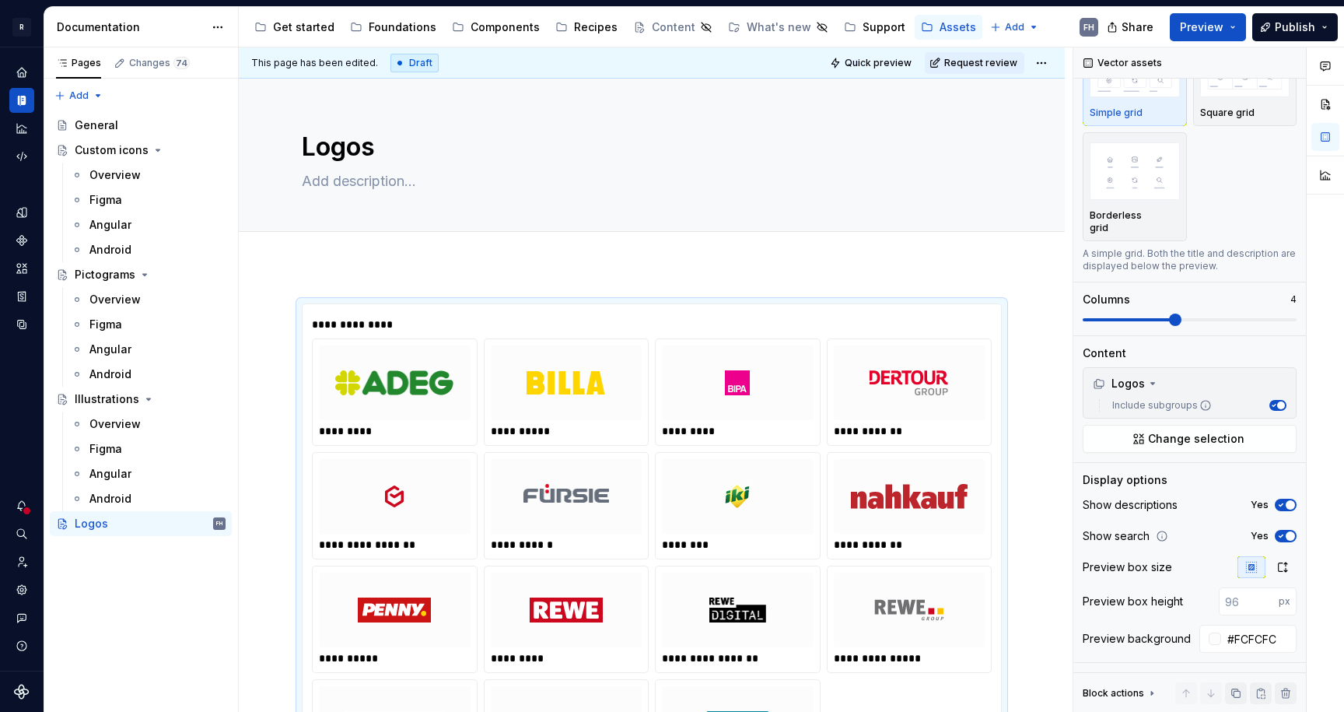
type textarea "*"
click at [339, 243] on span "Add tab" at bounding box center [339, 249] width 37 height 12
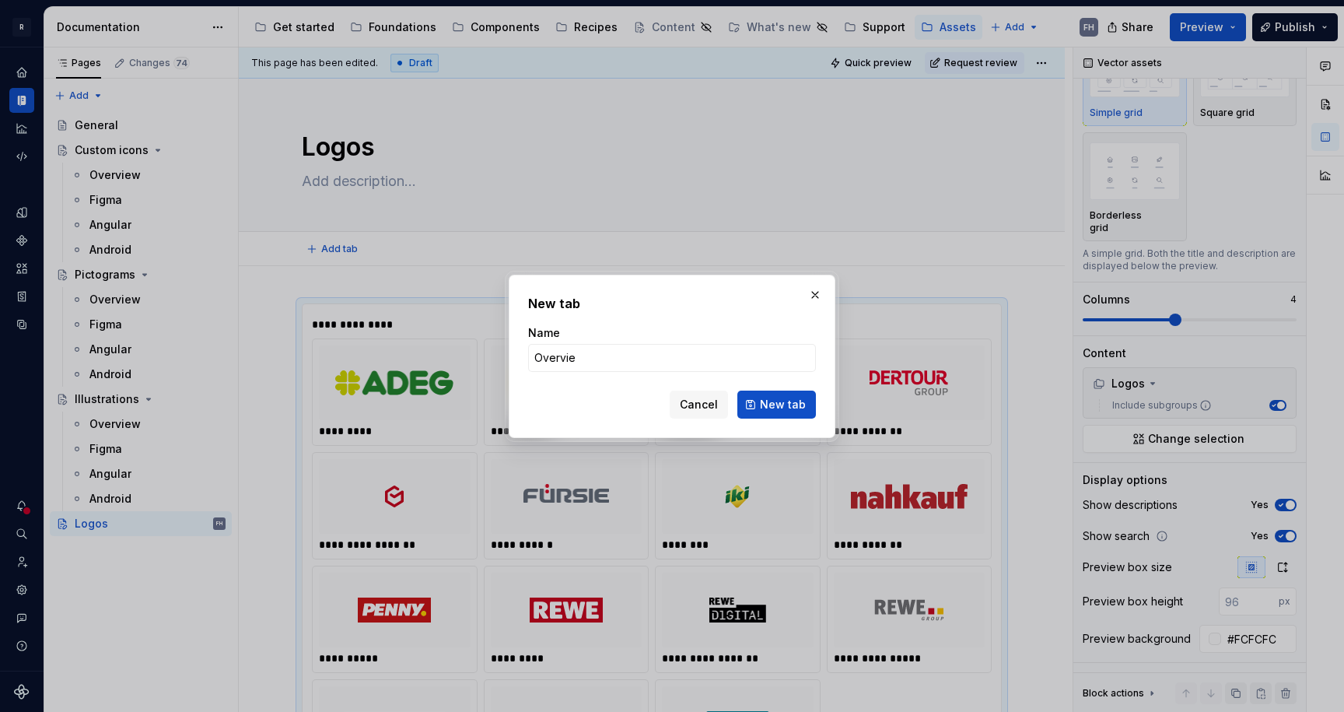
type input "Overview"
click at [778, 404] on button "New tab" at bounding box center [776, 404] width 79 height 28
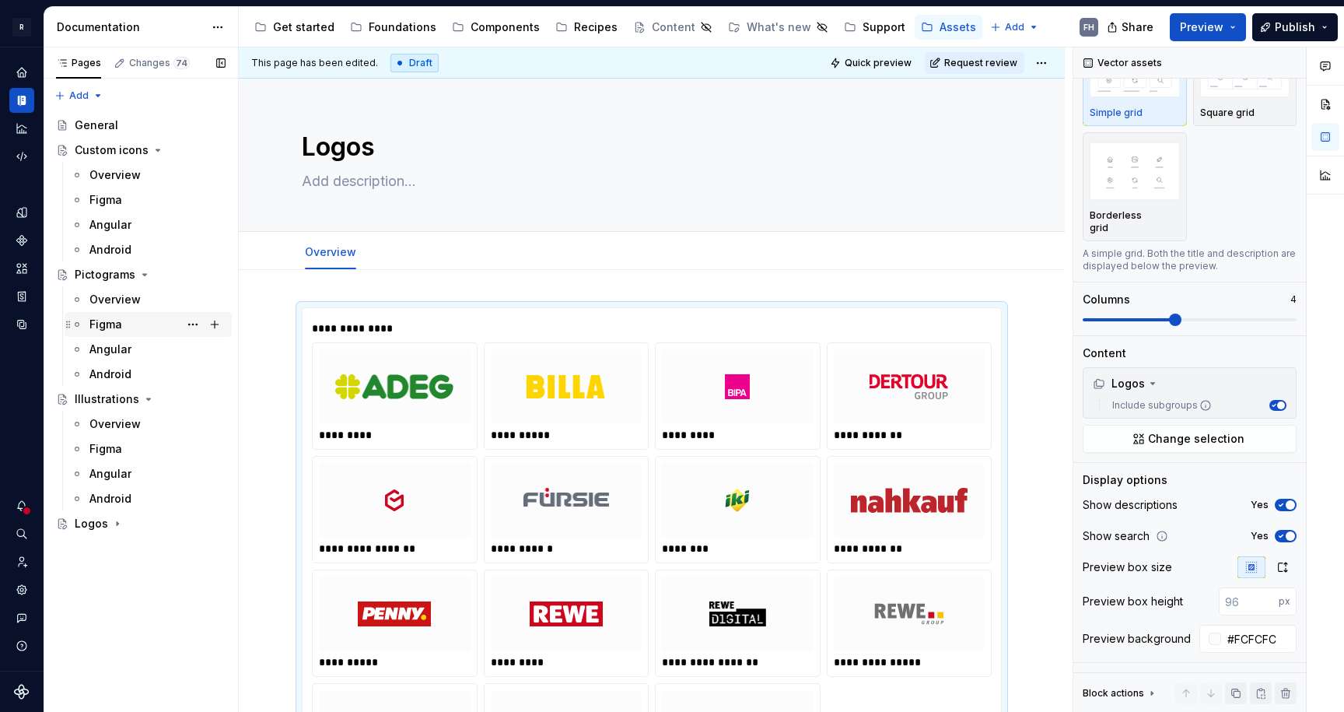
click at [138, 326] on div "Figma" at bounding box center [157, 324] width 136 height 22
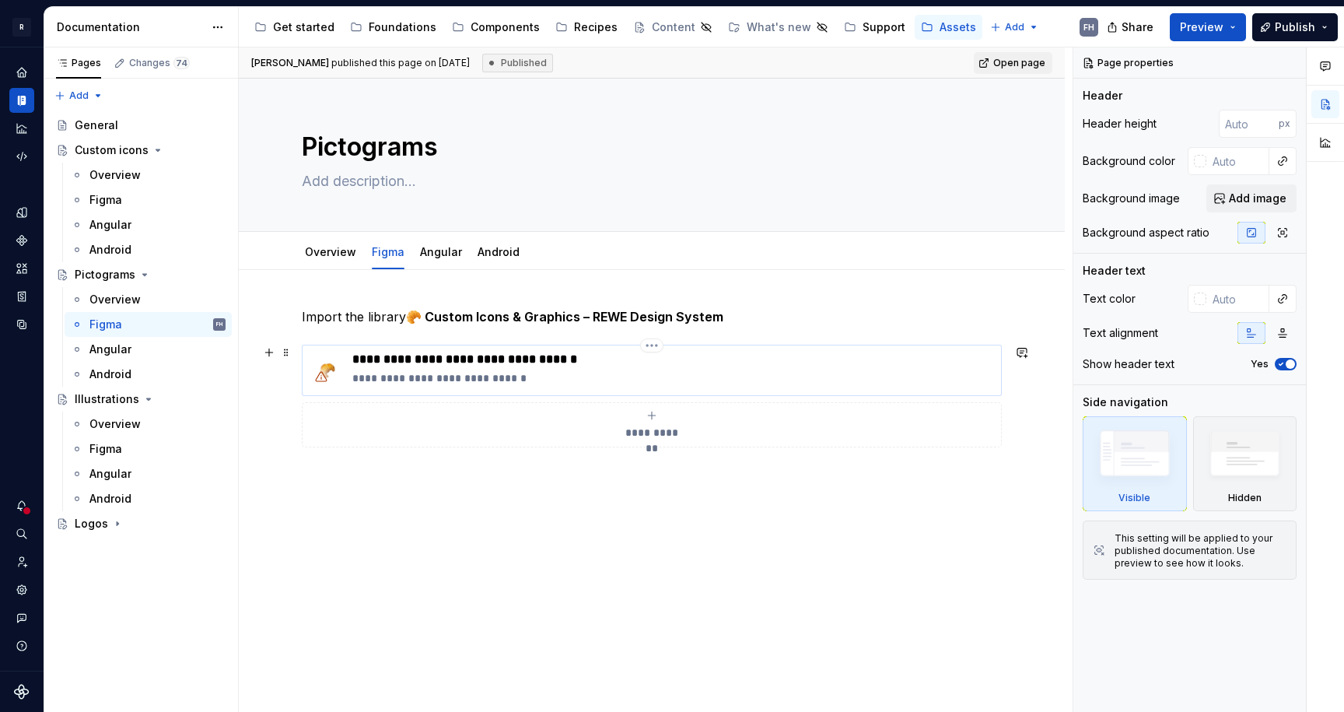
click at [444, 363] on p "**********" at bounding box center [673, 360] width 642 height 16
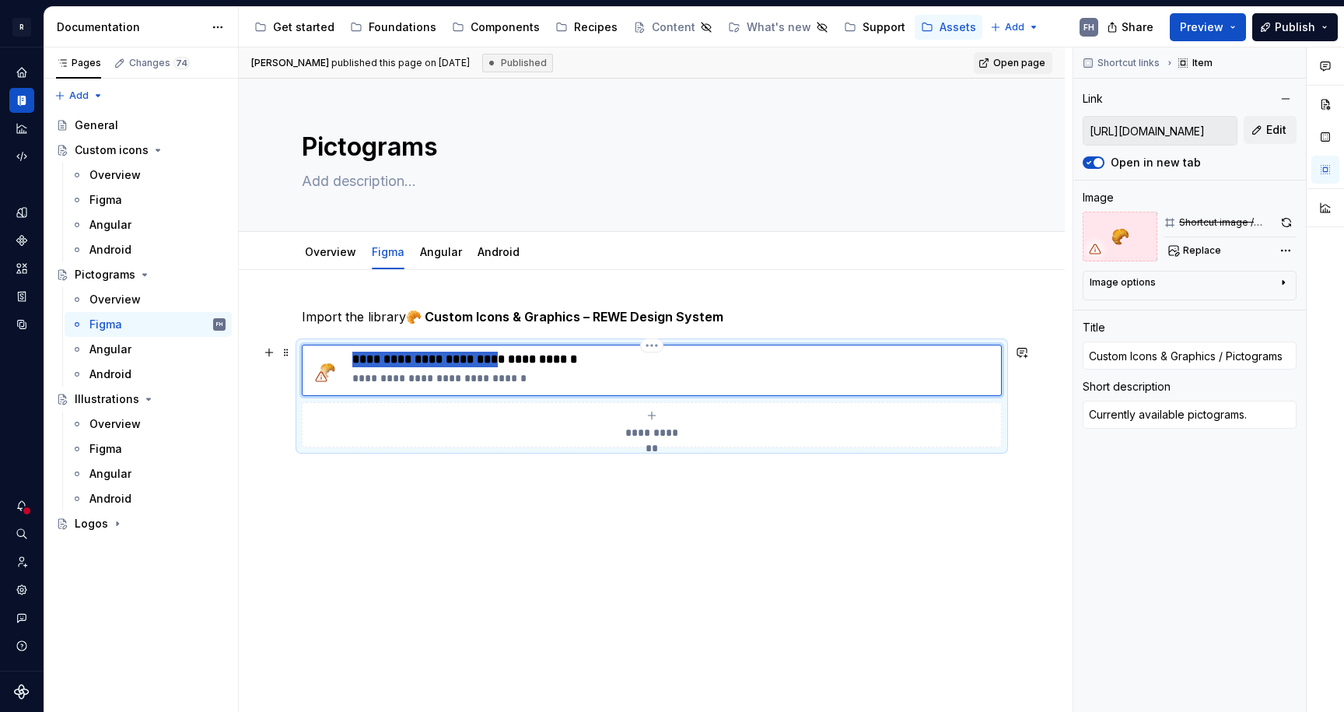
drag, startPoint x: 501, startPoint y: 361, endPoint x: 351, endPoint y: 359, distance: 150.1
click at [351, 359] on div "**********" at bounding box center [652, 370] width 686 height 37
type textarea "*"
type input "A / Pictograms"
type textarea "*"
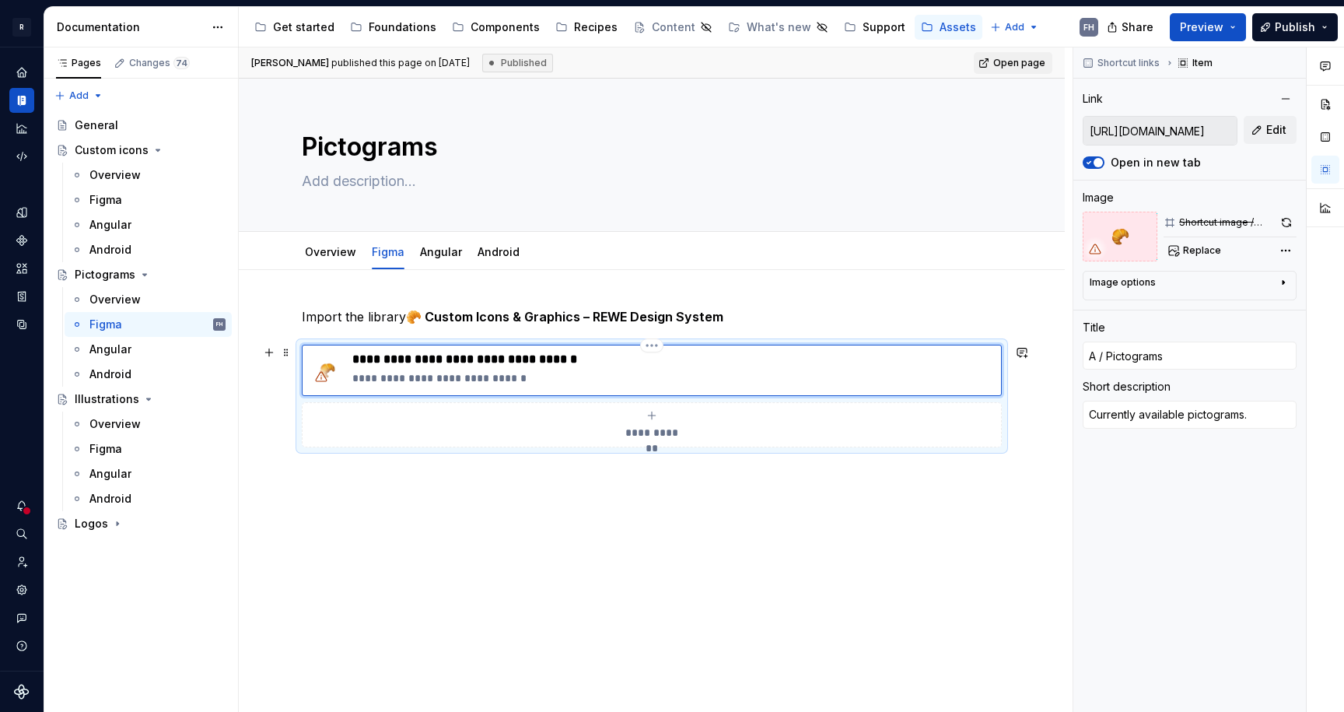
type input "As / Pictograms"
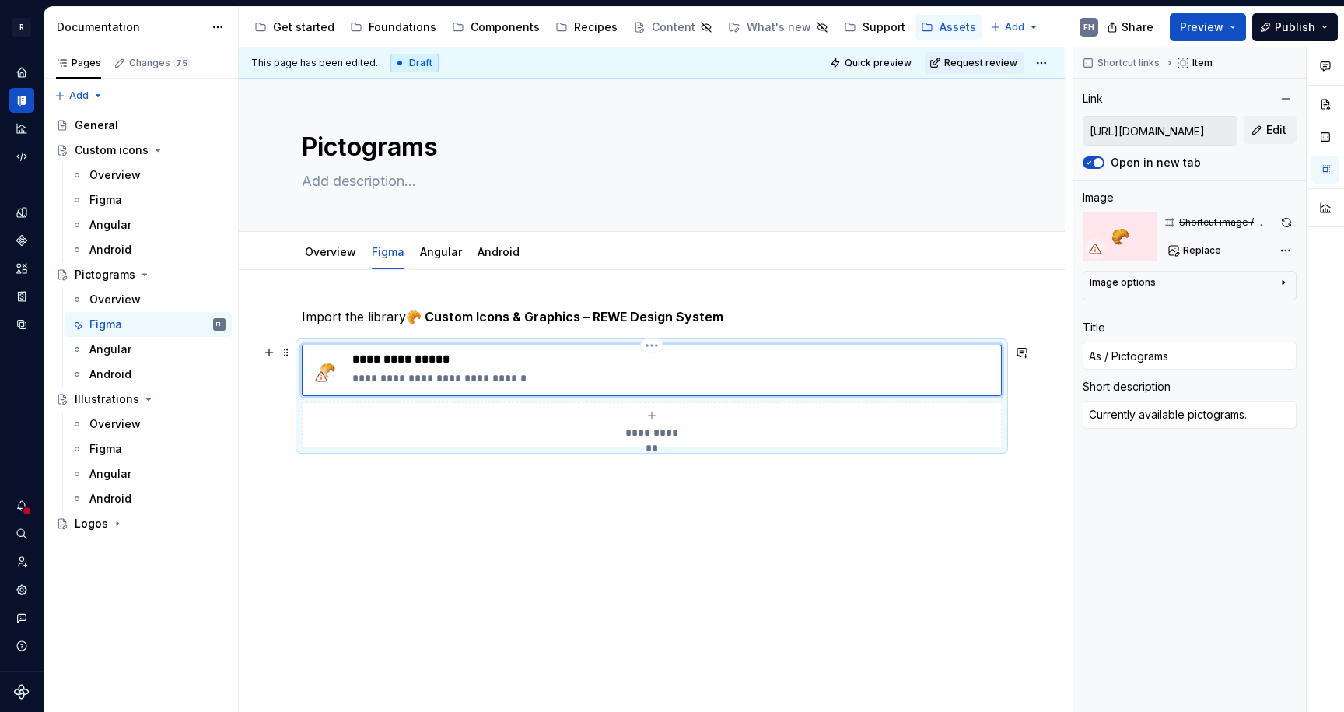
type textarea "*"
type input "Ass / Pictograms"
type textarea "*"
type input "Asse / Pictograms"
type textarea "*"
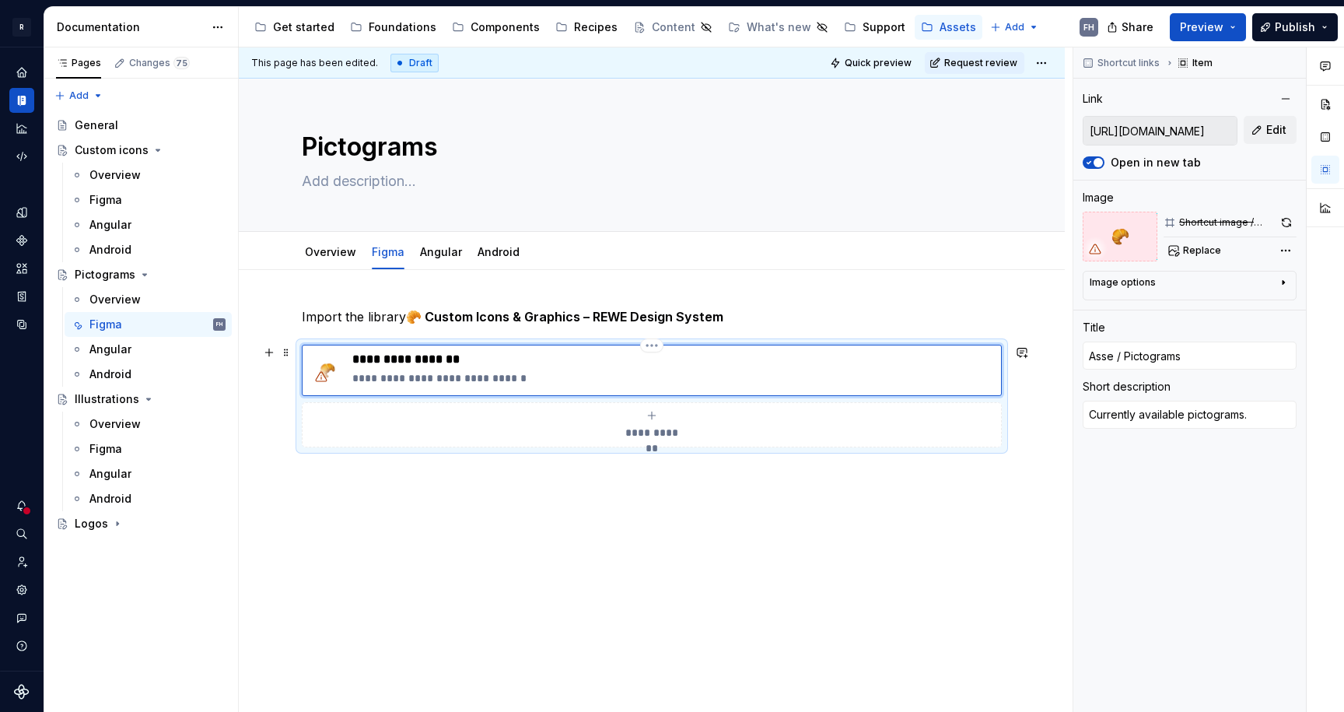
type input "Asset / Pictograms"
type textarea "*"
type input "Assets / Pictograms"
click at [379, 364] on p "**********" at bounding box center [673, 360] width 642 height 16
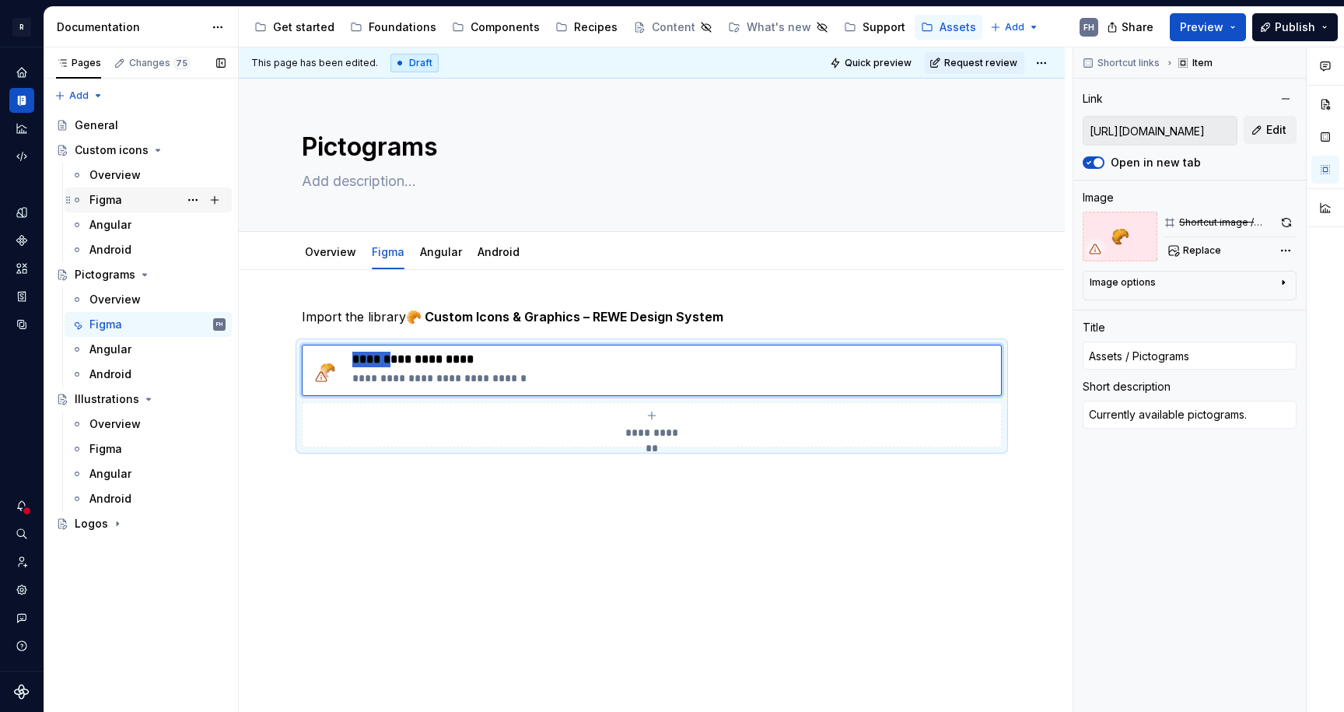
click at [120, 197] on div "Figma" at bounding box center [105, 200] width 33 height 16
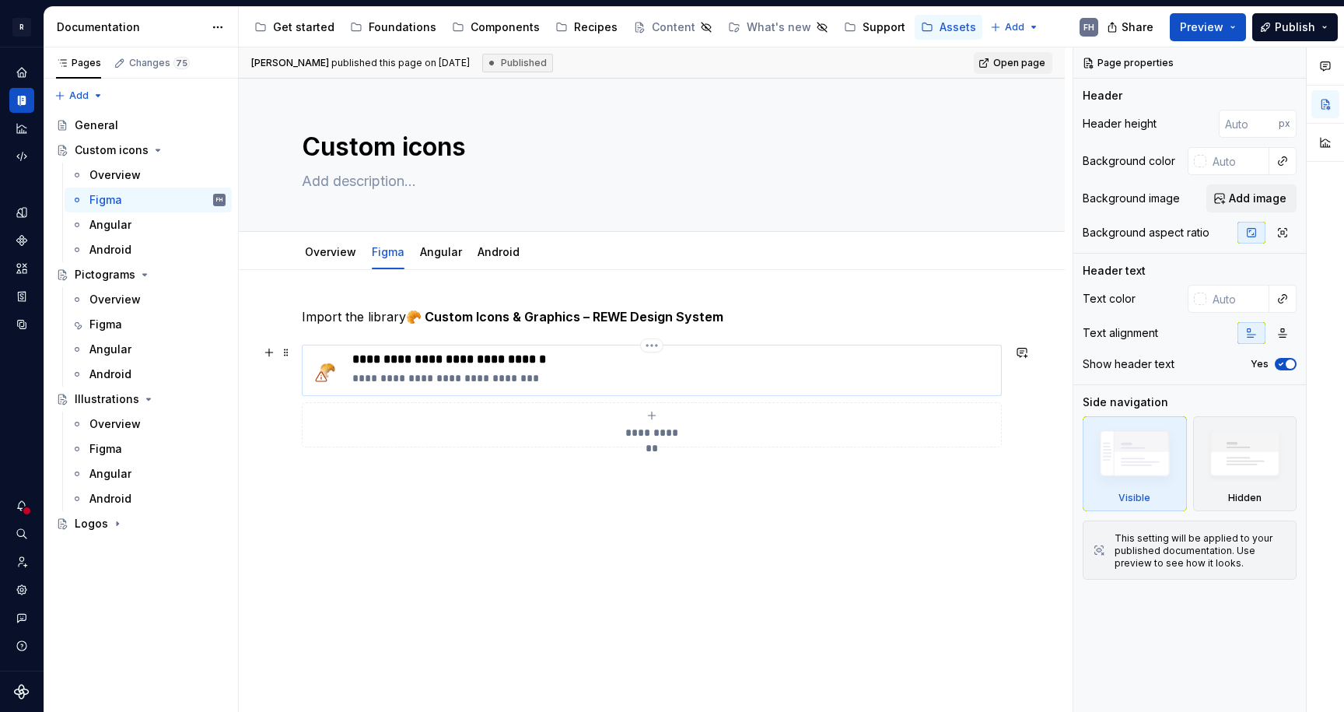
drag, startPoint x: 408, startPoint y: 355, endPoint x: 461, endPoint y: 359, distance: 53.9
click at [408, 355] on p "**********" at bounding box center [673, 360] width 642 height 16
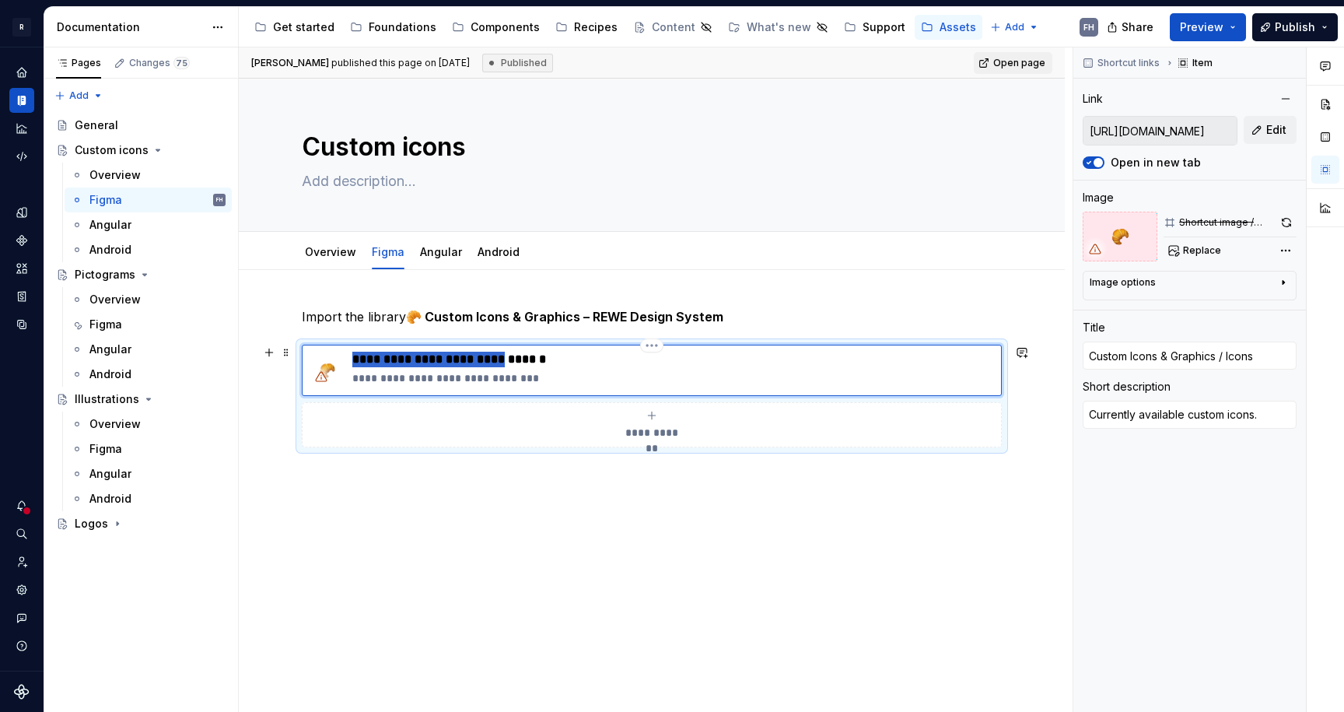
drag, startPoint x: 506, startPoint y: 359, endPoint x: 351, endPoint y: 355, distance: 154.8
click at [345, 357] on div "**********" at bounding box center [652, 370] width 686 height 37
type textarea "*"
type input "Assets/ Icons"
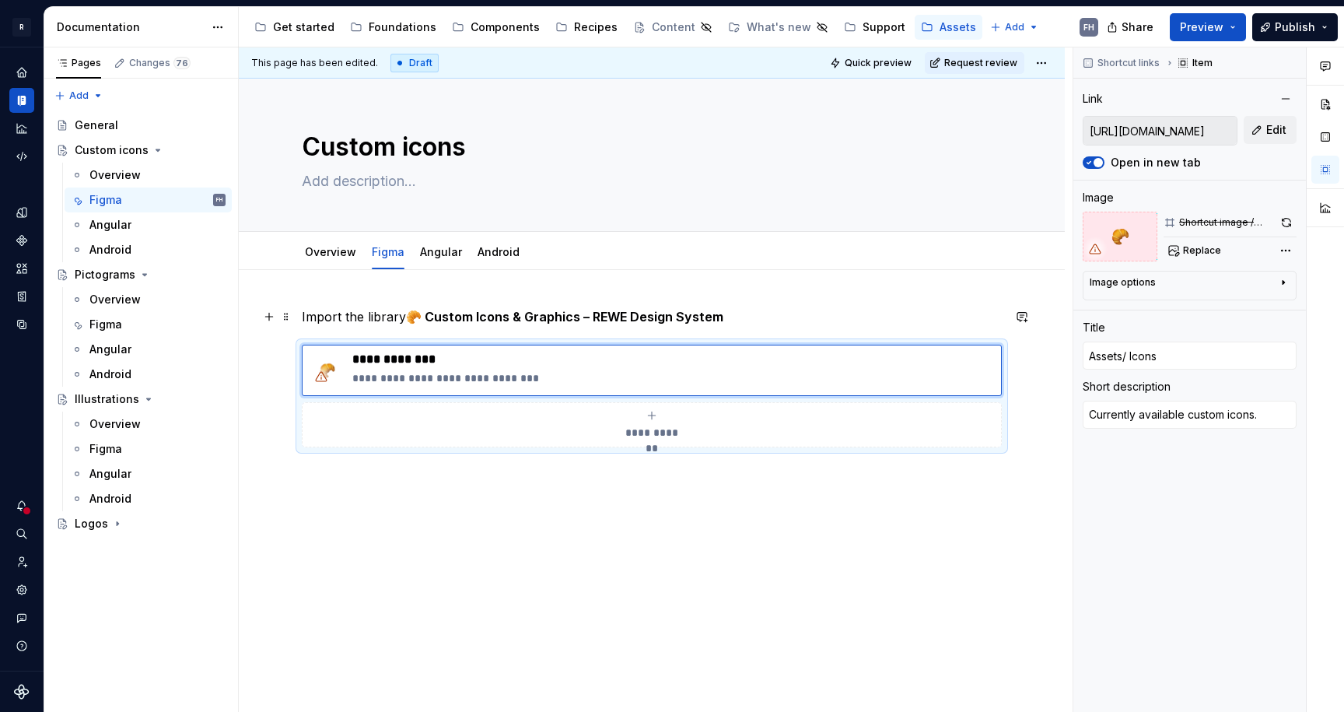
click at [484, 312] on strong "🥐 Custom Icons & Graphics – REWE Design System" at bounding box center [564, 317] width 317 height 16
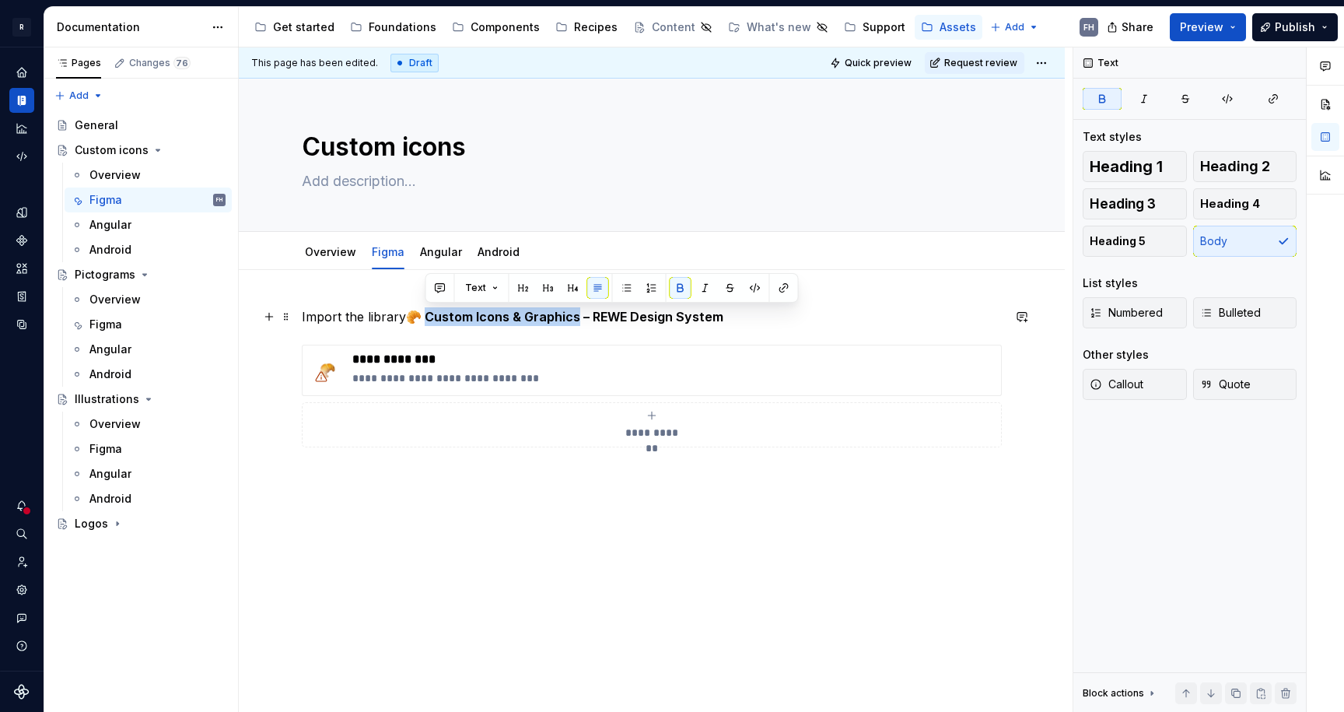
drag, startPoint x: 425, startPoint y: 318, endPoint x: 578, endPoint y: 317, distance: 153.2
click at [578, 317] on strong "🥐 Custom Icons & Graphics – REWE Design System" at bounding box center [564, 317] width 317 height 16
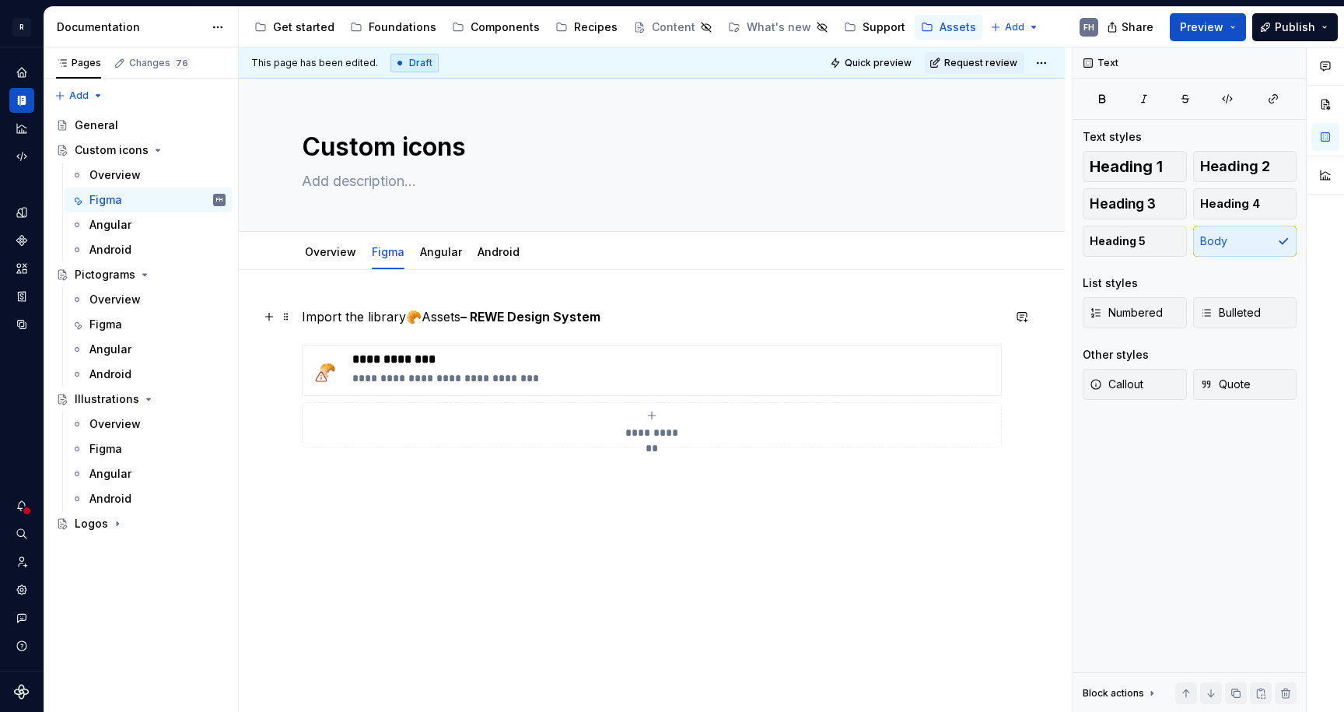
click at [452, 316] on p "Import the library 🥐 Assets – REWE Design System" at bounding box center [652, 316] width 700 height 19
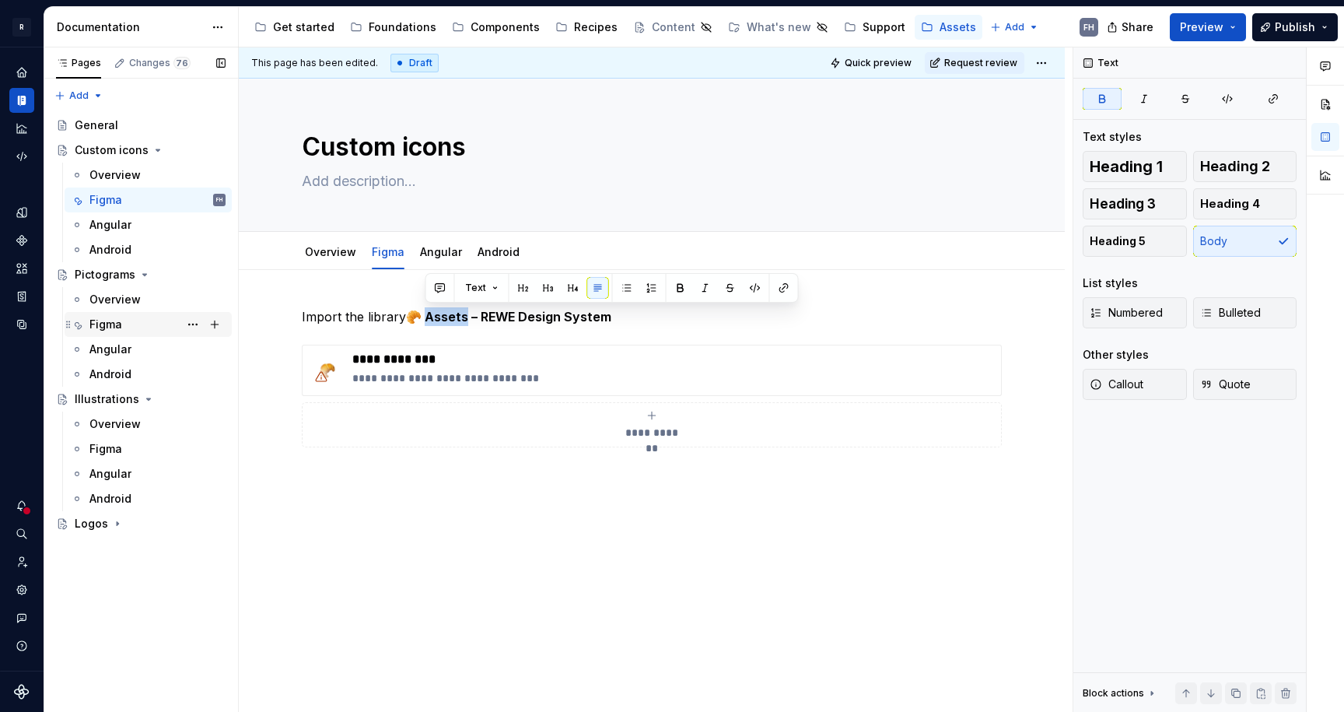
click at [128, 318] on div "Figma" at bounding box center [157, 324] width 136 height 22
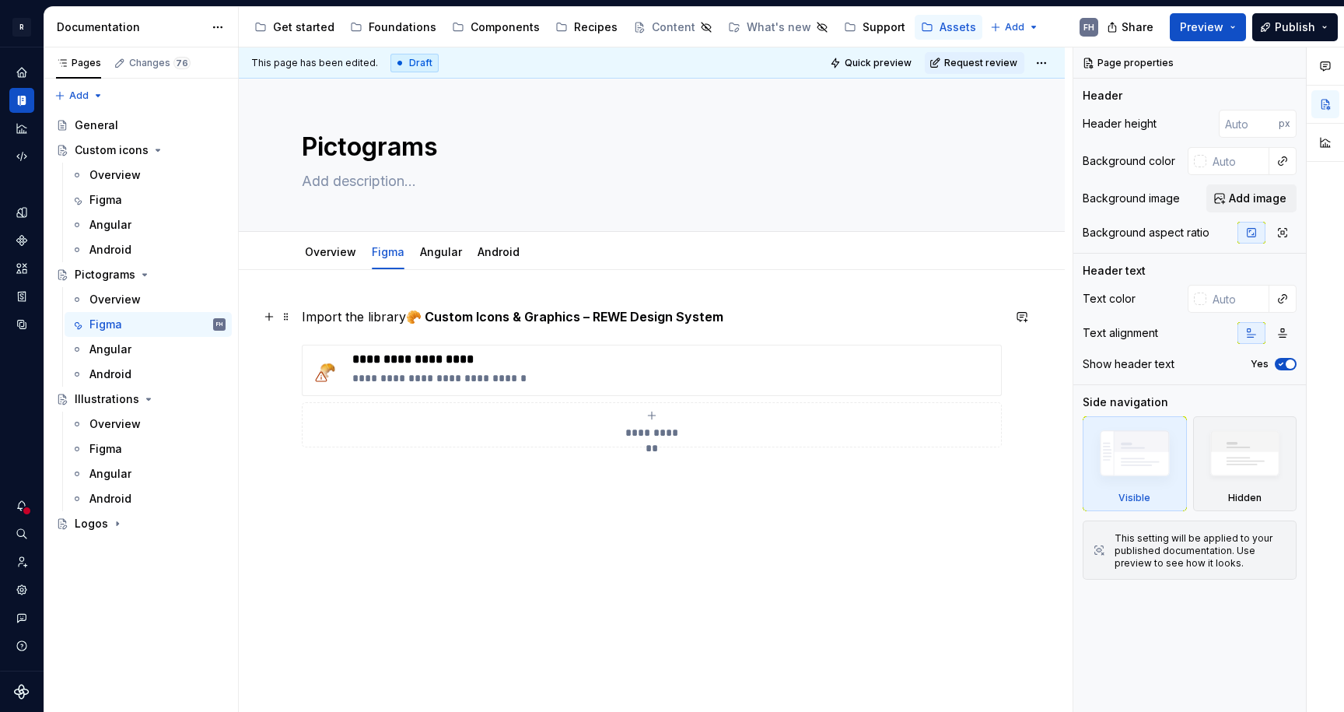
type textarea "*"
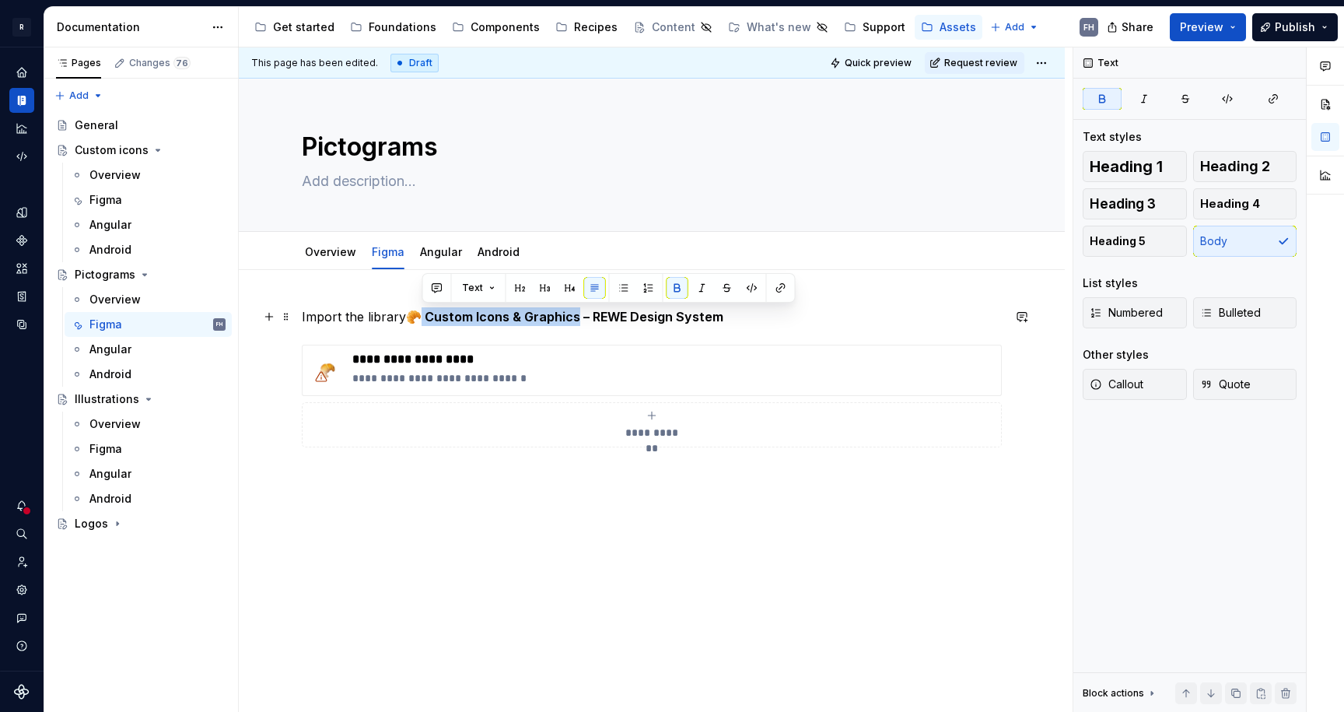
drag, startPoint x: 442, startPoint y: 320, endPoint x: 582, endPoint y: 311, distance: 140.3
click at [578, 317] on strong "🥐 Custom Icons & Graphics – REWE Design System" at bounding box center [564, 317] width 317 height 16
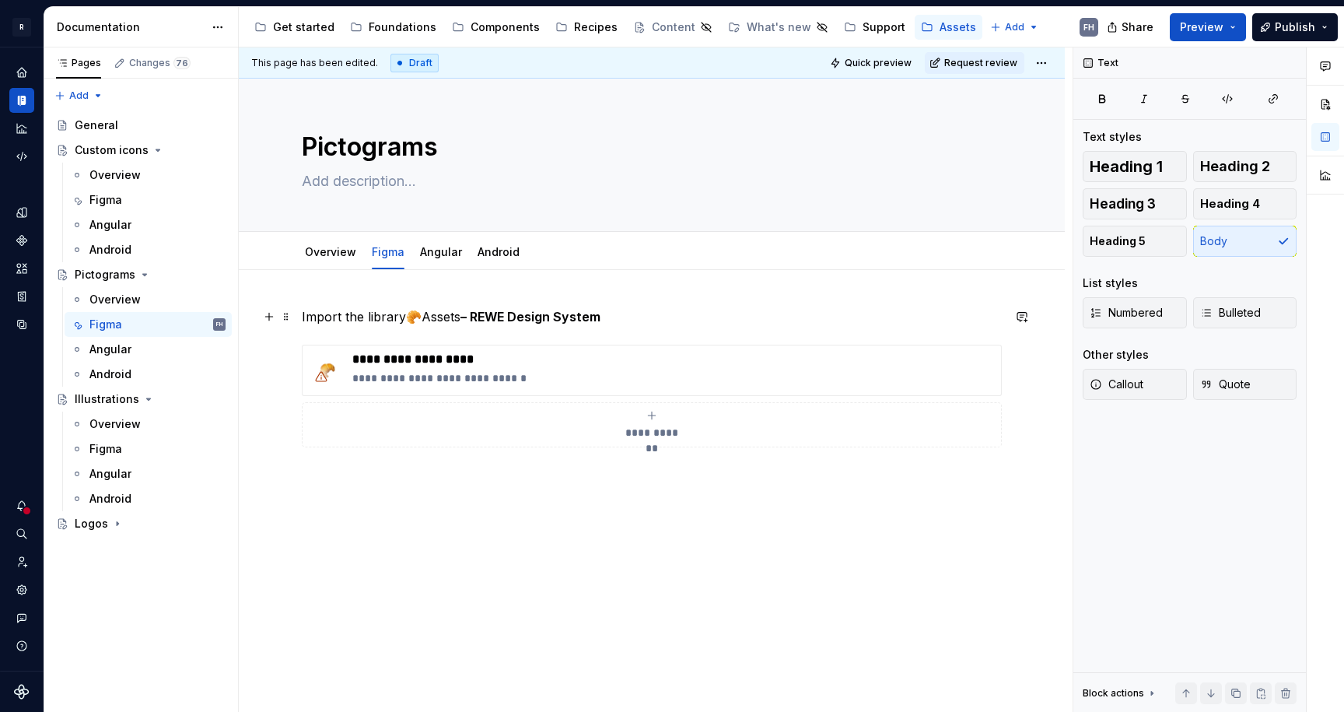
click at [453, 309] on p "Import the library 🥐 Assets – REWE Design System" at bounding box center [652, 316] width 700 height 19
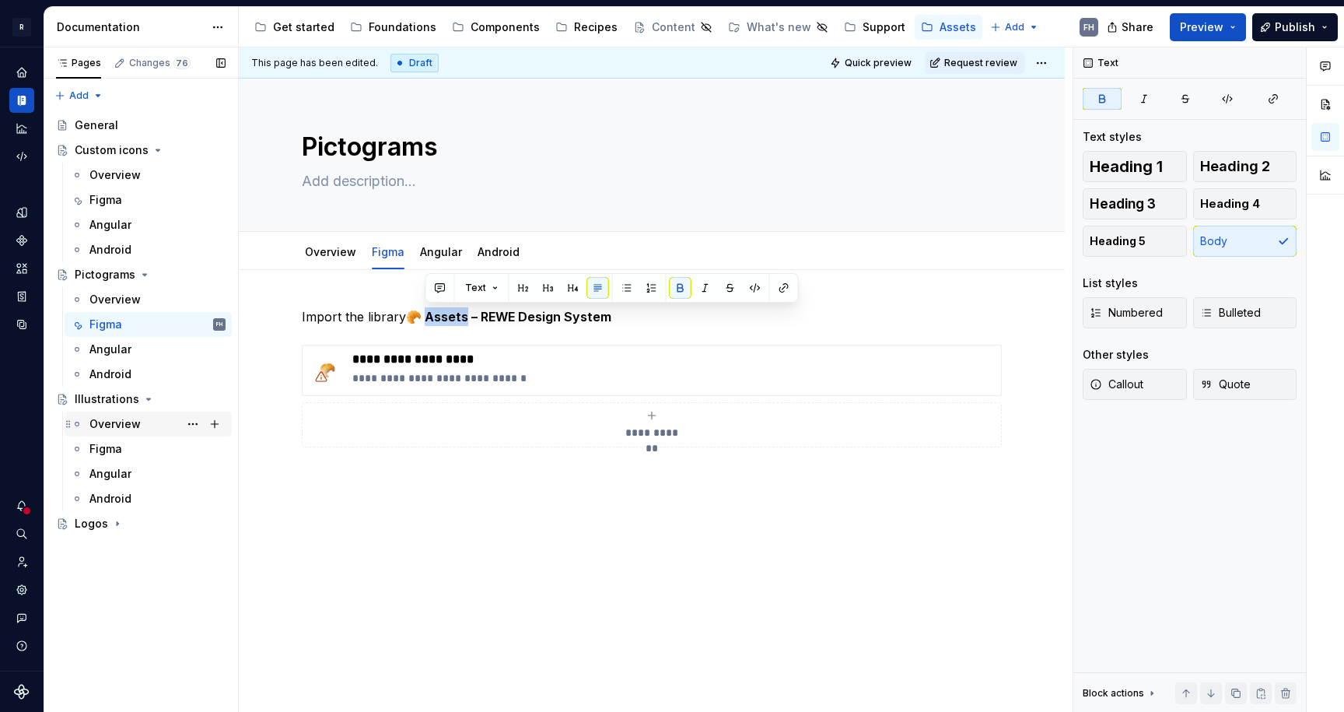
drag, startPoint x: 127, startPoint y: 439, endPoint x: 179, endPoint y: 411, distance: 59.2
click at [127, 441] on div "Figma" at bounding box center [157, 449] width 136 height 16
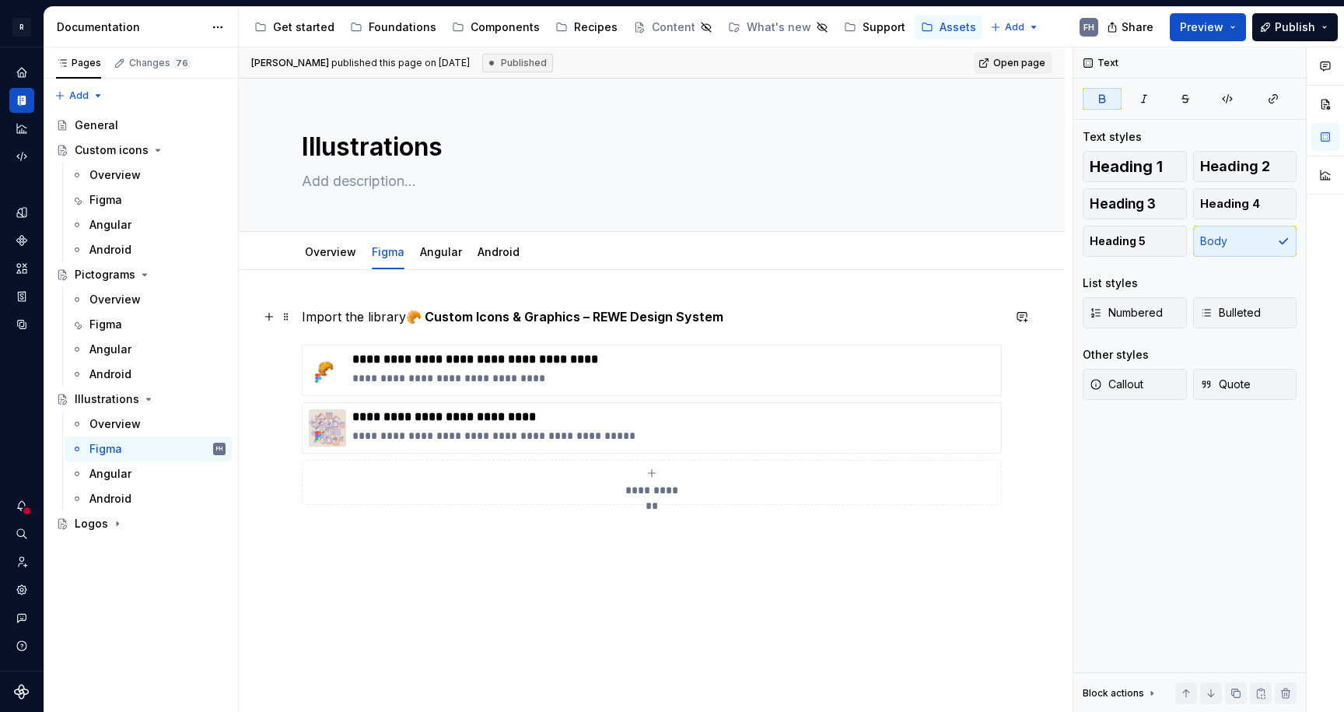
click at [484, 308] on p "Import the library 🥐 Custom Icons & Graphics – REWE Design System" at bounding box center [652, 316] width 700 height 19
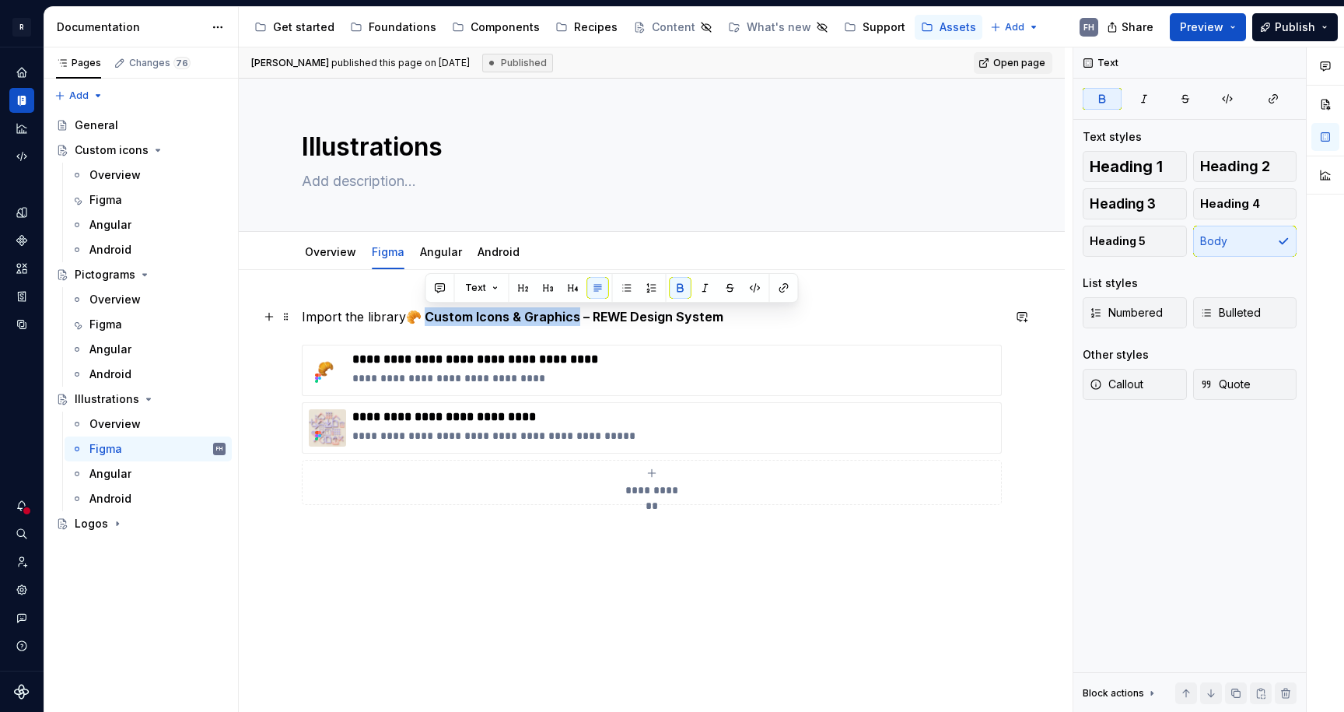
drag, startPoint x: 429, startPoint y: 317, endPoint x: 576, endPoint y: 318, distance: 147.0
click at [576, 318] on strong "🥐 Custom Icons & Graphics – REWE Design System" at bounding box center [564, 317] width 317 height 16
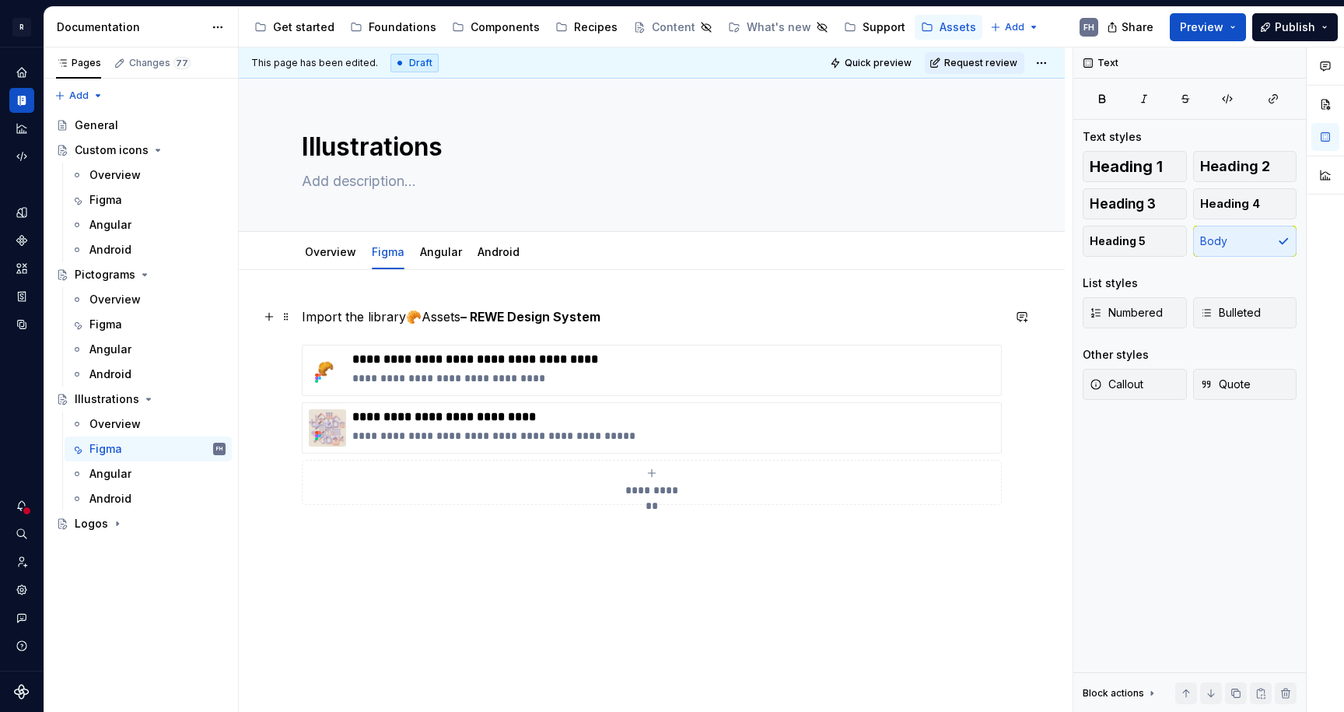
click at [451, 319] on p "Import the library 🥐 Assets – REWE Design System" at bounding box center [652, 316] width 700 height 19
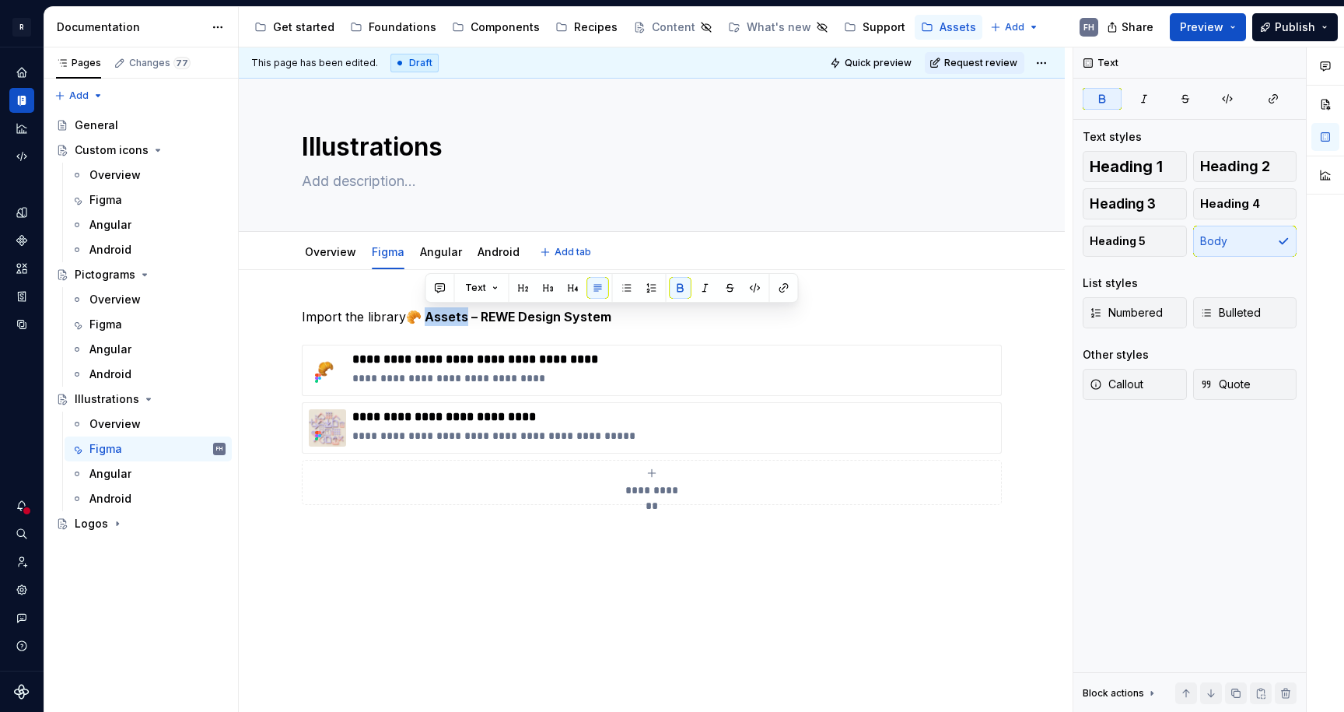
type textarea "*"
